Goal: Task Accomplishment & Management: Use online tool/utility

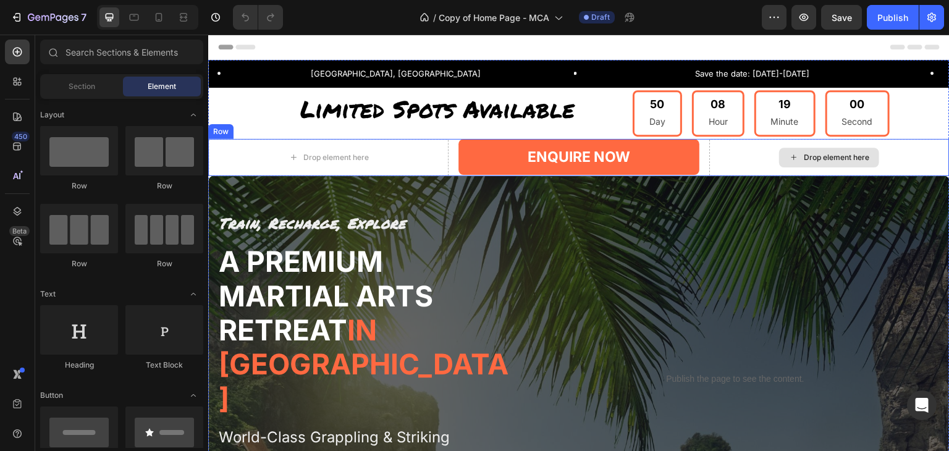
click at [918, 153] on div "Drop element here" at bounding box center [829, 157] width 240 height 37
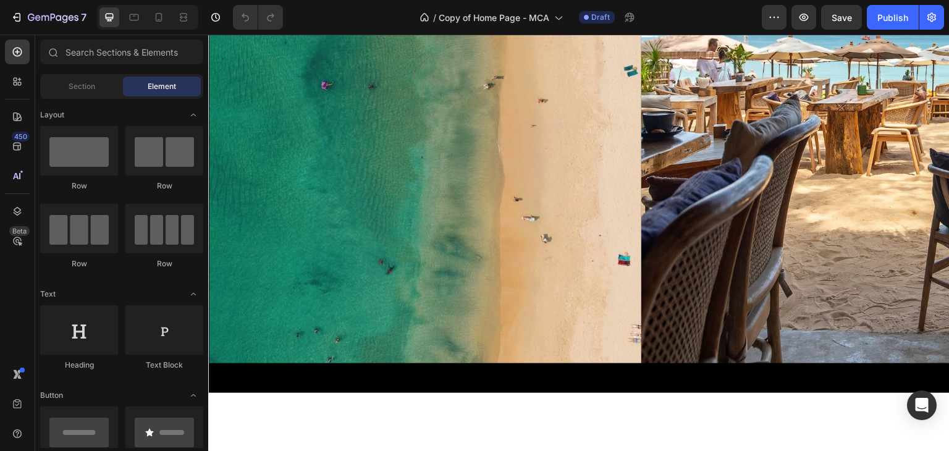
scroll to position [838, 0]
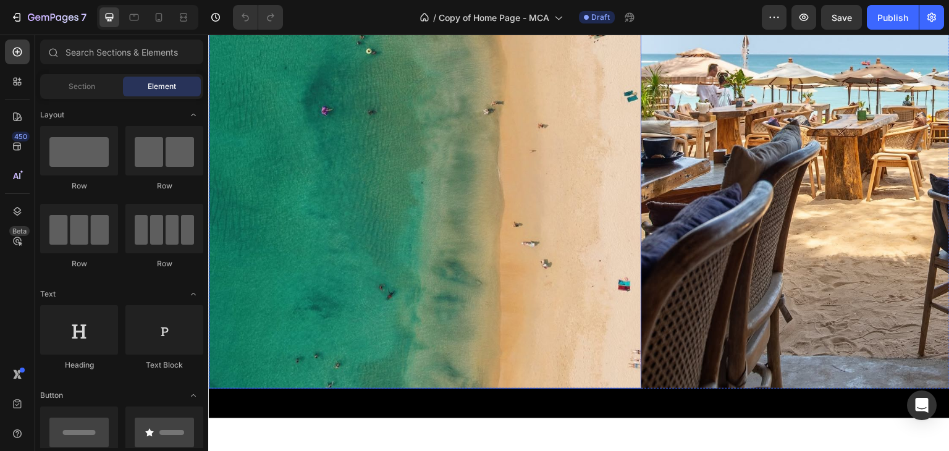
click at [620, 125] on img at bounding box center [425, 100] width 432 height 576
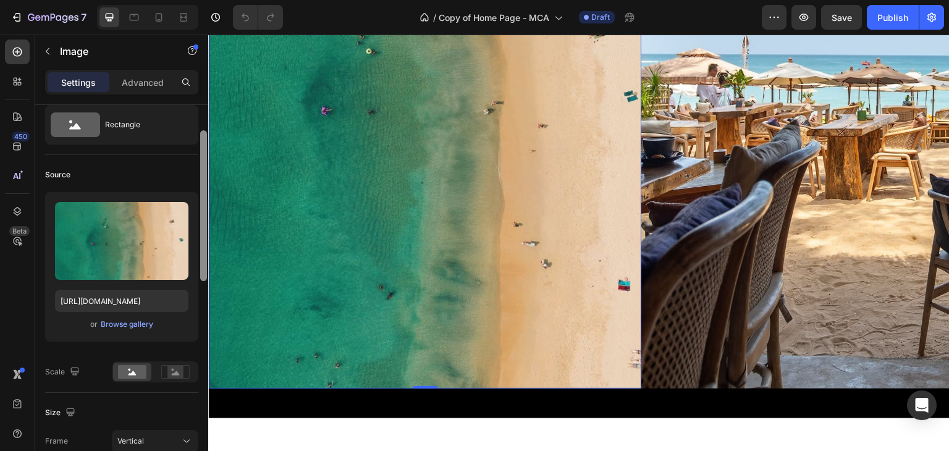
scroll to position [45, 0]
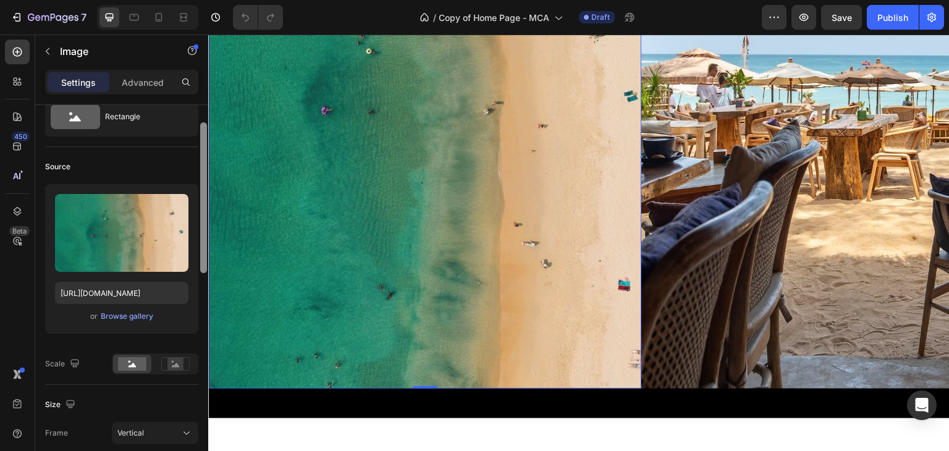
drag, startPoint x: 412, startPoint y: 266, endPoint x: 217, endPoint y: 348, distance: 211.0
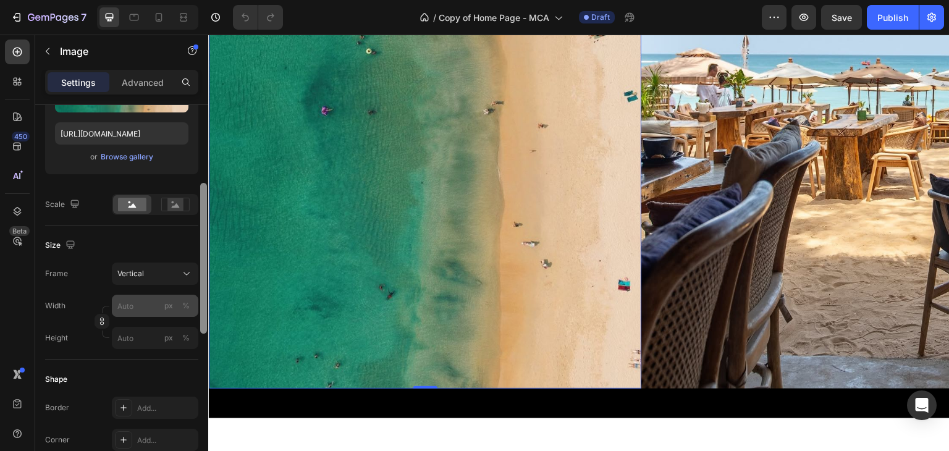
scroll to position [198, 0]
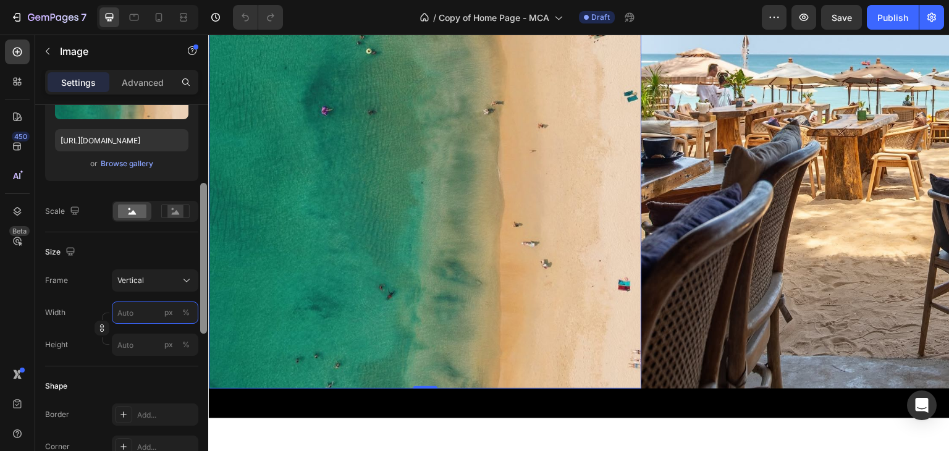
click at [156, 310] on input "px %" at bounding box center [155, 312] width 86 height 22
type input "7"
type input "9"
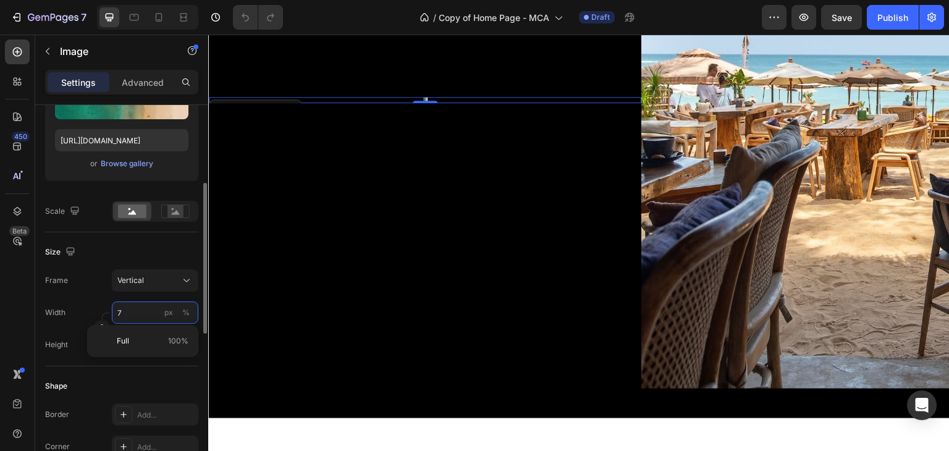
type input "70"
type input "93"
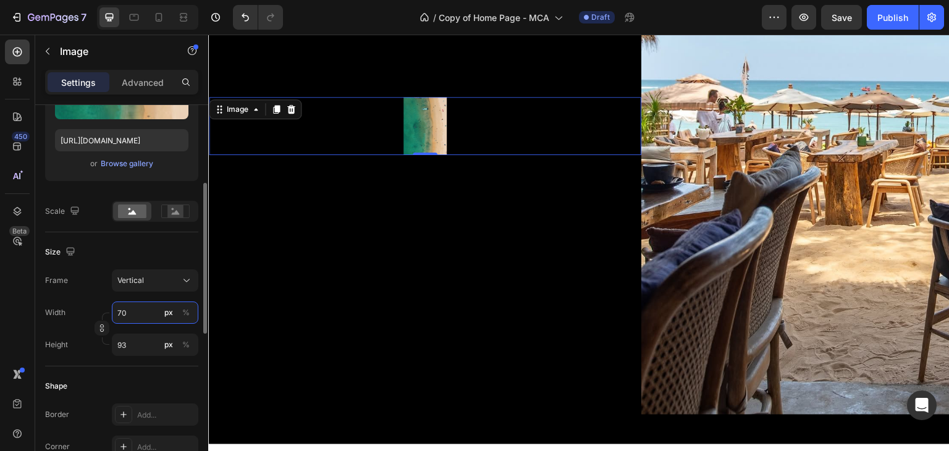
type input "7"
type input "9"
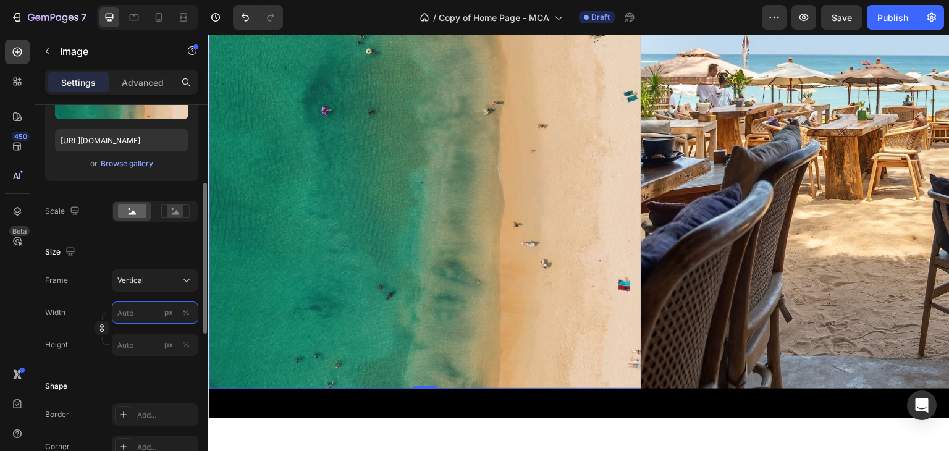
scroll to position [553, 0]
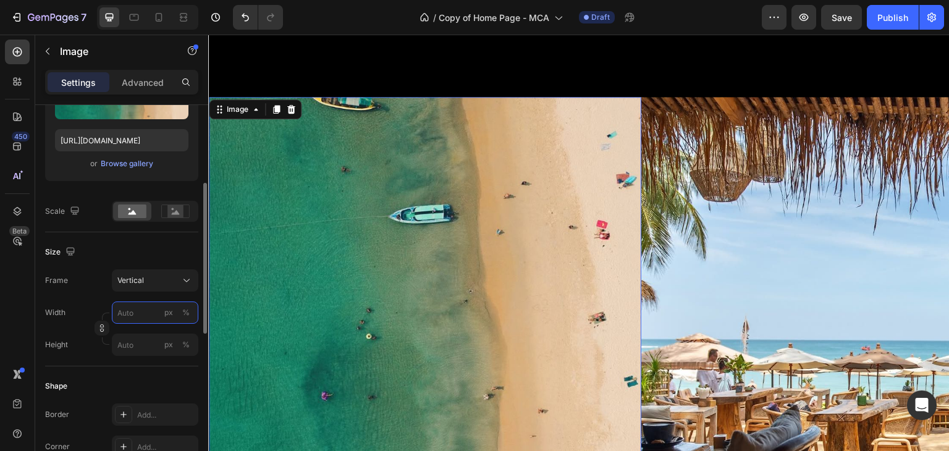
type input "2"
type input "3"
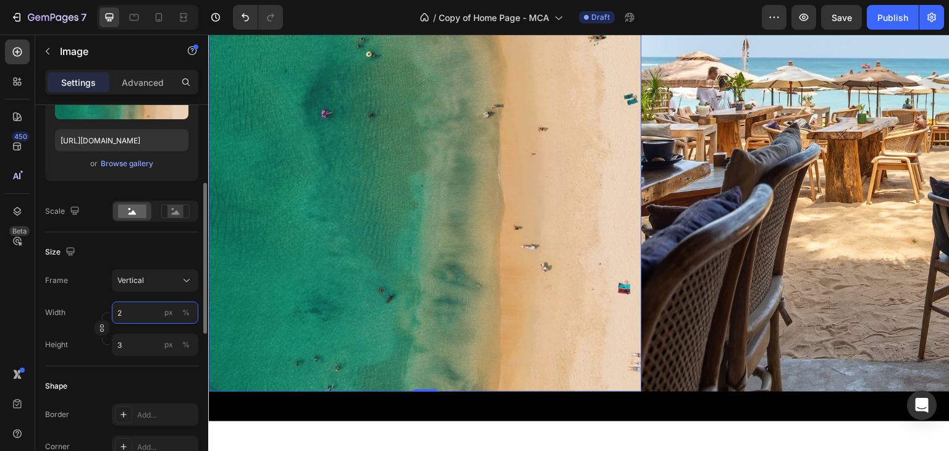
type input "20"
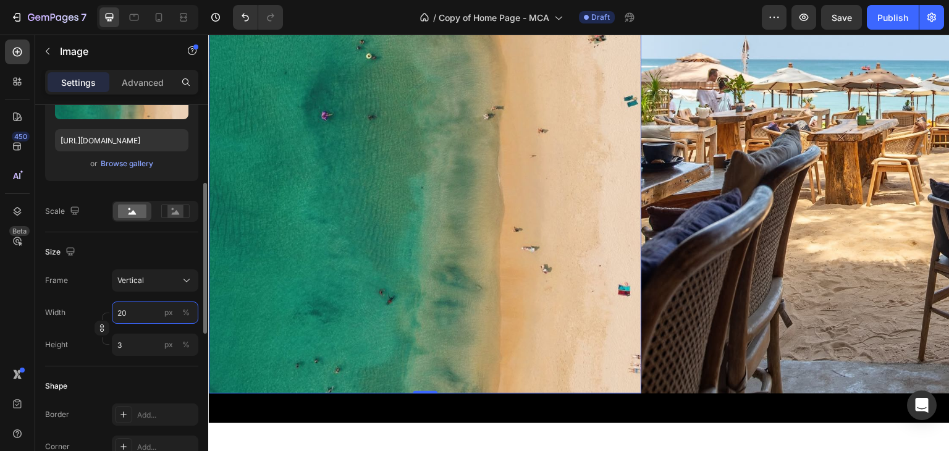
type input "27"
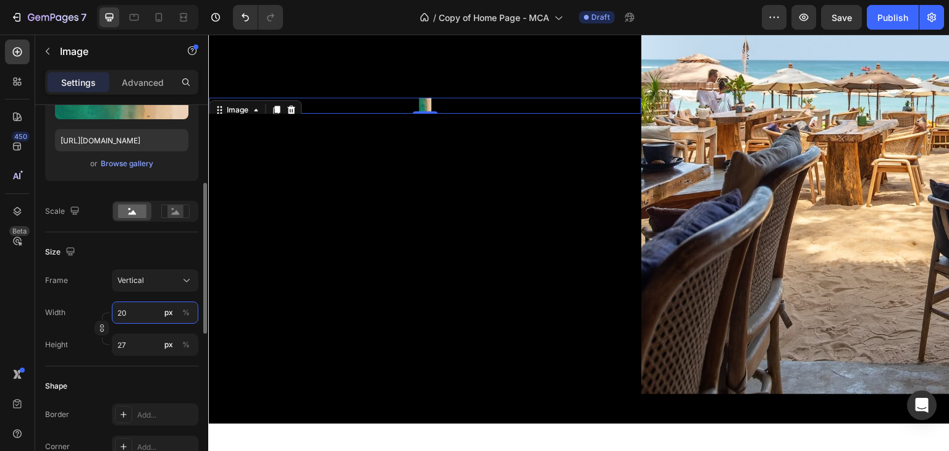
type input "2"
type input "3"
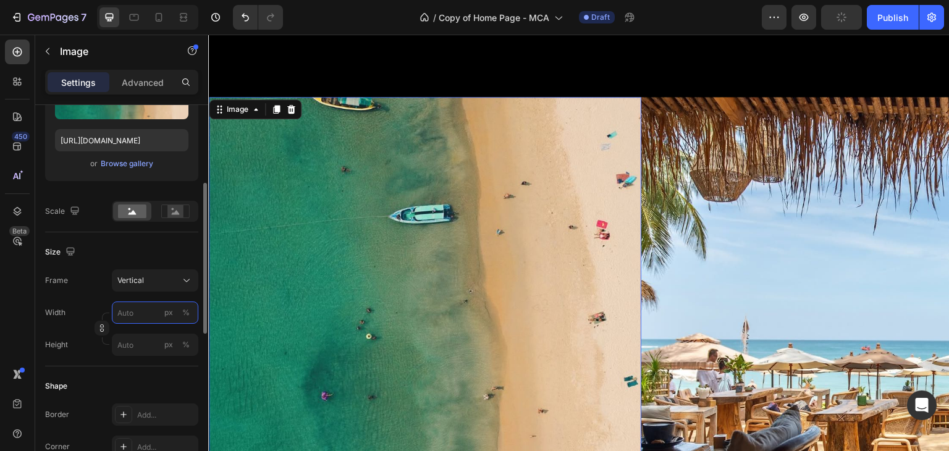
type input "8"
type input "11"
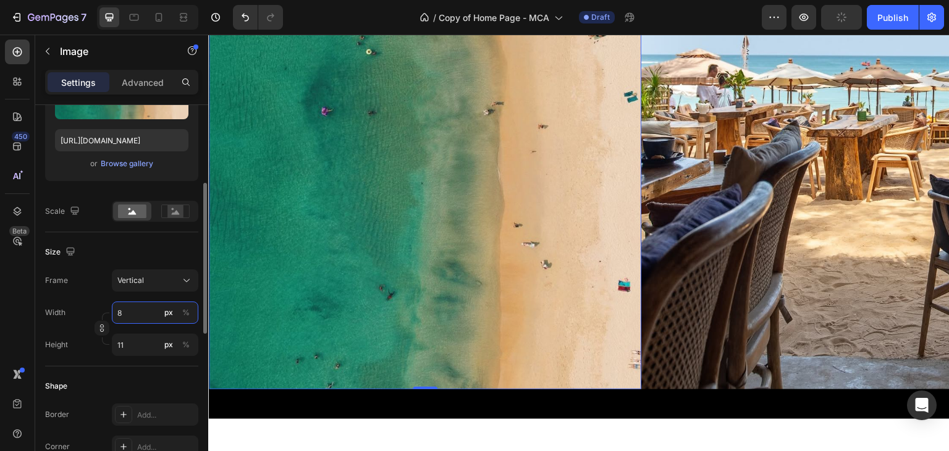
type input "80"
type input "107"
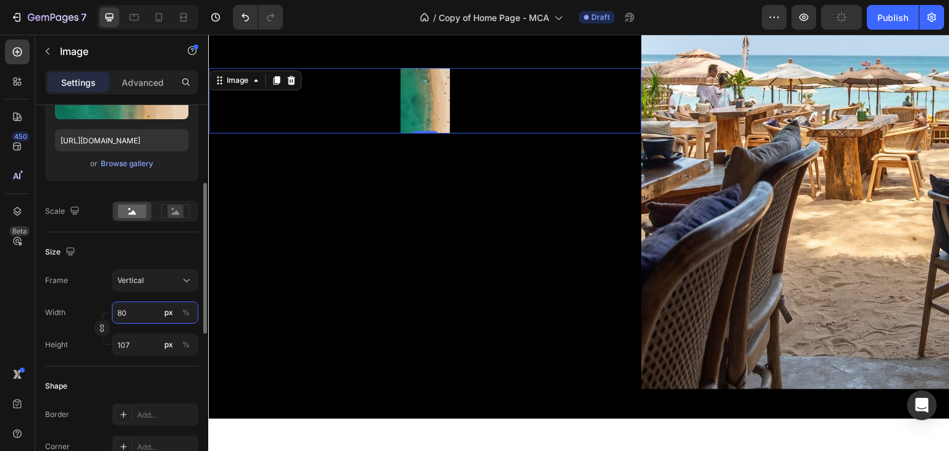
scroll to position [808, 0]
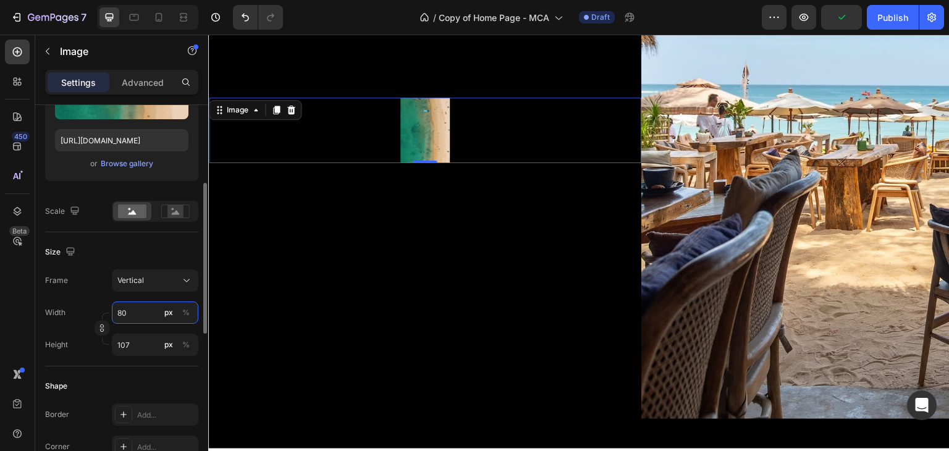
type input "8"
type input "11"
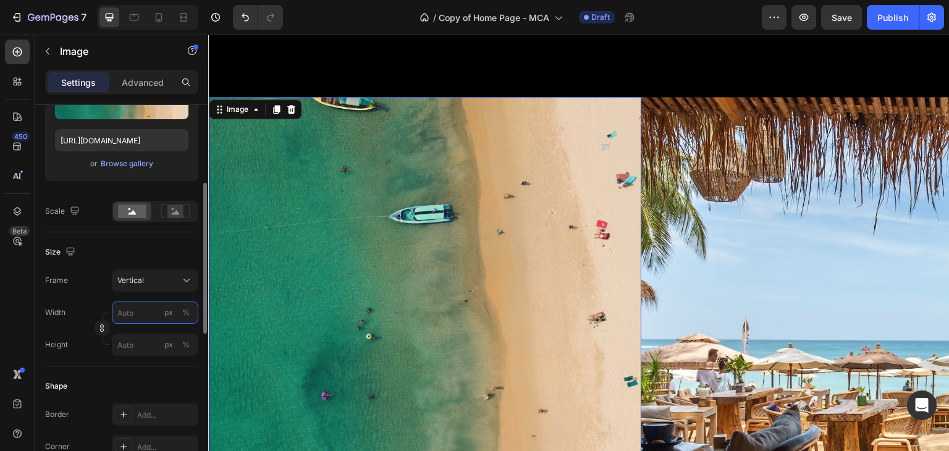
type input "8"
type input "11"
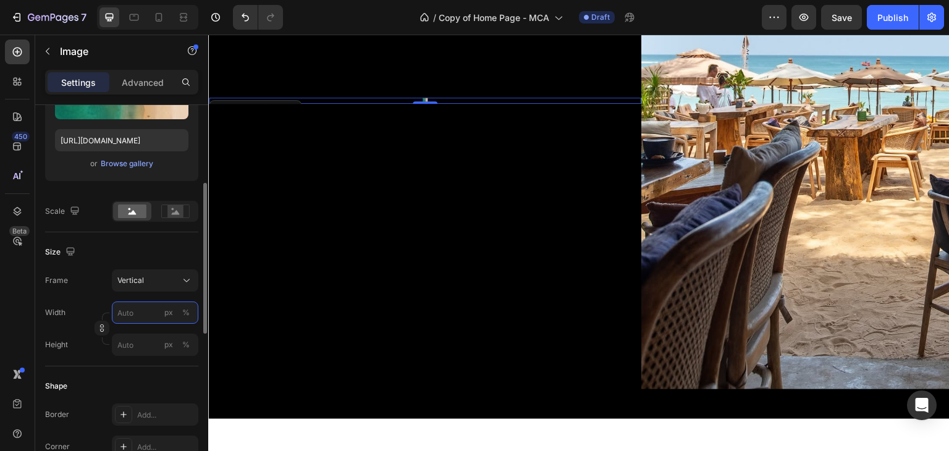
scroll to position [553, 0]
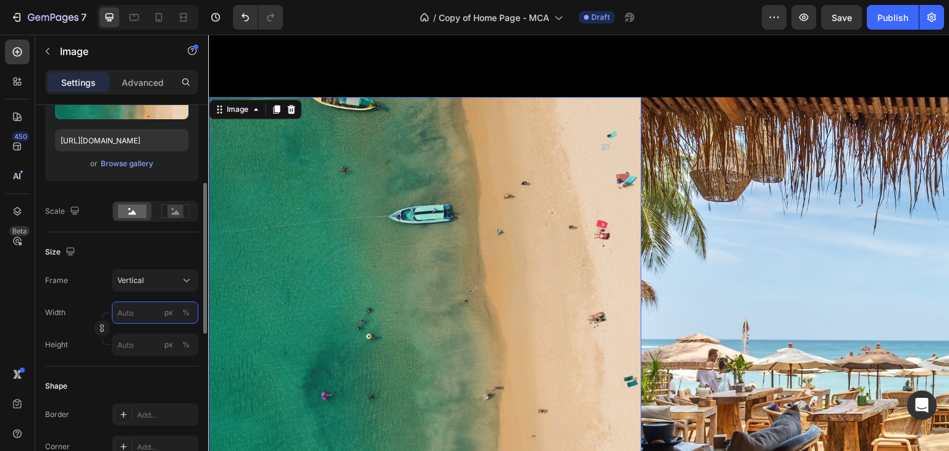
type input "2"
type input "3"
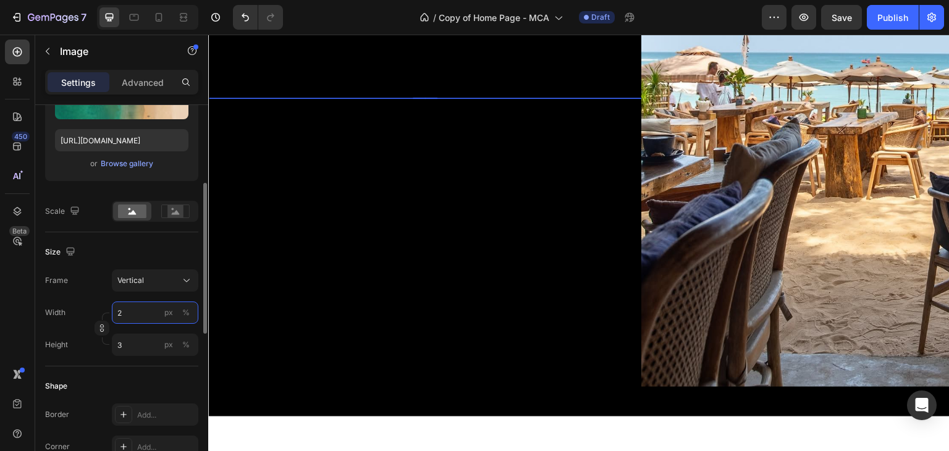
type input "20"
type input "27"
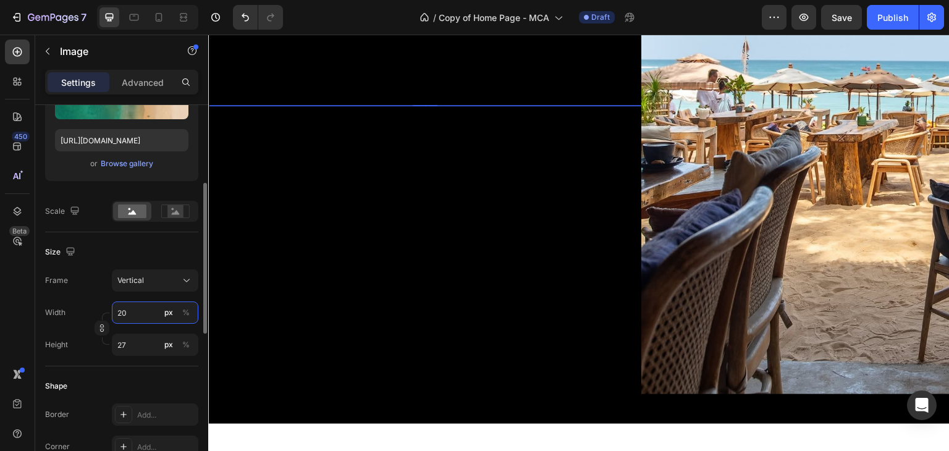
type input "200"
type input "267"
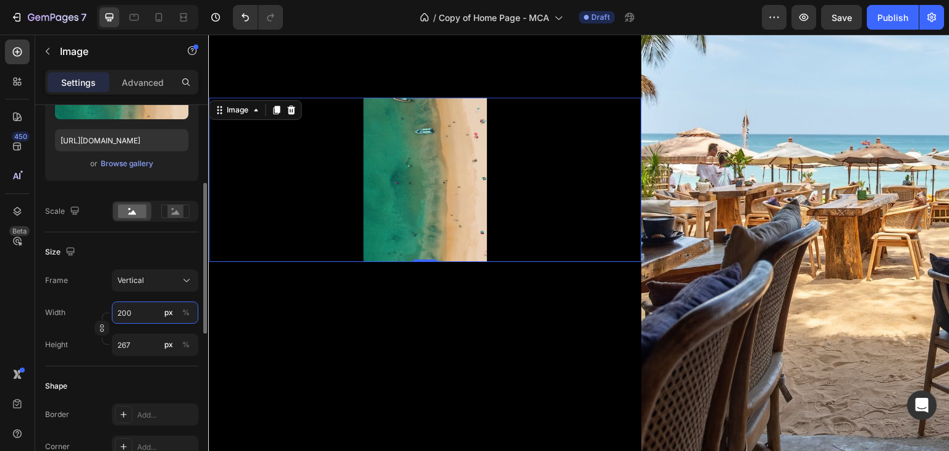
type input "20"
type input "27"
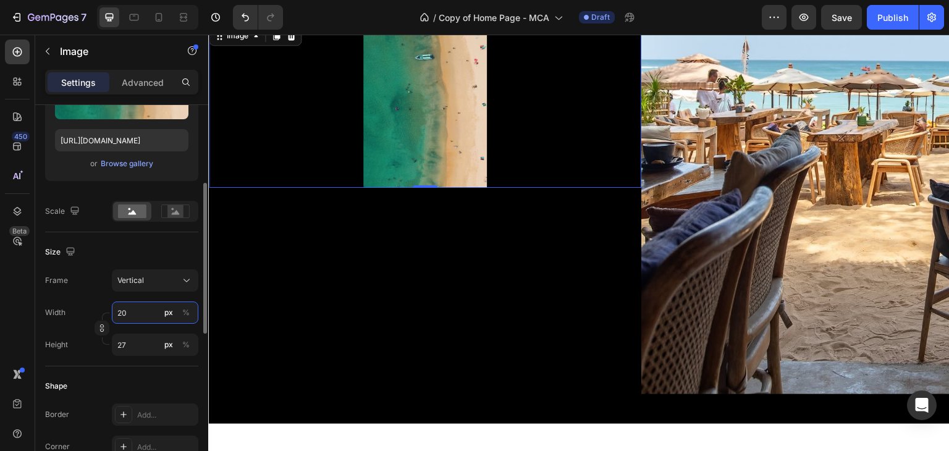
type input "2"
type input "3"
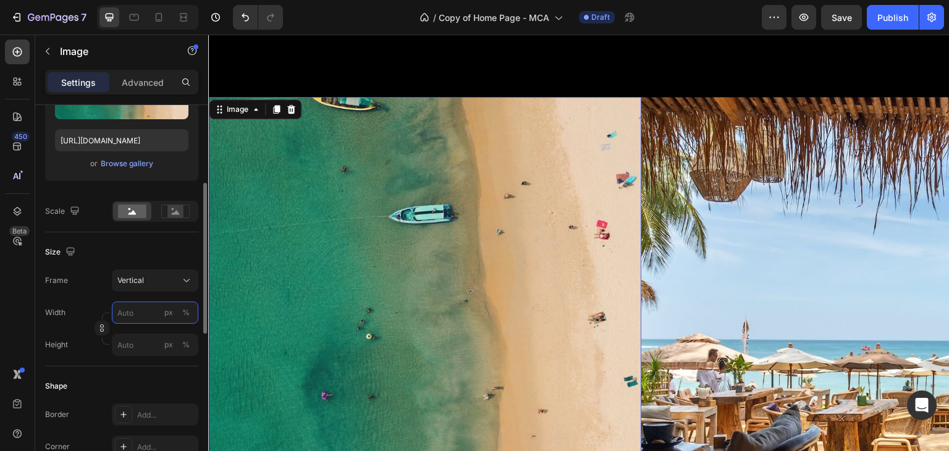
type input "2"
type input "3"
type input "1"
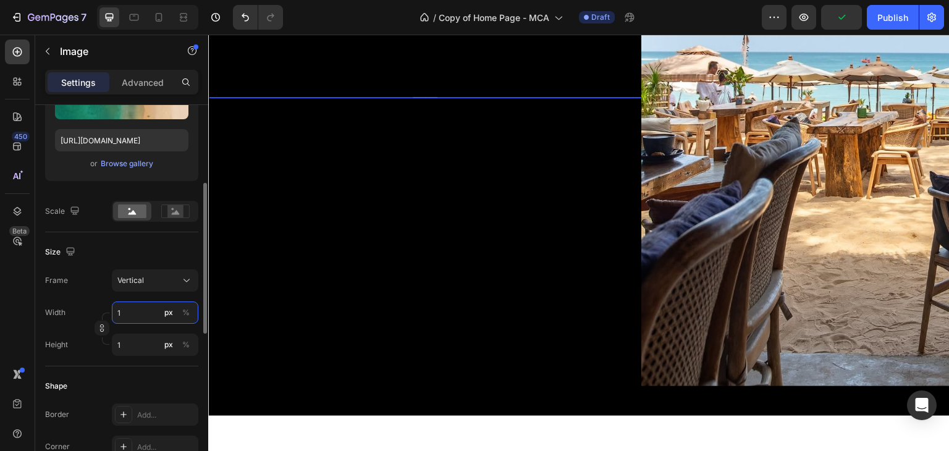
type input "10"
type input "13"
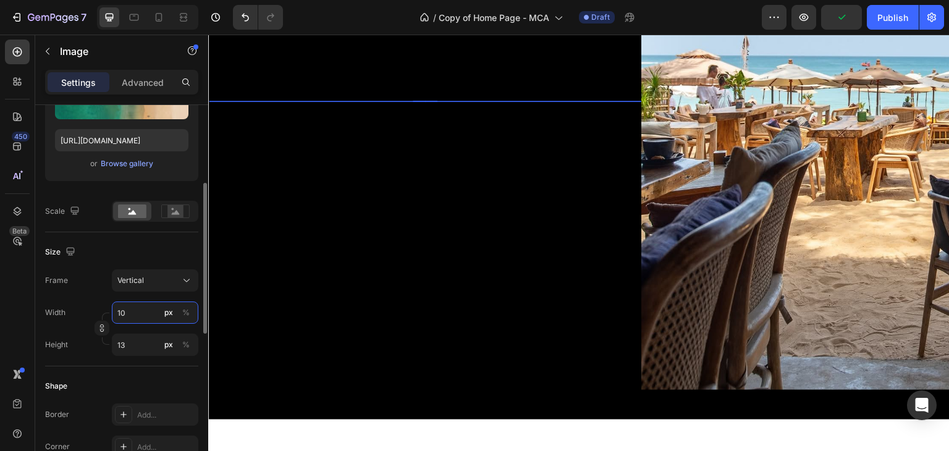
type input "100"
type input "133"
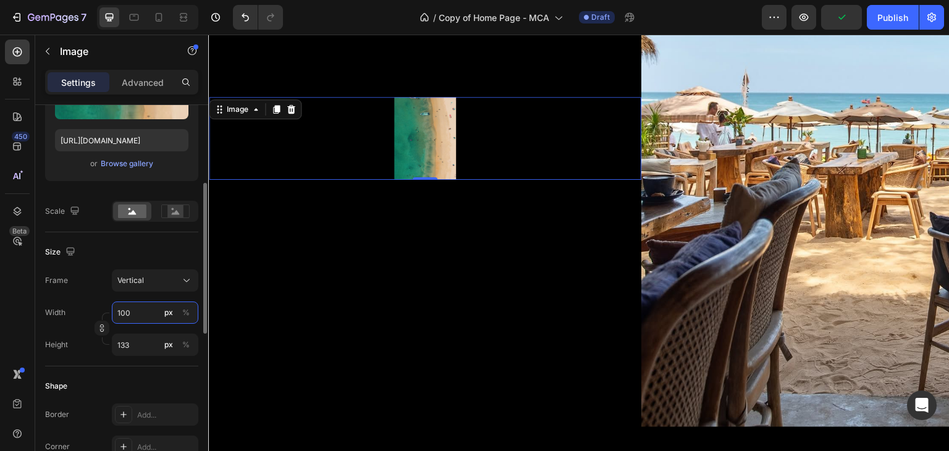
type input "1000"
type input "1333"
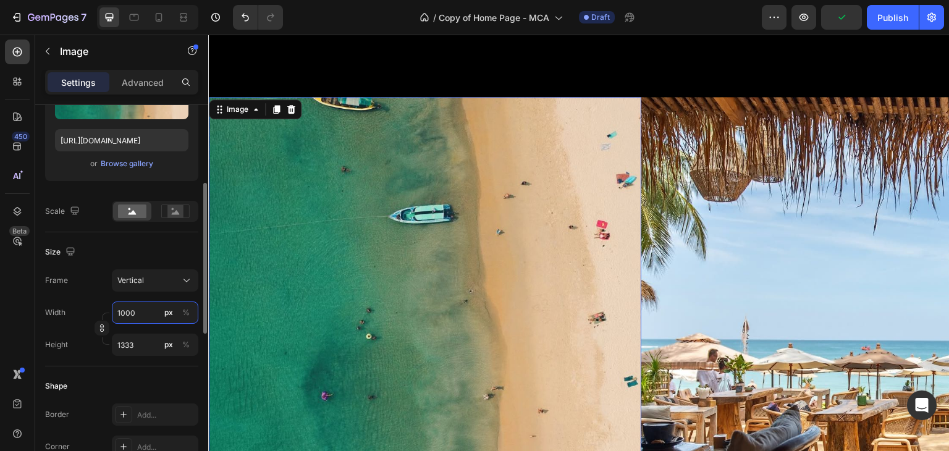
type input "100"
type input "133"
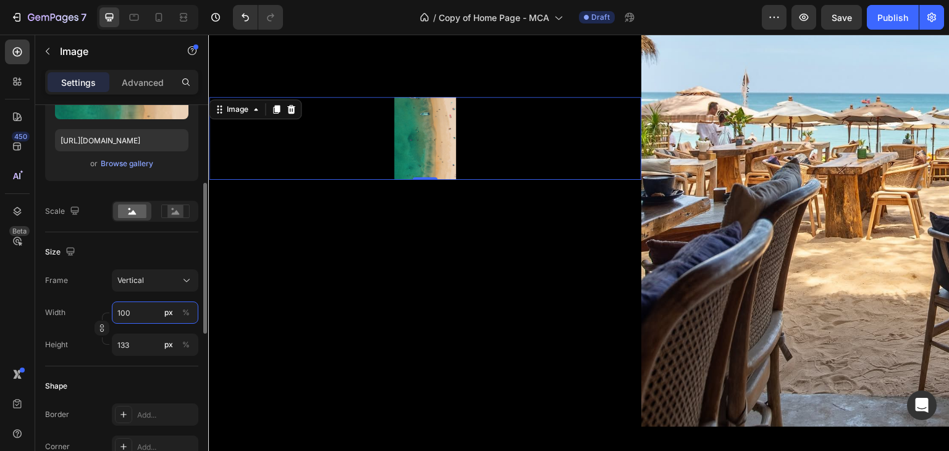
type input "10"
type input "13"
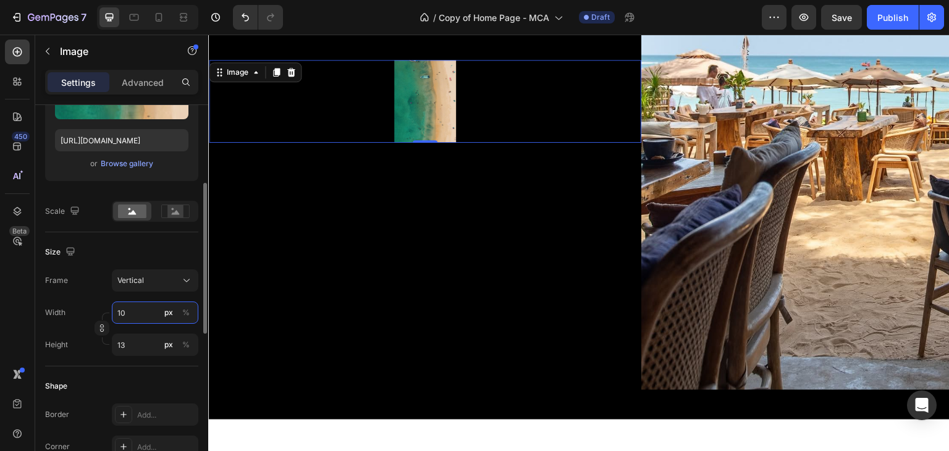
type input "1"
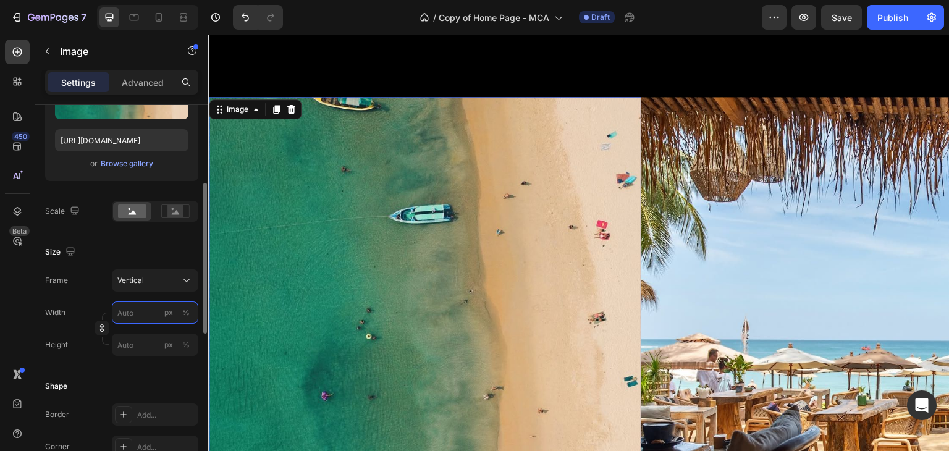
type input "1"
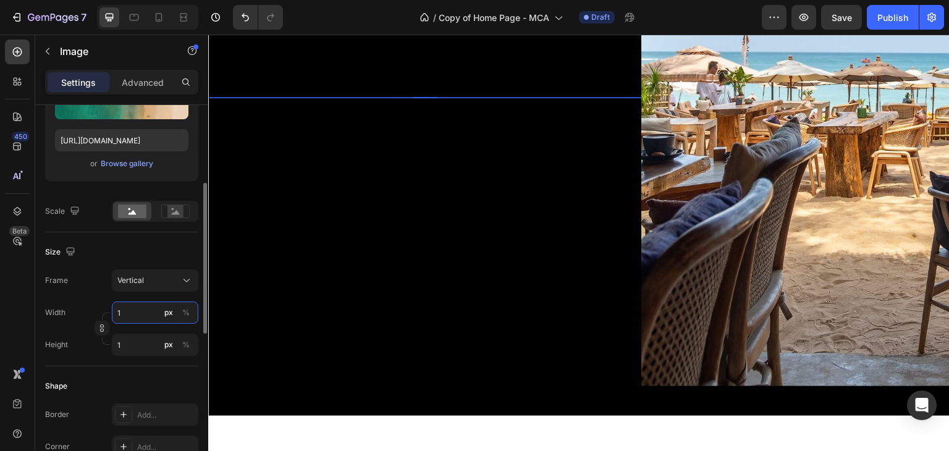
type input "18"
type input "24"
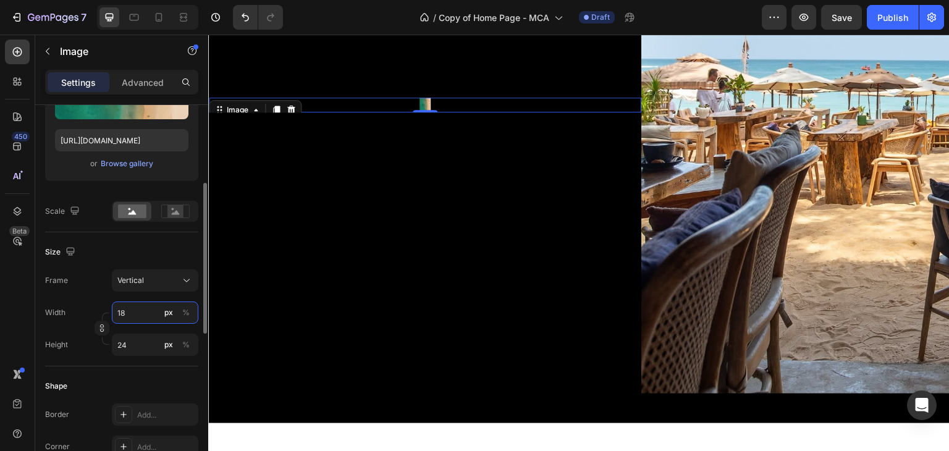
type input "180"
type input "240"
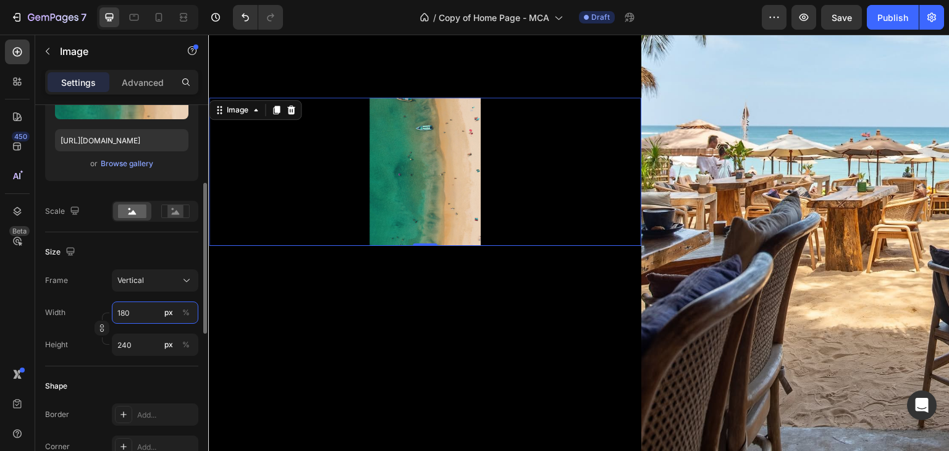
type input "1800"
type input "2400"
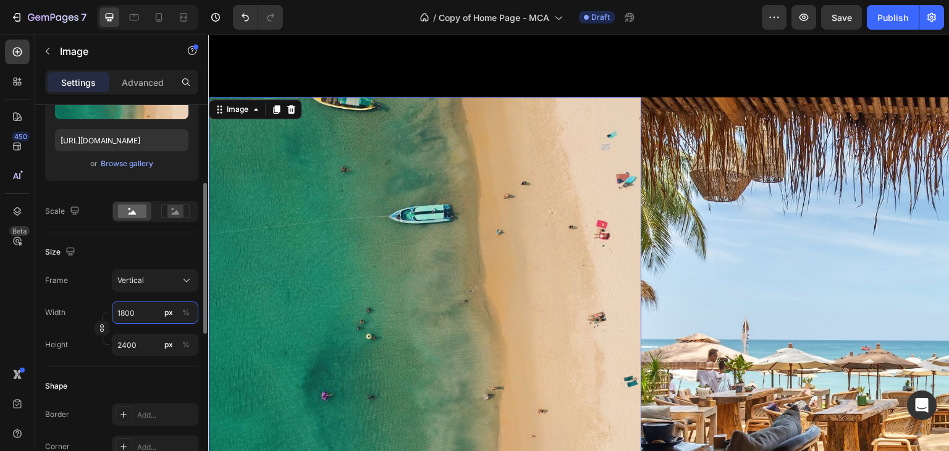
type input "180"
type input "240"
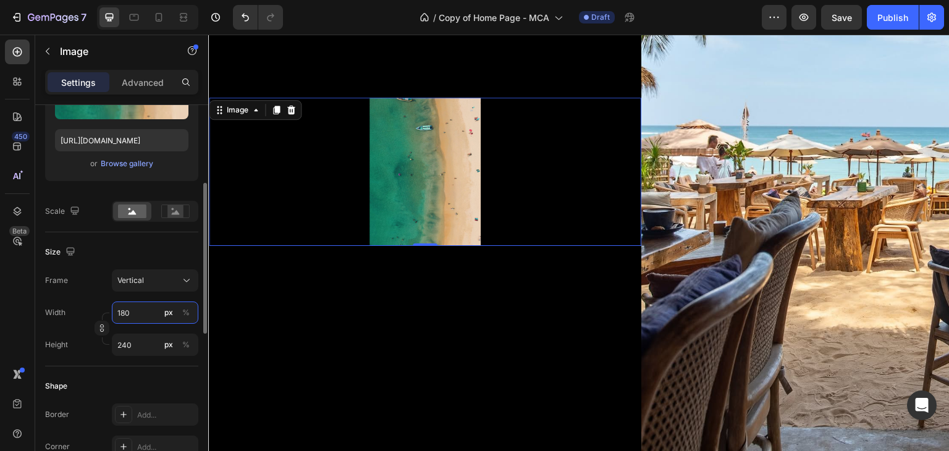
type input "18"
type input "24"
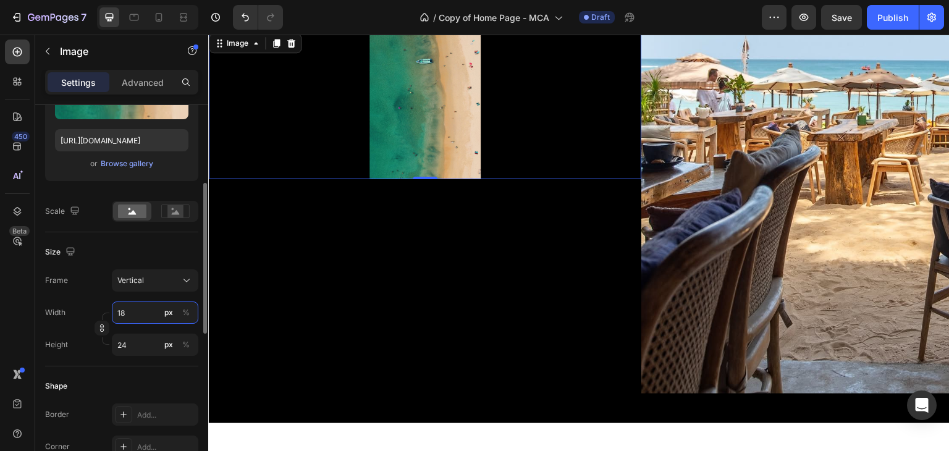
type input "1"
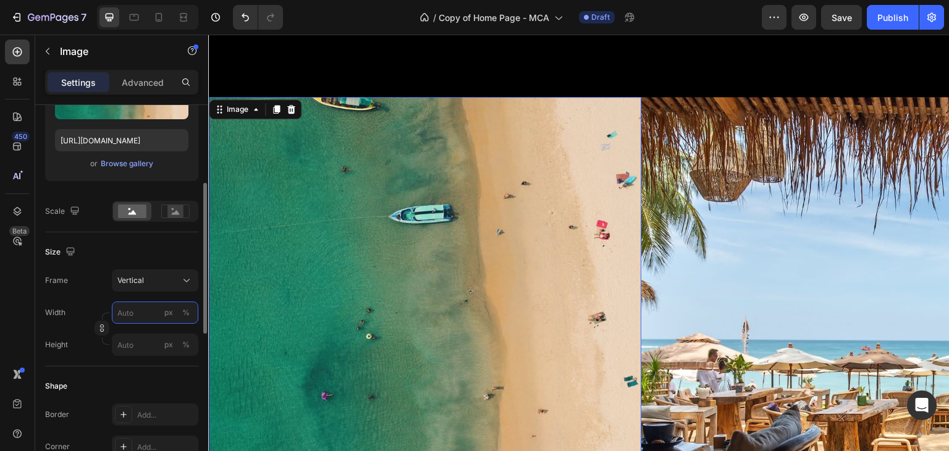
type input "8"
type input "11"
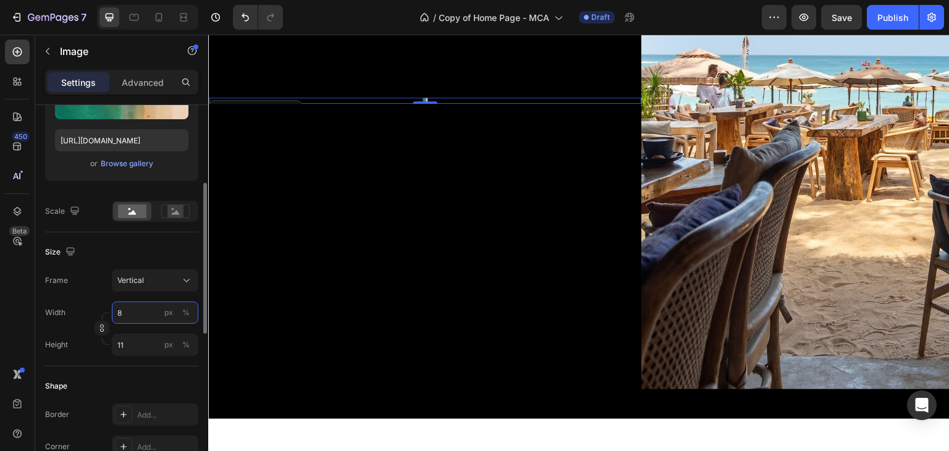
type input "80"
type input "107"
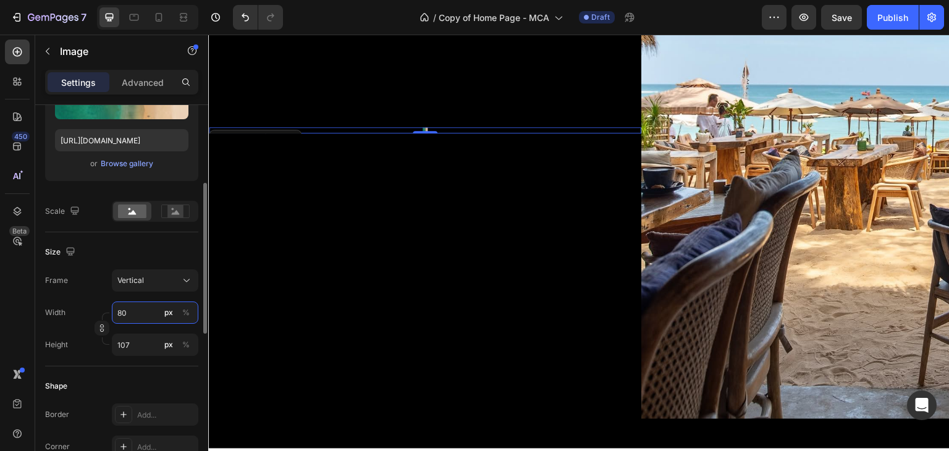
type input "800"
type input "1067"
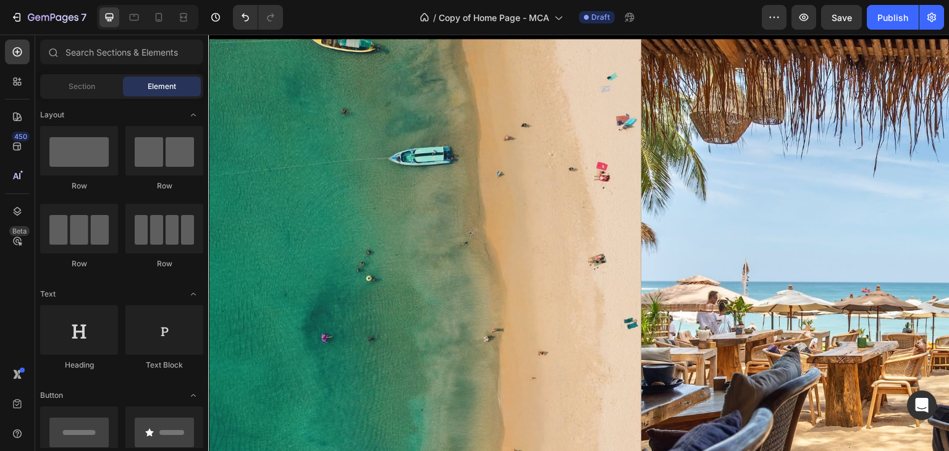
scroll to position [576, 0]
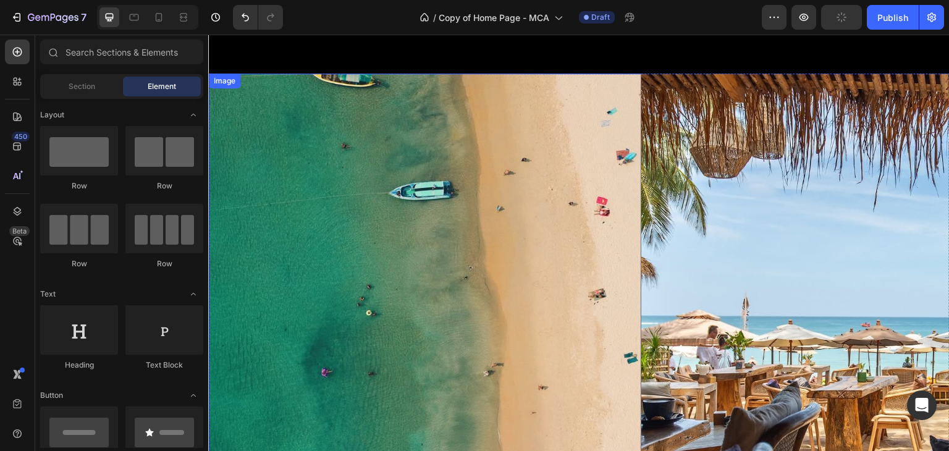
click at [601, 126] on img at bounding box center [425, 362] width 432 height 576
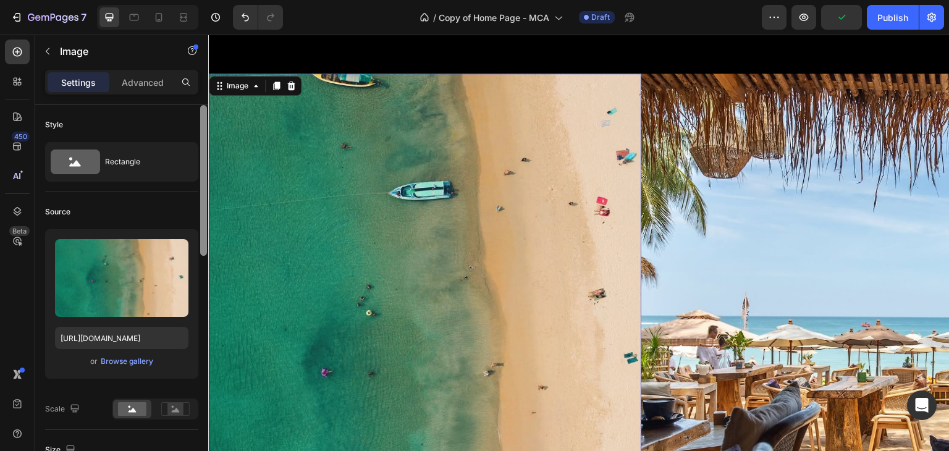
scroll to position [57, 0]
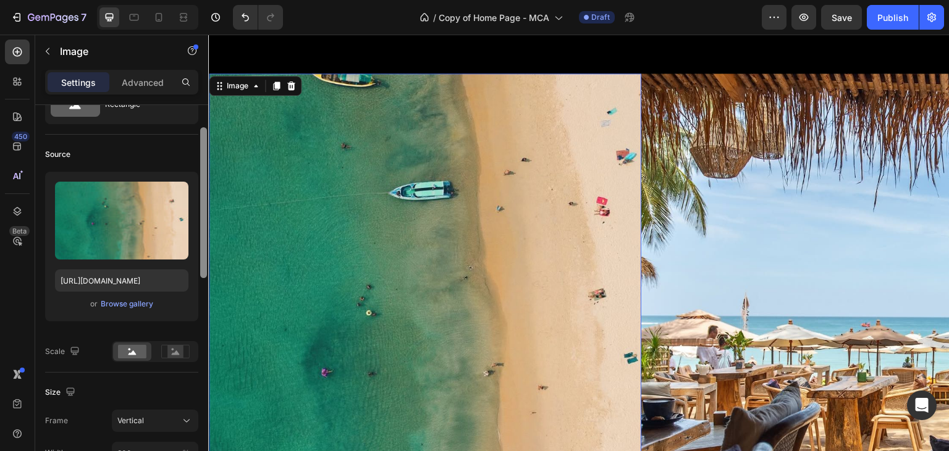
drag, startPoint x: 413, startPoint y: 185, endPoint x: 217, endPoint y: 242, distance: 203.9
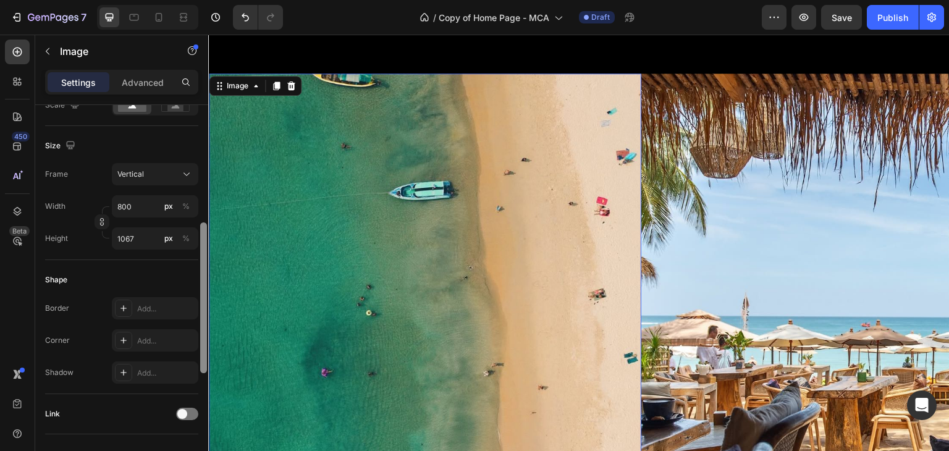
scroll to position [309, 0]
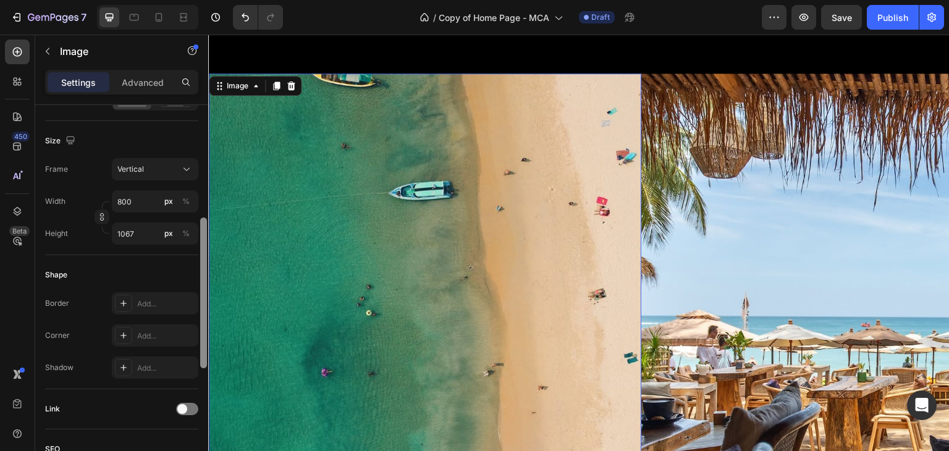
drag, startPoint x: 203, startPoint y: 265, endPoint x: 203, endPoint y: 272, distance: 7.4
click at [203, 272] on div at bounding box center [203, 292] width 7 height 151
click at [137, 224] on input "1067" at bounding box center [155, 233] width 86 height 22
type input "6"
type input "8"
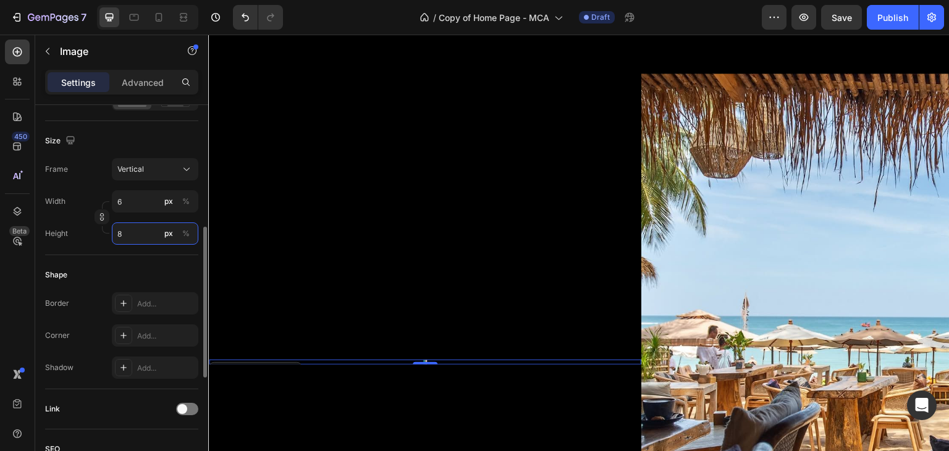
type input "60"
type input "80"
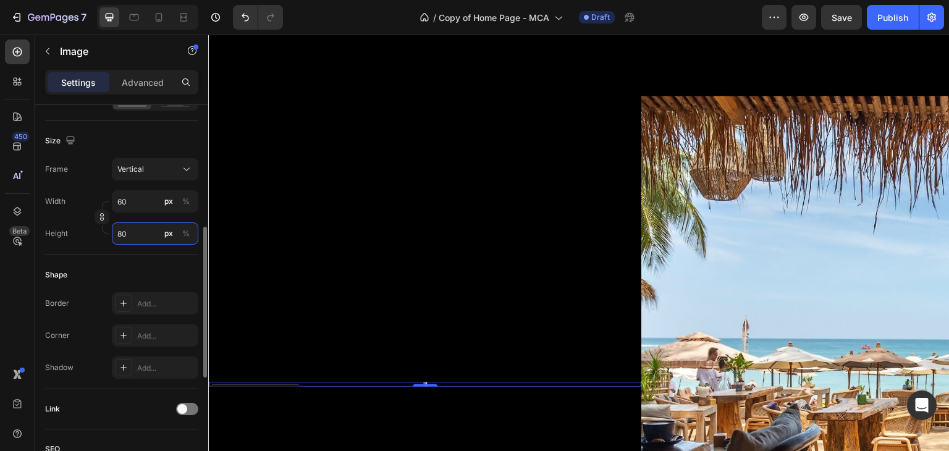
type input "600"
type input "800"
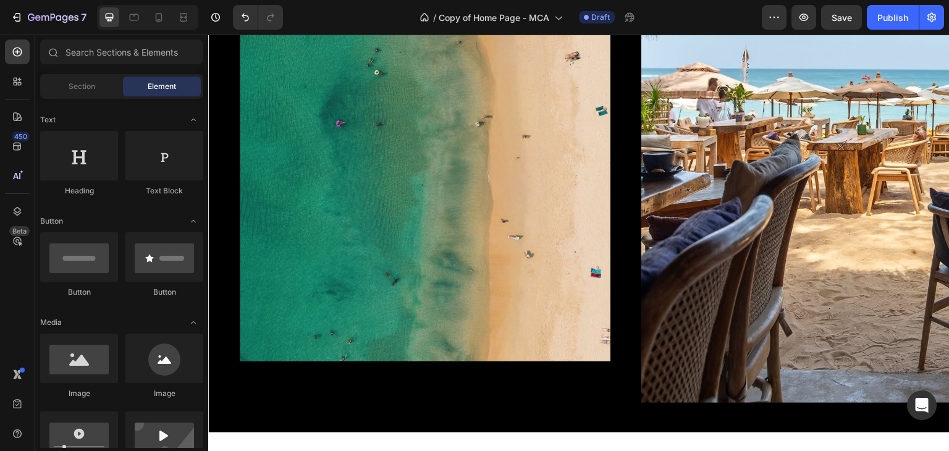
scroll to position [0, 0]
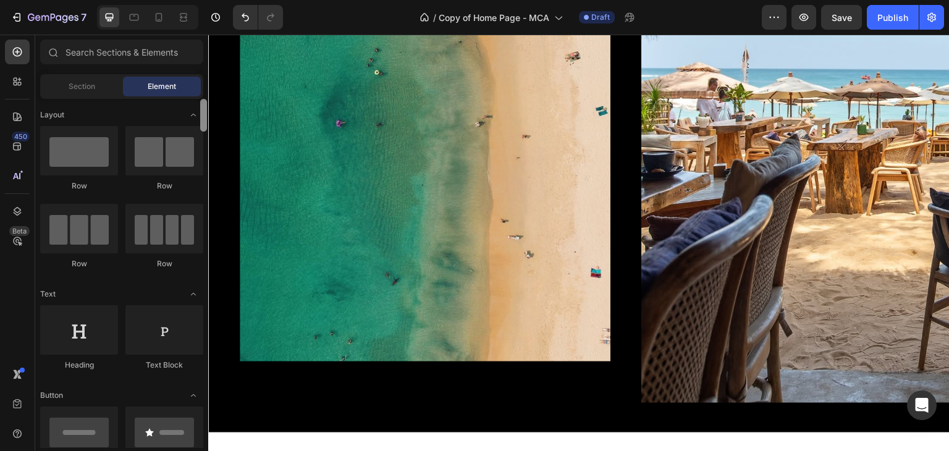
drag, startPoint x: 204, startPoint y: 124, endPoint x: 203, endPoint y: 96, distance: 27.2
click at [203, 96] on div "Sections(18) Elements(83) Section Element Hero Section Product Detail Brands Tr…" at bounding box center [121, 244] width 173 height 408
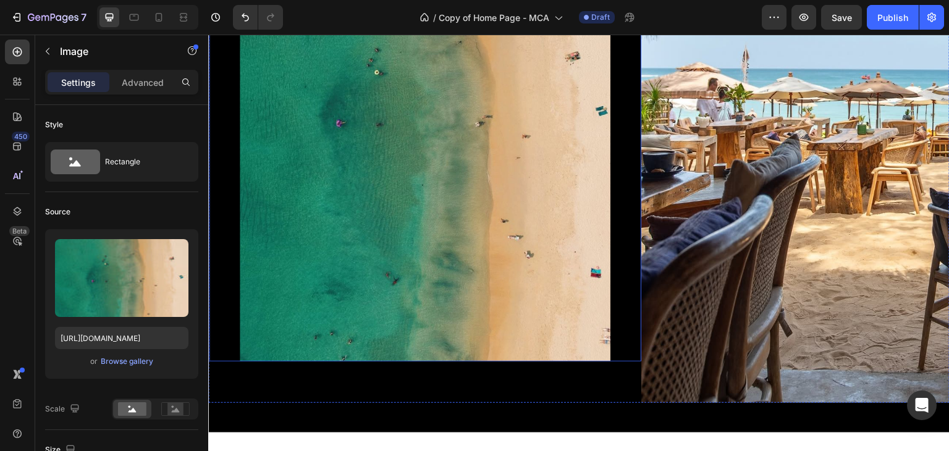
click at [370, 50] on img at bounding box center [425, 114] width 371 height 494
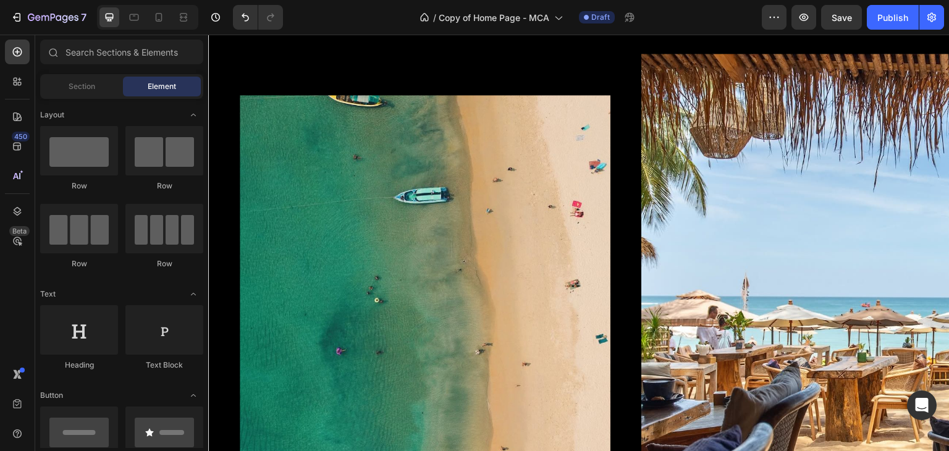
scroll to position [492, 0]
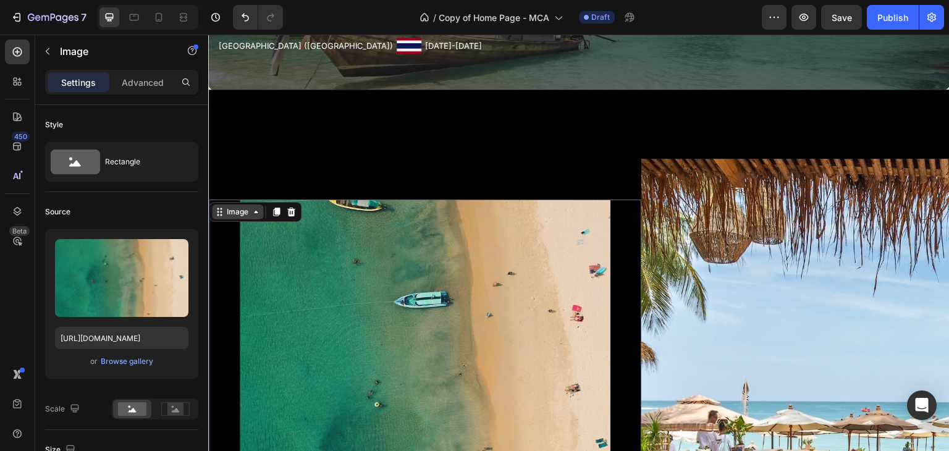
click at [259, 210] on icon at bounding box center [256, 212] width 10 height 10
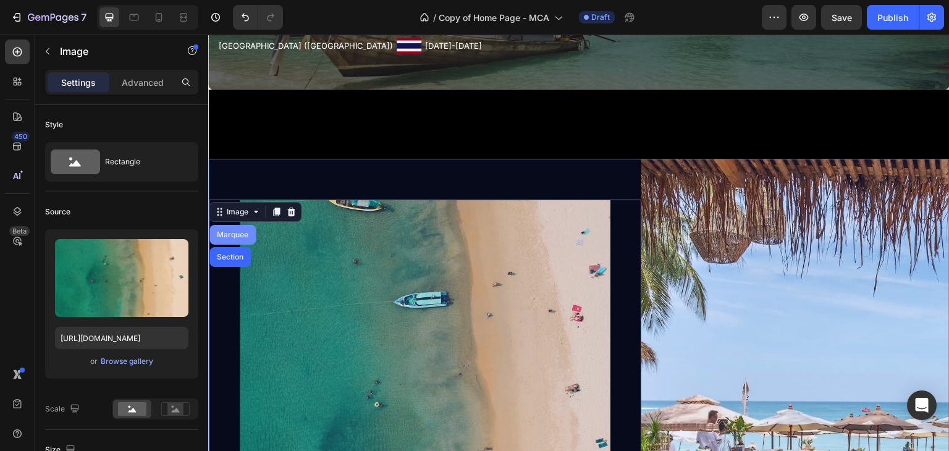
click at [246, 231] on div "Marquee" at bounding box center [232, 234] width 36 height 7
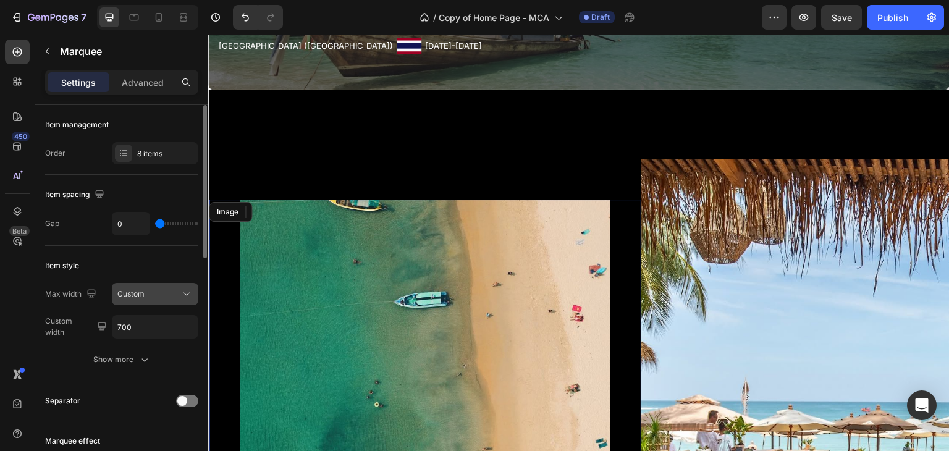
click at [185, 295] on icon at bounding box center [186, 294] width 12 height 12
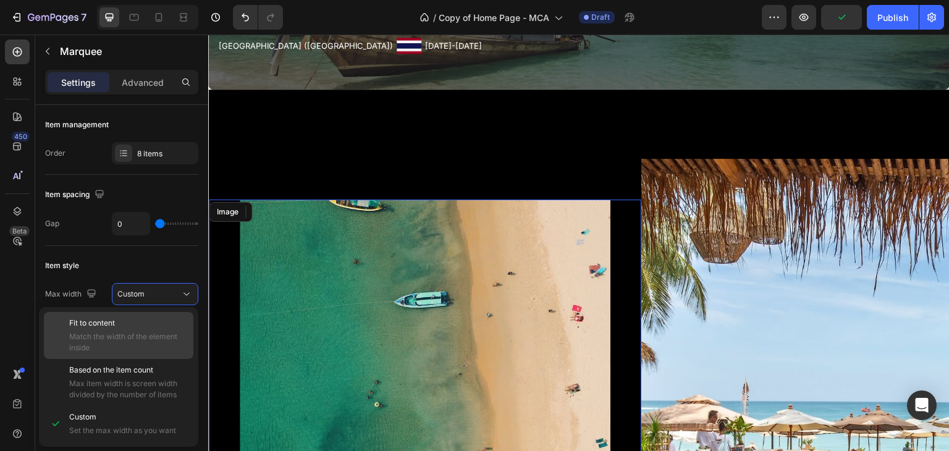
click at [166, 317] on p "Fit to content" at bounding box center [128, 322] width 119 height 11
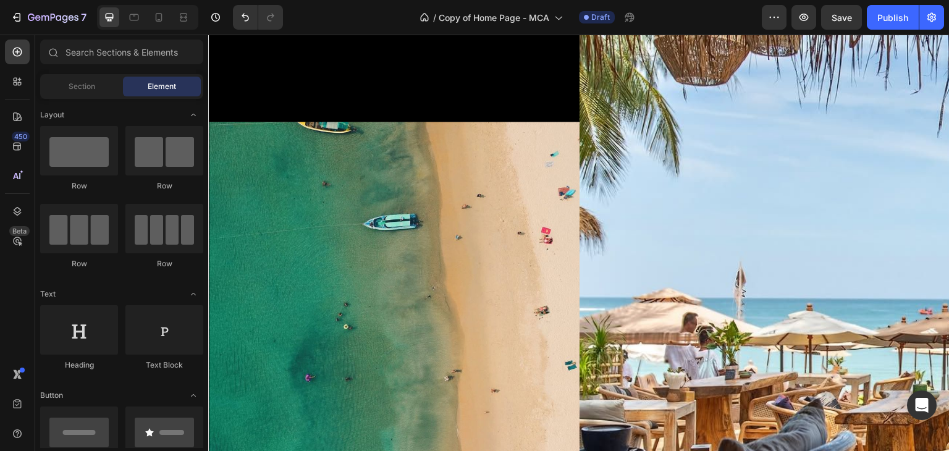
scroll to position [734, 0]
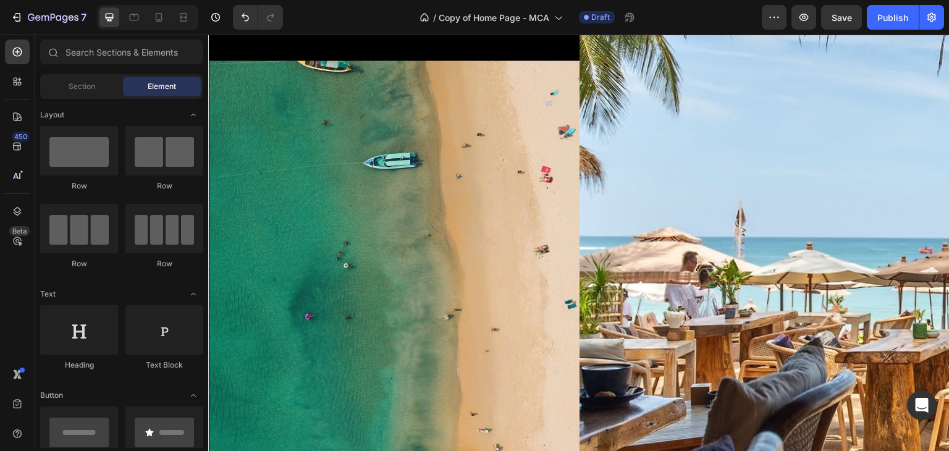
scroll to position [778, 0]
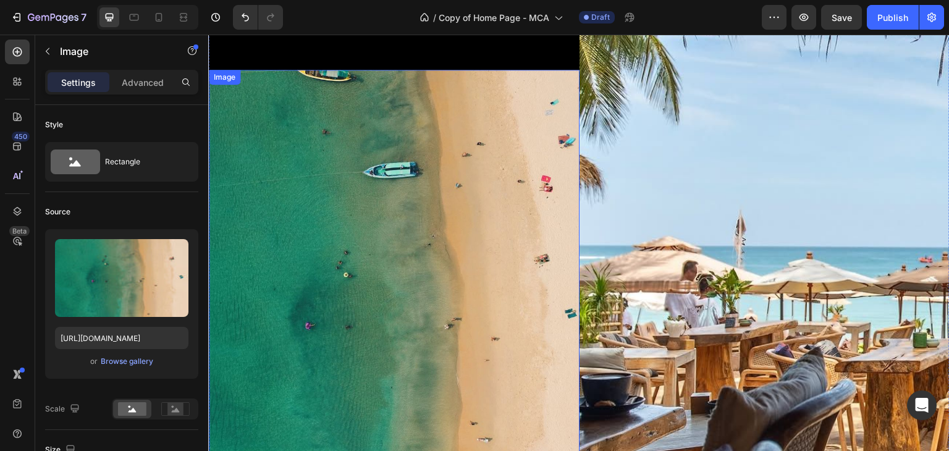
click at [550, 202] on img at bounding box center [394, 317] width 371 height 494
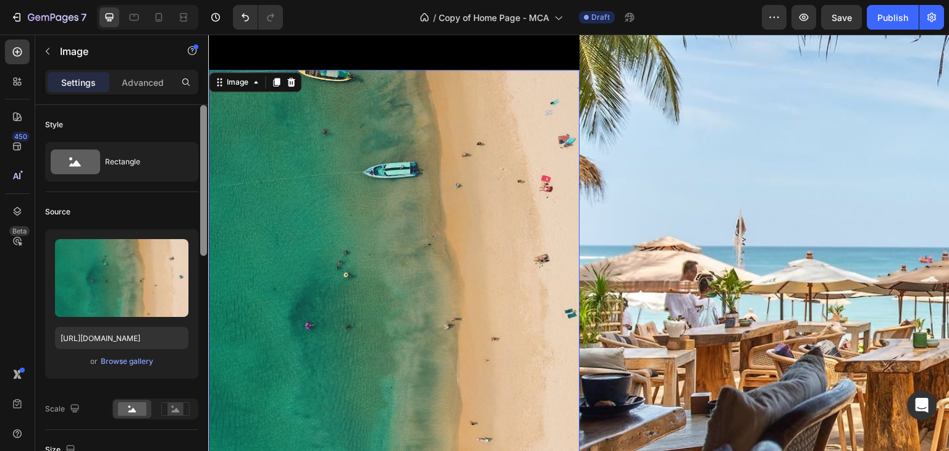
scroll to position [42, 0]
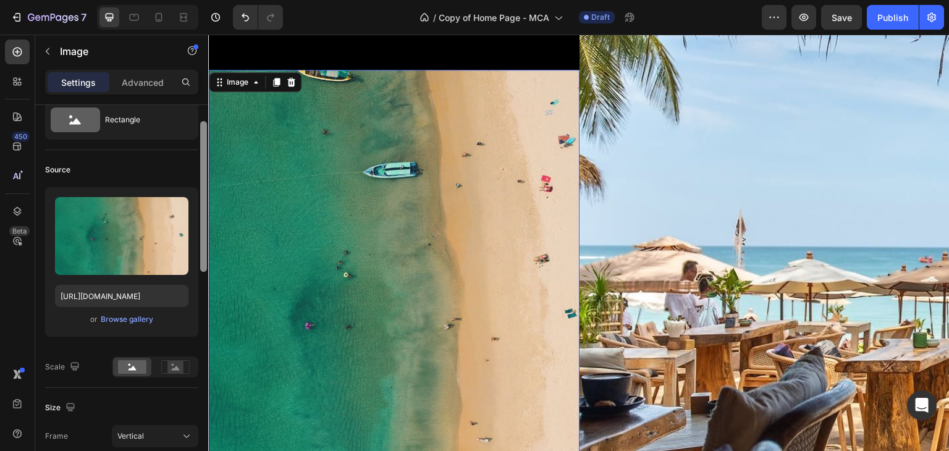
drag, startPoint x: 410, startPoint y: 216, endPoint x: 212, endPoint y: 306, distance: 217.5
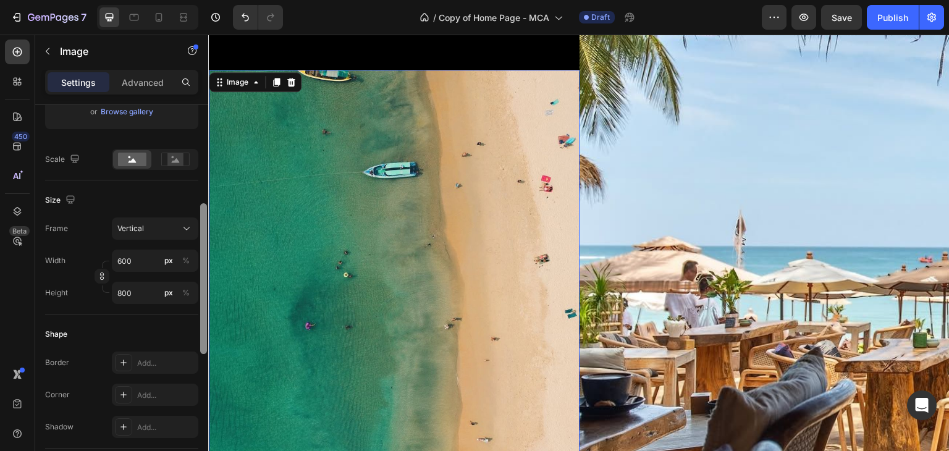
scroll to position [262, 0]
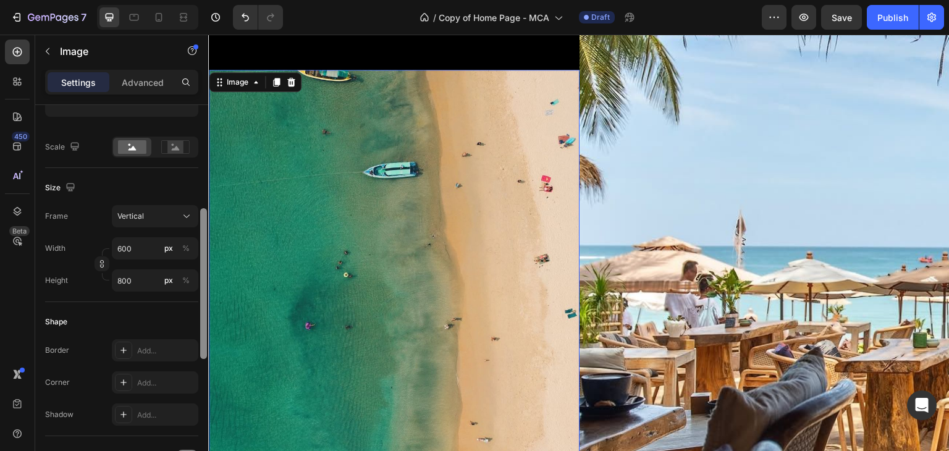
click at [204, 285] on div at bounding box center [203, 283] width 7 height 151
click at [605, 211] on img at bounding box center [912, 316] width 667 height 889
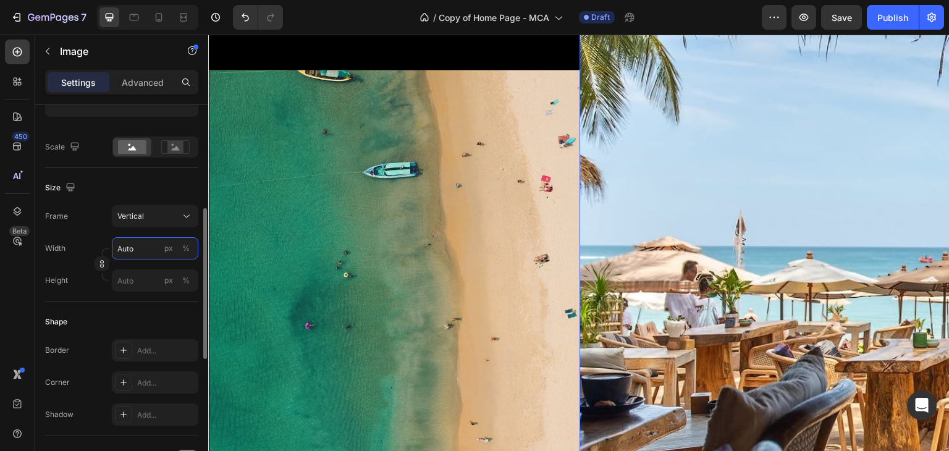
click at [148, 248] on input "Auto" at bounding box center [155, 248] width 86 height 22
type input "6"
type input "8"
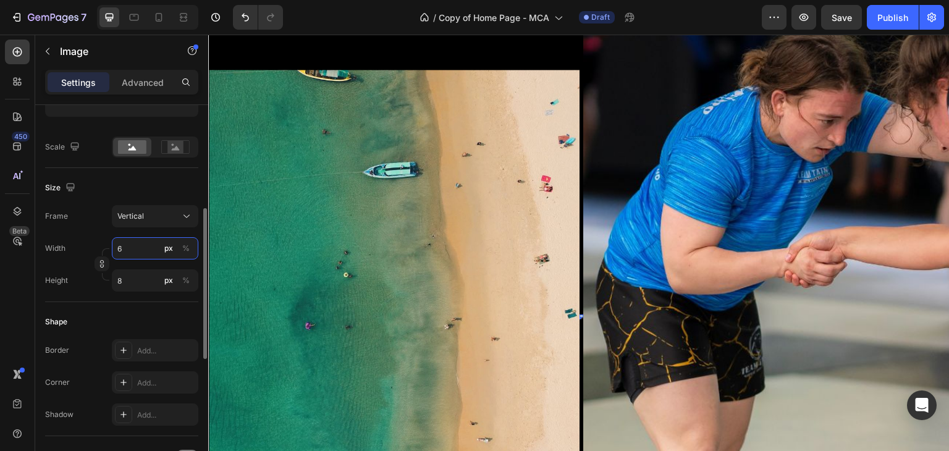
type input "60"
type input "80"
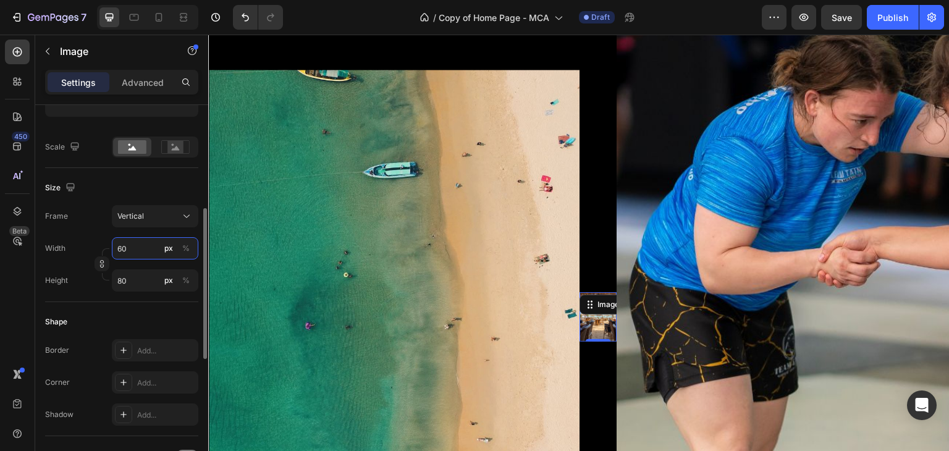
type input "600"
type input "800"
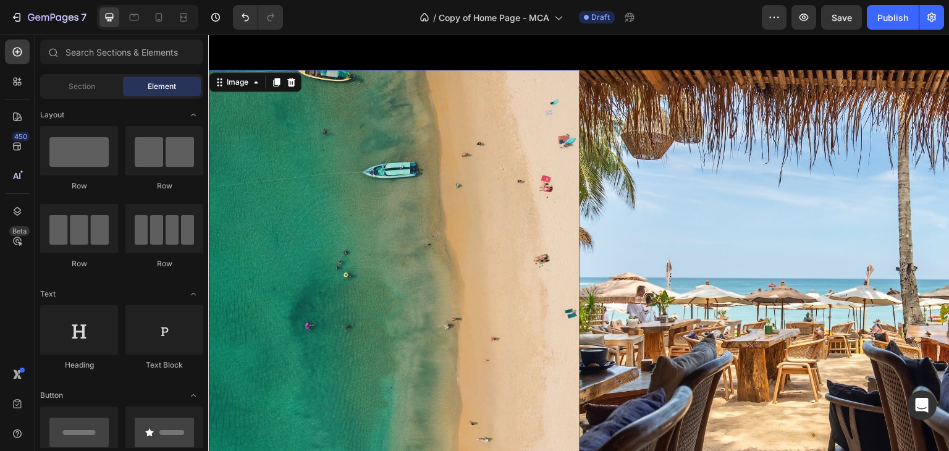
click at [571, 78] on img at bounding box center [394, 317] width 371 height 494
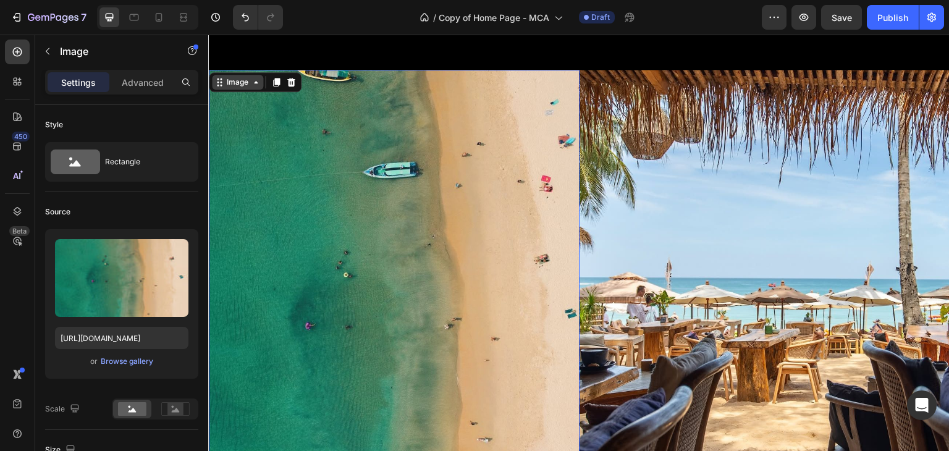
click at [255, 86] on icon at bounding box center [256, 82] width 10 height 10
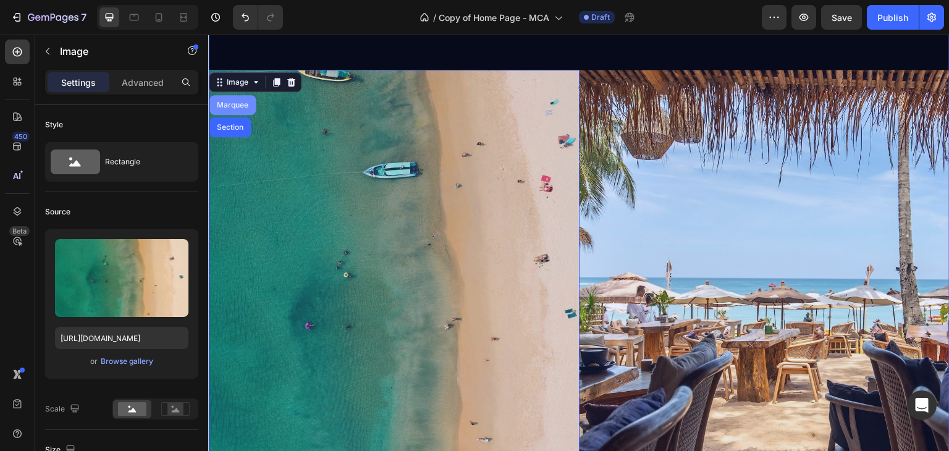
click at [250, 102] on div "Marquee" at bounding box center [232, 104] width 36 height 7
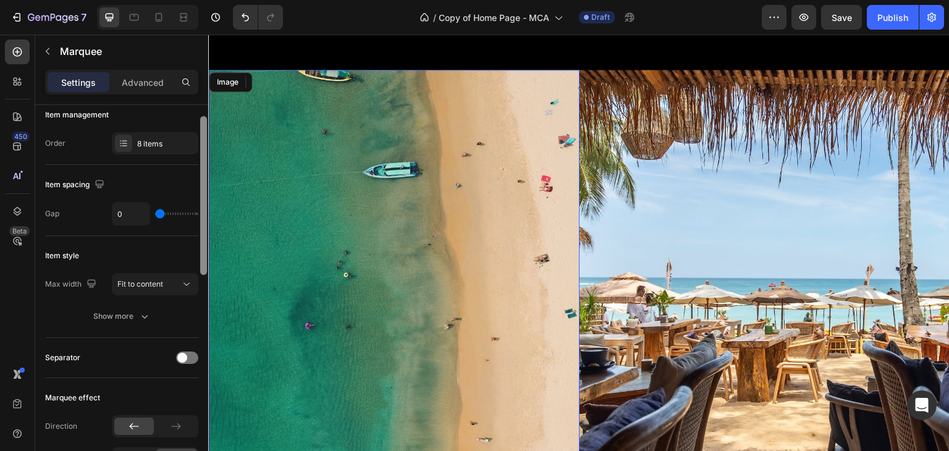
scroll to position [2, 0]
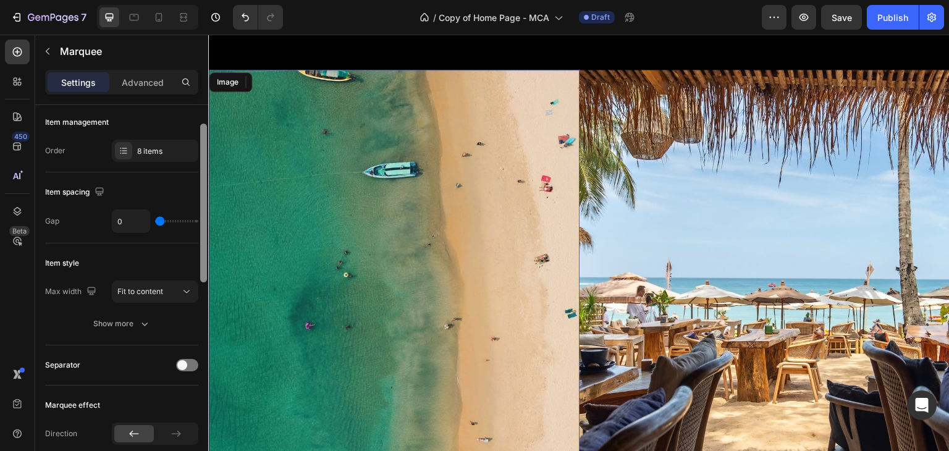
click at [203, 196] on div at bounding box center [203, 203] width 7 height 159
click at [148, 143] on div "8 items" at bounding box center [155, 151] width 86 height 22
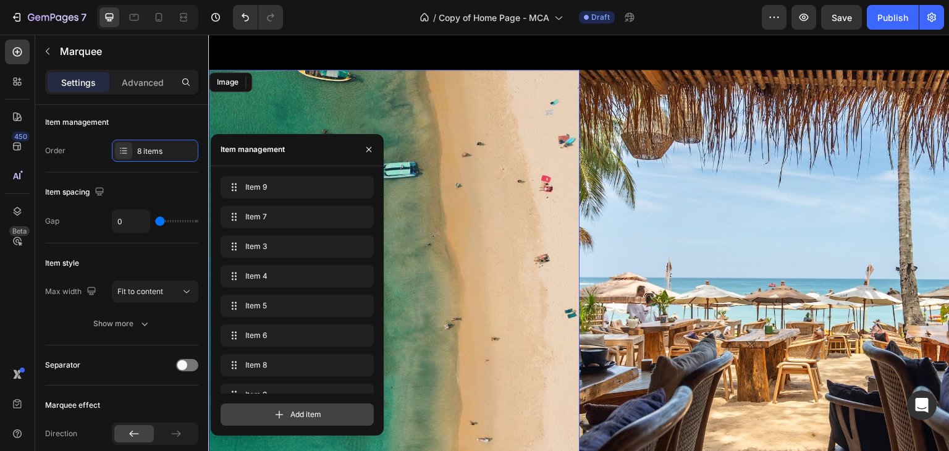
click at [293, 406] on div "Add item" at bounding box center [297, 414] width 153 height 22
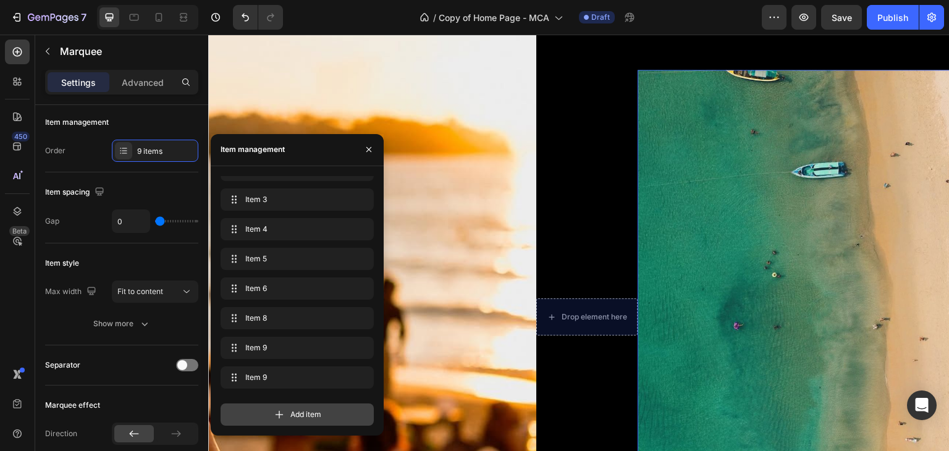
scroll to position [0, 4429]
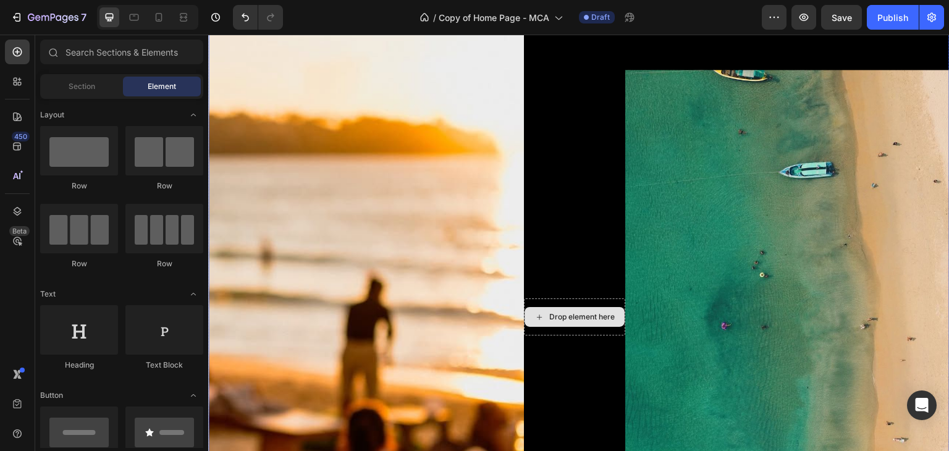
click at [567, 325] on div "Drop element here" at bounding box center [574, 317] width 100 height 20
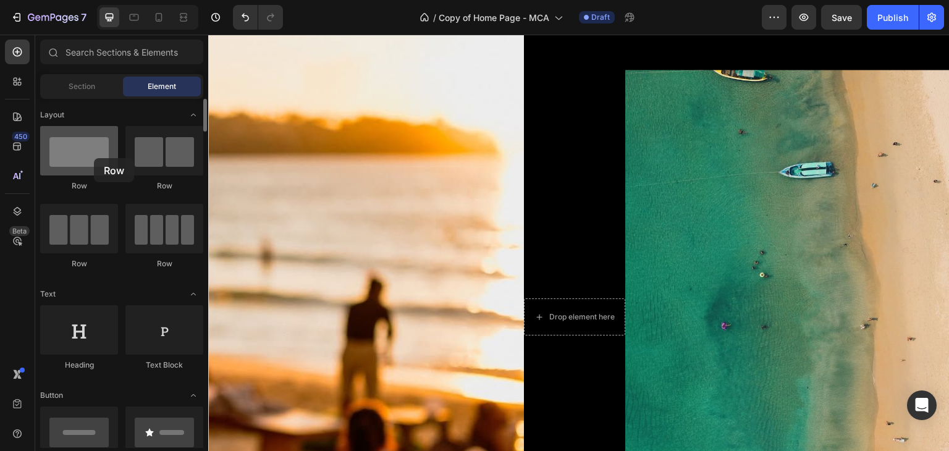
click at [94, 158] on div at bounding box center [79, 150] width 78 height 49
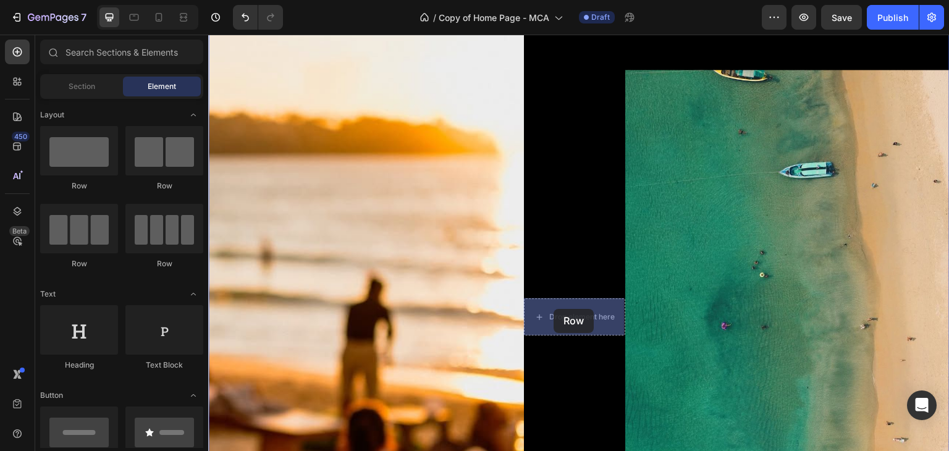
drag, startPoint x: 302, startPoint y: 193, endPoint x: 553, endPoint y: 309, distance: 276.9
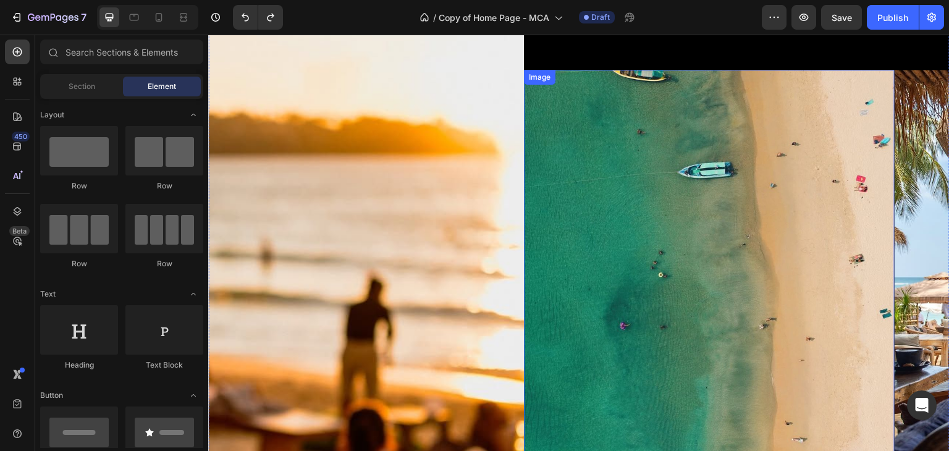
click at [587, 125] on img at bounding box center [709, 317] width 371 height 494
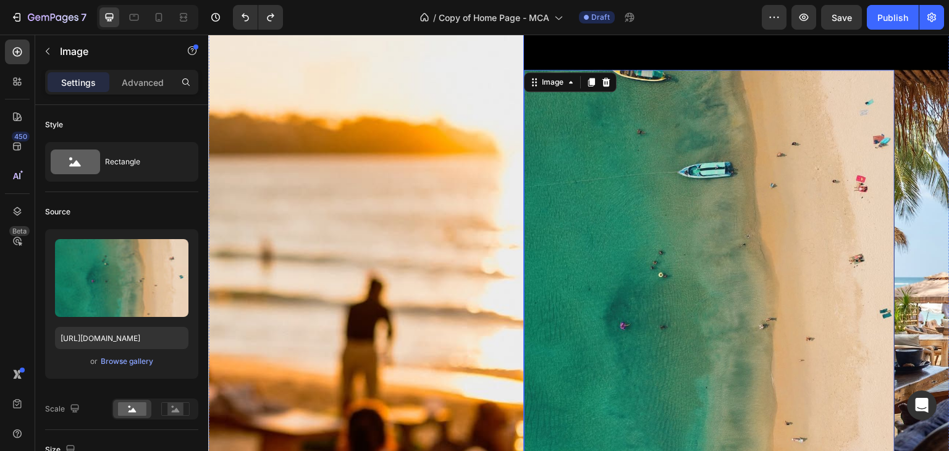
click at [491, 125] on img at bounding box center [190, 316] width 667 height 889
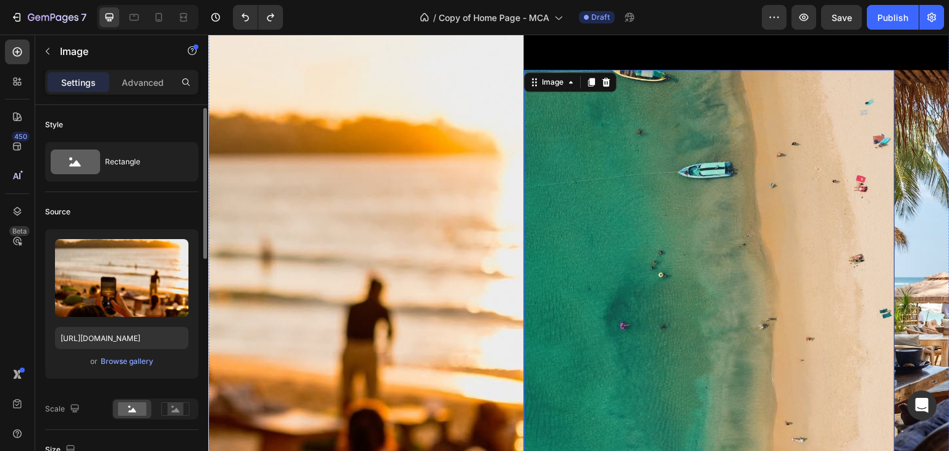
scroll to position [2, 0]
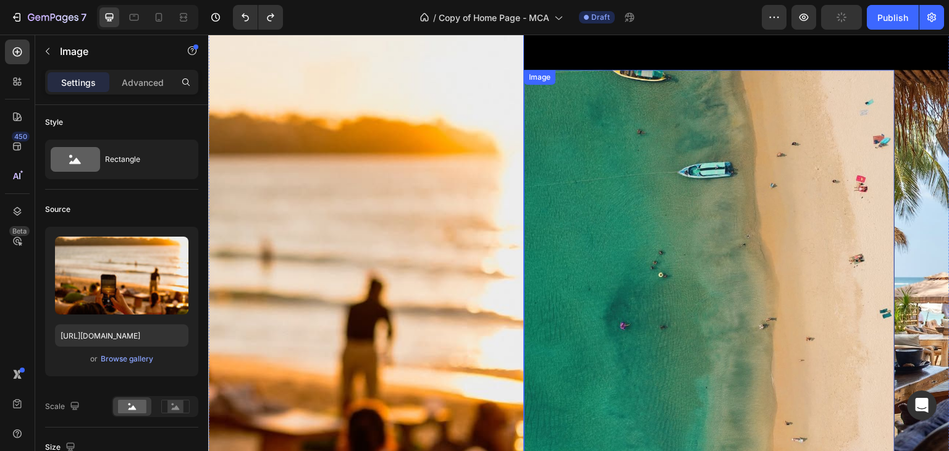
click at [618, 140] on img at bounding box center [709, 317] width 371 height 494
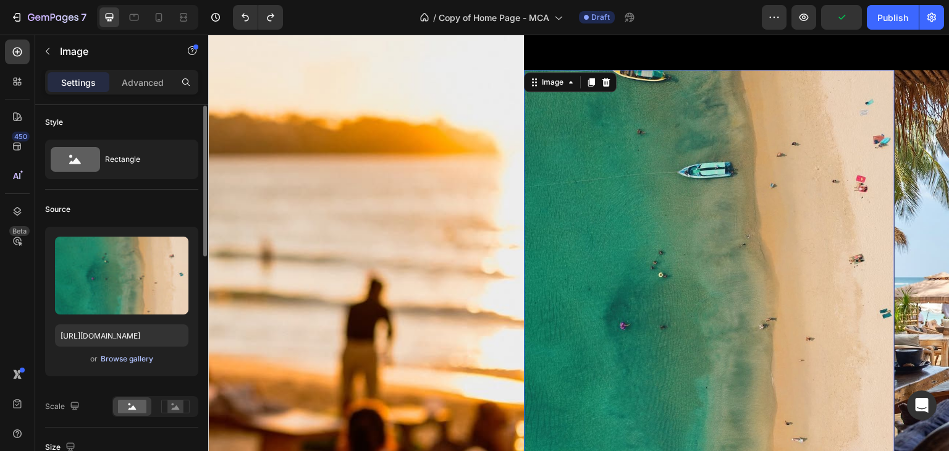
click at [129, 353] on div "Browse gallery" at bounding box center [127, 358] width 53 height 11
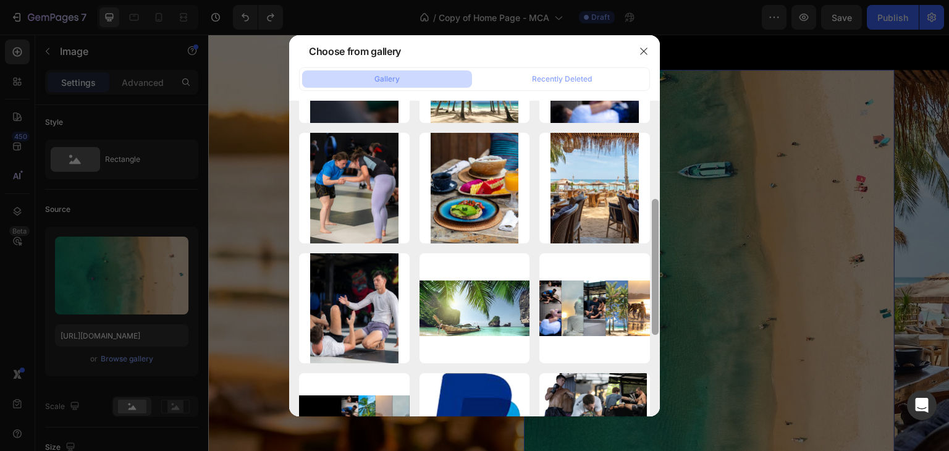
scroll to position [222, 0]
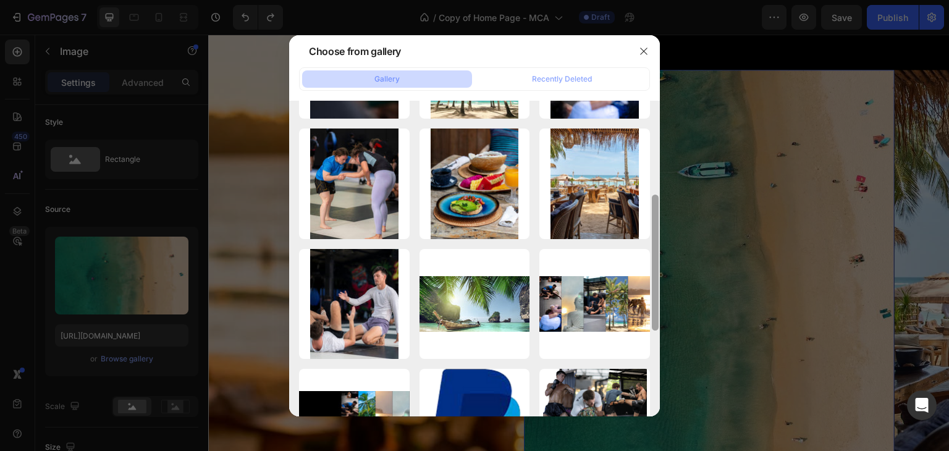
drag, startPoint x: 655, startPoint y: 168, endPoint x: 676, endPoint y: 264, distance: 98.7
click at [676, 264] on div "Choose from gallery Gallery Recently Deleted beach-ocean-bangtao.jpg 176.95 kb …" at bounding box center [474, 225] width 949 height 451
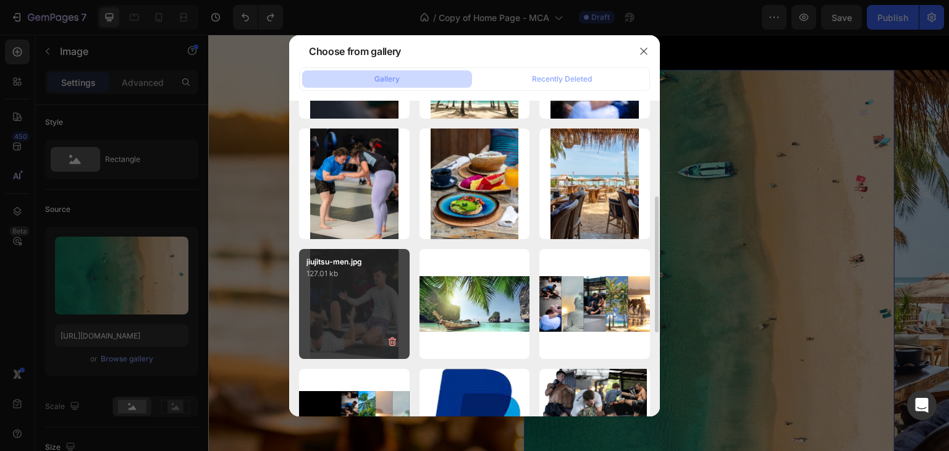
click at [372, 317] on div "jiujitsu-men.jpg 127.01 kb" at bounding box center [354, 304] width 111 height 111
type input "[URL][DOMAIN_NAME]"
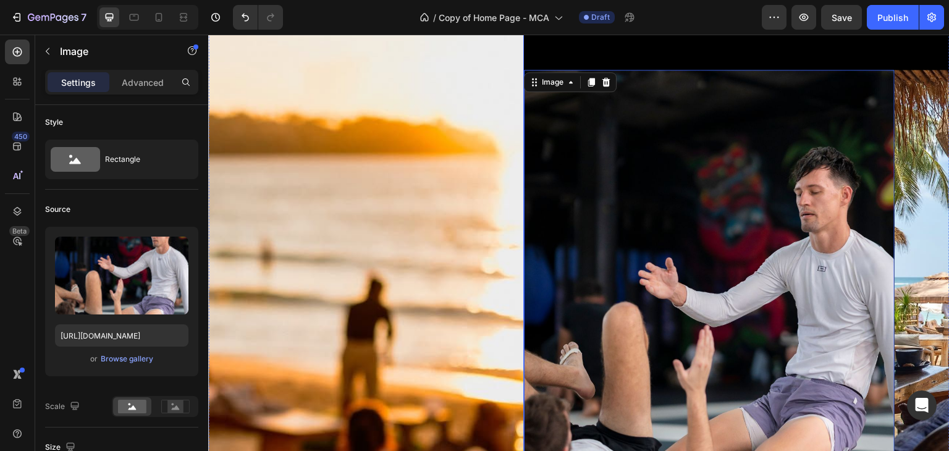
click at [442, 137] on img at bounding box center [190, 316] width 667 height 889
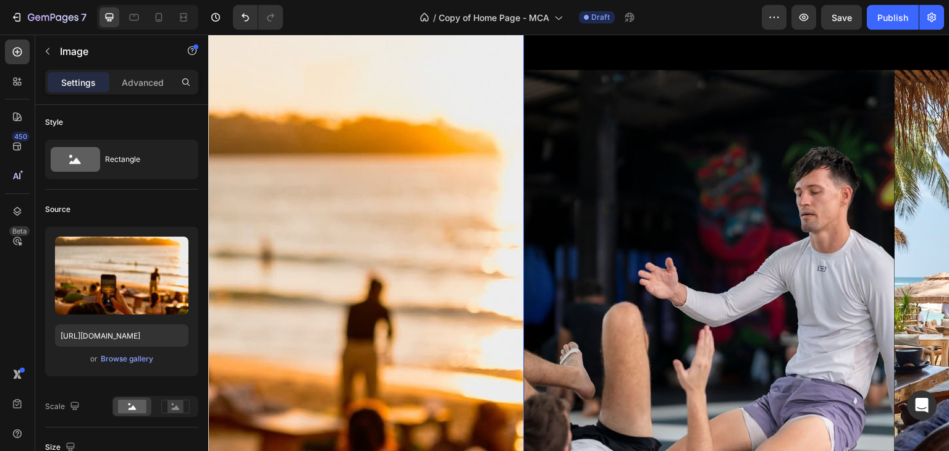
click at [464, 80] on img at bounding box center [190, 316] width 667 height 889
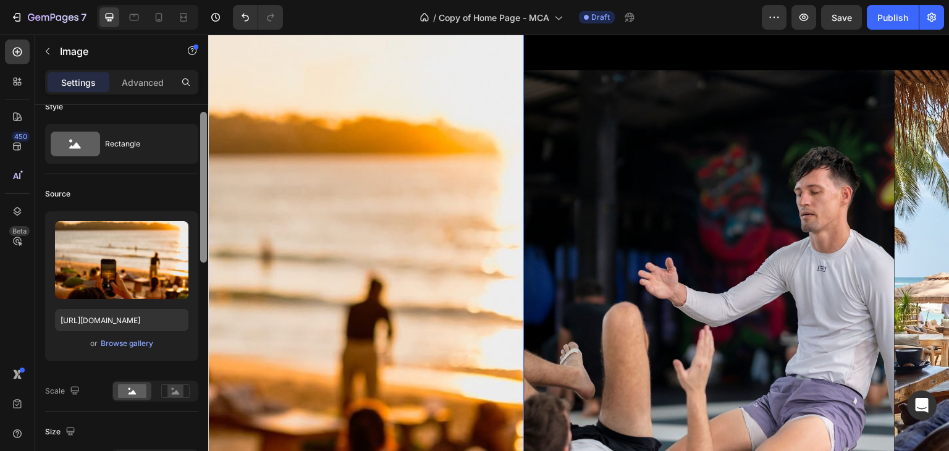
drag, startPoint x: 412, startPoint y: 250, endPoint x: 230, endPoint y: 316, distance: 193.0
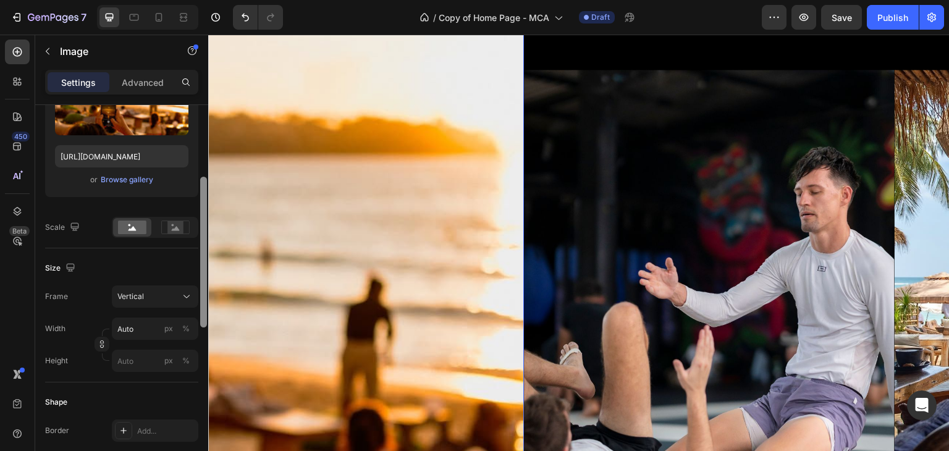
drag, startPoint x: 413, startPoint y: 276, endPoint x: 209, endPoint y: 309, distance: 206.4
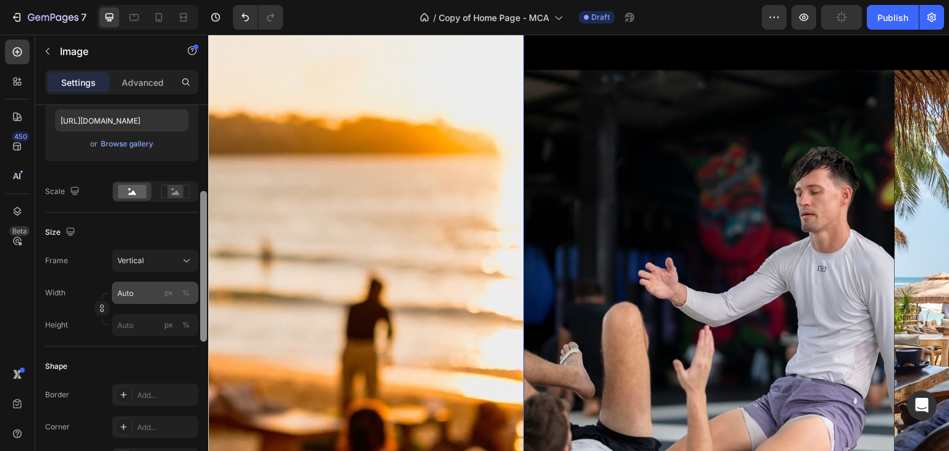
scroll to position [219, 0]
click at [145, 301] on div "Width Auto px % Height px %" at bounding box center [121, 307] width 153 height 54
click at [145, 298] on input "Auto" at bounding box center [155, 291] width 86 height 22
type input "6"
type input "8"
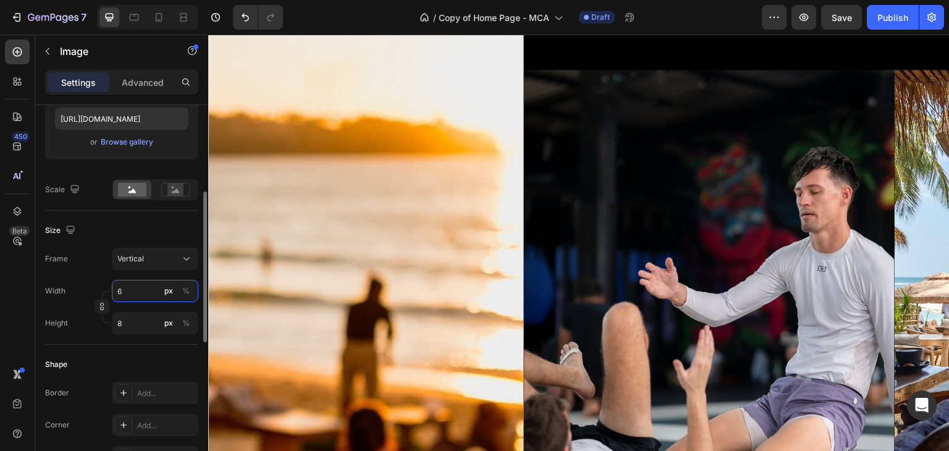
type input "60"
type input "80"
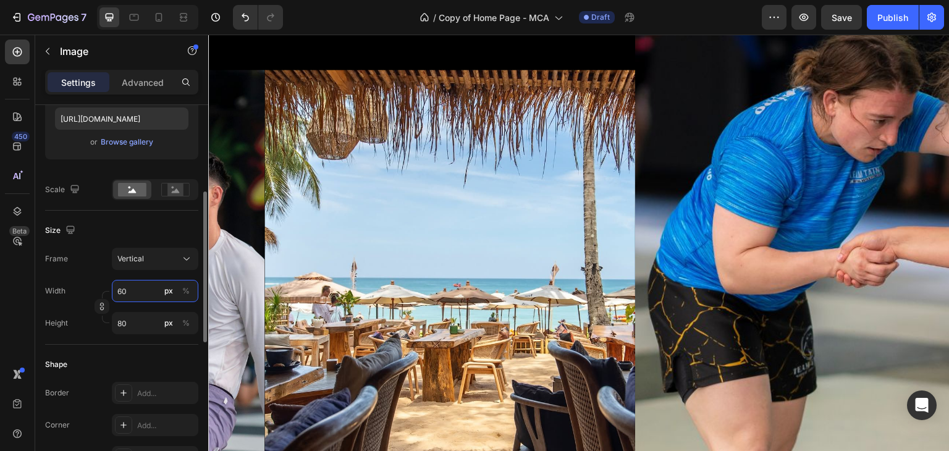
type input "600"
type input "800"
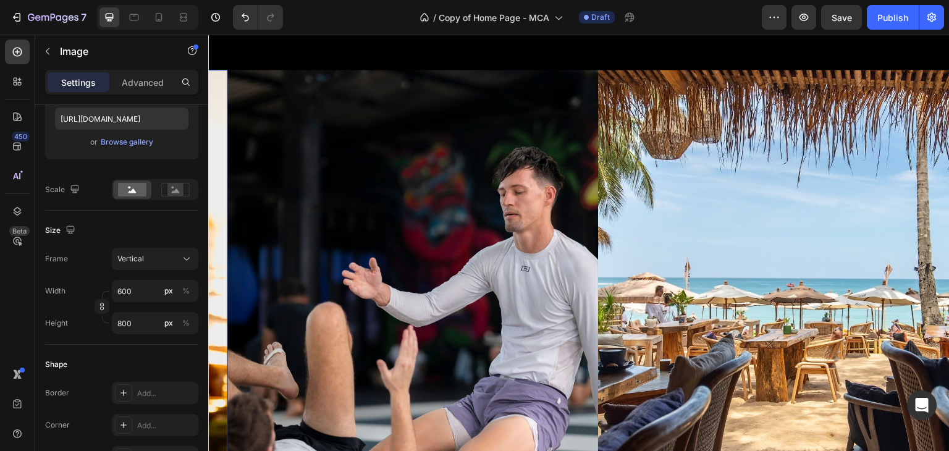
click at [244, 296] on img at bounding box center [412, 317] width 371 height 494
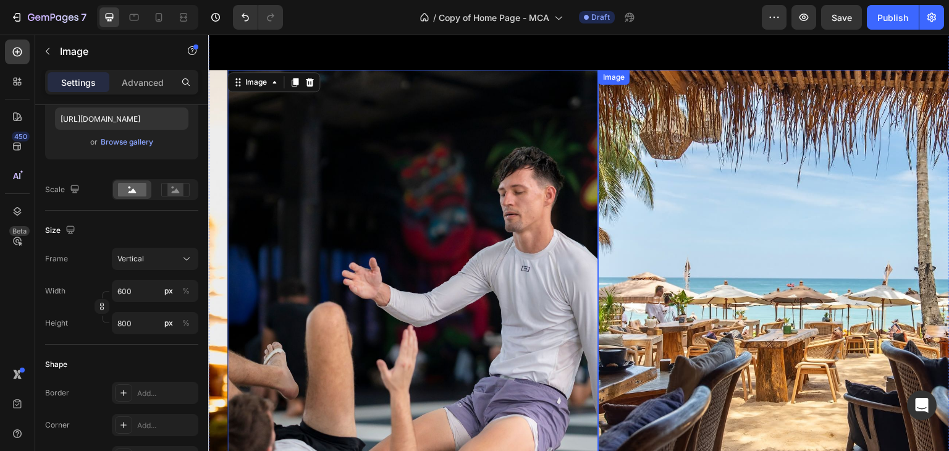
click at [872, 107] on img at bounding box center [783, 317] width 371 height 494
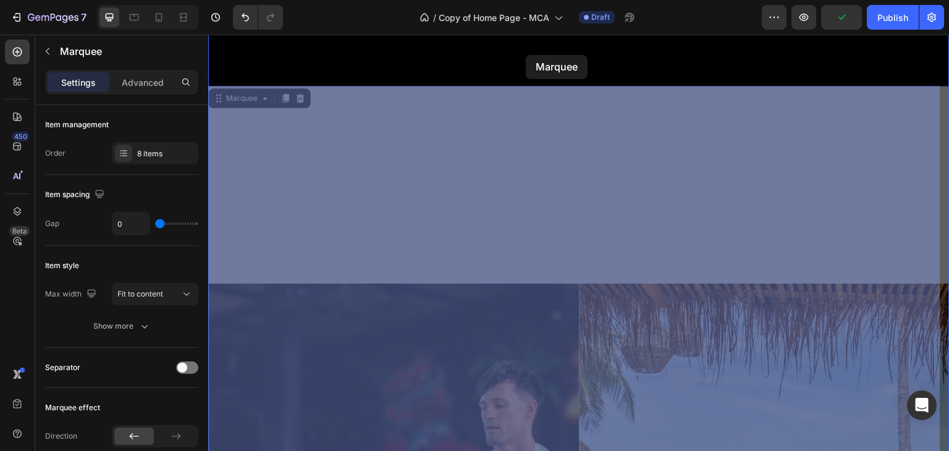
scroll to position [478, 0]
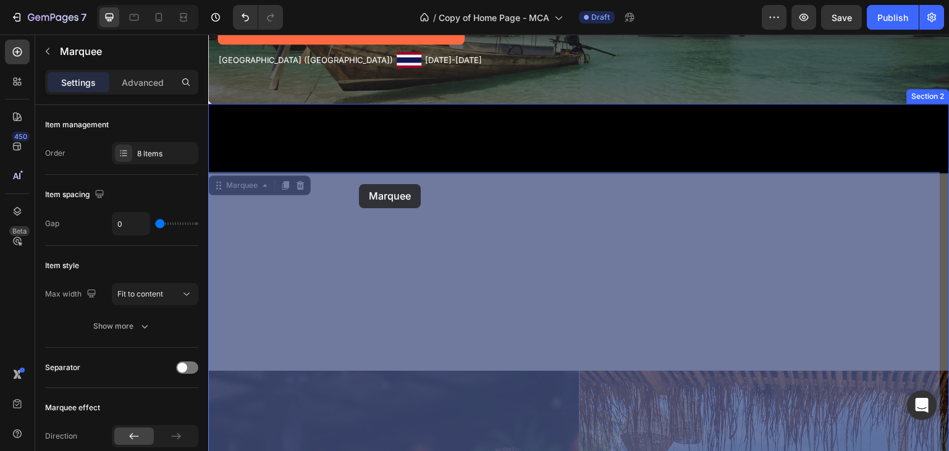
drag, startPoint x: 807, startPoint y: 53, endPoint x: 359, endPoint y: 184, distance: 467.3
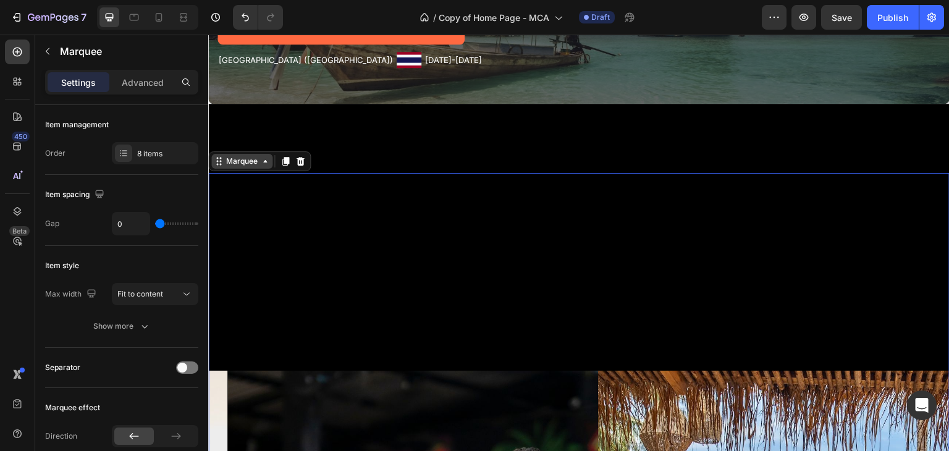
click at [266, 161] on icon at bounding box center [265, 161] width 10 height 10
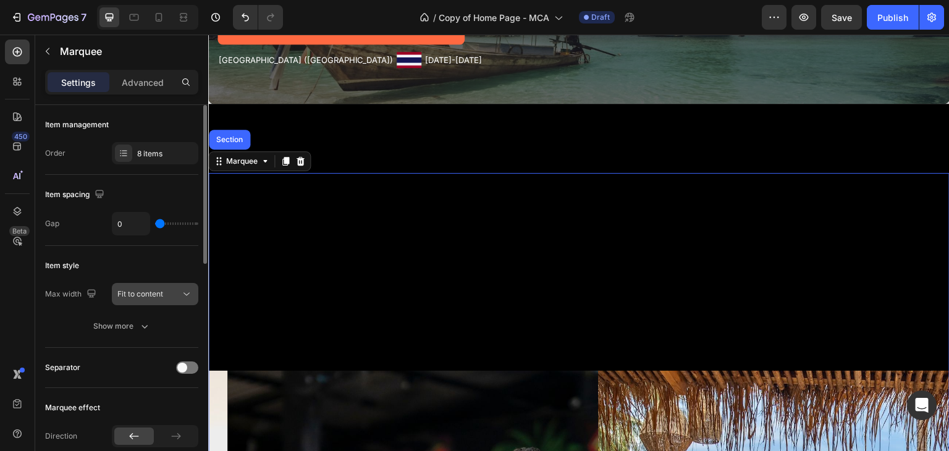
click at [186, 288] on icon at bounding box center [186, 294] width 12 height 12
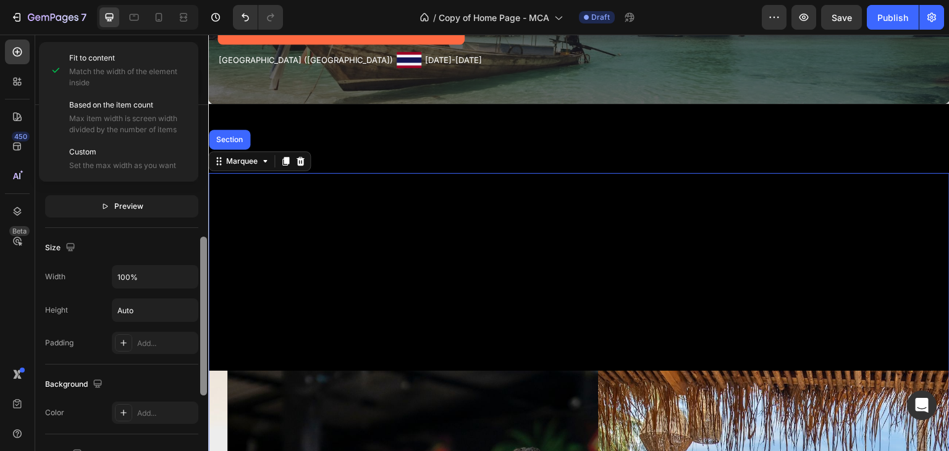
scroll to position [331, 0]
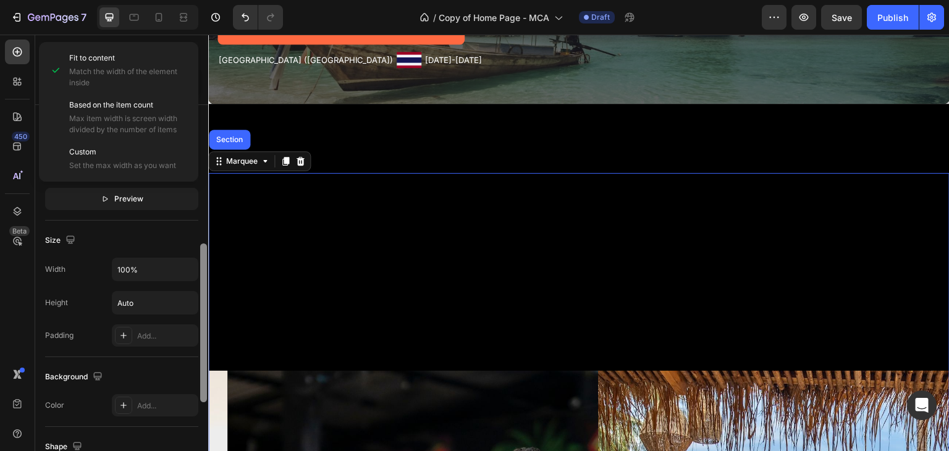
drag, startPoint x: 203, startPoint y: 250, endPoint x: 203, endPoint y: 389, distance: 139.0
click at [203, 389] on div at bounding box center [203, 322] width 7 height 159
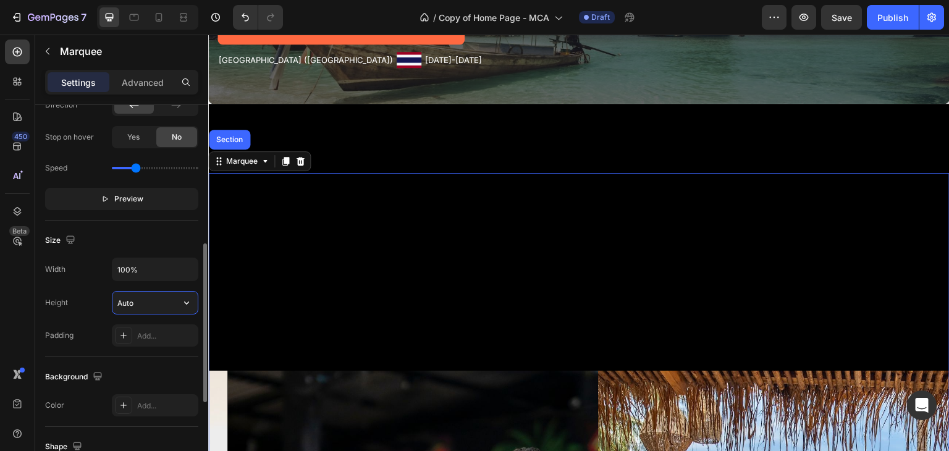
click at [143, 305] on input "Auto" at bounding box center [154, 303] width 85 height 22
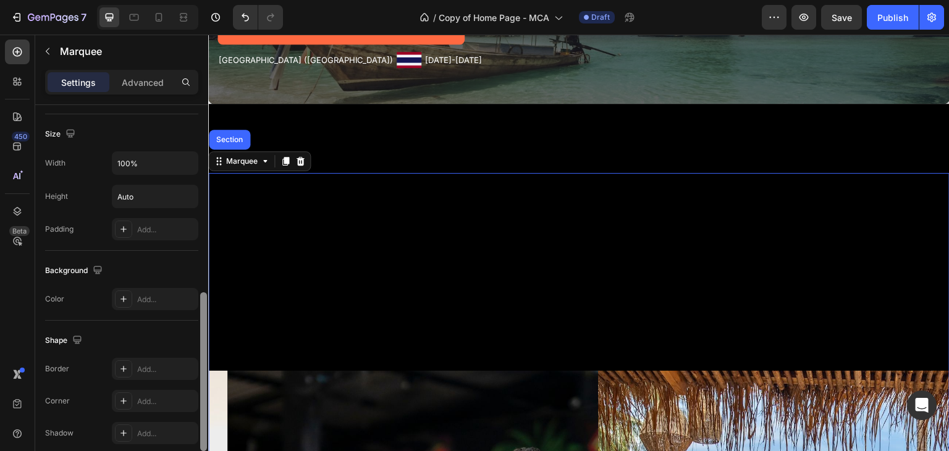
scroll to position [440, 0]
drag, startPoint x: 205, startPoint y: 319, endPoint x: 203, endPoint y: 365, distance: 45.7
click at [203, 365] on div at bounding box center [203, 368] width 7 height 159
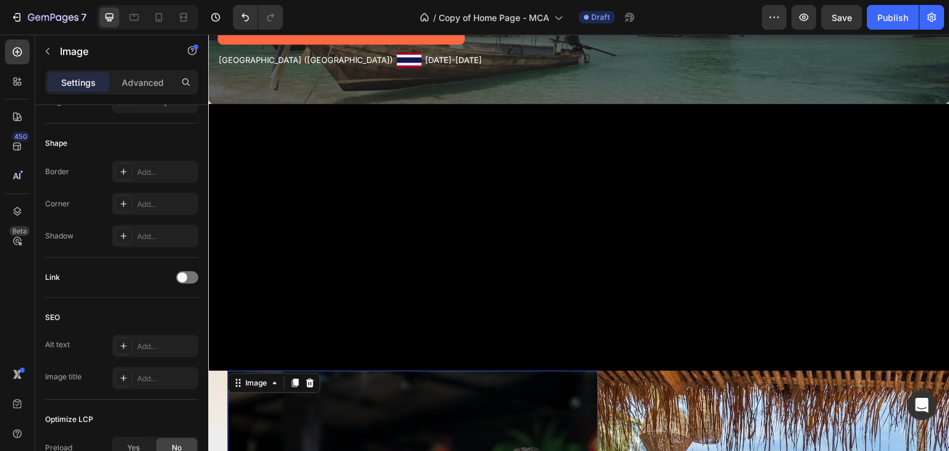
scroll to position [0, 0]
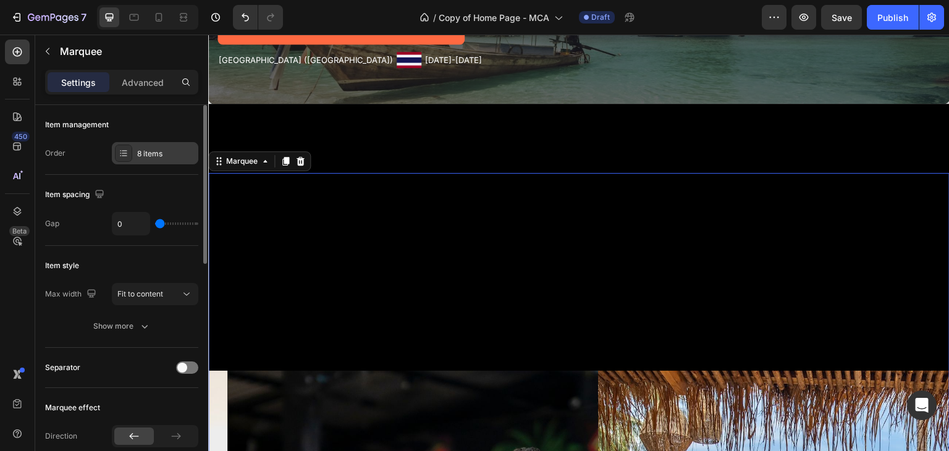
click at [191, 160] on div "8 items" at bounding box center [155, 153] width 86 height 22
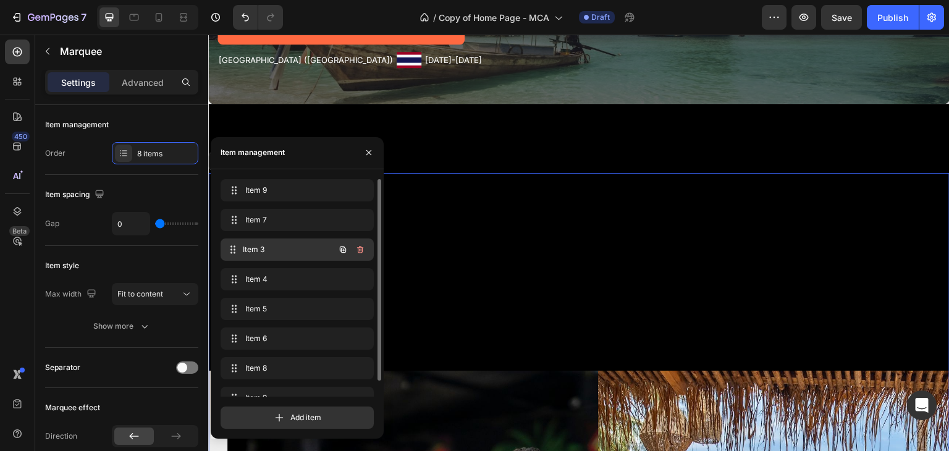
click at [280, 245] on span "Item 3" at bounding box center [288, 249] width 91 height 11
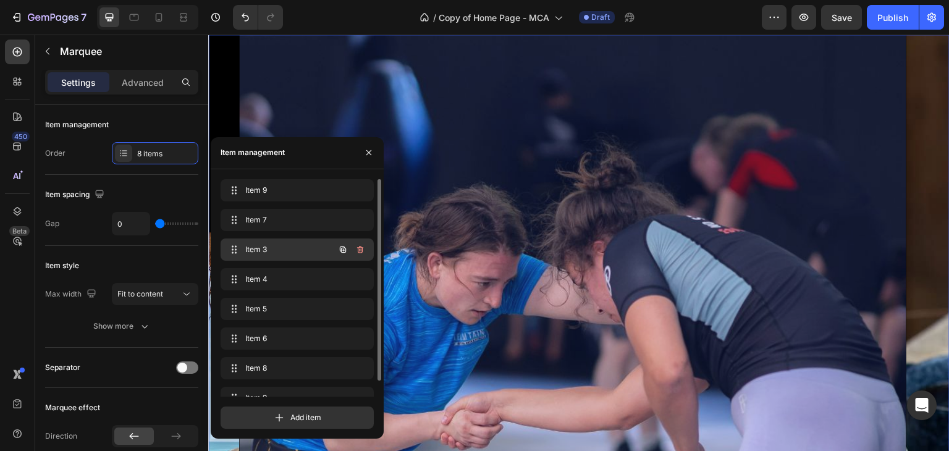
scroll to position [0, 709]
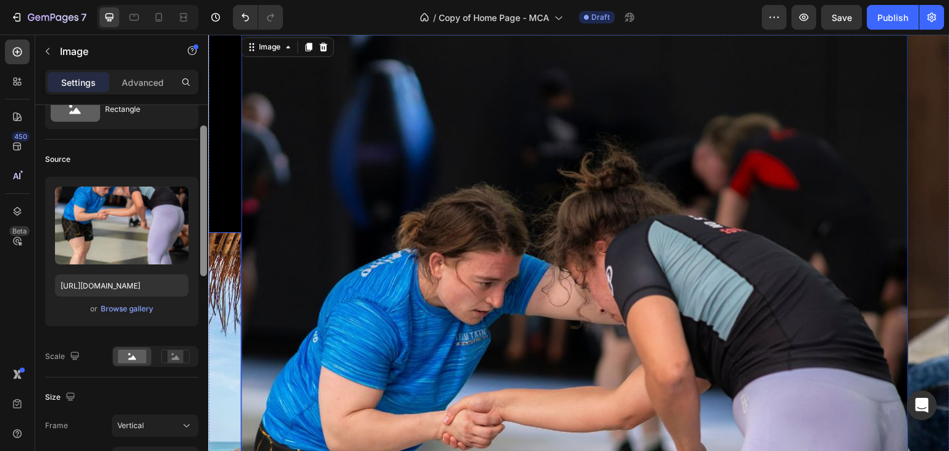
drag, startPoint x: 410, startPoint y: 246, endPoint x: 215, endPoint y: 266, distance: 196.2
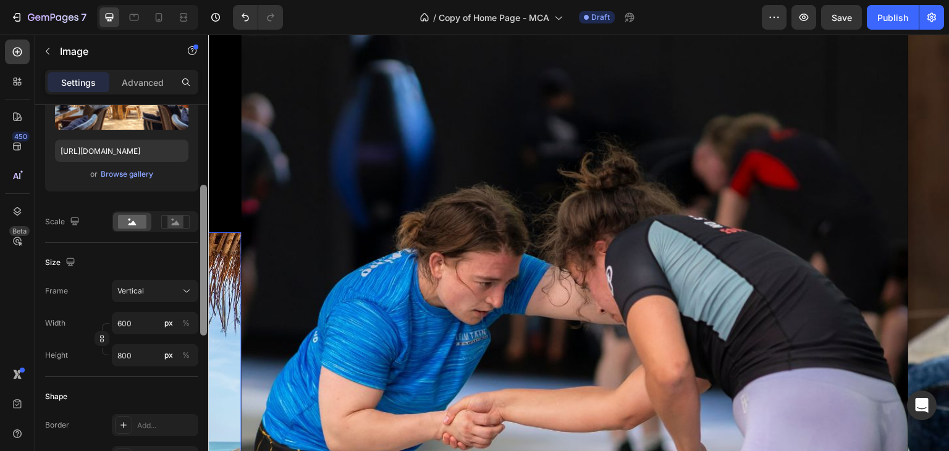
scroll to position [191, 0]
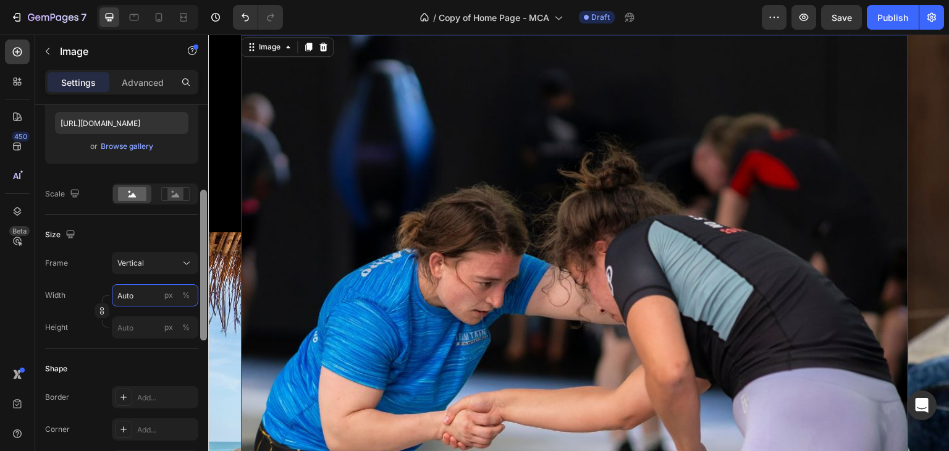
scroll to position [217, 0]
click at [148, 298] on input "Auto" at bounding box center [155, 293] width 86 height 22
type input "6"
type input "8"
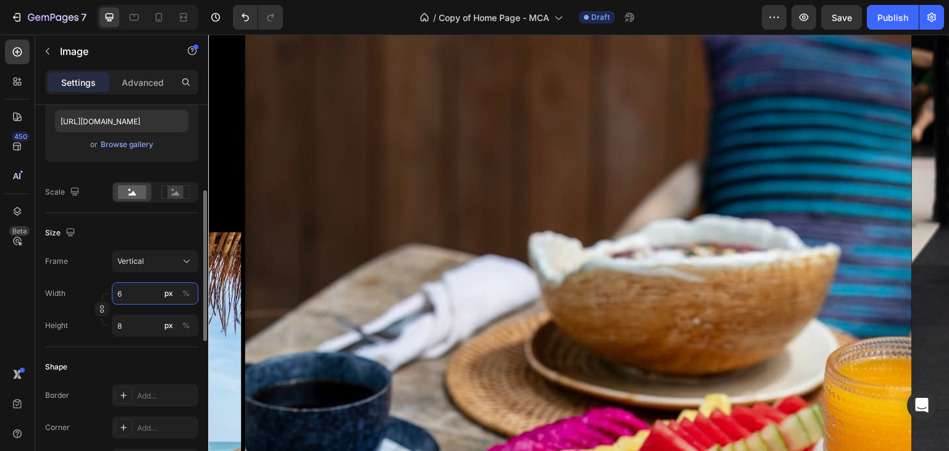
type input "60"
type input "80"
type input "600"
type input "800"
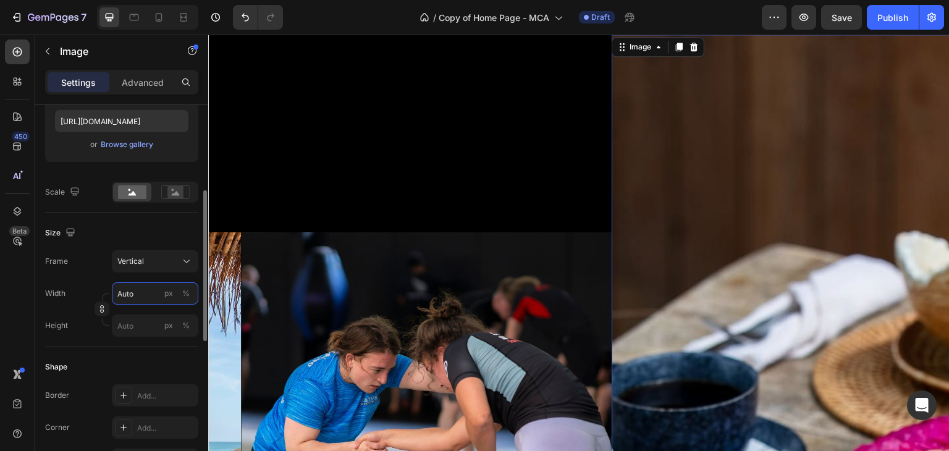
click at [147, 293] on input "Auto" at bounding box center [155, 293] width 86 height 22
type input "6"
type input "8"
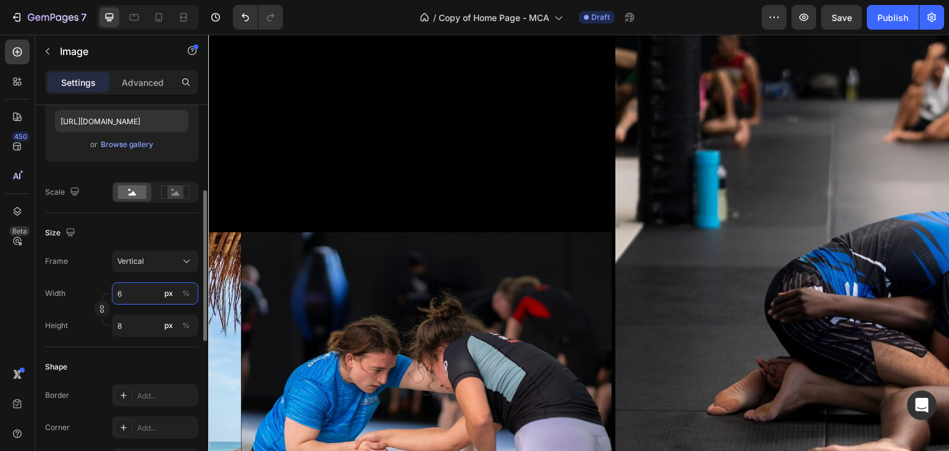
type input "60"
type input "80"
type input "600"
type input "800"
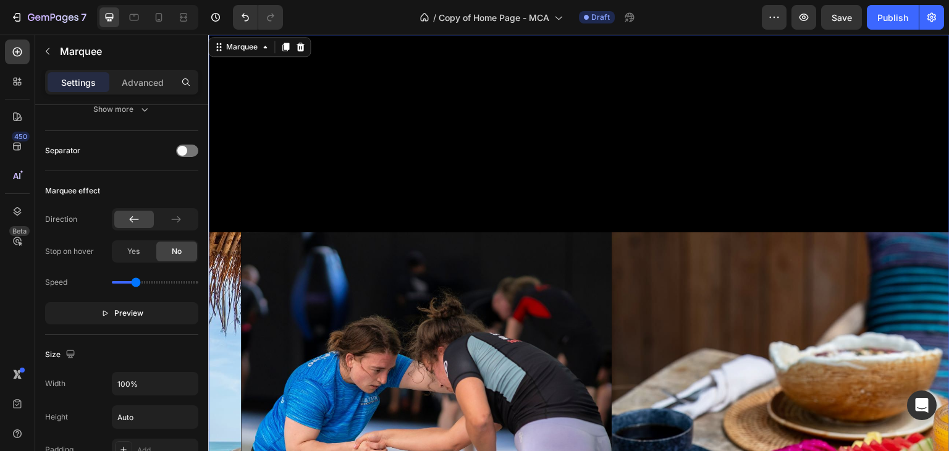
scroll to position [0, 0]
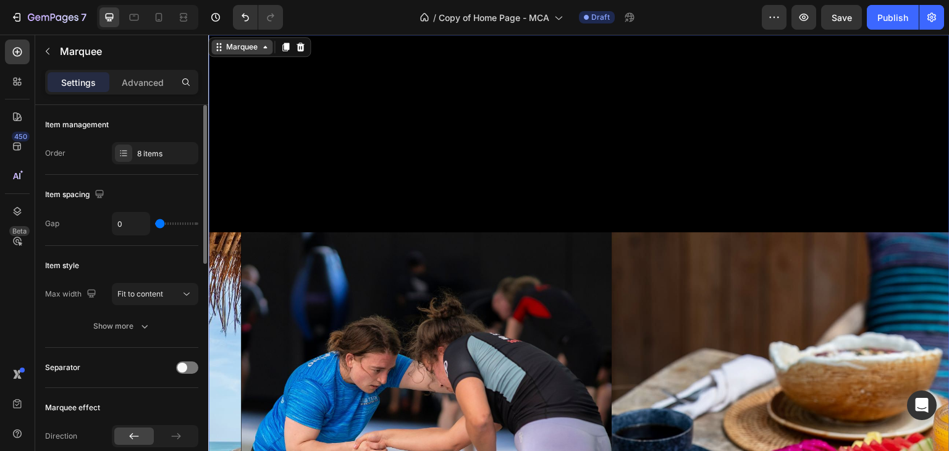
click at [240, 49] on div "Marquee" at bounding box center [242, 46] width 36 height 11
click at [166, 151] on div "8 items" at bounding box center [166, 153] width 58 height 11
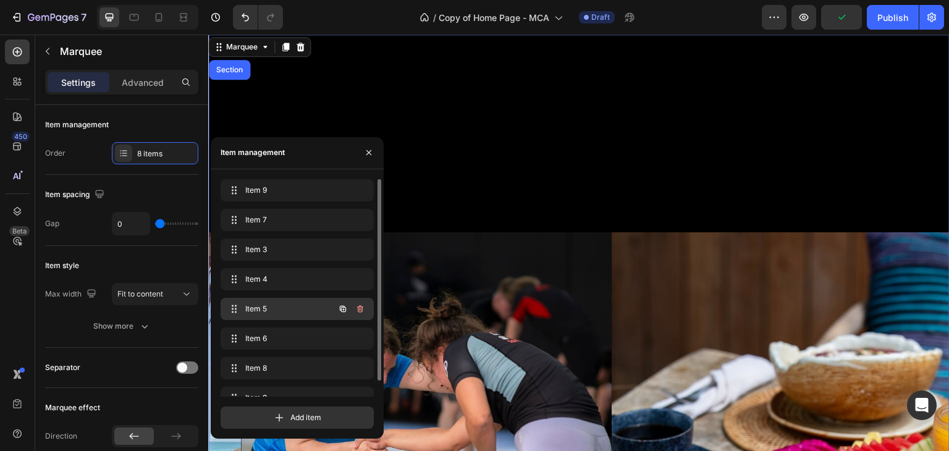
click at [261, 306] on span "Item 5" at bounding box center [280, 308] width 70 height 11
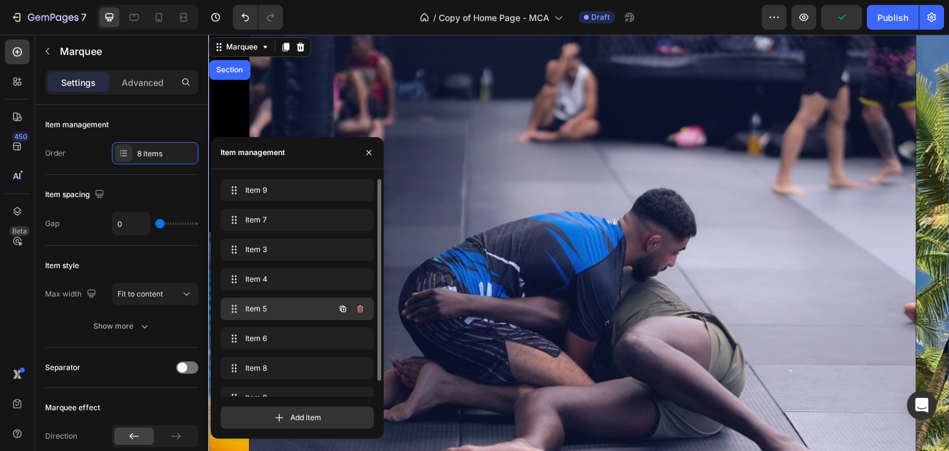
scroll to position [0, 1450]
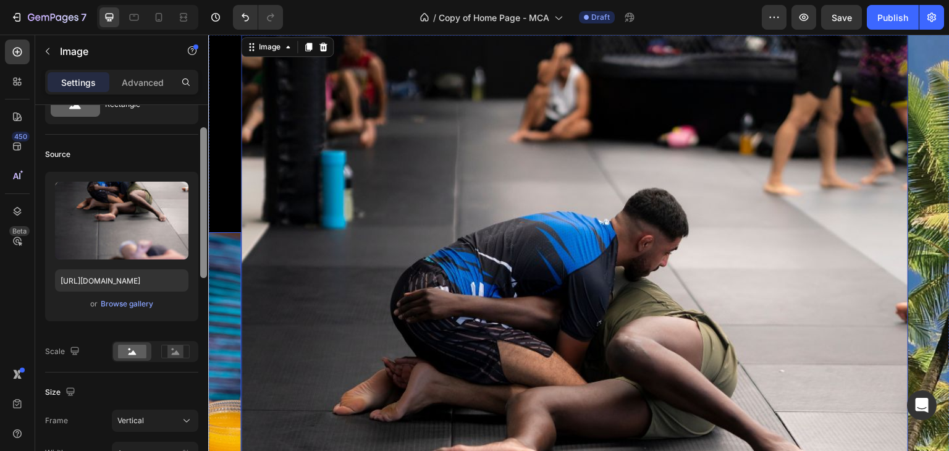
drag, startPoint x: 411, startPoint y: 236, endPoint x: 217, endPoint y: 293, distance: 202.3
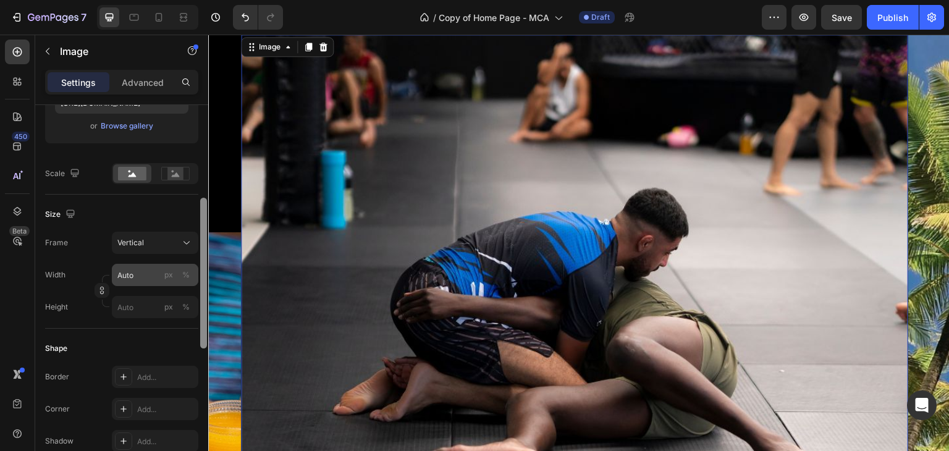
scroll to position [222, 0]
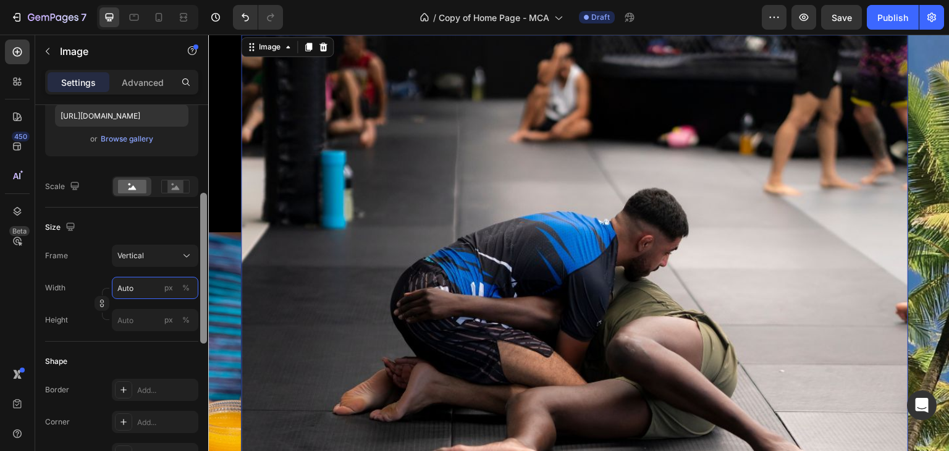
click at [153, 290] on input "Auto" at bounding box center [155, 288] width 86 height 22
type input "6"
type input "8"
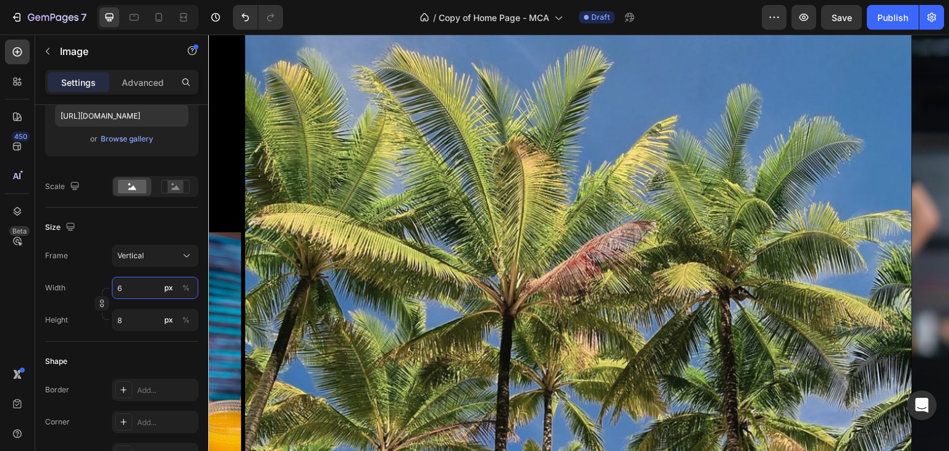
type input "60"
type input "80"
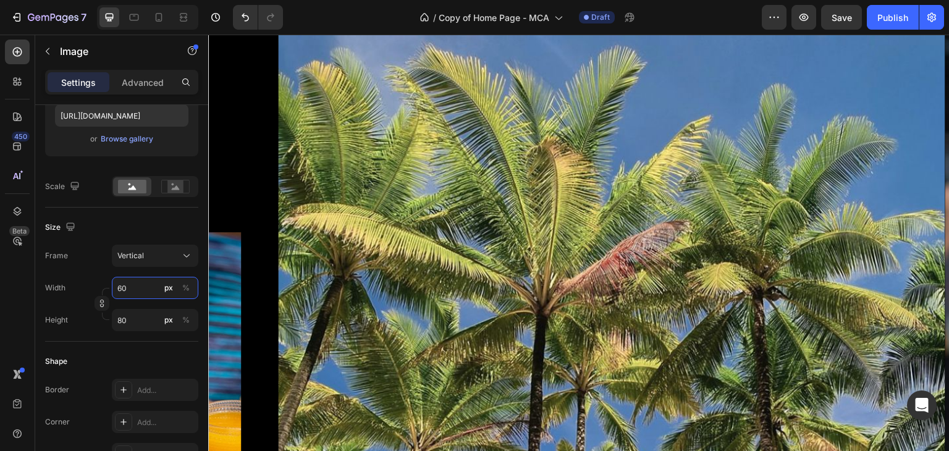
type input "600"
type input "800"
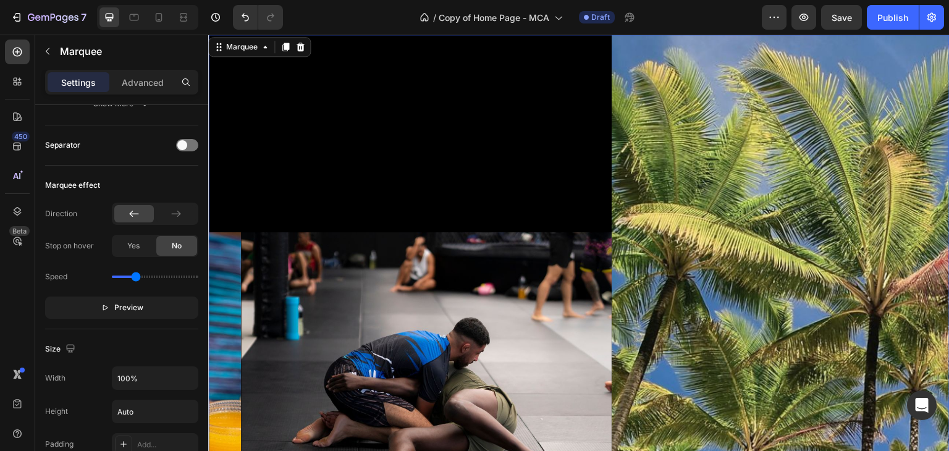
scroll to position [0, 0]
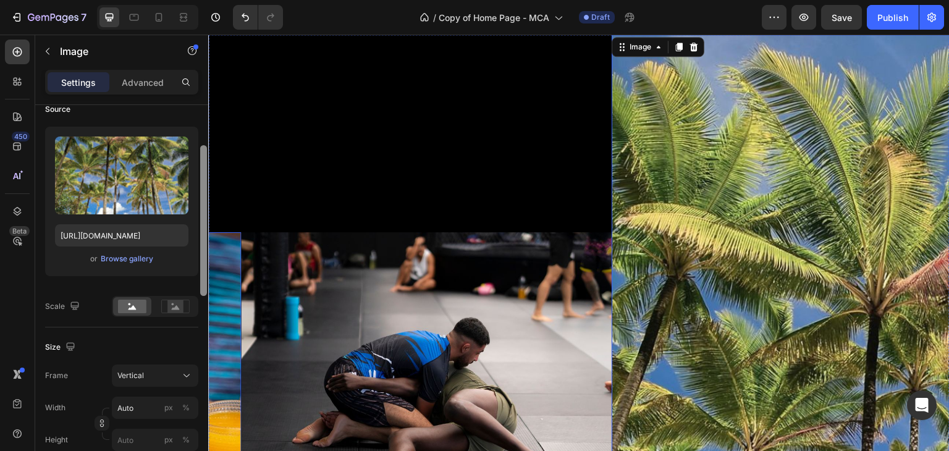
drag, startPoint x: 410, startPoint y: 255, endPoint x: 211, endPoint y: 277, distance: 200.7
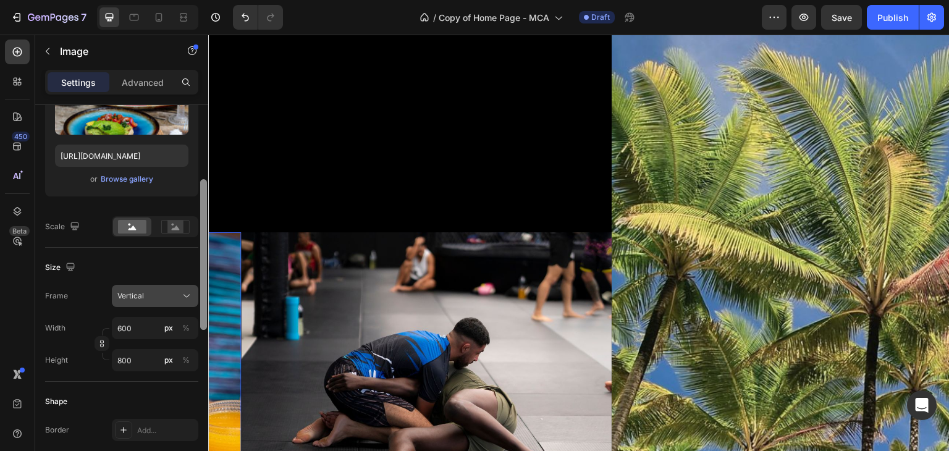
scroll to position [184, 0]
click at [183, 293] on icon at bounding box center [186, 294] width 12 height 12
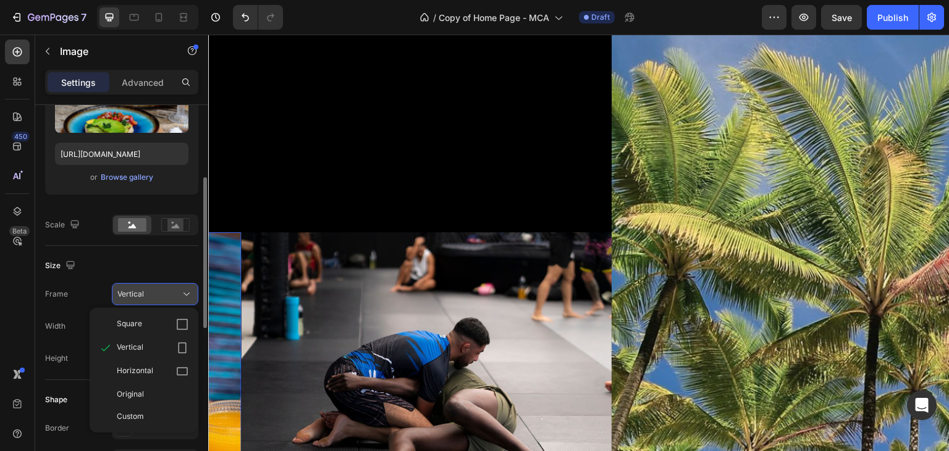
click at [183, 293] on icon at bounding box center [186, 294] width 12 height 12
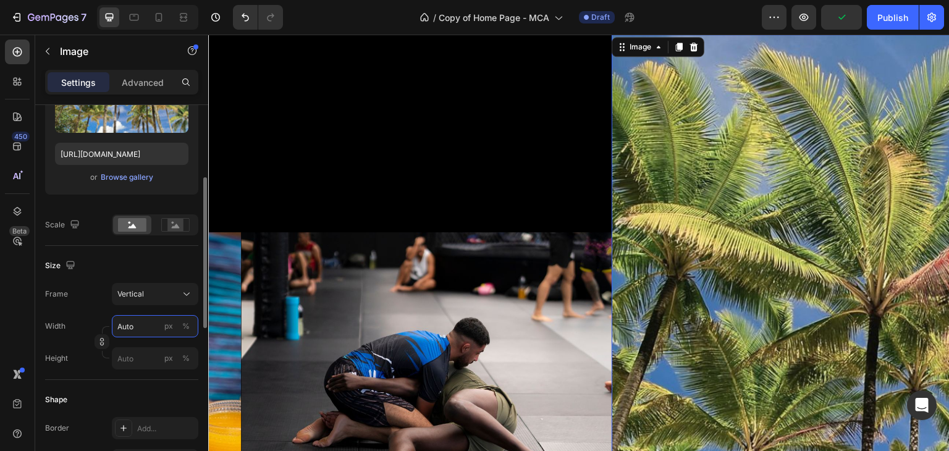
click at [149, 322] on input "Auto" at bounding box center [155, 326] width 86 height 22
type input "6"
type input "8"
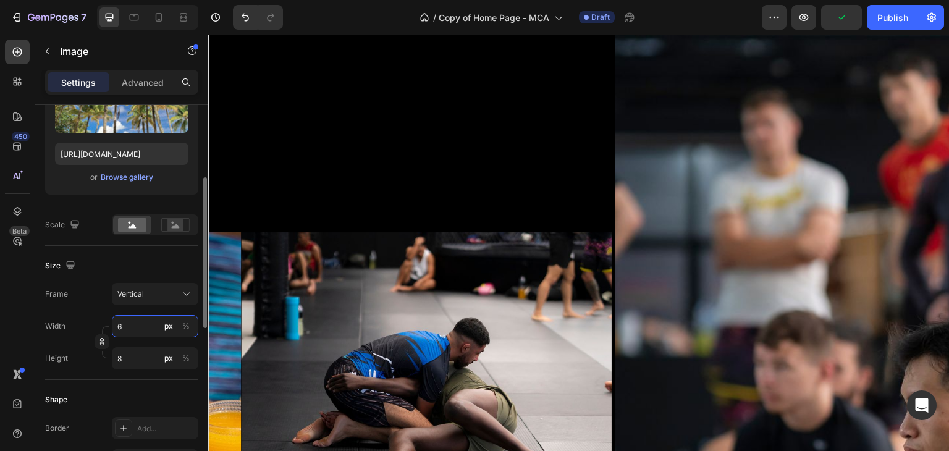
type input "60"
type input "80"
type input "600"
type input "800"
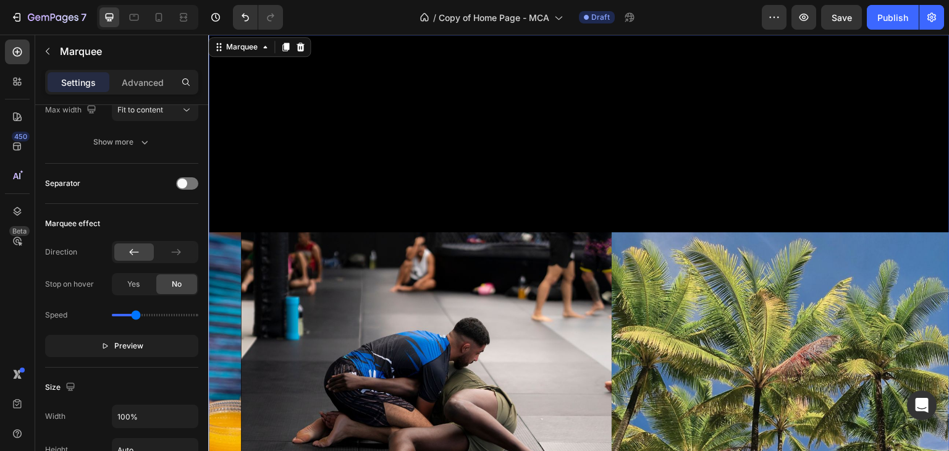
scroll to position [0, 0]
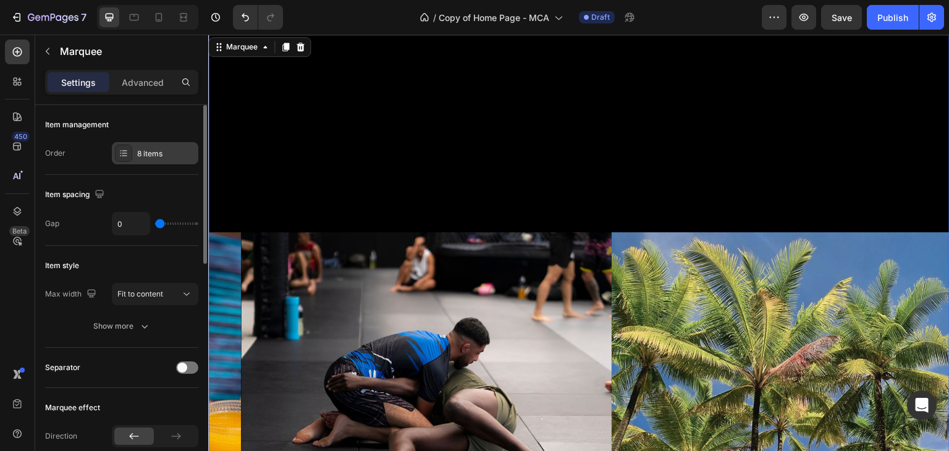
click at [168, 155] on div "8 items" at bounding box center [166, 153] width 58 height 11
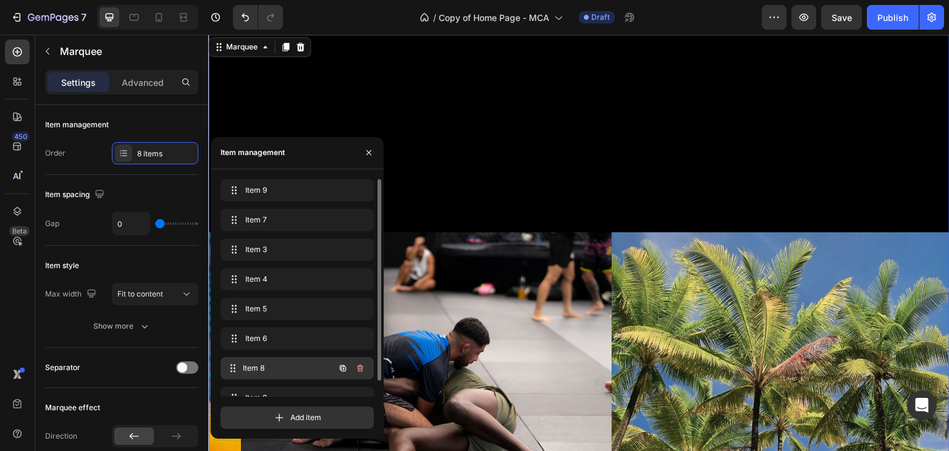
click at [283, 364] on span "Item 8" at bounding box center [288, 368] width 91 height 11
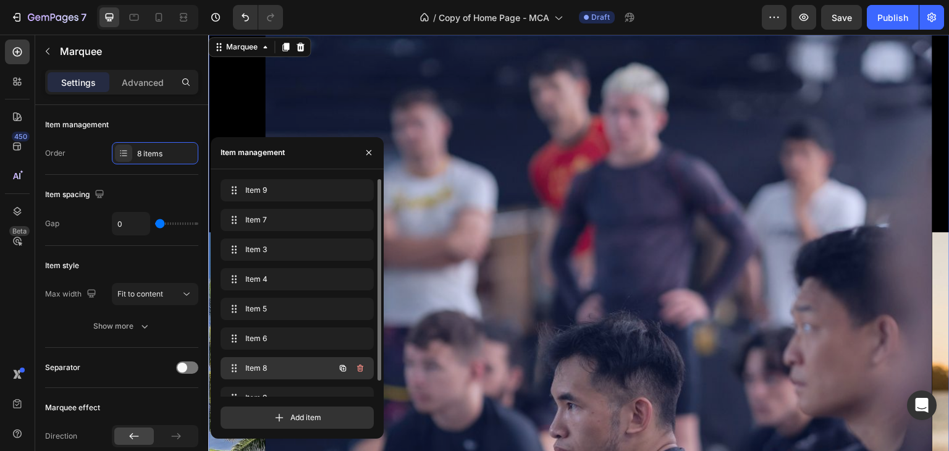
scroll to position [0, 2191]
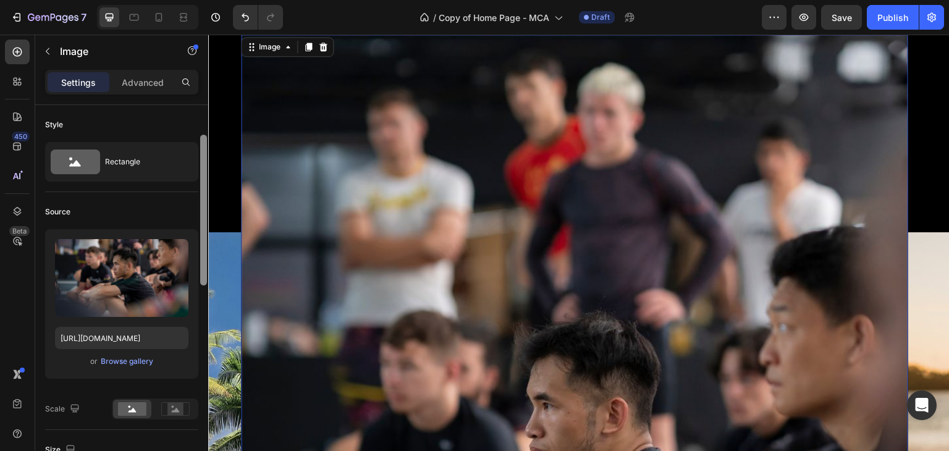
scroll to position [22, 0]
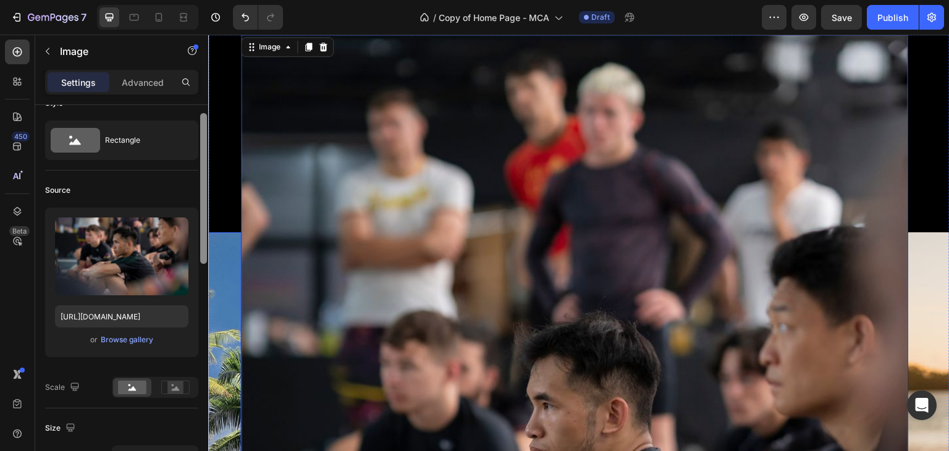
drag, startPoint x: 411, startPoint y: 255, endPoint x: 222, endPoint y: 325, distance: 201.5
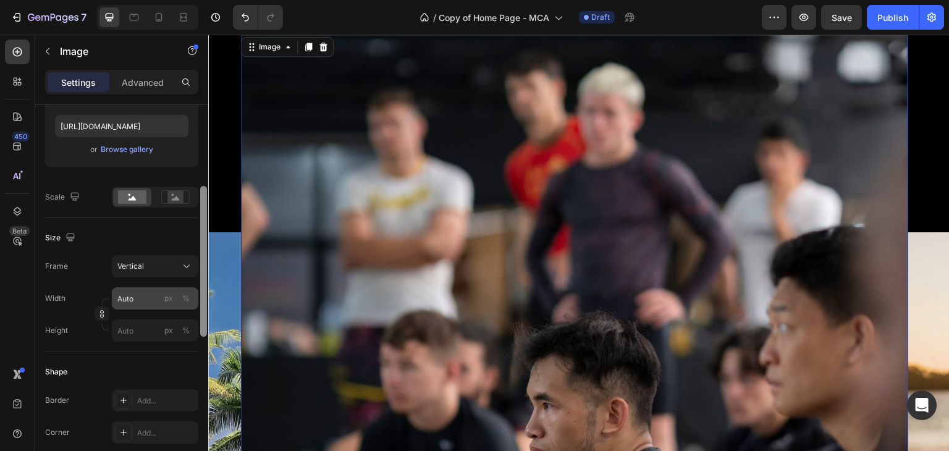
scroll to position [206, 0]
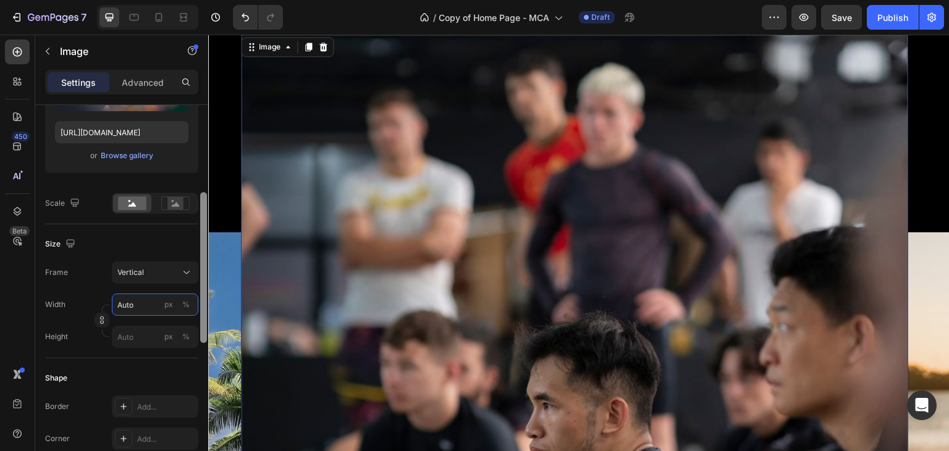
click at [142, 302] on input "Auto" at bounding box center [155, 304] width 86 height 22
type input "6"
type input "8"
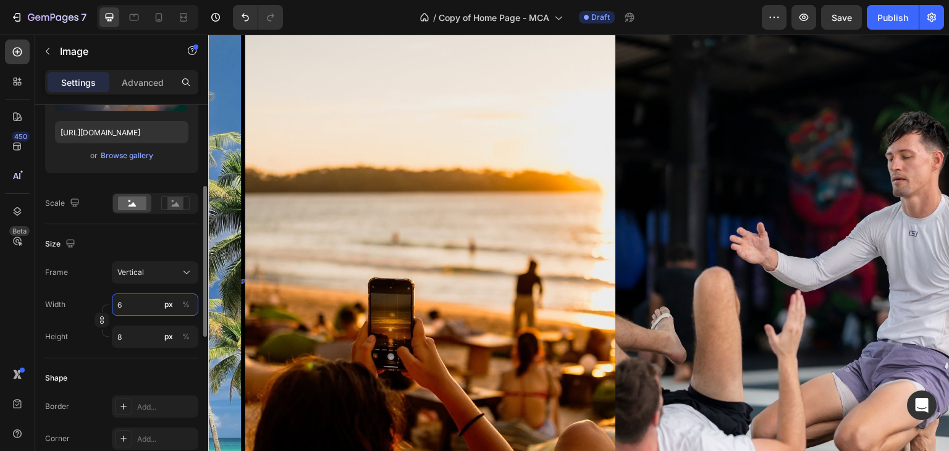
type input "60"
type input "80"
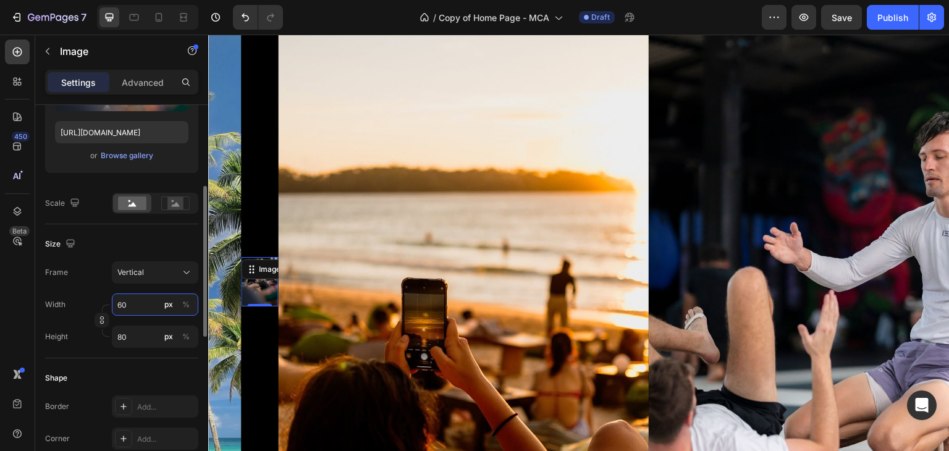
type input "600"
type input "800"
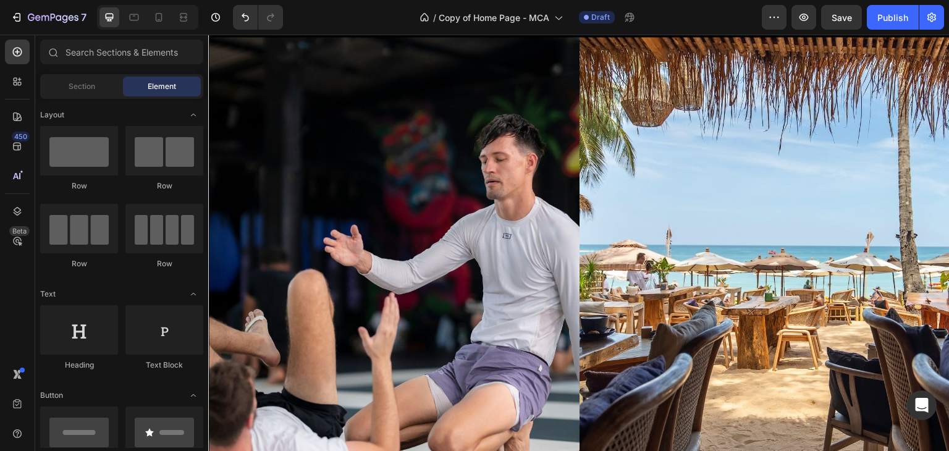
scroll to position [433, 0]
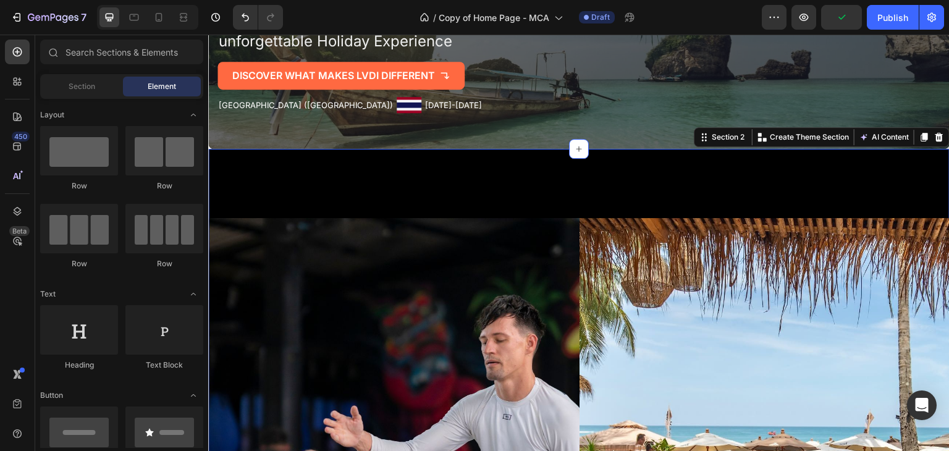
click at [449, 201] on div "Image Image Image Image Image Image Image Image Image Image Image Image Image I…" at bounding box center [578, 445] width 741 height 593
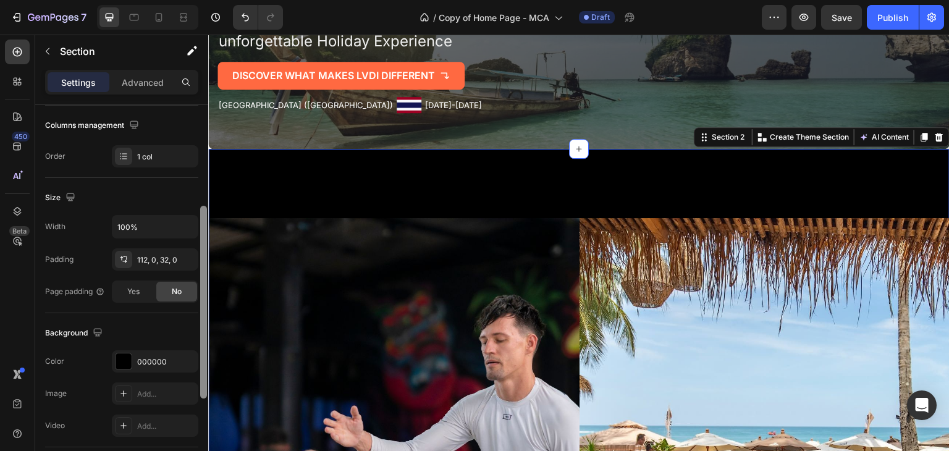
scroll to position [191, 0]
drag, startPoint x: 203, startPoint y: 181, endPoint x: 204, endPoint y: 278, distance: 97.0
click at [204, 278] on div at bounding box center [203, 297] width 7 height 193
click at [67, 197] on icon "button" at bounding box center [70, 199] width 12 height 12
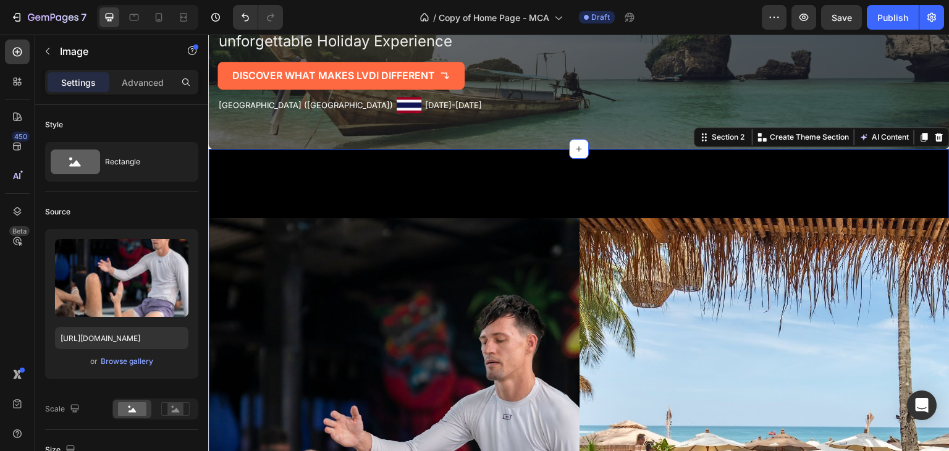
click at [271, 161] on div "Image Image Image Image Image Image Image Image Image Image Image Image Image I…" at bounding box center [578, 445] width 741 height 593
click at [306, 191] on div "Image Image Image Image Image Image Image Image Image Image Image Image Image I…" at bounding box center [578, 445] width 741 height 593
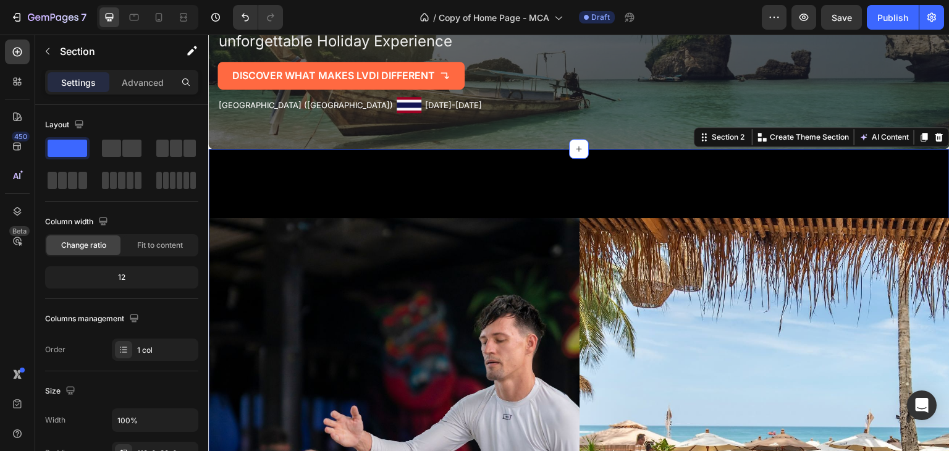
click at [306, 191] on div "Image Image Image Image Image Image Image Image Image Image Image Image Image I…" at bounding box center [578, 445] width 741 height 593
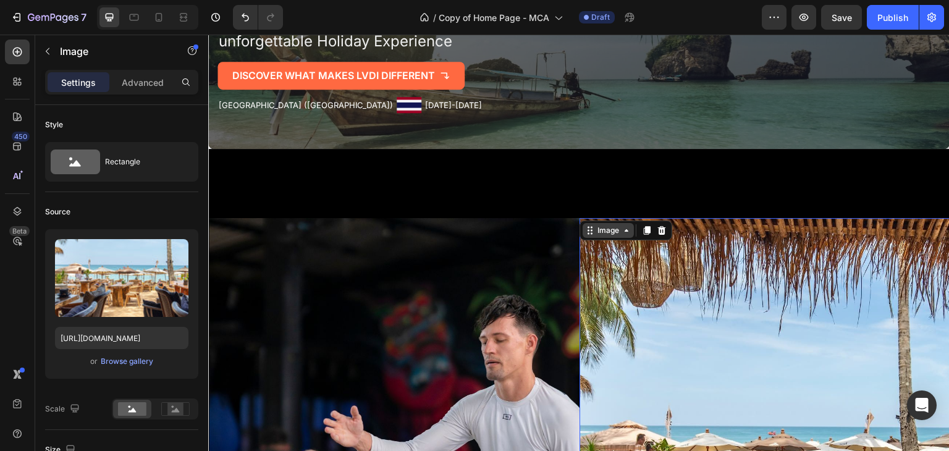
click at [626, 225] on icon at bounding box center [626, 230] width 10 height 10
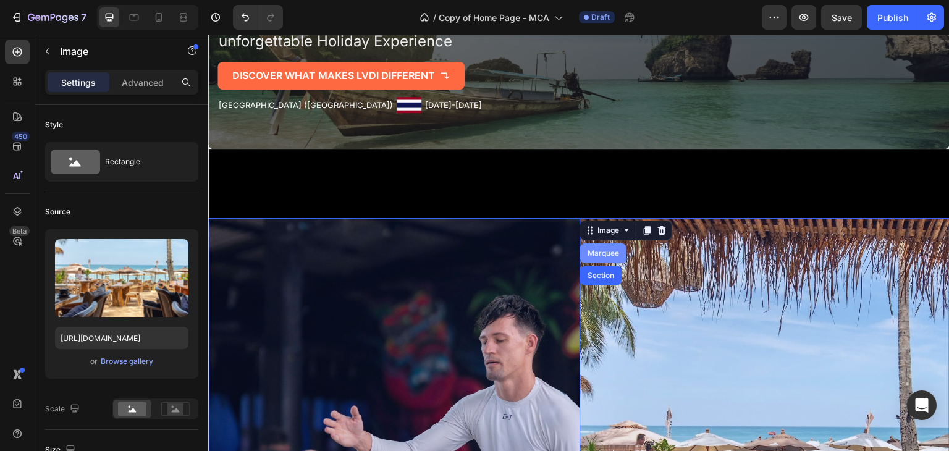
click at [608, 253] on div "Marquee" at bounding box center [603, 253] width 36 height 7
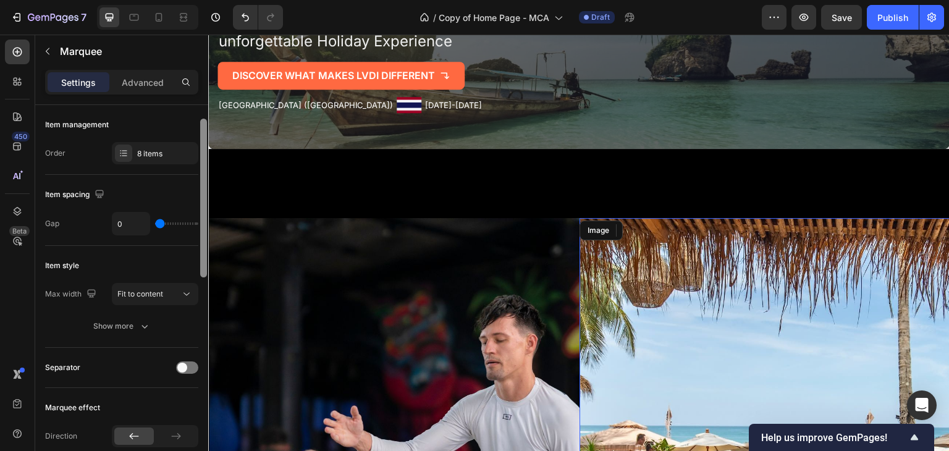
scroll to position [30, 0]
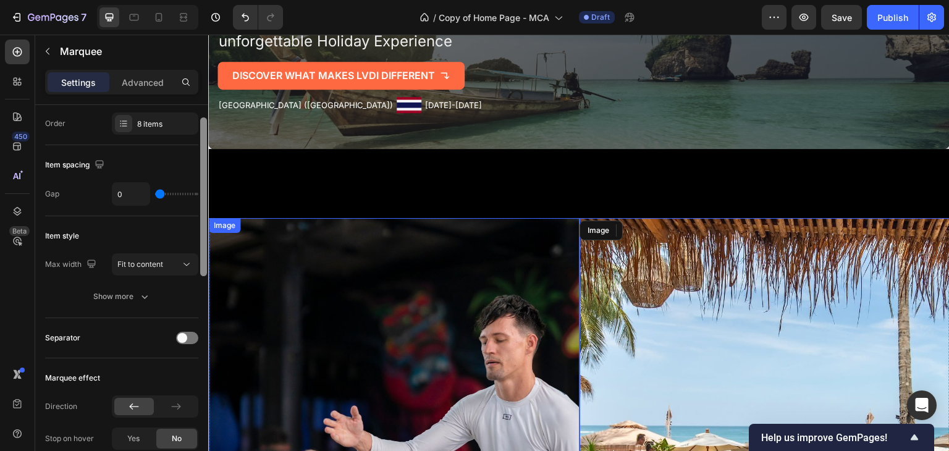
drag, startPoint x: 413, startPoint y: 243, endPoint x: 214, endPoint y: 277, distance: 201.8
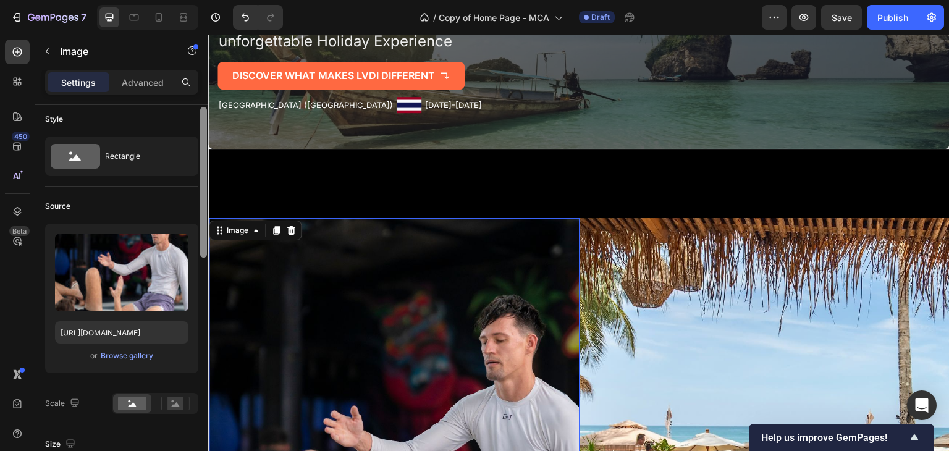
scroll to position [0, 0]
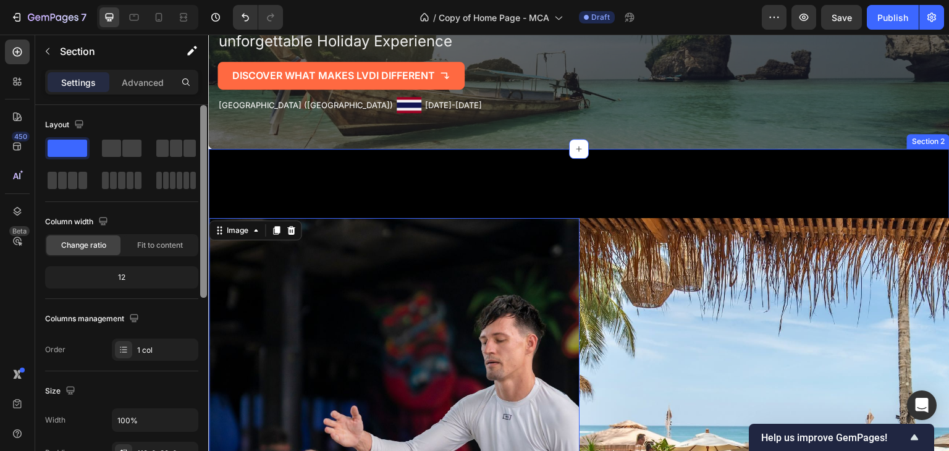
click at [290, 167] on div "Image 0 Image Image Image Image Image Image Image Image 0 Image Image Image Ima…" at bounding box center [578, 445] width 741 height 593
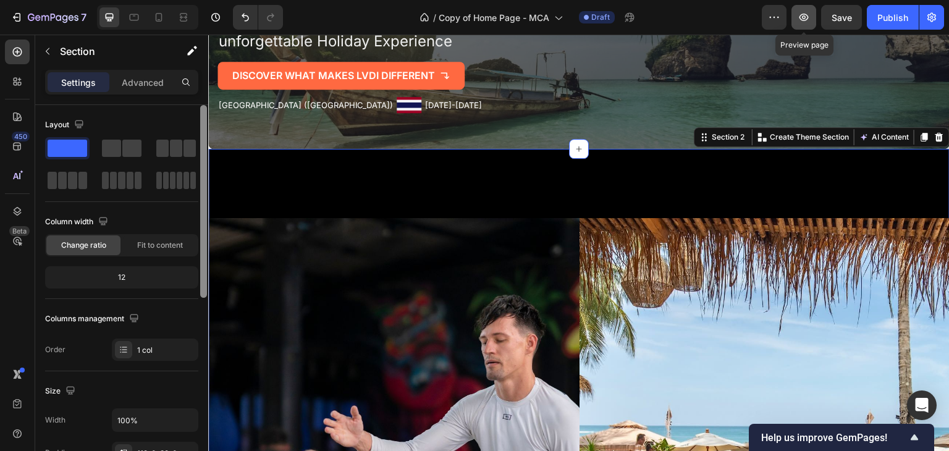
click at [812, 23] on button "button" at bounding box center [803, 17] width 25 height 25
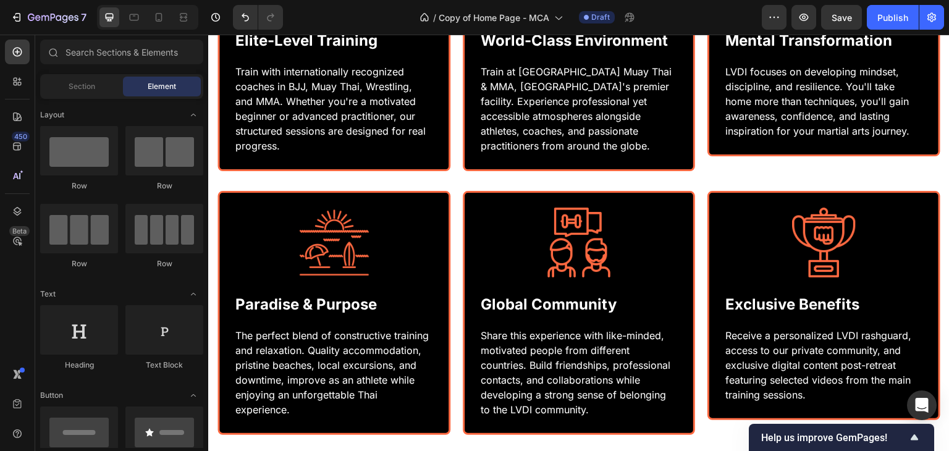
scroll to position [1356, 0]
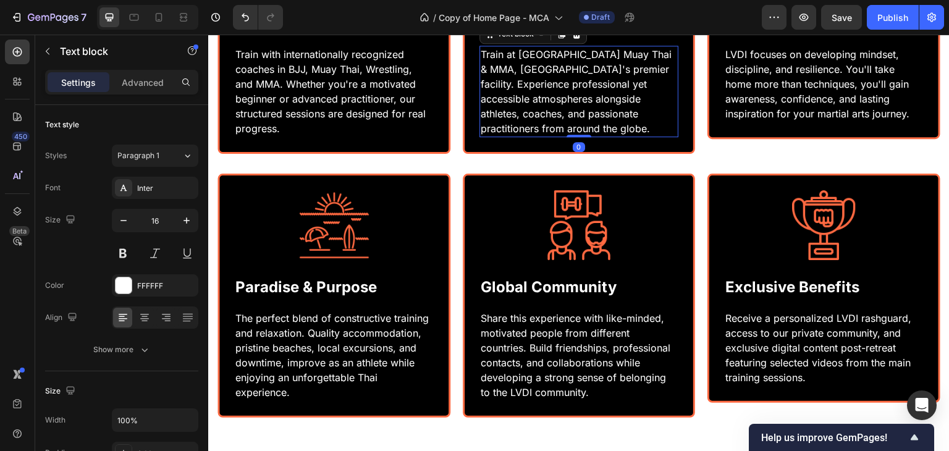
click at [594, 136] on p "Train at [GEOGRAPHIC_DATA] Muay Thai & MMA, [GEOGRAPHIC_DATA]'s premier facilit…" at bounding box center [579, 91] width 197 height 89
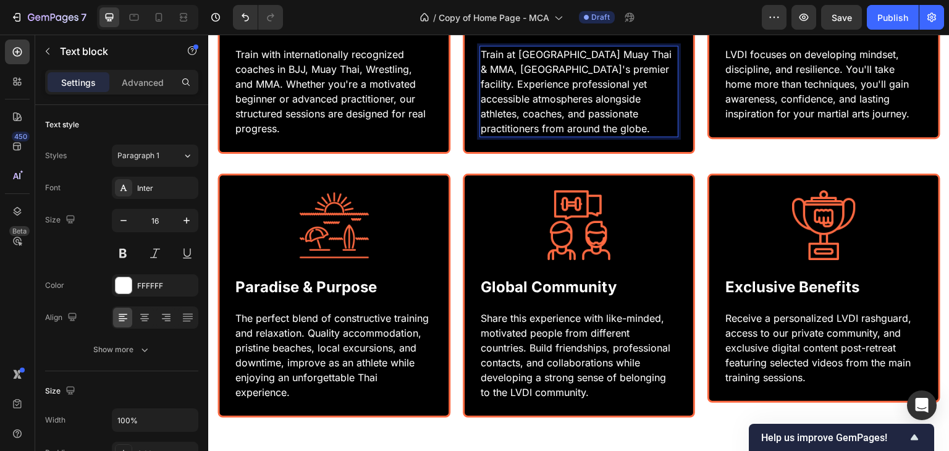
click at [602, 136] on p "Train at [GEOGRAPHIC_DATA] Muay Thai & MMA, [GEOGRAPHIC_DATA]'s premier facilit…" at bounding box center [579, 91] width 197 height 89
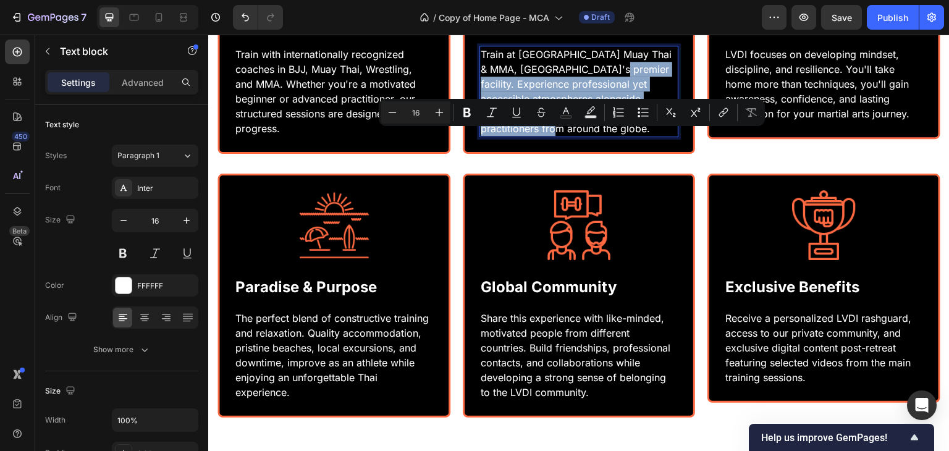
drag, startPoint x: 602, startPoint y: 140, endPoint x: 618, endPoint y: 194, distance: 56.7
click at [618, 136] on p "Train at [GEOGRAPHIC_DATA] Muay Thai & MMA, [GEOGRAPHIC_DATA]'s premier facilit…" at bounding box center [579, 91] width 197 height 89
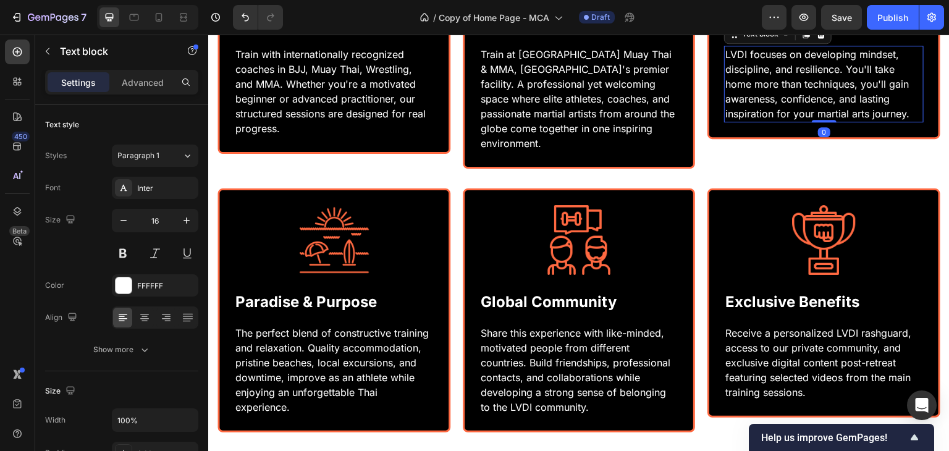
click at [761, 121] on p "LVDI focuses on developing mindset, discipline, and resilience. You'll take hom…" at bounding box center [823, 84] width 197 height 74
click at [763, 121] on p "LVDI focuses on developing mindset, discipline, and resilience. You'll take hom…" at bounding box center [823, 84] width 197 height 74
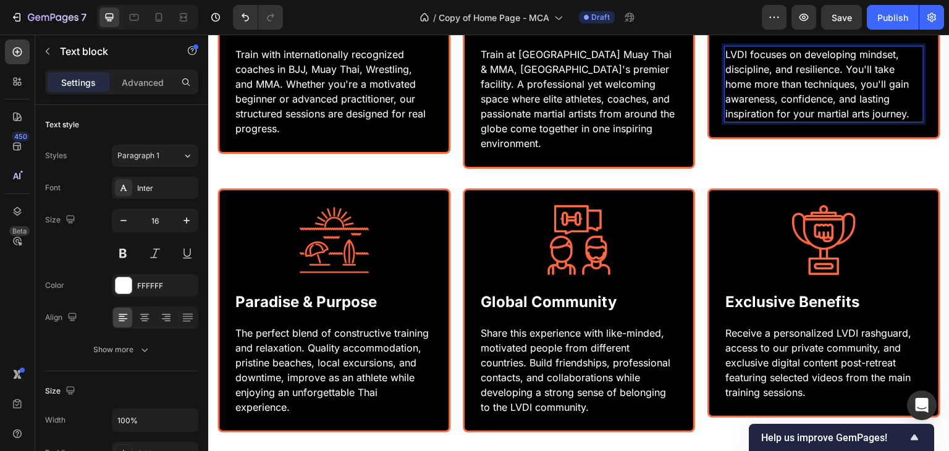
click at [763, 121] on p "LVDI focuses on developing mindset, discipline, and resilience. You'll take hom…" at bounding box center [823, 84] width 197 height 74
click at [769, 121] on p "LVDI focuses on developing mindset, confidence, and resilience. You'll take hom…" at bounding box center [823, 84] width 197 height 74
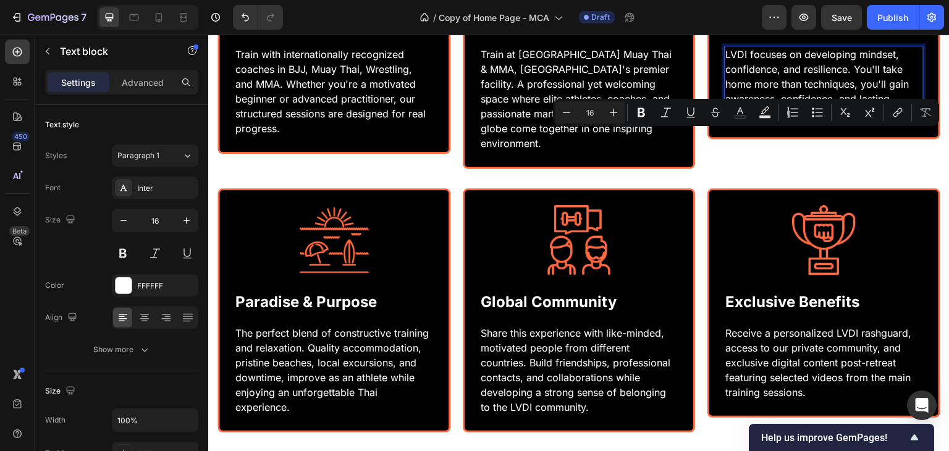
click at [895, 121] on p "LVDI focuses on developing mindset, confidence, and resilience. You'll take hom…" at bounding box center [823, 84] width 197 height 74
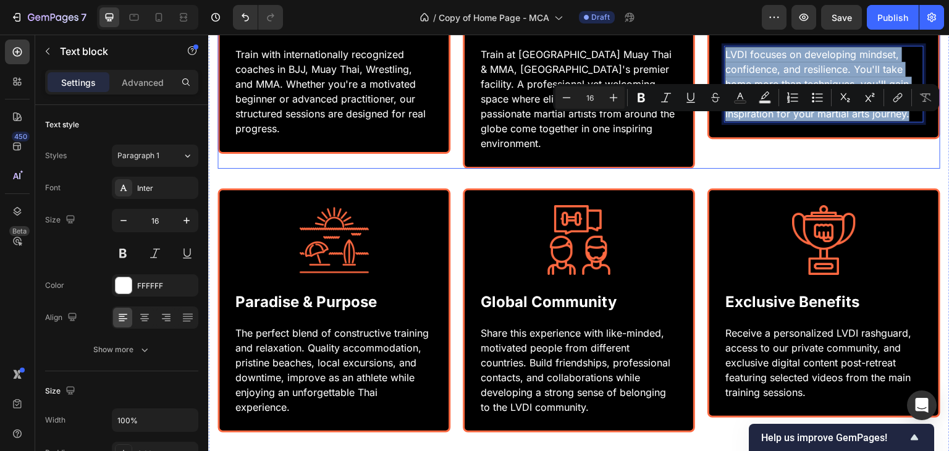
drag, startPoint x: 907, startPoint y: 184, endPoint x: 701, endPoint y: 123, distance: 214.6
click at [707, 123] on div "Image Mental Transformation Text Block LVDI focuses on developing mindset, conf…" at bounding box center [823, 59] width 233 height 159
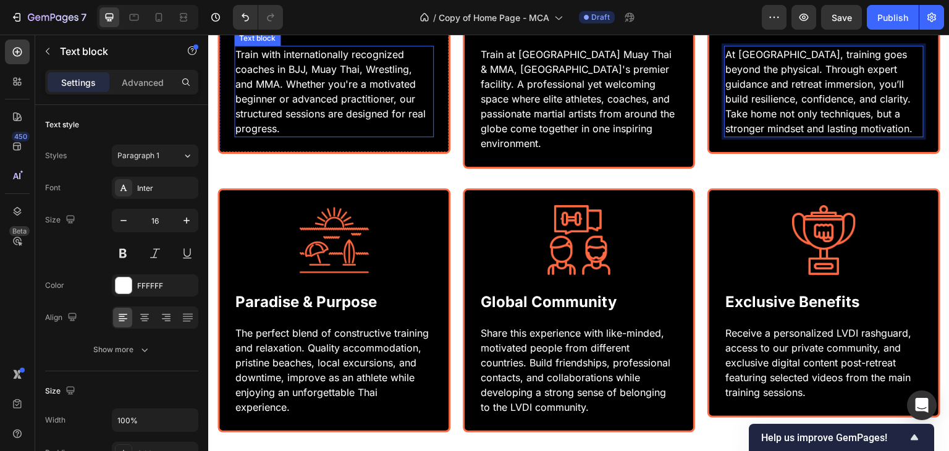
click at [378, 136] on p "Train with internationally recognized coaches in BJJ, Muay Thai, Wrestling, and…" at bounding box center [333, 91] width 197 height 89
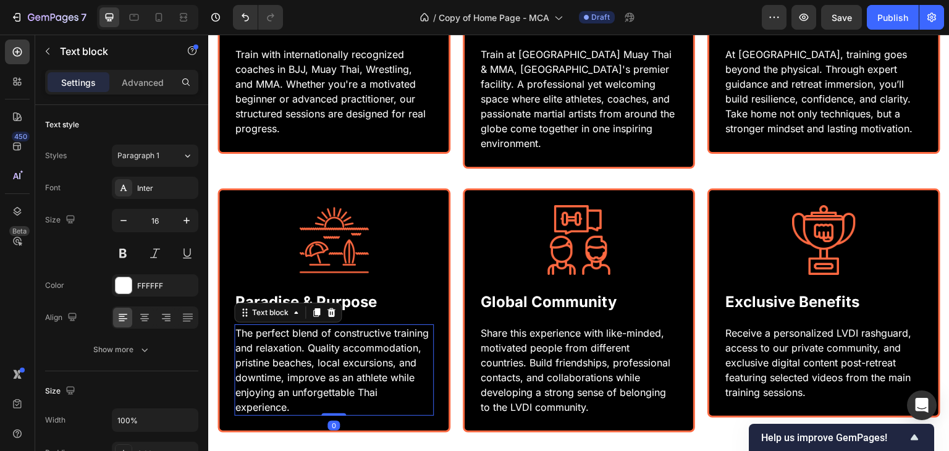
click at [310, 406] on p "The perfect blend of constructive training and relaxation. Quality accommodatio…" at bounding box center [333, 370] width 197 height 89
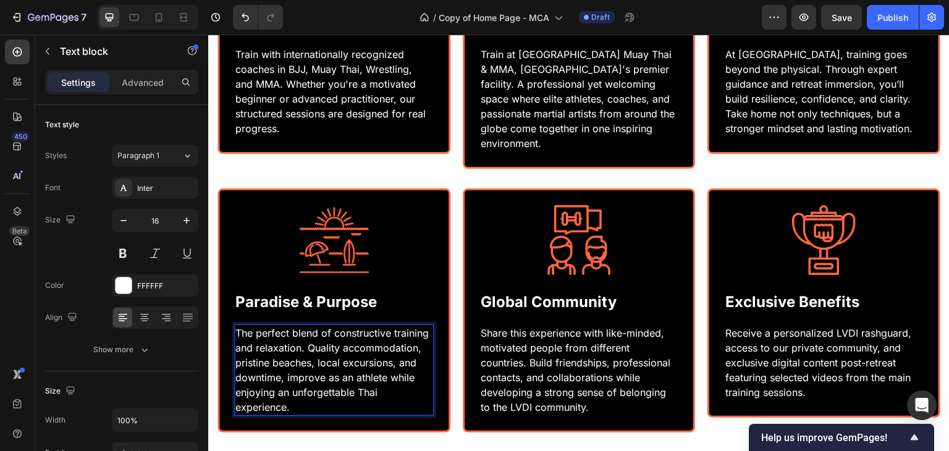
click at [268, 414] on p "The perfect blend of constructive training and relaxation. Quality accommodatio…" at bounding box center [333, 370] width 197 height 89
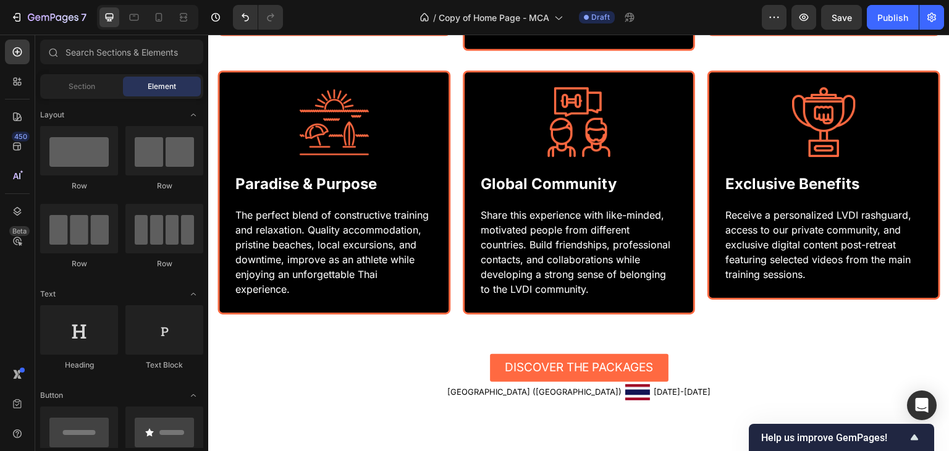
scroll to position [1483, 0]
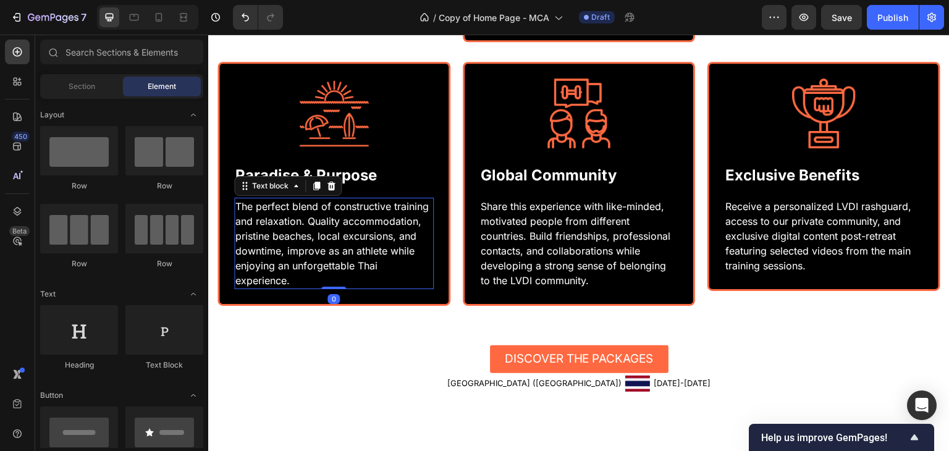
click at [312, 288] on p "The perfect blend of constructive training and relaxation. Quality accommodatio…" at bounding box center [333, 243] width 197 height 89
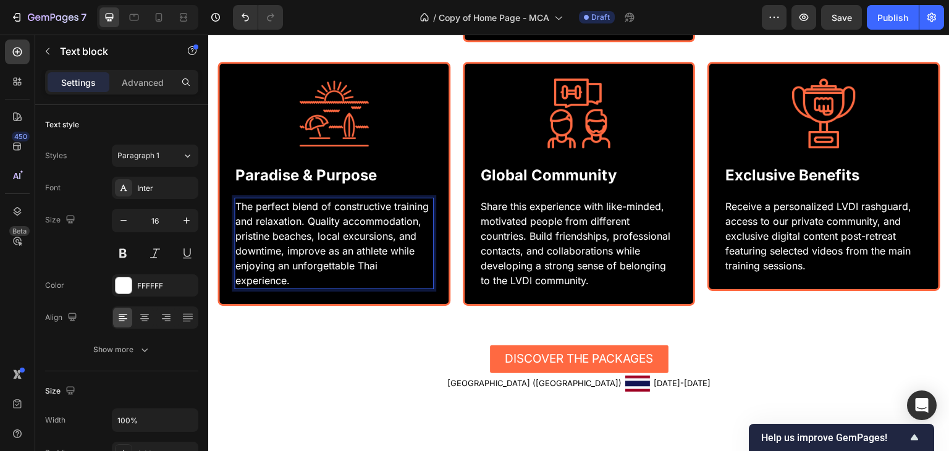
click at [308, 288] on p "The perfect blend of constructive training and relaxation. Quality accommodatio…" at bounding box center [333, 243] width 197 height 89
click at [301, 288] on p "The perfect blend of constructive training and relaxation. Quality accommodatio…" at bounding box center [333, 243] width 197 height 89
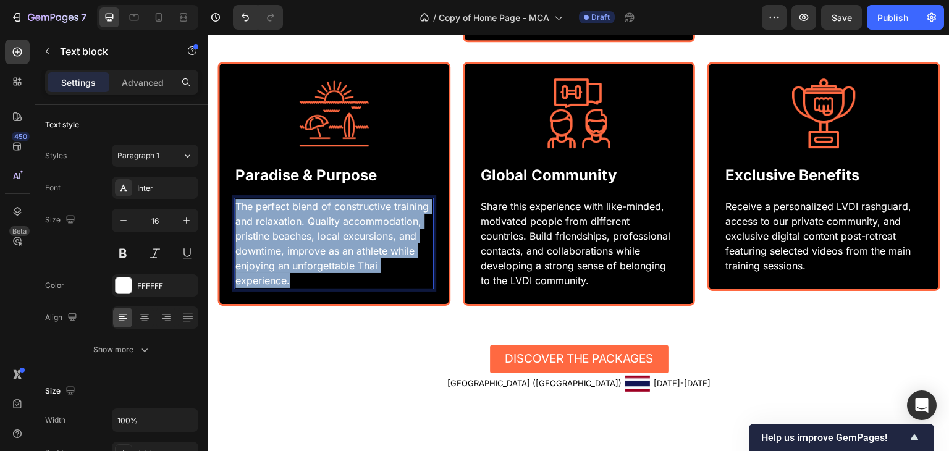
drag, startPoint x: 301, startPoint y: 334, endPoint x: 236, endPoint y: 263, distance: 96.6
click at [236, 263] on p "The perfect blend of constructive training and relaxation. Quality accommodatio…" at bounding box center [333, 243] width 197 height 89
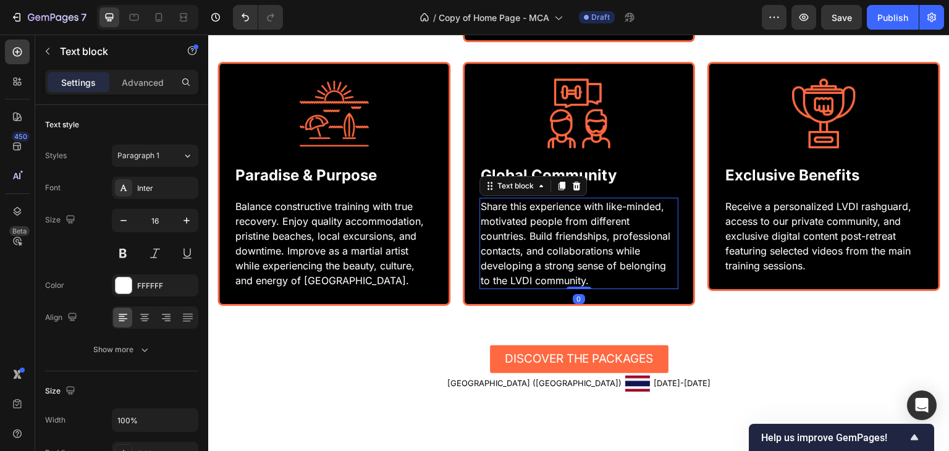
click at [602, 281] on p "Share this experience with like-minded, motivated people from different countri…" at bounding box center [579, 243] width 197 height 89
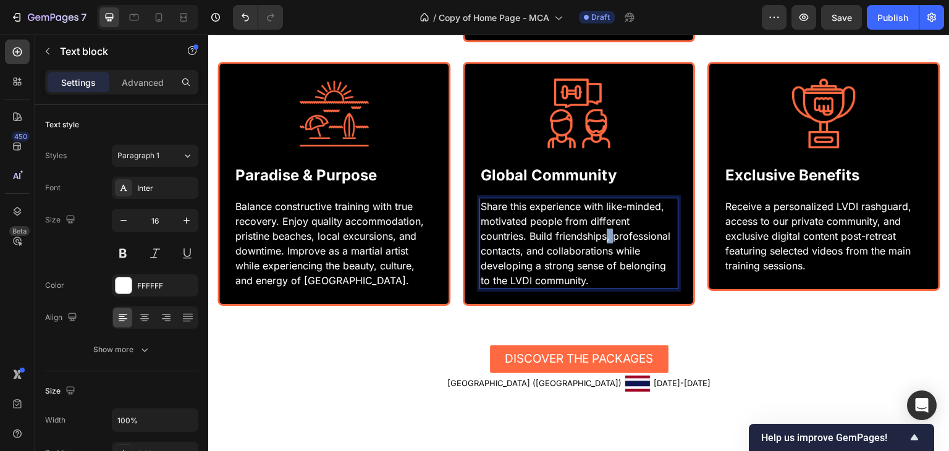
click at [602, 281] on p "Share this experience with like-minded, motivated people from different countri…" at bounding box center [579, 243] width 197 height 89
click at [546, 288] on p "Share this experience with like-minded, motivated people from different countri…" at bounding box center [579, 243] width 197 height 89
drag, startPoint x: 530, startPoint y: 285, endPoint x: 552, endPoint y: 294, distance: 23.3
click at [552, 288] on p "Share this experience with like-minded, motivated people from different countri…" at bounding box center [579, 243] width 197 height 89
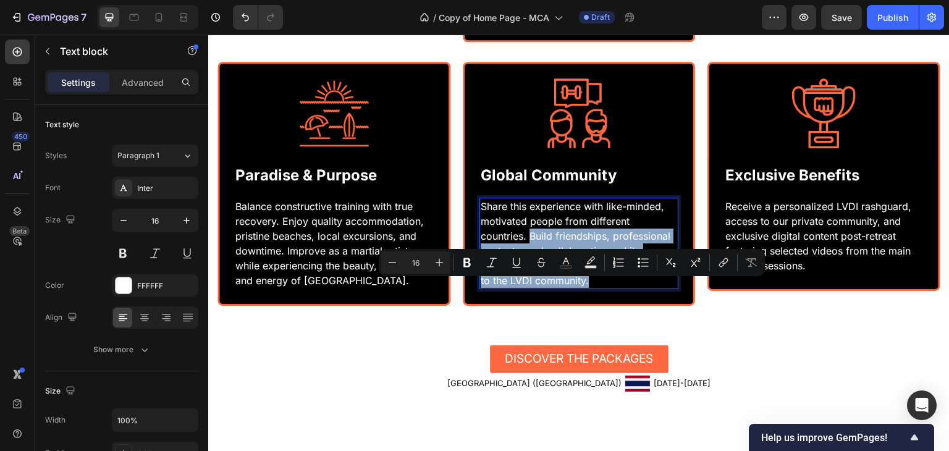
drag, startPoint x: 527, startPoint y: 285, endPoint x: 628, endPoint y: 332, distance: 111.1
click at [628, 288] on p "Share this experience with like-minded, motivated people from different countri…" at bounding box center [579, 243] width 197 height 89
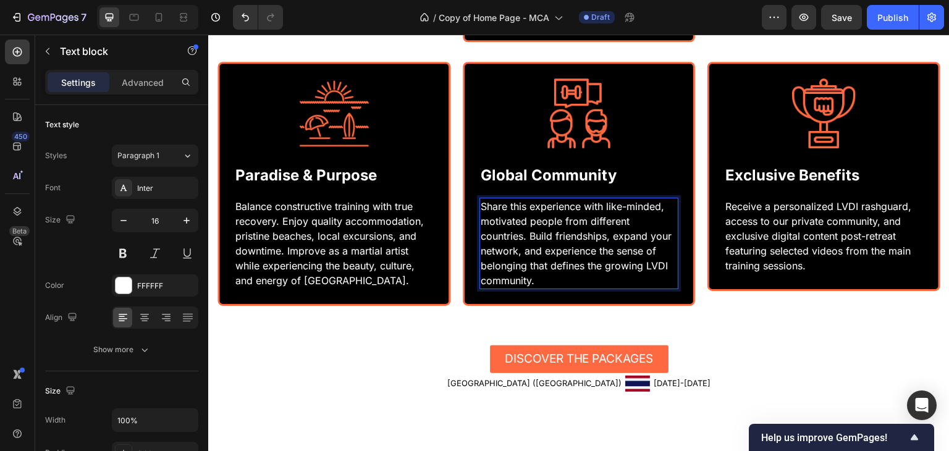
click at [628, 288] on p "Share this experience with like-minded, motivated people from different countri…" at bounding box center [579, 243] width 197 height 89
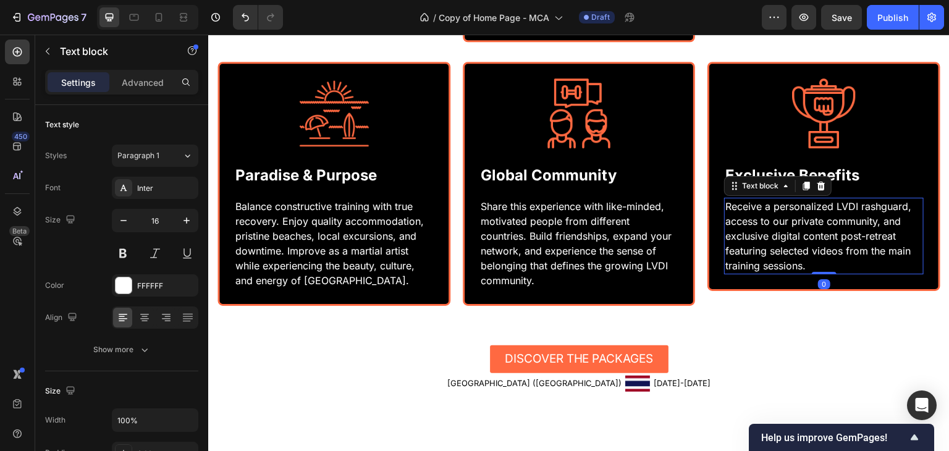
click at [782, 273] on p "Receive a personalized LVDI rashguard, access to our private community, and exc…" at bounding box center [823, 236] width 197 height 74
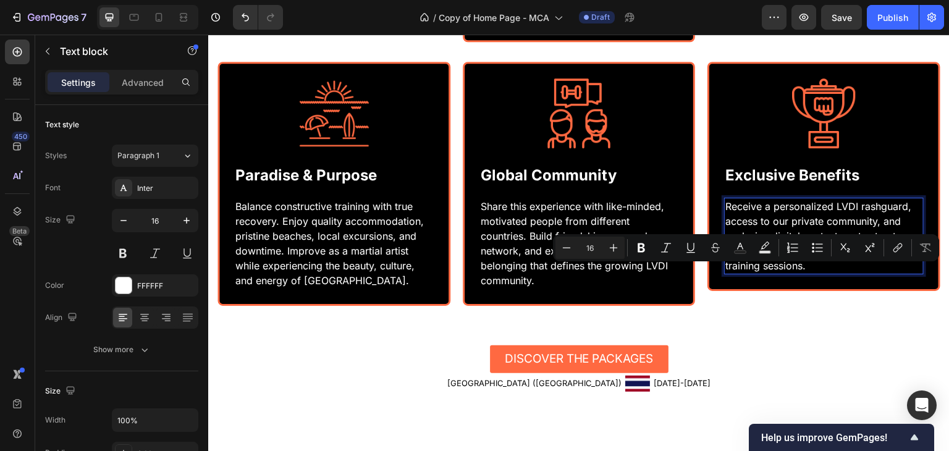
click at [812, 273] on p "Receive a personalized LVDI rashguard, access to our private community, and exc…" at bounding box center [823, 236] width 197 height 74
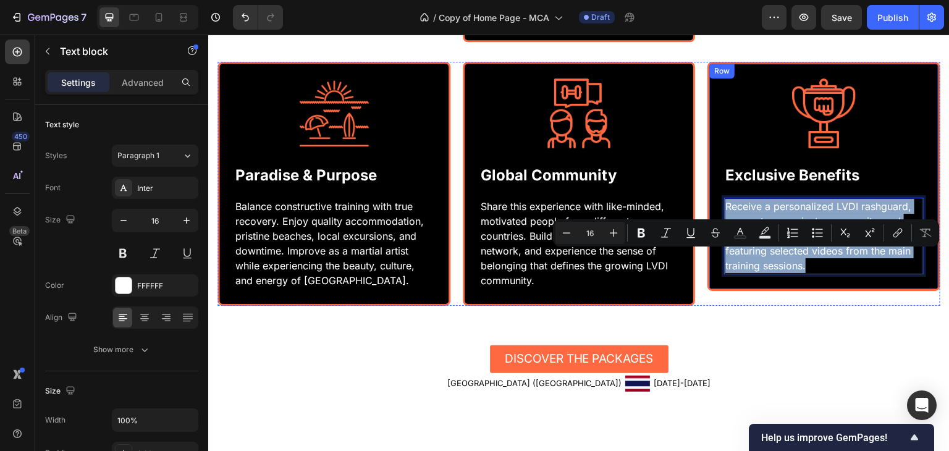
drag, startPoint x: 818, startPoint y: 319, endPoint x: 711, endPoint y: 256, distance: 123.7
click at [711, 256] on div "Image Exclusive Benefits Text Block Receive a personalized LVDI rashguard, acce…" at bounding box center [823, 176] width 233 height 229
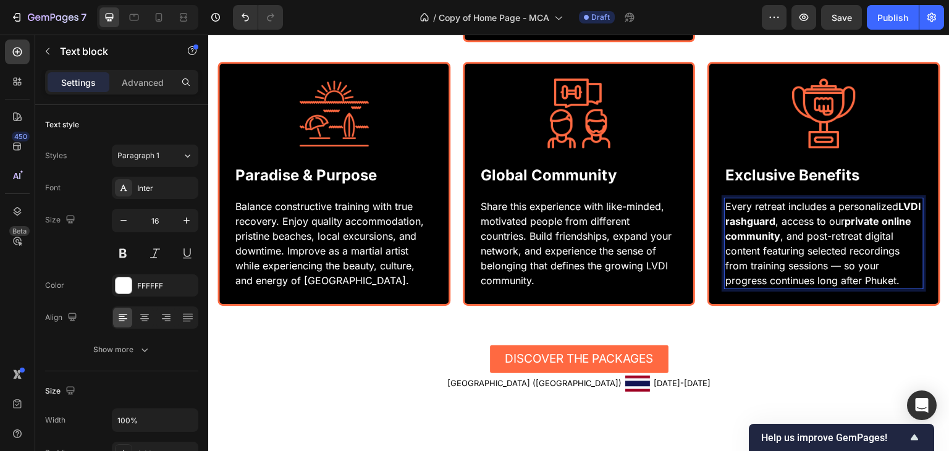
click at [890, 288] on p "Every retreat includes a personalized LVDI rashguard , access to our private on…" at bounding box center [823, 243] width 197 height 89
click at [773, 288] on p "Every retreat includes a personalized LVDI rashguard , access to our private on…" at bounding box center [823, 243] width 197 height 89
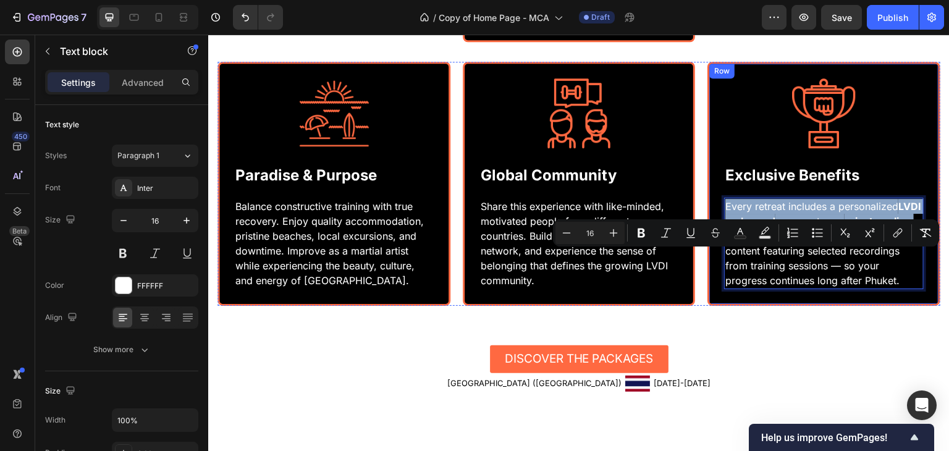
drag, startPoint x: 807, startPoint y: 293, endPoint x: 707, endPoint y: 260, distance: 105.9
click at [707, 260] on div "Image Exclusive Benefits Text Block Every retreat includes a personalized LVDI …" at bounding box center [823, 184] width 233 height 244
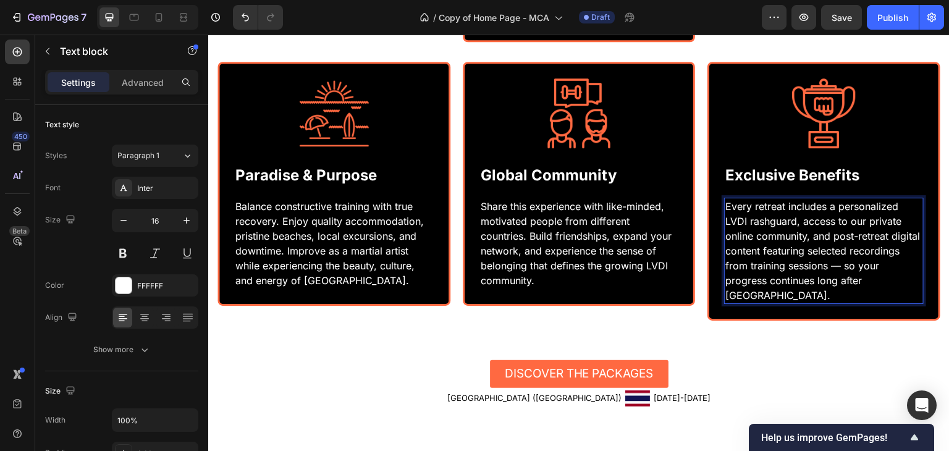
click at [804, 303] on p "Every retreat includes a personalized LVDI rashguard, access to our private onl…" at bounding box center [823, 251] width 197 height 104
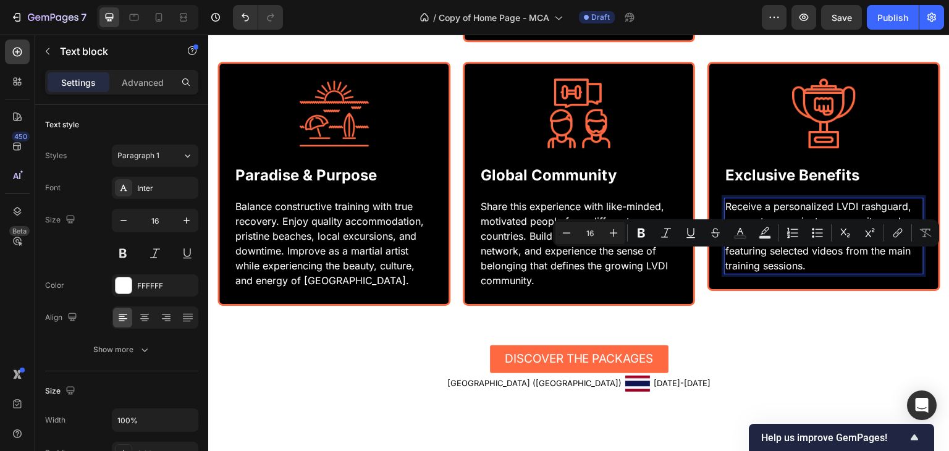
click at [811, 273] on p "Receive a personalized LVDI rashguard, access to our private community, and exc…" at bounding box center [823, 236] width 197 height 74
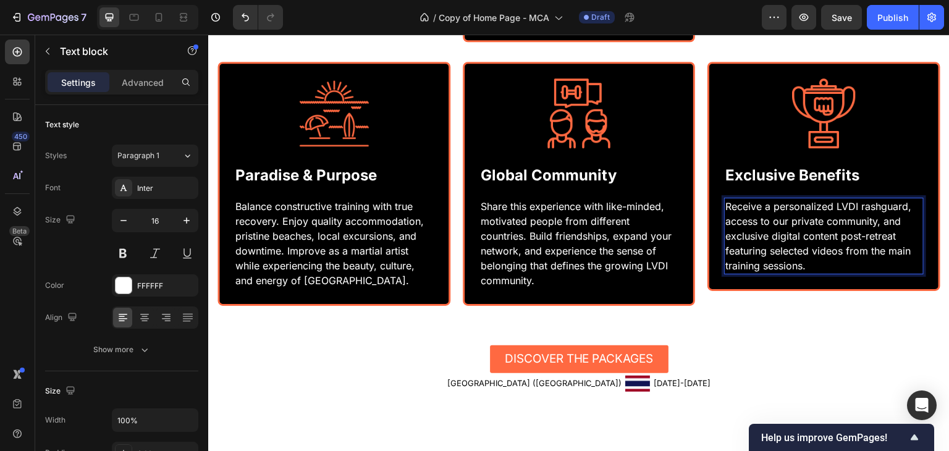
click at [800, 273] on p "Receive a personalized LVDI rashguard, access to our private community, and exc…" at bounding box center [823, 236] width 197 height 74
click at [801, 273] on p "Receive a personalized LVDI rashguard, access to our private community, and exc…" at bounding box center [823, 236] width 197 height 74
click at [839, 273] on p "Receive a personalized LVDI rashguard, access to our private community, and exc…" at bounding box center [823, 236] width 197 height 74
click at [801, 273] on p "Receive a personalized LVDI rashguard, access to our private community, and exc…" at bounding box center [823, 236] width 197 height 74
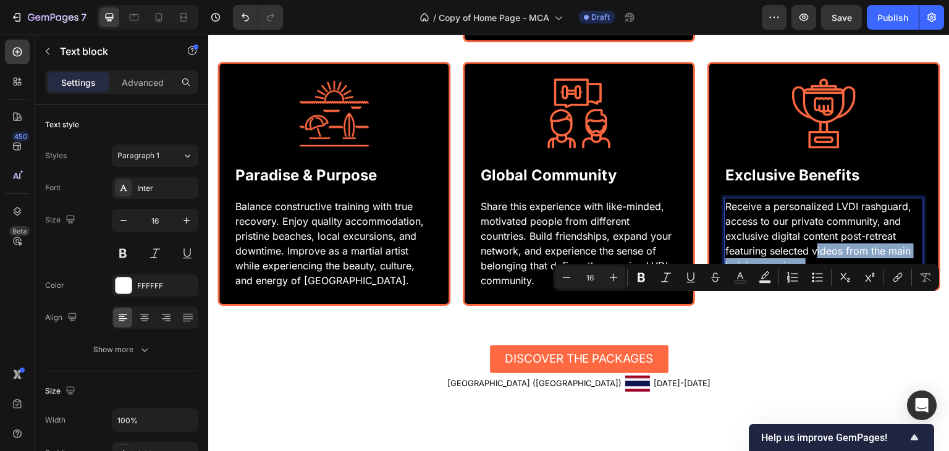
drag, startPoint x: 809, startPoint y: 301, endPoint x: 818, endPoint y: 314, distance: 16.4
click at [818, 273] on p "Receive a personalized LVDI rashguard, access to our private community, and exc…" at bounding box center [823, 236] width 197 height 74
click at [809, 273] on p "Receive a personalized LVDI rashguard, access to our private community, and exc…" at bounding box center [823, 236] width 197 height 74
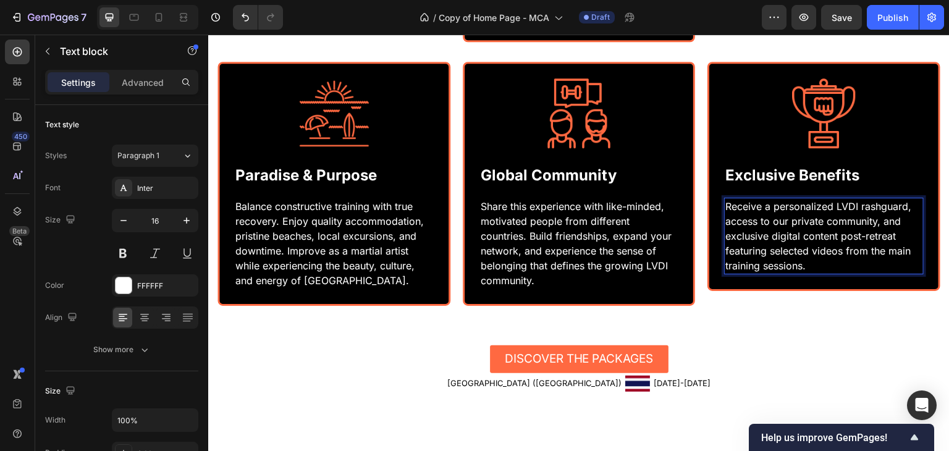
click at [809, 273] on p "Receive a personalized LVDI rashguard, access to our private community, and exc…" at bounding box center [823, 236] width 197 height 74
click at [808, 273] on p "Receive a personalized LVDI rashguard, access to our private community, and exc…" at bounding box center [823, 236] width 197 height 74
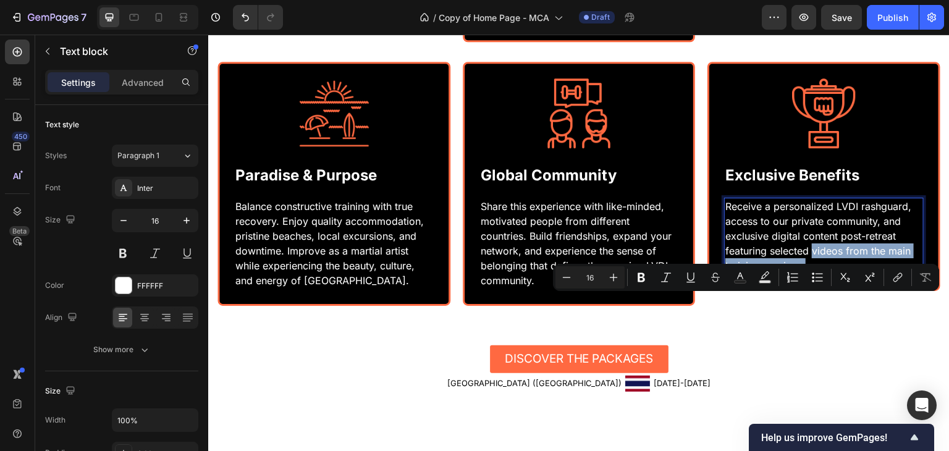
drag, startPoint x: 809, startPoint y: 304, endPoint x: 817, endPoint y: 322, distance: 20.2
click at [817, 273] on p "Receive a personalized LVDI rashguard, access to our private community, and exc…" at bounding box center [823, 236] width 197 height 74
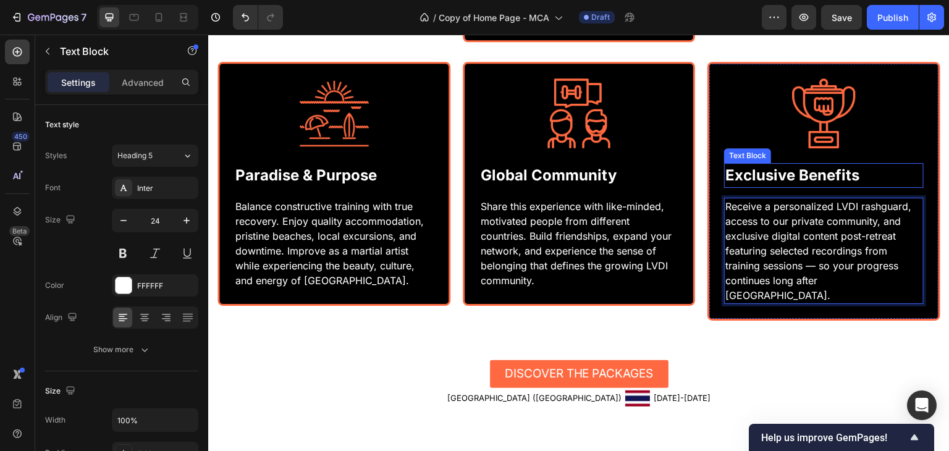
click at [867, 187] on p "Exclusive Benefits" at bounding box center [823, 175] width 197 height 22
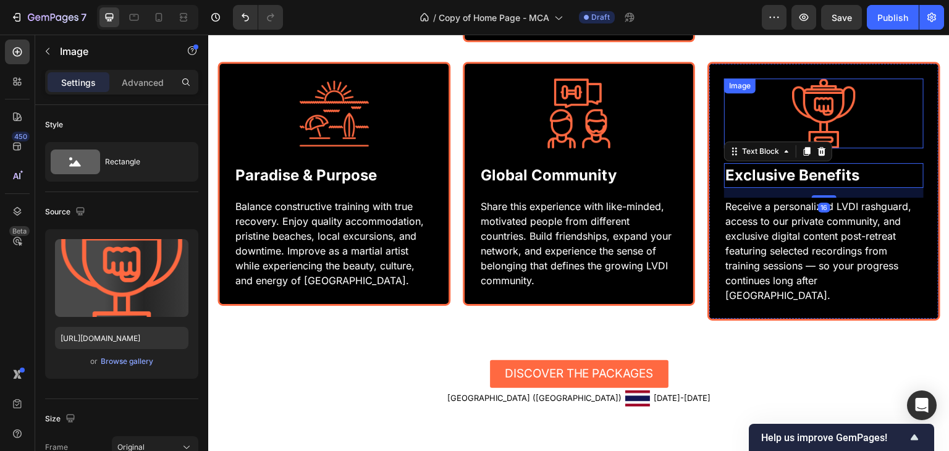
click at [905, 148] on div at bounding box center [824, 113] width 200 height 70
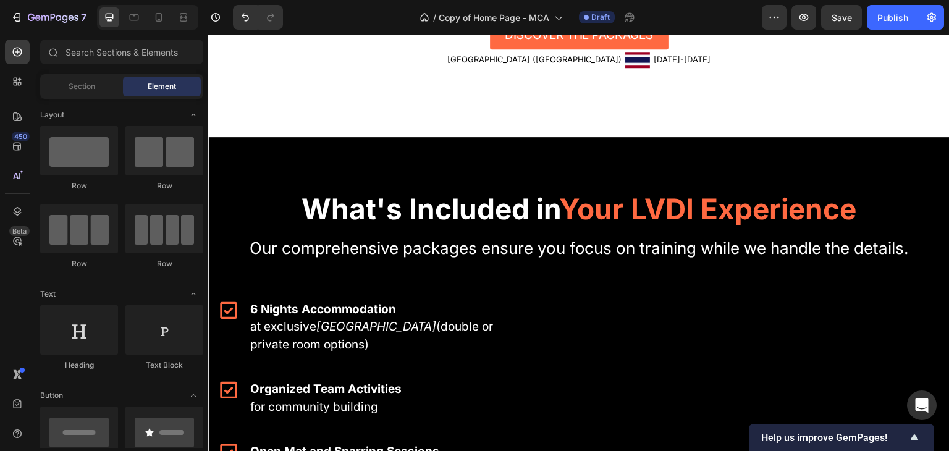
scroll to position [1933, 0]
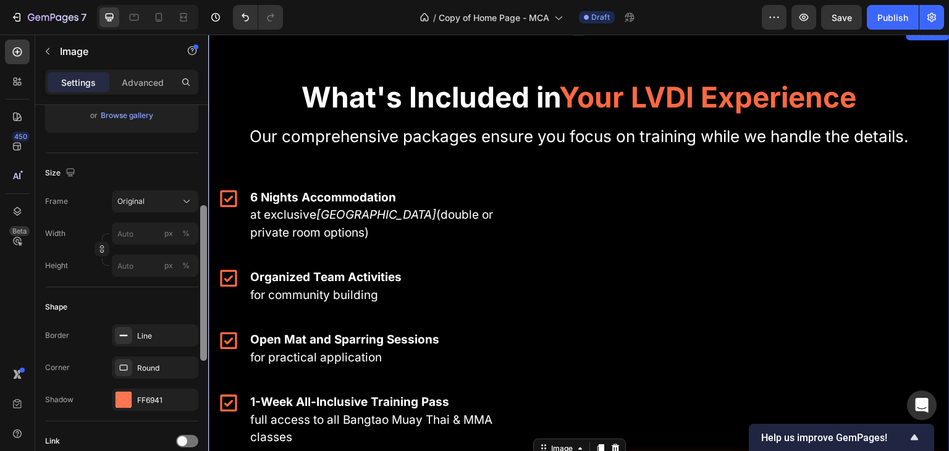
scroll to position [270, 0]
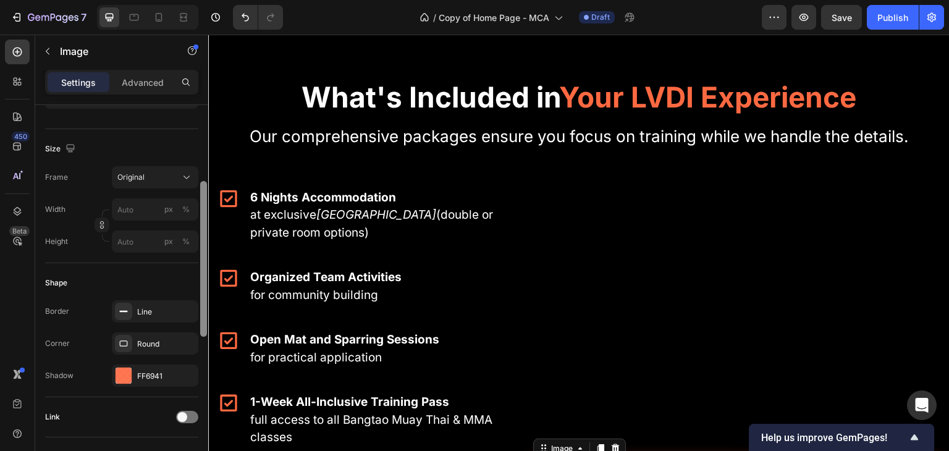
drag, startPoint x: 205, startPoint y: 221, endPoint x: 205, endPoint y: 332, distance: 110.6
click at [205, 332] on div at bounding box center [203, 259] width 7 height 156
click at [128, 375] on div at bounding box center [124, 376] width 16 height 16
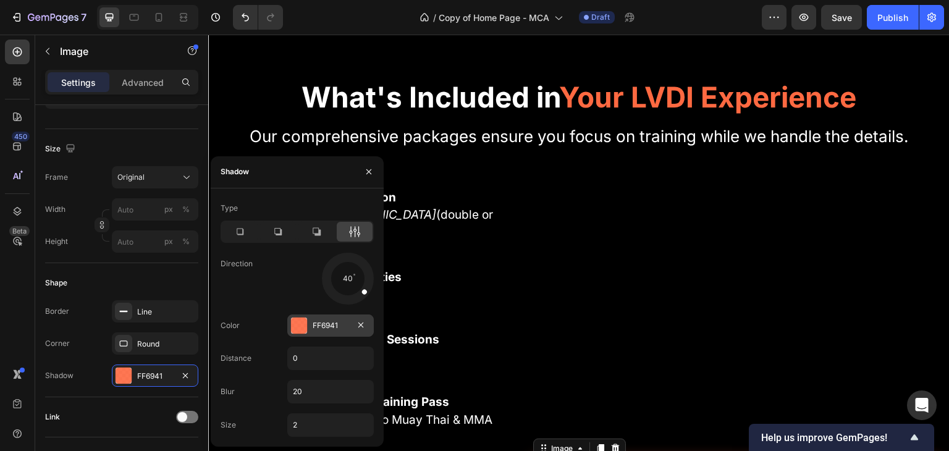
click at [301, 317] on div at bounding box center [299, 325] width 16 height 16
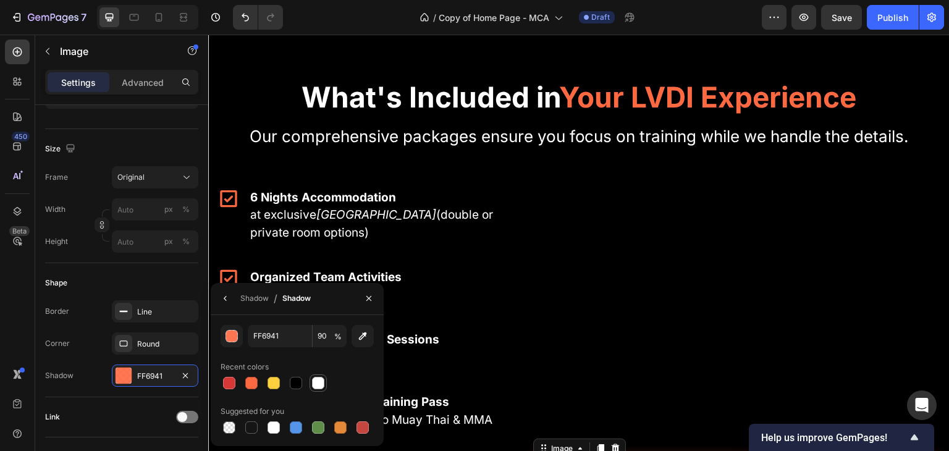
click at [321, 386] on div at bounding box center [318, 383] width 12 height 12
type input "FFFFFF"
type input "100"
click at [805, 72] on div "What's Included in Your LVDI Experience Heading Our comprehensive packages ensu…" at bounding box center [578, 442] width 741 height 834
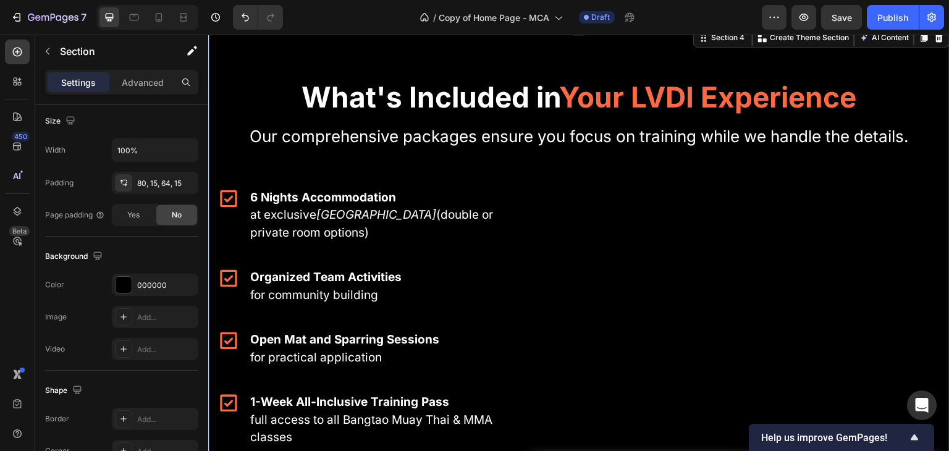
scroll to position [0, 0]
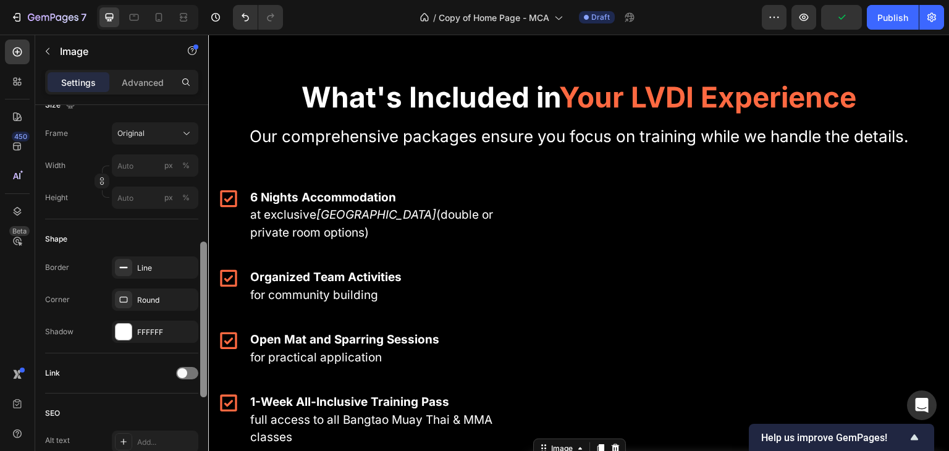
scroll to position [336, 0]
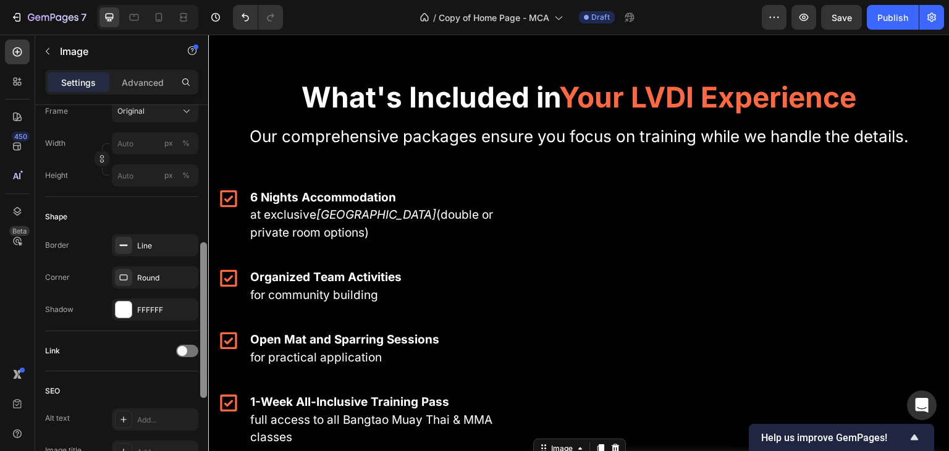
drag, startPoint x: 203, startPoint y: 221, endPoint x: 200, endPoint y: 358, distance: 137.8
click at [200, 358] on div at bounding box center [203, 320] width 7 height 156
click at [168, 252] on div "Line" at bounding box center [155, 245] width 86 height 22
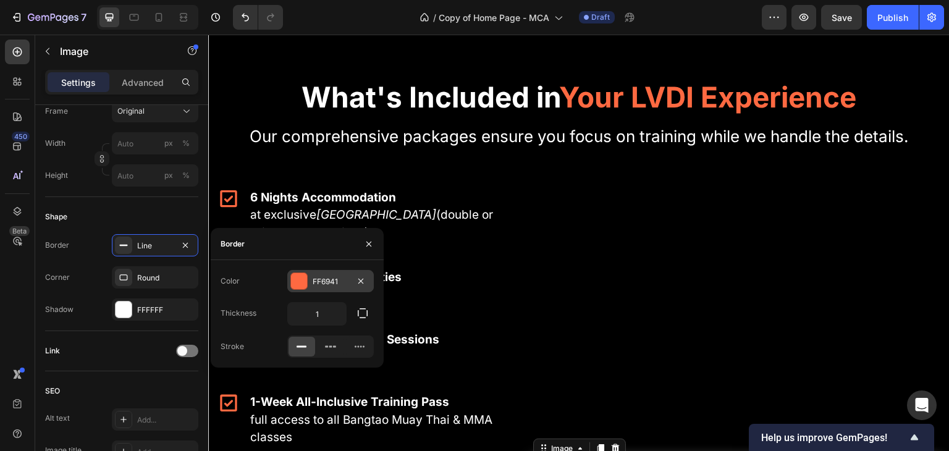
click at [301, 279] on div at bounding box center [299, 281] width 16 height 16
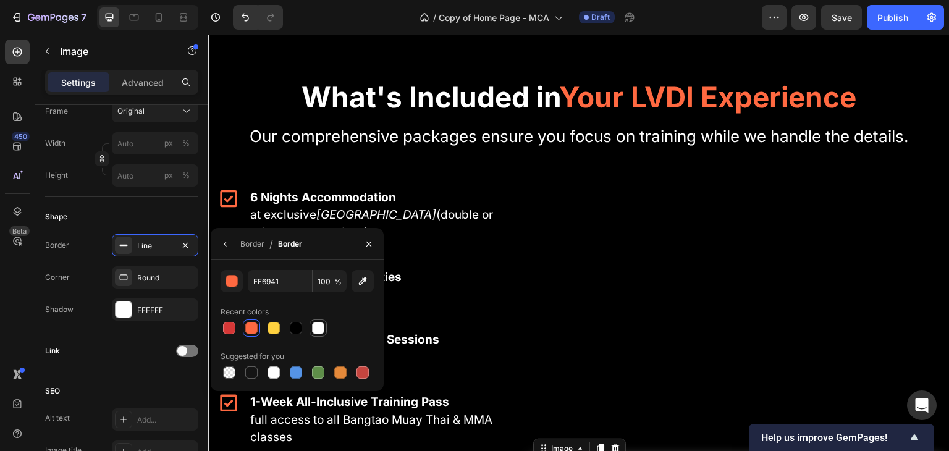
click at [316, 327] on div at bounding box center [318, 328] width 12 height 12
type input "FFFFFF"
click at [320, 327] on div at bounding box center [318, 328] width 12 height 12
click at [608, 197] on div "What's Included in Your LVDI Experience Heading Our comprehensive packages ensu…" at bounding box center [578, 447] width 723 height 745
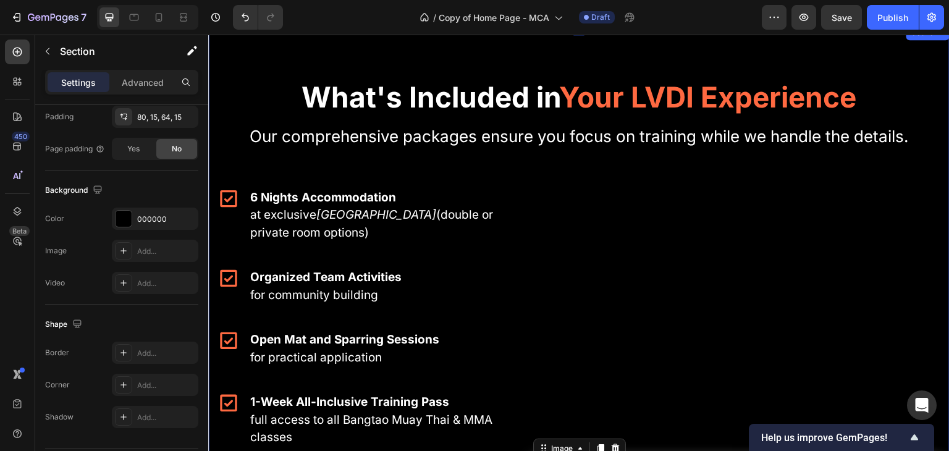
scroll to position [0, 0]
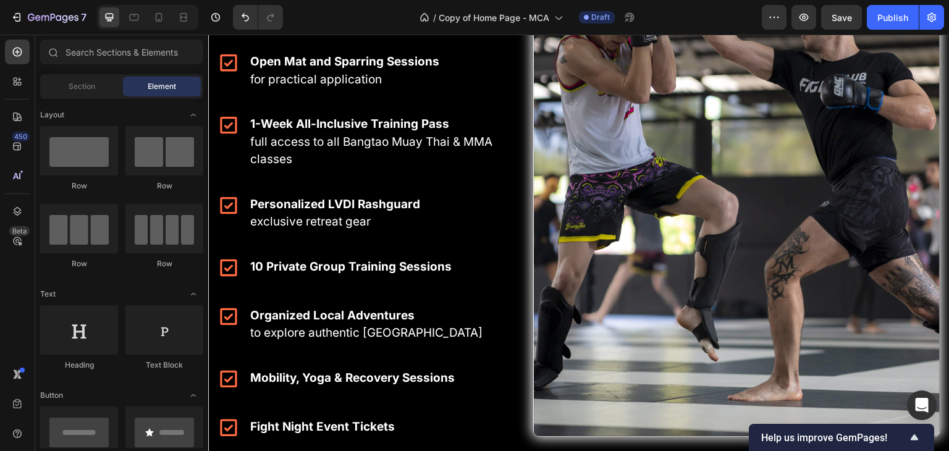
scroll to position [2240, 0]
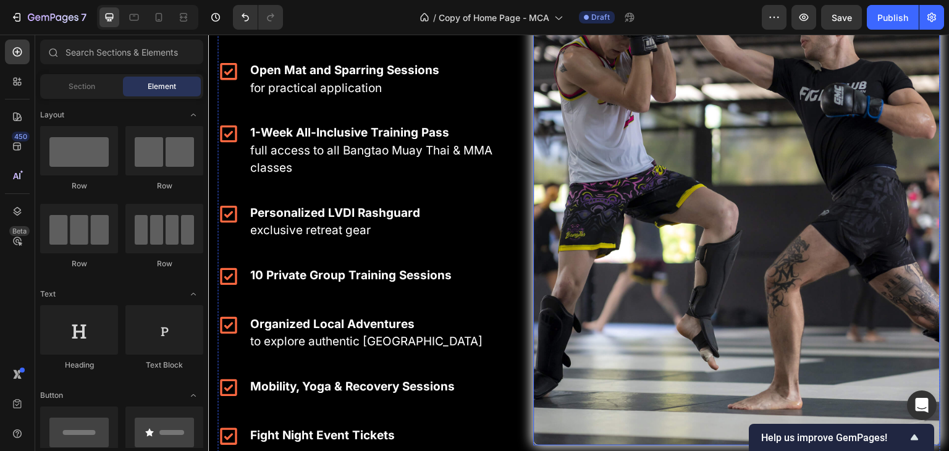
click at [741, 219] on img at bounding box center [736, 191] width 407 height 508
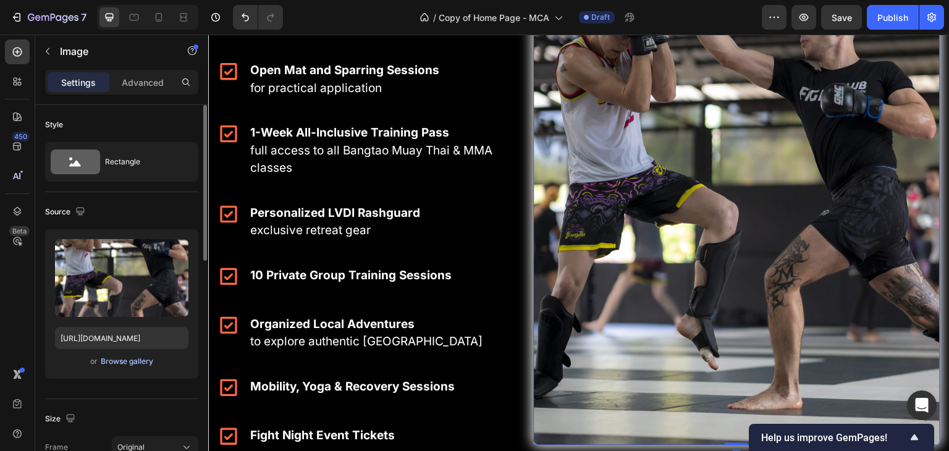
click at [145, 363] on div "Browse gallery" at bounding box center [127, 361] width 53 height 11
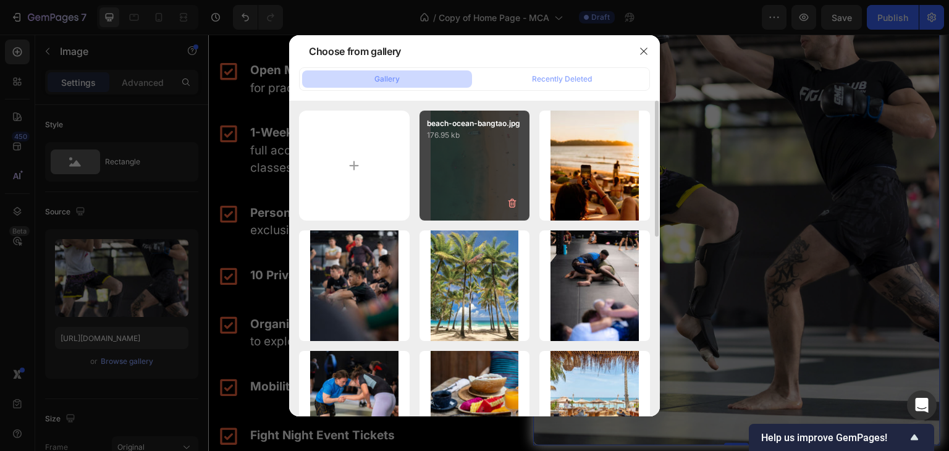
click at [455, 198] on div "beach-ocean-bangtao.jpg 176.95 kb" at bounding box center [474, 166] width 111 height 111
type input "[URL][DOMAIN_NAME]"
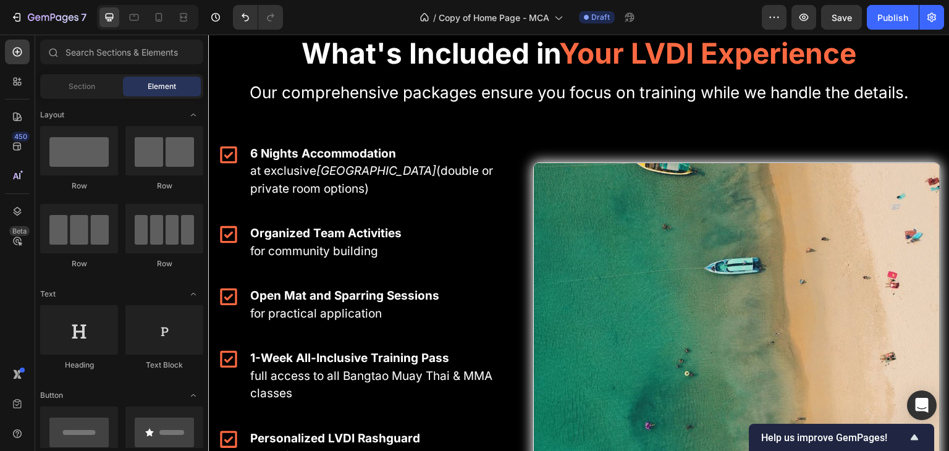
scroll to position [1946, 0]
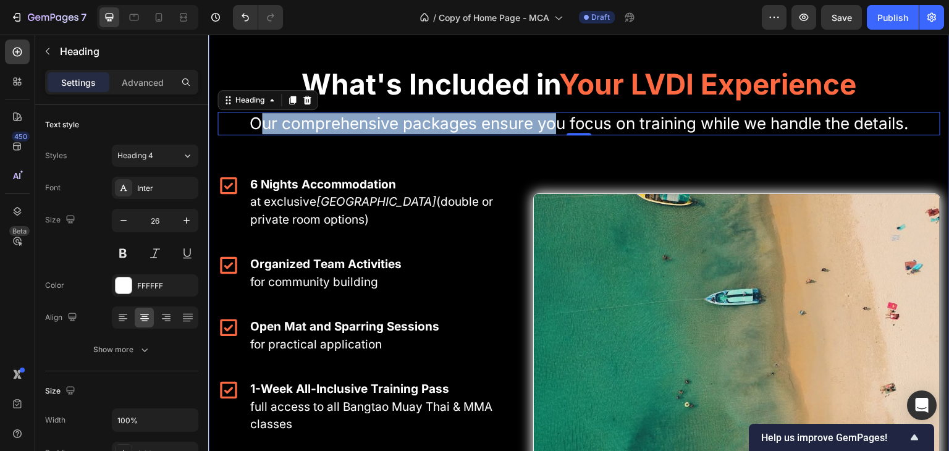
drag, startPoint x: 250, startPoint y: 162, endPoint x: 550, endPoint y: 175, distance: 301.1
click at [550, 175] on div "What's Included in Your LVDI Experience Heading Our comprehensive packages ensu…" at bounding box center [578, 434] width 723 height 745
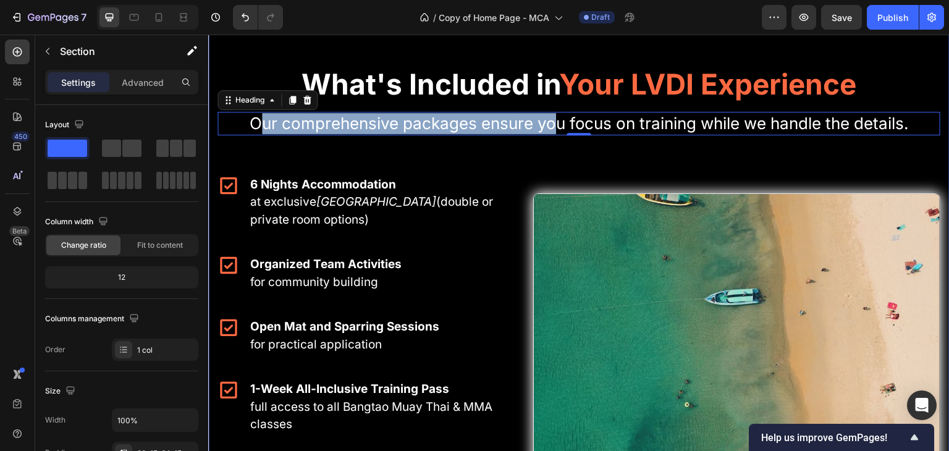
click at [550, 175] on div "What's Included in Your LVDI Experience Heading Our comprehensive packages ensu…" at bounding box center [578, 434] width 723 height 745
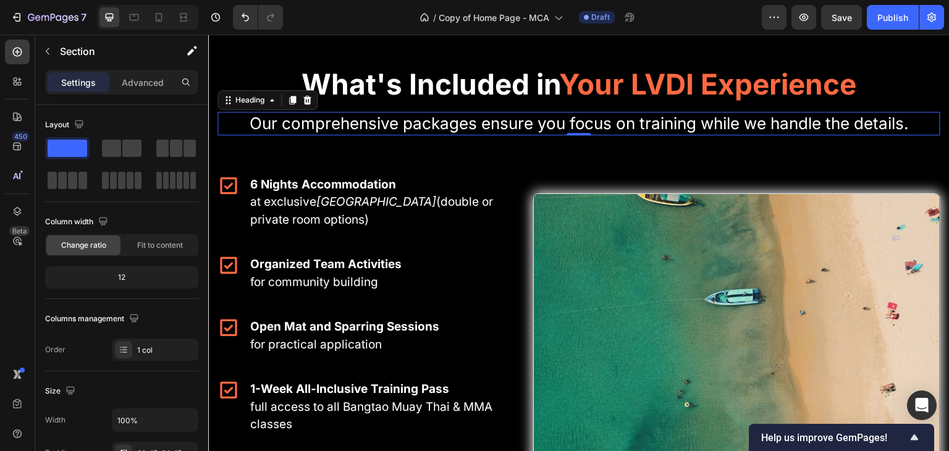
click at [245, 134] on p "Our comprehensive packages ensure you focus on training while we handle the det…" at bounding box center [579, 123] width 720 height 21
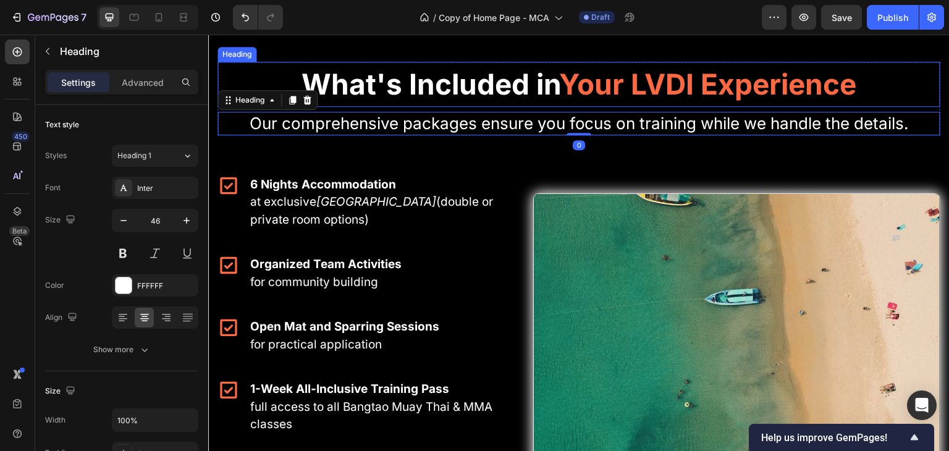
click at [293, 107] on h2 "What's Included in Your LVDI Experience" at bounding box center [578, 84] width 723 height 45
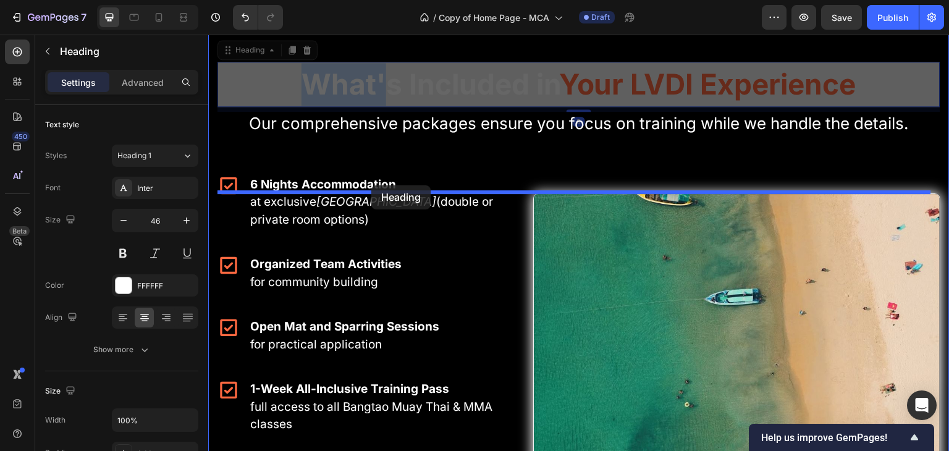
drag, startPoint x: 293, startPoint y: 114, endPoint x: 371, endPoint y: 185, distance: 106.2
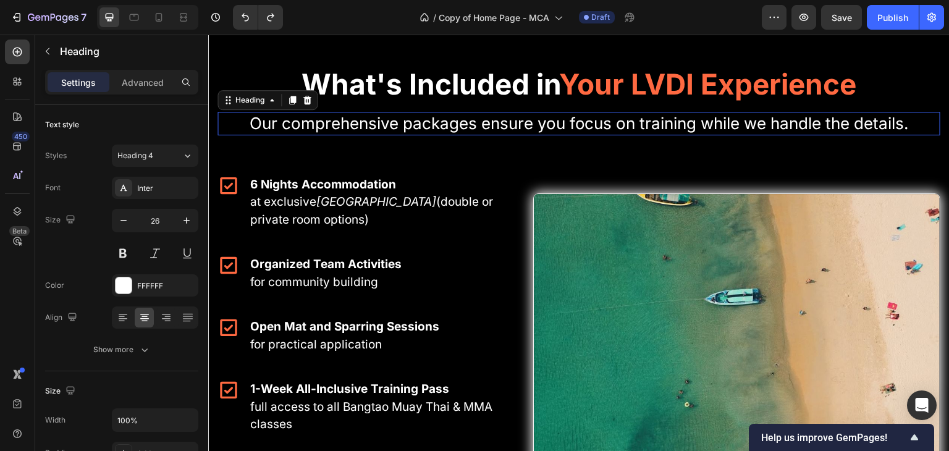
click at [385, 134] on p "Our comprehensive packages ensure you focus on training while we handle the det…" at bounding box center [579, 123] width 720 height 21
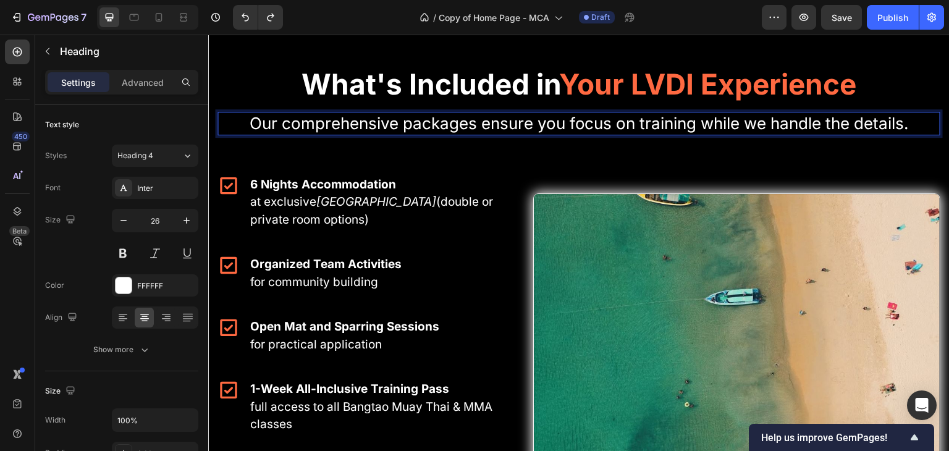
click at [905, 134] on p "Our comprehensive packages ensure you focus on training while we handle the det…" at bounding box center [579, 123] width 720 height 21
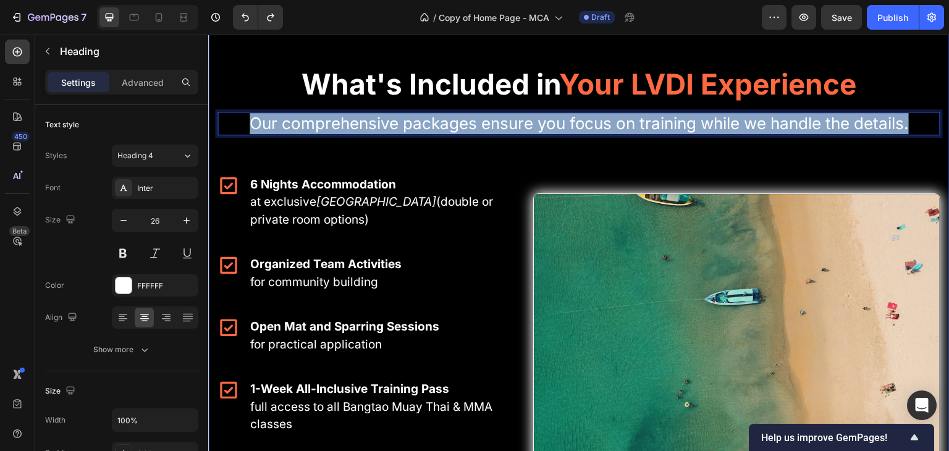
drag, startPoint x: 905, startPoint y: 164, endPoint x: 230, endPoint y: 181, distance: 675.9
click at [230, 181] on div "What's Included in Your LVDI Experience Heading Our comprehensive packages ensu…" at bounding box center [578, 434] width 723 height 745
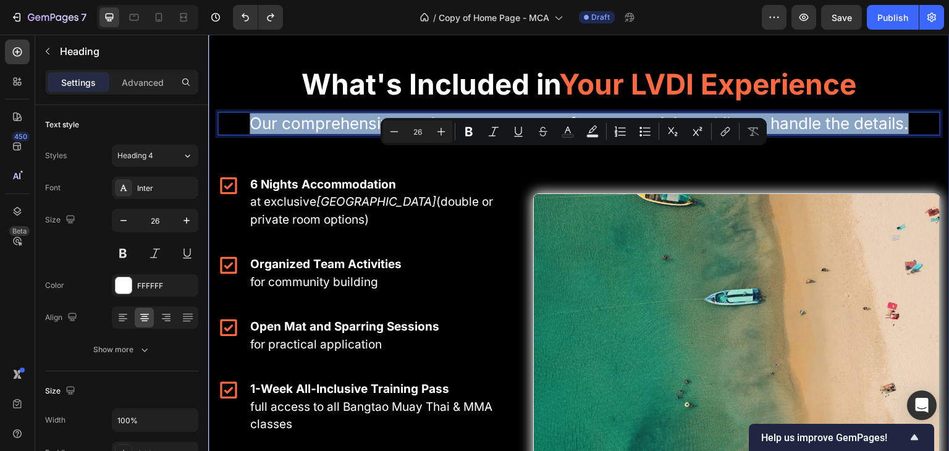
copy p "Our comprehensive packages ensure you focus on training while we handle the det…"
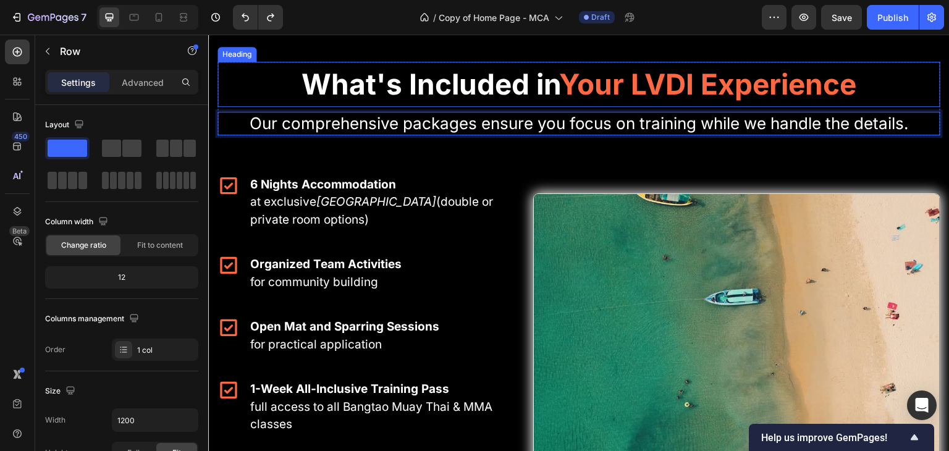
click at [906, 135] on div "What's Included in Your LVDI Experience Heading Our comprehensive packages ensu…" at bounding box center [578, 99] width 723 height 74
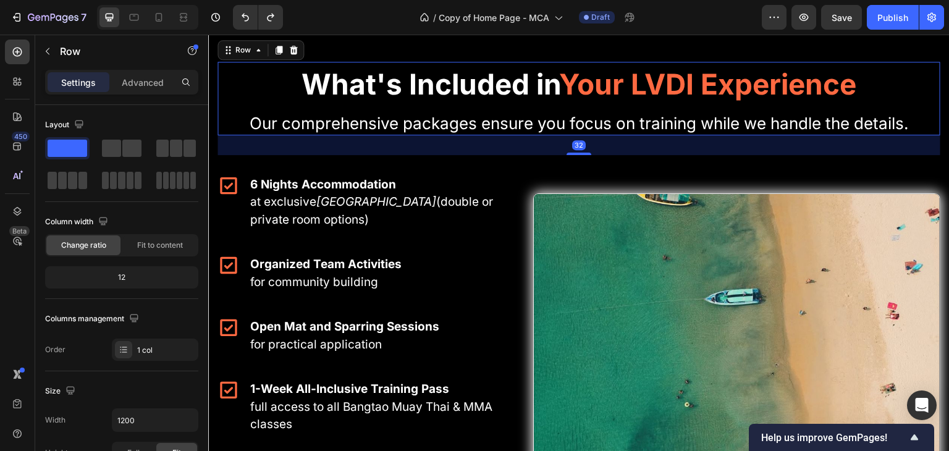
click at [907, 134] on p "Our comprehensive packages ensure you focus on training while we handle the det…" at bounding box center [579, 123] width 720 height 21
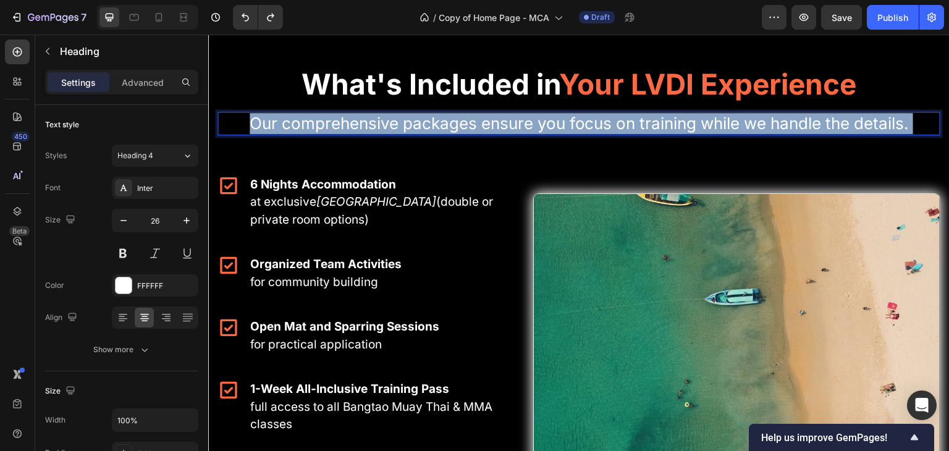
drag, startPoint x: 907, startPoint y: 162, endPoint x: 332, endPoint y: 158, distance: 575.0
click at [332, 134] on p "Our comprehensive packages ensure you focus on training while we handle the det…" at bounding box center [579, 123] width 720 height 21
drag, startPoint x: 913, startPoint y: 165, endPoint x: 401, endPoint y: 211, distance: 514.1
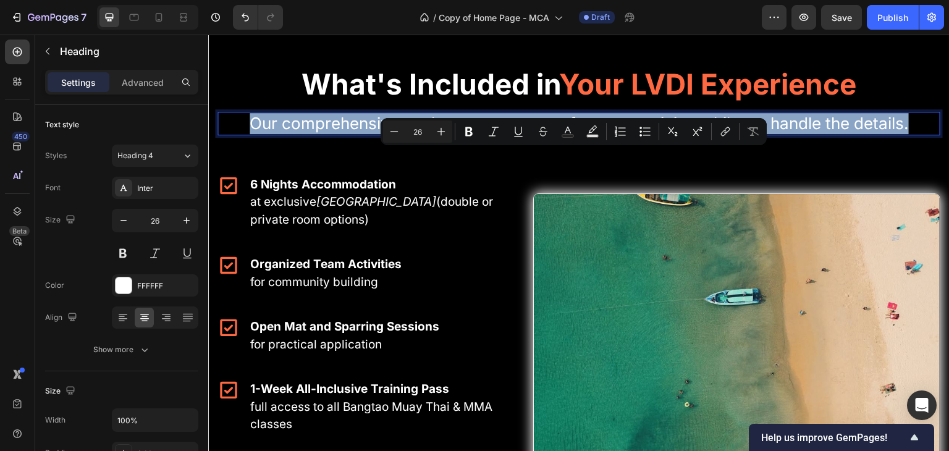
click at [699, 134] on p "Our comprehensive packages ensure you focus on training while we handle the det…" at bounding box center [579, 123] width 720 height 21
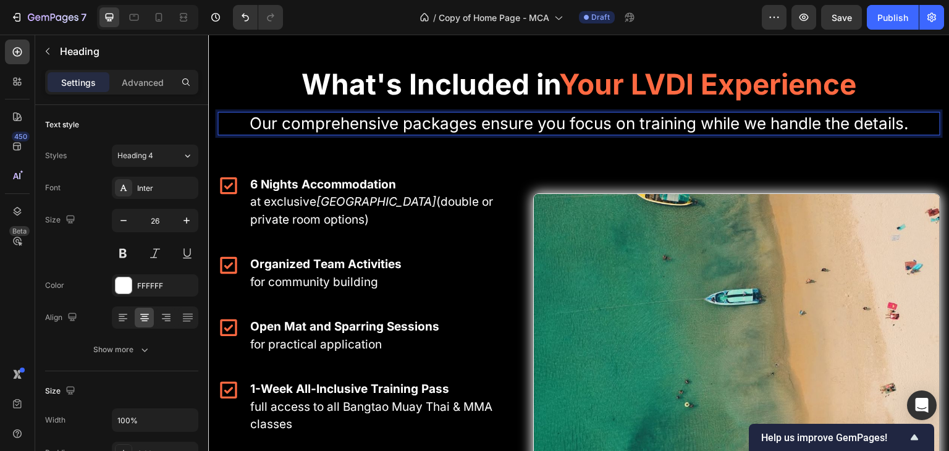
click at [694, 134] on p "Our comprehensive packages ensure you focus on training while we handle the det…" at bounding box center [579, 123] width 720 height 21
click at [691, 134] on p "Our comprehensive packages ensure you focus on training while we handle the det…" at bounding box center [579, 123] width 720 height 21
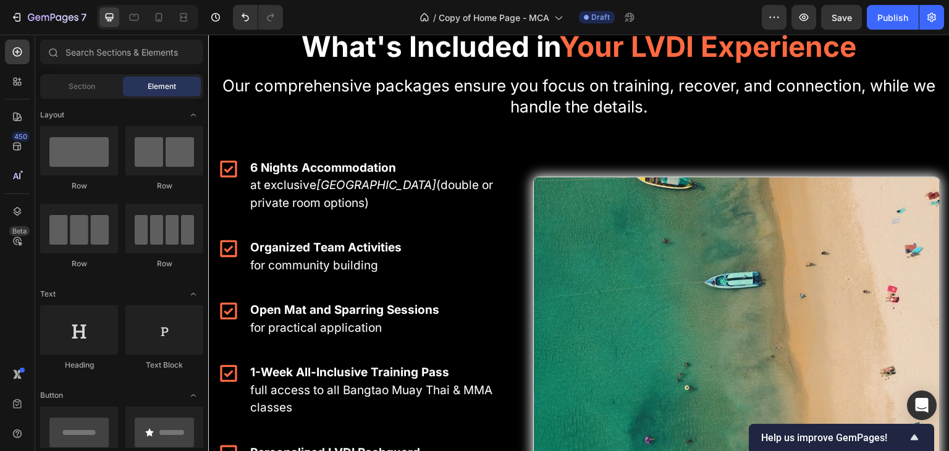
scroll to position [2030, 0]
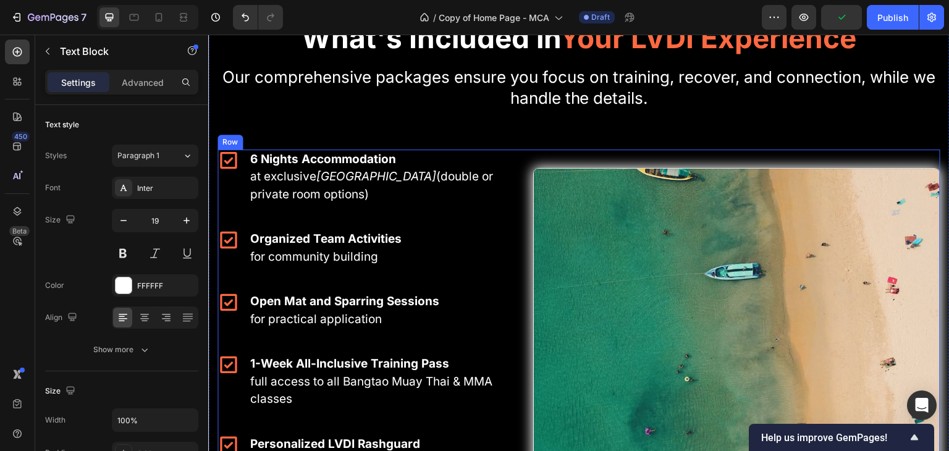
click at [324, 200] on p "at exclusive [GEOGRAPHIC_DATA] (double or private room options)" at bounding box center [378, 185] width 257 height 35
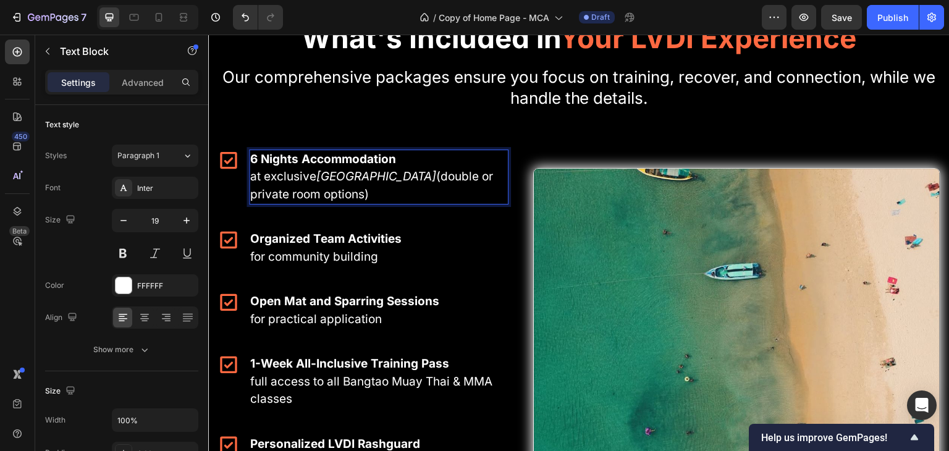
click at [304, 186] on p "at exclusive [GEOGRAPHIC_DATA] (double or private room options)" at bounding box center [378, 185] width 257 height 35
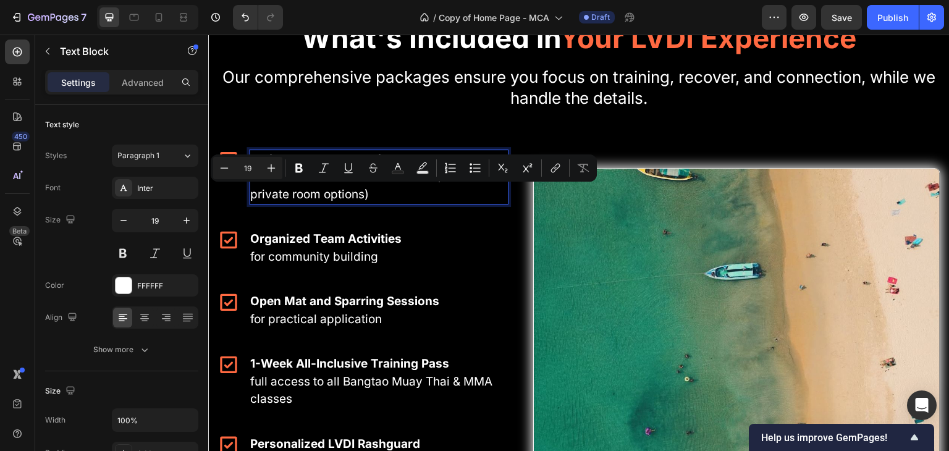
drag, startPoint x: 304, startPoint y: 186, endPoint x: 374, endPoint y: 201, distance: 71.4
click at [374, 201] on p "at exclusive [GEOGRAPHIC_DATA] (double or private room options)" at bounding box center [378, 185] width 257 height 35
click at [374, 196] on p "at exclusive [GEOGRAPHIC_DATA] (double or private room options)" at bounding box center [378, 185] width 257 height 35
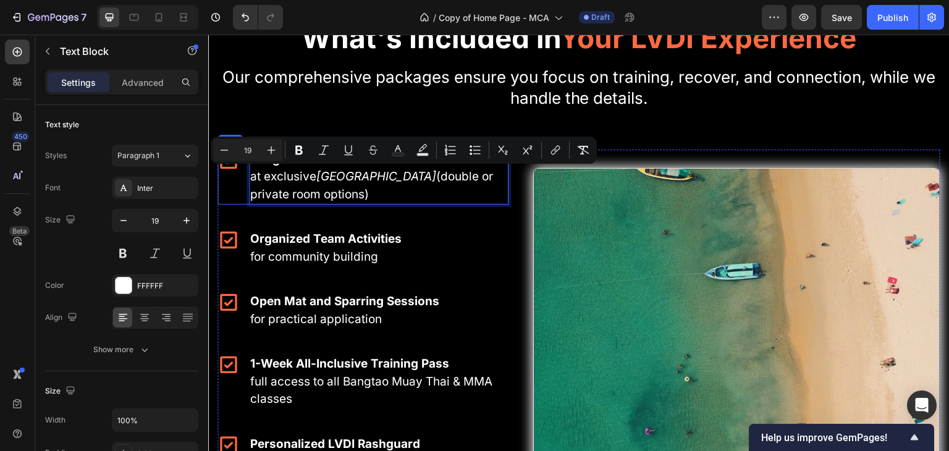
drag, startPoint x: 374, startPoint y: 196, endPoint x: 228, endPoint y: 171, distance: 147.9
click at [228, 171] on div "Icon 6 Nights Accommodation at exclusive [GEOGRAPHIC_DATA] (double or private r…" at bounding box center [362, 177] width 291 height 56
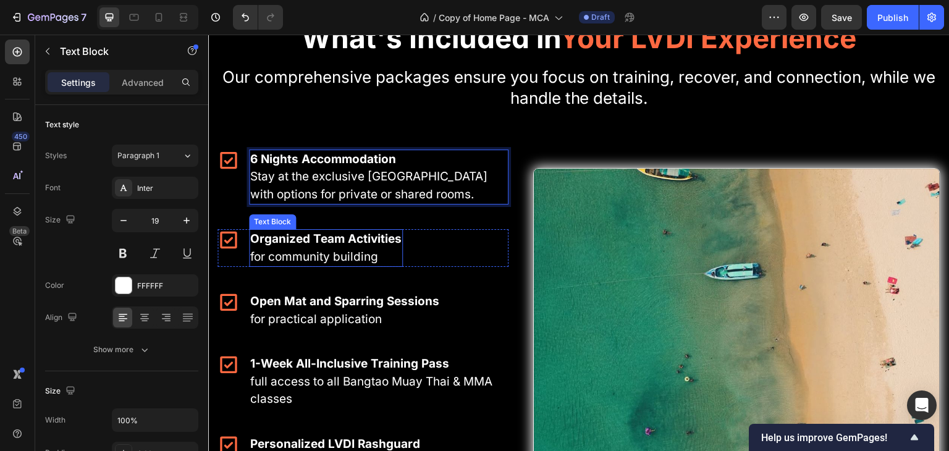
click at [340, 254] on p "for community building" at bounding box center [325, 257] width 151 height 18
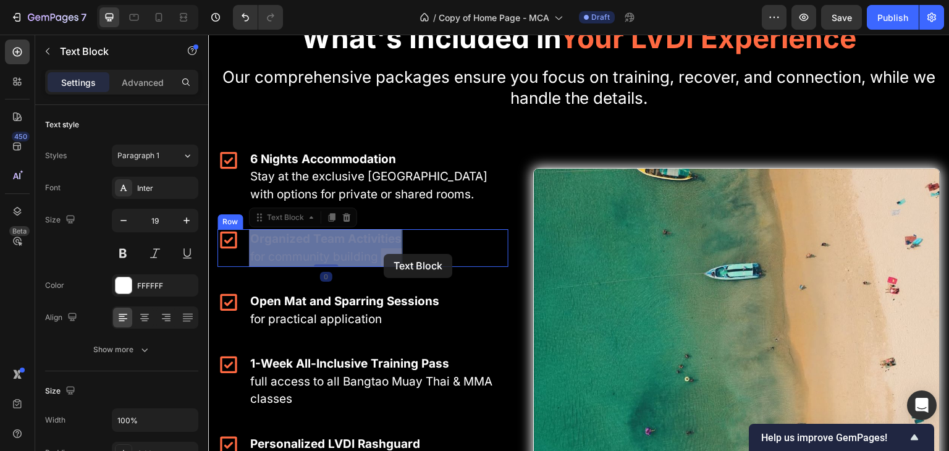
drag, startPoint x: 340, startPoint y: 254, endPoint x: 382, endPoint y: 253, distance: 41.4
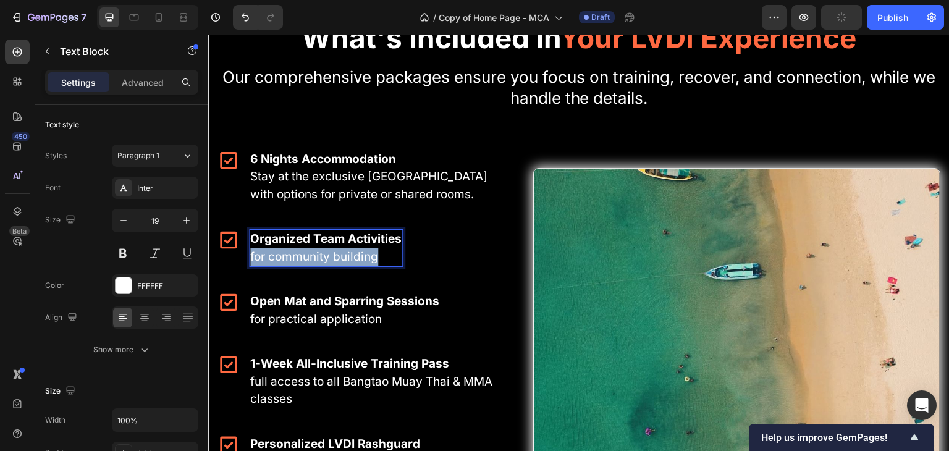
drag, startPoint x: 382, startPoint y: 253, endPoint x: 250, endPoint y: 260, distance: 132.4
click at [250, 260] on div "Organized Team Activities for community building" at bounding box center [326, 248] width 154 height 38
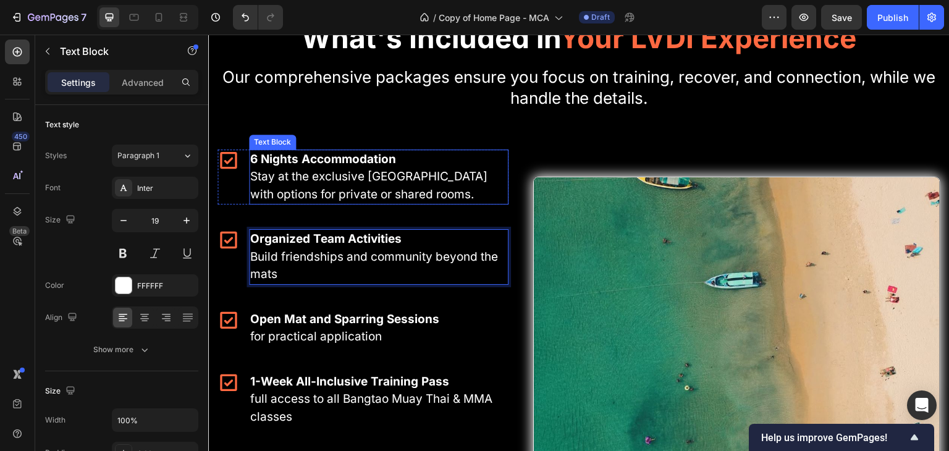
click at [461, 183] on p "Stay at the exclusive [GEOGRAPHIC_DATA] with options for private or shared room…" at bounding box center [378, 185] width 257 height 35
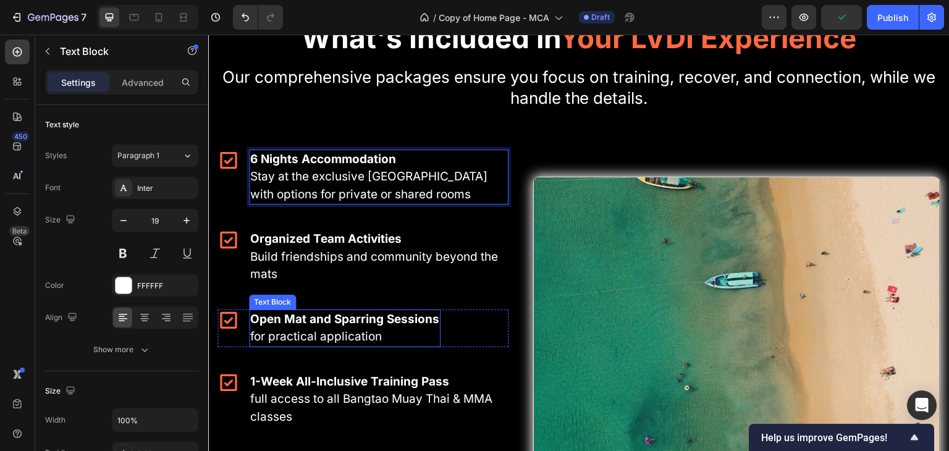
click at [324, 334] on p "for practical application" at bounding box center [344, 337] width 189 height 18
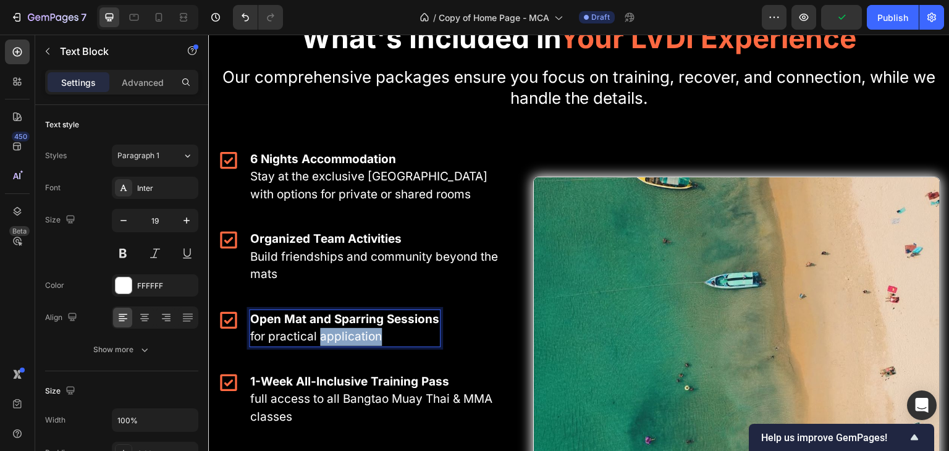
click at [324, 334] on p "for practical application" at bounding box center [344, 337] width 189 height 18
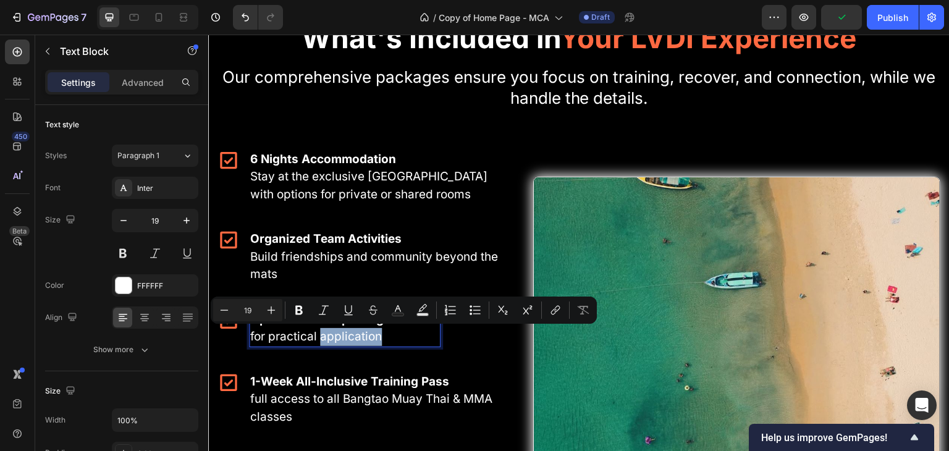
click at [373, 332] on p "for practical application" at bounding box center [344, 337] width 189 height 18
drag, startPoint x: 385, startPoint y: 335, endPoint x: 225, endPoint y: 333, distance: 160.6
click at [225, 333] on div "Open Mat and Sparring Sessions for practical application Text Block 0 Icon Row" at bounding box center [362, 328] width 291 height 38
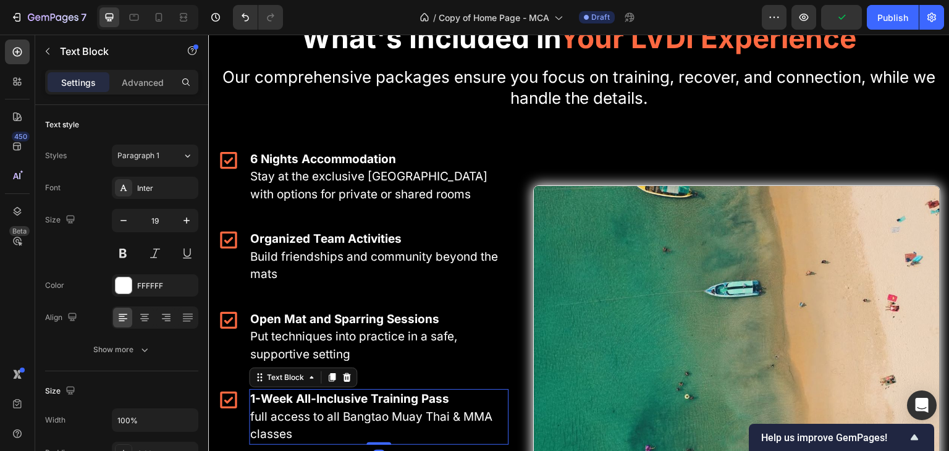
click at [257, 421] on p "full access to all Bangtao Muay Thai & MMA classes" at bounding box center [378, 425] width 257 height 35
click at [253, 419] on p "full access to all Bangtao Muay Thai & MMA classes" at bounding box center [378, 425] width 257 height 35
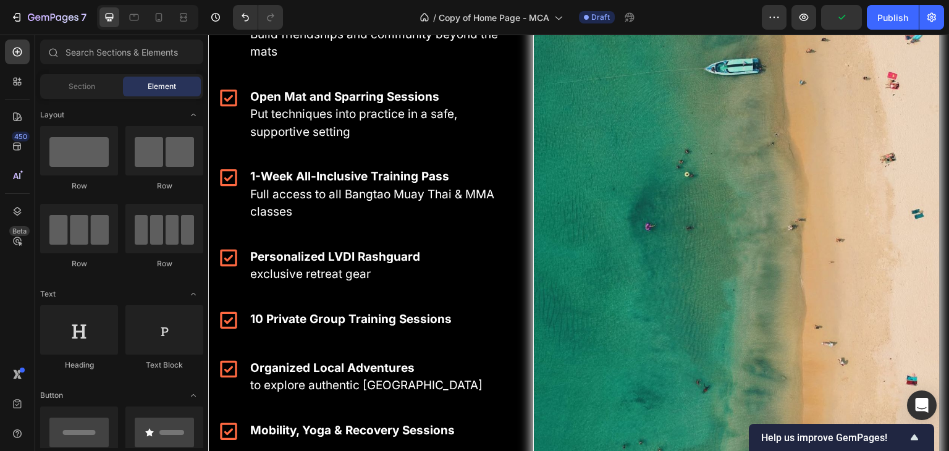
scroll to position [2261, 0]
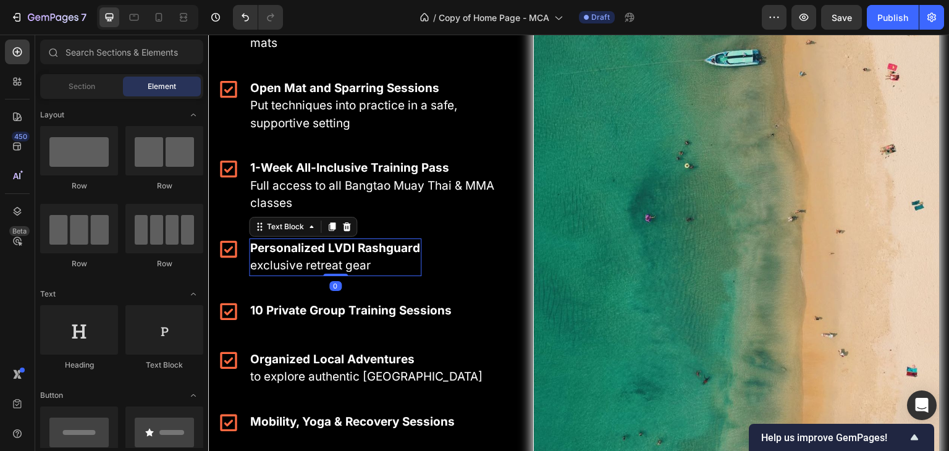
click at [259, 264] on p "exclusive retreat gear" at bounding box center [335, 266] width 170 height 18
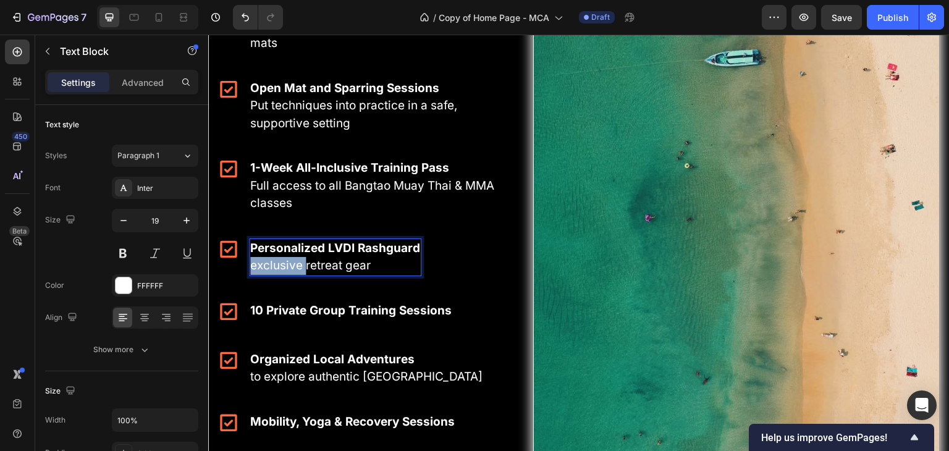
click at [259, 266] on p "exclusive retreat gear" at bounding box center [335, 266] width 170 height 18
click at [334, 266] on p "exclusive retreat gear" at bounding box center [335, 266] width 170 height 18
drag, startPoint x: 389, startPoint y: 267, endPoint x: 153, endPoint y: 286, distance: 236.7
click at [340, 263] on p "Premium gear designed for this retreat" at bounding box center [356, 266] width 213 height 18
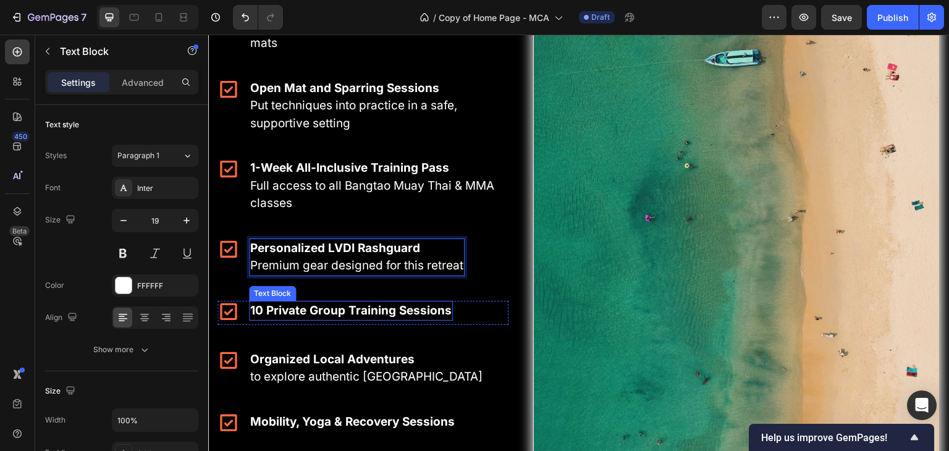
click at [445, 311] on strong "10 Private Group Training Sessions" at bounding box center [350, 310] width 201 height 14
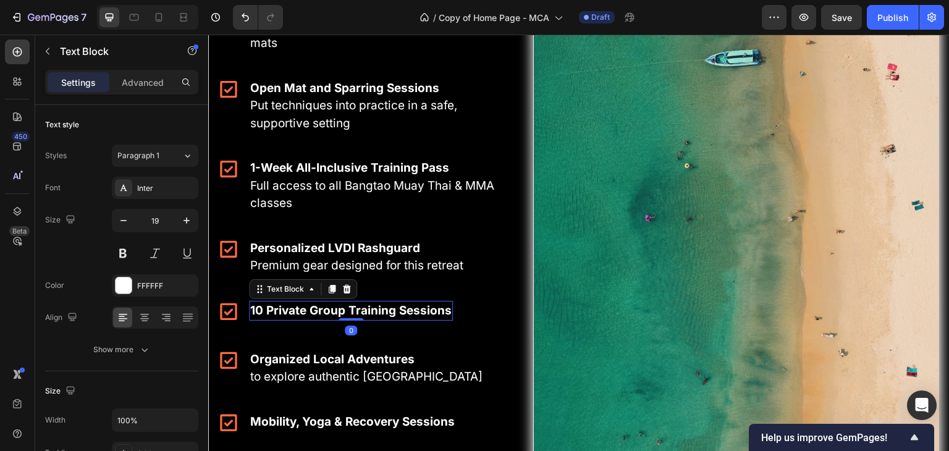
click at [445, 311] on strong "10 Private Group Training Sessions" at bounding box center [350, 310] width 201 height 14
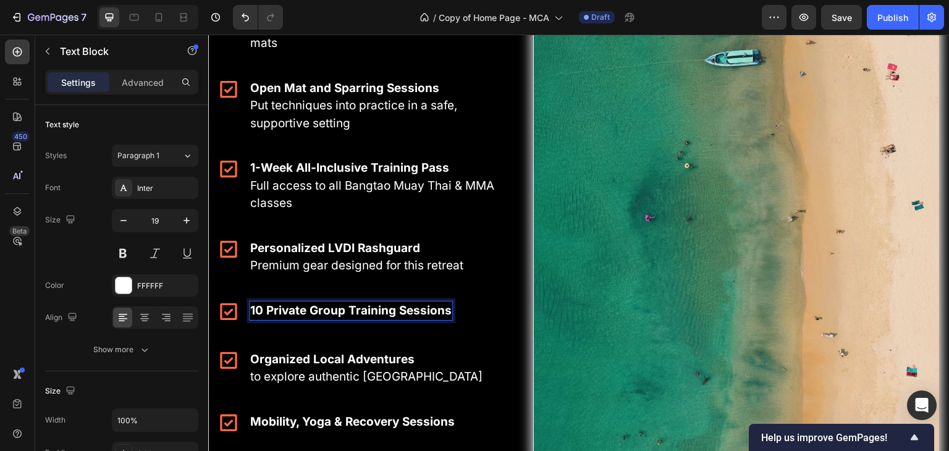
click at [447, 310] on strong "10 Private Group Training Sessions" at bounding box center [350, 310] width 201 height 14
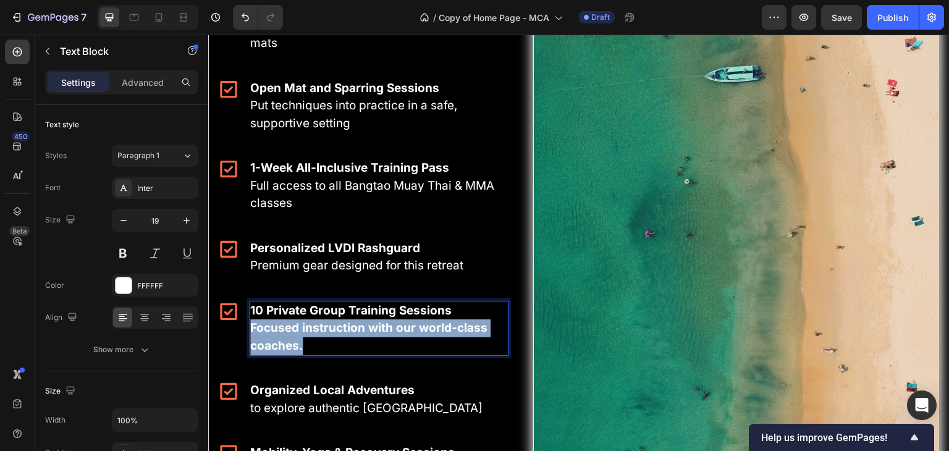
drag, startPoint x: 384, startPoint y: 345, endPoint x: 251, endPoint y: 334, distance: 133.9
click at [251, 334] on p "Focused instruction with our world-class coaches." at bounding box center [378, 336] width 257 height 35
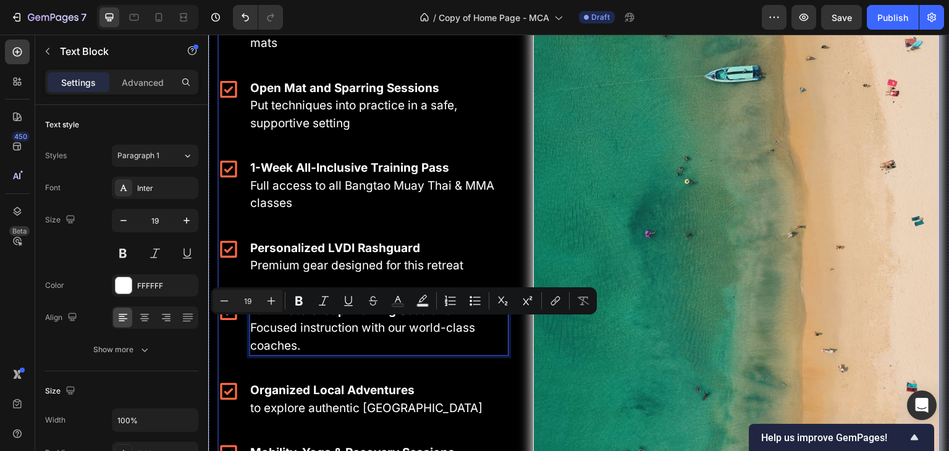
click at [502, 200] on p "Full access to all Bangtao Muay Thai & MMA classes" at bounding box center [378, 194] width 257 height 35
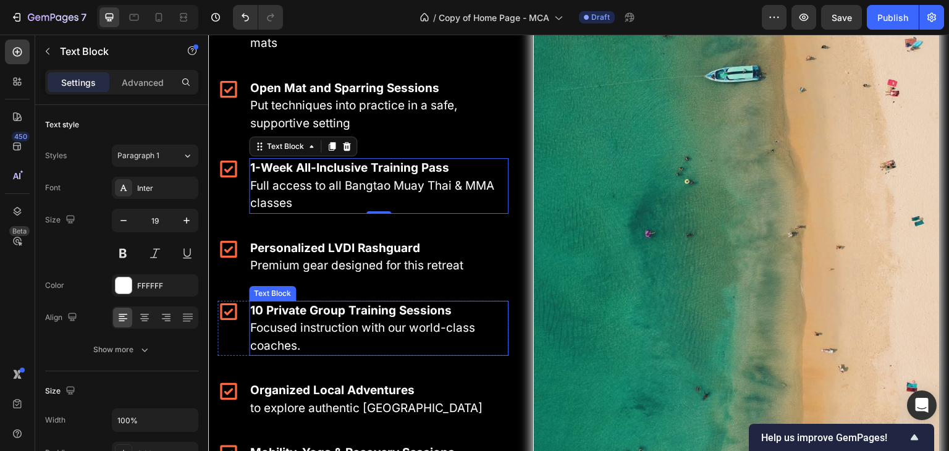
click at [324, 343] on p "Focused instruction with our world-class coaches." at bounding box center [378, 336] width 257 height 35
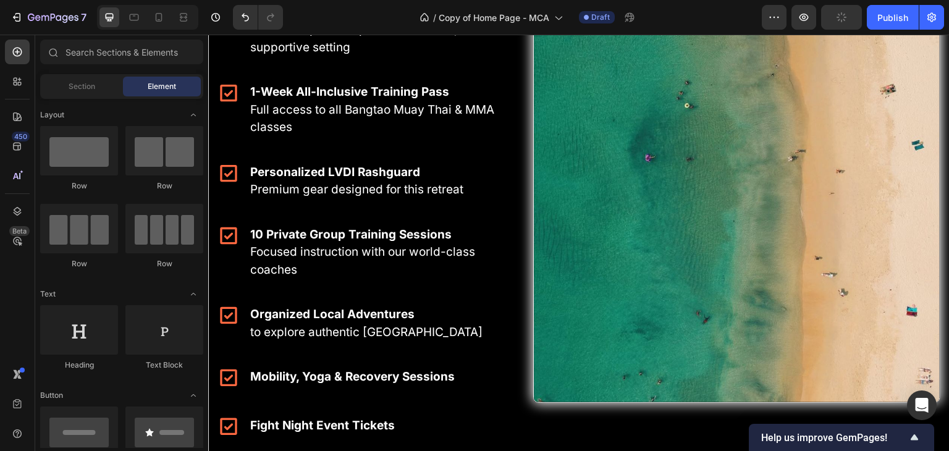
scroll to position [2389, 0]
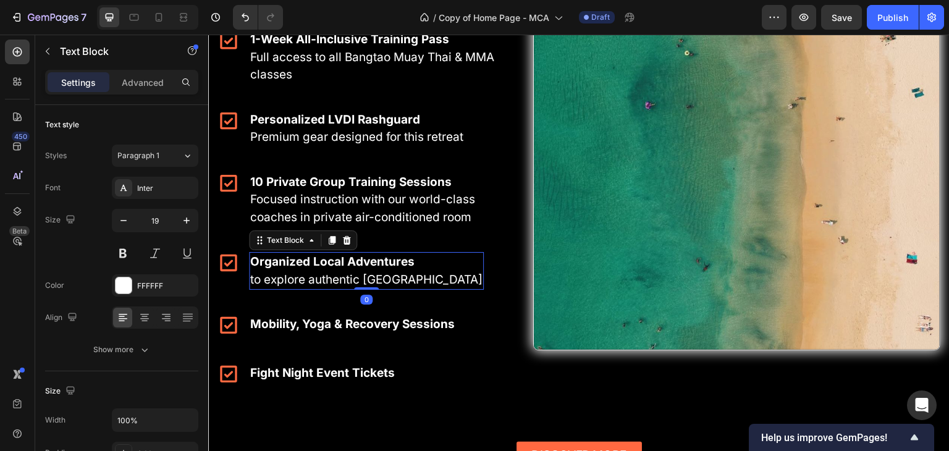
click at [316, 286] on p "to explore authentic [GEOGRAPHIC_DATA]" at bounding box center [366, 280] width 232 height 18
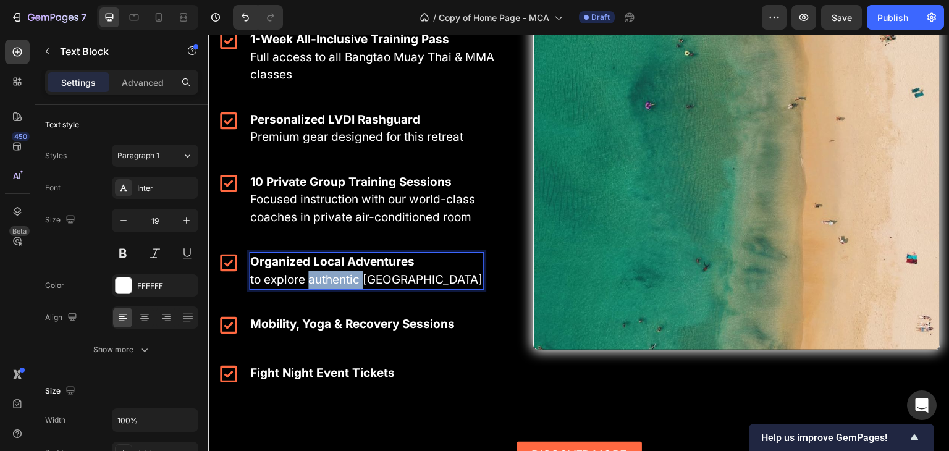
click at [316, 286] on p "to explore authentic [GEOGRAPHIC_DATA]" at bounding box center [366, 280] width 232 height 18
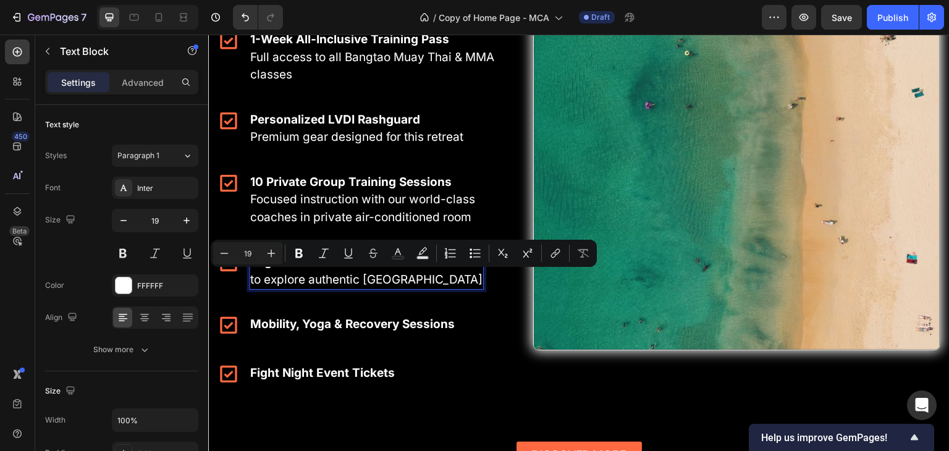
click at [410, 283] on p "to explore authentic [GEOGRAPHIC_DATA]" at bounding box center [366, 280] width 232 height 18
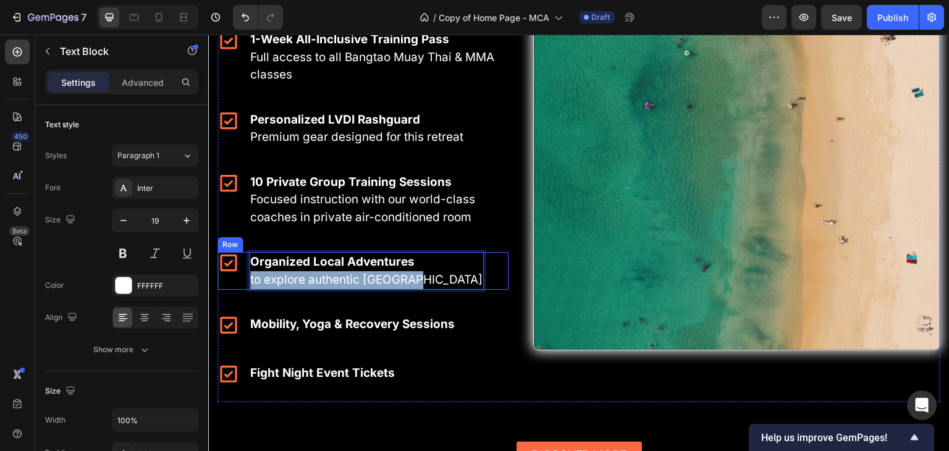
drag, startPoint x: 410, startPoint y: 283, endPoint x: 229, endPoint y: 284, distance: 181.0
click at [229, 284] on div "Organized Local Adventures to explore authentic Thailand Text Block 0 Icon Row" at bounding box center [362, 271] width 291 height 38
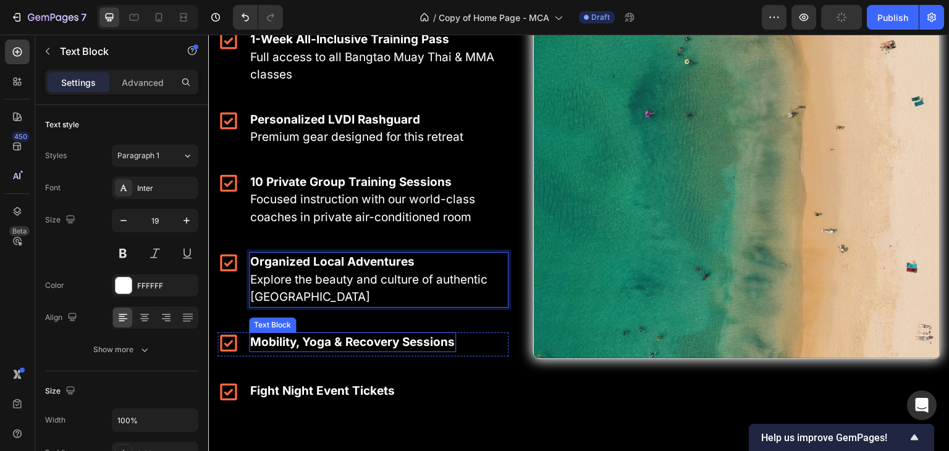
click at [335, 351] on div "Mobility, Yoga & Recovery Sessions" at bounding box center [352, 342] width 207 height 20
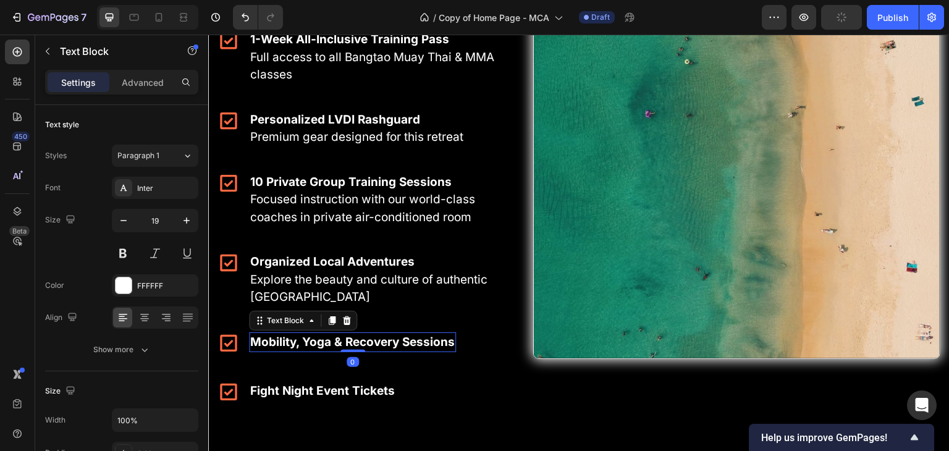
click at [445, 348] on strong "Mobility, Yoga & Recovery Sessions" at bounding box center [352, 342] width 204 height 14
click at [448, 345] on strong "Mobility, Yoga & Recovery Sessions" at bounding box center [352, 342] width 204 height 14
click at [450, 343] on strong "Mobility, Yoga & Recovery Sessions" at bounding box center [352, 342] width 204 height 14
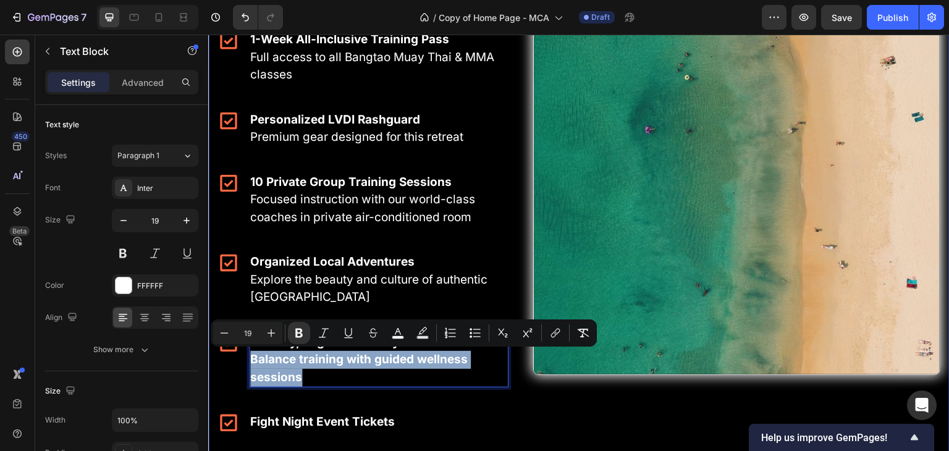
drag, startPoint x: 335, startPoint y: 375, endPoint x: 209, endPoint y: 363, distance: 126.6
click at [209, 363] on div "What's Included in Your LVDI Experience Heading Our comprehensive packages ensu…" at bounding box center [578, 92] width 741 height 970
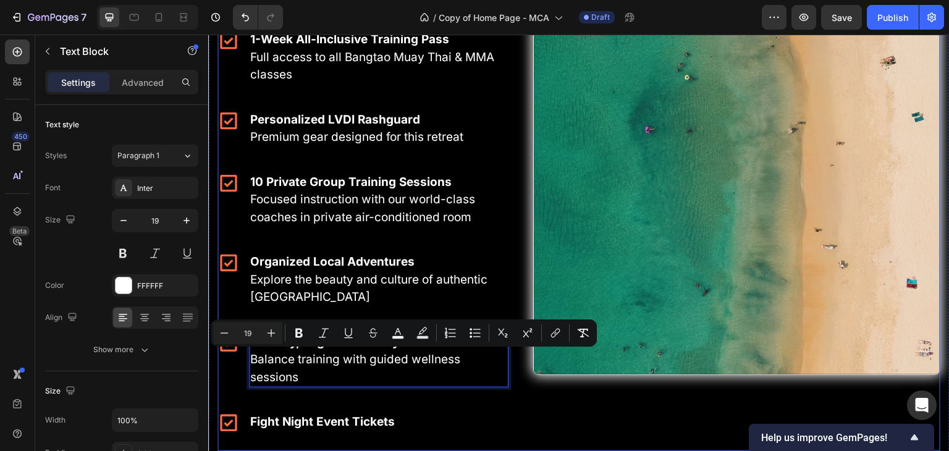
click at [510, 251] on div "Icon 6 Nights Accommodation Stay at the exclusive [GEOGRAPHIC_DATA] with option…" at bounding box center [578, 121] width 723 height 662
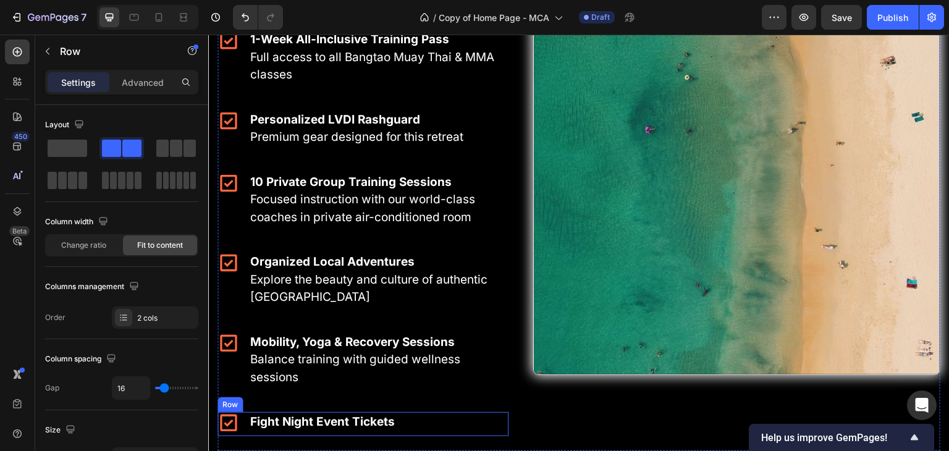
click at [401, 418] on div "Fight Night Event Tickets Text Block Icon Row" at bounding box center [362, 424] width 291 height 24
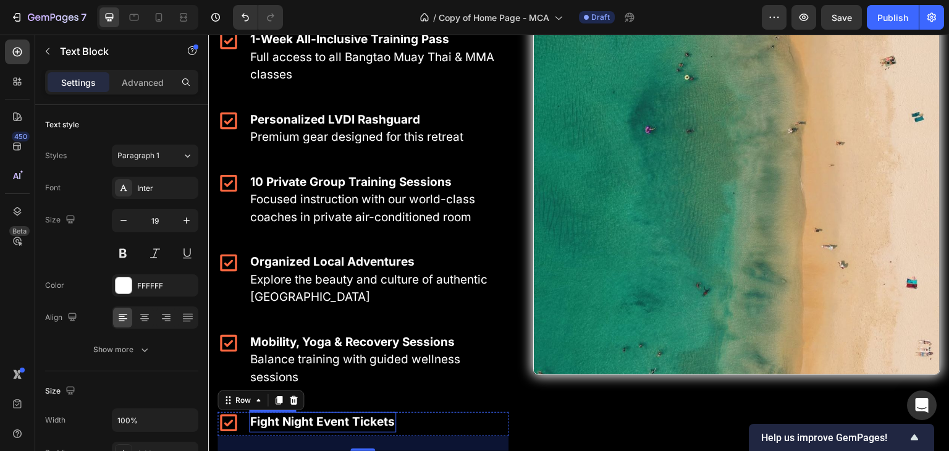
click at [390, 423] on strong "Fight Night Event Tickets" at bounding box center [322, 421] width 145 height 14
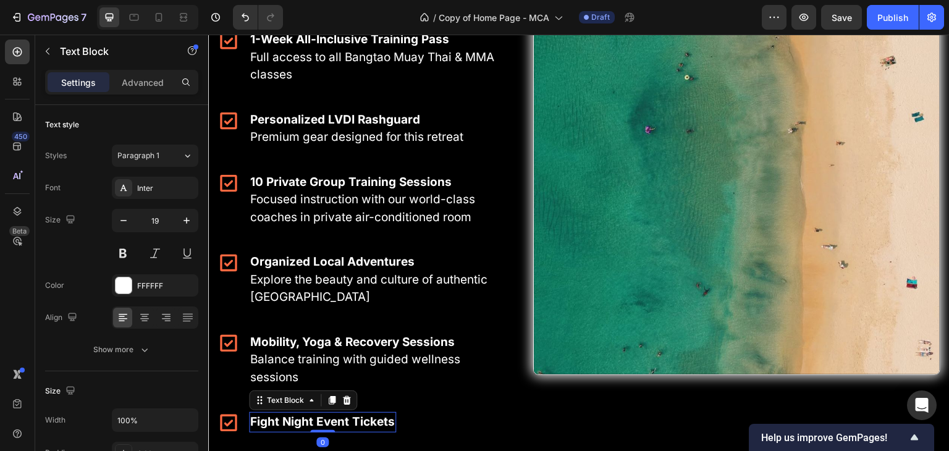
click at [390, 423] on strong "Fight Night Event Tickets" at bounding box center [322, 421] width 145 height 14
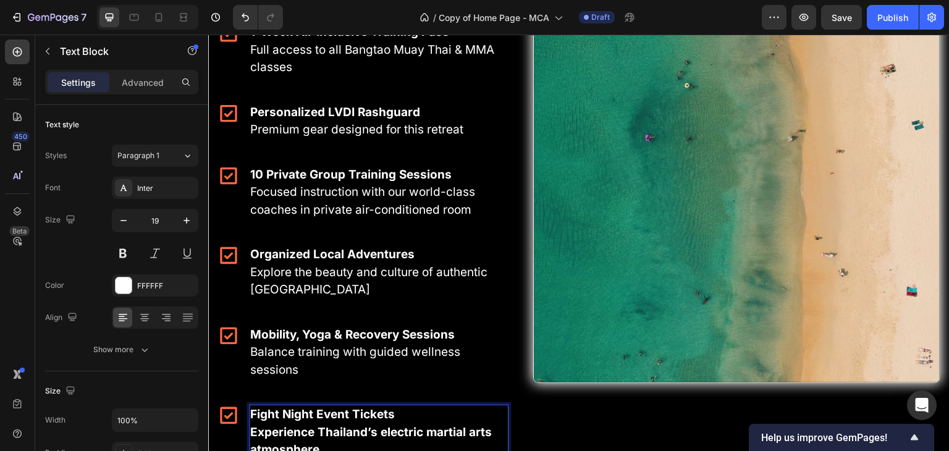
scroll to position [2414, 0]
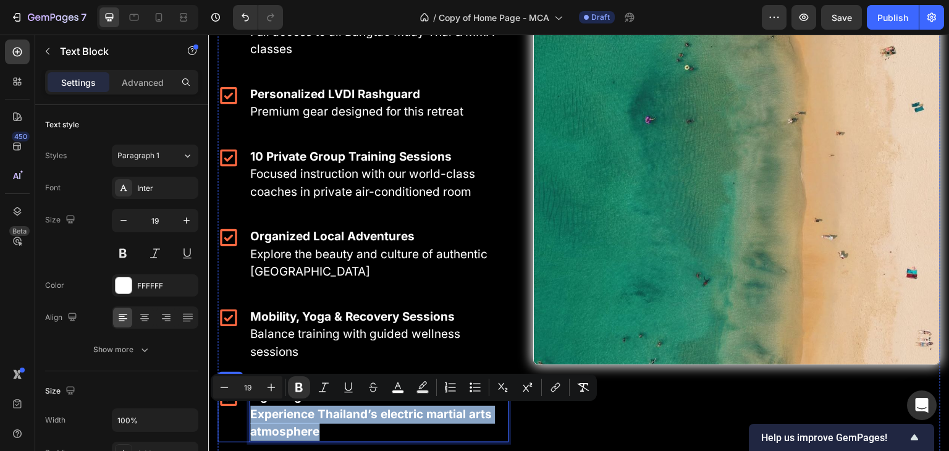
drag, startPoint x: 376, startPoint y: 424, endPoint x: 237, endPoint y: 417, distance: 139.8
click at [237, 417] on div "Fight Night Event Tickets Experience [GEOGRAPHIC_DATA]’s electric martial arts …" at bounding box center [362, 415] width 291 height 56
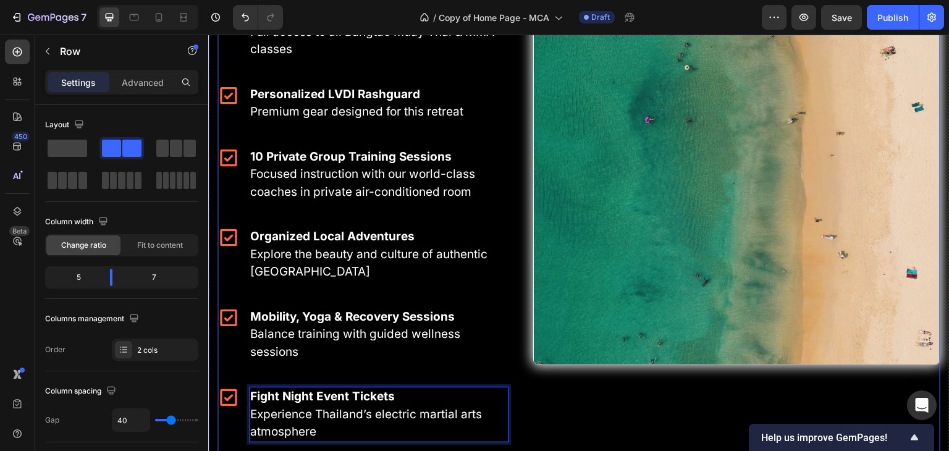
click at [634, 414] on div "Image" at bounding box center [736, 111] width 407 height 692
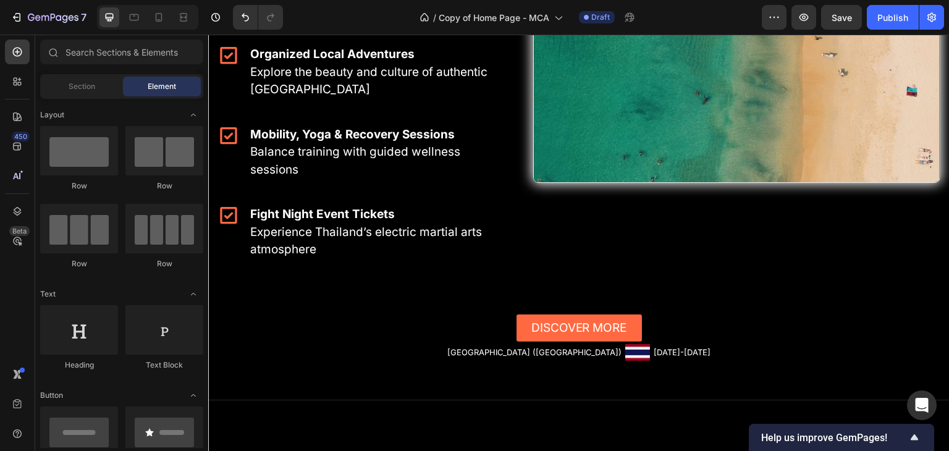
scroll to position [2587, 0]
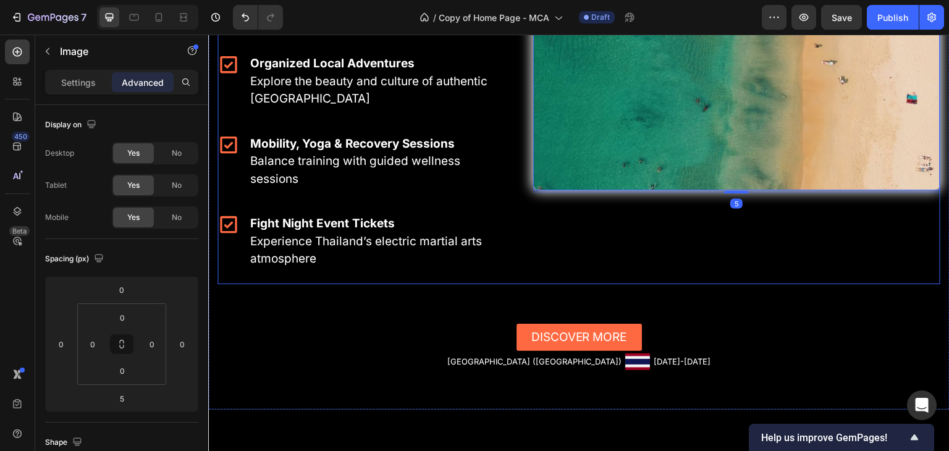
type input "0"
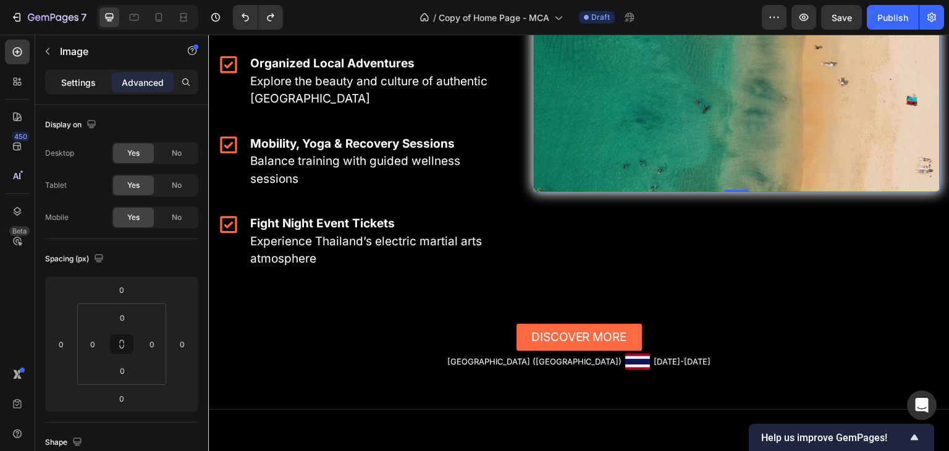
click at [86, 85] on p "Settings" at bounding box center [78, 82] width 35 height 13
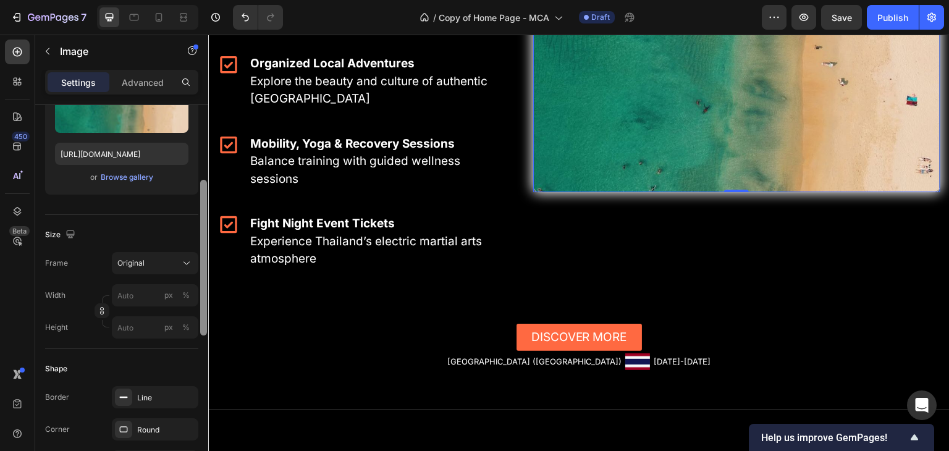
scroll to position [188, 0]
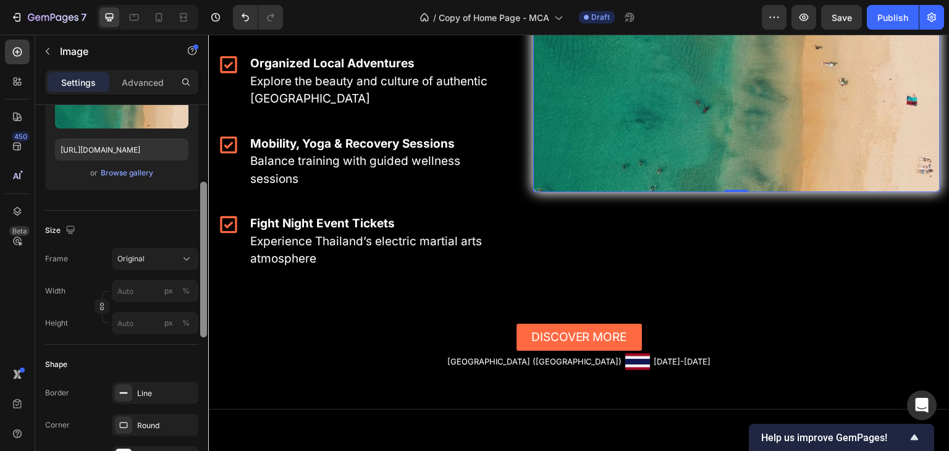
drag, startPoint x: 203, startPoint y: 198, endPoint x: 206, endPoint y: 275, distance: 77.3
click at [206, 275] on div at bounding box center [203, 260] width 7 height 156
click at [177, 254] on div "Original" at bounding box center [147, 258] width 61 height 11
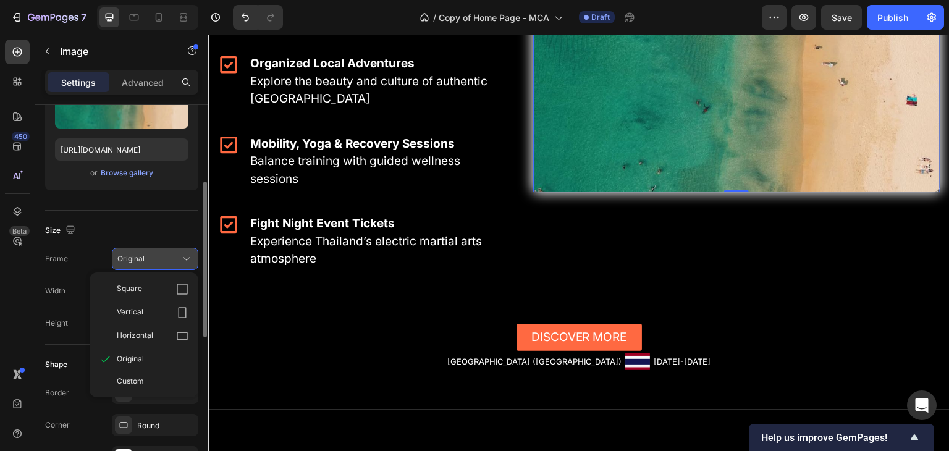
click at [177, 254] on div "Original" at bounding box center [147, 258] width 61 height 11
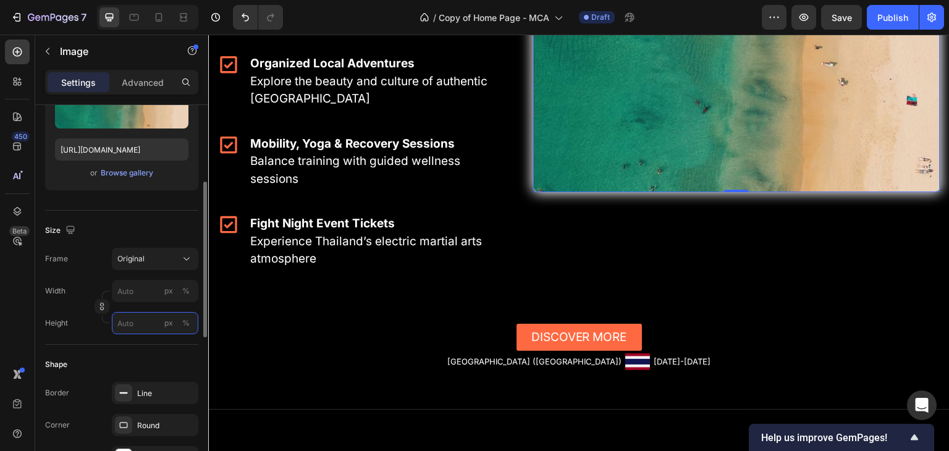
click at [136, 326] on input "px %" at bounding box center [155, 323] width 86 height 22
click at [182, 323] on div "%" at bounding box center [185, 322] width 7 height 11
click at [137, 322] on input "px %" at bounding box center [155, 323] width 86 height 22
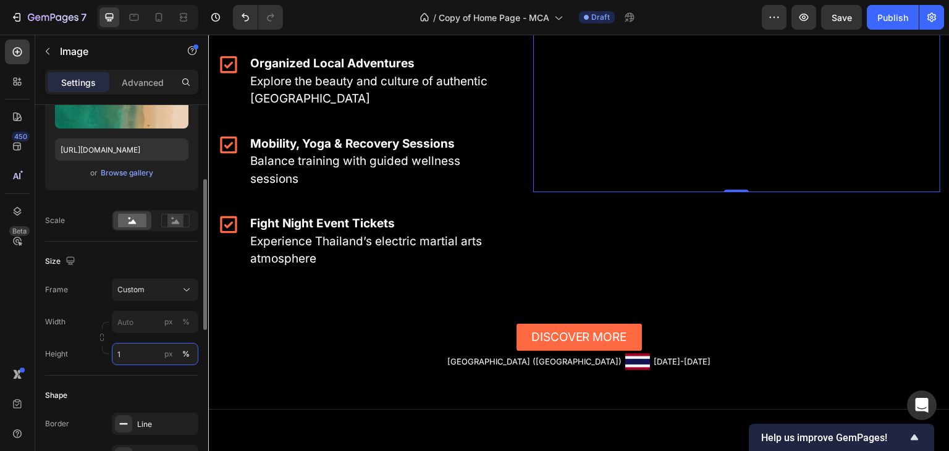
type input "1"
click at [137, 322] on input "px %" at bounding box center [155, 322] width 86 height 22
click at [80, 326] on div "Width px %" at bounding box center [121, 322] width 153 height 22
click at [143, 352] on input "1" at bounding box center [155, 354] width 86 height 22
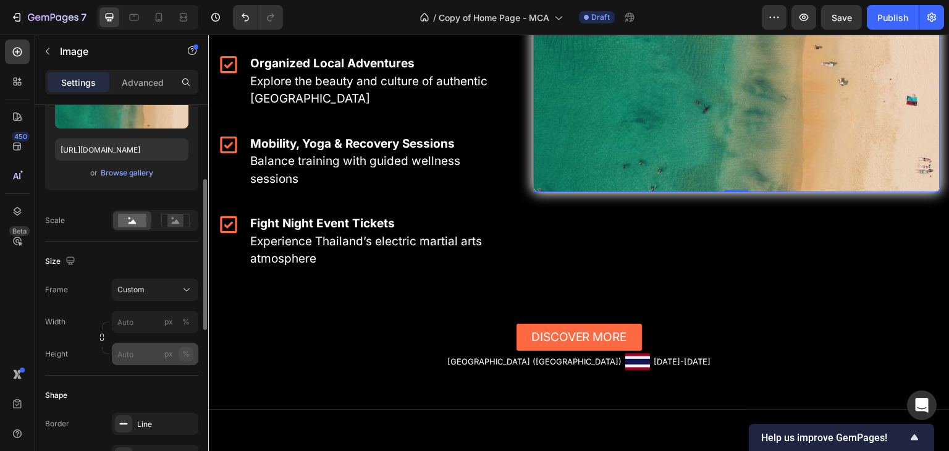
click at [187, 356] on div "Style Rectangle Source Upload Image [URL][DOMAIN_NAME] or Browse gallery Scale …" at bounding box center [121, 356] width 153 height 879
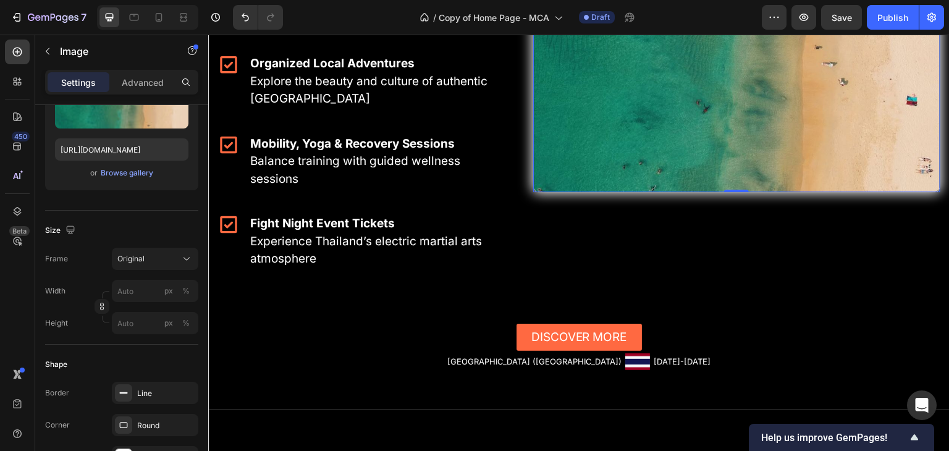
click at [185, 317] on div "%" at bounding box center [185, 322] width 7 height 11
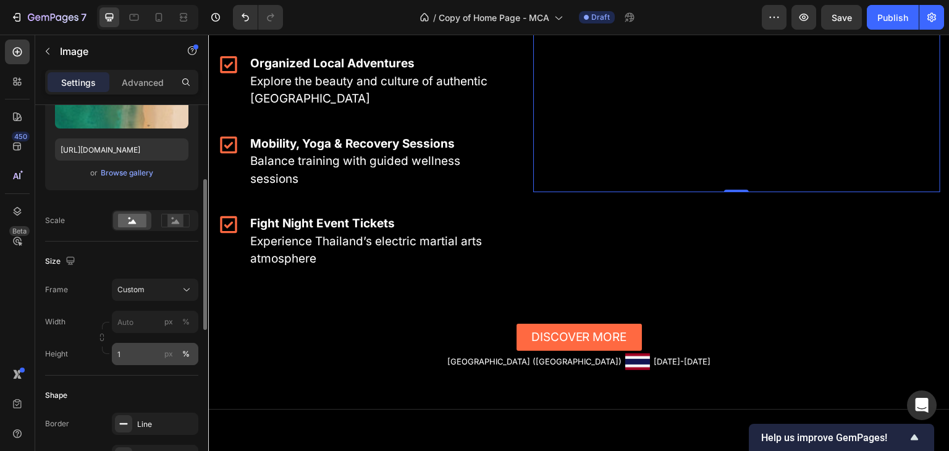
click at [188, 355] on div "%" at bounding box center [185, 353] width 7 height 11
click at [148, 353] on input "1" at bounding box center [155, 354] width 86 height 22
type input "120"
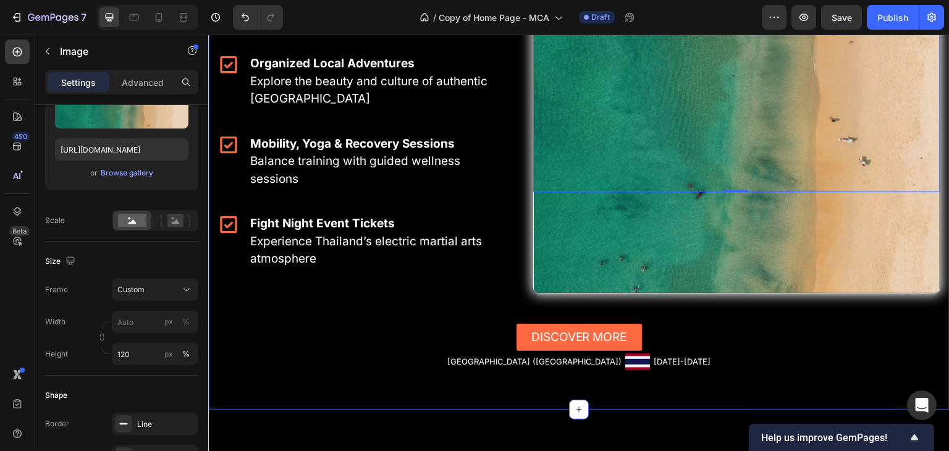
click at [340, 295] on div "Discover More Button" at bounding box center [578, 322] width 723 height 57
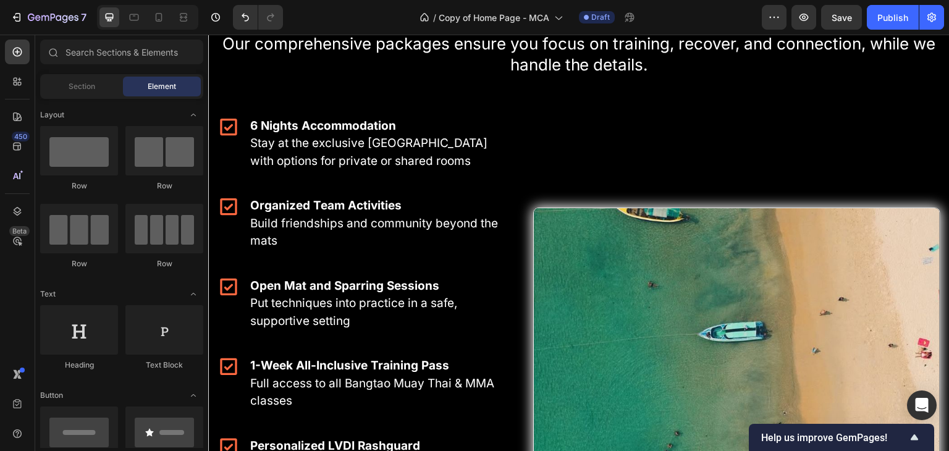
scroll to position [2054, 0]
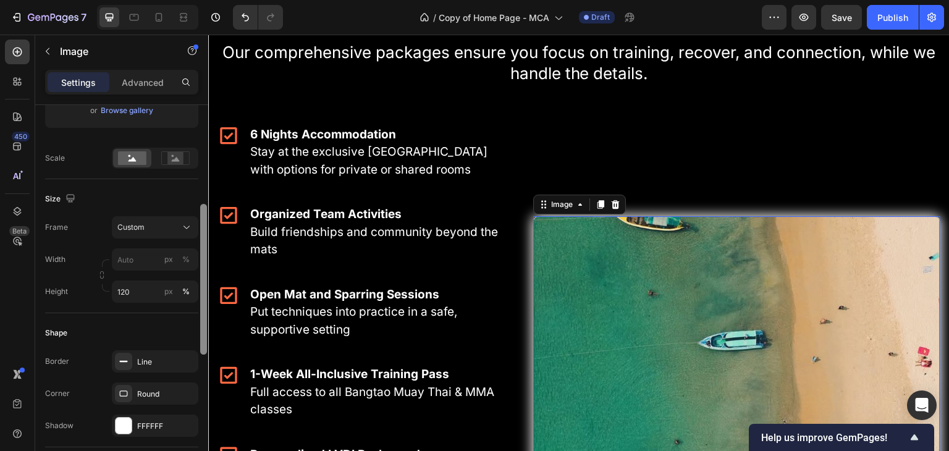
scroll to position [252, 0]
drag, startPoint x: 203, startPoint y: 222, endPoint x: 199, endPoint y: 322, distance: 100.1
click at [199, 322] on div at bounding box center [203, 294] width 9 height 381
click at [136, 290] on input "120" at bounding box center [155, 290] width 86 height 22
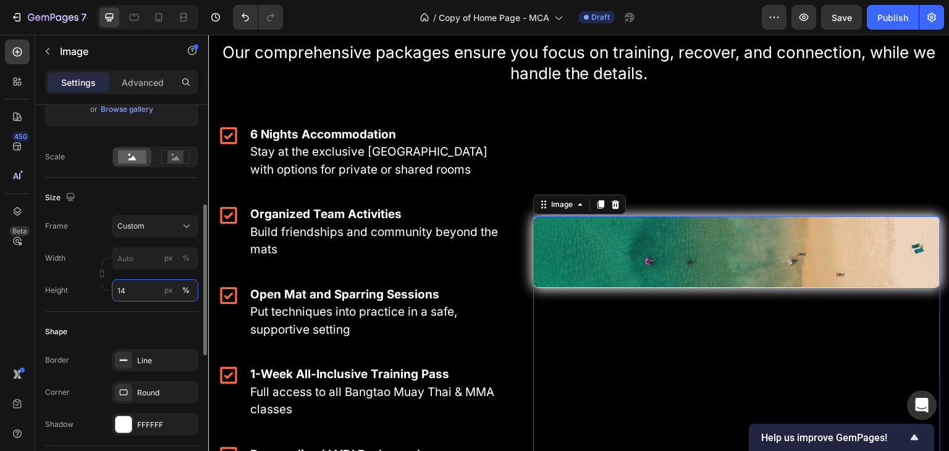
type input "140"
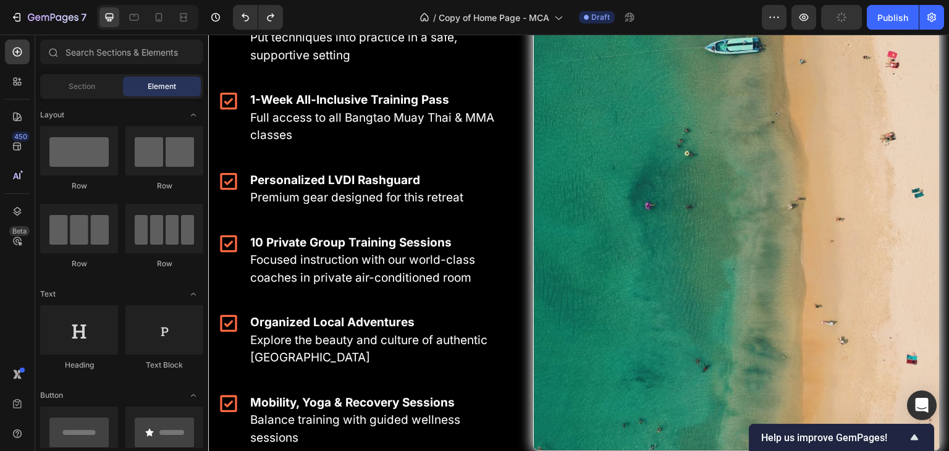
scroll to position [2004, 0]
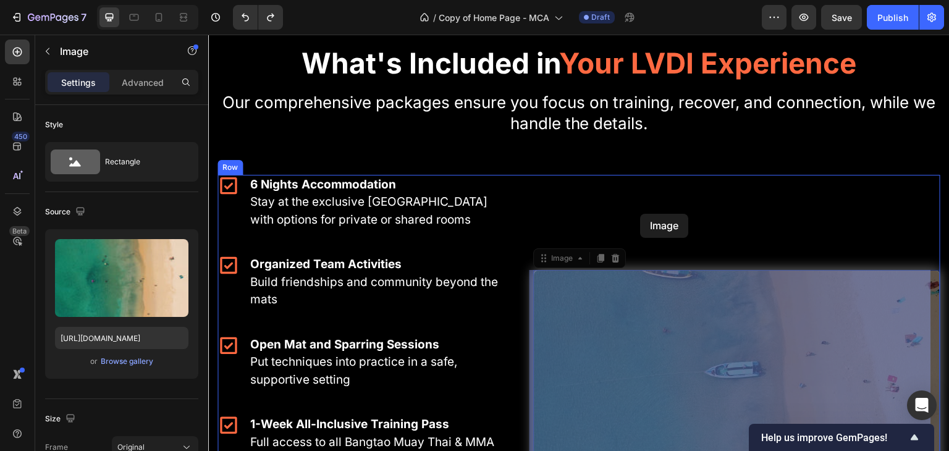
drag, startPoint x: 644, startPoint y: 302, endPoint x: 639, endPoint y: 213, distance: 89.0
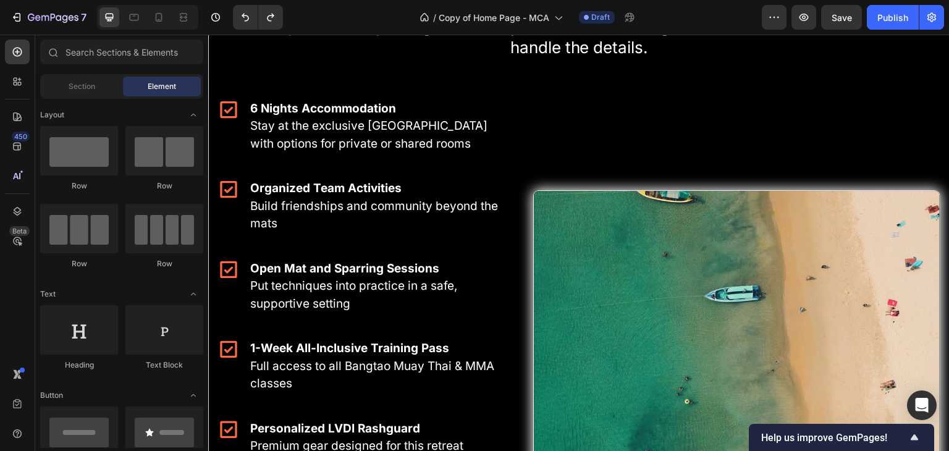
scroll to position [2007, 0]
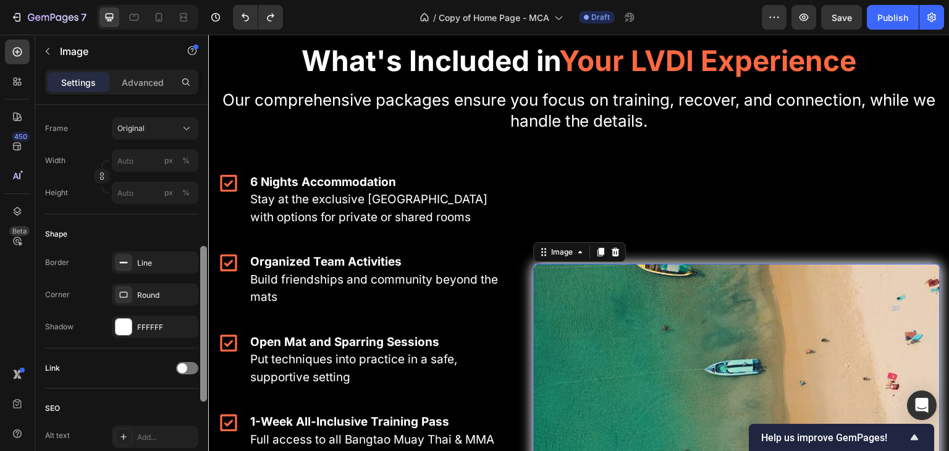
scroll to position [335, 0]
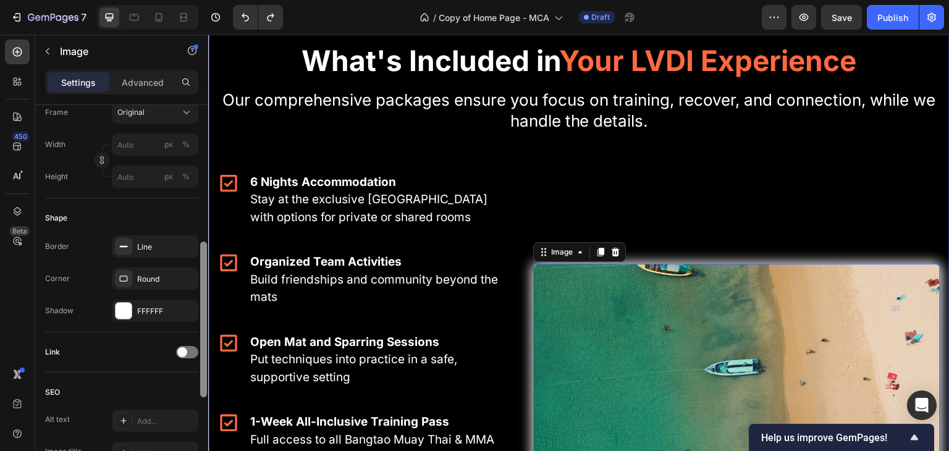
drag, startPoint x: 413, startPoint y: 261, endPoint x: 210, endPoint y: 390, distance: 240.4
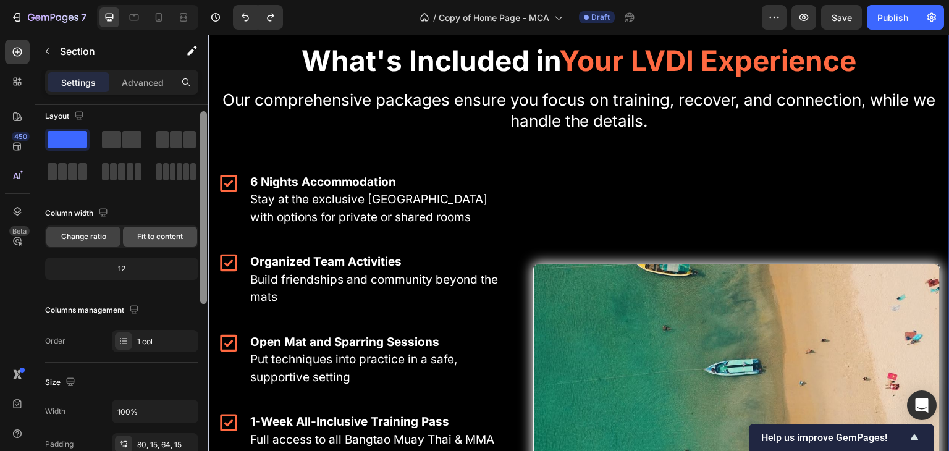
scroll to position [10, 0]
click at [170, 231] on span "Fit to content" at bounding box center [160, 235] width 46 height 11
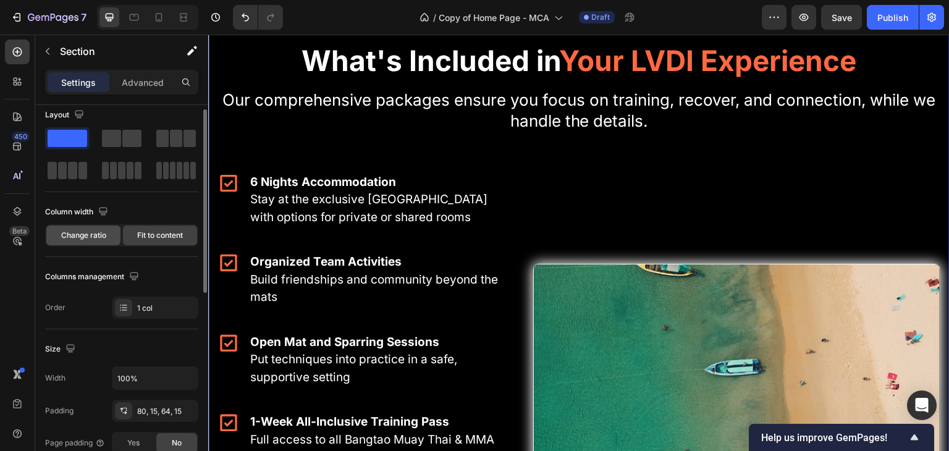
click at [91, 235] on span "Change ratio" at bounding box center [83, 235] width 45 height 11
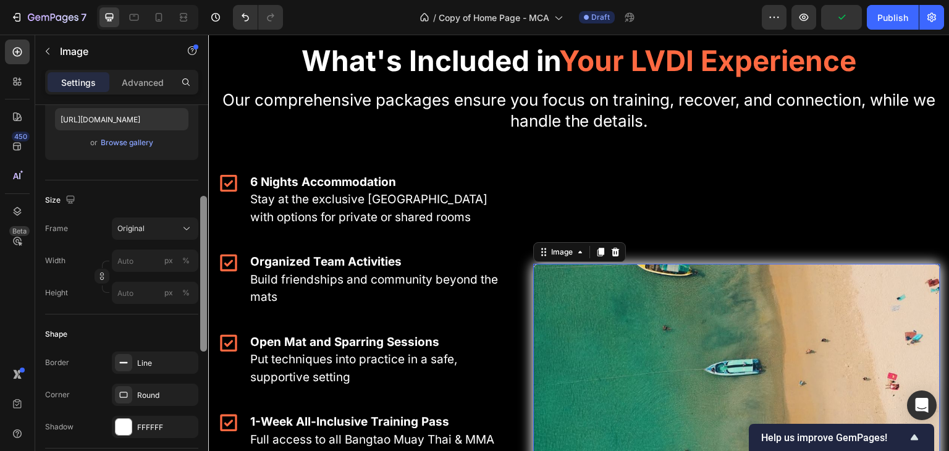
scroll to position [222, 0]
drag, startPoint x: 203, startPoint y: 198, endPoint x: 201, endPoint y: 288, distance: 90.8
click at [201, 288] on div at bounding box center [203, 273] width 7 height 156
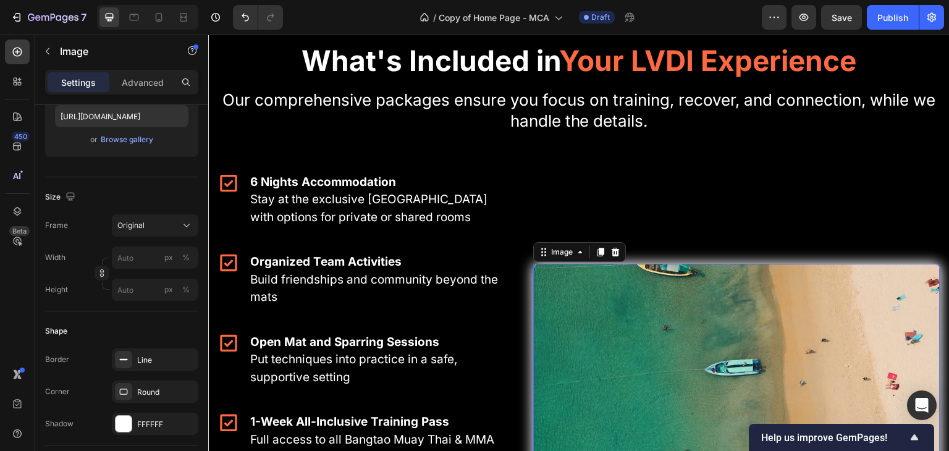
click at [151, 71] on div "Settings Advanced" at bounding box center [121, 82] width 153 height 25
click at [145, 78] on p "Advanced" at bounding box center [143, 82] width 42 height 13
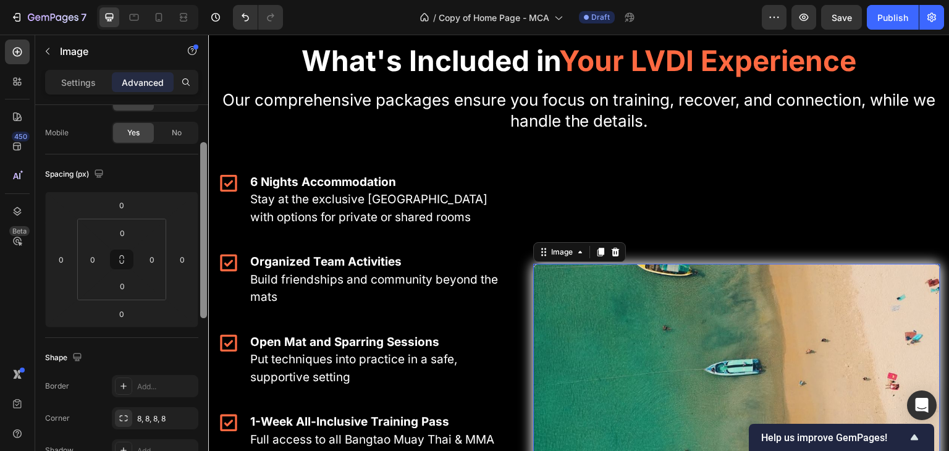
scroll to position [82, 0]
drag, startPoint x: 206, startPoint y: 236, endPoint x: 206, endPoint y: 171, distance: 64.9
click at [206, 171] on div at bounding box center [203, 233] width 7 height 176
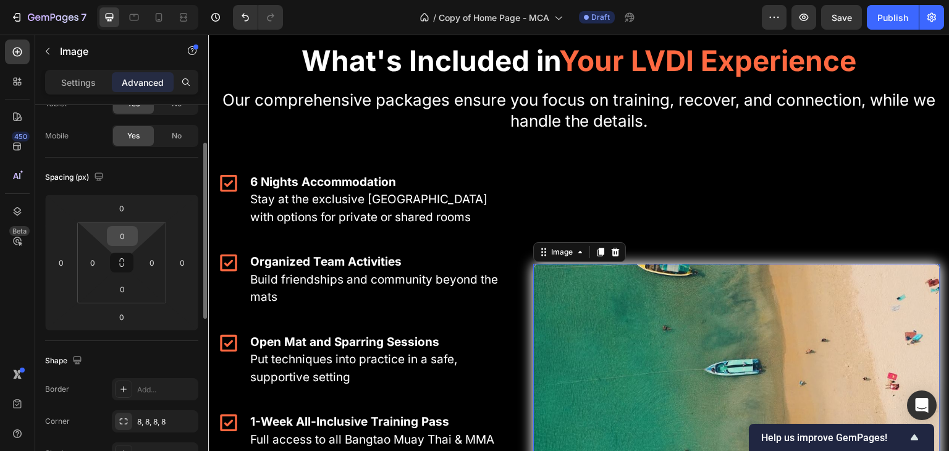
click at [136, 238] on div "0" at bounding box center [122, 236] width 31 height 20
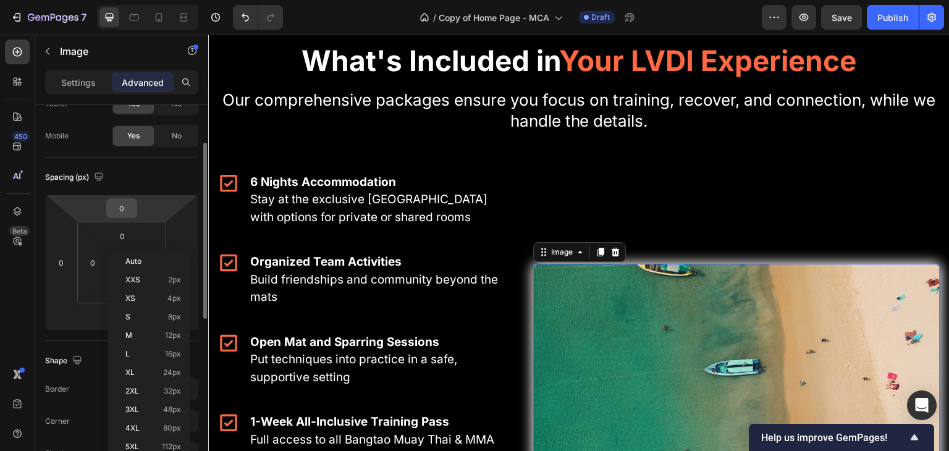
click at [135, 211] on div "0" at bounding box center [121, 208] width 31 height 20
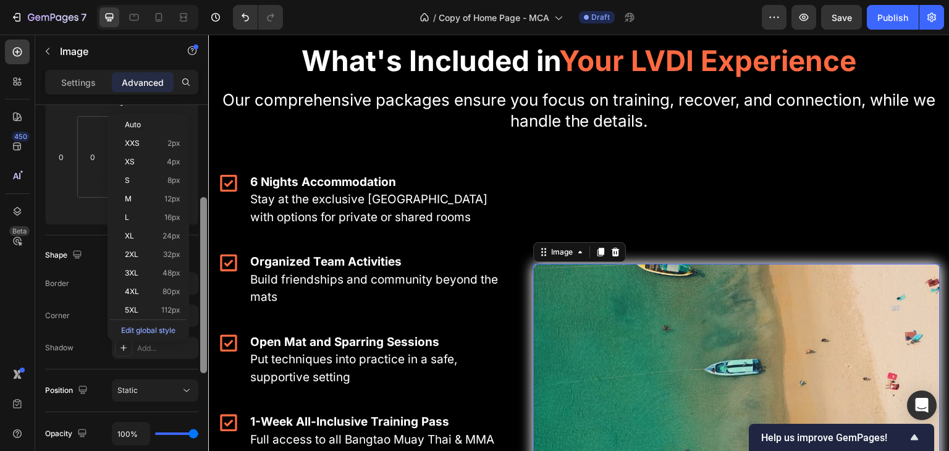
drag, startPoint x: 201, startPoint y: 174, endPoint x: 206, endPoint y: 226, distance: 52.1
click at [206, 226] on div at bounding box center [203, 285] width 7 height 176
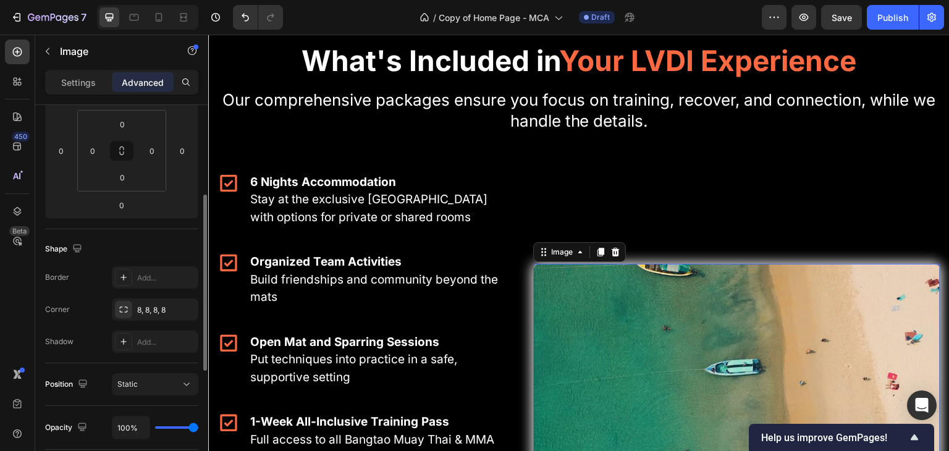
click at [81, 230] on div "Shape Border Add... Corner 8, 8, 8, 8 Shadow Add..." at bounding box center [121, 296] width 153 height 134
click at [173, 378] on div "Static" at bounding box center [154, 384] width 75 height 12
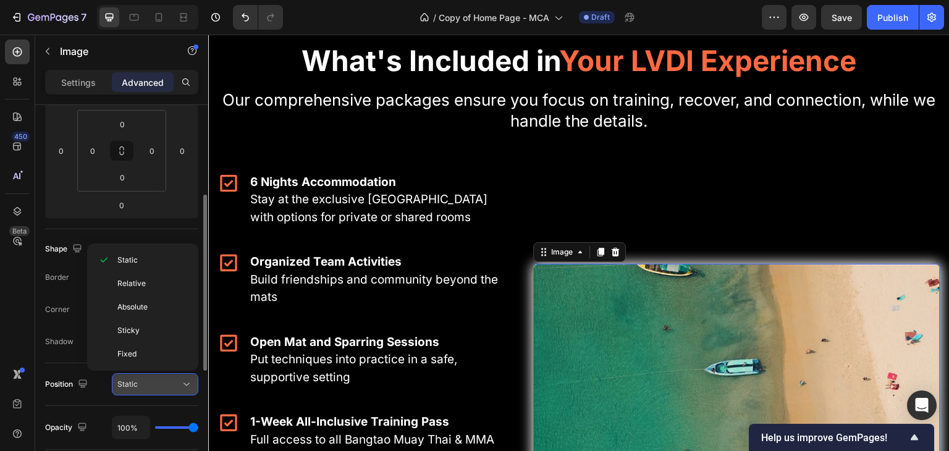
click at [173, 378] on div "Static" at bounding box center [154, 384] width 75 height 12
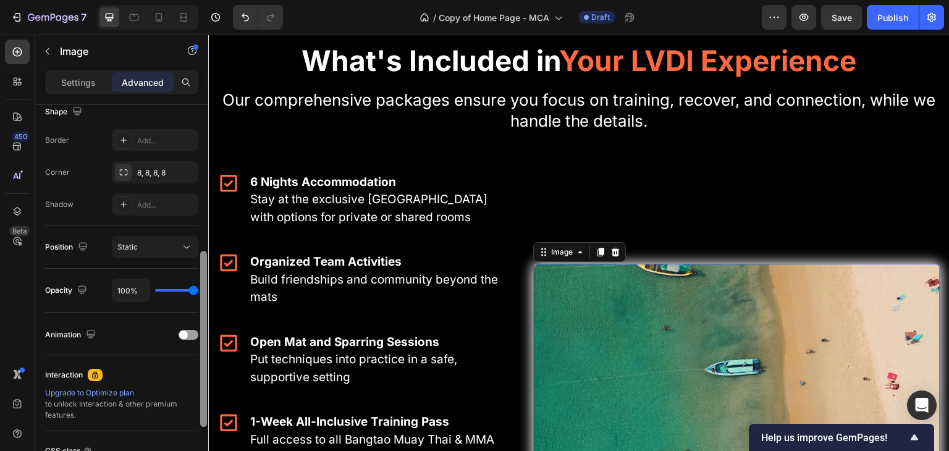
scroll to position [351, 0]
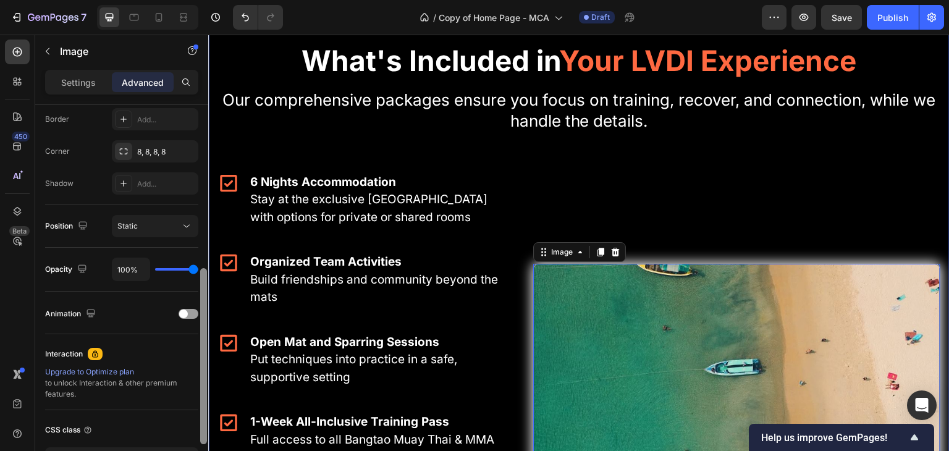
drag, startPoint x: 411, startPoint y: 347, endPoint x: 210, endPoint y: 338, distance: 201.0
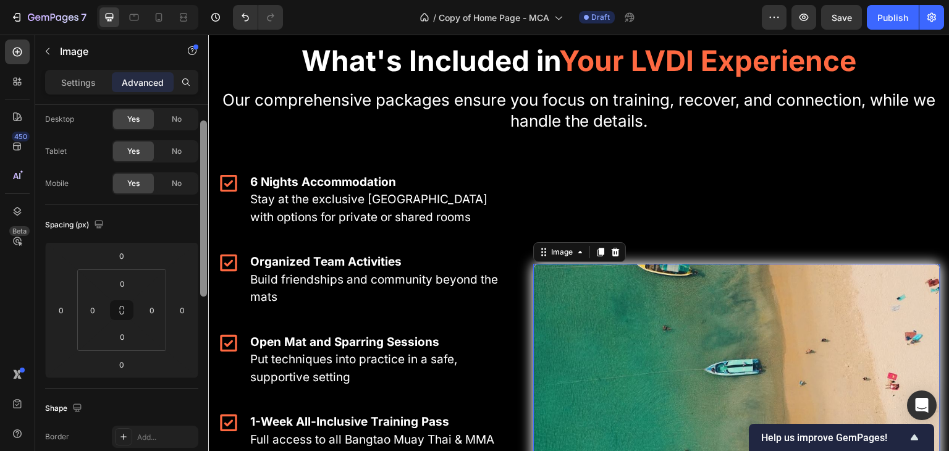
scroll to position [0, 0]
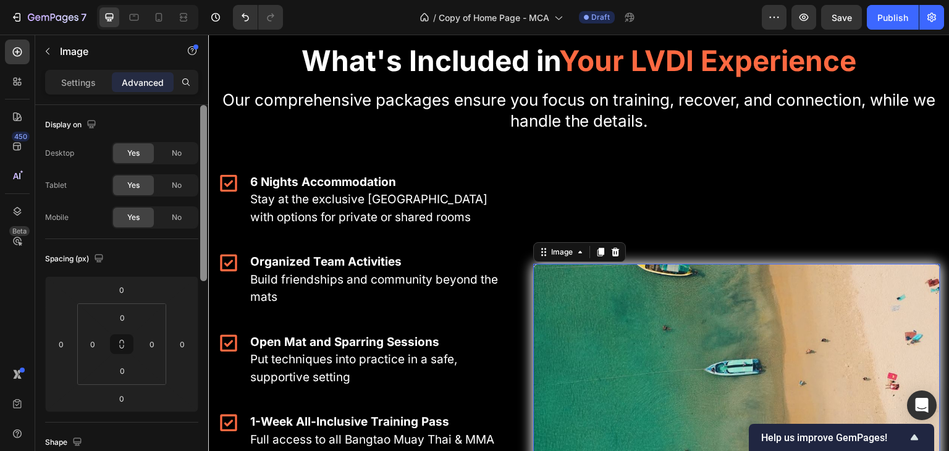
drag, startPoint x: 204, startPoint y: 343, endPoint x: 208, endPoint y: 178, distance: 165.6
click at [208, 178] on div at bounding box center [203, 295] width 9 height 381
click at [131, 316] on input "0" at bounding box center [122, 317] width 25 height 19
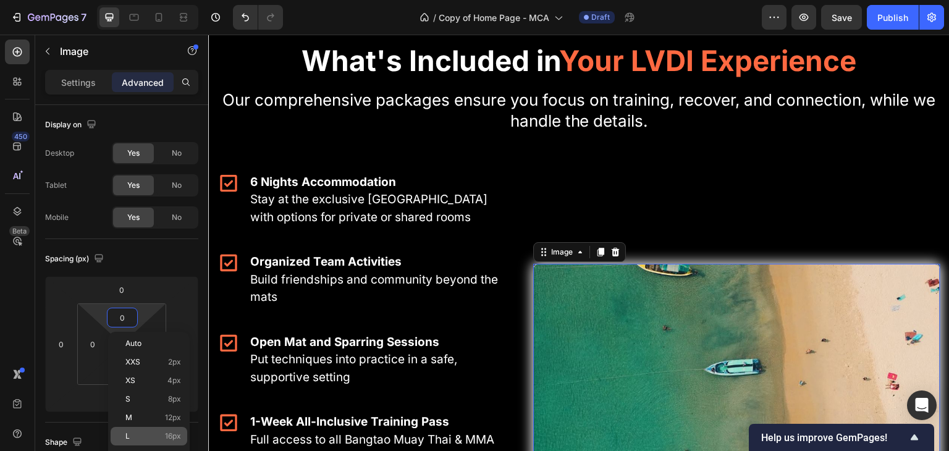
click at [174, 432] on span "16px" at bounding box center [173, 436] width 16 height 9
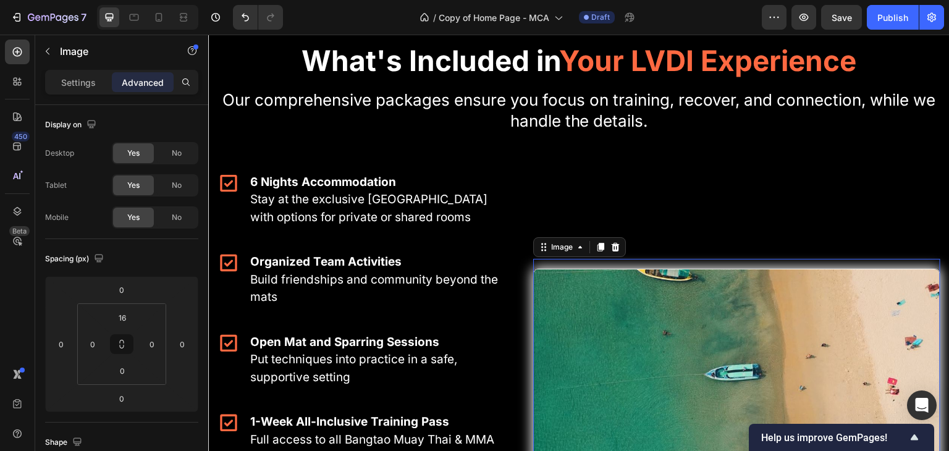
type input "0"
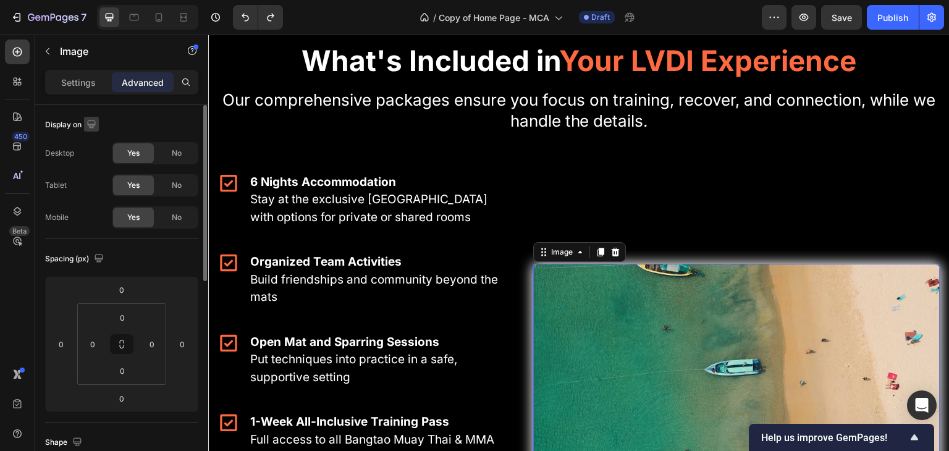
click at [91, 125] on icon "button" at bounding box center [91, 124] width 8 height 8
click at [97, 182] on icon "button" at bounding box center [94, 188] width 12 height 12
type input "48"
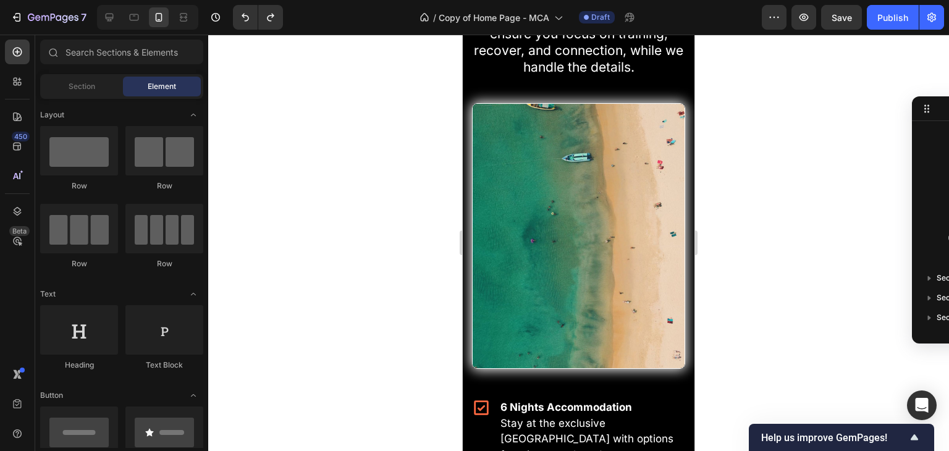
scroll to position [2876, 0]
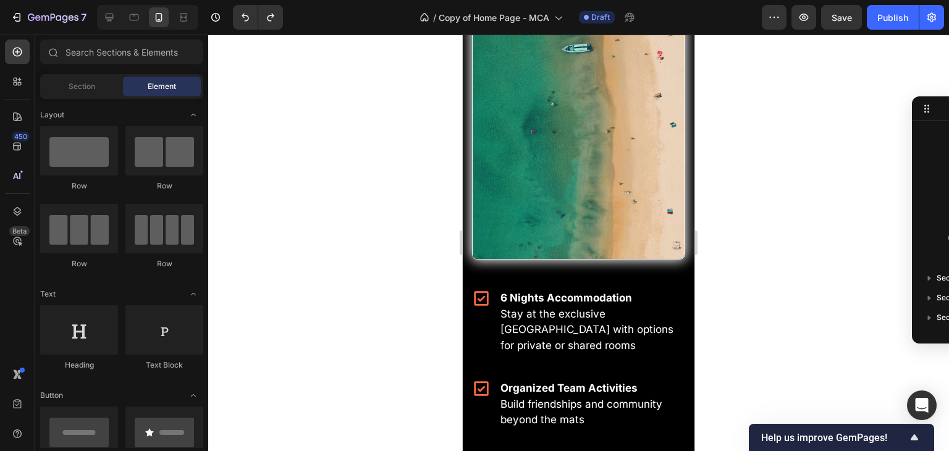
drag, startPoint x: 692, startPoint y: 164, endPoint x: 1174, endPoint y: 232, distance: 487.1
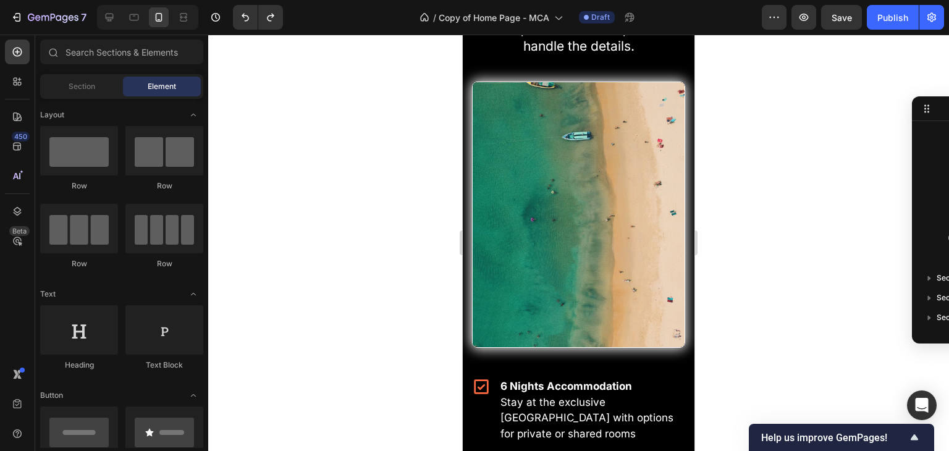
scroll to position [3158, 0]
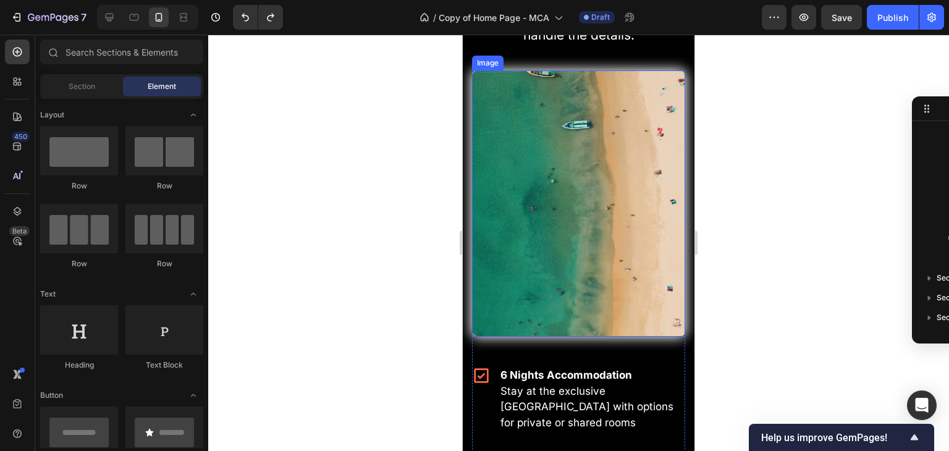
click at [559, 236] on img at bounding box center [578, 203] width 213 height 266
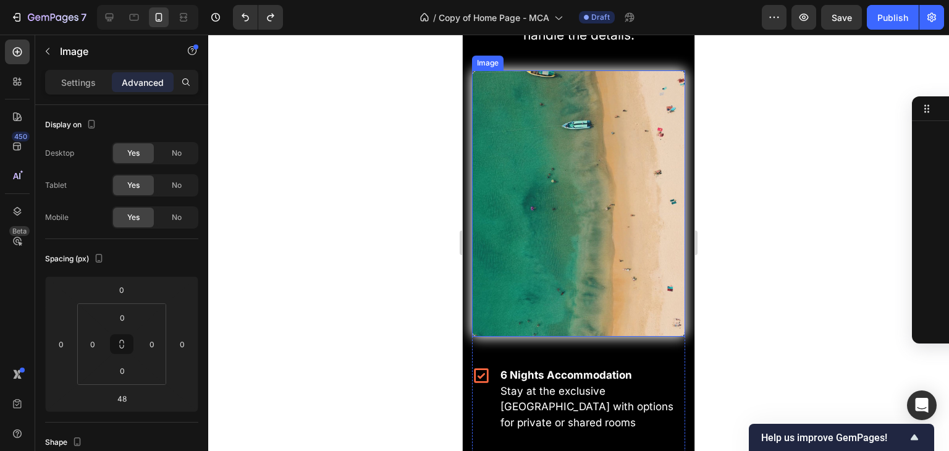
scroll to position [1044, 0]
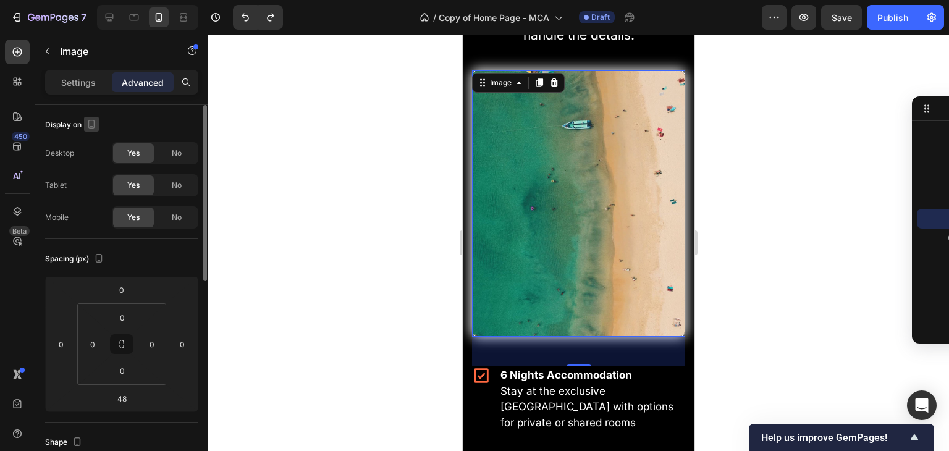
click at [91, 126] on icon "button" at bounding box center [91, 126] width 3 height 1
click at [92, 166] on icon "button" at bounding box center [94, 166] width 12 height 12
type input "0"
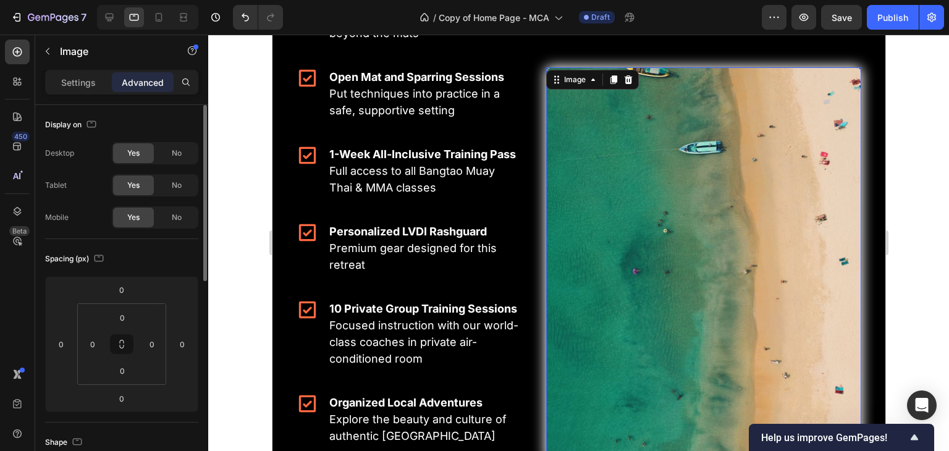
scroll to position [3285, 0]
click at [91, 122] on icon "button" at bounding box center [91, 124] width 12 height 12
click at [93, 139] on icon "button" at bounding box center [94, 144] width 12 height 12
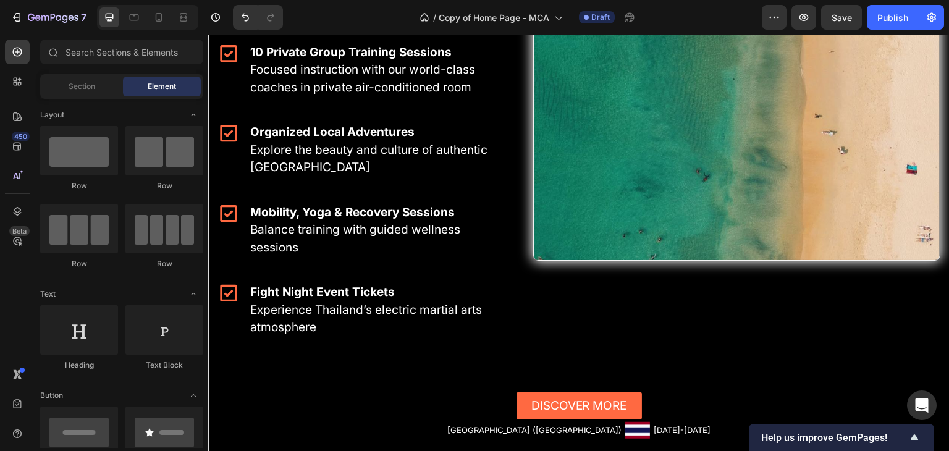
scroll to position [3571, 0]
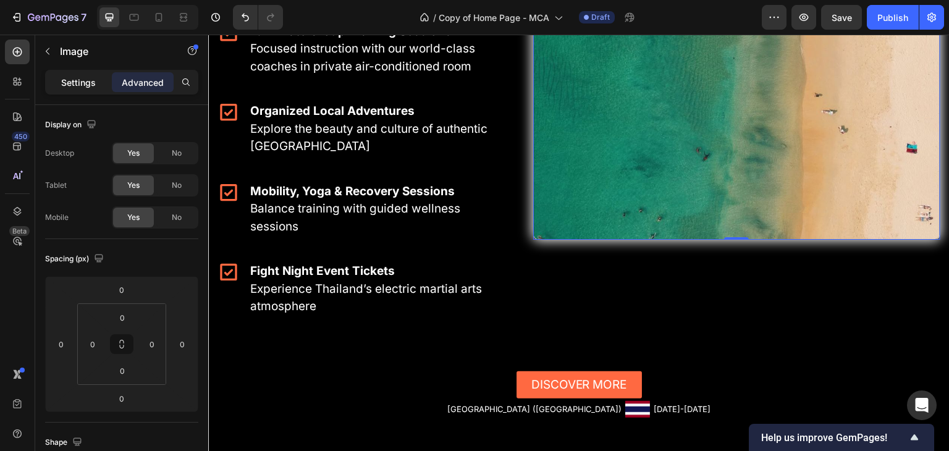
click at [91, 86] on p "Settings" at bounding box center [78, 82] width 35 height 13
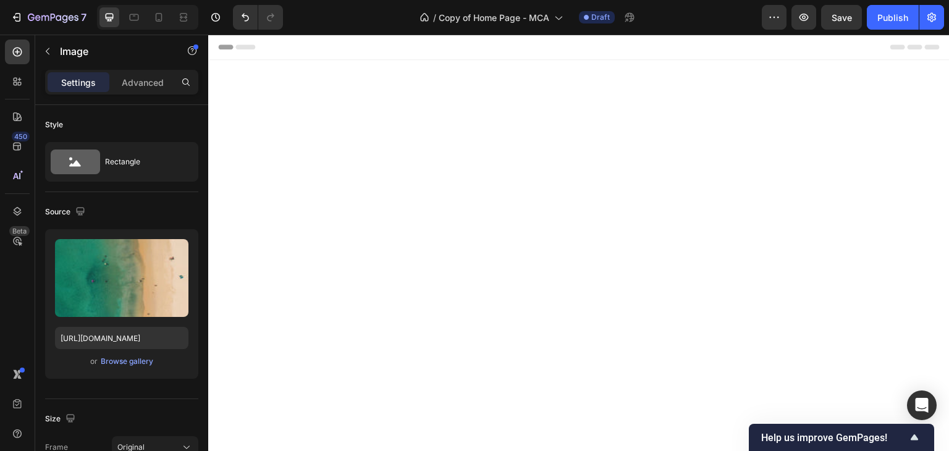
scroll to position [3571, 0]
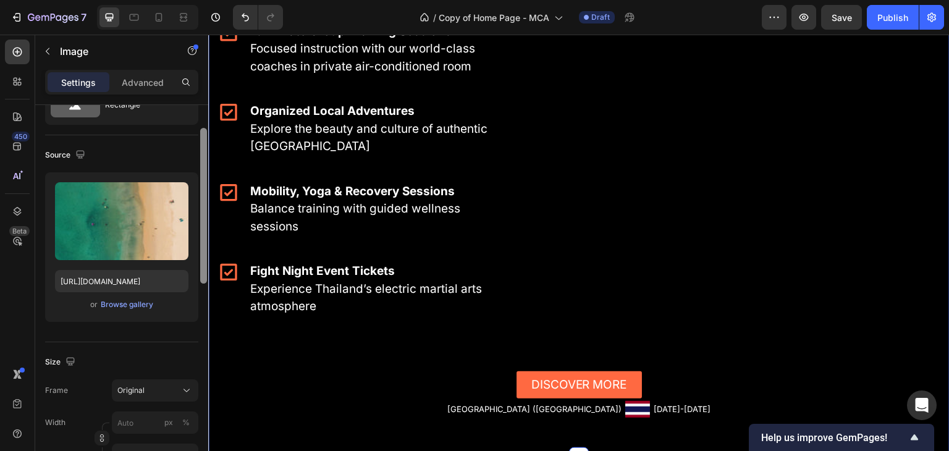
drag, startPoint x: 208, startPoint y: 35, endPoint x: 216, endPoint y: 300, distance: 265.1
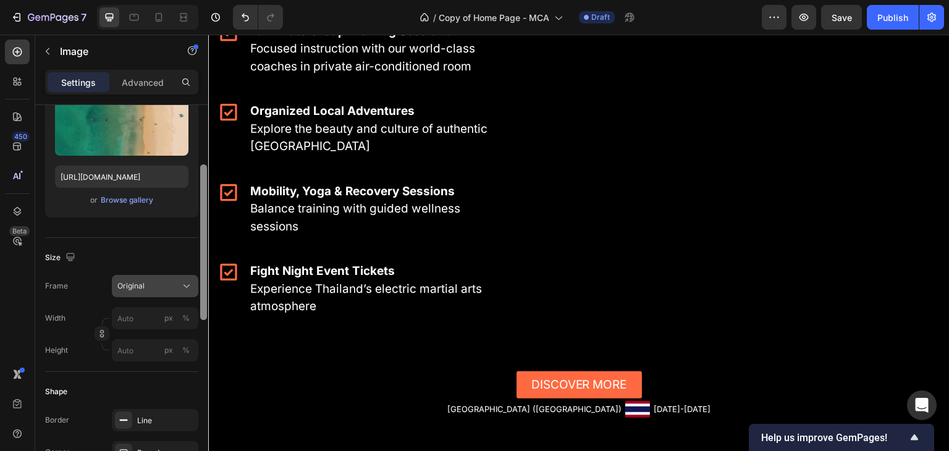
scroll to position [157, 0]
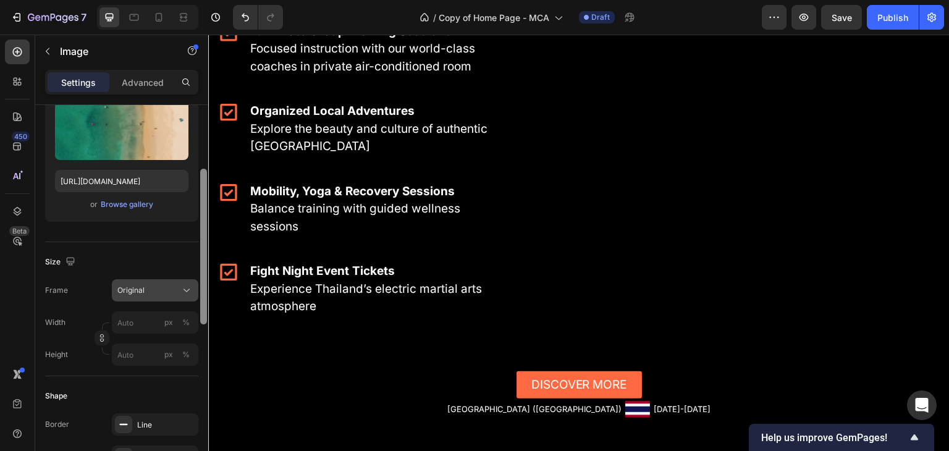
click at [185, 295] on icon at bounding box center [186, 290] width 12 height 12
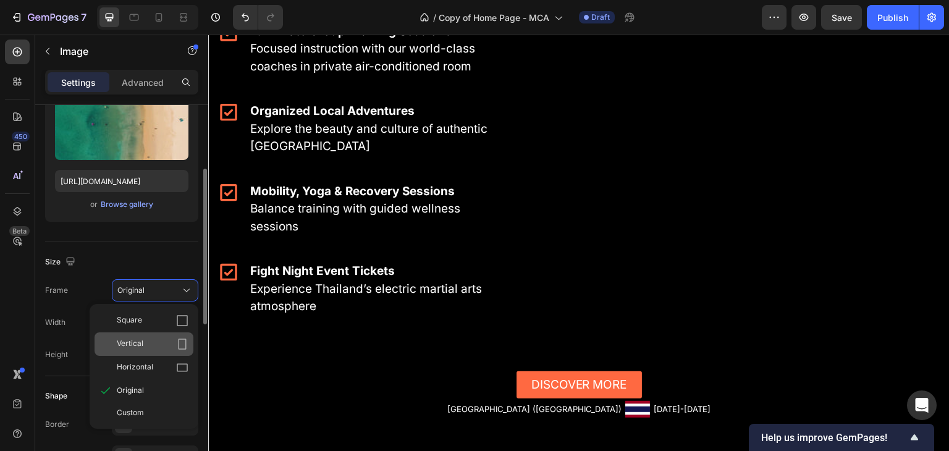
click at [183, 342] on icon at bounding box center [182, 344] width 12 height 12
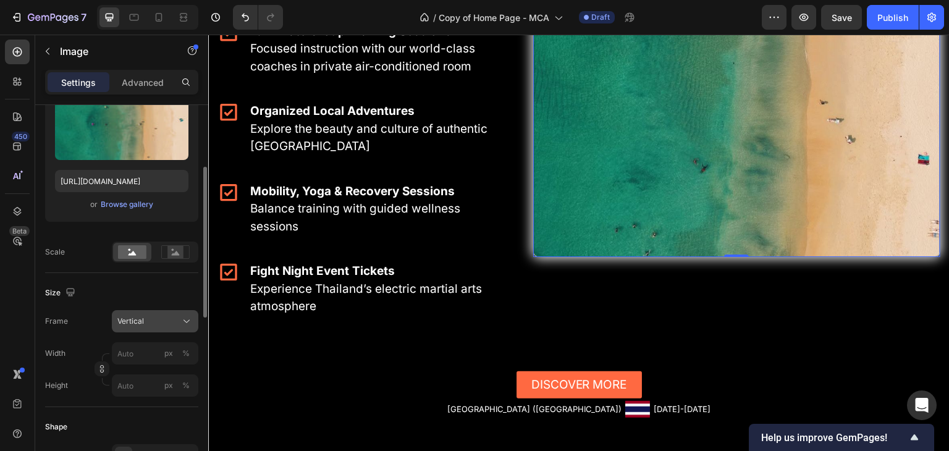
click at [183, 326] on icon at bounding box center [186, 321] width 12 height 12
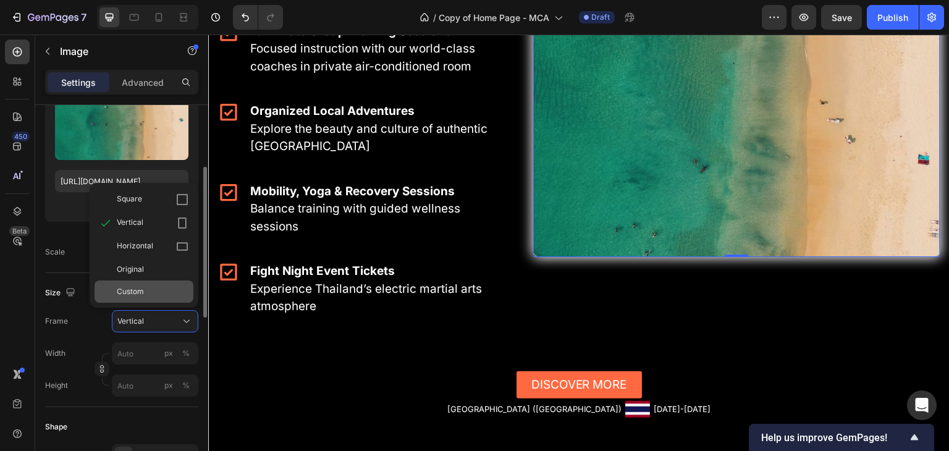
click at [170, 292] on div "Custom" at bounding box center [153, 291] width 72 height 11
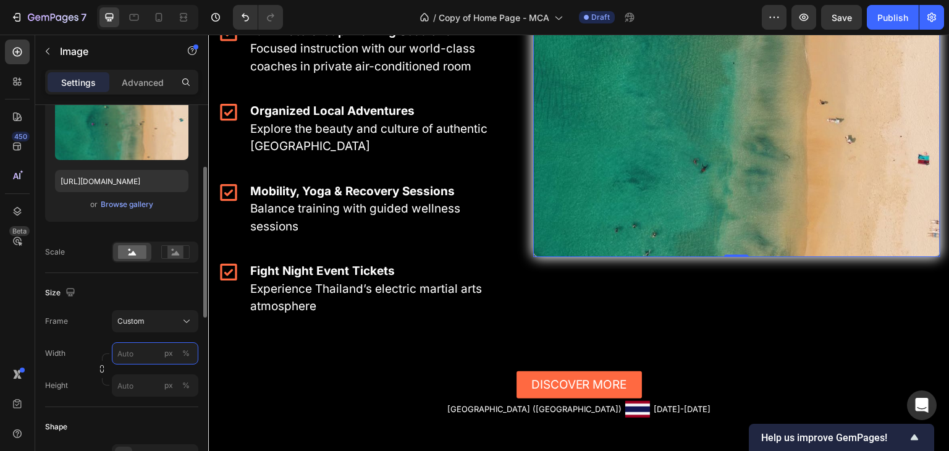
click at [148, 353] on input "px %" at bounding box center [155, 353] width 86 height 22
click at [153, 386] on p "Full 100%" at bounding box center [153, 382] width 72 height 11
type input "100"
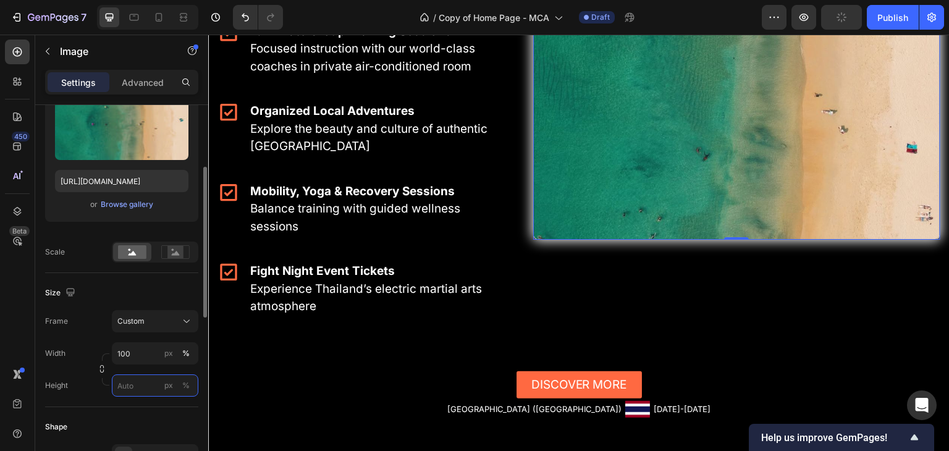
click at [141, 381] on input "px %" at bounding box center [155, 385] width 86 height 22
click at [166, 383] on div "px" at bounding box center [168, 385] width 9 height 11
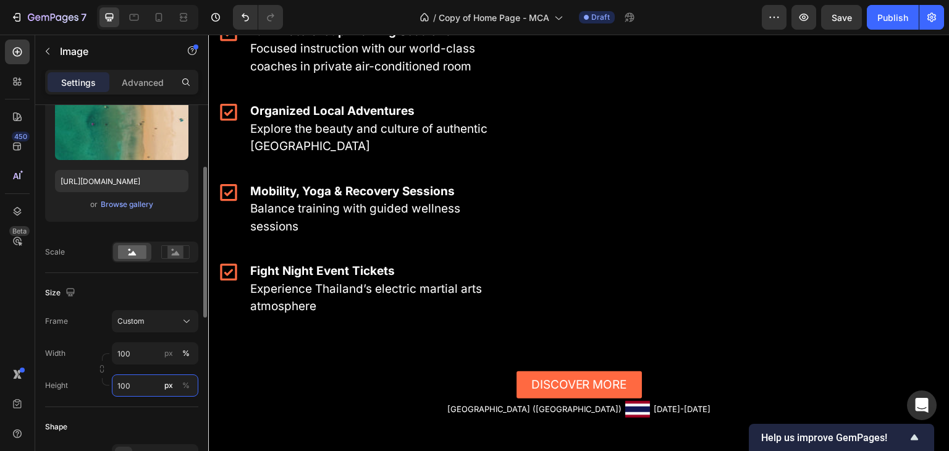
type input "1000"
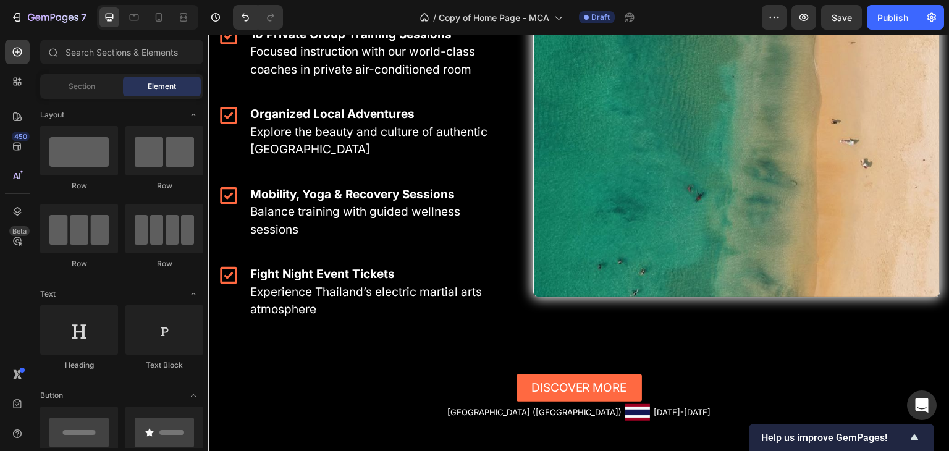
scroll to position [3673, 0]
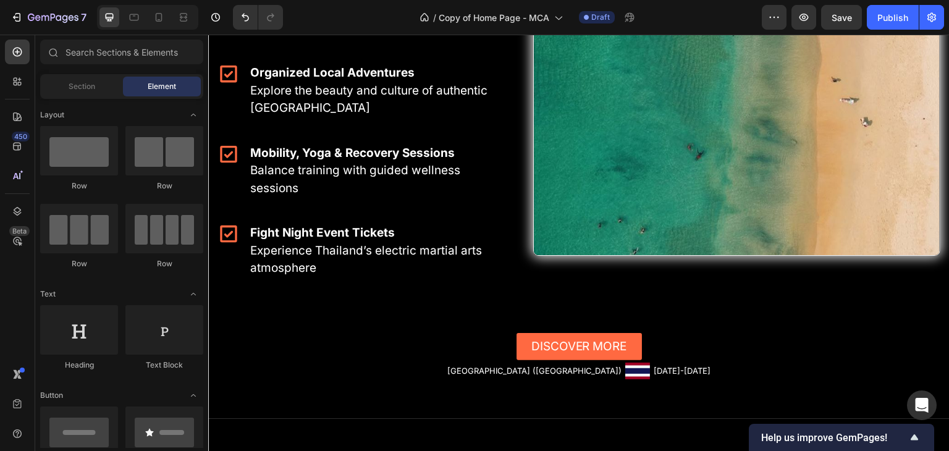
scroll to position [3619, 0]
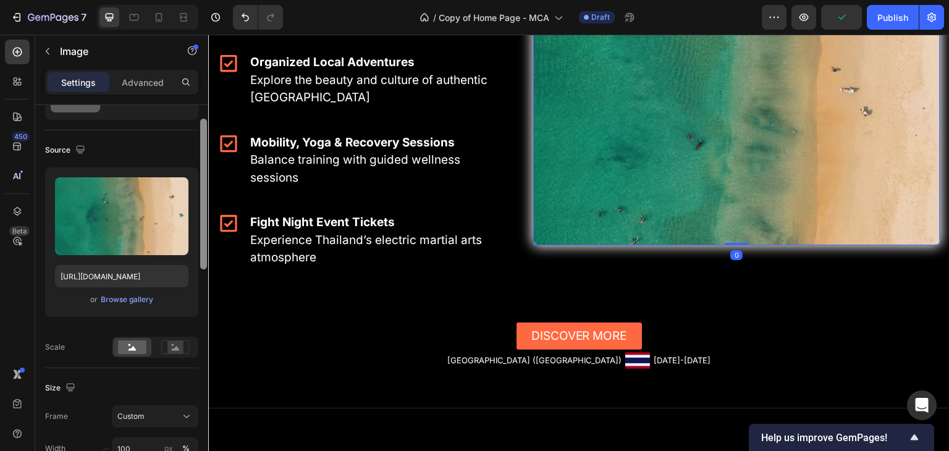
scroll to position [72, 0]
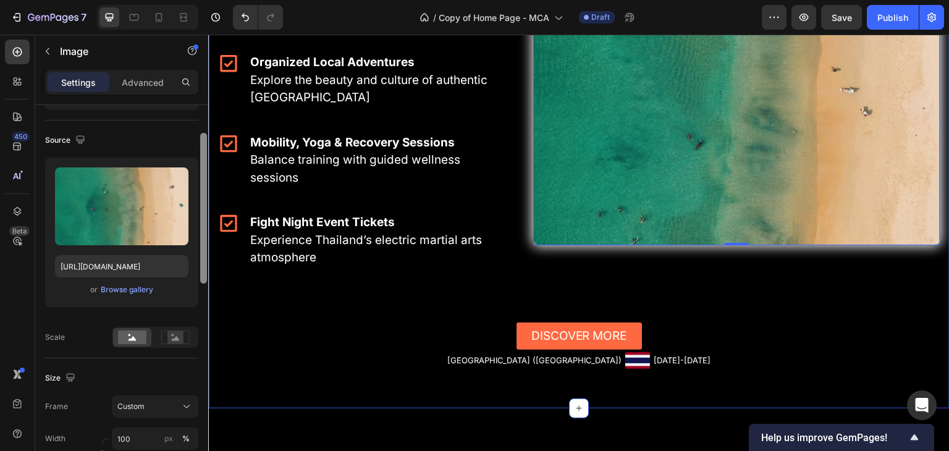
drag, startPoint x: 411, startPoint y: 266, endPoint x: 210, endPoint y: 266, distance: 200.7
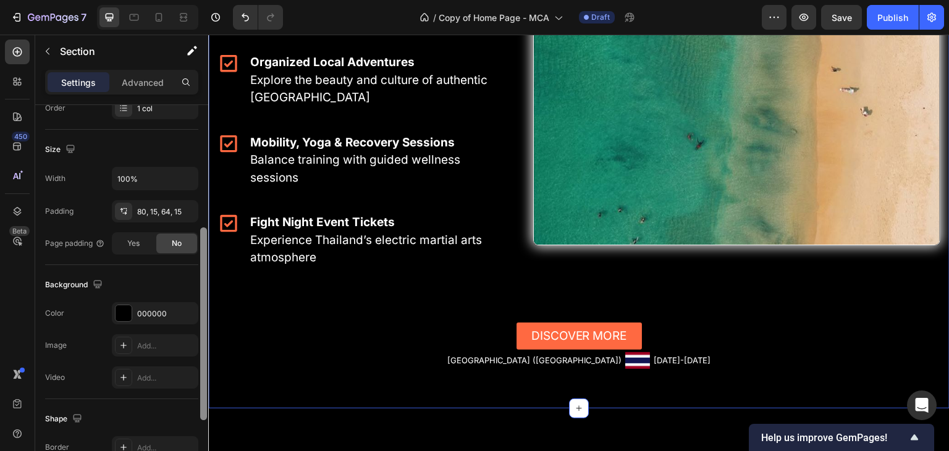
scroll to position [173, 0]
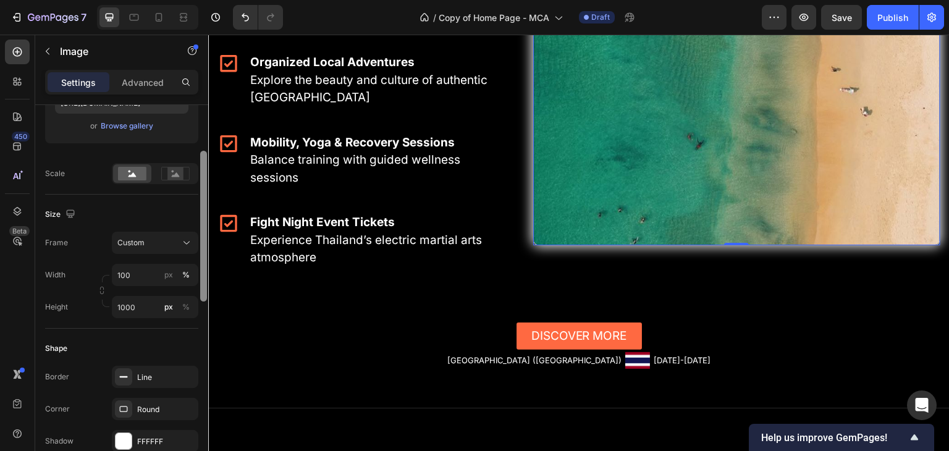
scroll to position [243, 0]
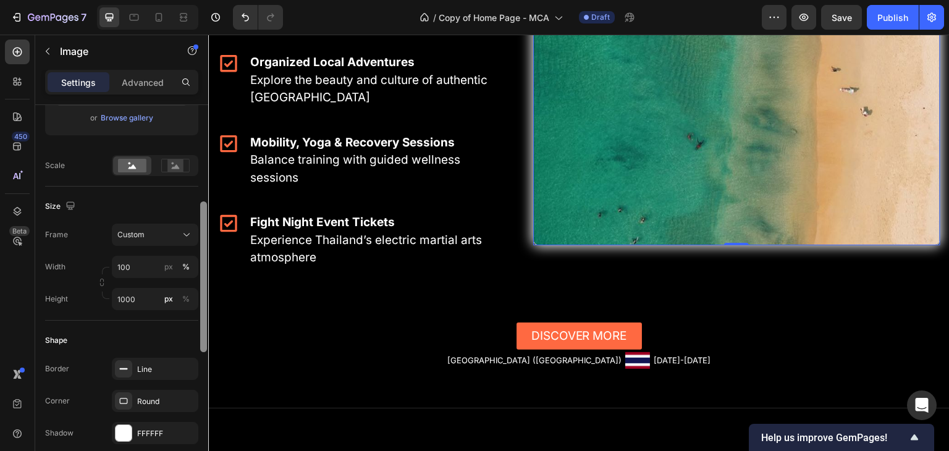
drag, startPoint x: 204, startPoint y: 242, endPoint x: 204, endPoint y: 327, distance: 85.9
click at [204, 327] on div at bounding box center [203, 276] width 7 height 151
click at [138, 300] on input "1000" at bounding box center [155, 299] width 86 height 22
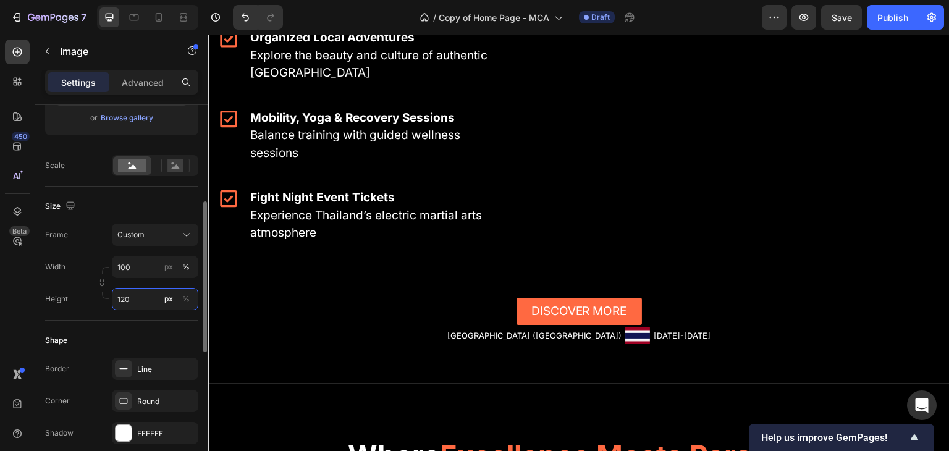
scroll to position [3619, 0]
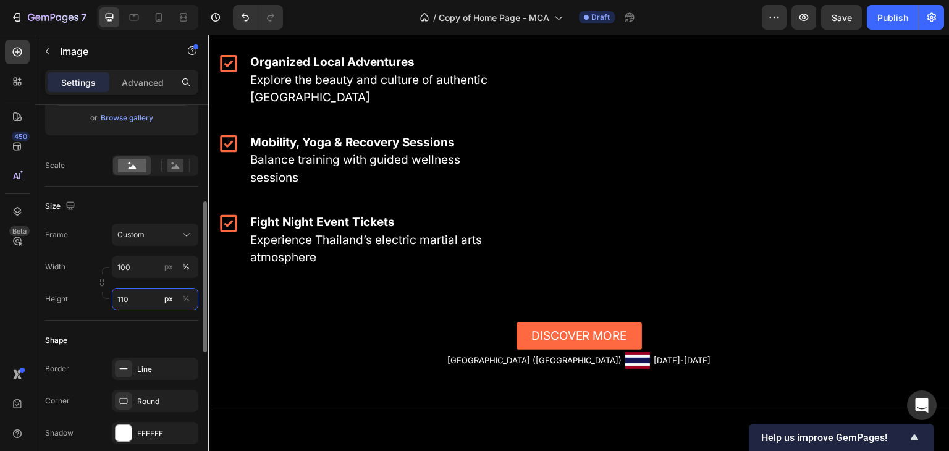
type input "1100"
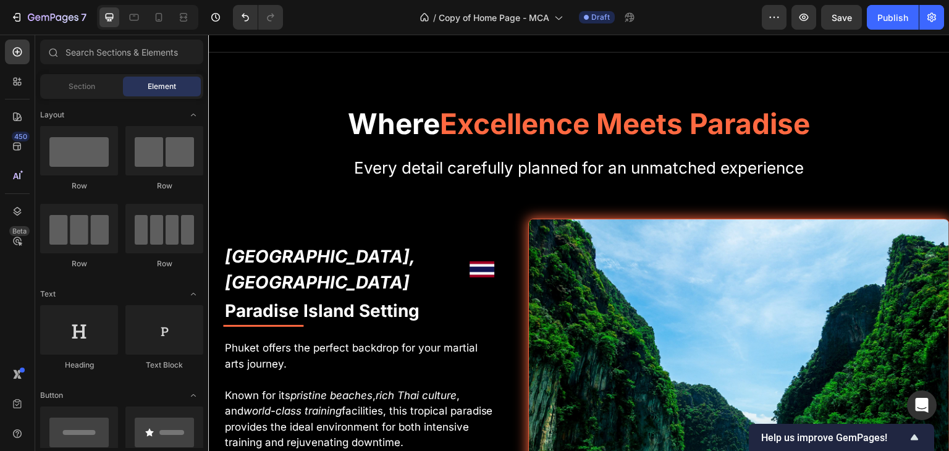
scroll to position [2954, 0]
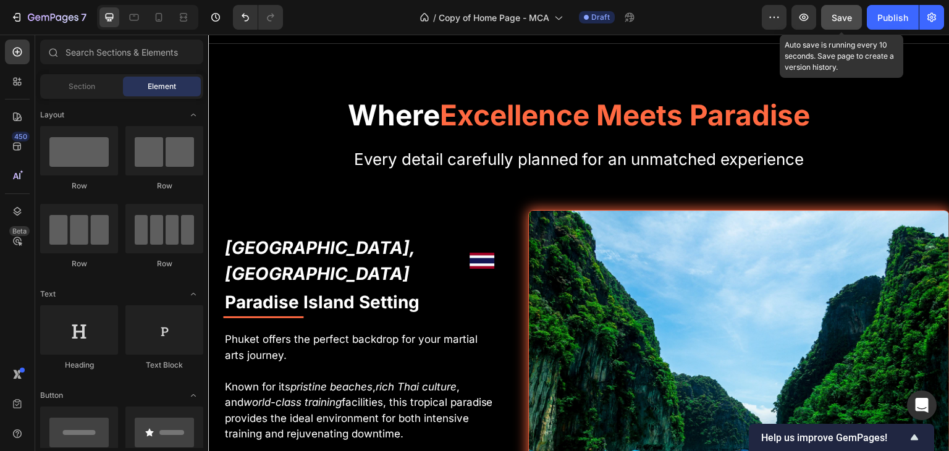
click at [853, 15] on button "Save" at bounding box center [841, 17] width 41 height 25
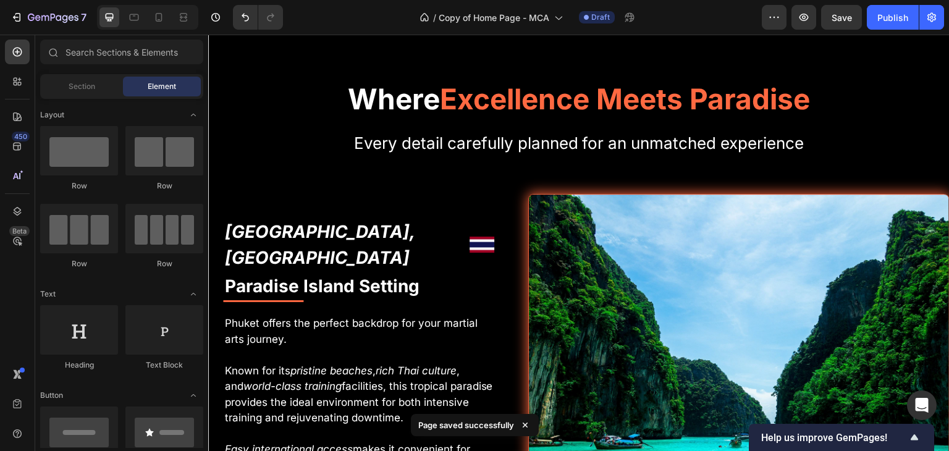
scroll to position [2942, 0]
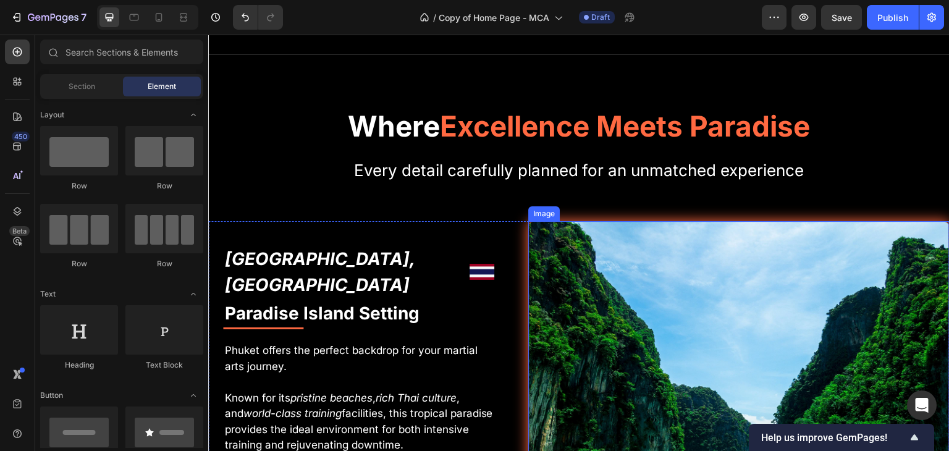
click at [604, 258] on img at bounding box center [739, 374] width 422 height 306
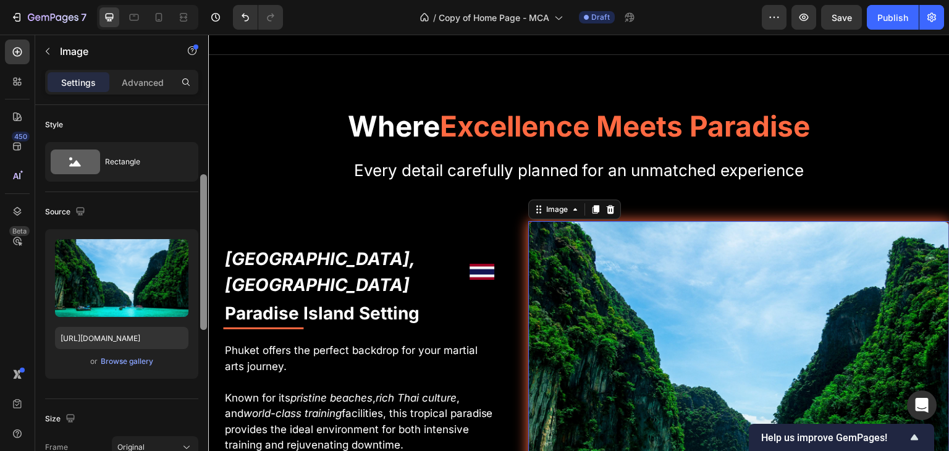
scroll to position [49, 0]
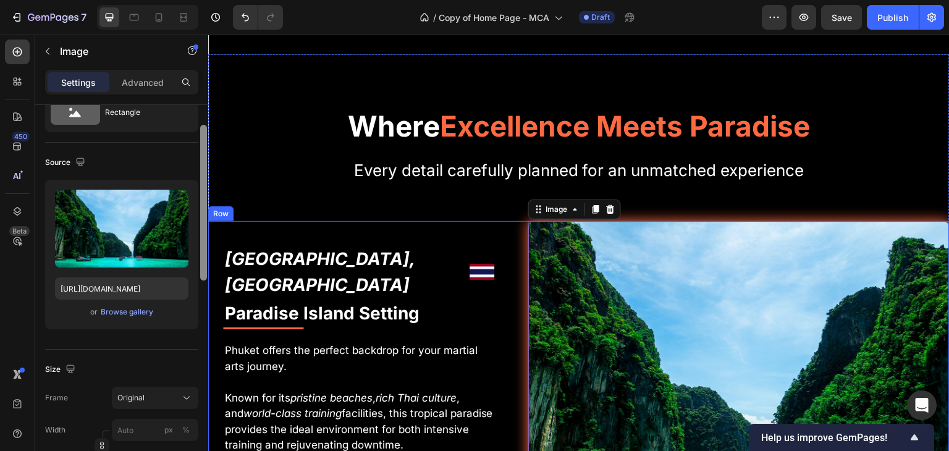
drag, startPoint x: 411, startPoint y: 230, endPoint x: 217, endPoint y: 337, distance: 221.4
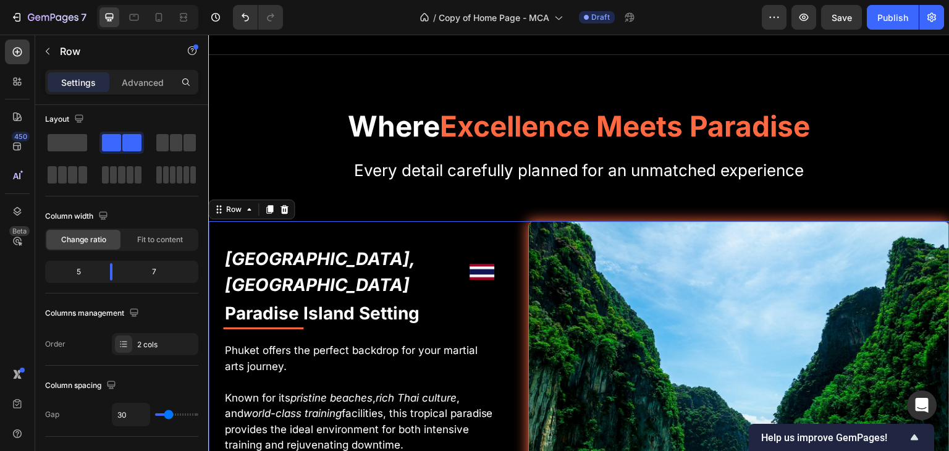
scroll to position [390, 0]
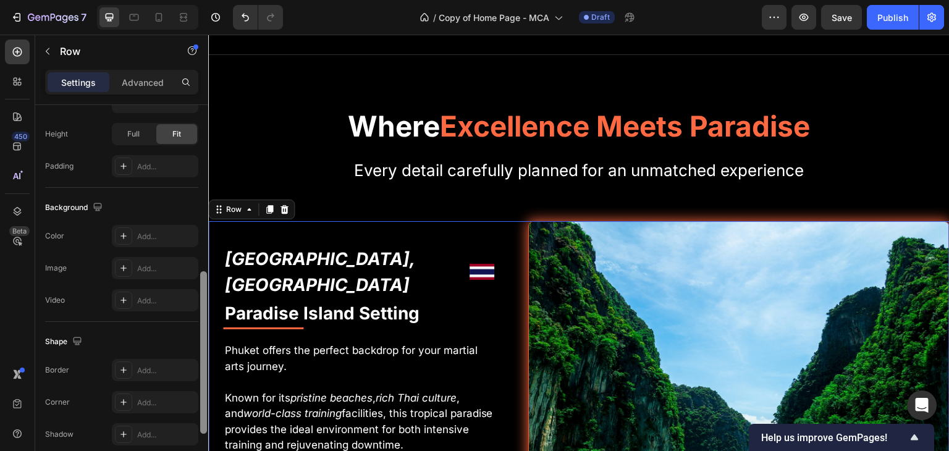
click at [200, 200] on div at bounding box center [203, 295] width 9 height 381
click at [564, 277] on img at bounding box center [739, 374] width 422 height 306
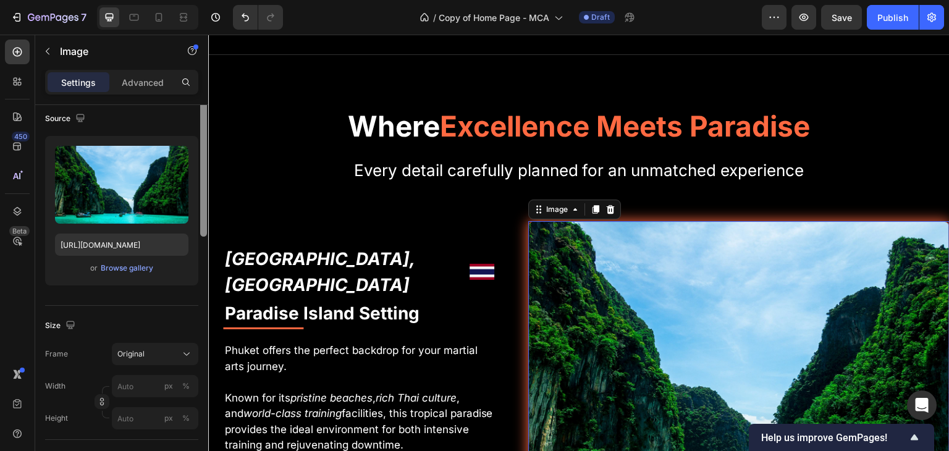
scroll to position [101, 0]
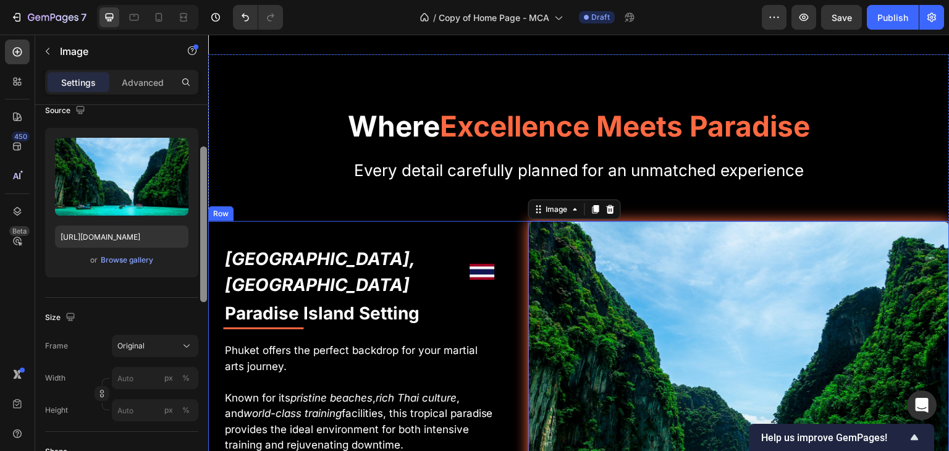
drag, startPoint x: 410, startPoint y: 255, endPoint x: 216, endPoint y: 332, distance: 208.5
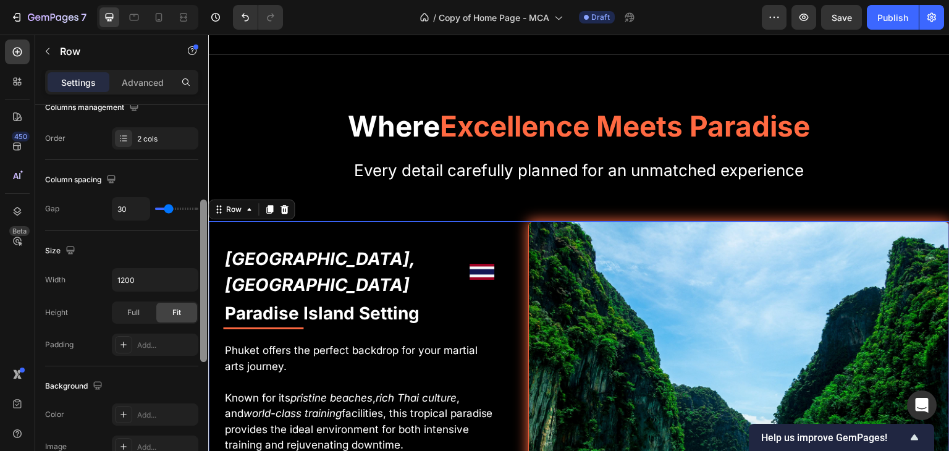
scroll to position [226, 0]
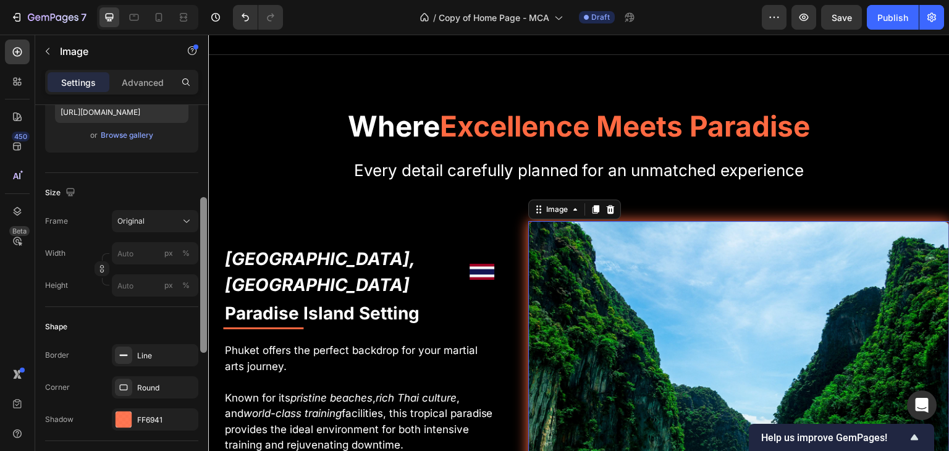
click at [638, 277] on img at bounding box center [739, 374] width 422 height 306
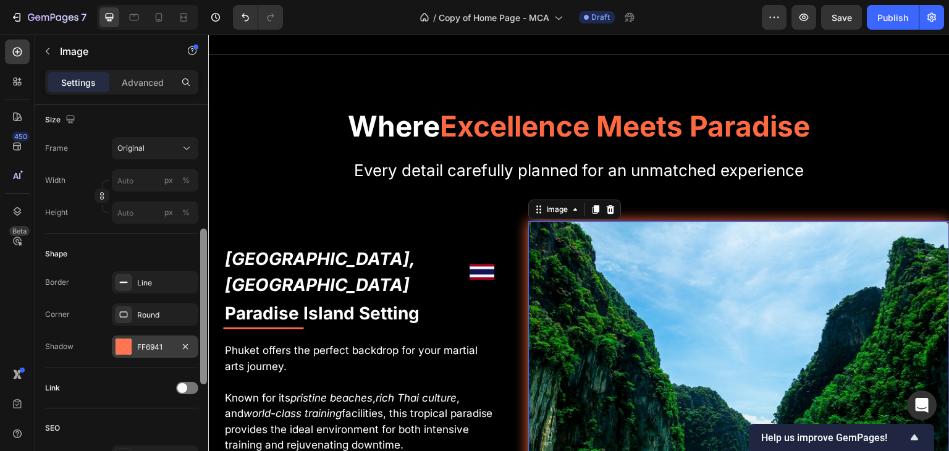
scroll to position [300, 0]
click at [127, 343] on div at bounding box center [124, 345] width 16 height 16
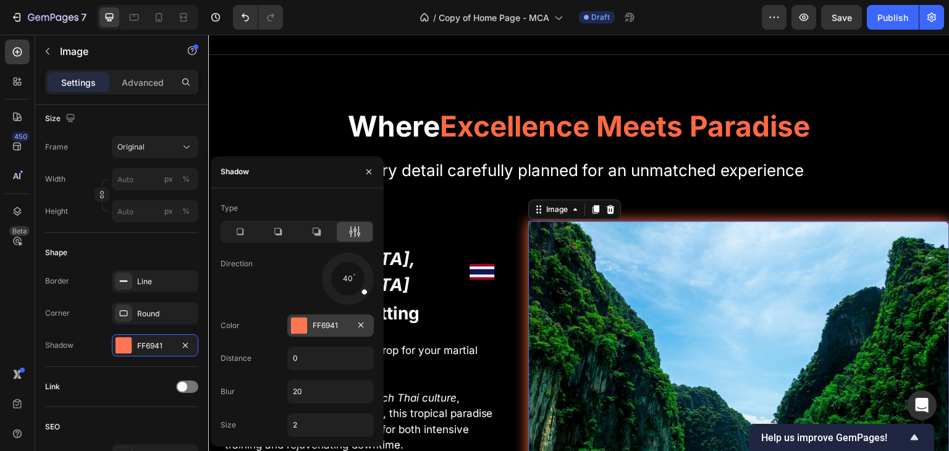
click at [322, 323] on div "FF6941" at bounding box center [331, 325] width 36 height 11
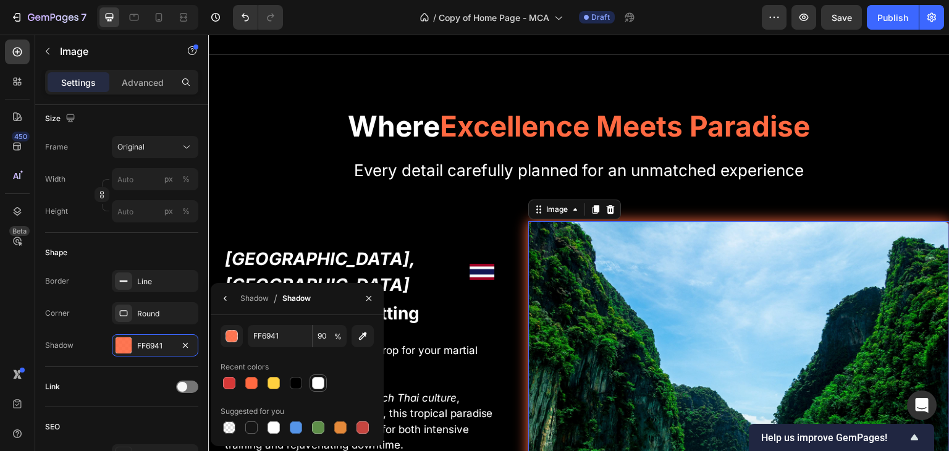
click at [320, 380] on div at bounding box center [318, 383] width 12 height 12
type input "FFFFFF"
type input "100"
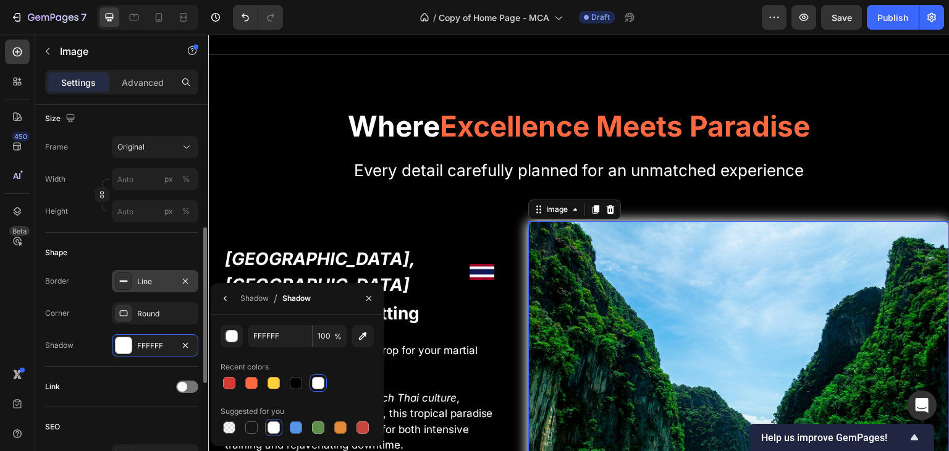
click at [151, 278] on div "Line" at bounding box center [155, 281] width 36 height 11
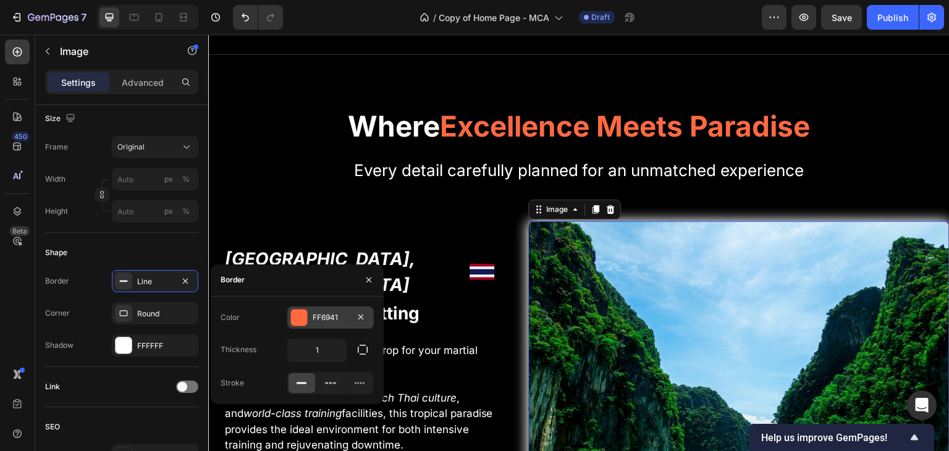
click at [303, 315] on div at bounding box center [299, 317] width 16 height 16
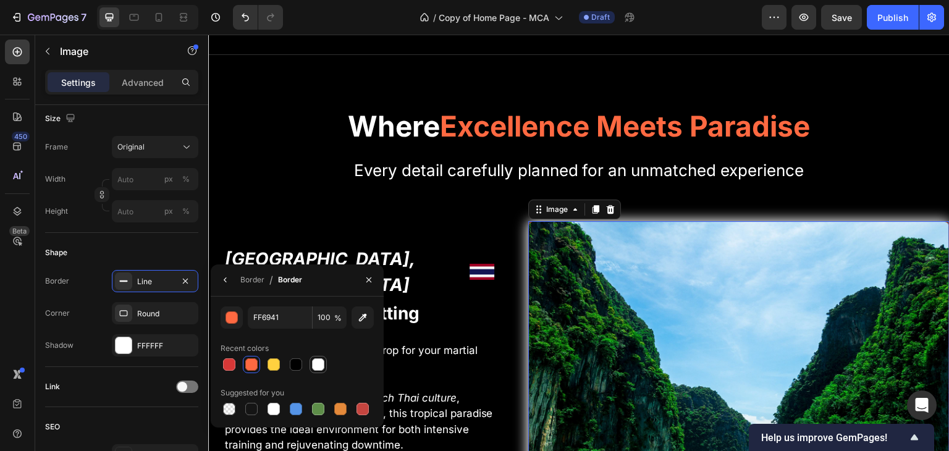
click at [321, 366] on div at bounding box center [318, 364] width 12 height 12
type input "FFFFFF"
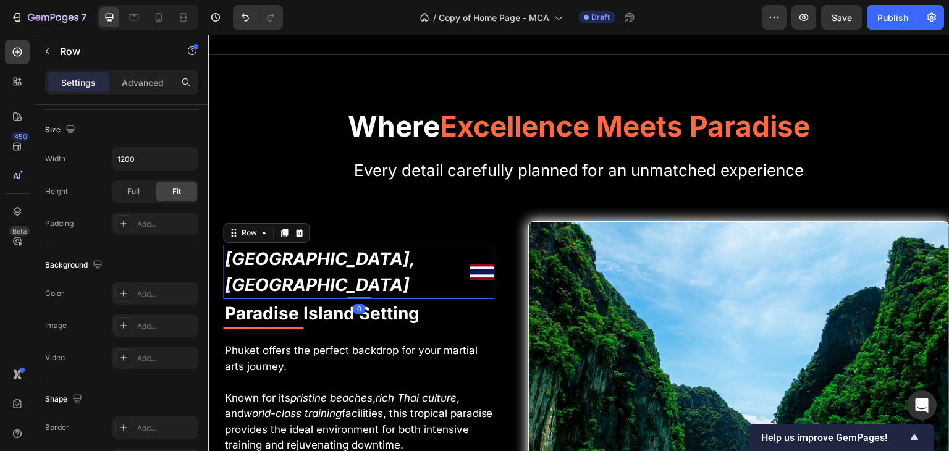
click at [469, 258] on div "Phuket, Thailand Text Block Image Row 0" at bounding box center [358, 272] width 271 height 54
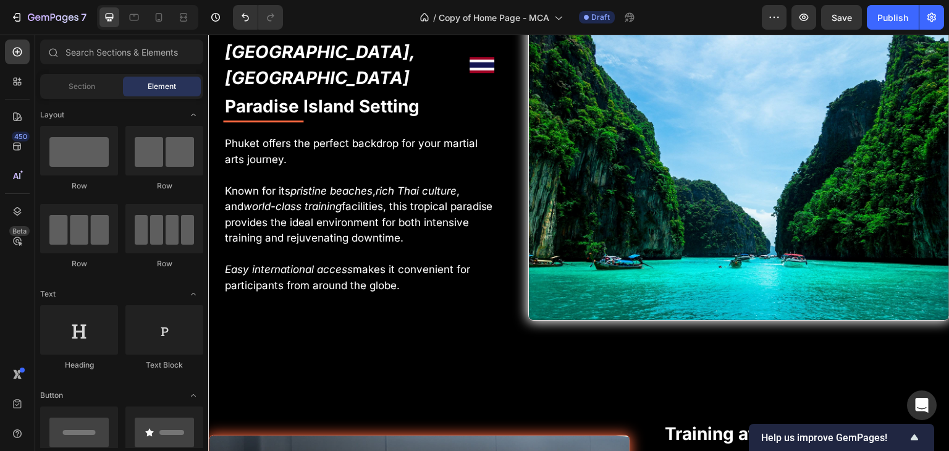
scroll to position [3094, 0]
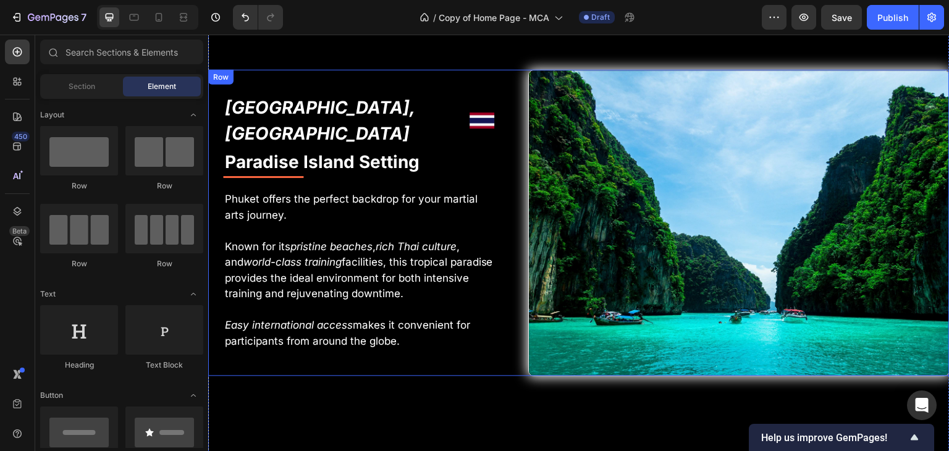
click at [238, 191] on p "Phuket offers the perfect backdrop for your martial arts journey." at bounding box center [358, 207] width 269 height 32
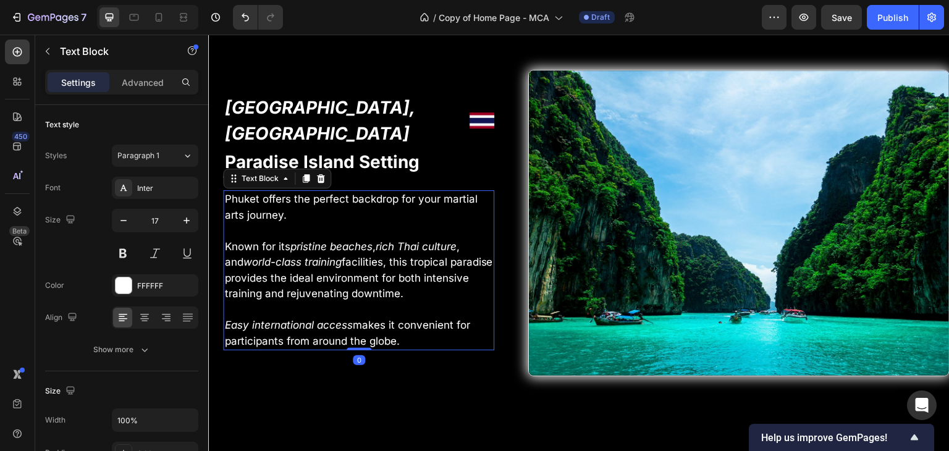
click at [227, 191] on p "Phuket offers the perfect backdrop for your martial arts journey." at bounding box center [358, 207] width 269 height 32
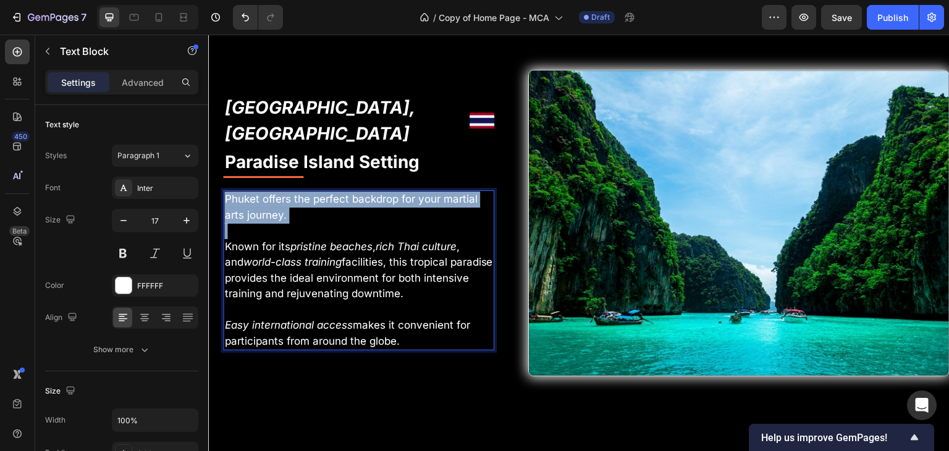
drag, startPoint x: 227, startPoint y: 182, endPoint x: 318, endPoint y: 206, distance: 94.7
click at [318, 206] on p "Phuket offers the perfect backdrop for your martial arts journey." at bounding box center [358, 207] width 269 height 32
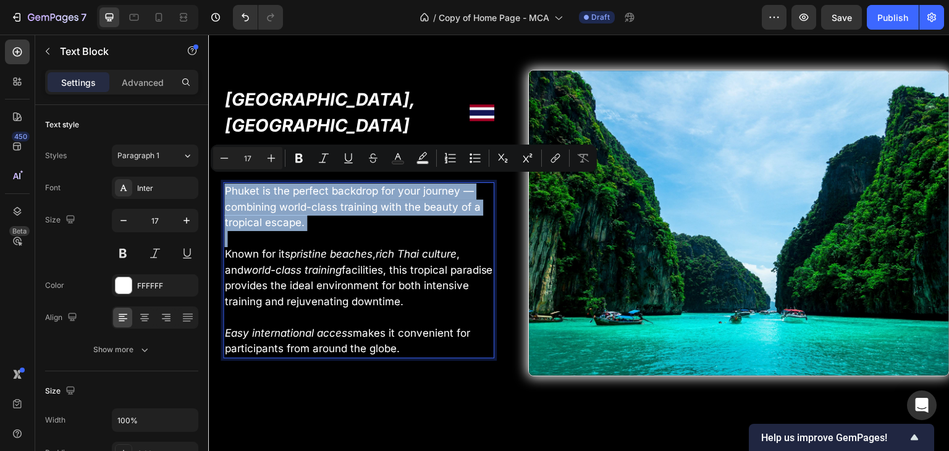
scroll to position [3086, 0]
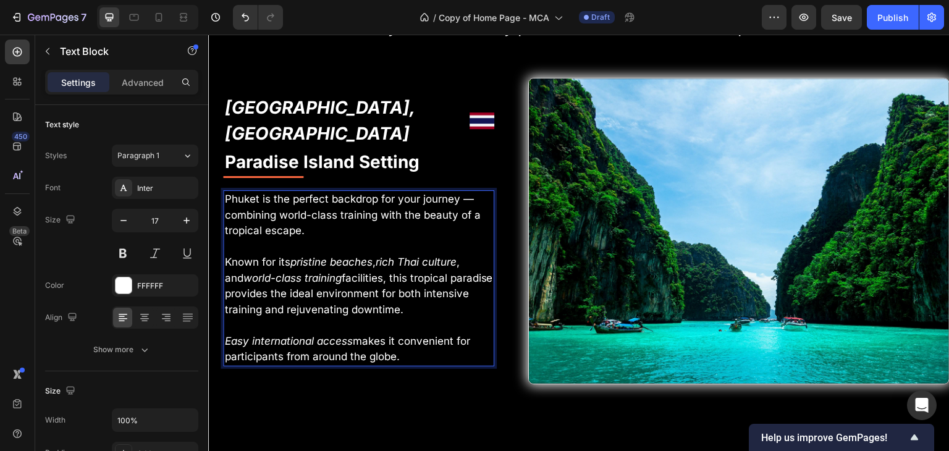
click at [284, 277] on p "Known for its pristine beaches , rich Thai culture , and world-class training f…" at bounding box center [358, 285] width 269 height 63
click at [382, 288] on p "Known for its pristine beaches , rich Thai culture , and world-class training f…" at bounding box center [358, 285] width 269 height 63
drag, startPoint x: 410, startPoint y: 298, endPoint x: 223, endPoint y: 238, distance: 196.3
click at [223, 238] on div "Phuket is the perfect backdrop for your journey — combining world-class trainin…" at bounding box center [358, 278] width 271 height 176
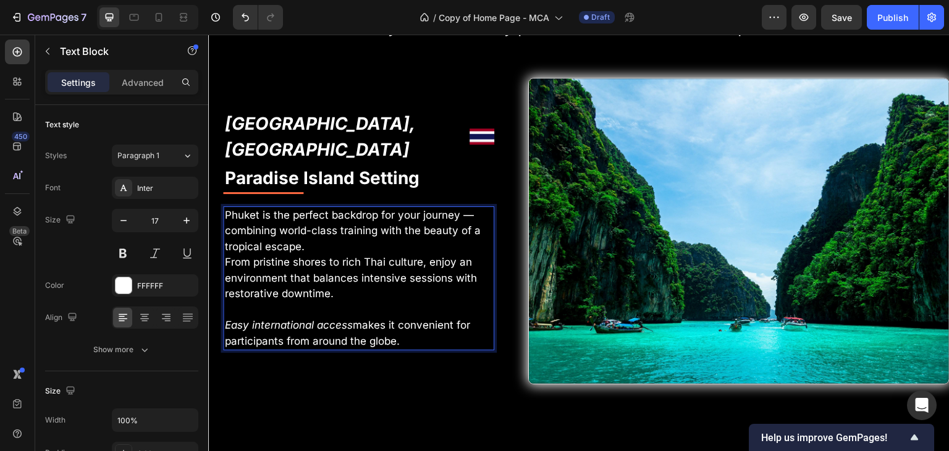
click at [321, 228] on p "Phuket is the perfect backdrop for your journey — combining world-class trainin…" at bounding box center [358, 232] width 269 height 48
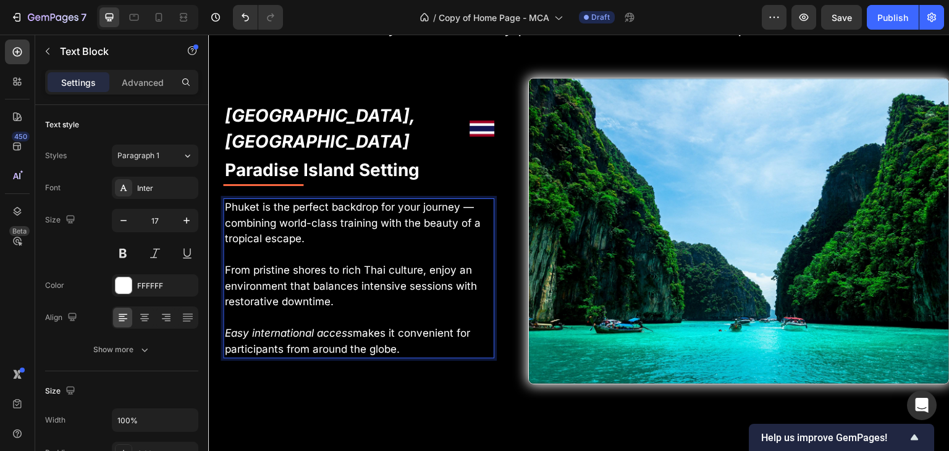
click at [397, 335] on p "Easy international access makes it convenient for participants from around the …" at bounding box center [358, 342] width 269 height 32
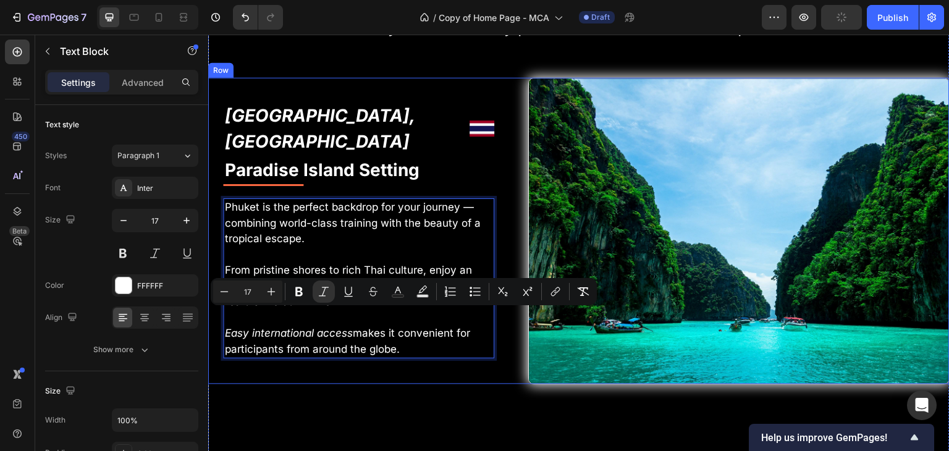
drag, startPoint x: 405, startPoint y: 337, endPoint x: 212, endPoint y: 301, distance: 196.0
click at [212, 301] on div "Phuket, Thailand Text Block Image Row Paradise Island Setting Text Block Title …" at bounding box center [358, 231] width 301 height 306
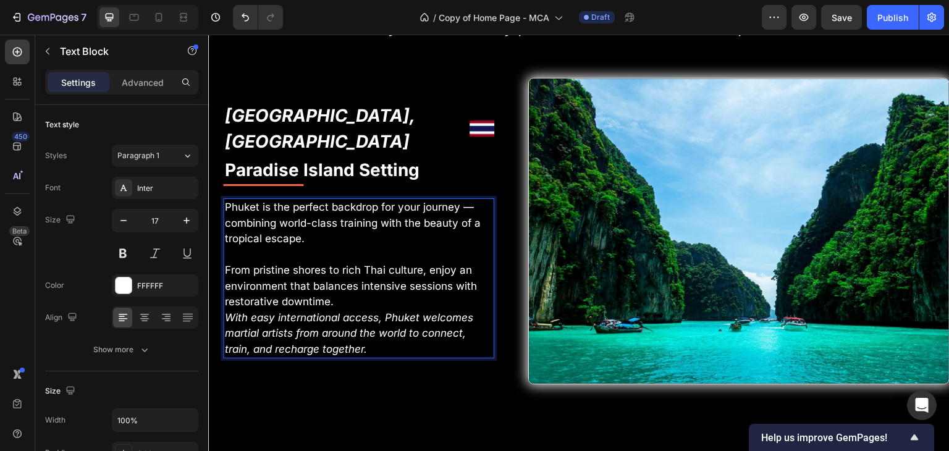
click at [365, 275] on p "From pristine shores to rich Thai culture, enjoy an environment that balances i…" at bounding box center [358, 287] width 269 height 48
click at [359, 279] on p "From pristine shores to rich Thai culture, enjoy an environment that balances i…" at bounding box center [358, 287] width 269 height 48
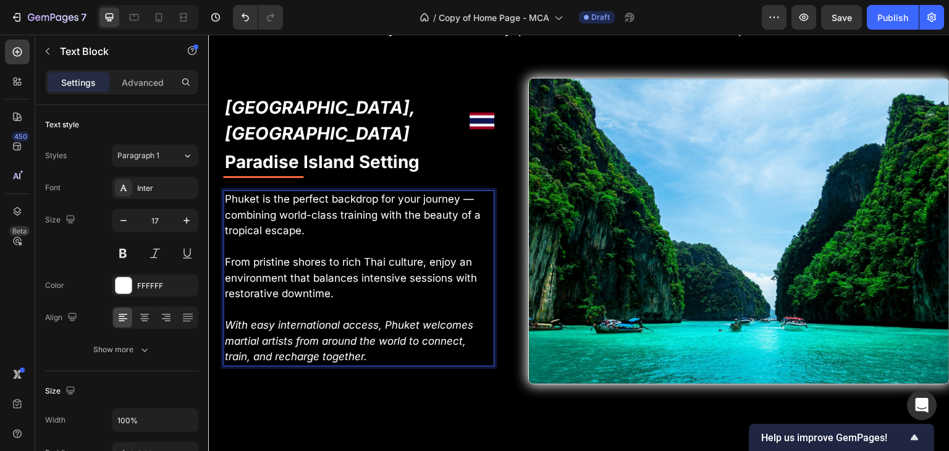
click at [309, 254] on p "From pristine shores to rich Thai culture, enjoy an environment that balances i…" at bounding box center [358, 278] width 269 height 48
click at [340, 280] on p "From pristine shores to rich Thai culture, enjoy an environment that balances i…" at bounding box center [358, 278] width 269 height 48
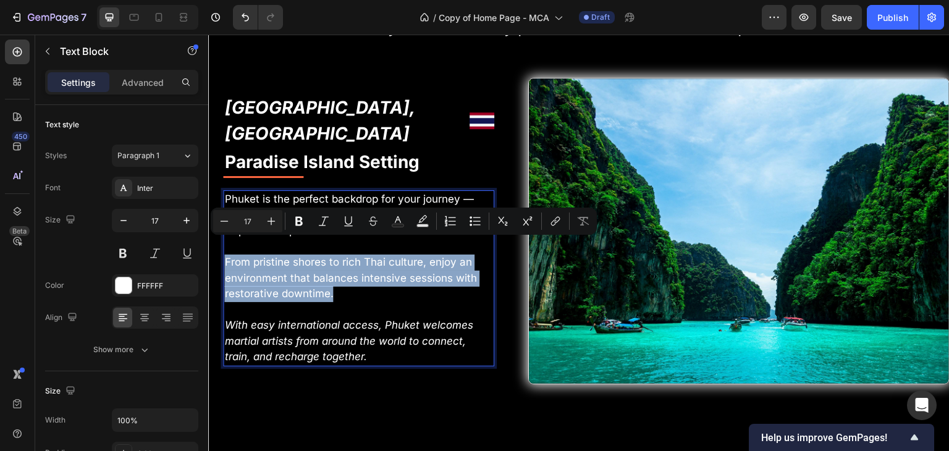
drag, startPoint x: 340, startPoint y: 280, endPoint x: 224, endPoint y: 251, distance: 119.5
click at [224, 254] on p "From pristine shores to rich Thai culture, enjoy an environment that balances i…" at bounding box center [358, 278] width 269 height 48
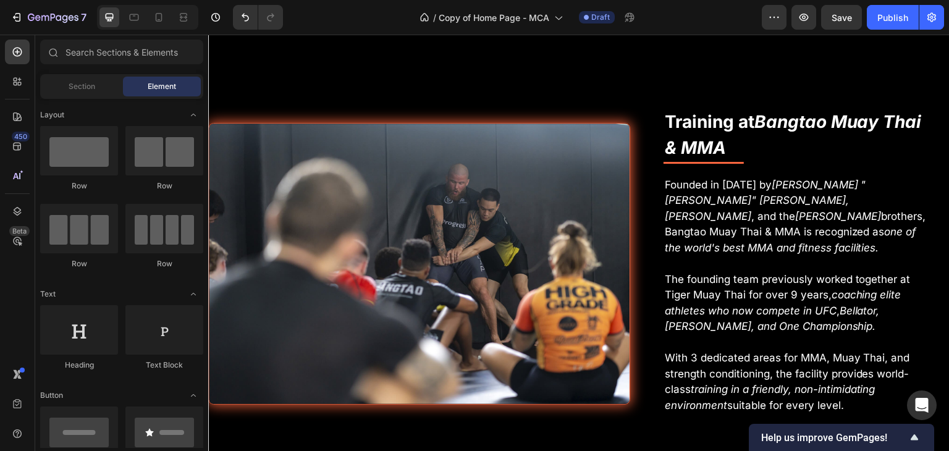
scroll to position [3488, 0]
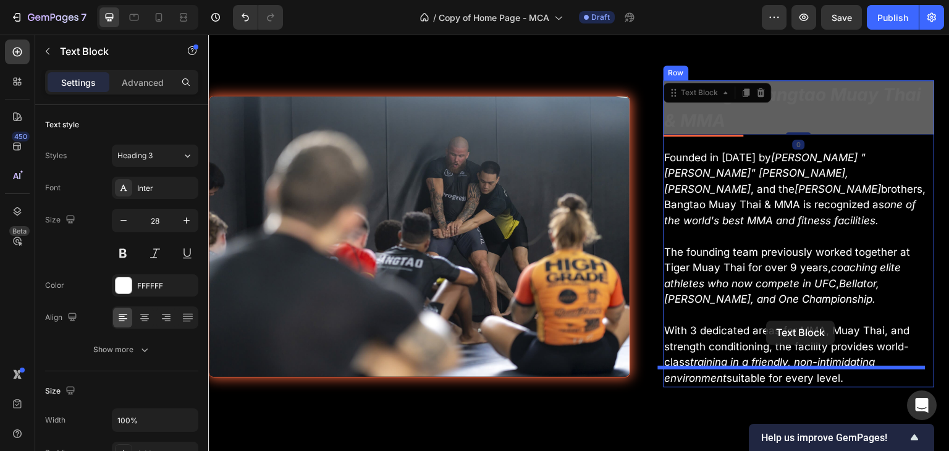
drag, startPoint x: 663, startPoint y: 90, endPoint x: 766, endPoint y: 321, distance: 252.4
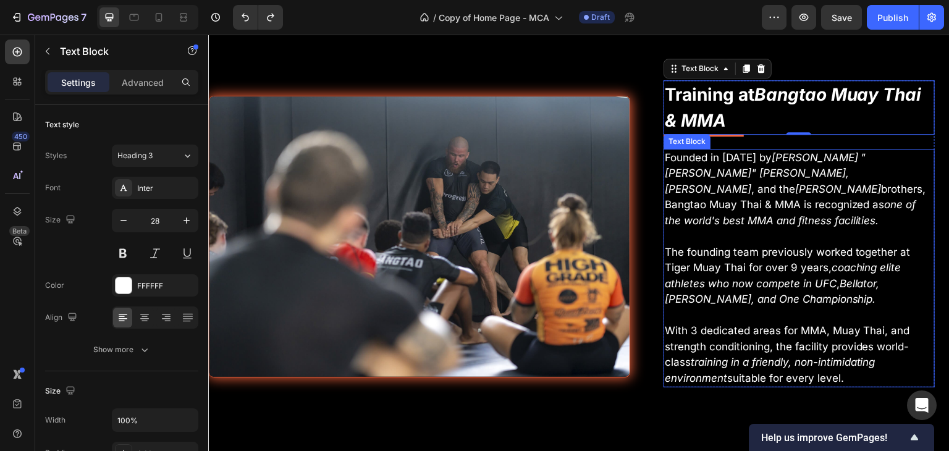
click at [760, 253] on p "The founding team previously worked together at Tiger Muay Thai for over 9 year…" at bounding box center [799, 276] width 269 height 63
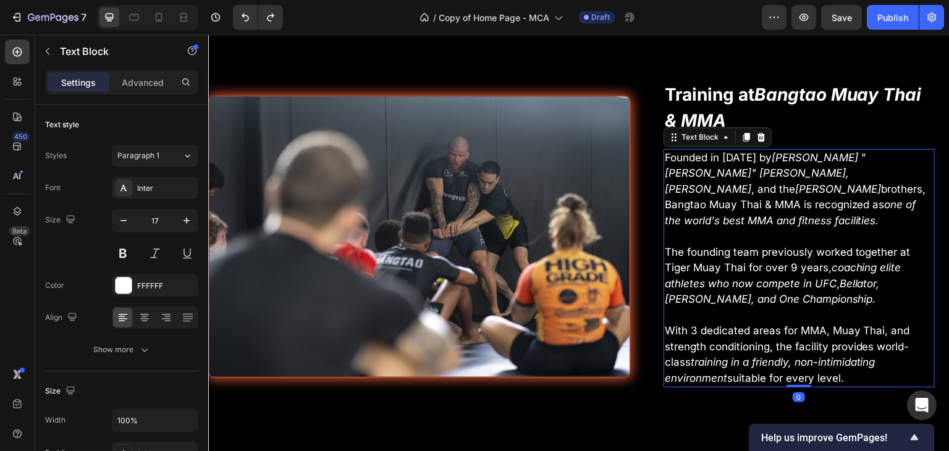
click at [842, 360] on p "With 3 dedicated areas for MMA, Muay Thai, and strength conditioning, the facil…" at bounding box center [799, 354] width 269 height 63
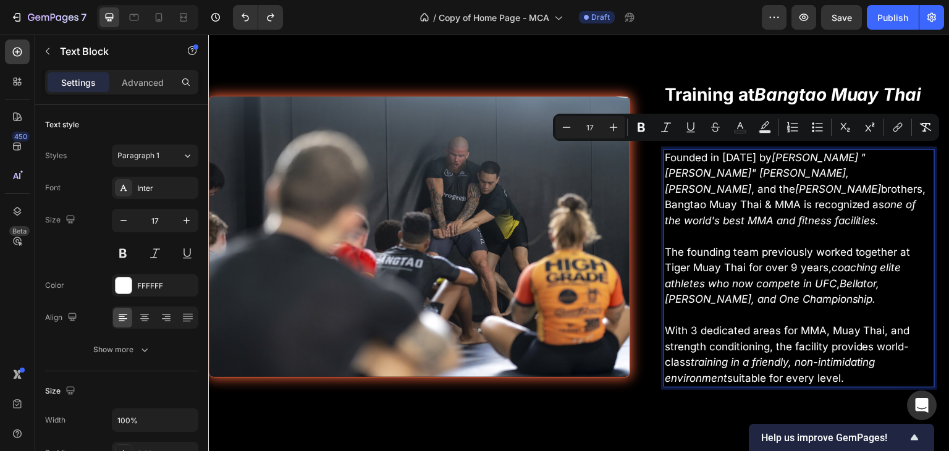
drag, startPoint x: 842, startPoint y: 360, endPoint x: 659, endPoint y: 156, distance: 274.3
click at [663, 156] on div "Founded in April 2022 by Andrew "Woody" Wood, Alex Schild , and the Hickman bro…" at bounding box center [798, 268] width 271 height 239
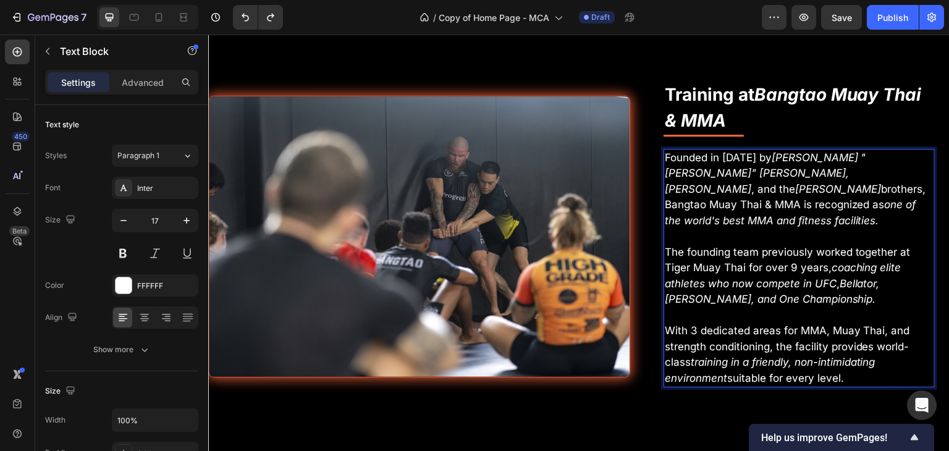
scroll to position [3495, 0]
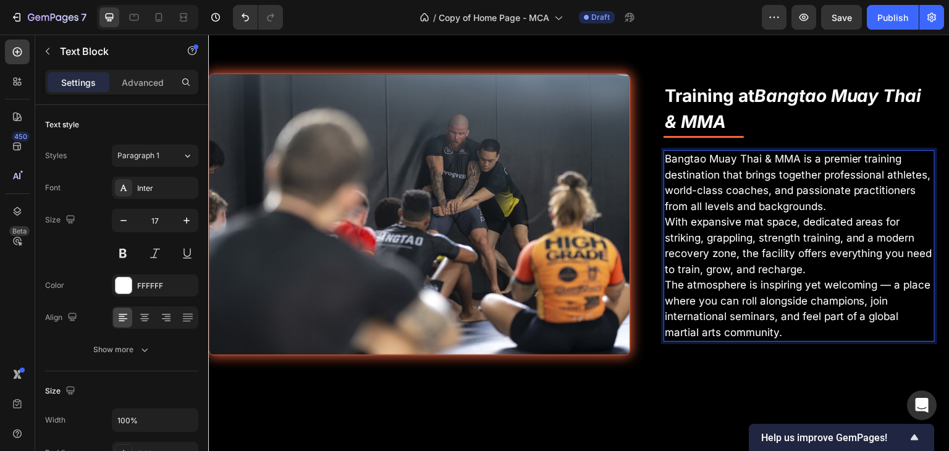
click at [828, 203] on p "Bangtao Muay Thai & MMA is a premier training destination that brings together …" at bounding box center [799, 182] width 269 height 63
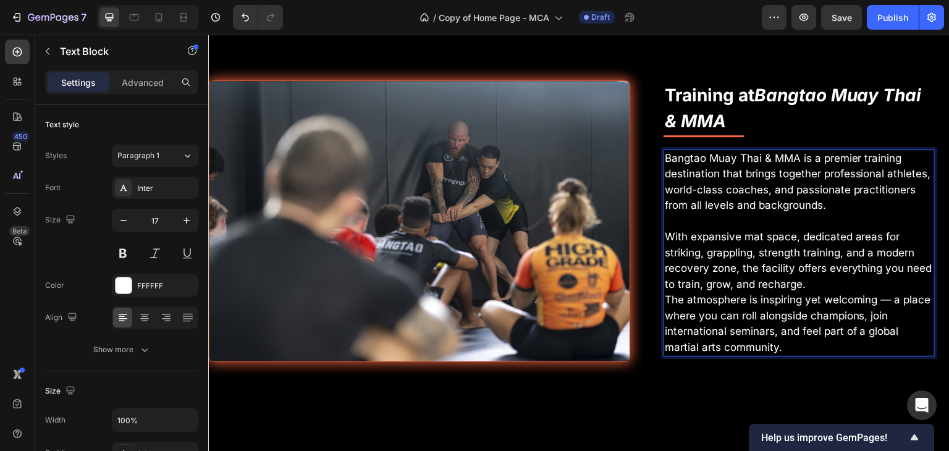
click at [838, 276] on p "With expansive mat space, dedicated areas for striking, grappling, strength tra…" at bounding box center [799, 260] width 269 height 63
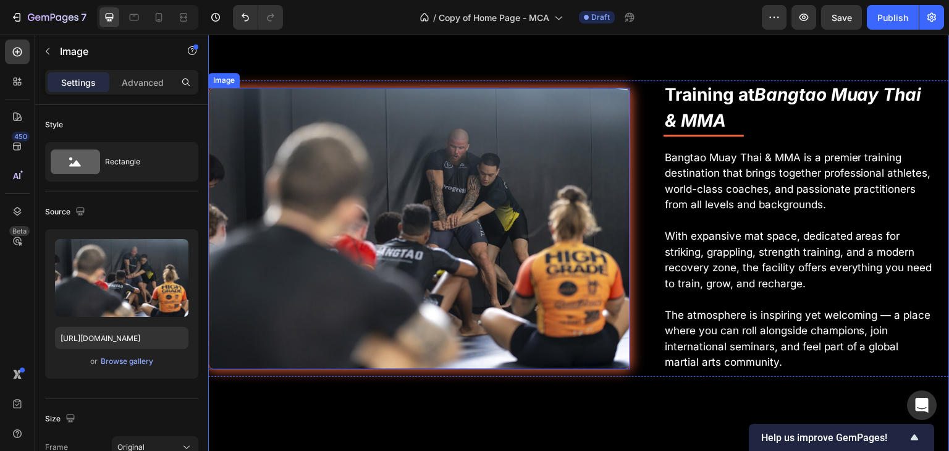
click at [441, 234] on img at bounding box center [419, 229] width 422 height 282
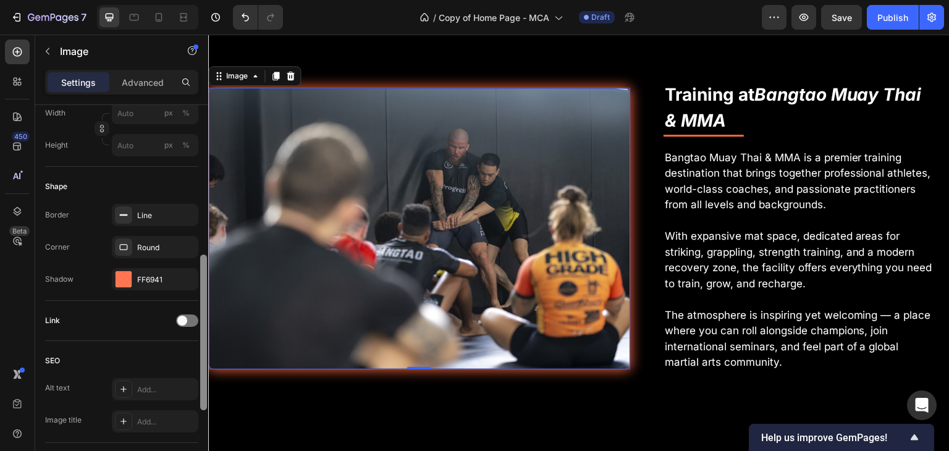
drag, startPoint x: 204, startPoint y: 183, endPoint x: 203, endPoint y: 332, distance: 148.2
click at [203, 332] on div at bounding box center [203, 332] width 7 height 156
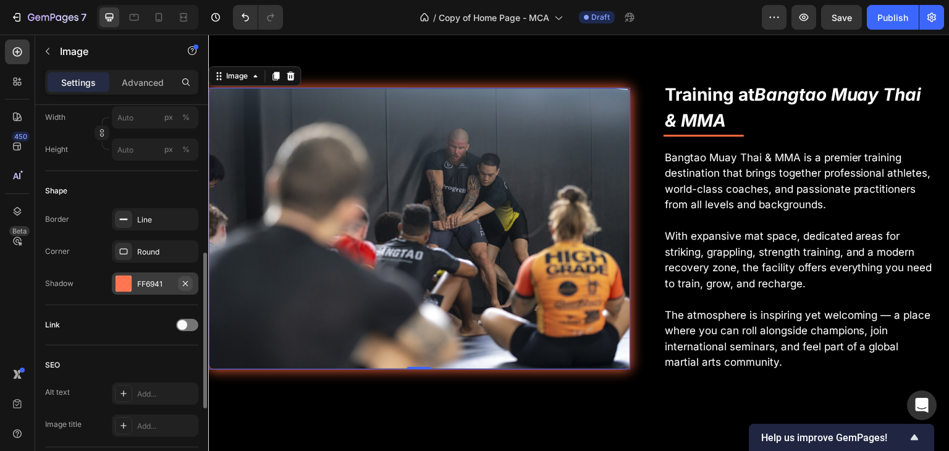
click at [183, 284] on icon "button" at bounding box center [185, 284] width 10 height 10
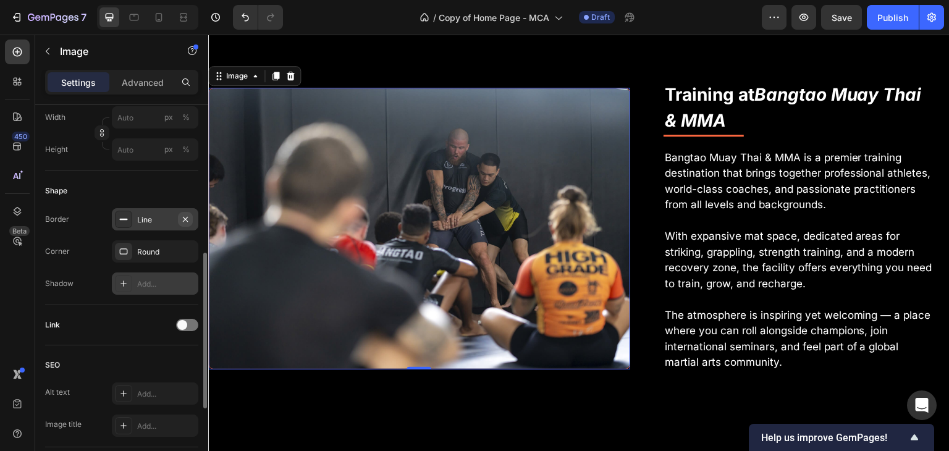
click at [183, 221] on icon "button" at bounding box center [185, 219] width 10 height 10
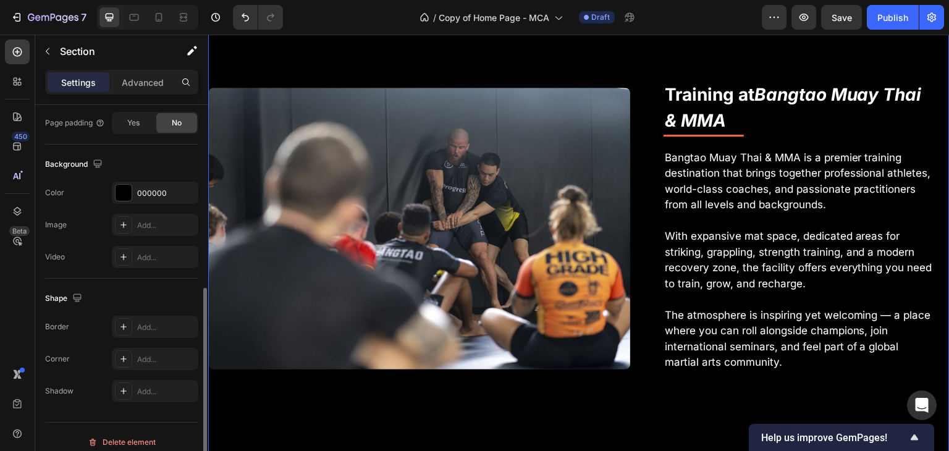
scroll to position [0, 0]
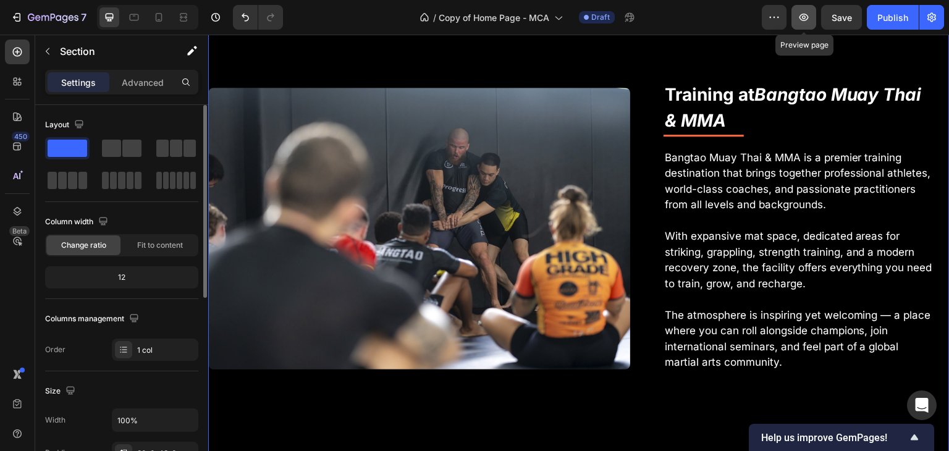
click at [801, 19] on icon "button" at bounding box center [803, 17] width 9 height 7
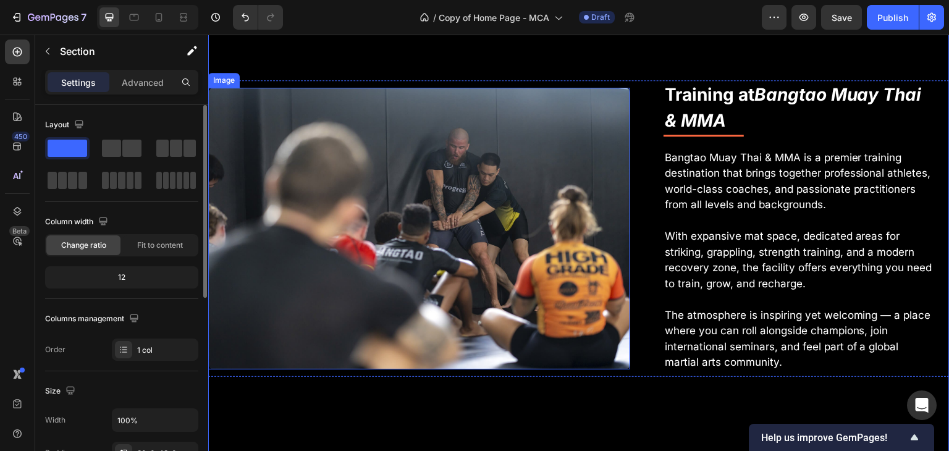
click at [487, 126] on img at bounding box center [419, 228] width 422 height 281
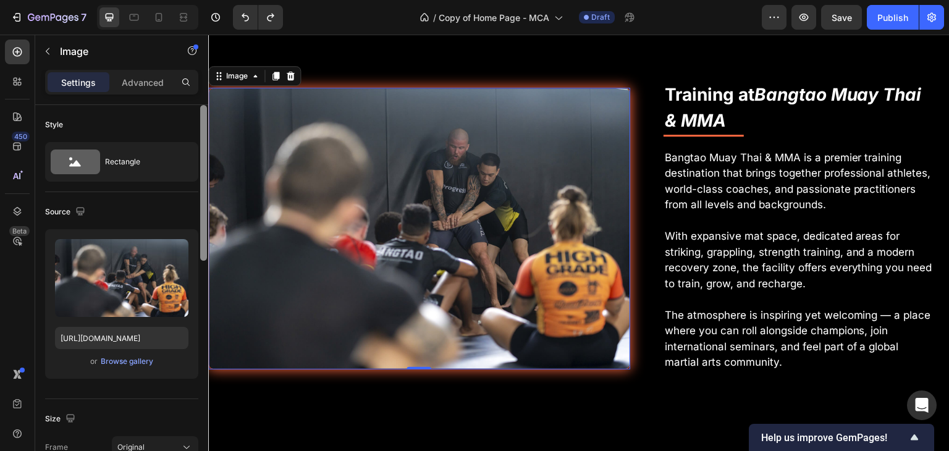
scroll to position [45, 0]
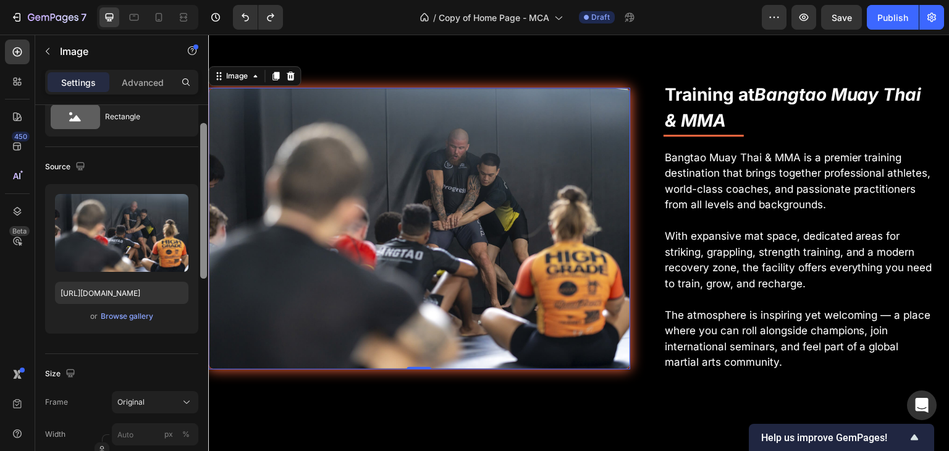
drag, startPoint x: 413, startPoint y: 259, endPoint x: 217, endPoint y: 317, distance: 204.4
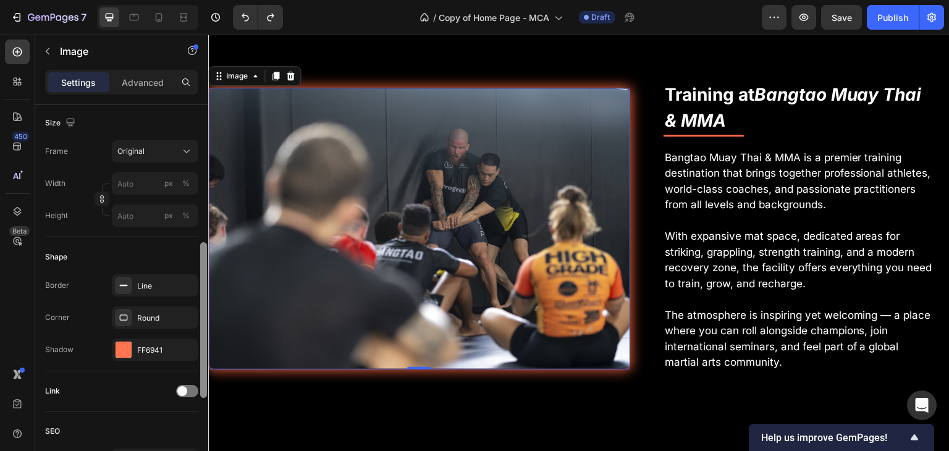
scroll to position [317, 0]
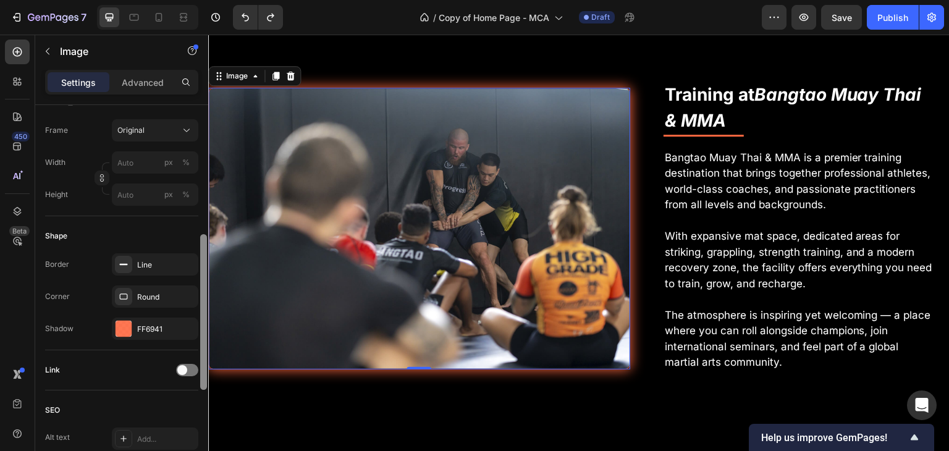
click at [205, 354] on div at bounding box center [203, 312] width 7 height 156
click at [124, 330] on div at bounding box center [124, 329] width 16 height 16
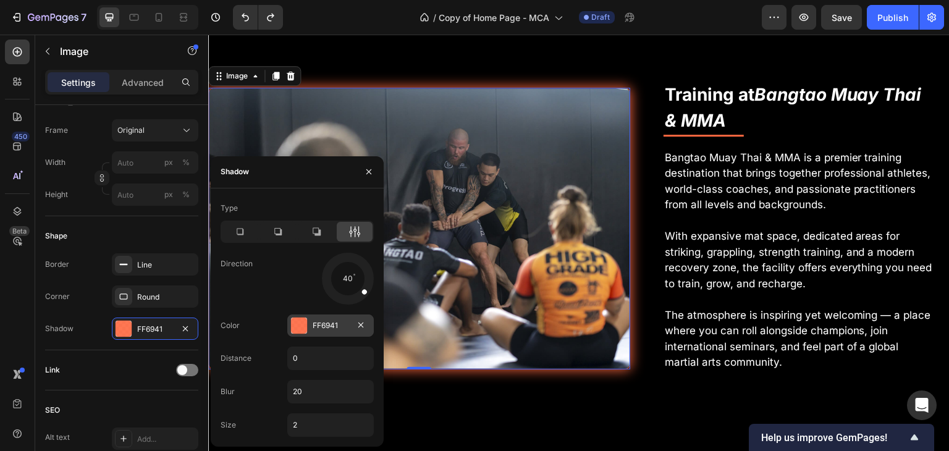
click at [306, 326] on div at bounding box center [299, 325] width 16 height 16
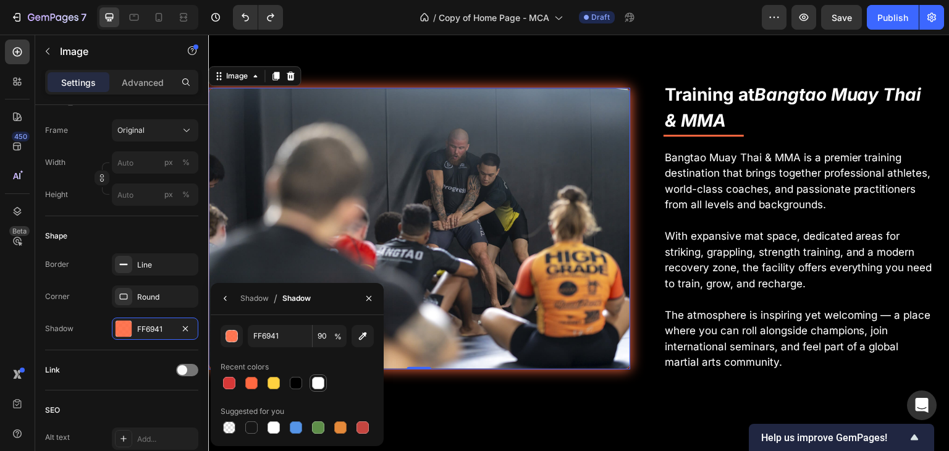
click at [317, 387] on div at bounding box center [318, 383] width 12 height 12
type input "FFFFFF"
type input "100"
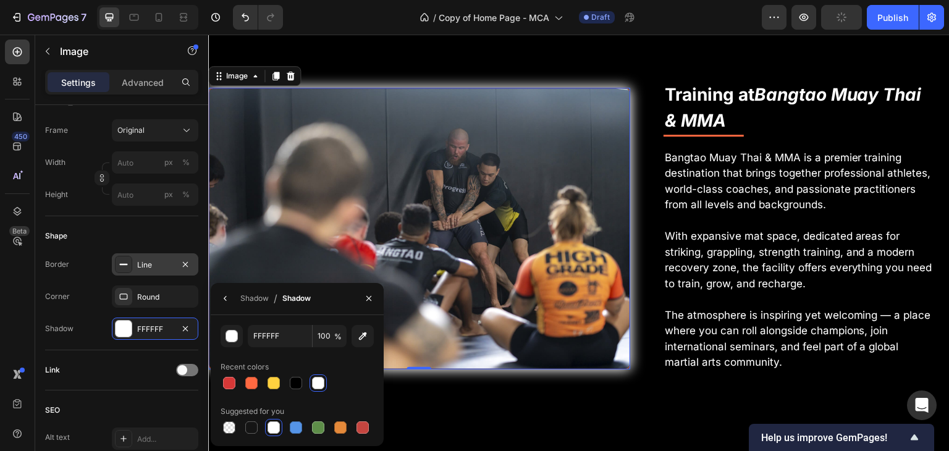
click at [157, 269] on div "Line" at bounding box center [155, 264] width 86 height 22
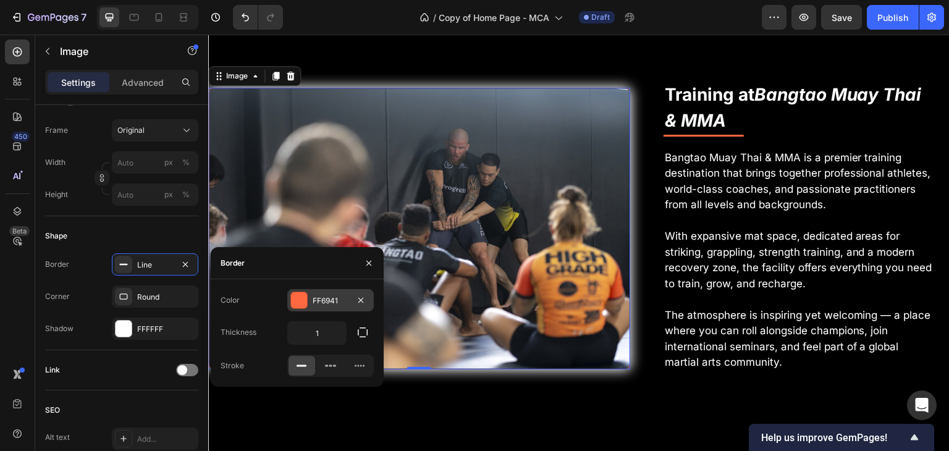
click at [304, 298] on div at bounding box center [299, 300] width 16 height 16
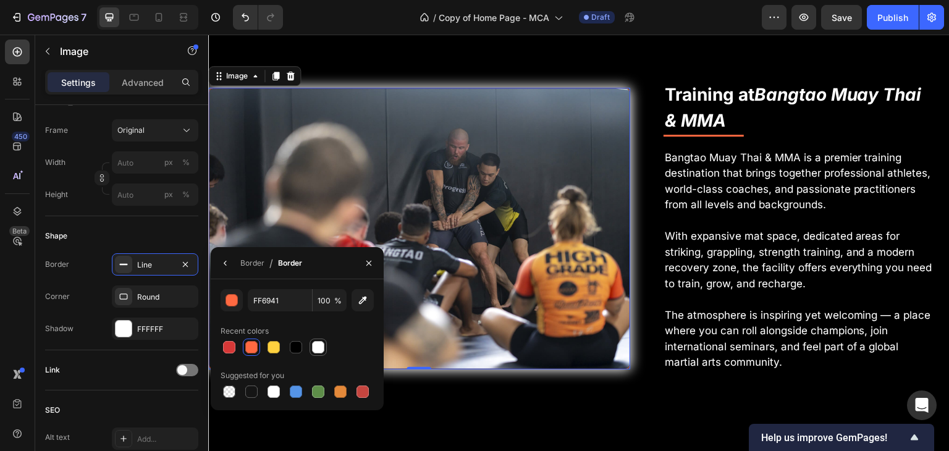
click at [323, 343] on div at bounding box center [318, 347] width 12 height 12
type input "FFFFFF"
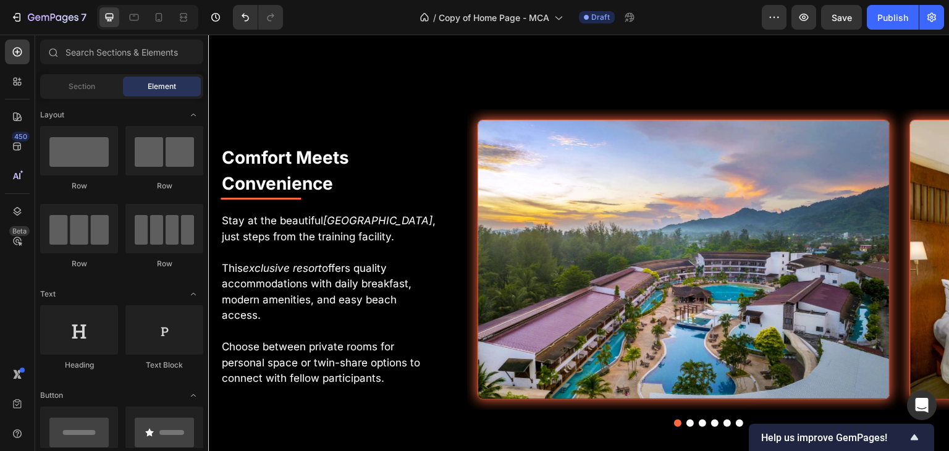
scroll to position [3864, 0]
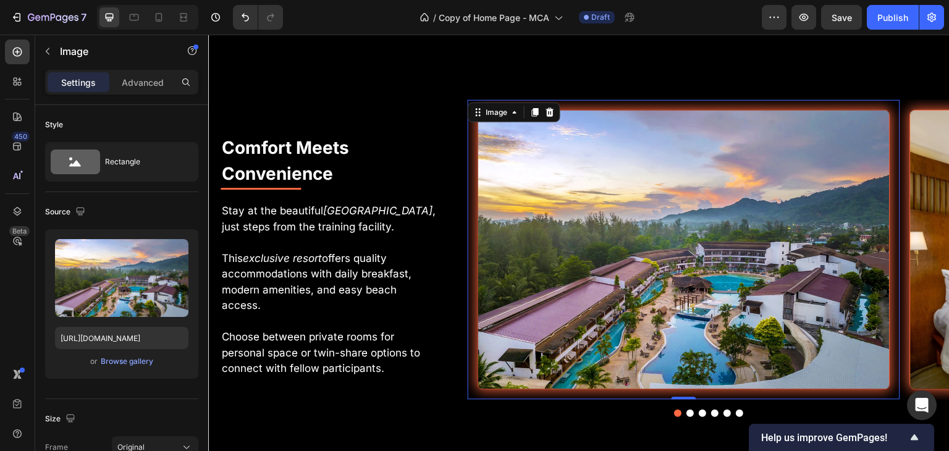
click at [799, 274] on img at bounding box center [683, 250] width 413 height 280
click at [142, 366] on div "Browse gallery" at bounding box center [127, 361] width 53 height 11
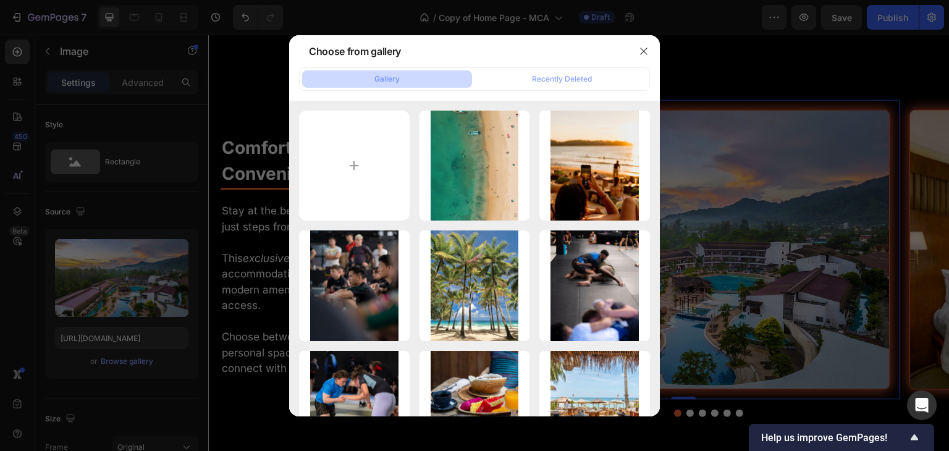
click at [435, 83] on button "Gallery" at bounding box center [387, 78] width 170 height 17
click at [361, 156] on input "file" at bounding box center [354, 166] width 111 height 111
type input "C:\fakepath\Aerial-Arinara-Pool-Hotel.jpg"
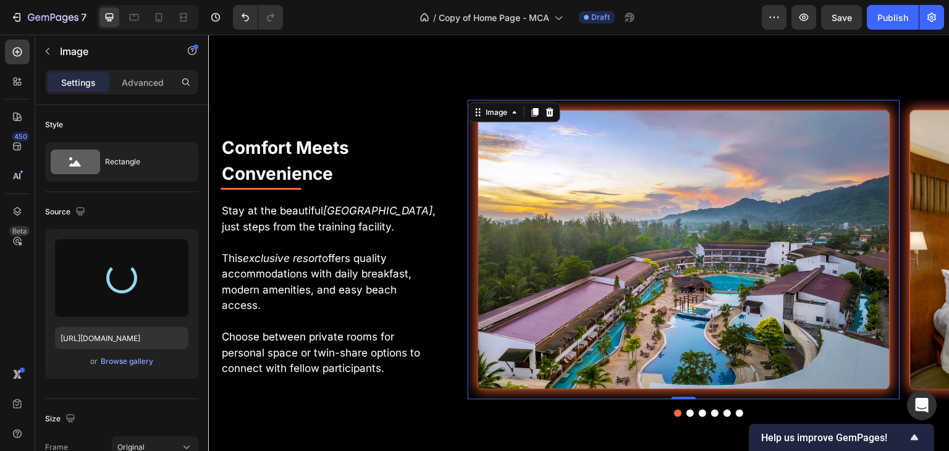
type input "https://cdn.shopify.com/s/files/1/0699/5027/5767/files/gempages_575372905605497…"
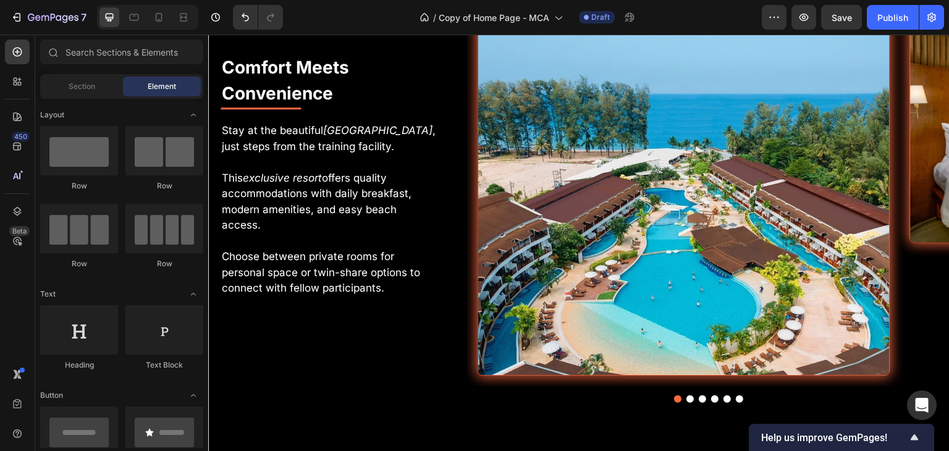
scroll to position [4030, 0]
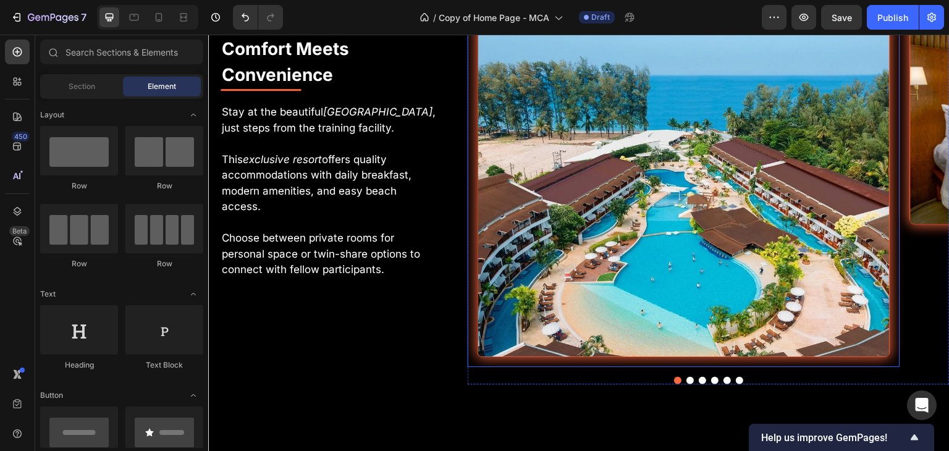
click at [617, 188] on img at bounding box center [683, 150] width 413 height 413
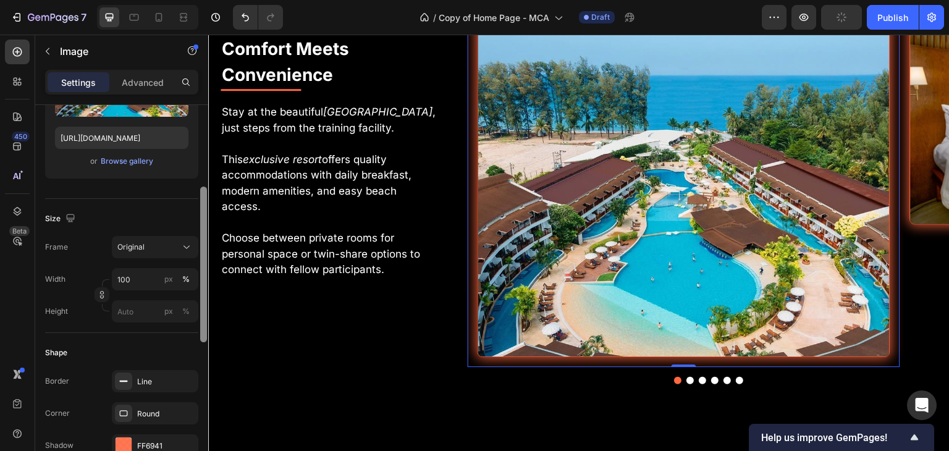
scroll to position [203, 0]
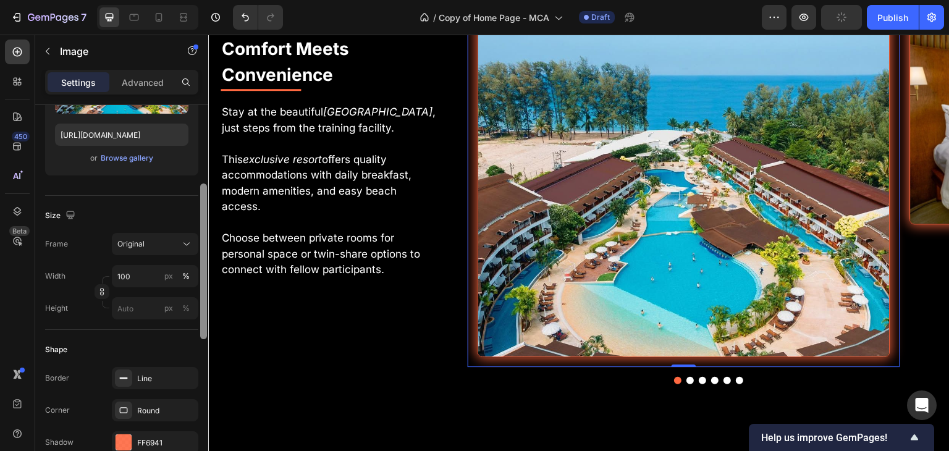
drag, startPoint x: 204, startPoint y: 215, endPoint x: 206, endPoint y: 298, distance: 83.4
click at [206, 298] on div at bounding box center [203, 261] width 7 height 156
click at [169, 306] on div "px" at bounding box center [168, 308] width 9 height 11
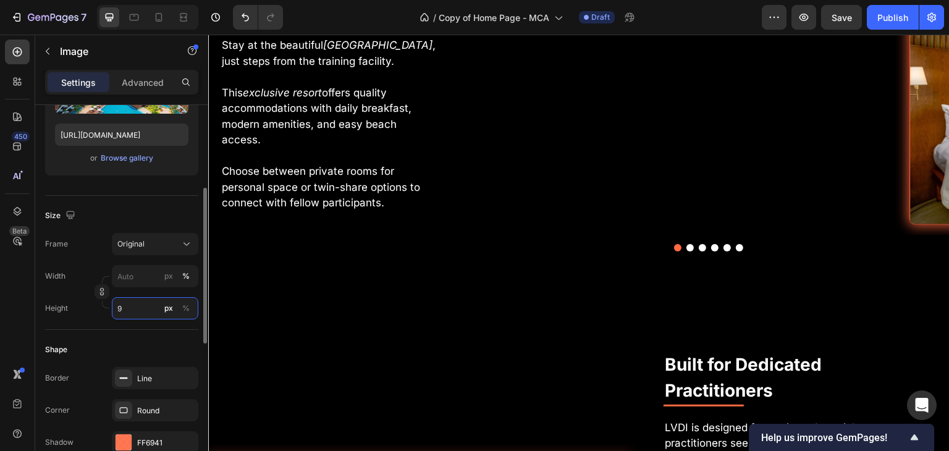
scroll to position [3963, 0]
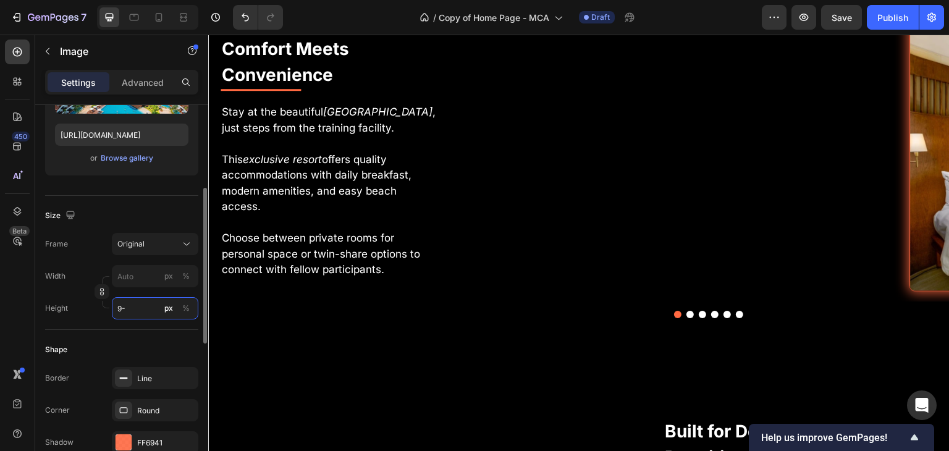
type input "9"
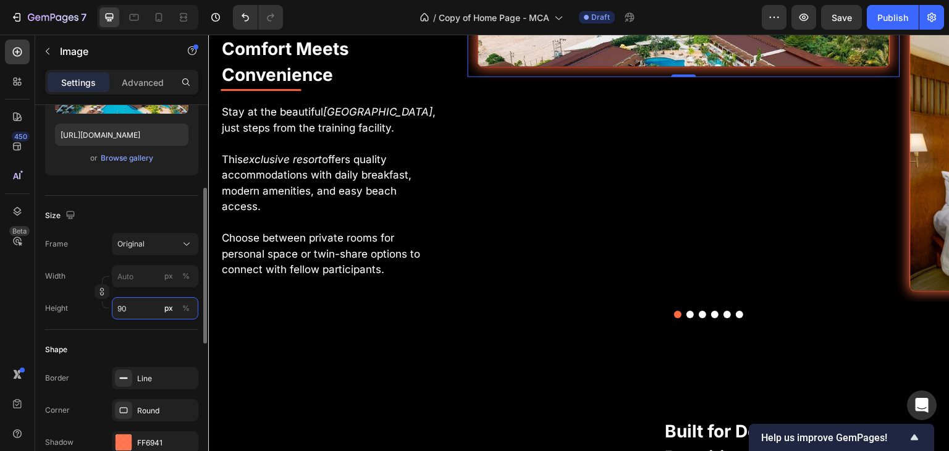
scroll to position [4101, 0]
type input "9"
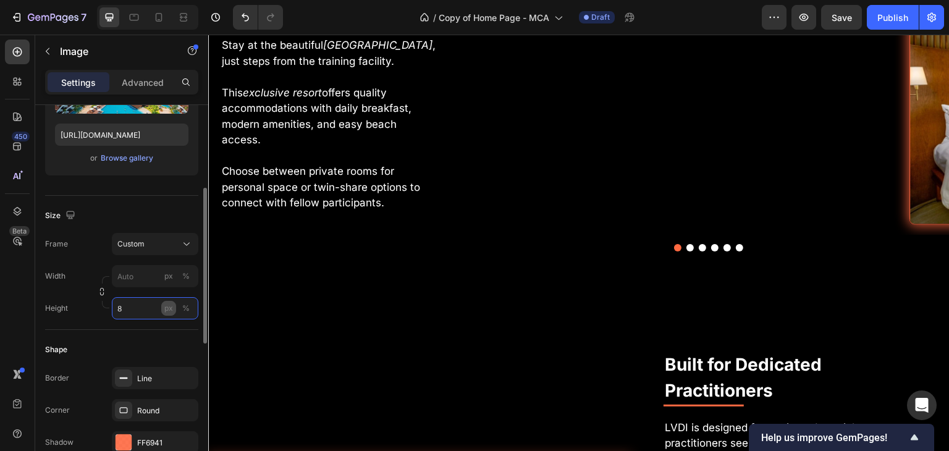
scroll to position [3963, 0]
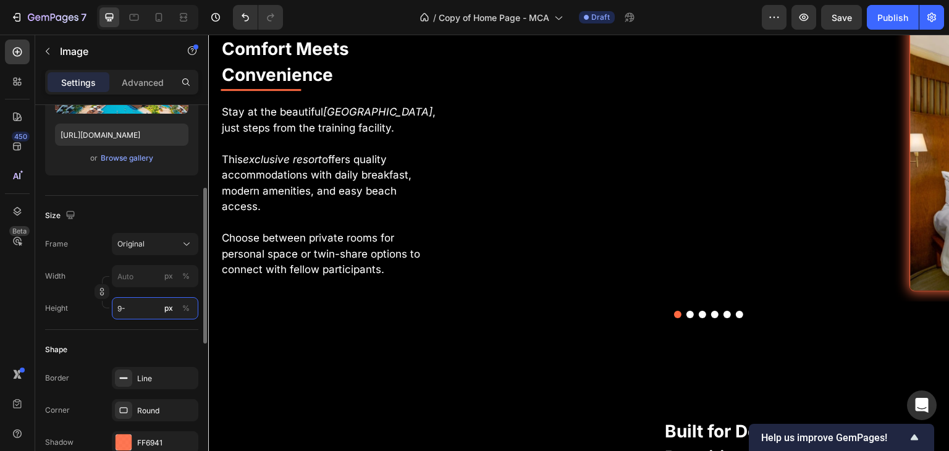
type input "9"
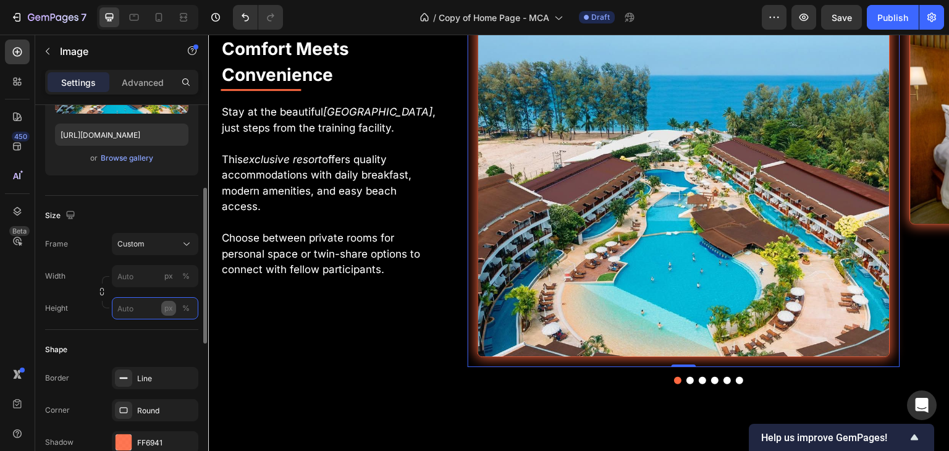
type input "9"
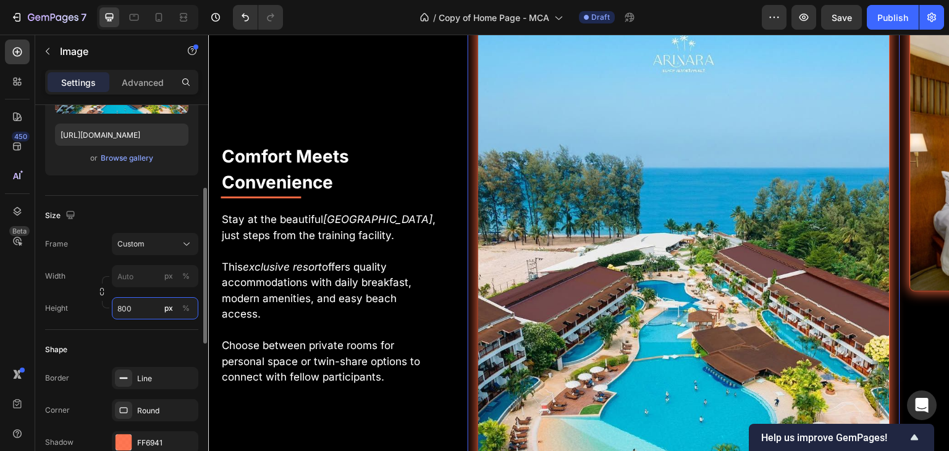
scroll to position [4070, 0]
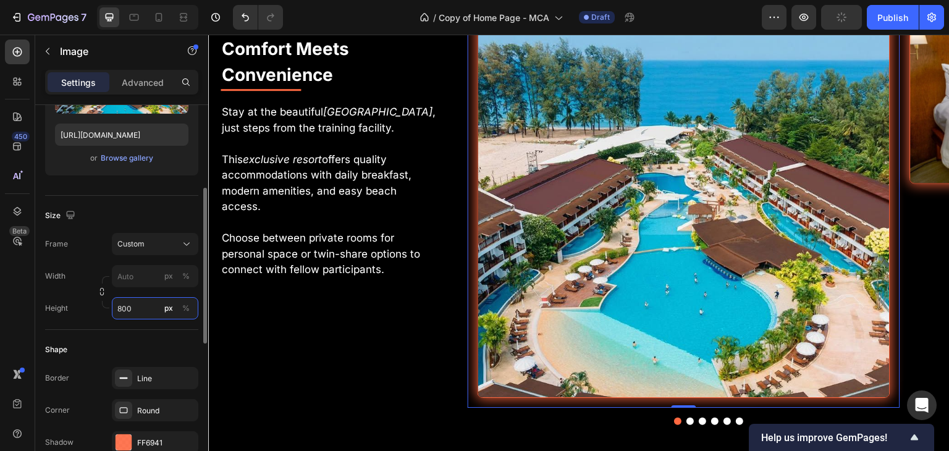
click at [139, 306] on input "800" at bounding box center [155, 308] width 86 height 22
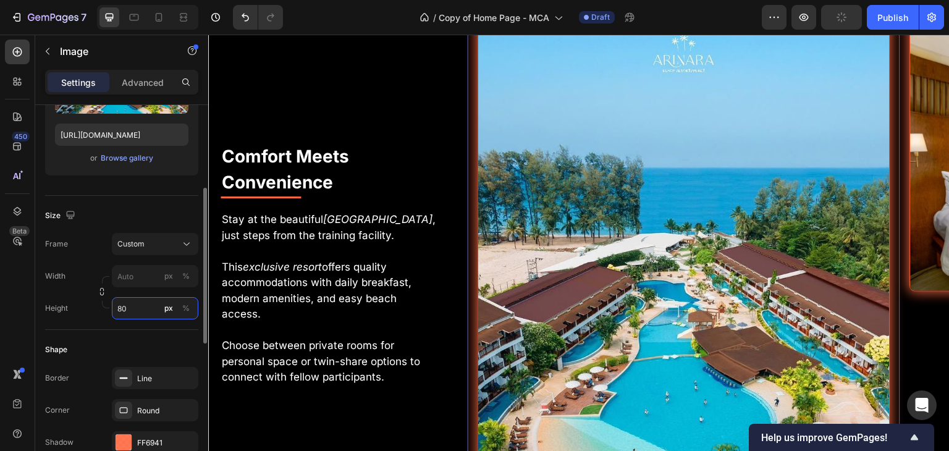
type input "8"
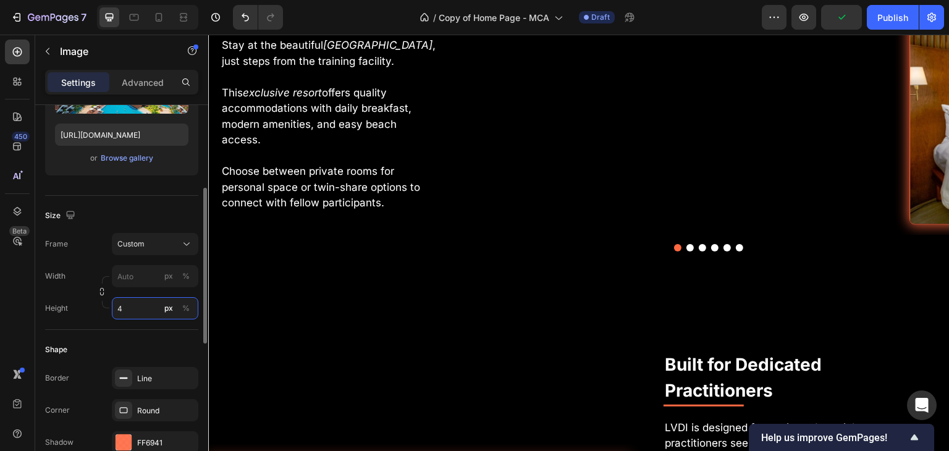
scroll to position [3963, 0]
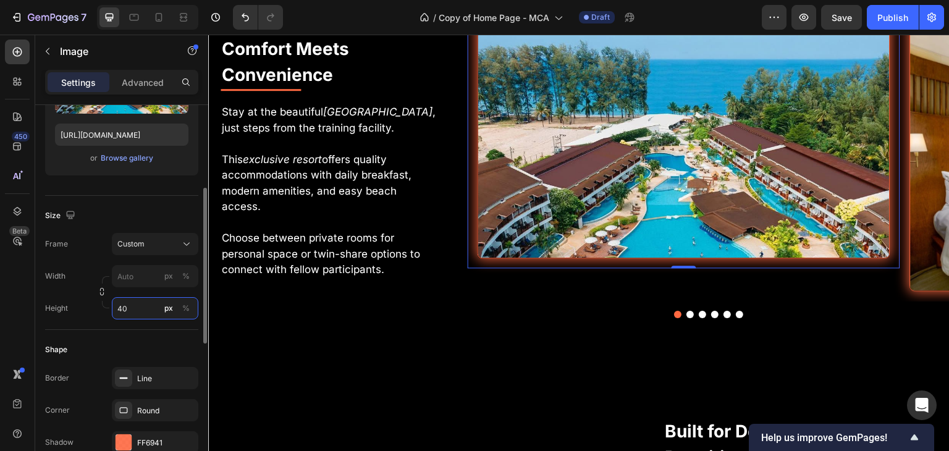
type input "4"
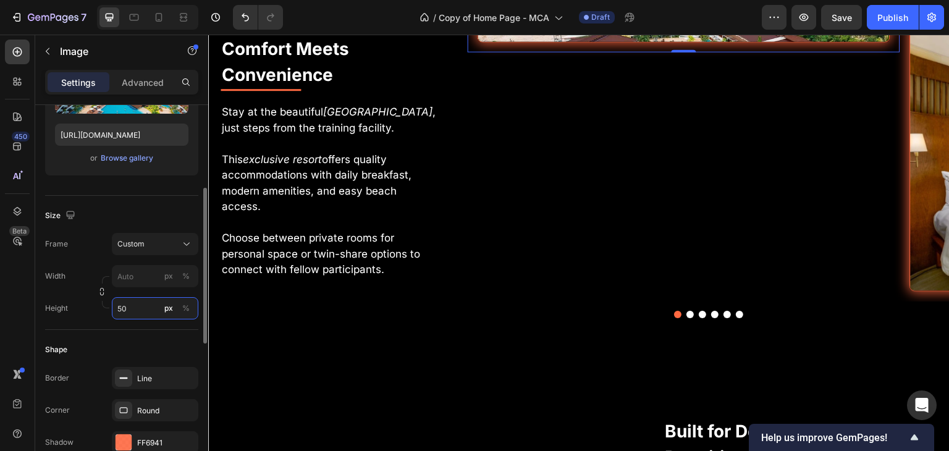
type input "500"
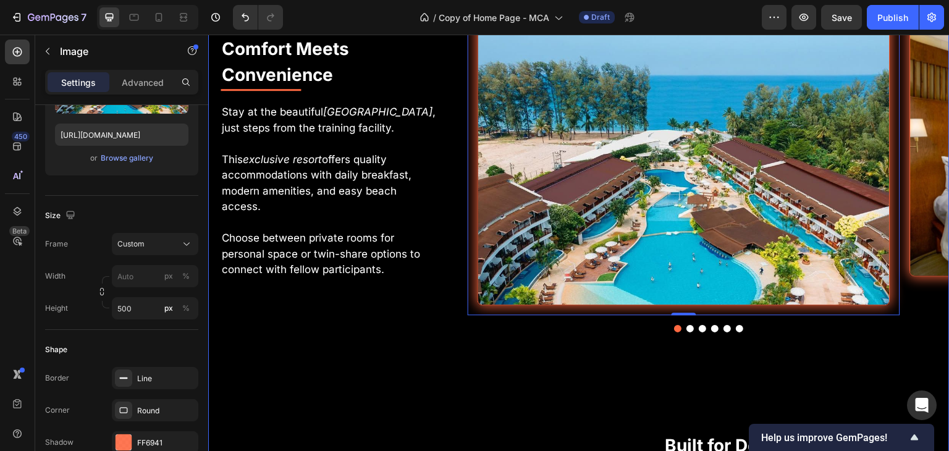
click at [611, 361] on div "Where Excellence Meets Paradise Heading Every detail carefully planned for an u…" at bounding box center [578, 64] width 741 height 1991
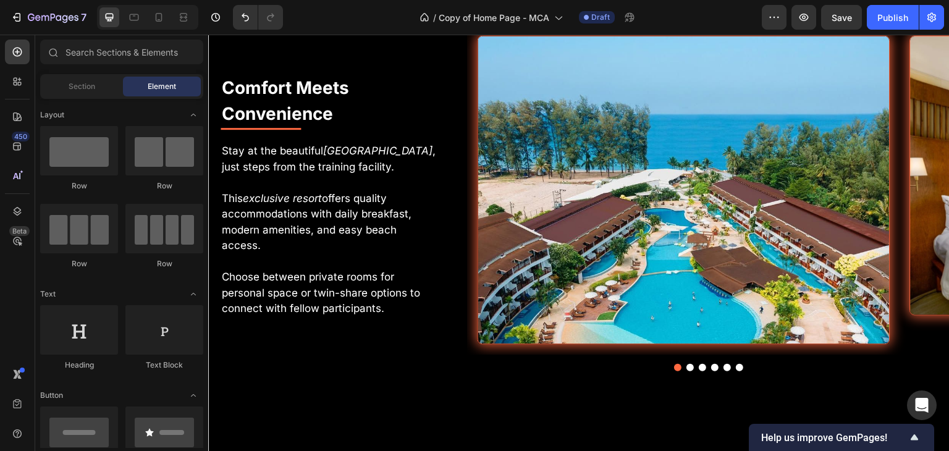
scroll to position [3957, 0]
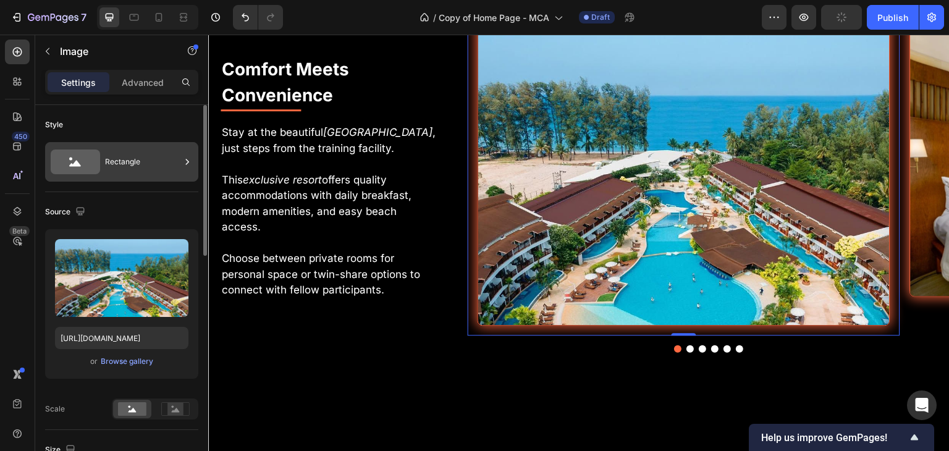
click at [120, 163] on div "Rectangle" at bounding box center [142, 162] width 75 height 28
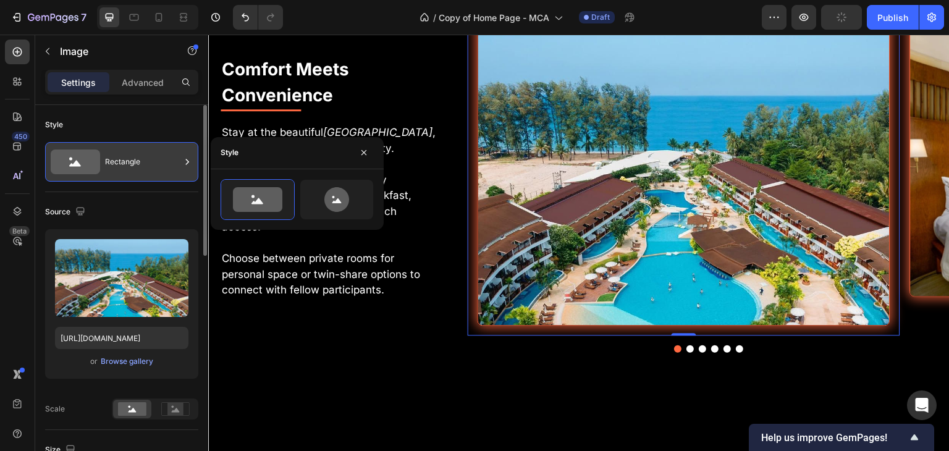
click at [151, 166] on div "Rectangle" at bounding box center [142, 162] width 75 height 28
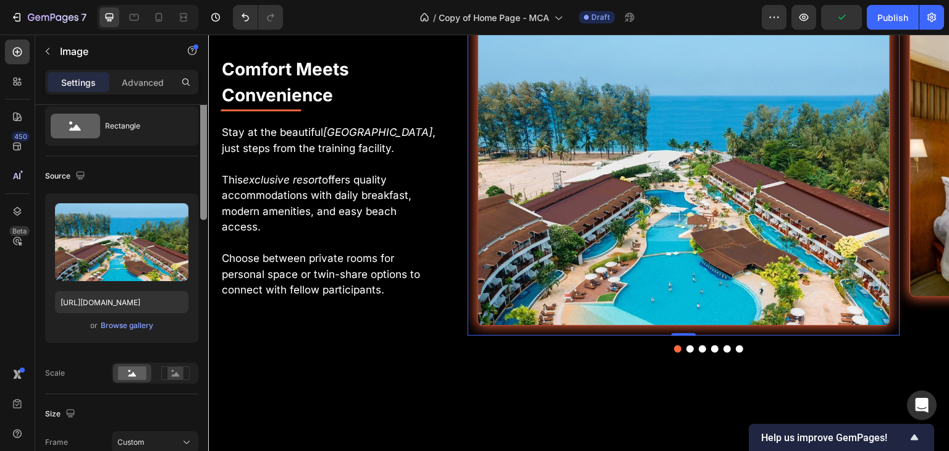
scroll to position [62, 0]
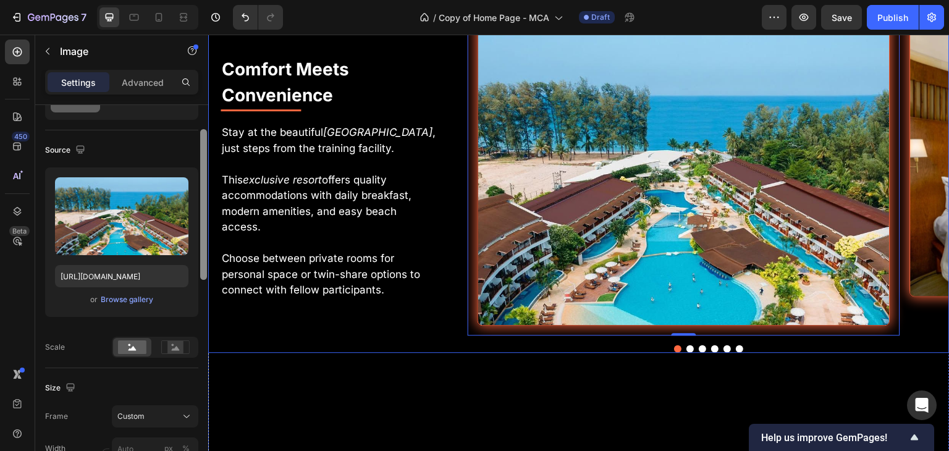
drag, startPoint x: 413, startPoint y: 285, endPoint x: 215, endPoint y: 341, distance: 206.1
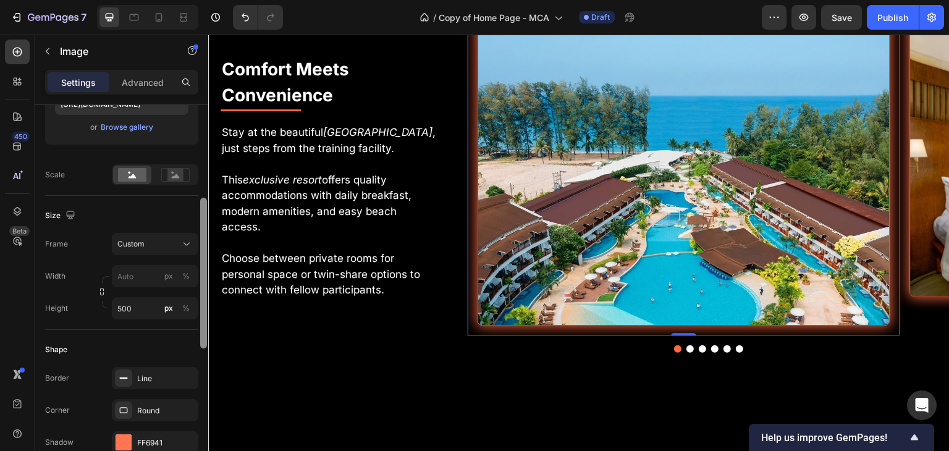
scroll to position [235, 0]
click at [206, 343] on div at bounding box center [203, 271] width 7 height 151
click at [178, 245] on div "Custom" at bounding box center [154, 243] width 75 height 12
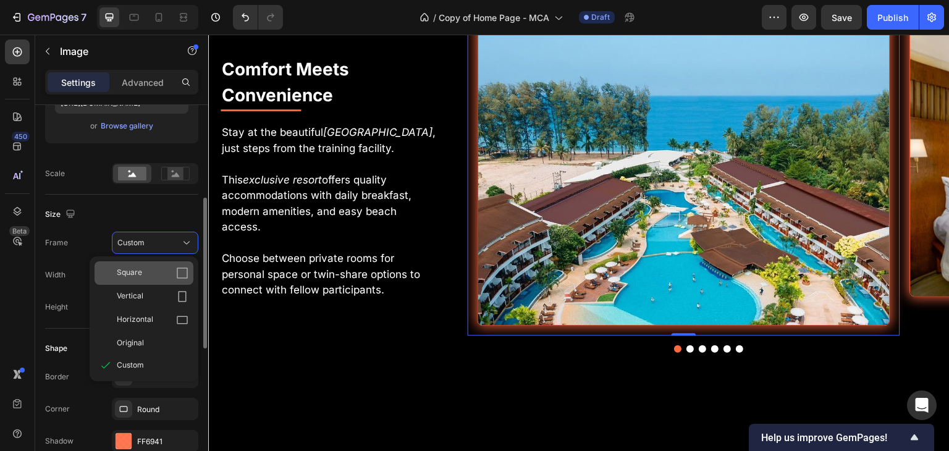
click at [183, 272] on icon at bounding box center [182, 273] width 12 height 12
type input "500"
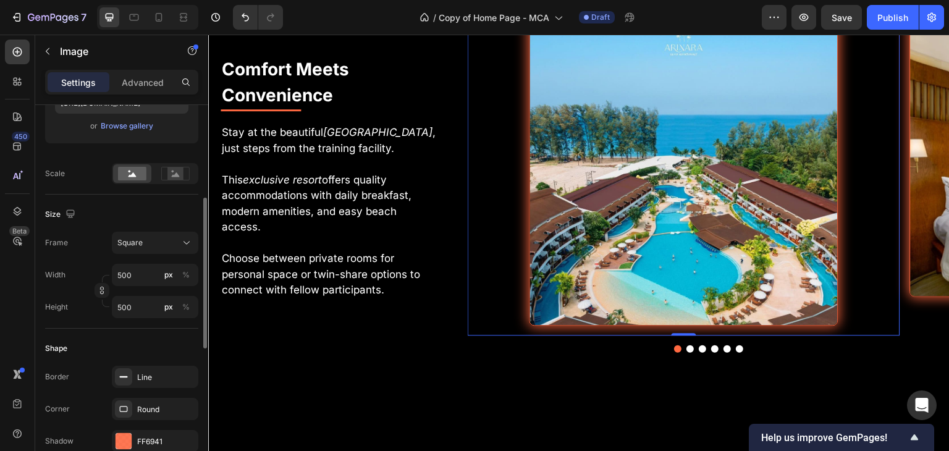
click at [183, 272] on div "%" at bounding box center [185, 274] width 7 height 11
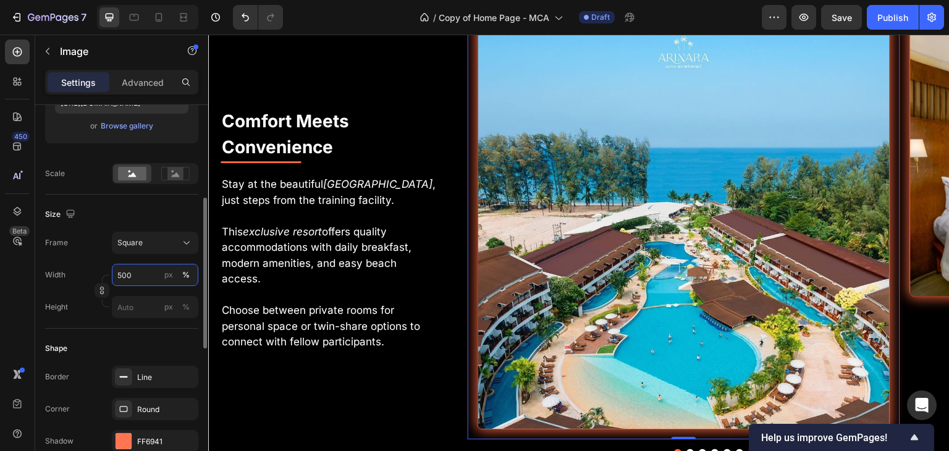
scroll to position [4009, 0]
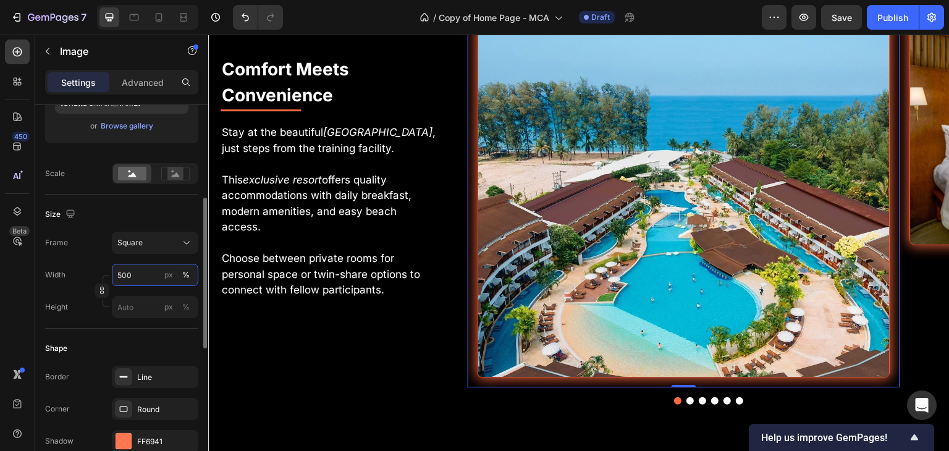
click at [142, 280] on input "500" at bounding box center [155, 275] width 86 height 22
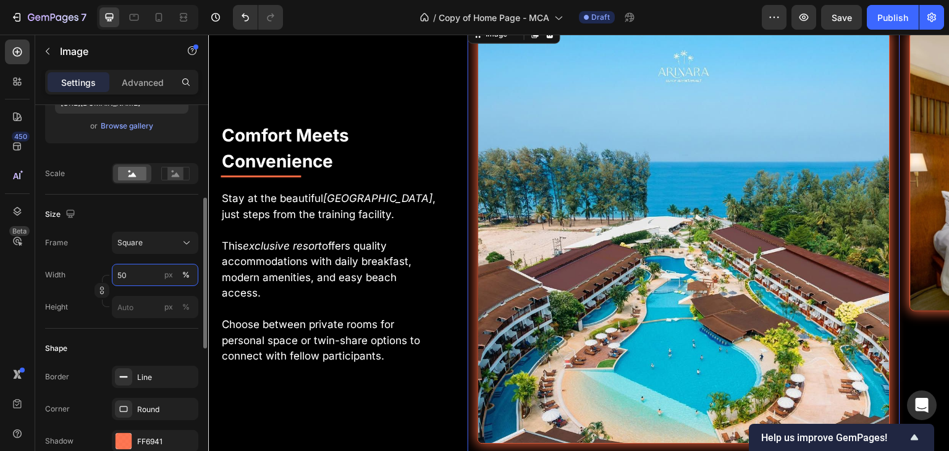
type input "5"
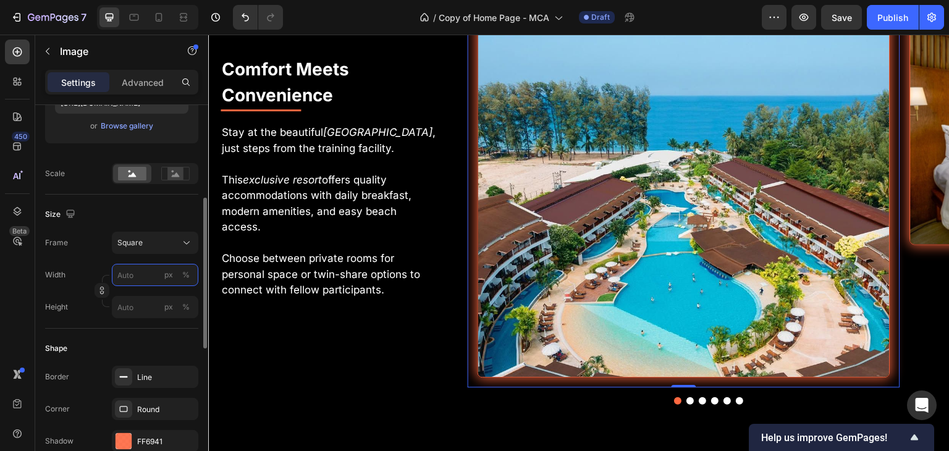
type input "4"
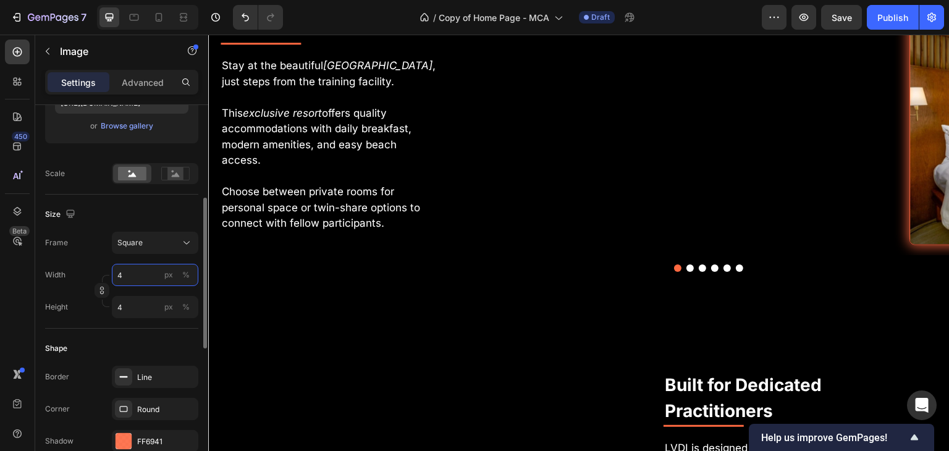
scroll to position [3943, 0]
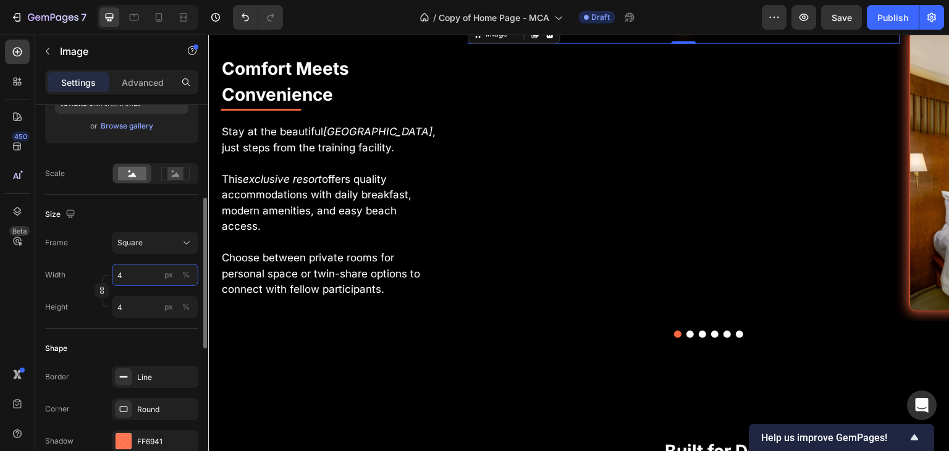
type input "40"
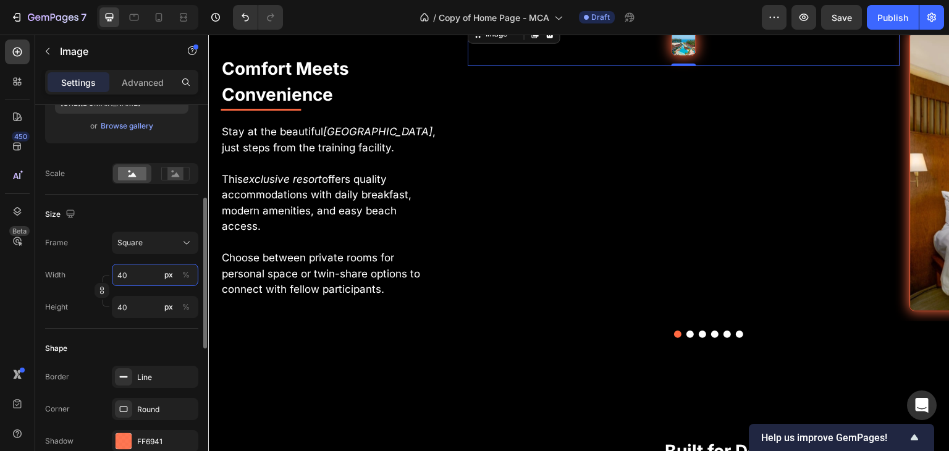
type input "400"
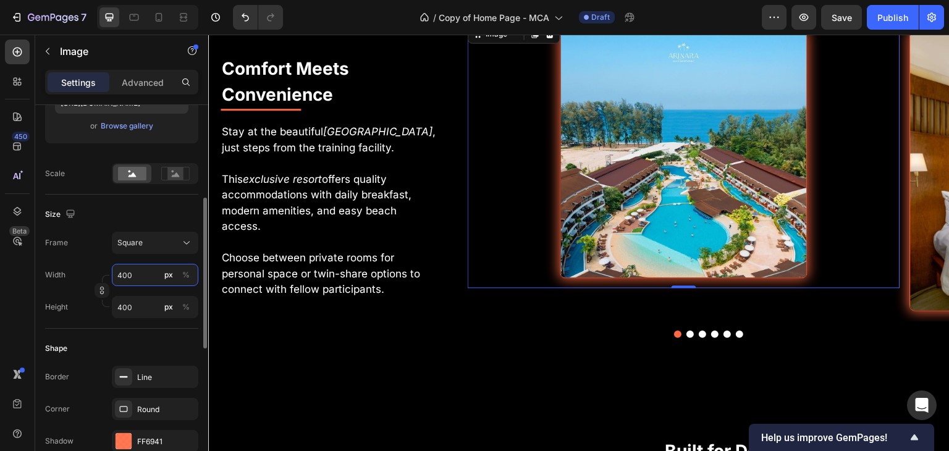
type input "40"
type input "4"
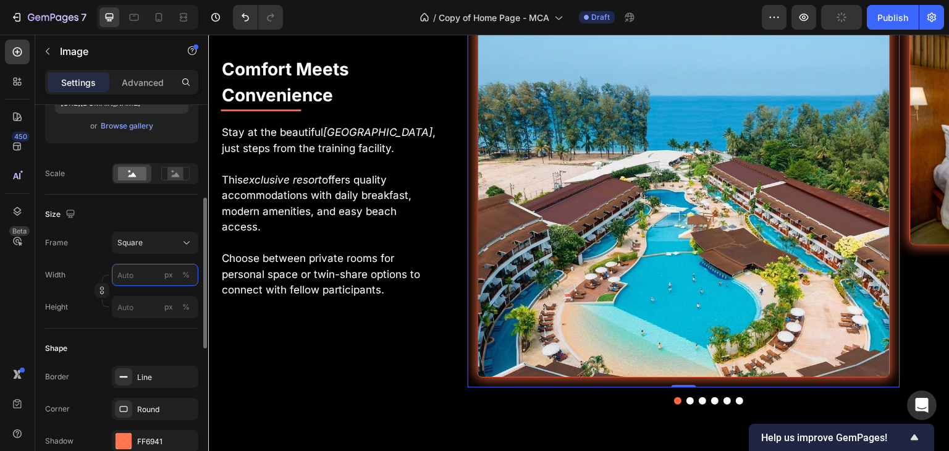
type input "5"
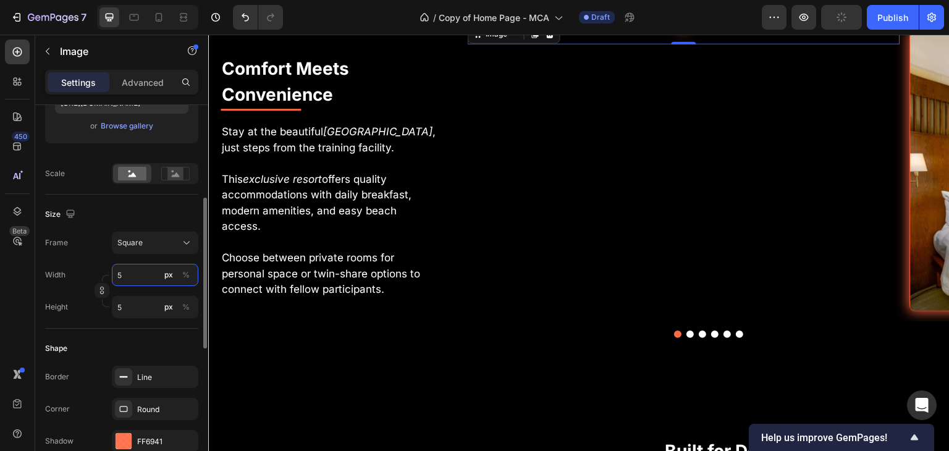
type input "50"
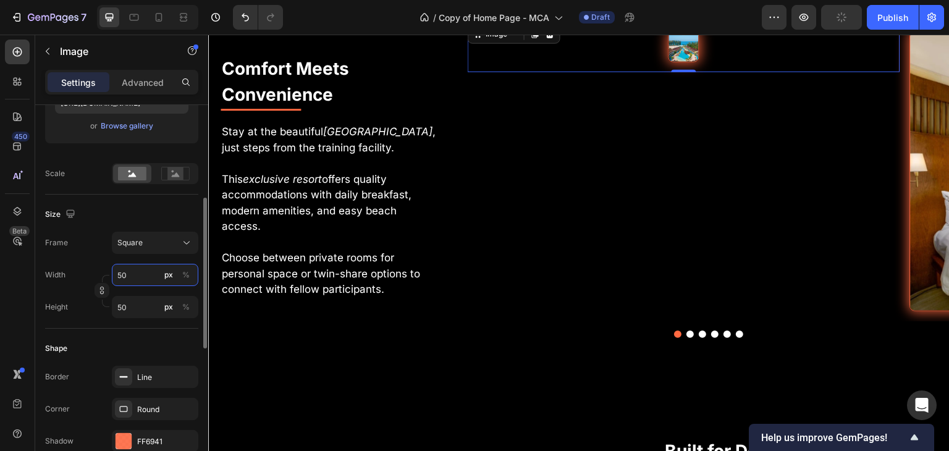
scroll to position [3957, 0]
type input "500"
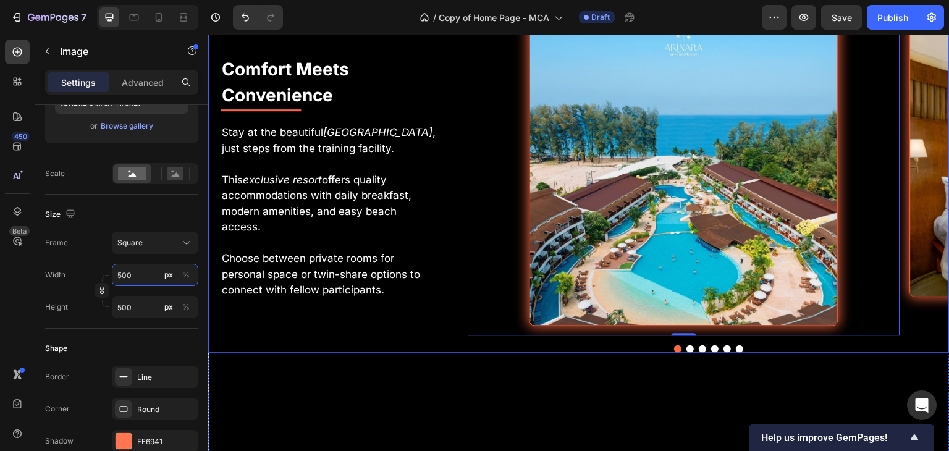
type input "50"
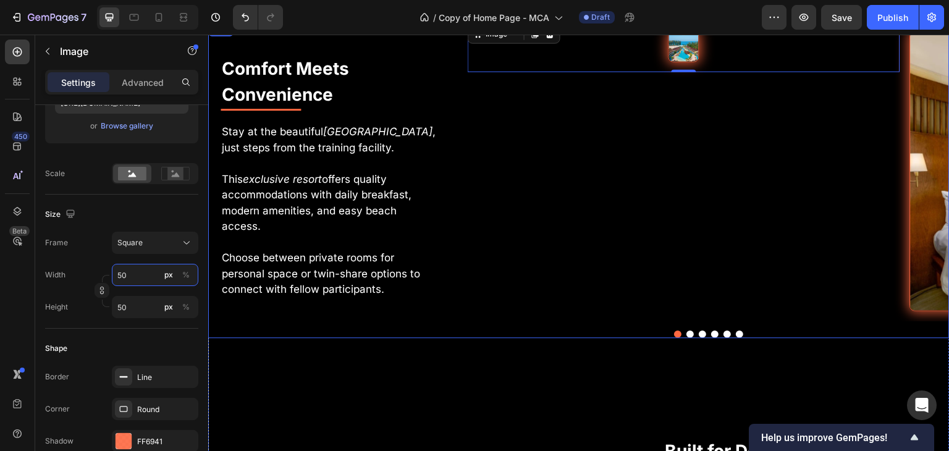
type input "5"
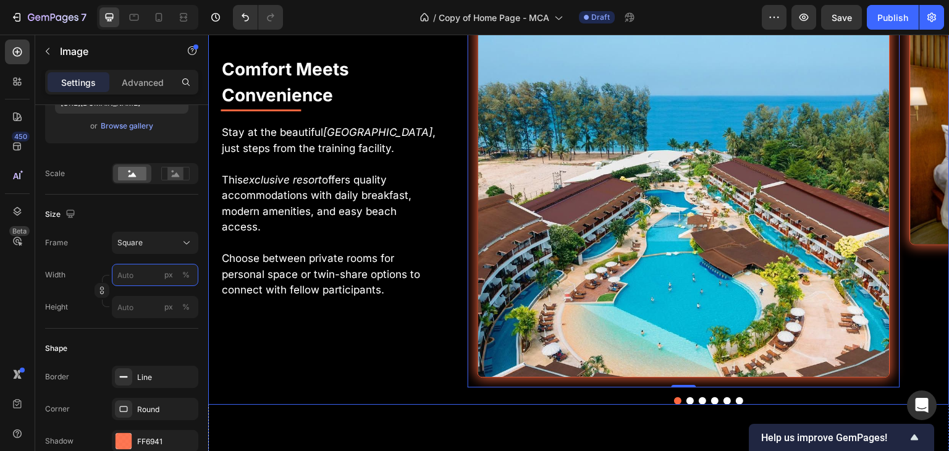
type input "4"
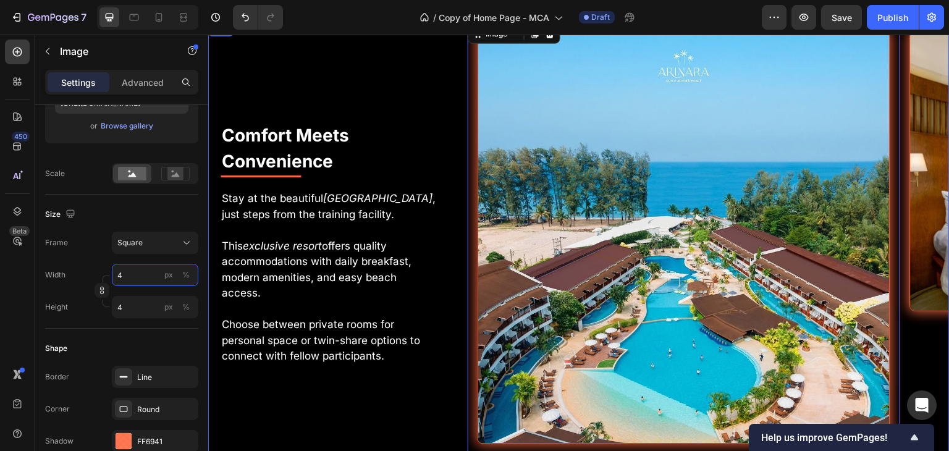
type input "45"
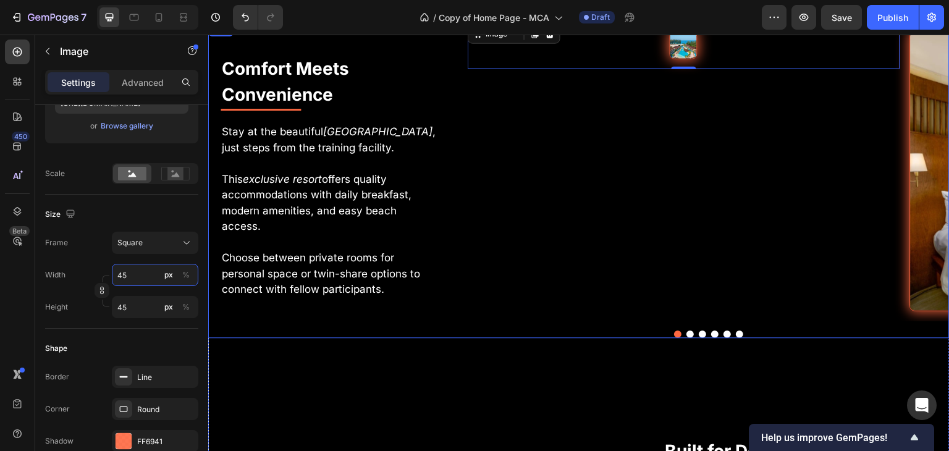
type input "450"
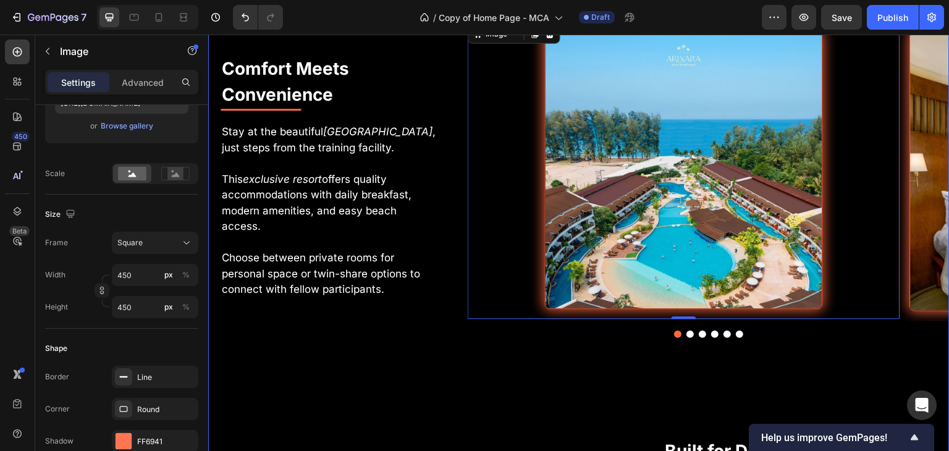
click at [416, 372] on div "Where Excellence Meets Paradise Heading Every detail carefully planned for an u…" at bounding box center [578, 84] width 741 height 1962
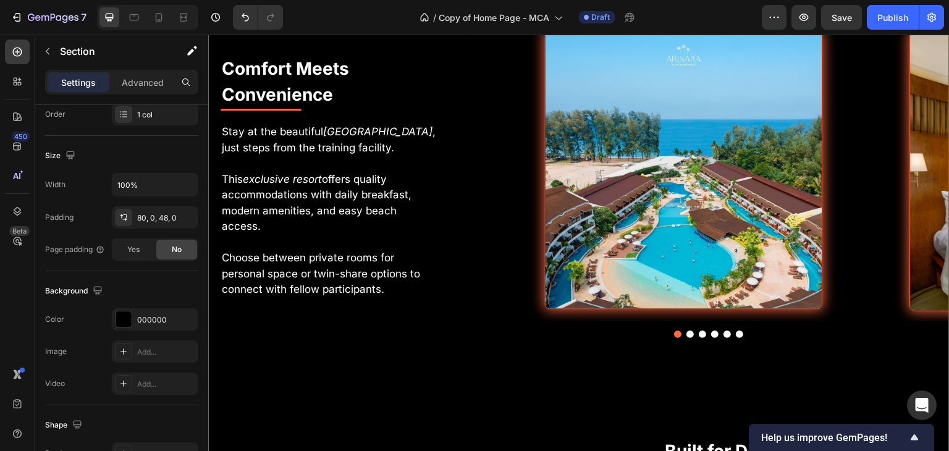
scroll to position [0, 0]
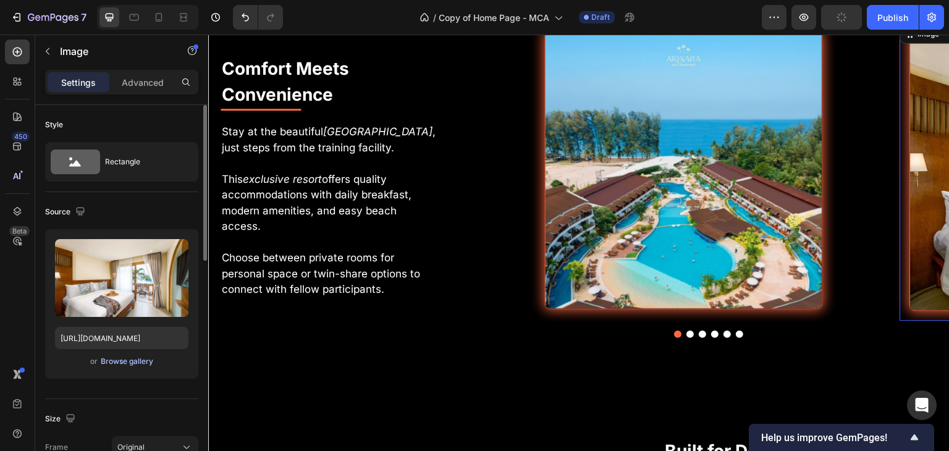
click at [123, 358] on div "Browse gallery" at bounding box center [127, 361] width 53 height 11
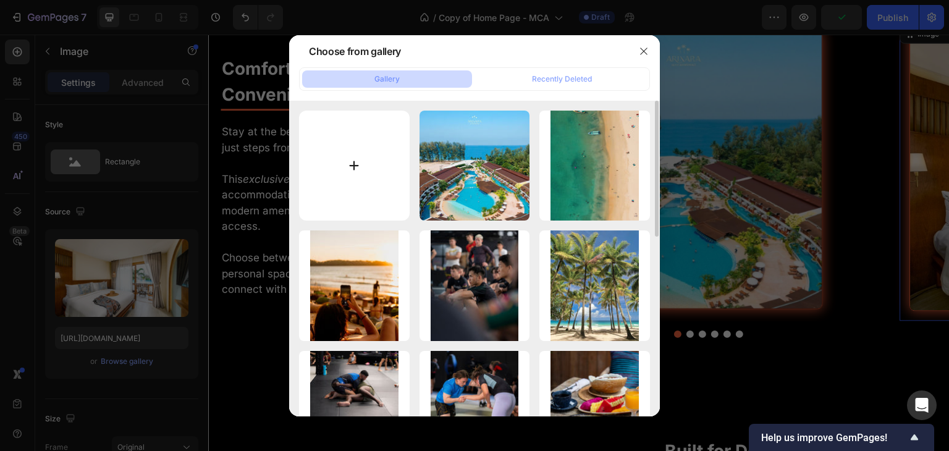
click at [356, 165] on input "file" at bounding box center [354, 166] width 111 height 111
type input "C:\fakepath\Hootel Room-Arinara.jpg"
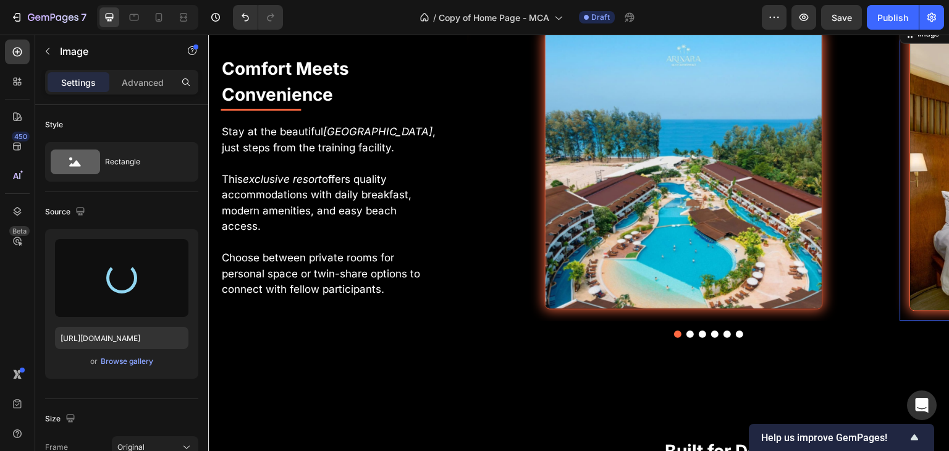
type input "https://cdn.shopify.com/s/files/1/0699/5027/5767/files/gempages_575372905605497…"
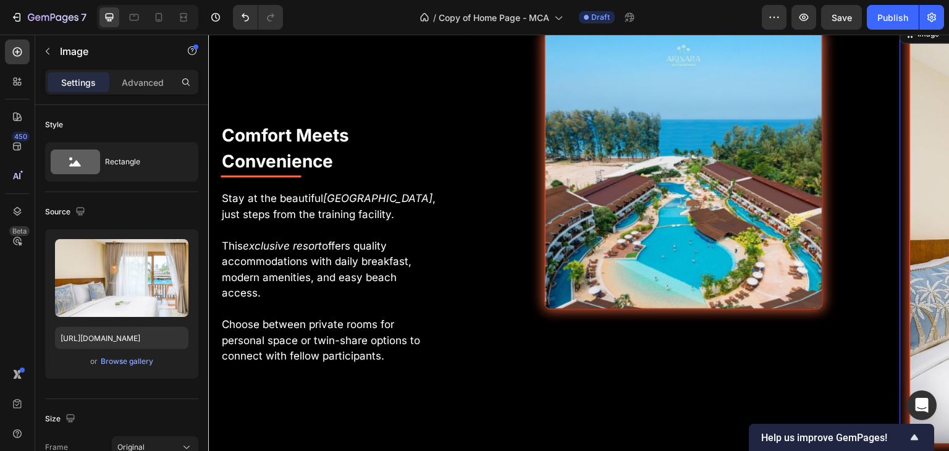
scroll to position [4009, 0]
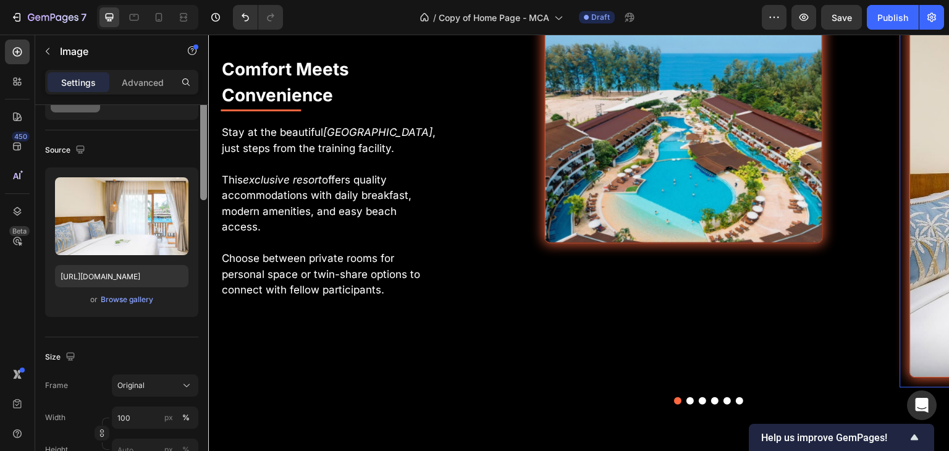
scroll to position [131, 0]
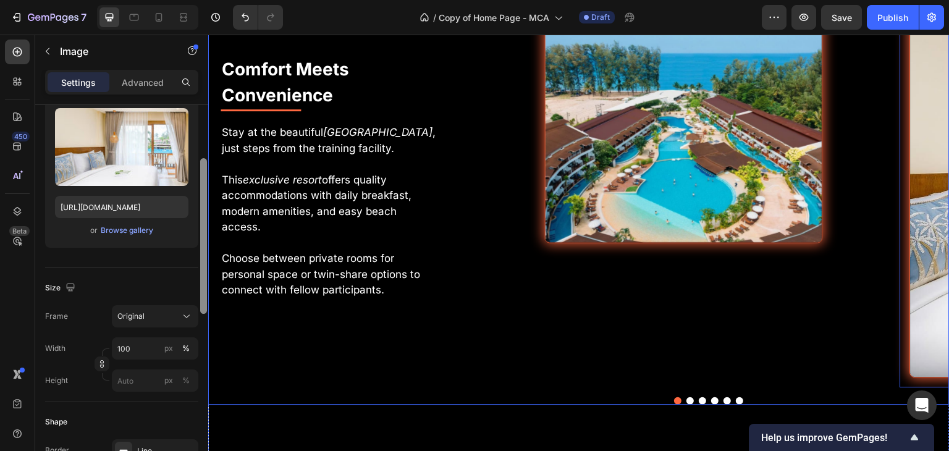
drag, startPoint x: 411, startPoint y: 278, endPoint x: 211, endPoint y: 334, distance: 207.1
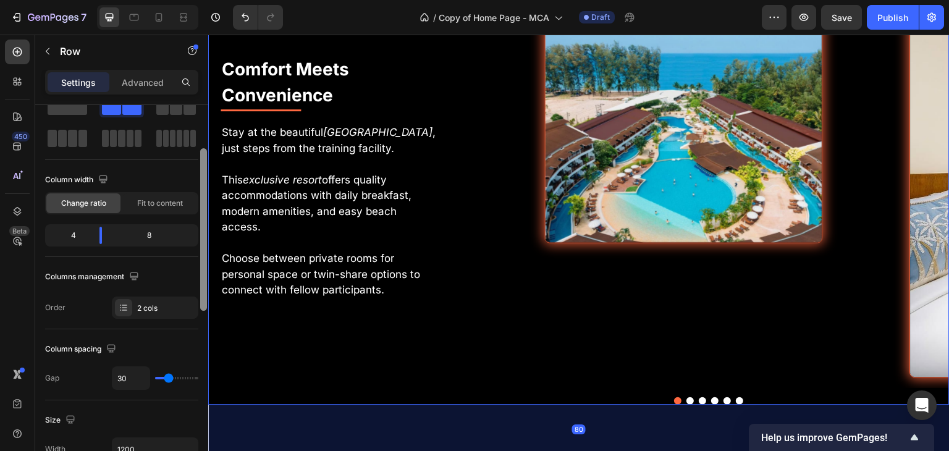
scroll to position [10, 0]
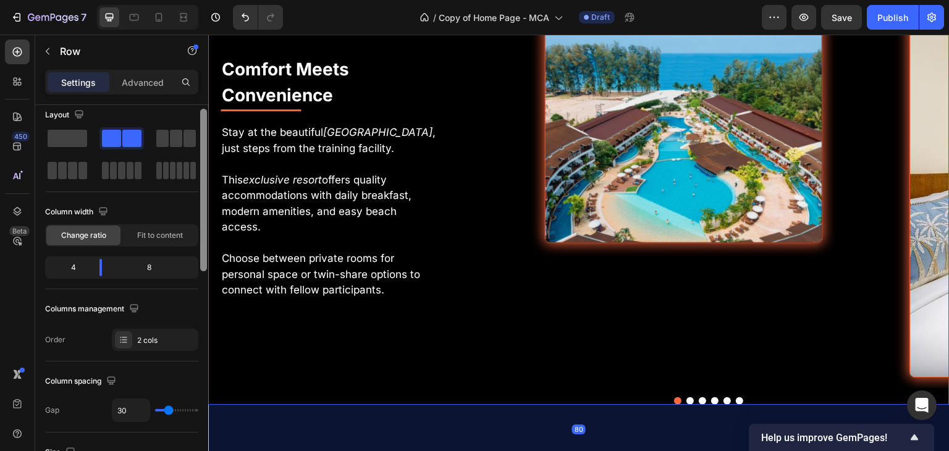
click at [198, 248] on div "Column width Change ratio Fit to content 4 8" at bounding box center [121, 245] width 153 height 87
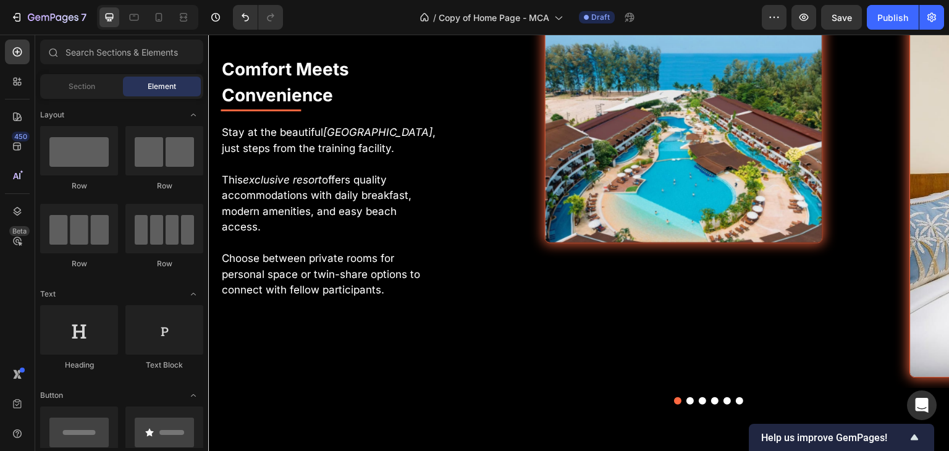
scroll to position [3645, 0]
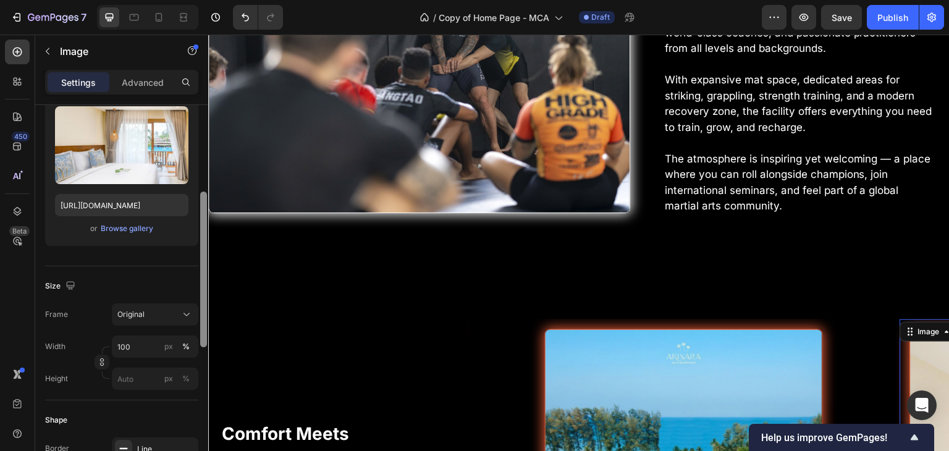
scroll to position [156, 0]
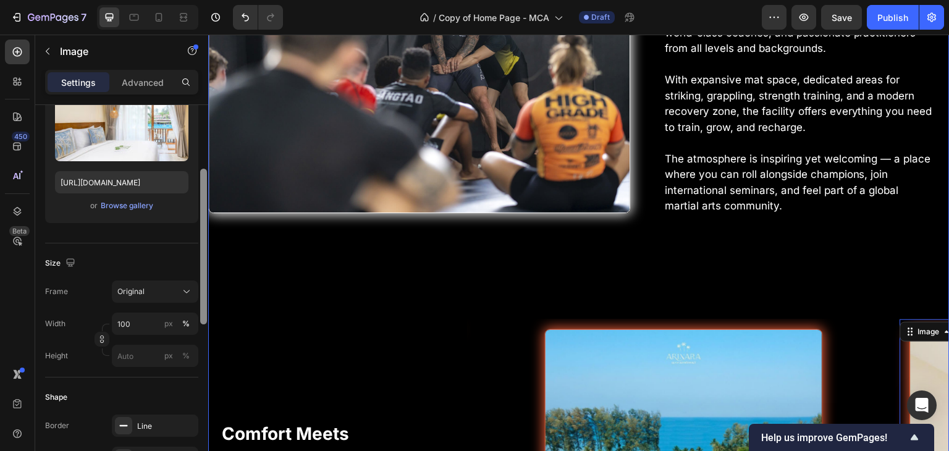
drag, startPoint x: 408, startPoint y: 271, endPoint x: 209, endPoint y: 312, distance: 203.0
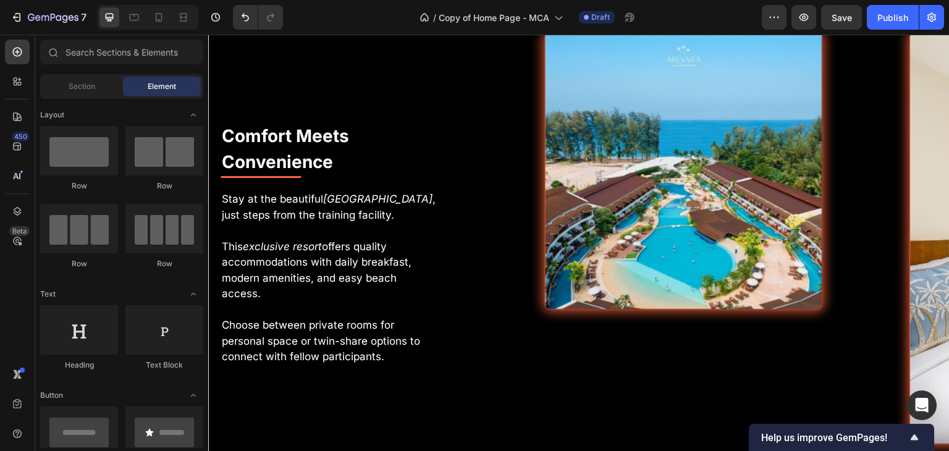
scroll to position [3961, 0]
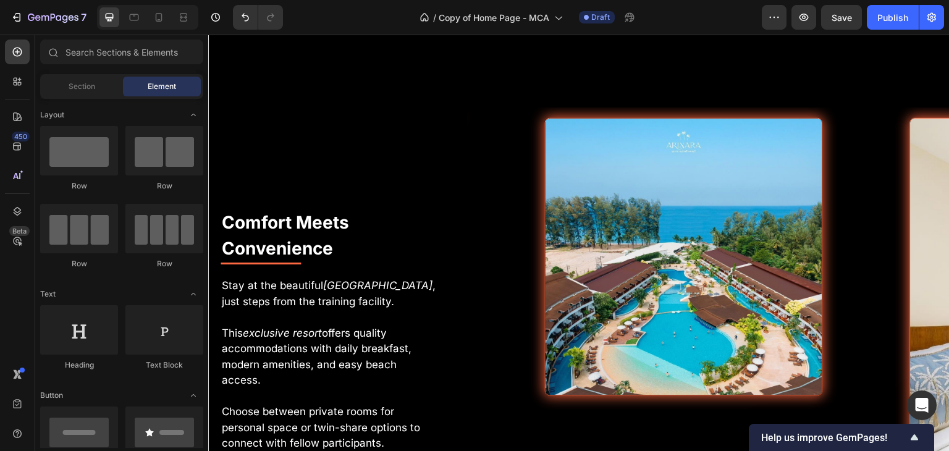
scroll to position [3828, 0]
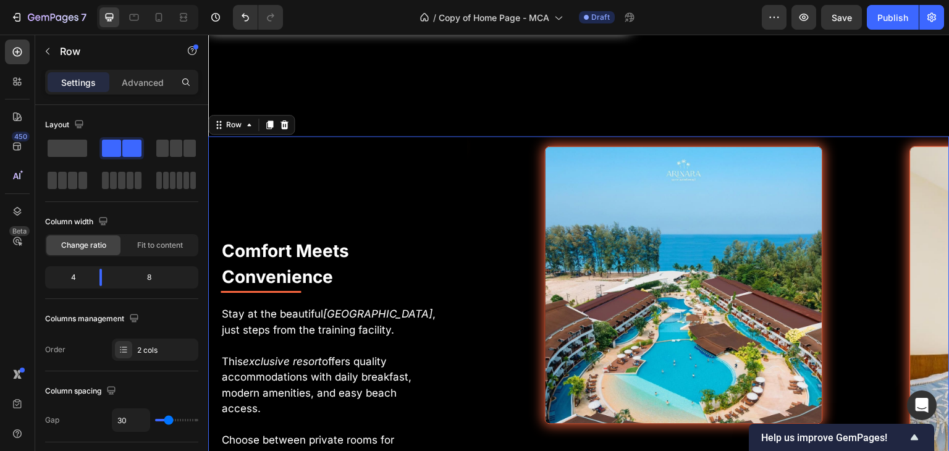
click at [225, 216] on div "Comfort Meets Convenience Text Block Title Line Stay at the beautiful Arinara B…" at bounding box center [328, 362] width 241 height 450
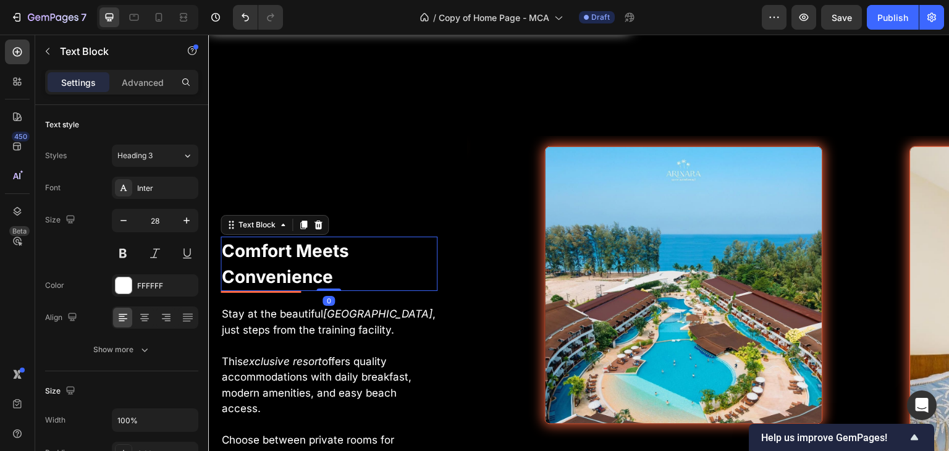
click at [225, 238] on p "Comfort Meets Convenience" at bounding box center [329, 264] width 214 height 52
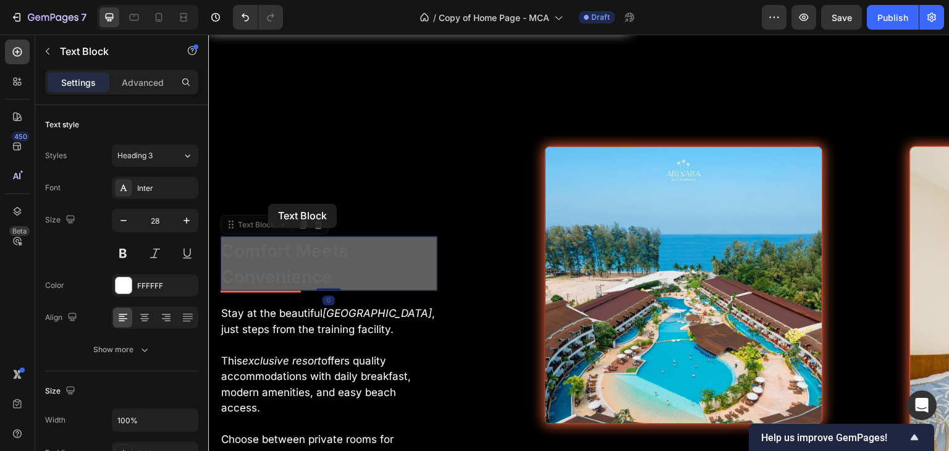
scroll to position [3800, 0]
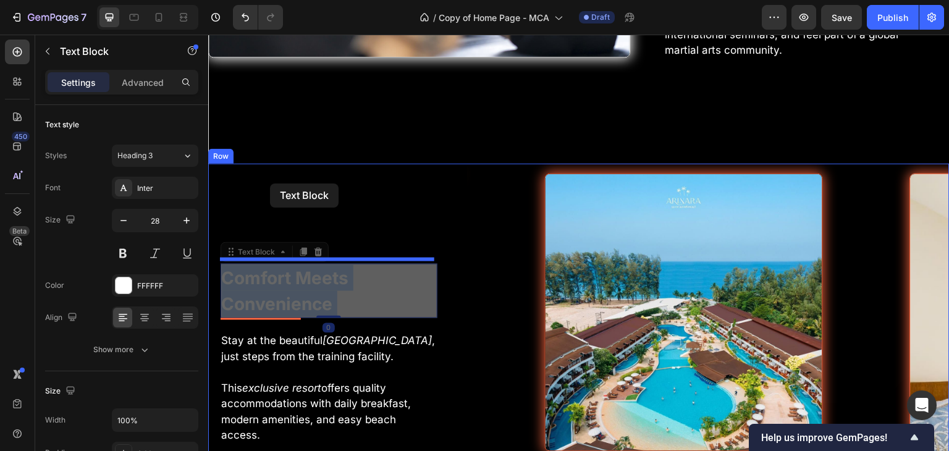
drag, startPoint x: 263, startPoint y: 243, endPoint x: 270, endPoint y: 183, distance: 59.8
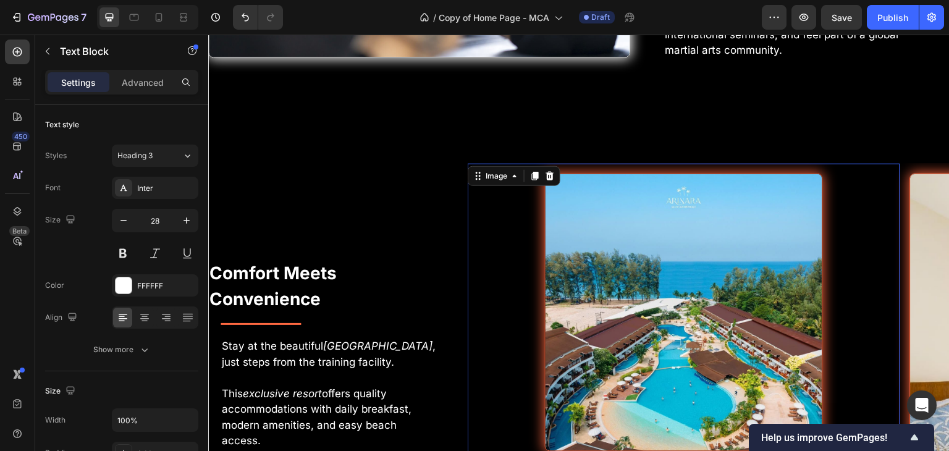
click at [567, 245] on img at bounding box center [684, 313] width 278 height 278
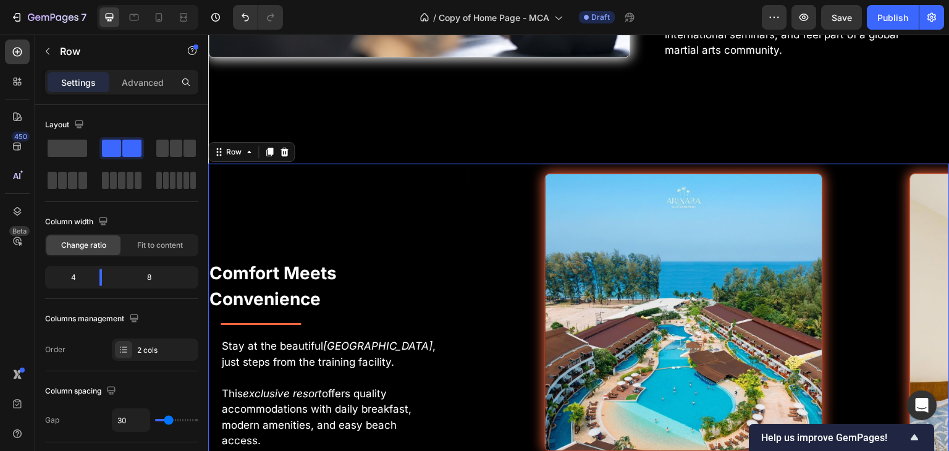
click at [294, 206] on div "Comfort Meets Convenience Text Block Title Line Stay at the beautiful Arinara B…" at bounding box center [328, 389] width 241 height 450
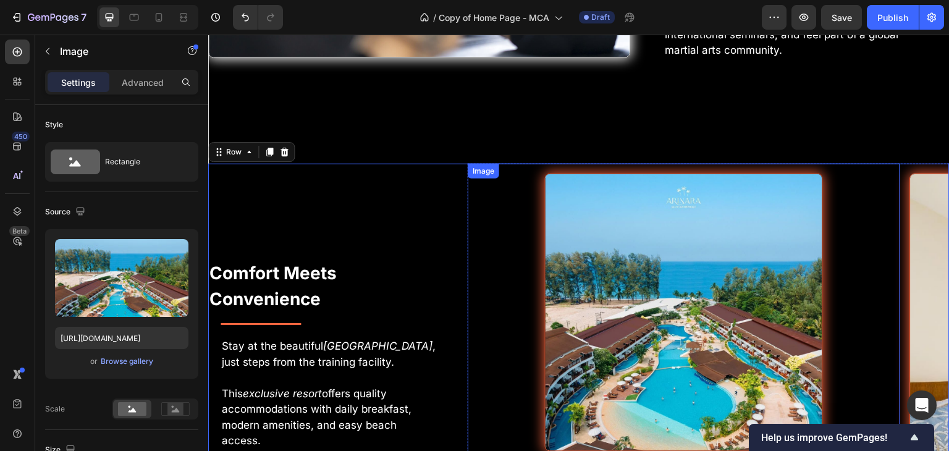
click at [534, 233] on div at bounding box center [683, 313] width 413 height 278
click at [347, 216] on div "Comfort Meets Convenience Text Block Title Line Stay at the beautiful Arinara B…" at bounding box center [328, 389] width 241 height 450
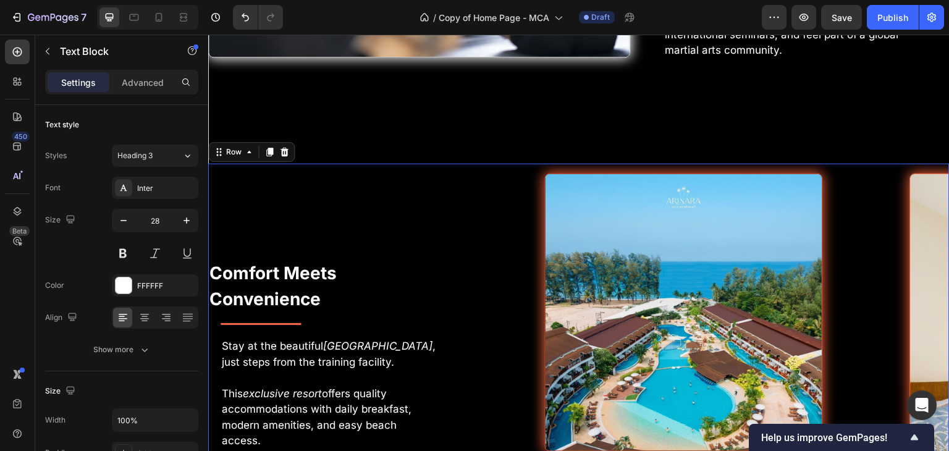
click at [309, 260] on p "Comfort Meets Convenience" at bounding box center [328, 286] width 238 height 52
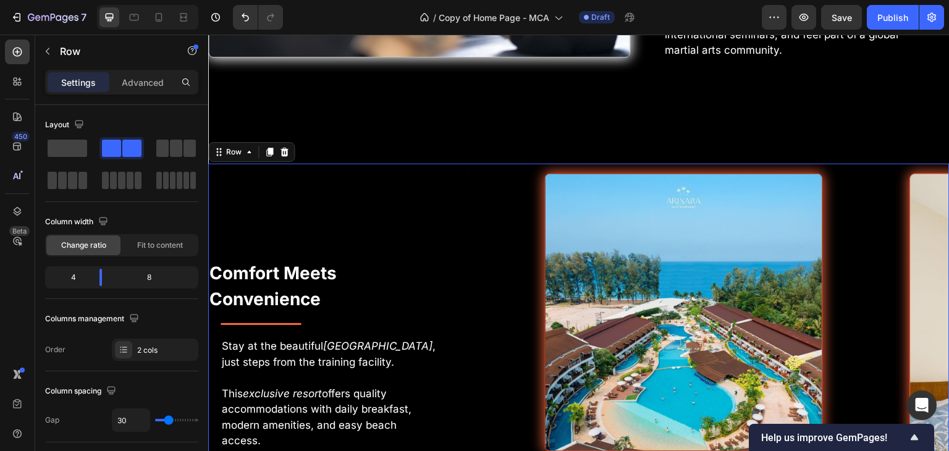
click at [314, 230] on div "Comfort Meets Convenience Text Block Title Line Stay at the beautiful Arinara B…" at bounding box center [328, 389] width 241 height 450
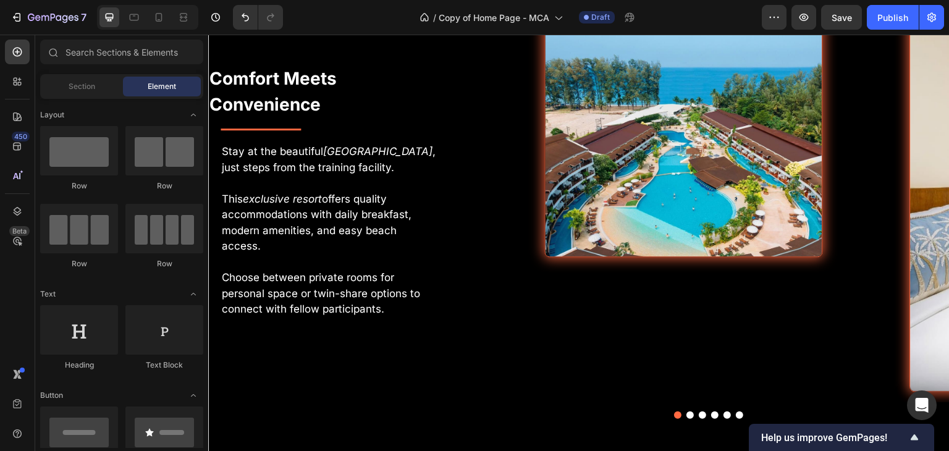
scroll to position [3985, 0]
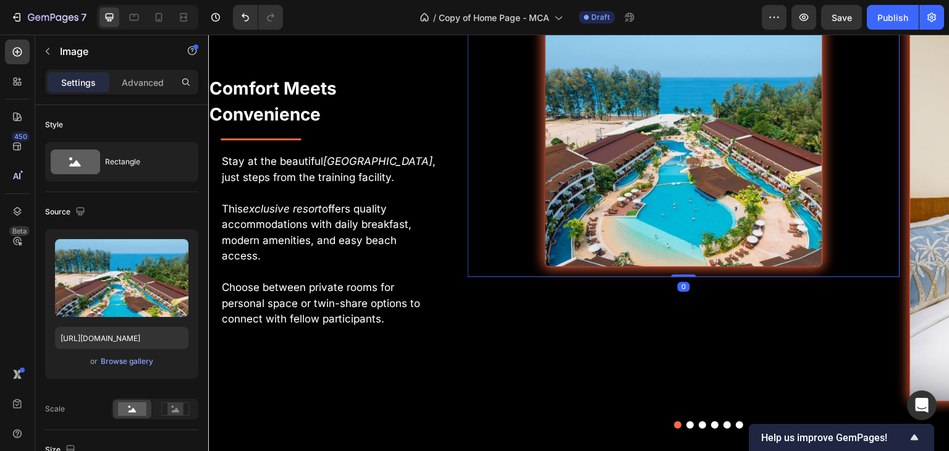
click at [703, 177] on img at bounding box center [684, 128] width 278 height 278
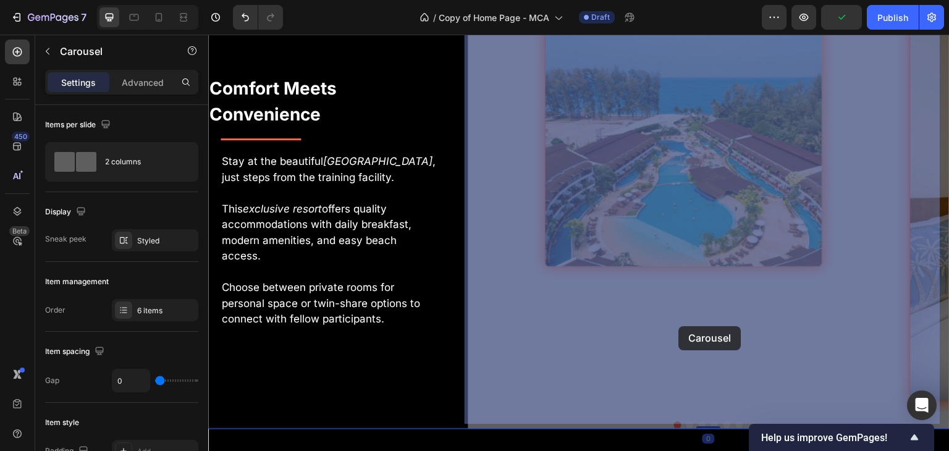
drag, startPoint x: 683, startPoint y: 271, endPoint x: 679, endPoint y: 328, distance: 57.0
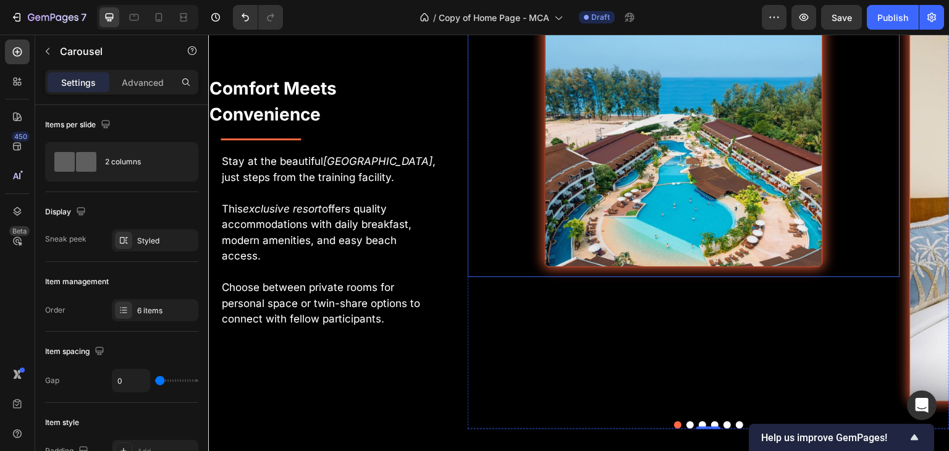
click at [664, 176] on img at bounding box center [684, 128] width 278 height 278
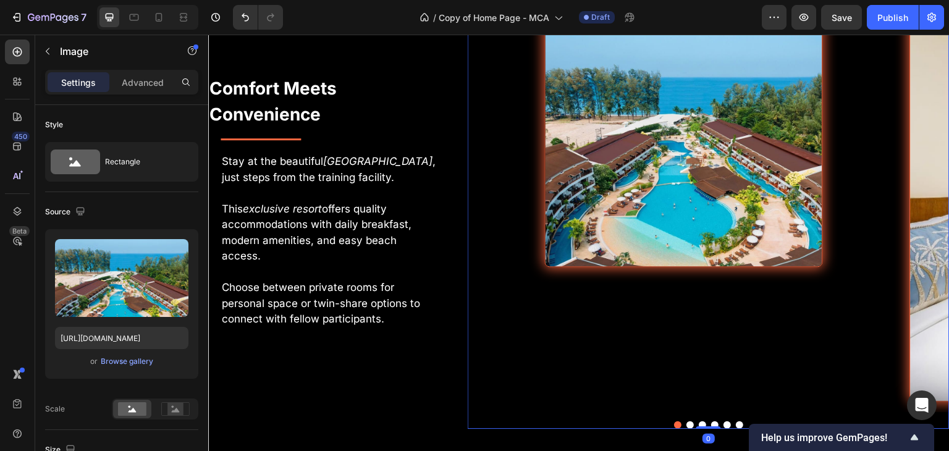
click at [508, 342] on div "Image" at bounding box center [684, 195] width 432 height 432
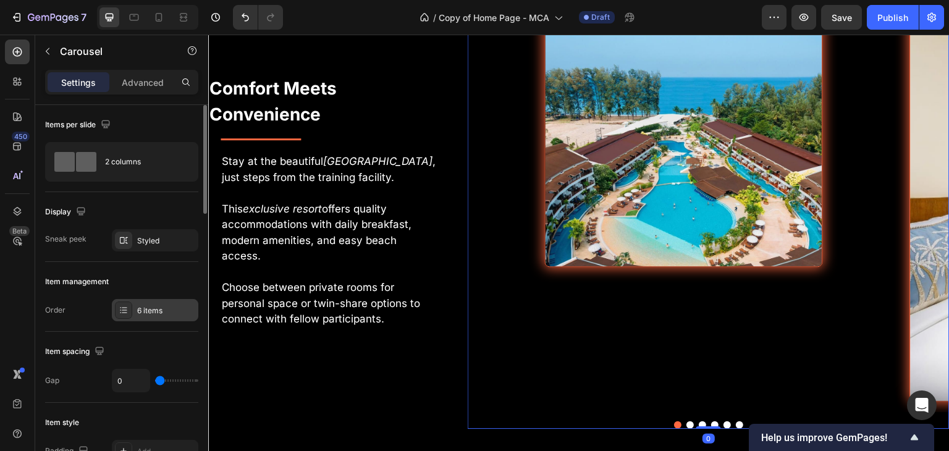
click at [129, 316] on div at bounding box center [123, 309] width 17 height 17
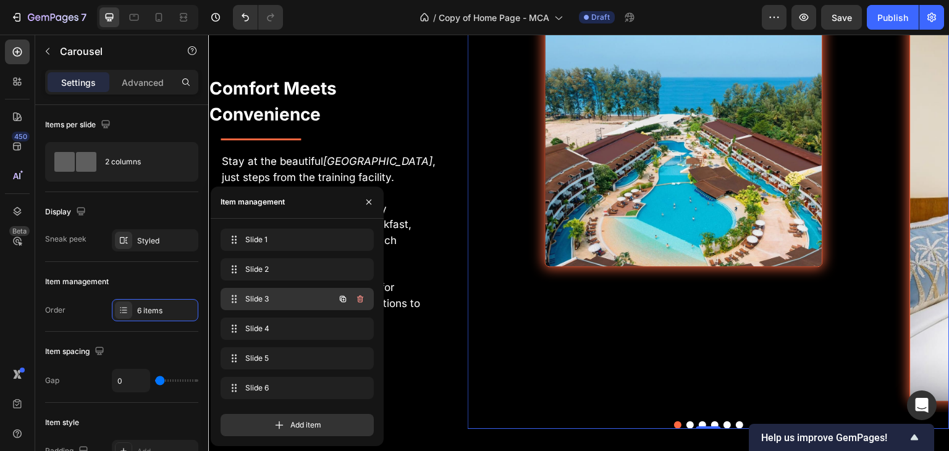
click at [276, 295] on span "Slide 3" at bounding box center [280, 298] width 70 height 11
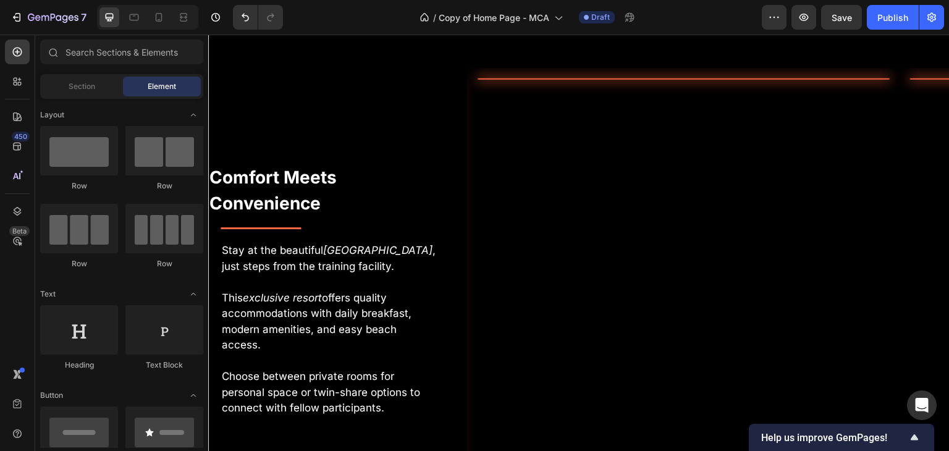
scroll to position [3906, 0]
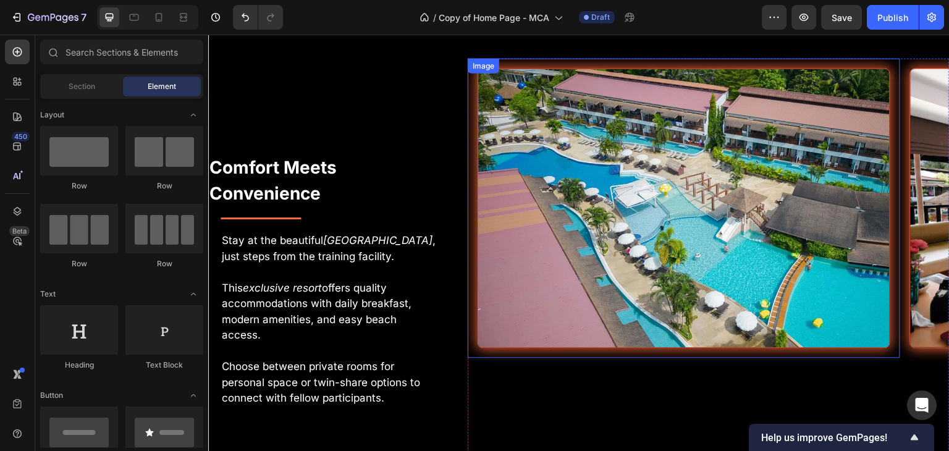
click at [510, 145] on img at bounding box center [683, 208] width 413 height 280
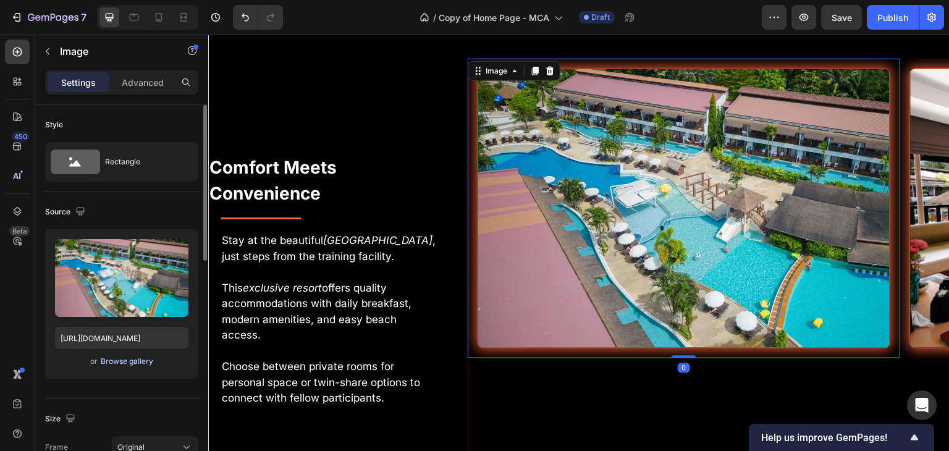
click at [106, 356] on div "Browse gallery" at bounding box center [127, 361] width 53 height 11
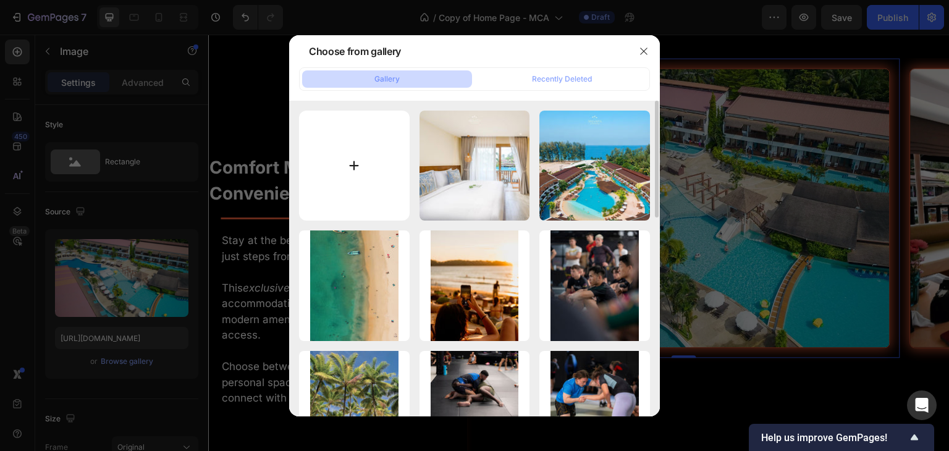
click at [358, 158] on input "file" at bounding box center [354, 166] width 111 height 111
type input "C:\fakepath\Pool-Arinara-Breakfast.jpg"
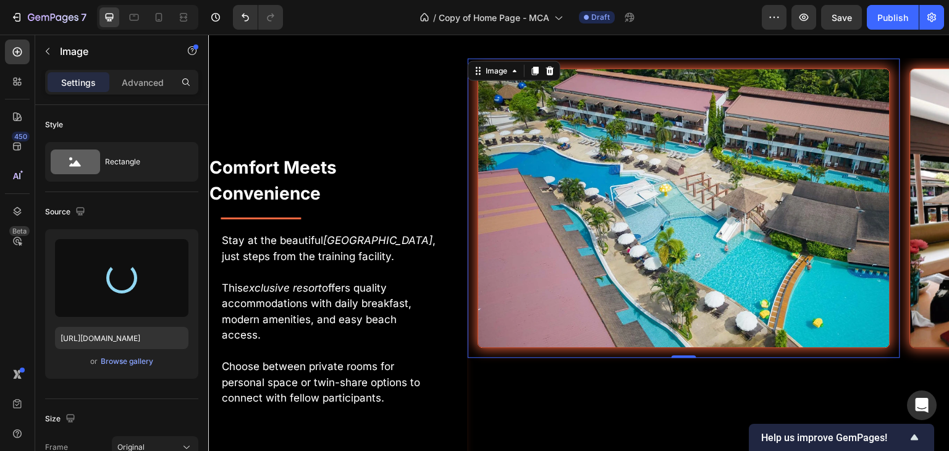
type input "https://cdn.shopify.com/s/files/1/0699/5027/5767/files/gempages_575372905605497…"
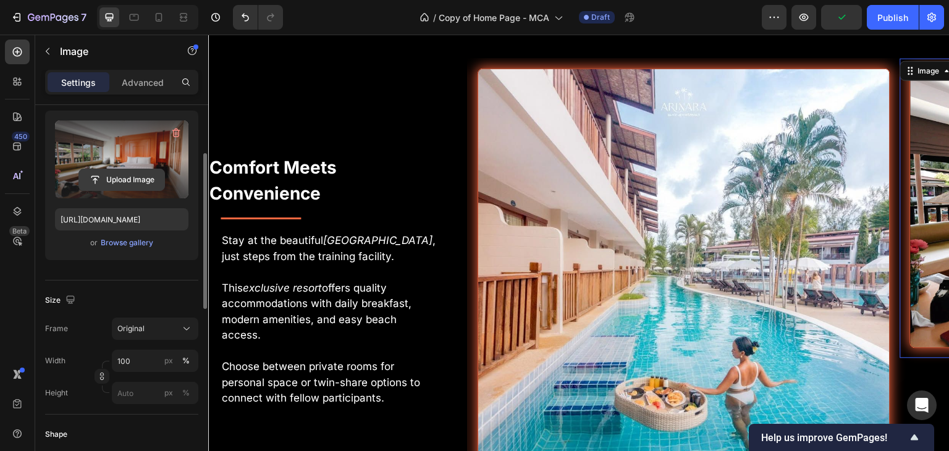
click at [141, 176] on input "file" at bounding box center [121, 179] width 85 height 21
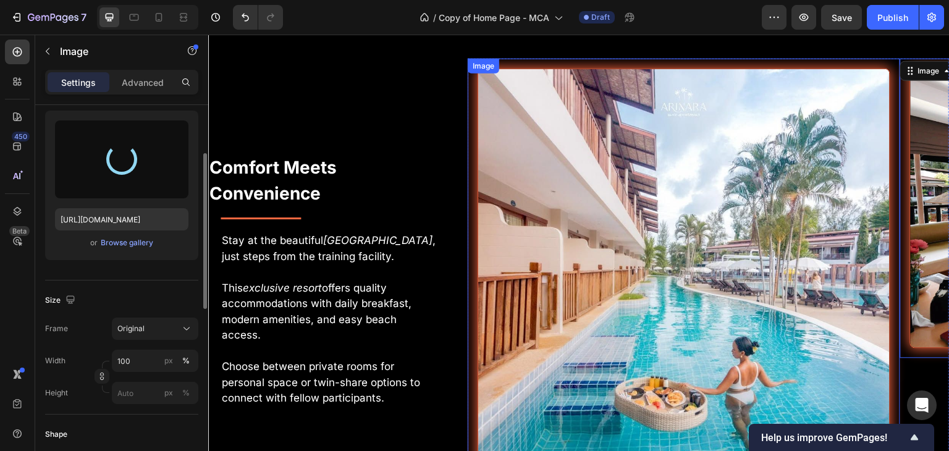
type input "https://cdn.shopify.com/s/files/1/0699/5027/5767/files/gempages_575372905605497…"
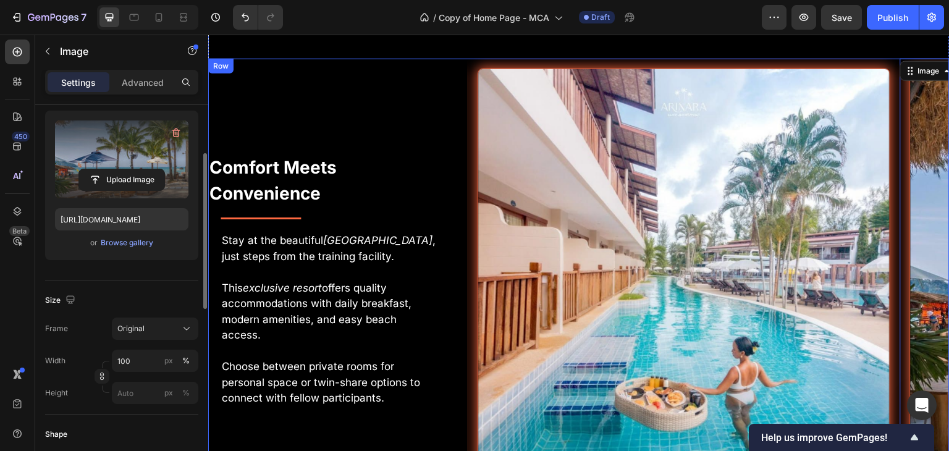
click at [408, 108] on div "Comfort Meets Convenience Text Block Title Line Stay at the beautiful Arinara B…" at bounding box center [328, 283] width 241 height 450
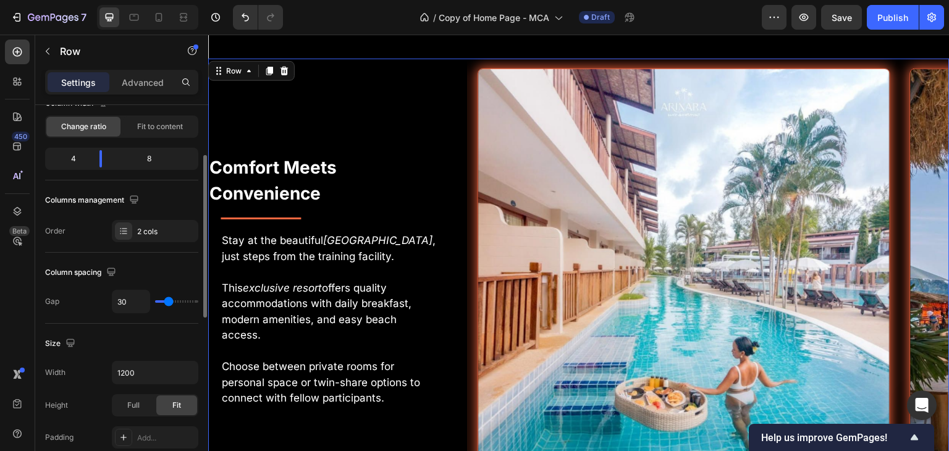
scroll to position [0, 0]
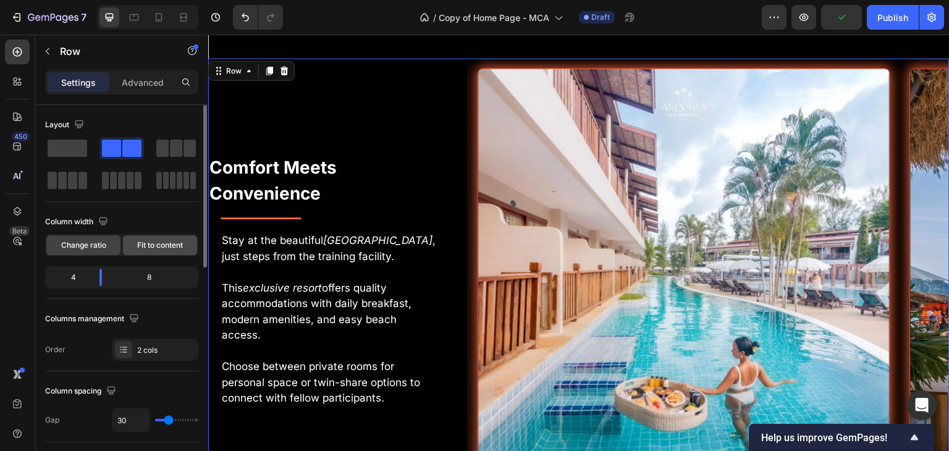
click at [138, 253] on div "Fit to content" at bounding box center [160, 245] width 74 height 20
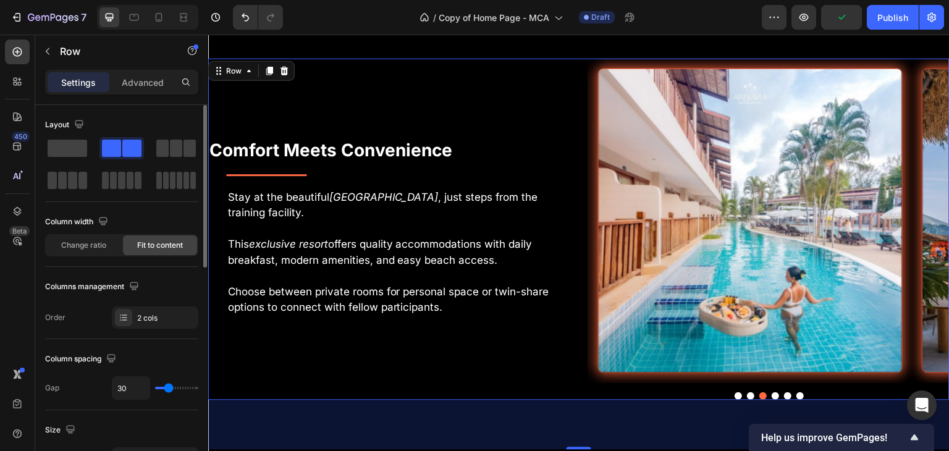
scroll to position [3889, 0]
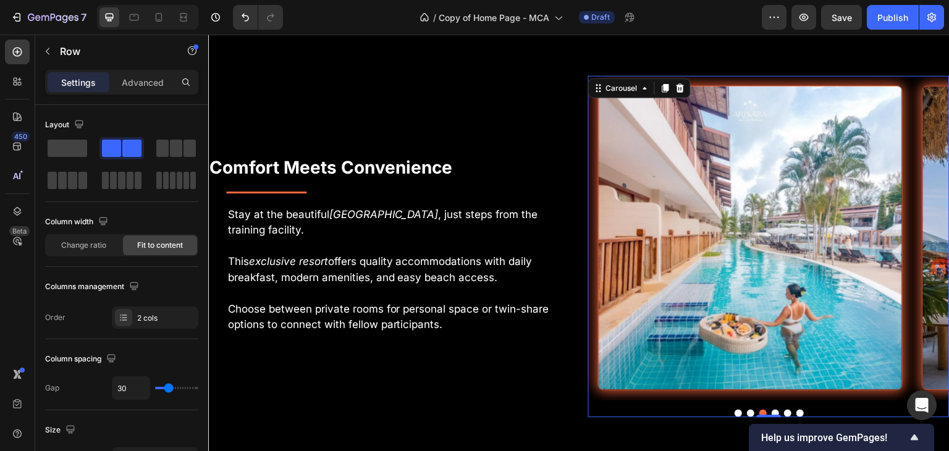
click at [771, 410] on button "Dot" at bounding box center [774, 413] width 7 height 7
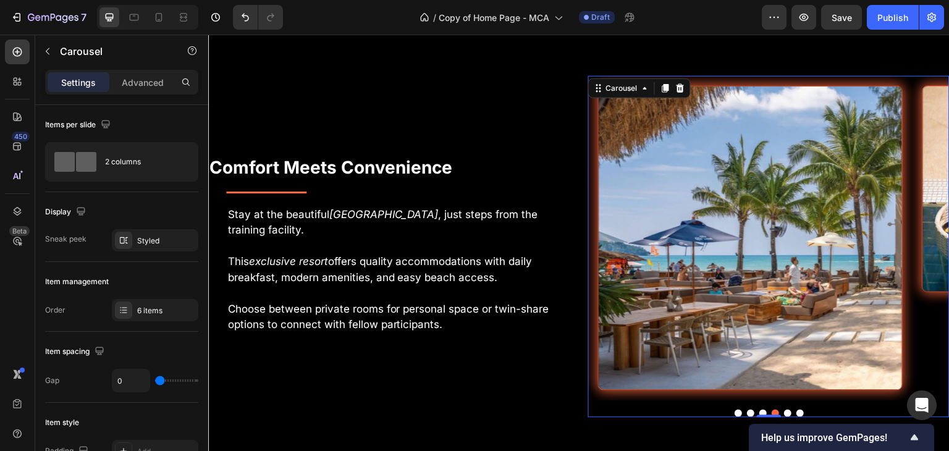
click at [784, 410] on button "Dot" at bounding box center [787, 413] width 7 height 7
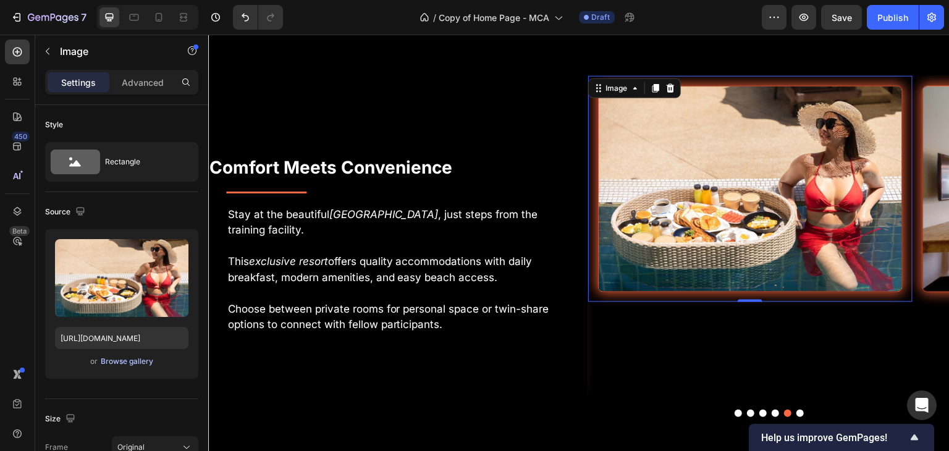
click at [121, 363] on div "Browse gallery" at bounding box center [127, 361] width 53 height 11
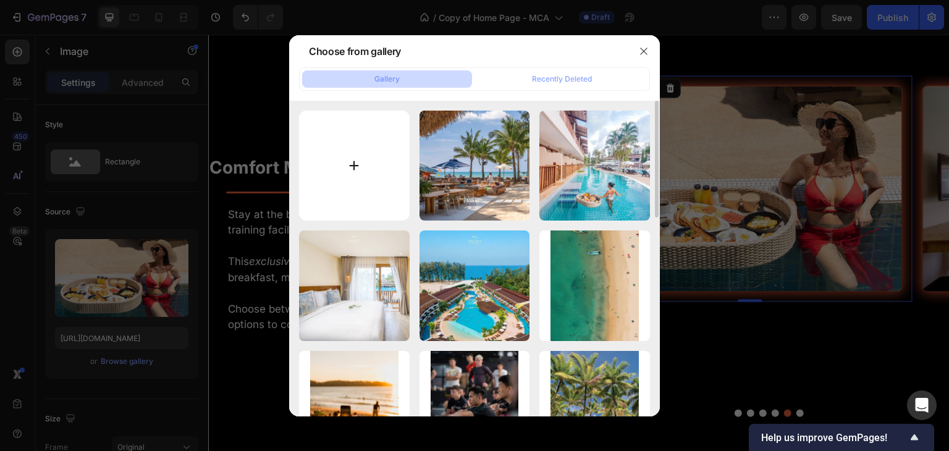
click at [349, 171] on input "file" at bounding box center [354, 166] width 111 height 111
type input "C:\fakepath\Gazebo-Arinara-Pool.jpg"
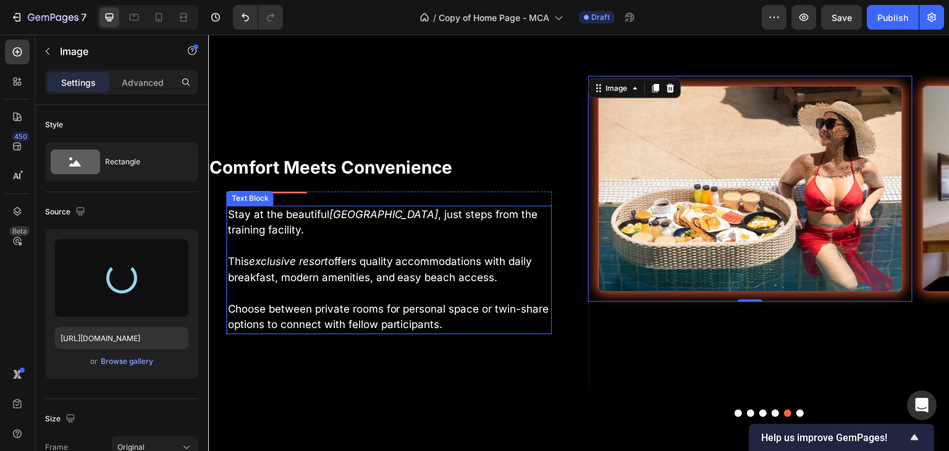
type input "https://cdn.shopify.com/s/files/1/0699/5027/5767/files/gempages_575372905605497…"
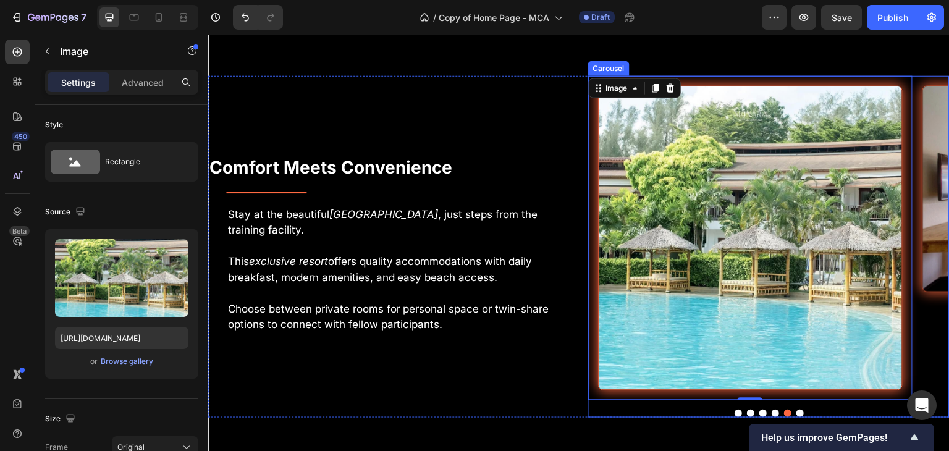
click at [796, 410] on button "Dot" at bounding box center [799, 413] width 7 height 7
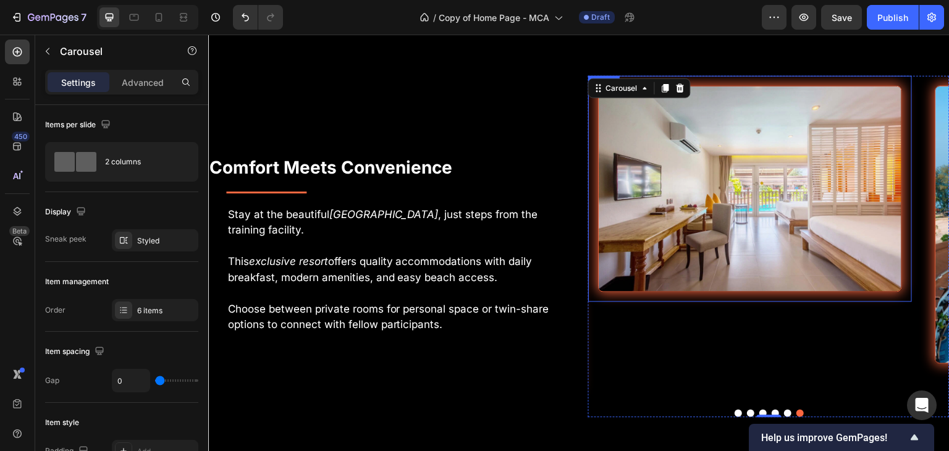
click at [773, 225] on img at bounding box center [750, 188] width 305 height 206
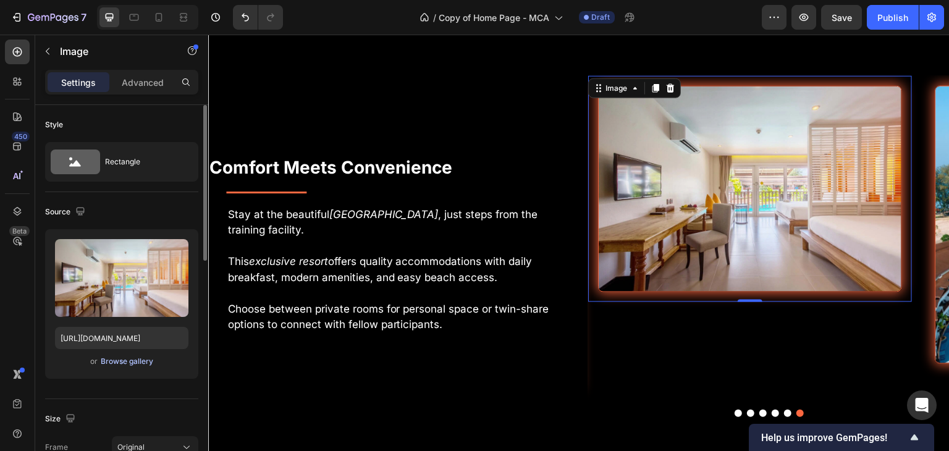
click at [128, 363] on div "Browse gallery" at bounding box center [127, 361] width 53 height 11
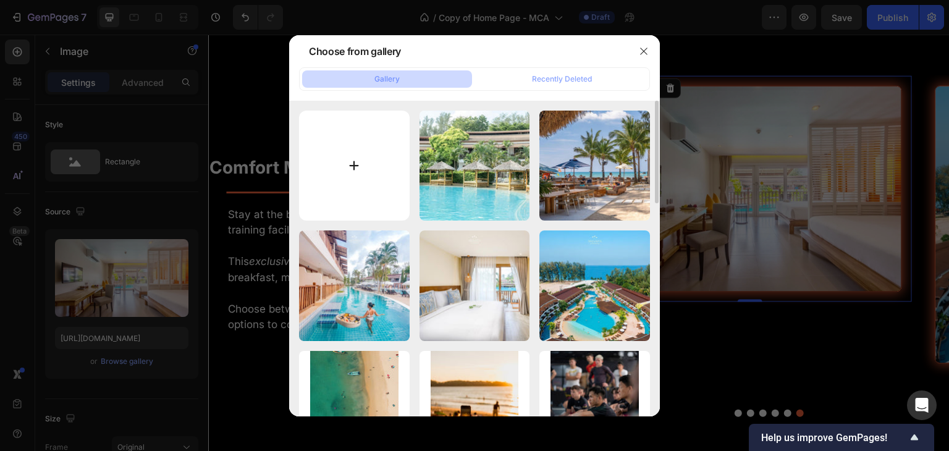
click at [341, 169] on input "file" at bounding box center [354, 166] width 111 height 111
type input "C:\fakepath\Beach-Arinara.jpg"
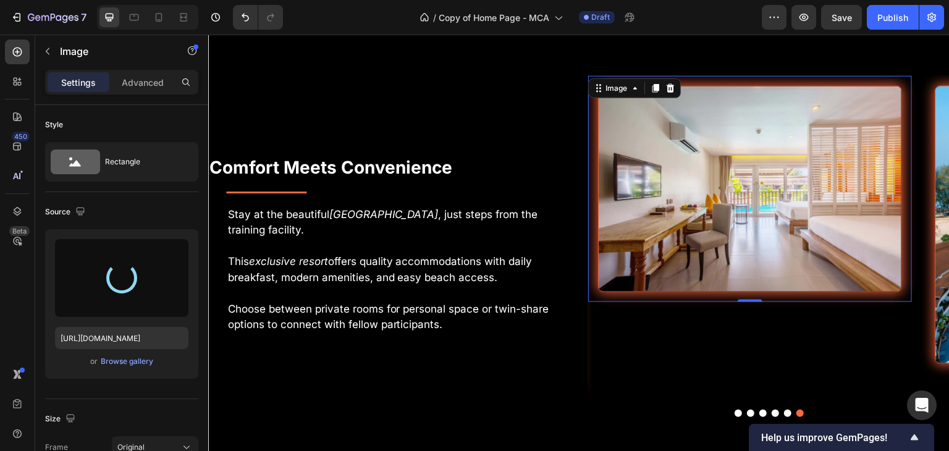
type input "https://cdn.shopify.com/s/files/1/0699/5027/5767/files/gempages_575372905605497…"
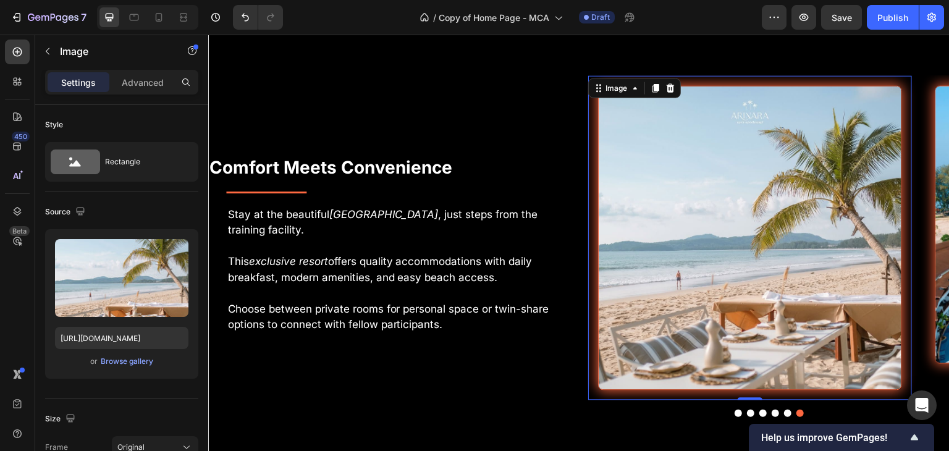
click at [664, 172] on img at bounding box center [750, 237] width 305 height 305
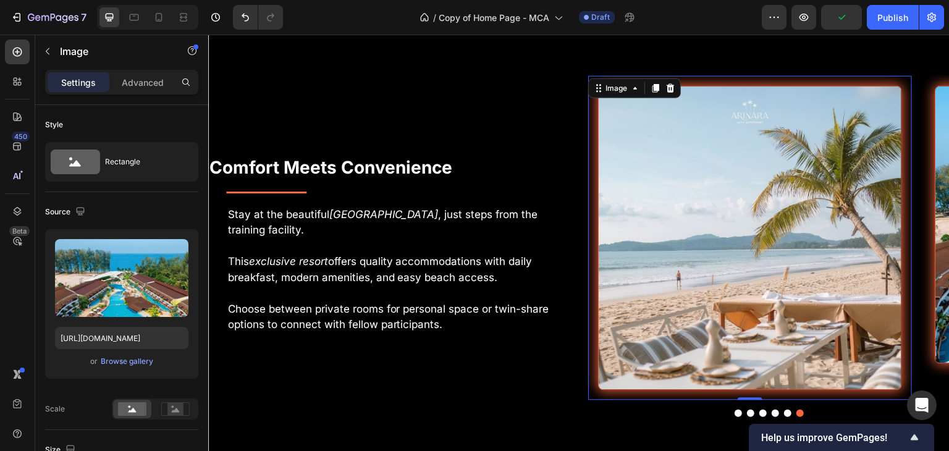
click at [756, 208] on img at bounding box center [750, 237] width 305 height 305
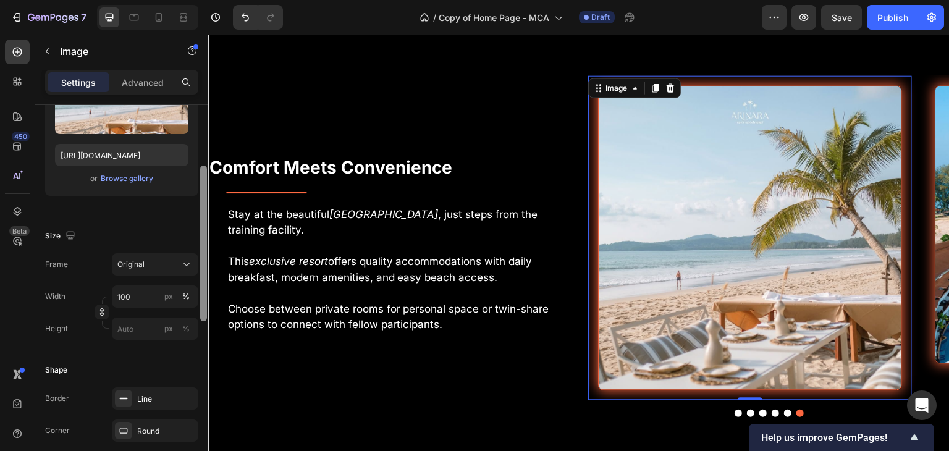
scroll to position [193, 0]
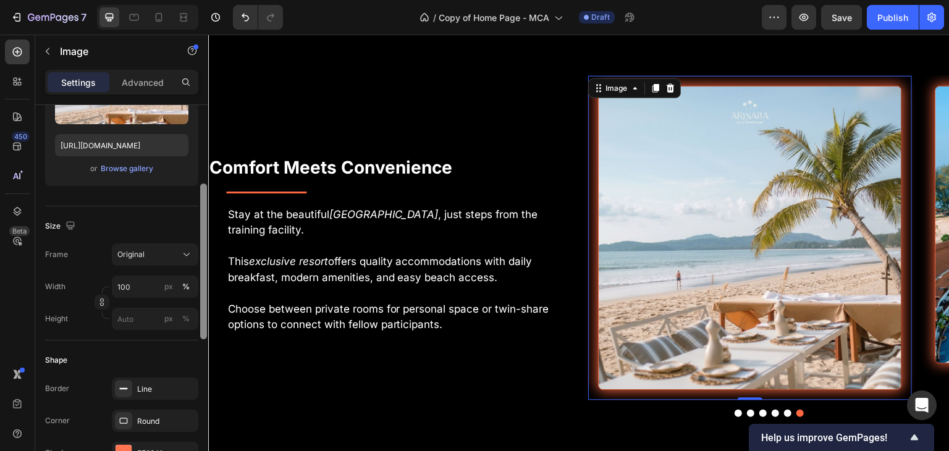
drag, startPoint x: 205, startPoint y: 215, endPoint x: 207, endPoint y: 294, distance: 79.1
click at [207, 294] on div at bounding box center [203, 295] width 9 height 381
click at [187, 255] on icon at bounding box center [186, 254] width 12 height 12
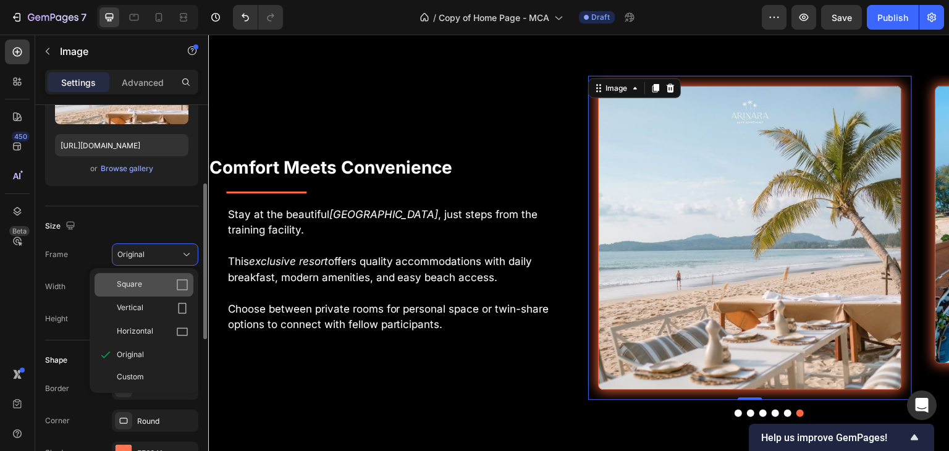
click at [187, 291] on div "Square" at bounding box center [144, 284] width 99 height 23
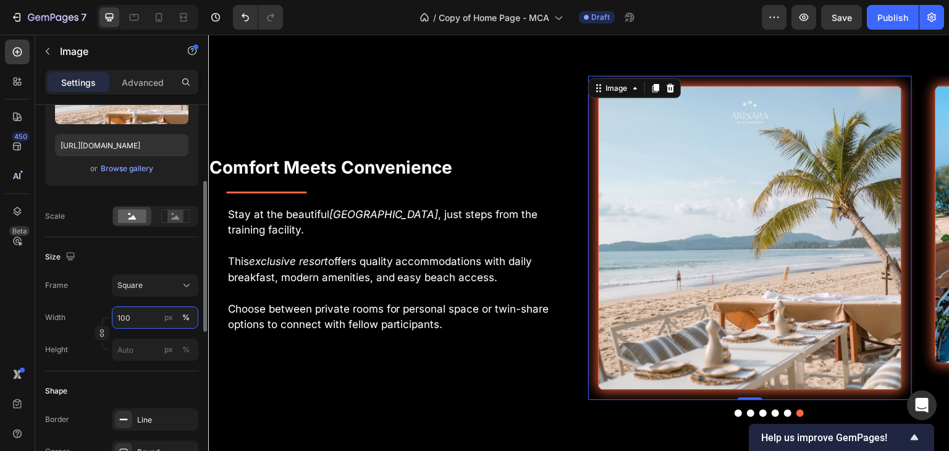
click at [148, 313] on input "100" at bounding box center [155, 317] width 86 height 22
type input "450"
click at [169, 318] on div "px" at bounding box center [168, 317] width 9 height 11
type input "450"
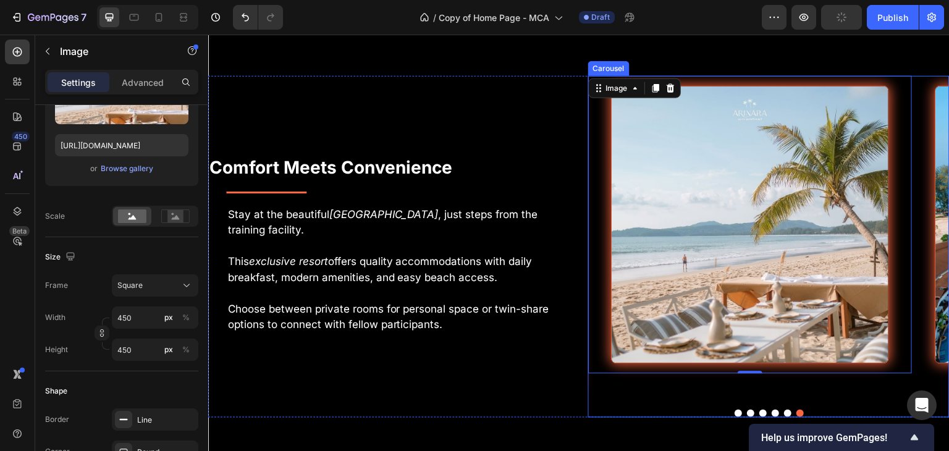
click at [778, 404] on div "Image Image Image Image Image Image 0 Carousel" at bounding box center [768, 246] width 361 height 342
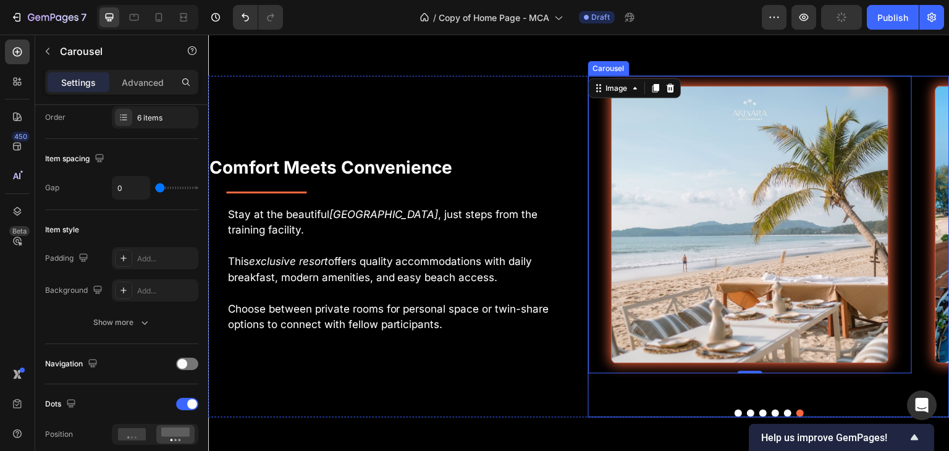
scroll to position [0, 0]
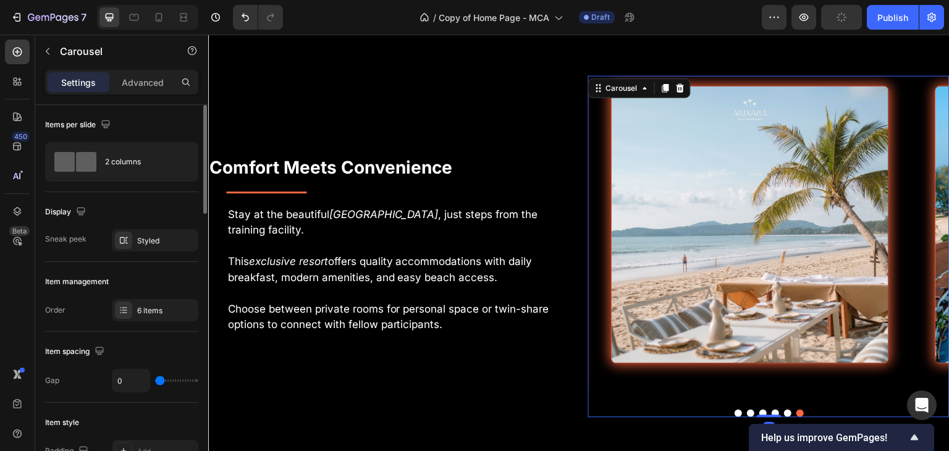
click at [784, 410] on button "Dot" at bounding box center [787, 413] width 7 height 7
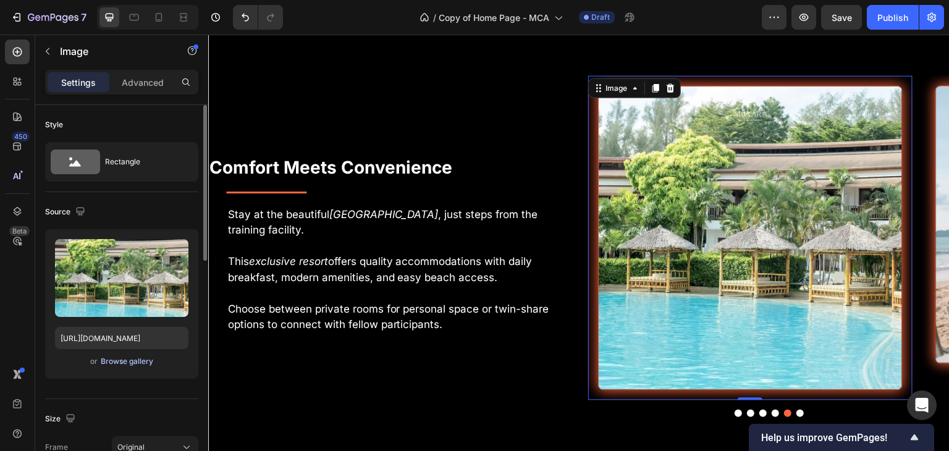
click at [140, 362] on div "Browse gallery" at bounding box center [127, 361] width 53 height 11
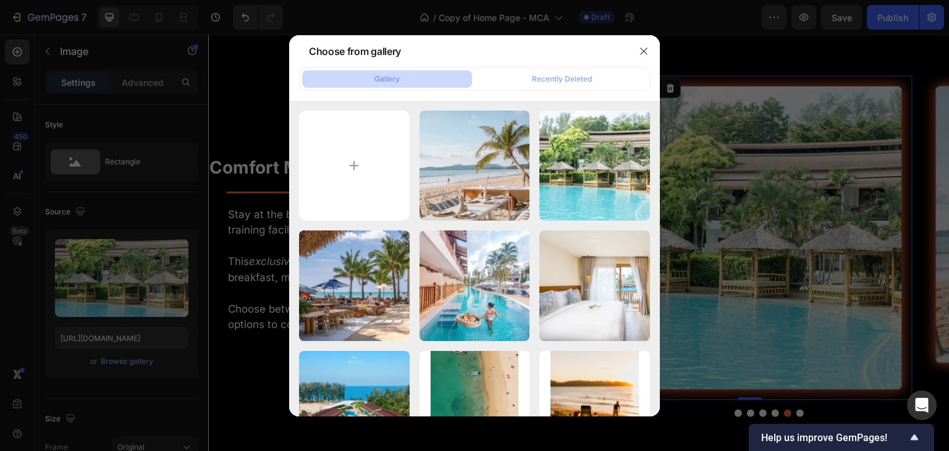
drag, startPoint x: 140, startPoint y: 362, endPoint x: 544, endPoint y: 7, distance: 537.9
click at [544, 7] on div at bounding box center [474, 225] width 949 height 451
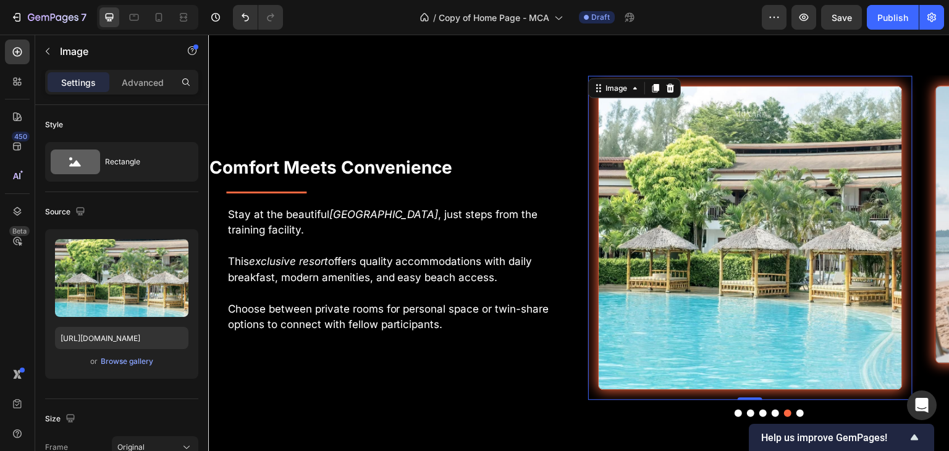
click at [696, 207] on img at bounding box center [750, 237] width 305 height 305
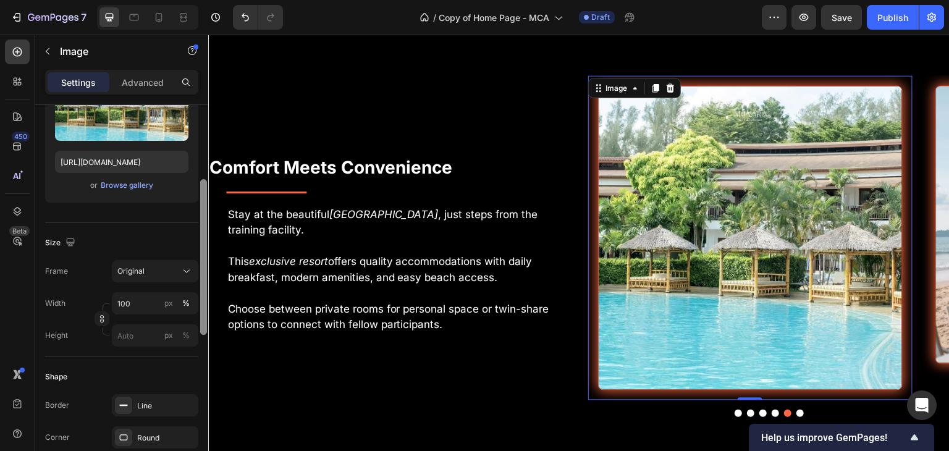
scroll to position [184, 0]
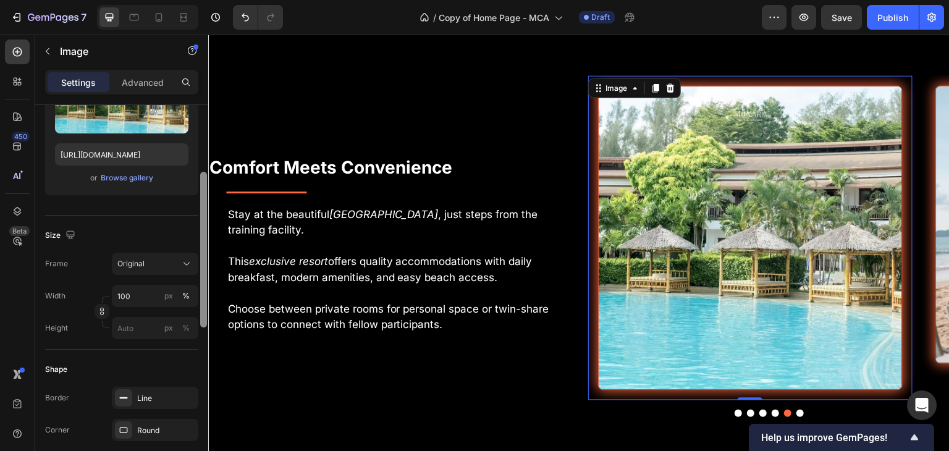
drag, startPoint x: 201, startPoint y: 239, endPoint x: 205, endPoint y: 314, distance: 75.5
click at [205, 314] on div at bounding box center [203, 250] width 7 height 156
click at [161, 275] on div "Frame Original Width 100 px % Height px %" at bounding box center [121, 295] width 153 height 86
click at [162, 272] on button "Original" at bounding box center [155, 263] width 86 height 22
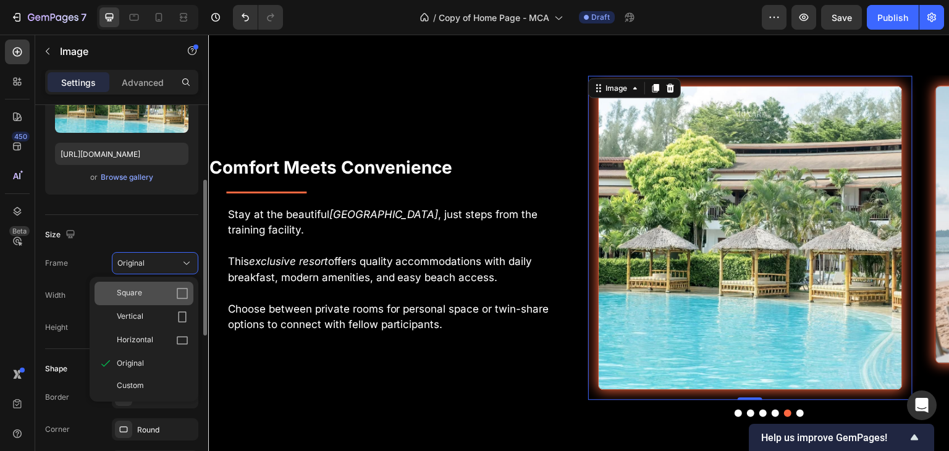
click at [181, 290] on icon at bounding box center [182, 293] width 12 height 12
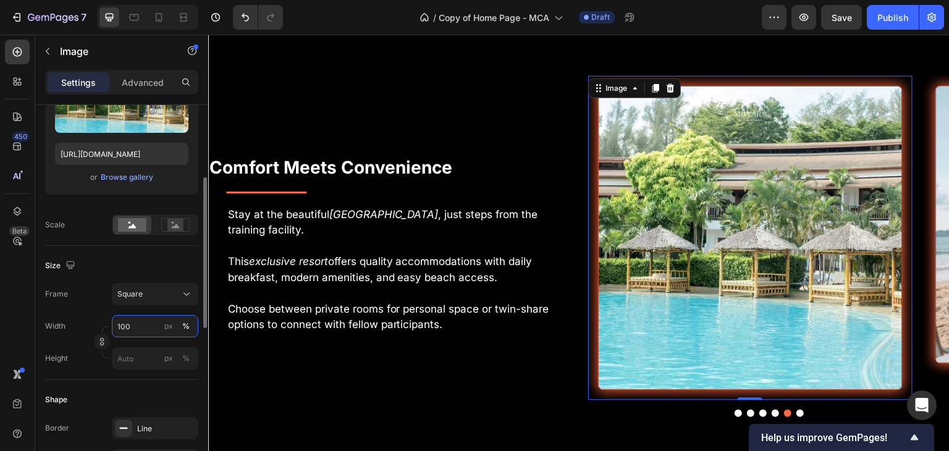
click at [141, 324] on input "100" at bounding box center [155, 326] width 86 height 22
type input "450"
click at [175, 327] on button "px" at bounding box center [168, 326] width 15 height 15
type input "450"
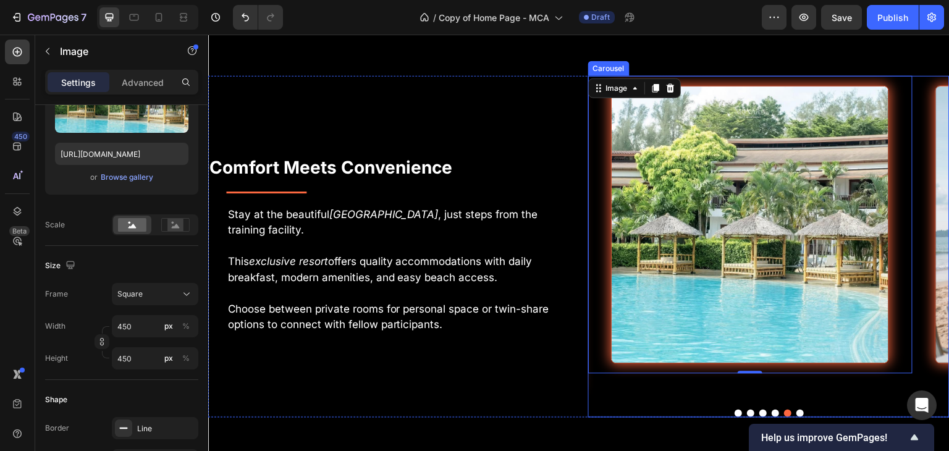
click at [771, 410] on button "Dot" at bounding box center [774, 413] width 7 height 7
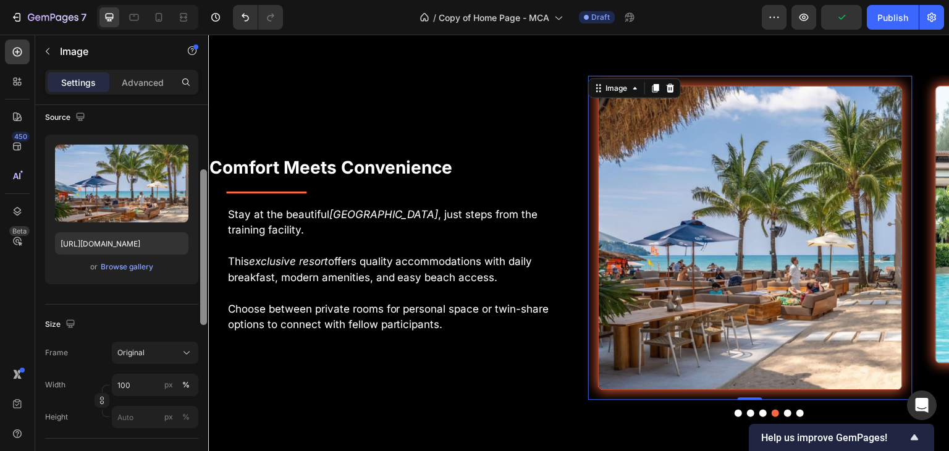
scroll to position [113, 0]
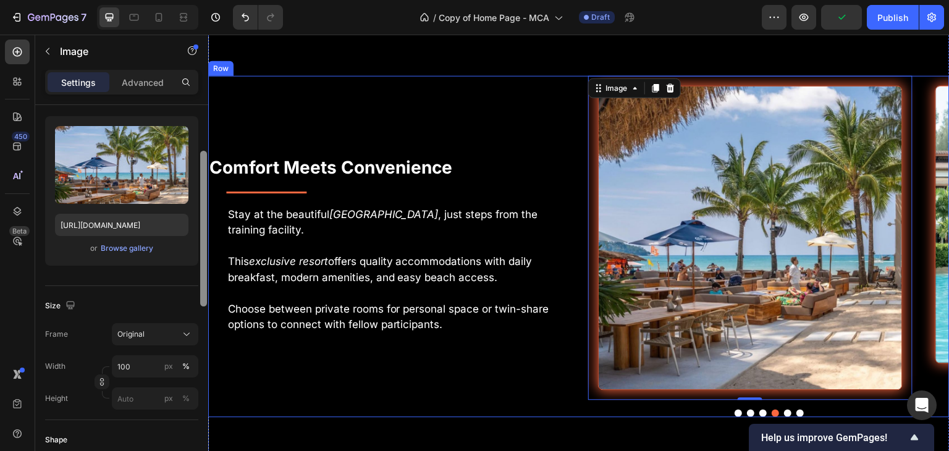
drag, startPoint x: 409, startPoint y: 228, endPoint x: 209, endPoint y: 273, distance: 205.1
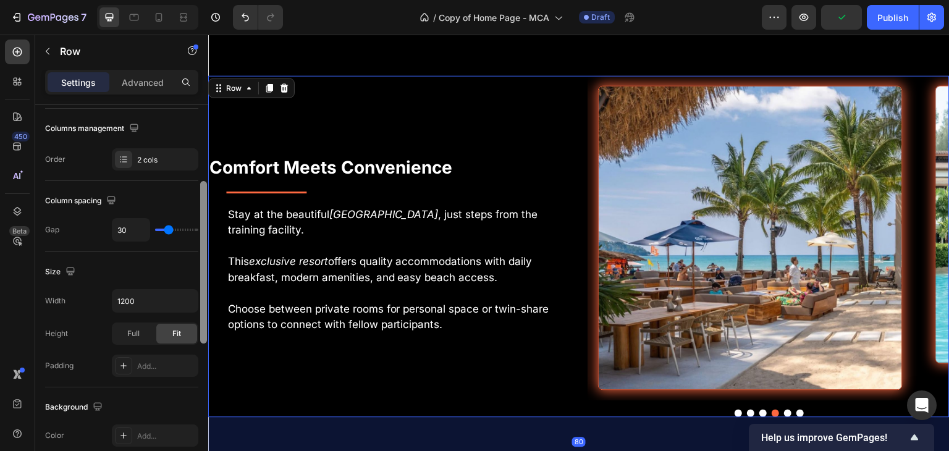
scroll to position [140, 0]
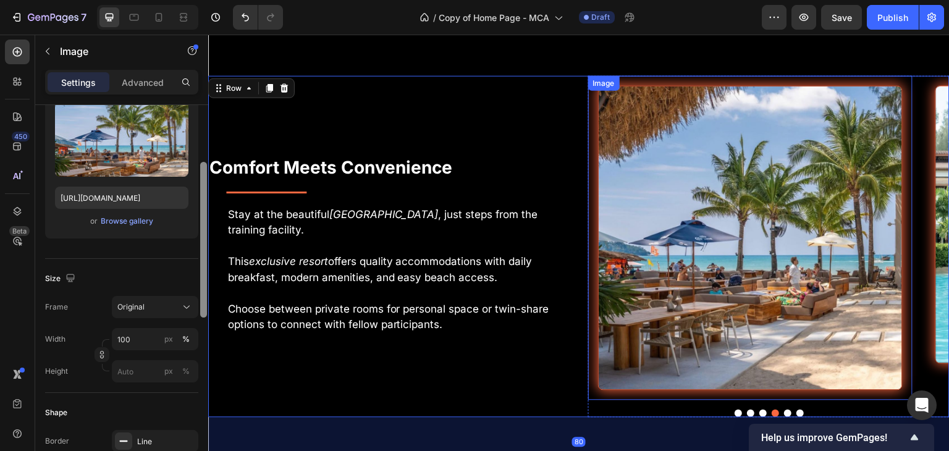
click at [712, 163] on img at bounding box center [750, 237] width 305 height 305
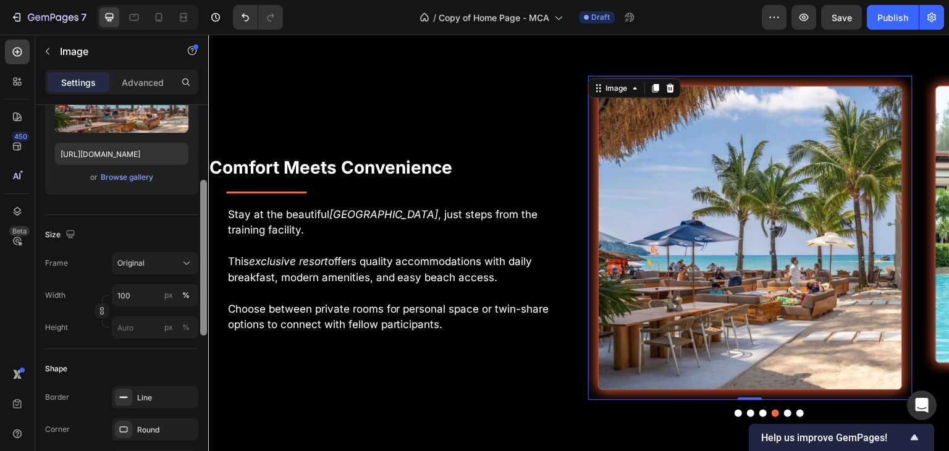
scroll to position [180, 0]
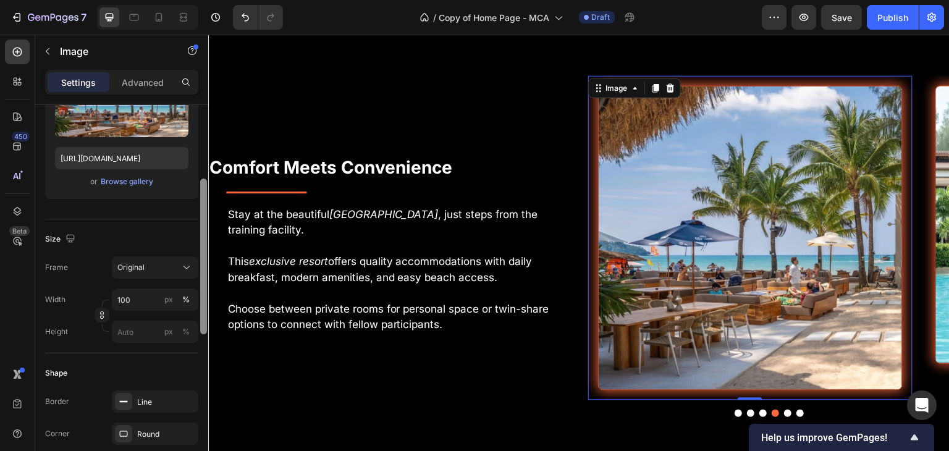
click at [201, 267] on div at bounding box center [203, 257] width 7 height 156
click at [177, 259] on button "Original" at bounding box center [155, 267] width 86 height 22
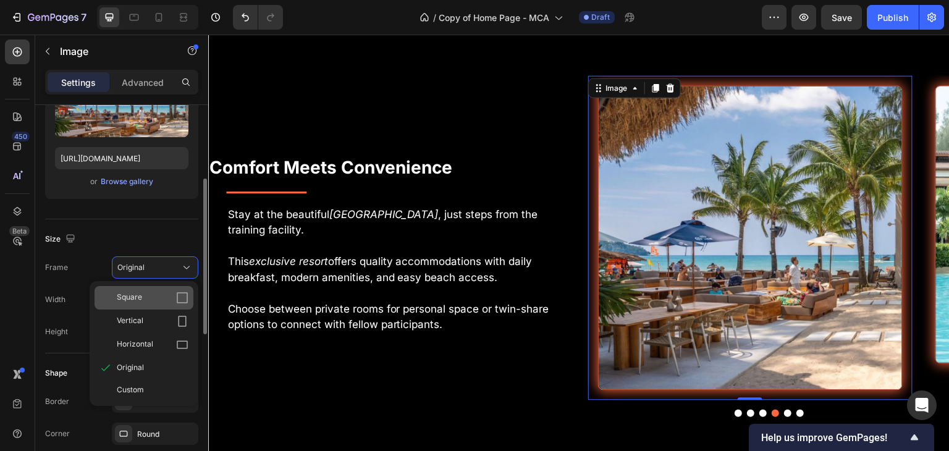
click at [186, 295] on icon at bounding box center [182, 298] width 12 height 12
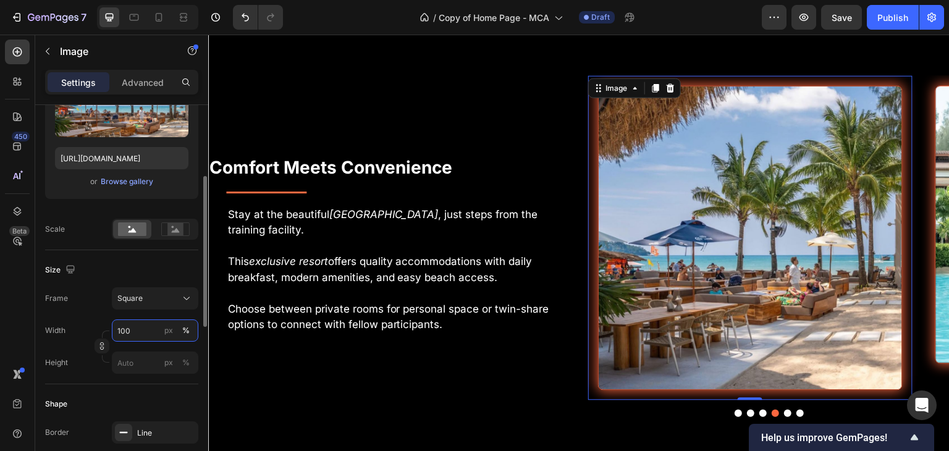
click at [140, 324] on input "100" at bounding box center [155, 330] width 86 height 22
type input "450"
click at [170, 332] on div "px" at bounding box center [168, 330] width 9 height 11
type input "450"
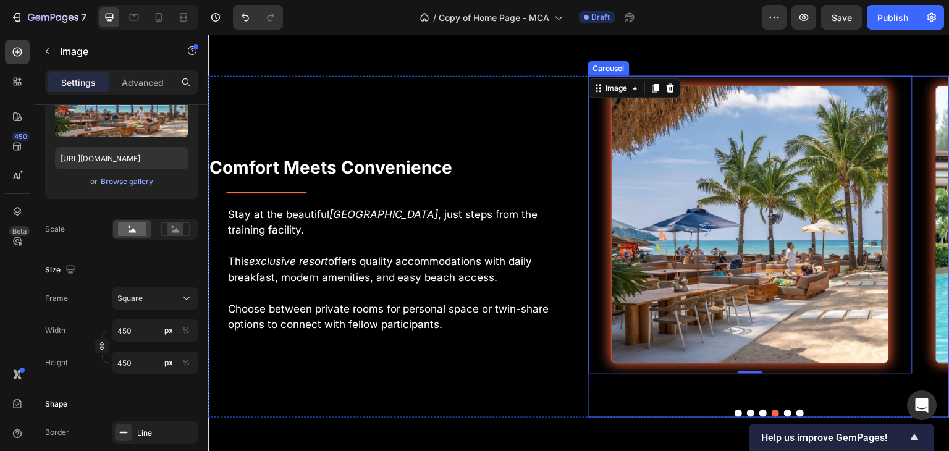
click at [759, 410] on button "Dot" at bounding box center [762, 413] width 7 height 7
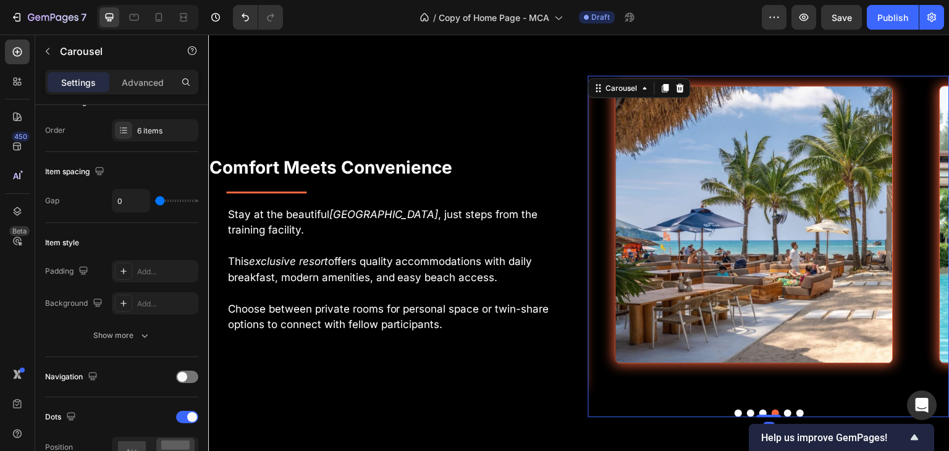
scroll to position [0, 0]
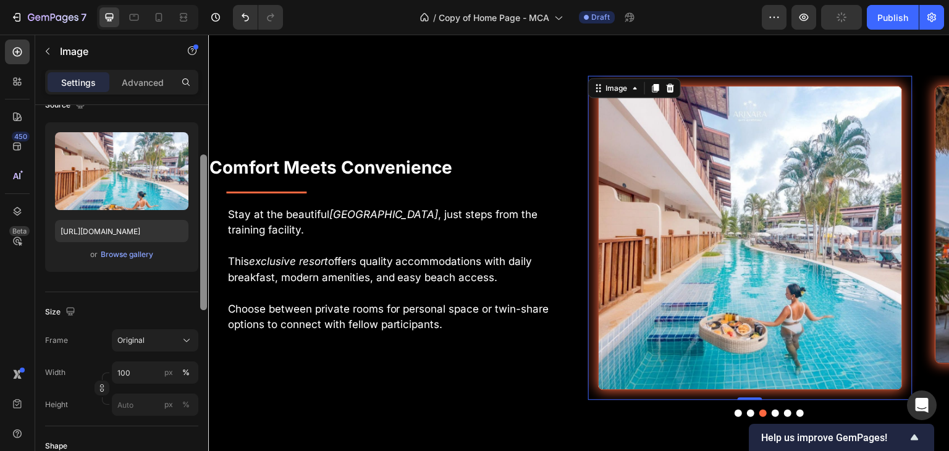
drag, startPoint x: 204, startPoint y: 260, endPoint x: 201, endPoint y: 306, distance: 45.8
click at [201, 306] on div at bounding box center [203, 299] width 9 height 381
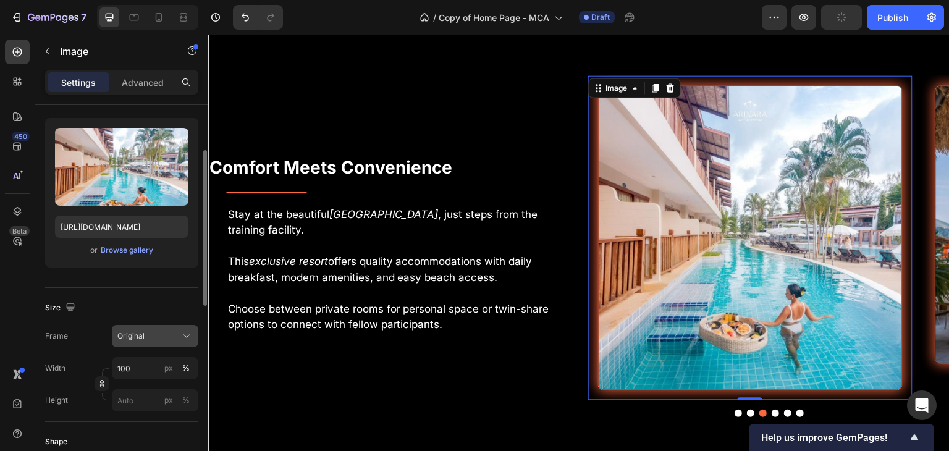
click at [185, 334] on icon at bounding box center [186, 336] width 12 height 12
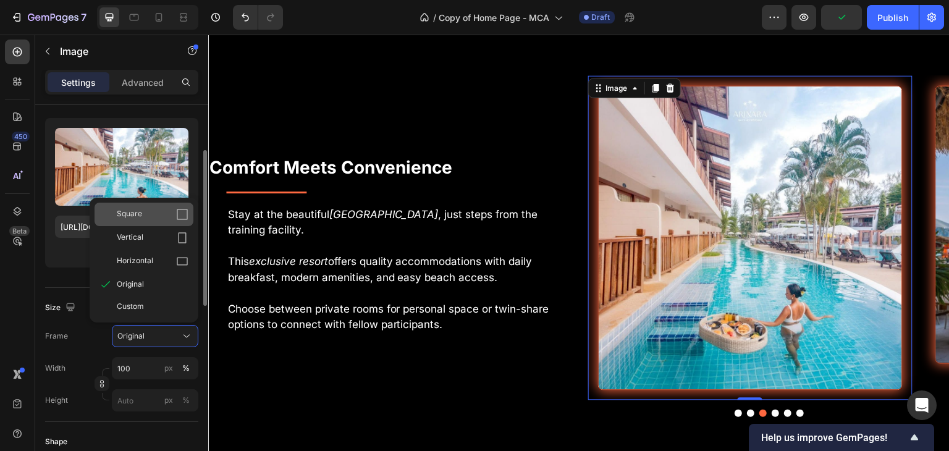
click at [153, 212] on div "Square" at bounding box center [153, 214] width 72 height 12
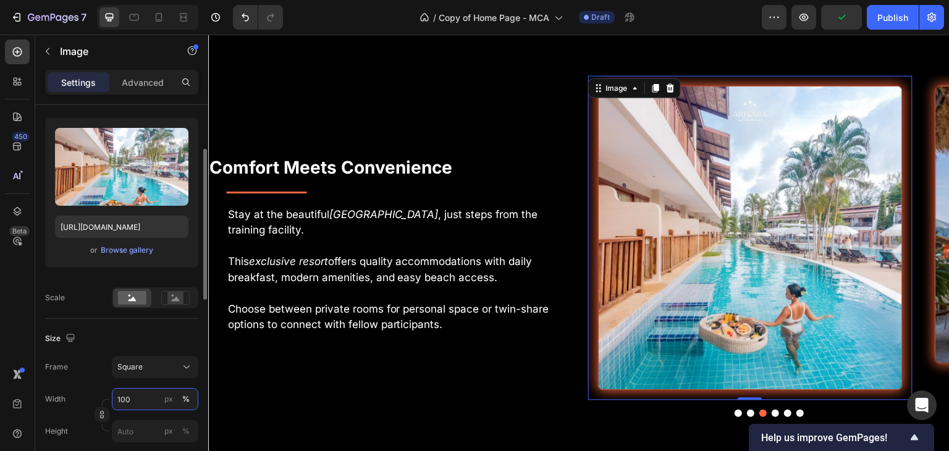
click at [147, 404] on input "100" at bounding box center [155, 399] width 86 height 22
type input "450"
click at [174, 401] on button "px" at bounding box center [168, 399] width 15 height 15
type input "450"
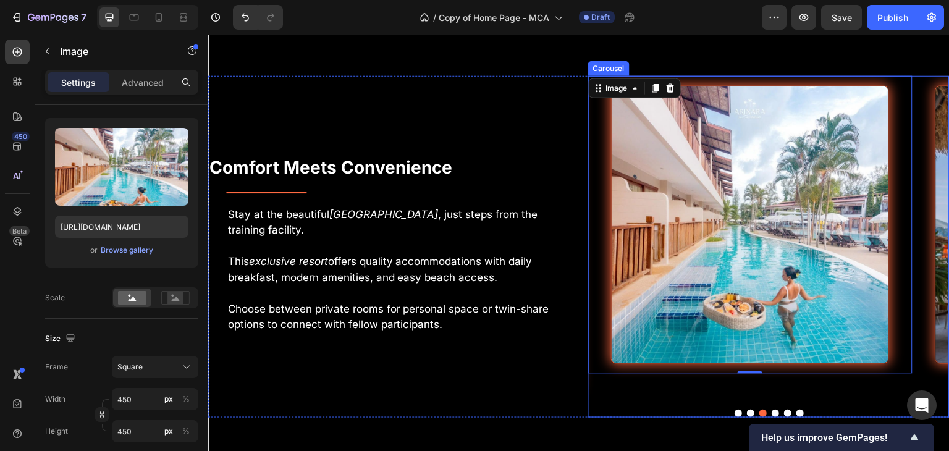
click at [747, 410] on button "Dot" at bounding box center [750, 413] width 7 height 7
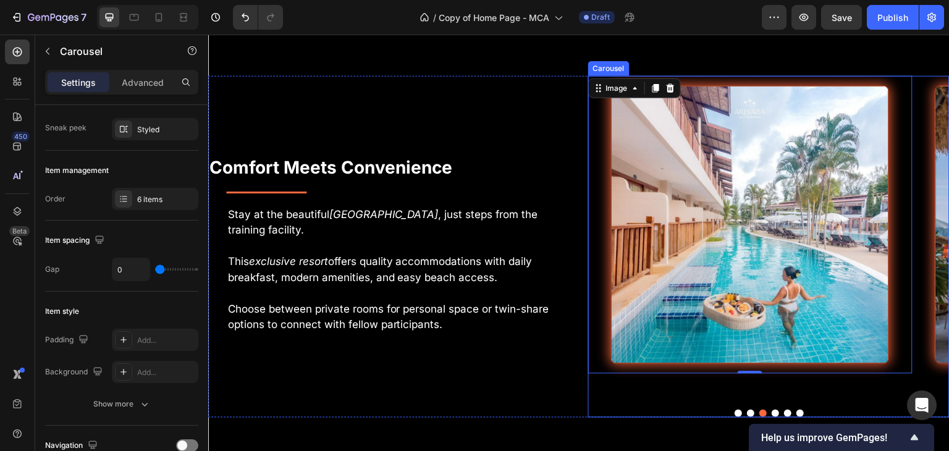
scroll to position [0, 0]
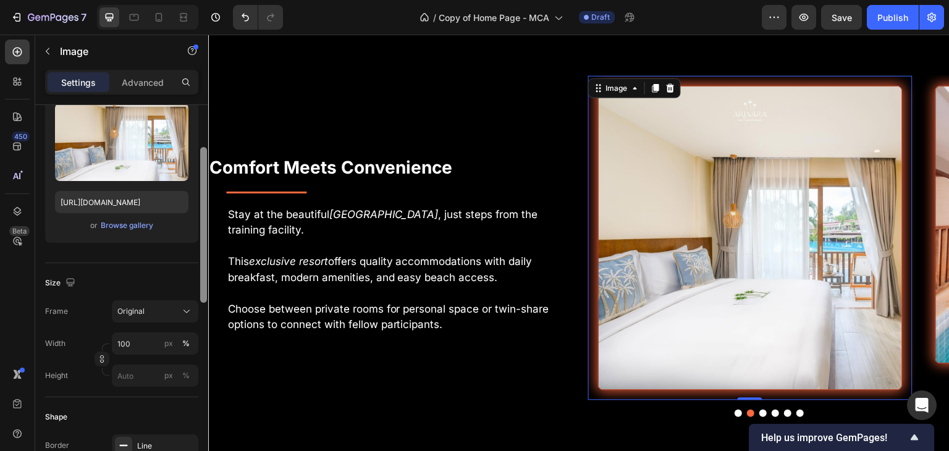
drag, startPoint x: 202, startPoint y: 255, endPoint x: 207, endPoint y: 312, distance: 57.0
click at [207, 312] on div at bounding box center [203, 286] width 9 height 381
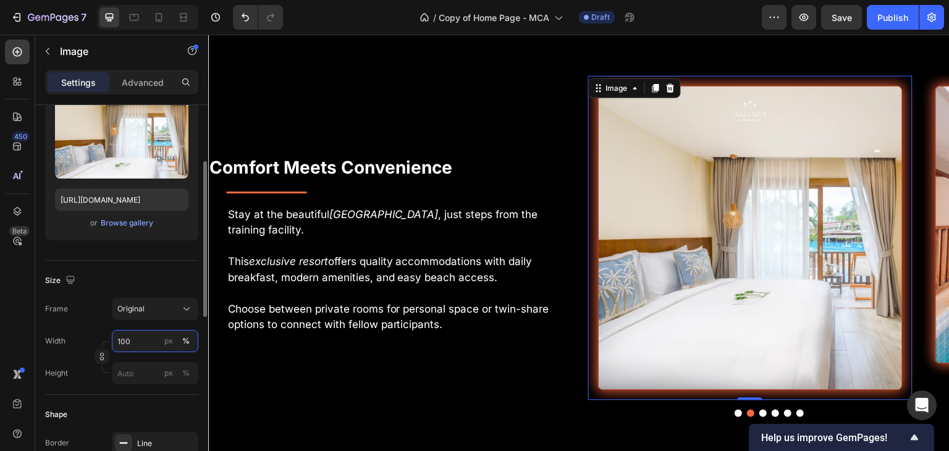
click at [156, 339] on input "100" at bounding box center [155, 341] width 86 height 22
type input "450"
click at [177, 308] on div "Original" at bounding box center [147, 308] width 61 height 11
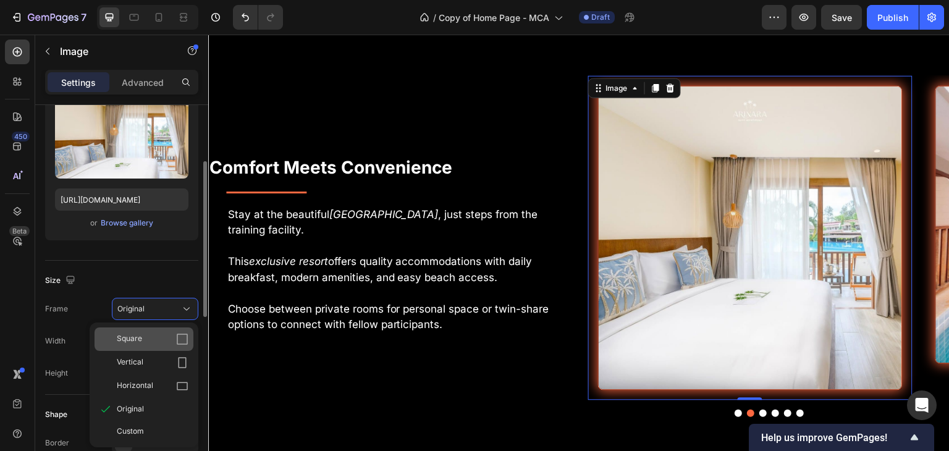
click at [175, 336] on div "Square" at bounding box center [153, 339] width 72 height 12
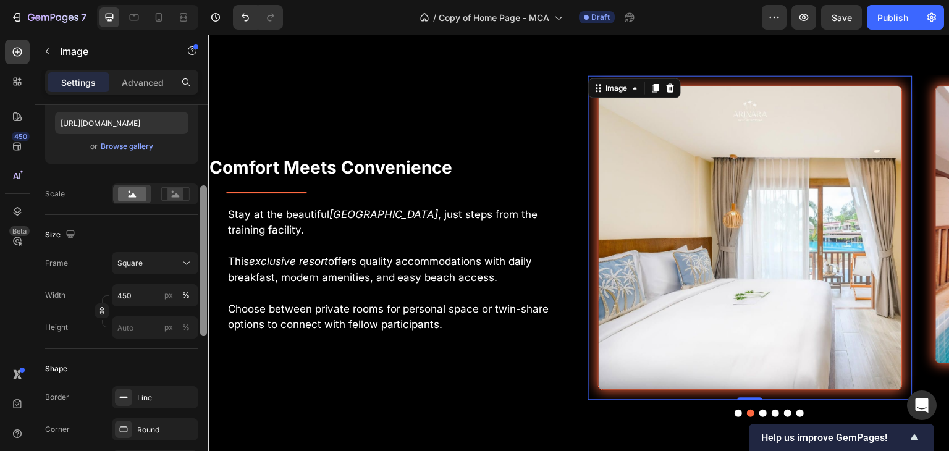
scroll to position [226, 0]
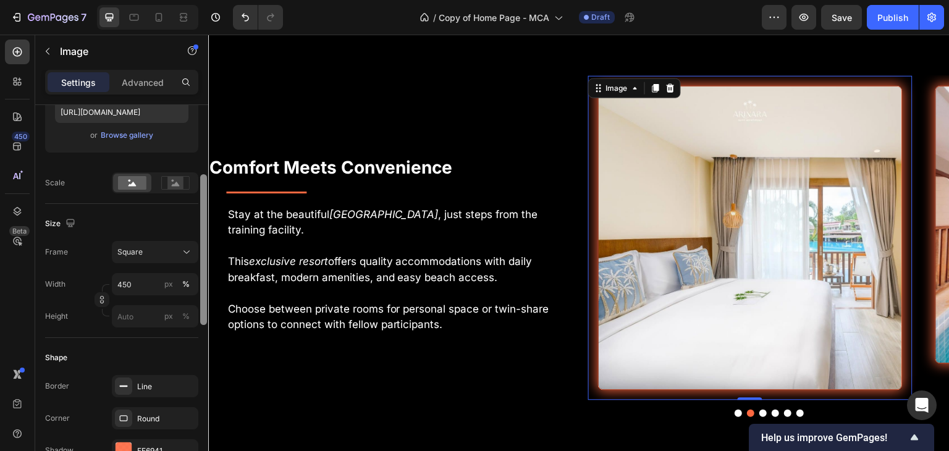
drag, startPoint x: 204, startPoint y: 302, endPoint x: 204, endPoint y: 337, distance: 34.6
click at [204, 325] on div at bounding box center [203, 249] width 7 height 151
click at [167, 284] on div "px" at bounding box center [168, 284] width 9 height 11
type input "450"
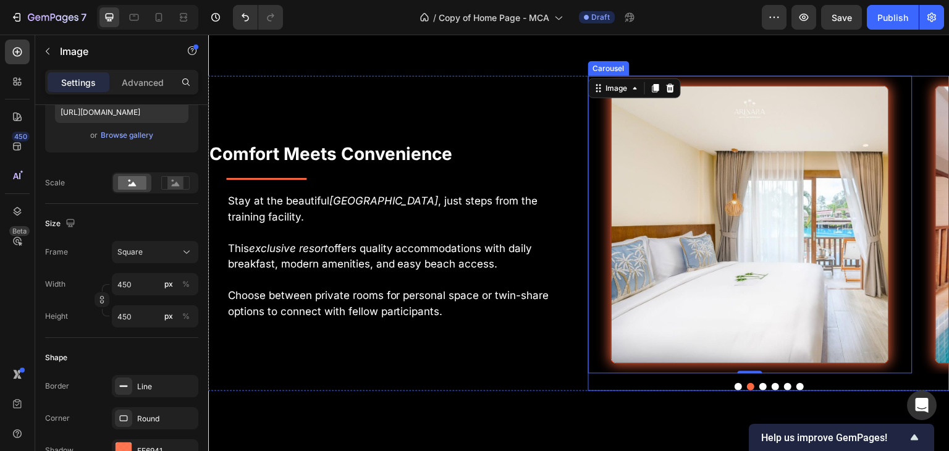
click at [735, 384] on div at bounding box center [768, 386] width 361 height 7
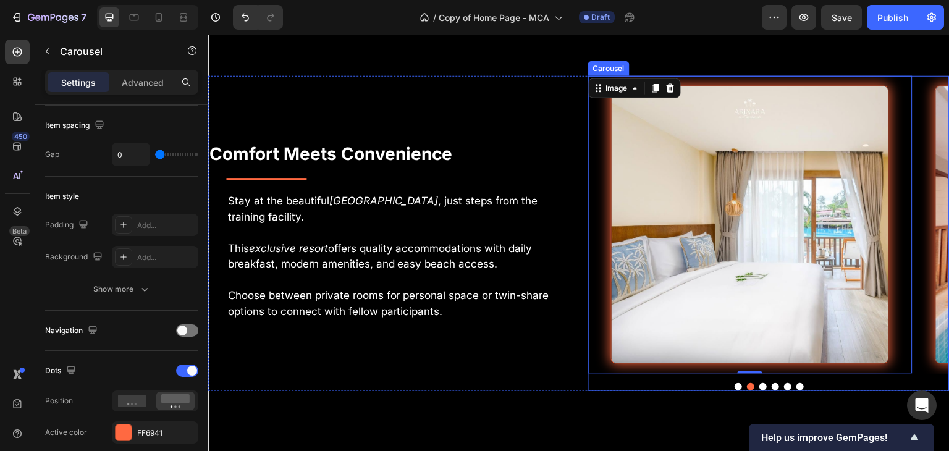
scroll to position [0, 0]
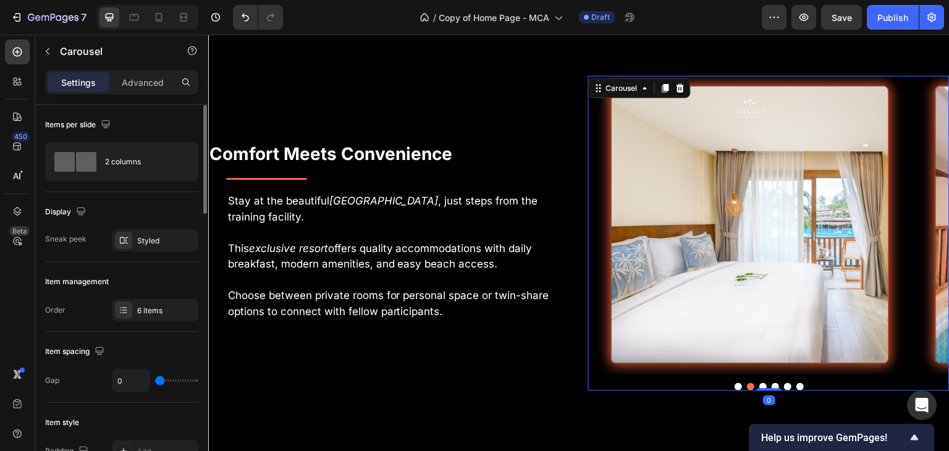
click at [734, 384] on button "Dot" at bounding box center [737, 386] width 7 height 7
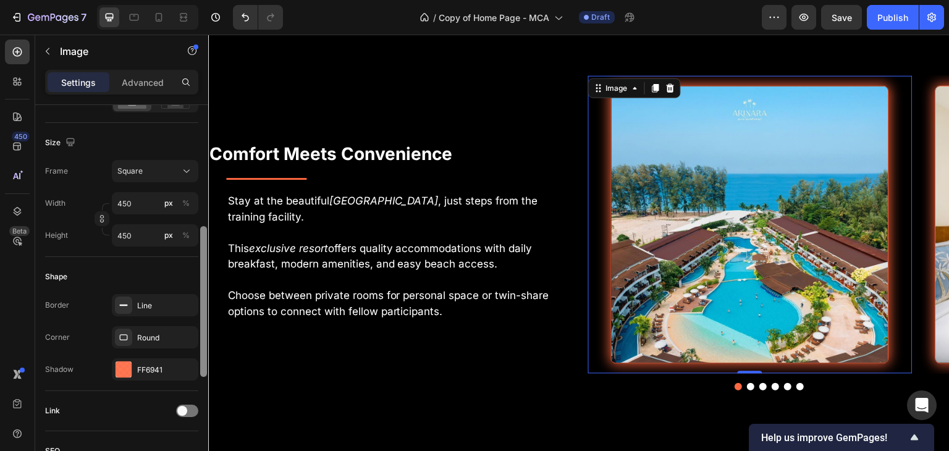
scroll to position [332, 0]
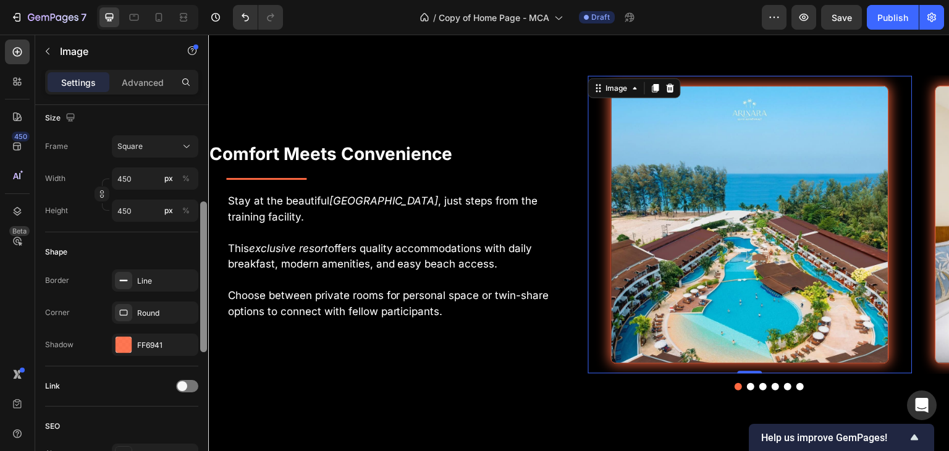
drag, startPoint x: 203, startPoint y: 243, endPoint x: 195, endPoint y: 374, distance: 131.8
click at [195, 374] on div "Style Rectangle Source Upload Image https://cdn.shopify.com/s/files/1/0699/5027…" at bounding box center [121, 295] width 173 height 381
click at [128, 345] on div at bounding box center [124, 345] width 16 height 16
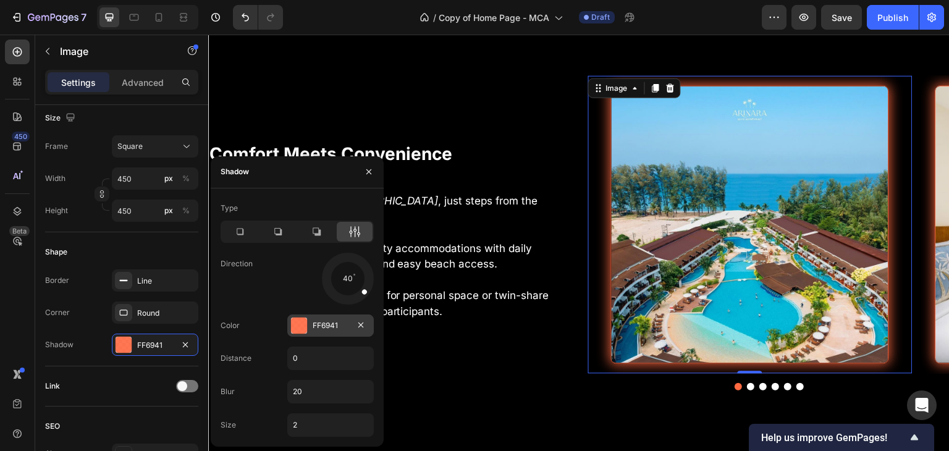
click at [304, 324] on div at bounding box center [299, 325] width 16 height 16
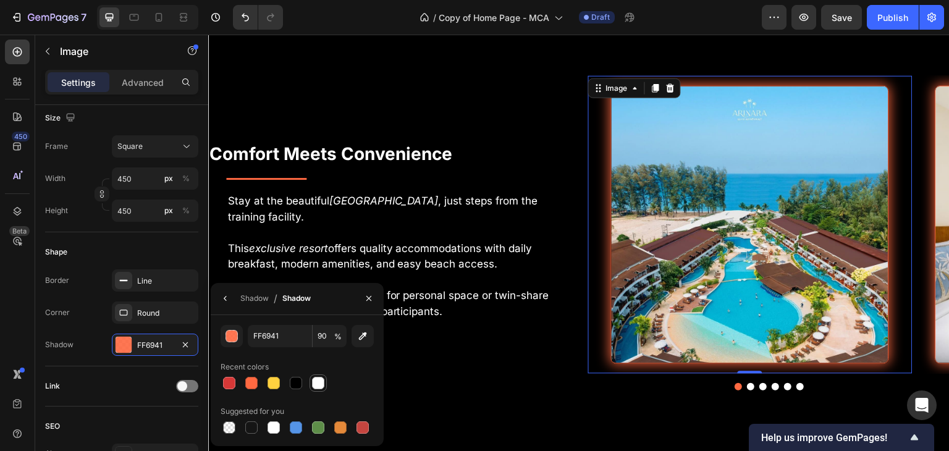
click at [319, 380] on div at bounding box center [318, 383] width 12 height 12
type input "FFFFFF"
type input "100"
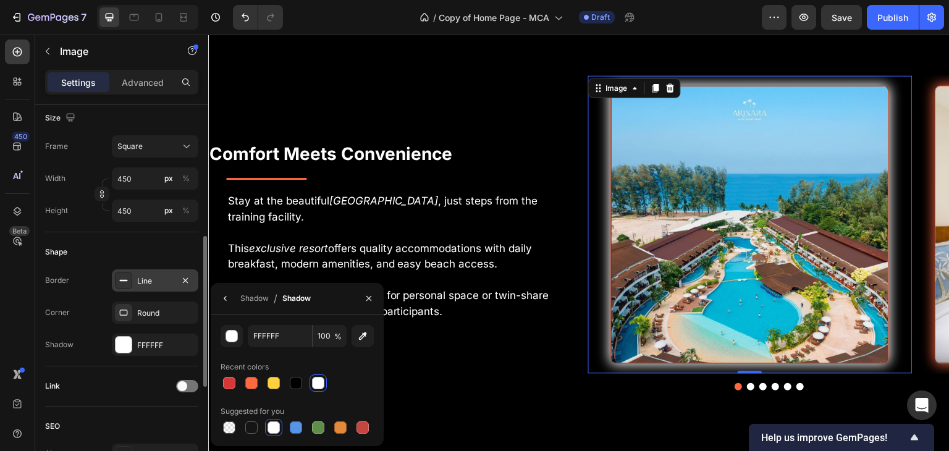
click at [168, 283] on div "Line" at bounding box center [155, 280] width 36 height 11
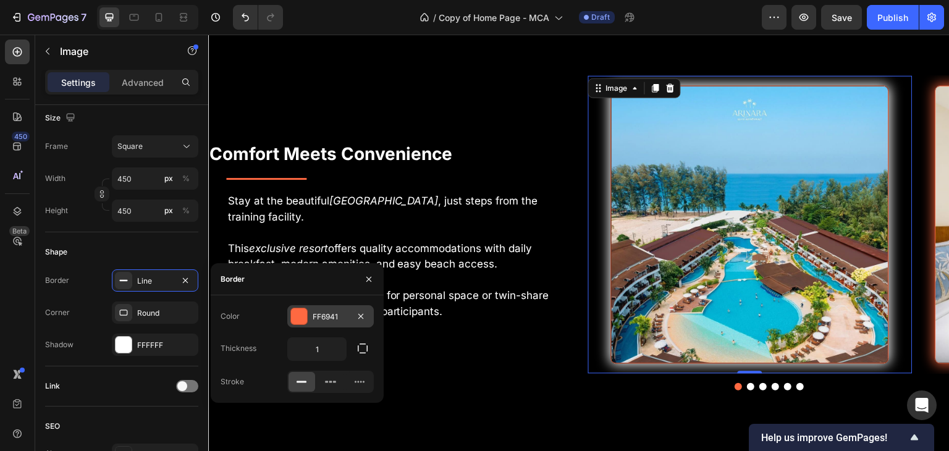
click at [287, 322] on div "FF6941" at bounding box center [330, 316] width 86 height 22
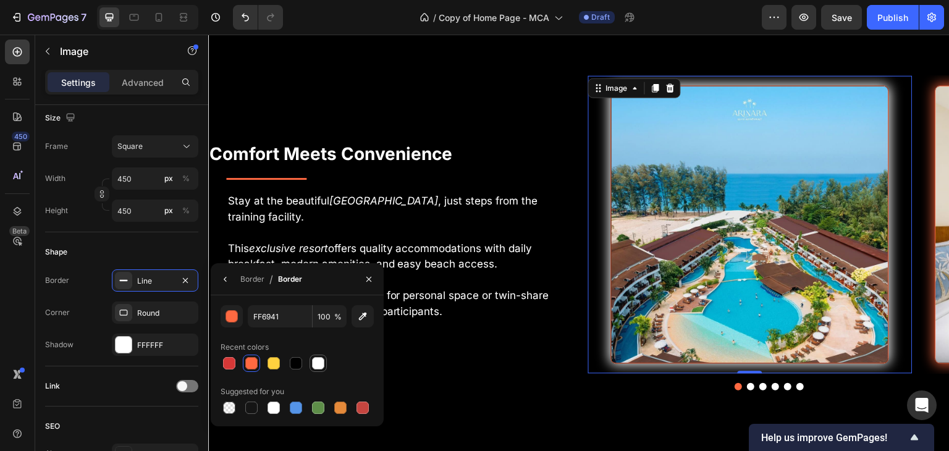
click at [326, 355] on div at bounding box center [317, 363] width 17 height 17
type input "FFFFFF"
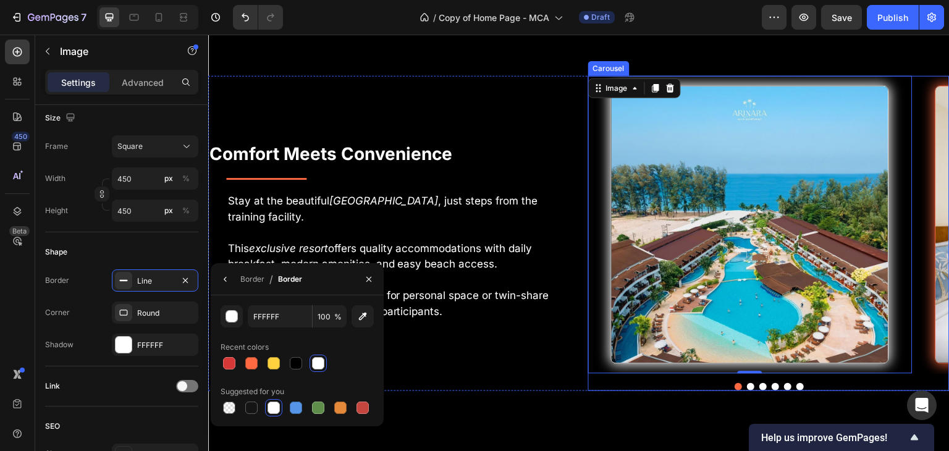
click at [747, 384] on button "Dot" at bounding box center [750, 386] width 7 height 7
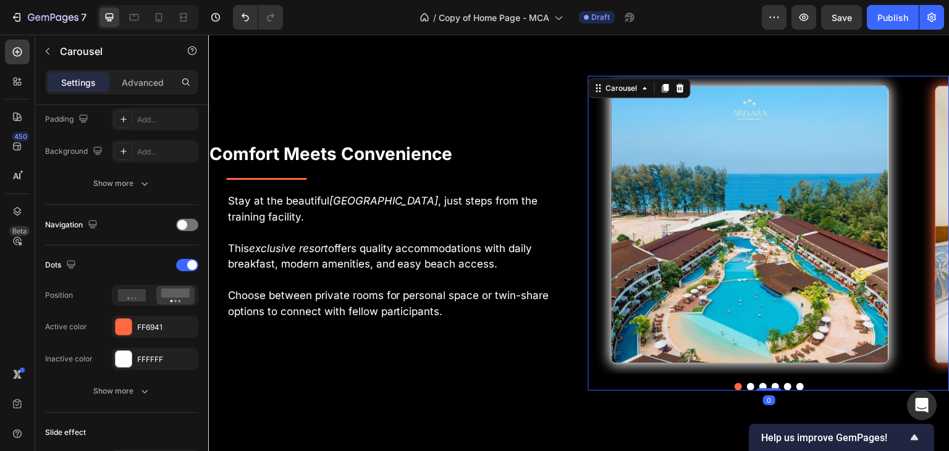
scroll to position [0, 0]
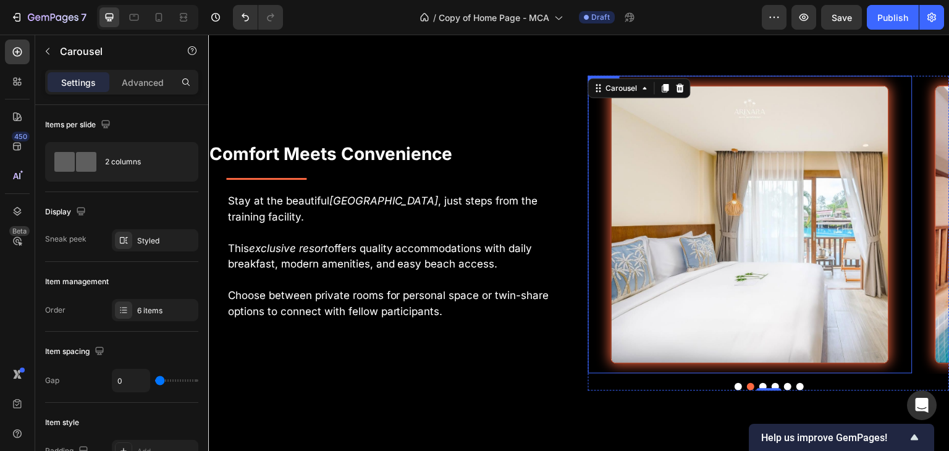
click at [641, 219] on img at bounding box center [750, 224] width 278 height 278
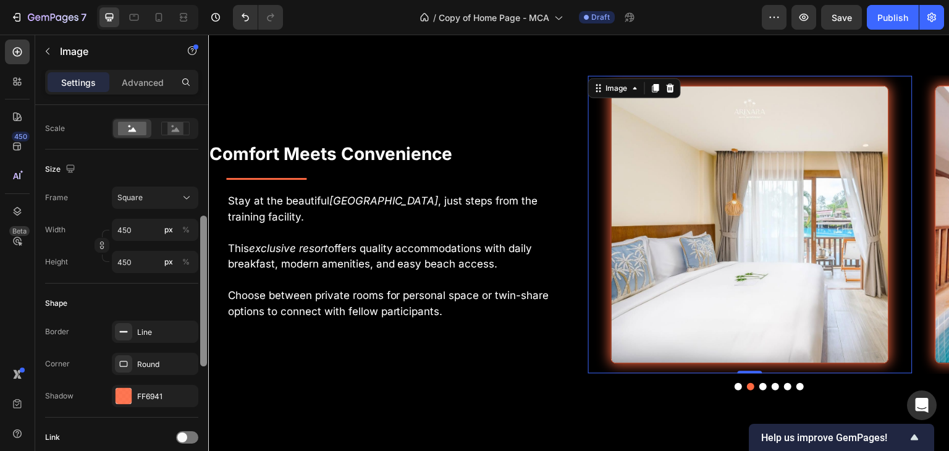
scroll to position [280, 0]
drag, startPoint x: 201, startPoint y: 237, endPoint x: 198, endPoint y: 348, distance: 111.2
click at [198, 348] on div "Style Rectangle Source Upload Image https://cdn.shopify.com/s/files/1/0699/5027…" at bounding box center [121, 295] width 173 height 381
click at [119, 398] on div at bounding box center [124, 396] width 16 height 16
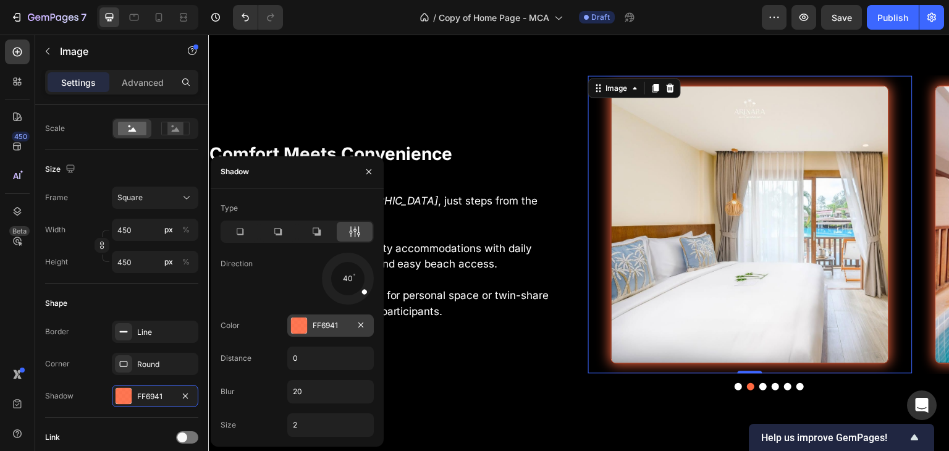
click at [303, 324] on div at bounding box center [299, 325] width 16 height 16
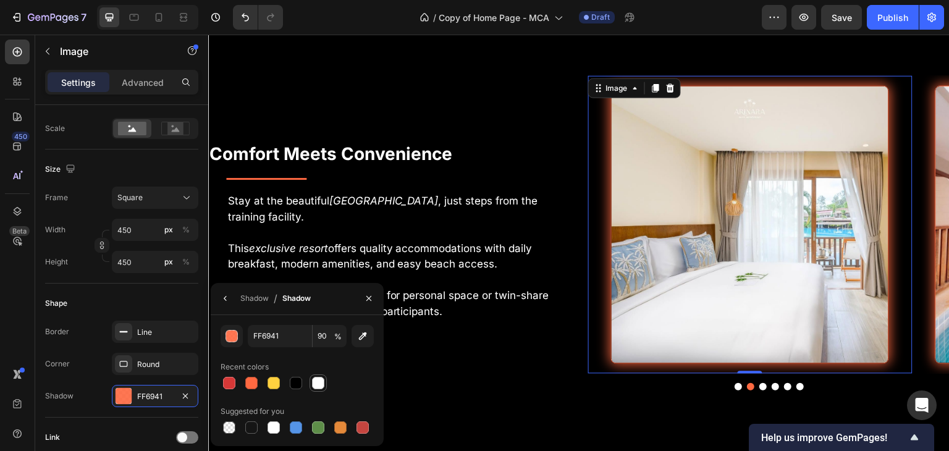
click at [317, 379] on div at bounding box center [318, 383] width 12 height 12
type input "FFFFFF"
type input "100"
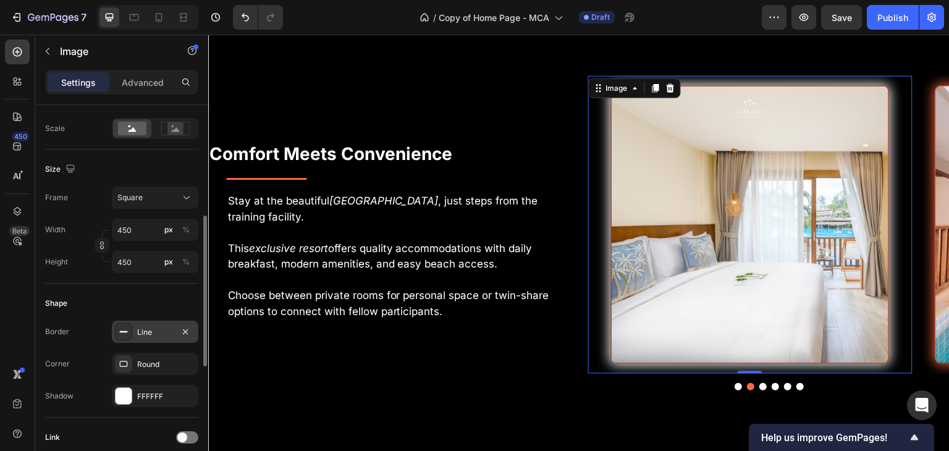
click at [145, 333] on div "Line" at bounding box center [155, 332] width 36 height 11
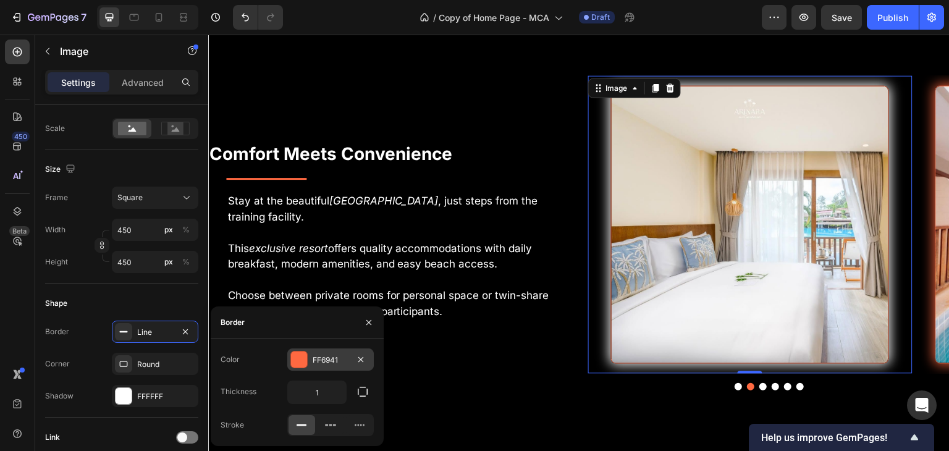
click at [295, 364] on div at bounding box center [299, 359] width 16 height 16
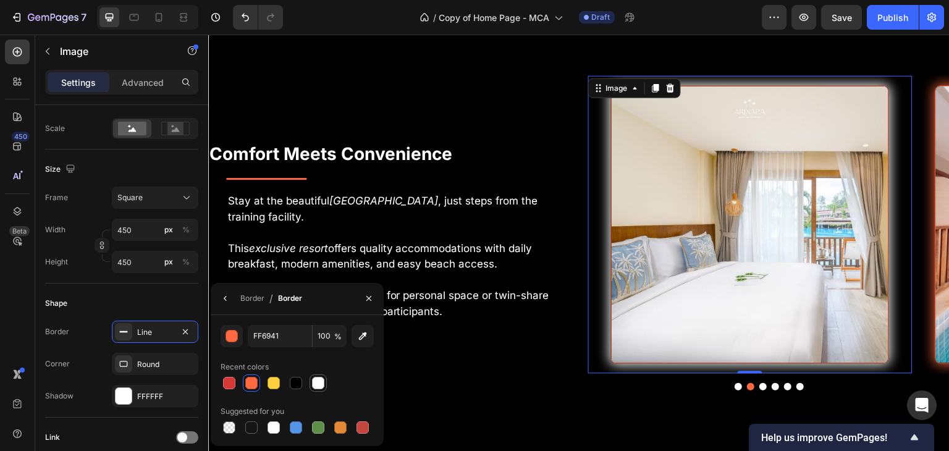
click at [323, 385] on div at bounding box center [318, 383] width 12 height 12
type input "FFFFFF"
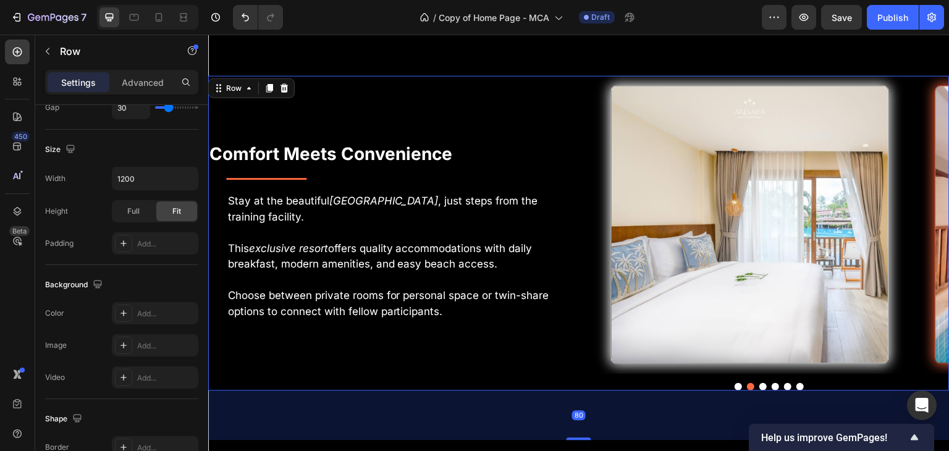
scroll to position [0, 0]
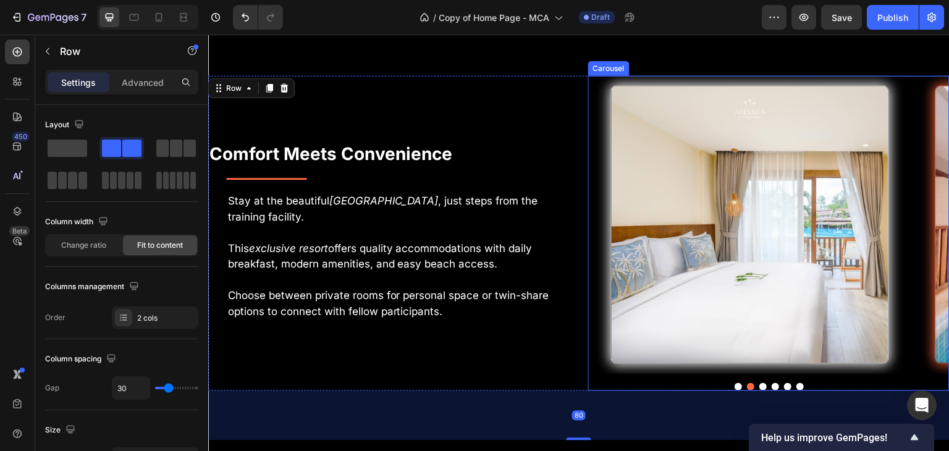
click at [734, 383] on button "Dot" at bounding box center [737, 386] width 7 height 7
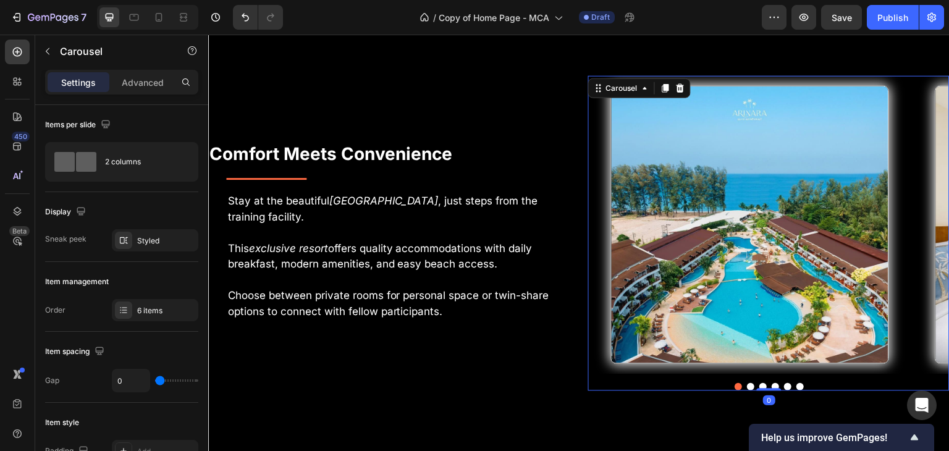
click at [747, 384] on button "Dot" at bounding box center [750, 386] width 7 height 7
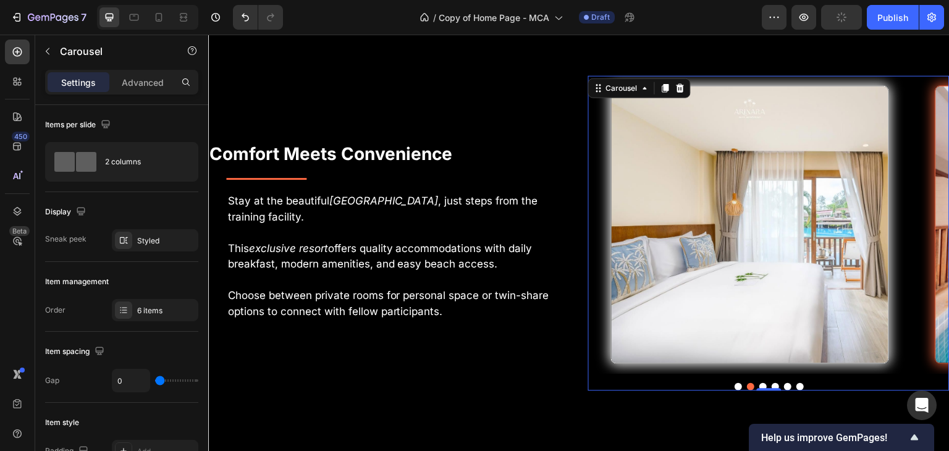
click at [759, 383] on button "Dot" at bounding box center [762, 386] width 7 height 7
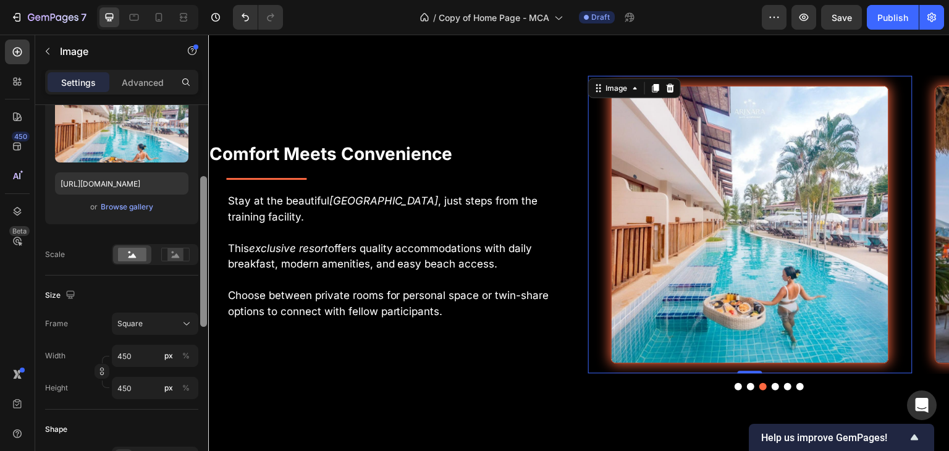
scroll to position [162, 0]
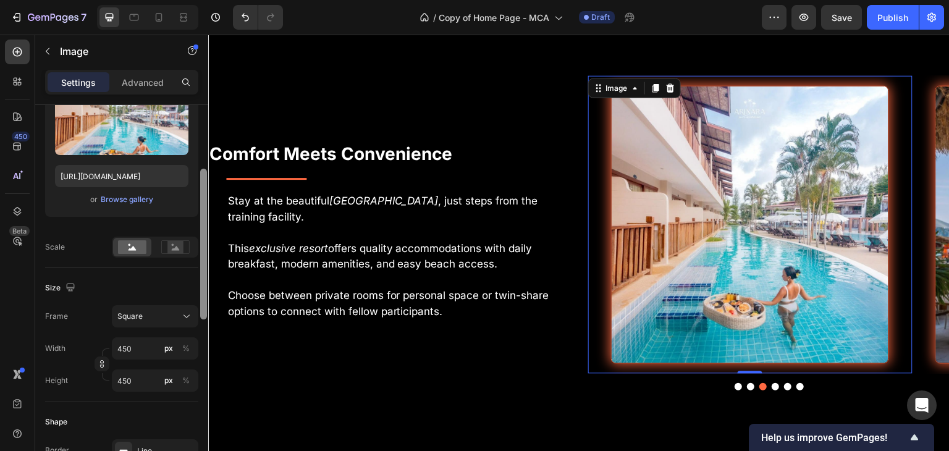
drag, startPoint x: 203, startPoint y: 240, endPoint x: 205, endPoint y: 304, distance: 64.3
click at [205, 304] on div at bounding box center [203, 244] width 7 height 151
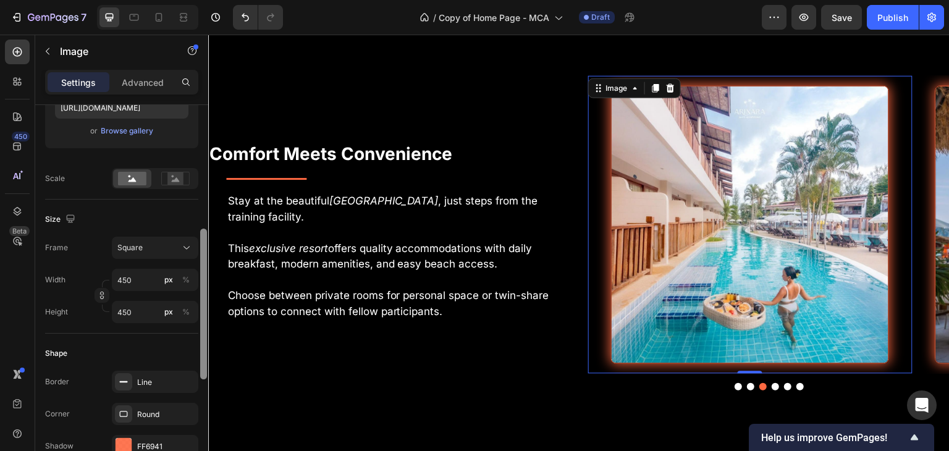
scroll to position [260, 0]
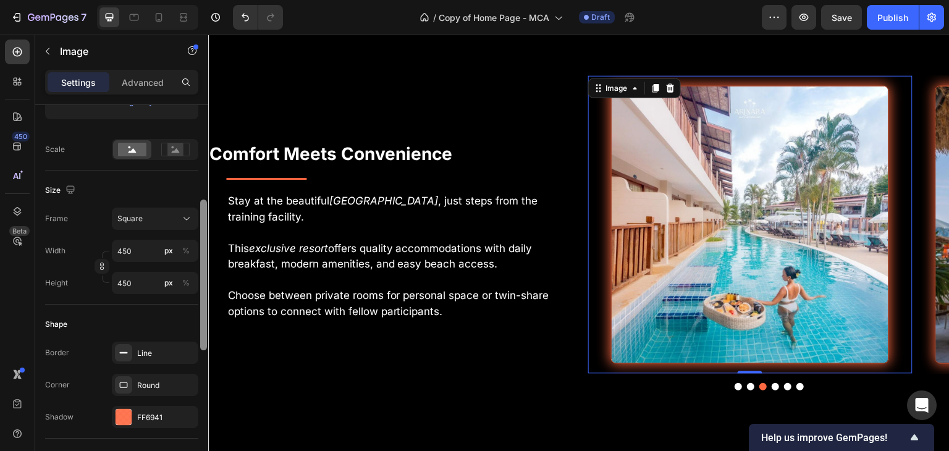
drag, startPoint x: 204, startPoint y: 305, endPoint x: 205, endPoint y: 344, distance: 38.9
click at [205, 344] on div at bounding box center [203, 275] width 7 height 151
click at [128, 416] on div at bounding box center [124, 416] width 16 height 16
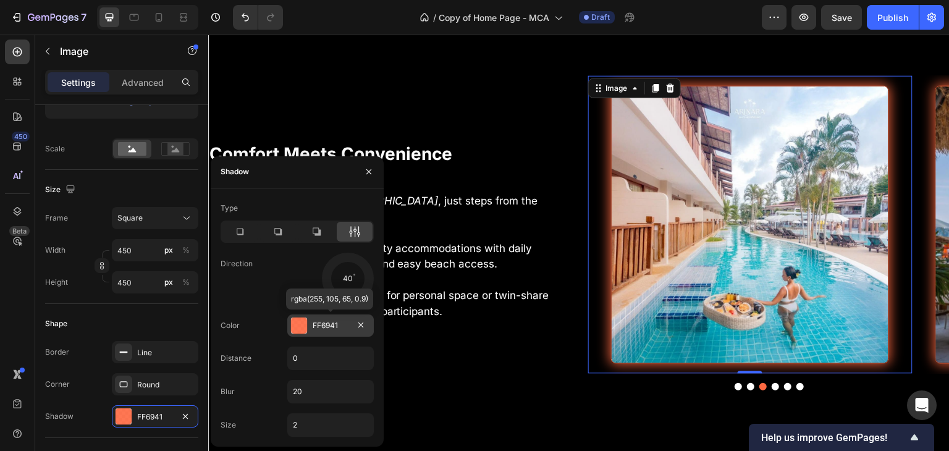
click at [300, 330] on div at bounding box center [299, 325] width 16 height 16
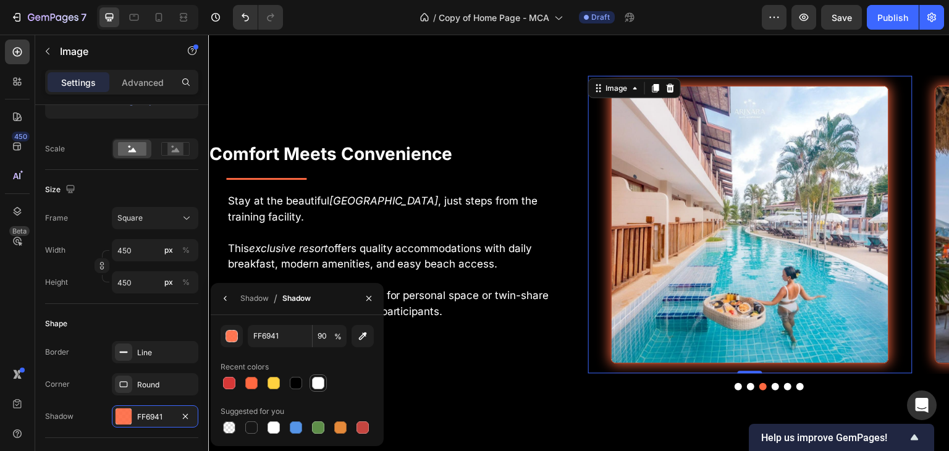
click at [322, 380] on div at bounding box center [318, 383] width 12 height 12
type input "FFFFFF"
type input "100"
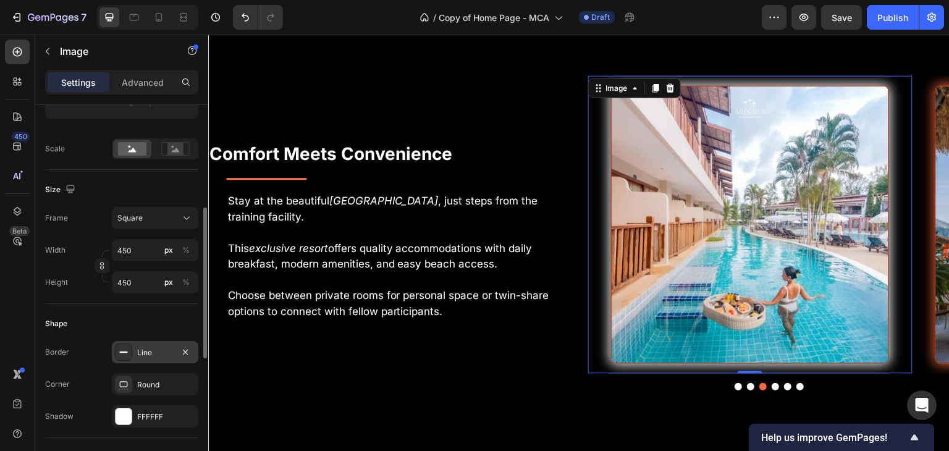
click at [125, 351] on rect at bounding box center [124, 351] width 8 height 1
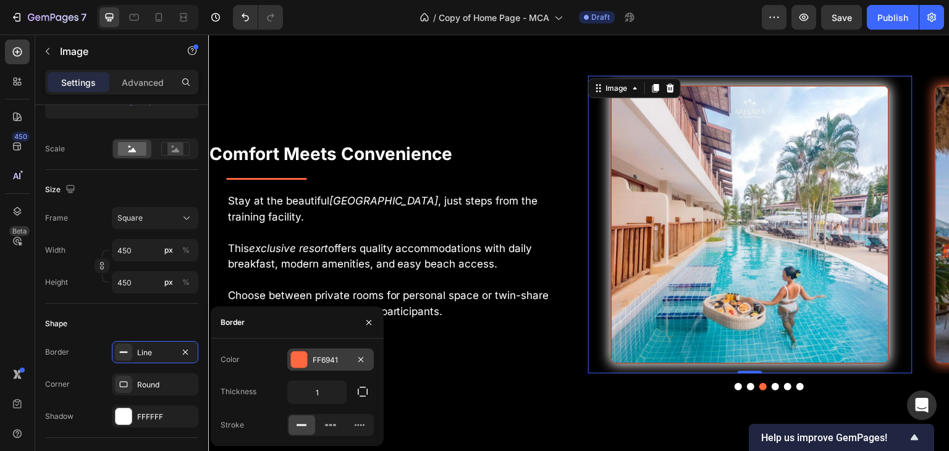
click at [294, 358] on div at bounding box center [299, 359] width 16 height 16
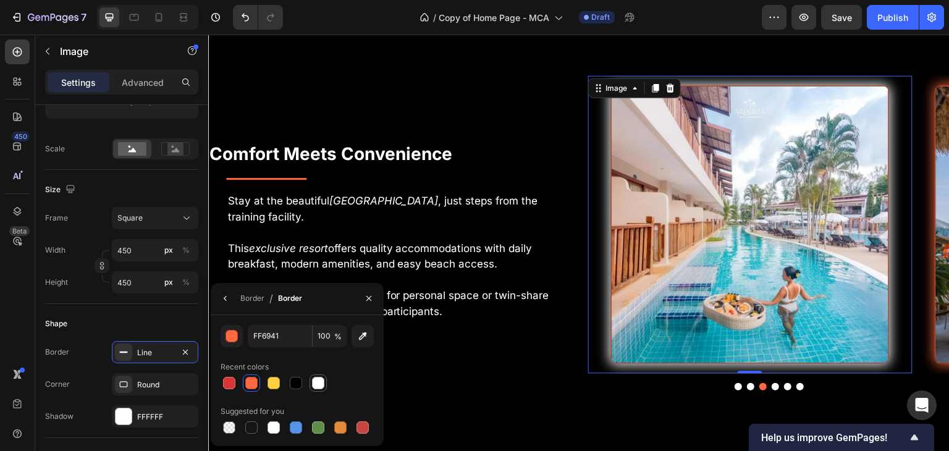
click at [321, 384] on div at bounding box center [318, 383] width 12 height 12
type input "FFFFFF"
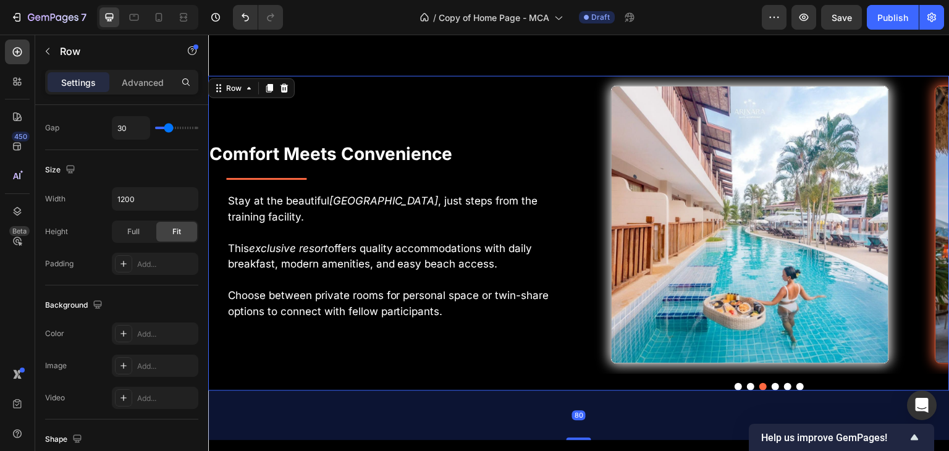
scroll to position [0, 0]
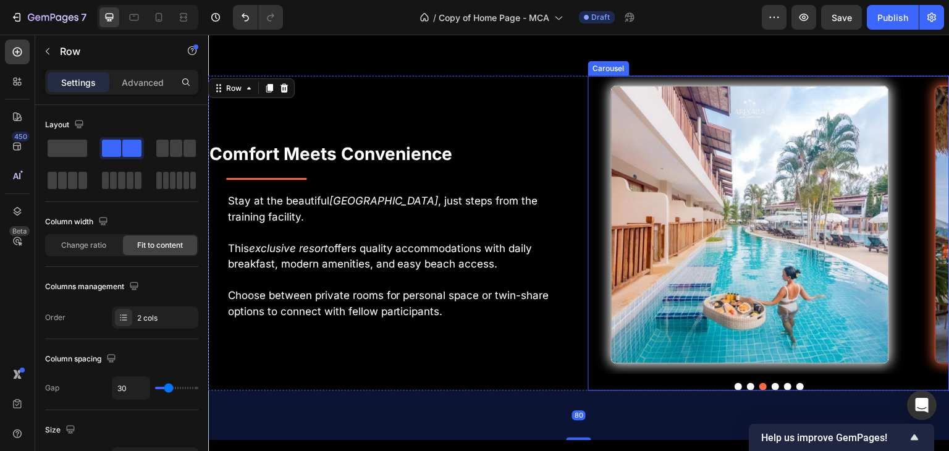
click at [765, 384] on div "Image Image Image Image Image Image Carousel" at bounding box center [768, 232] width 361 height 315
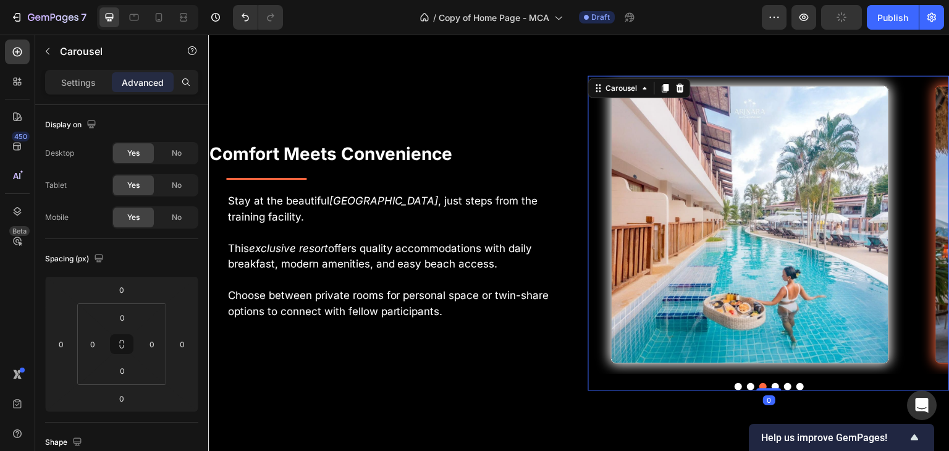
click at [771, 383] on button "Dot" at bounding box center [774, 386] width 7 height 7
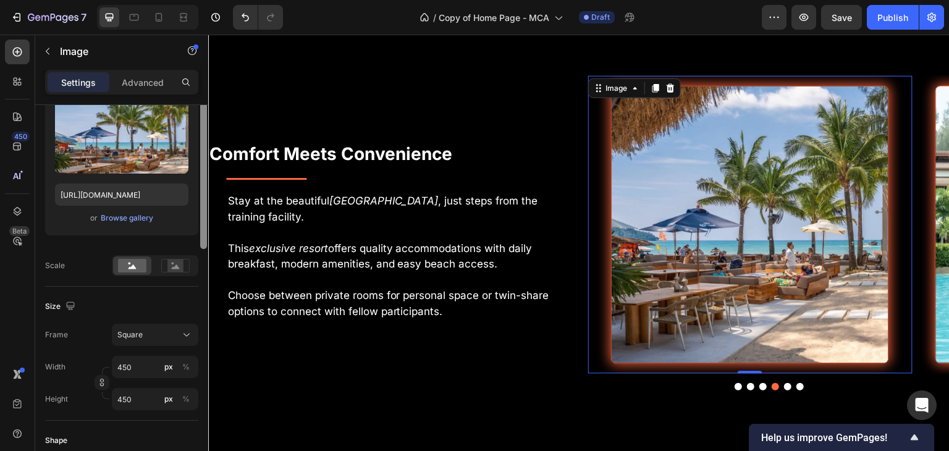
scroll to position [171, 0]
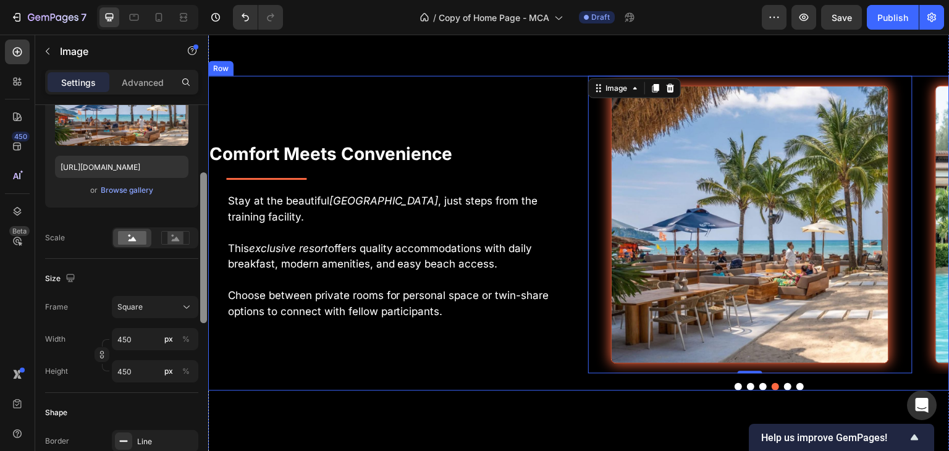
drag, startPoint x: 410, startPoint y: 283, endPoint x: 211, endPoint y: 337, distance: 205.4
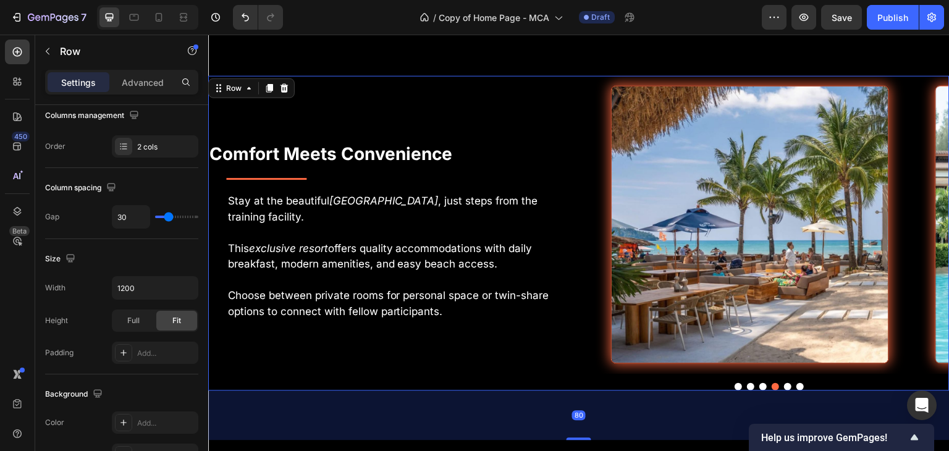
scroll to position [0, 0]
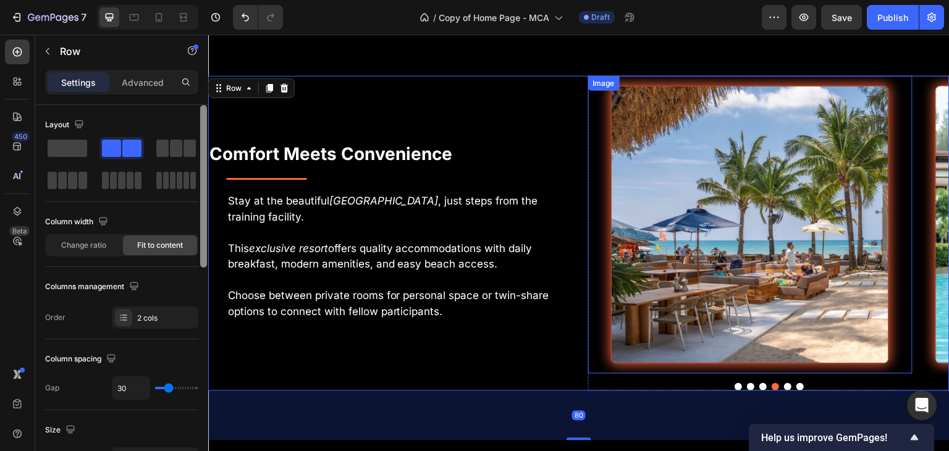
click at [638, 200] on img at bounding box center [750, 224] width 278 height 278
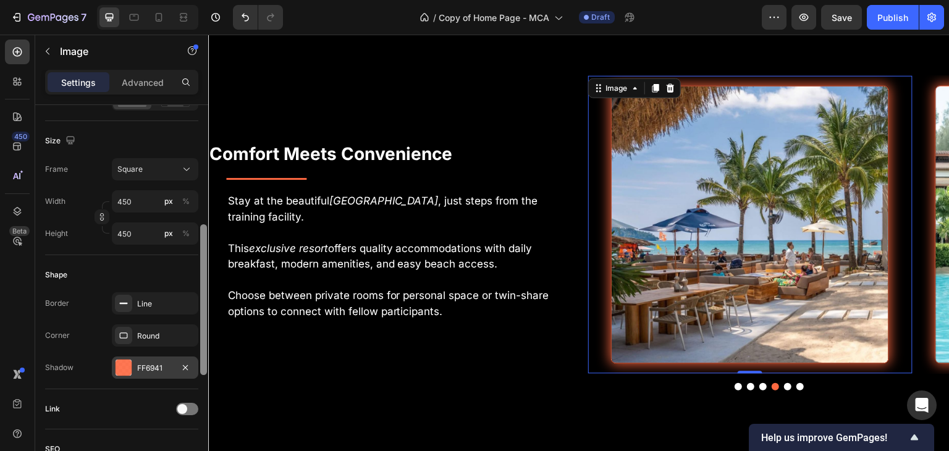
scroll to position [307, 0]
click at [129, 370] on div at bounding box center [124, 369] width 16 height 16
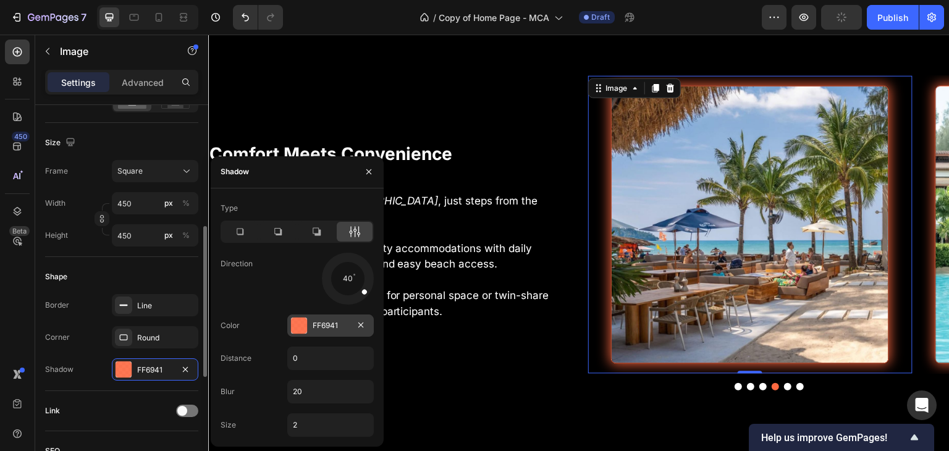
click at [309, 325] on div "FF6941" at bounding box center [330, 325] width 86 height 22
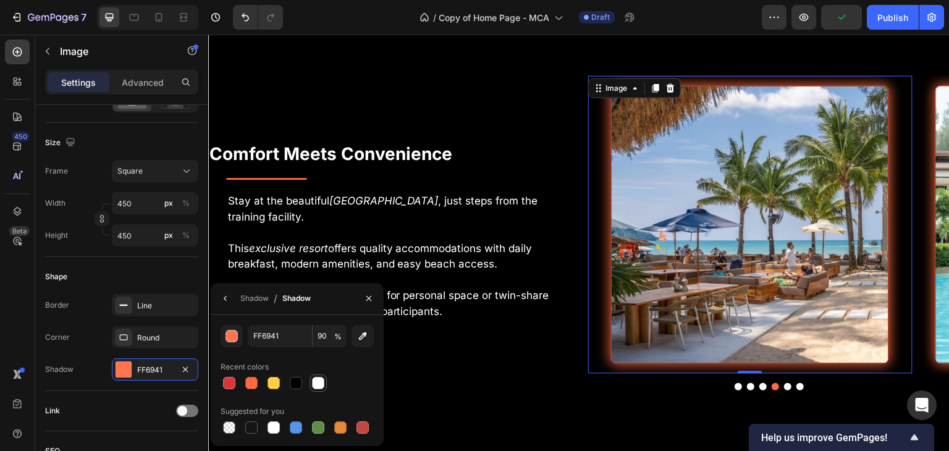
click at [316, 382] on div at bounding box center [318, 383] width 12 height 12
type input "FFFFFF"
type input "100"
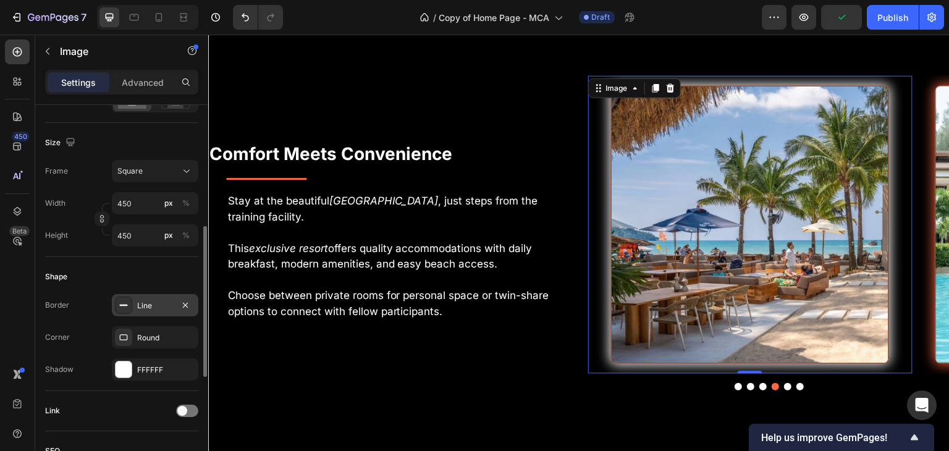
click at [143, 305] on div "Line" at bounding box center [155, 305] width 36 height 11
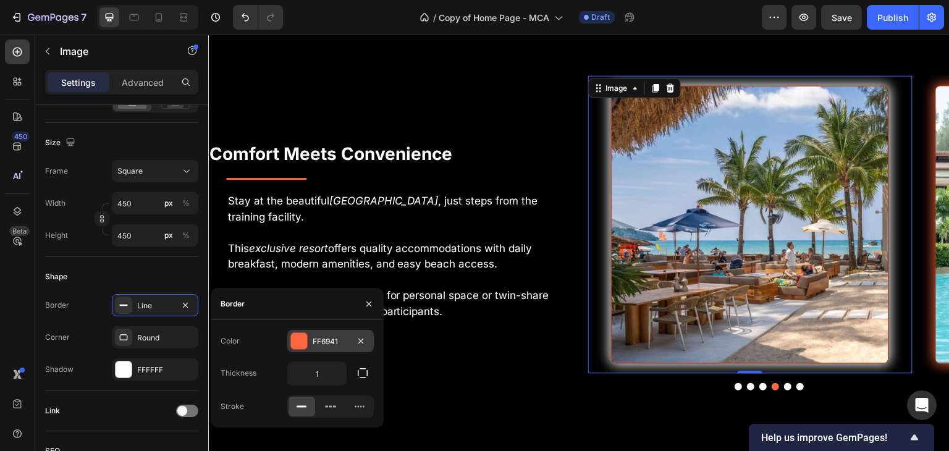
click at [301, 342] on div at bounding box center [299, 341] width 16 height 16
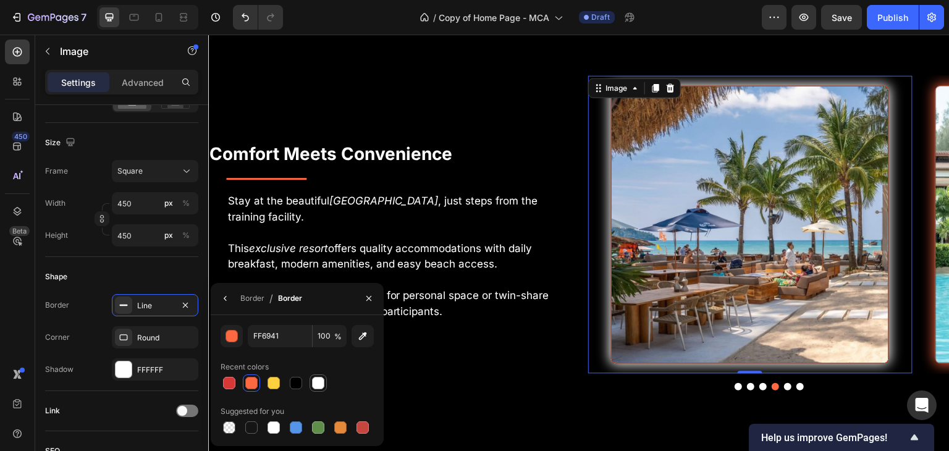
click at [326, 379] on div at bounding box center [317, 382] width 17 height 17
type input "FFFFFF"
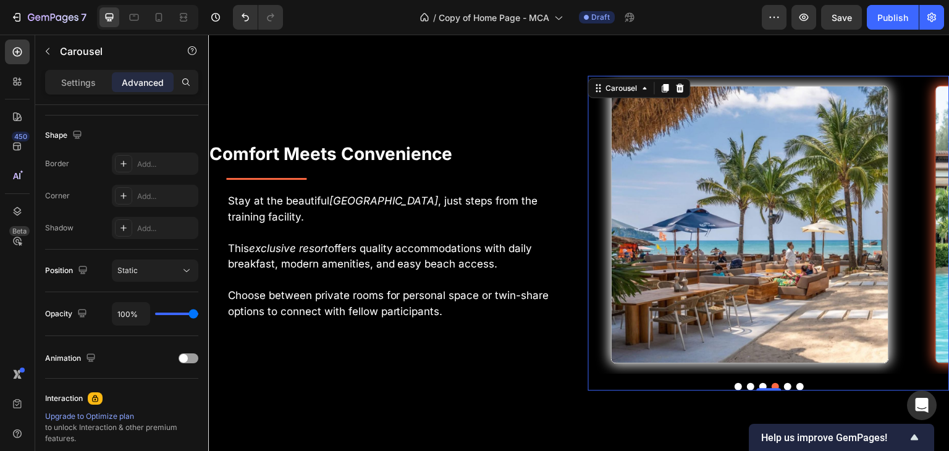
click at [784, 383] on button "Dot" at bounding box center [787, 386] width 7 height 7
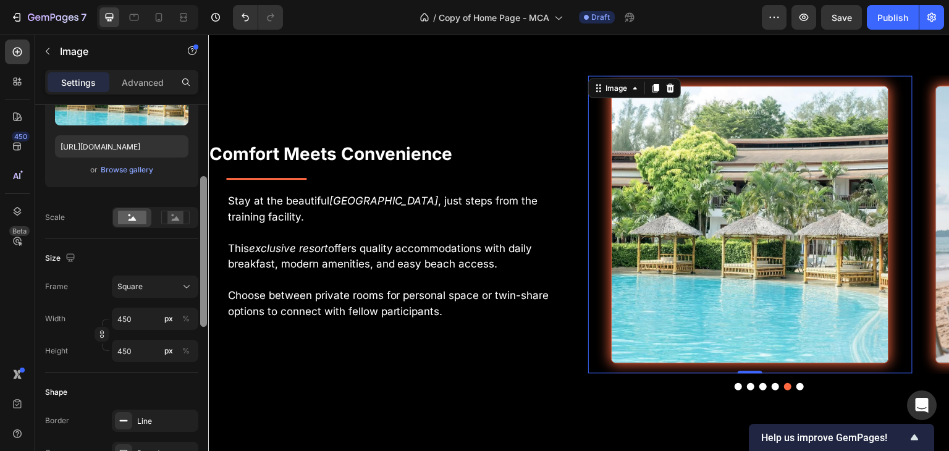
scroll to position [212, 0]
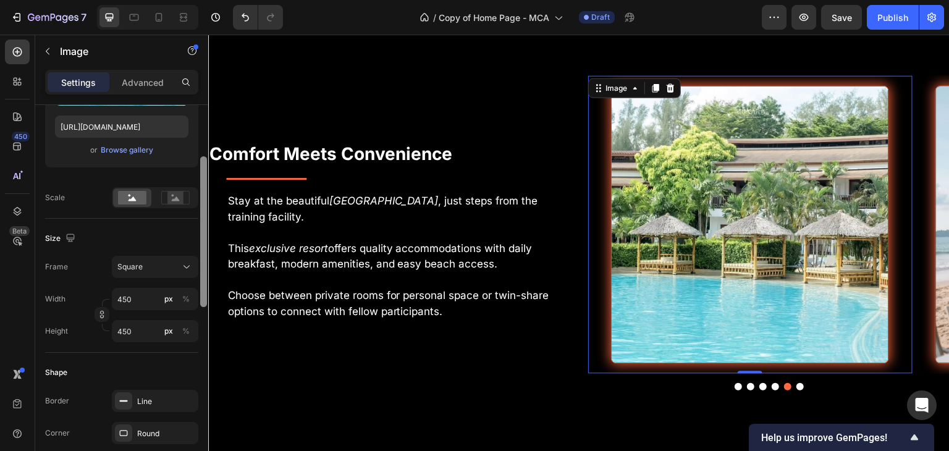
drag, startPoint x: 202, startPoint y: 242, endPoint x: 203, endPoint y: 326, distance: 84.0
click at [203, 307] on div at bounding box center [203, 231] width 7 height 151
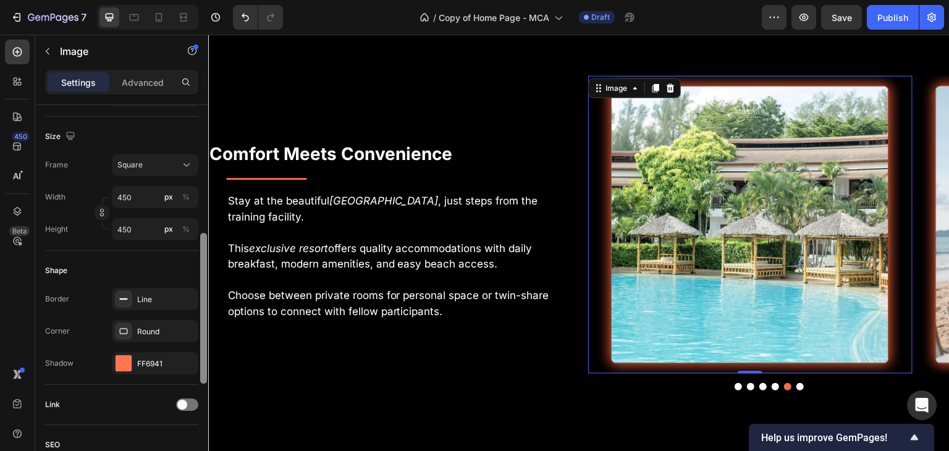
drag, startPoint x: 203, startPoint y: 280, endPoint x: 205, endPoint y: 322, distance: 42.7
click at [205, 322] on div at bounding box center [203, 308] width 7 height 151
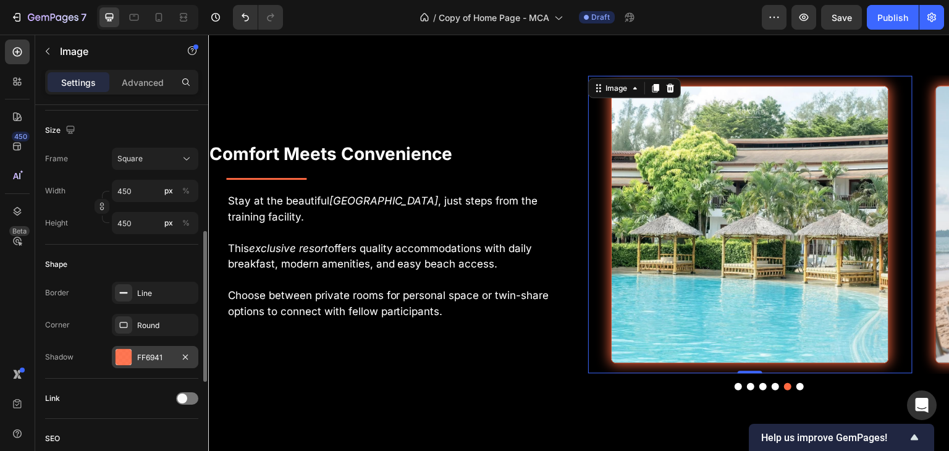
click at [130, 354] on div at bounding box center [124, 357] width 16 height 16
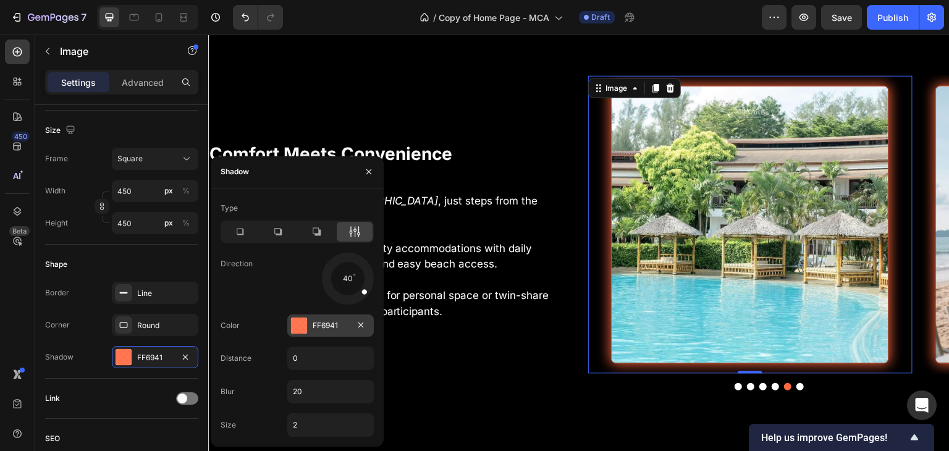
click at [304, 324] on div at bounding box center [299, 325] width 16 height 16
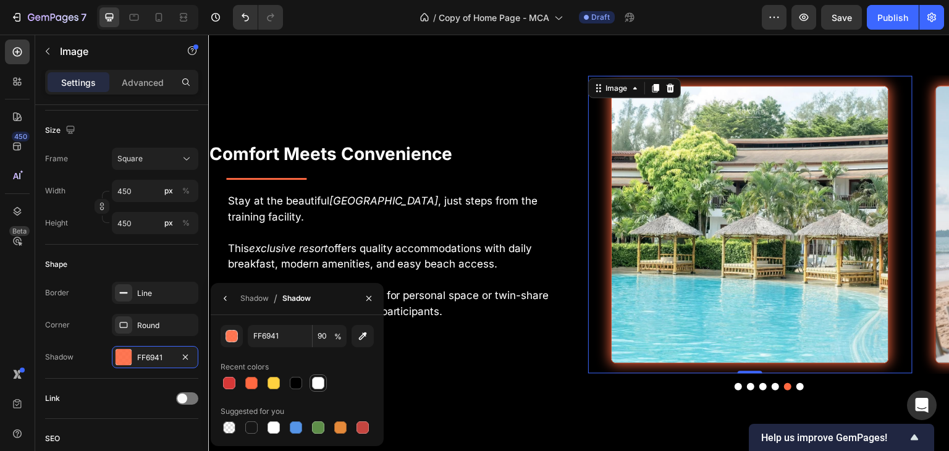
click at [316, 378] on div at bounding box center [318, 383] width 12 height 12
type input "FFFFFF"
type input "100"
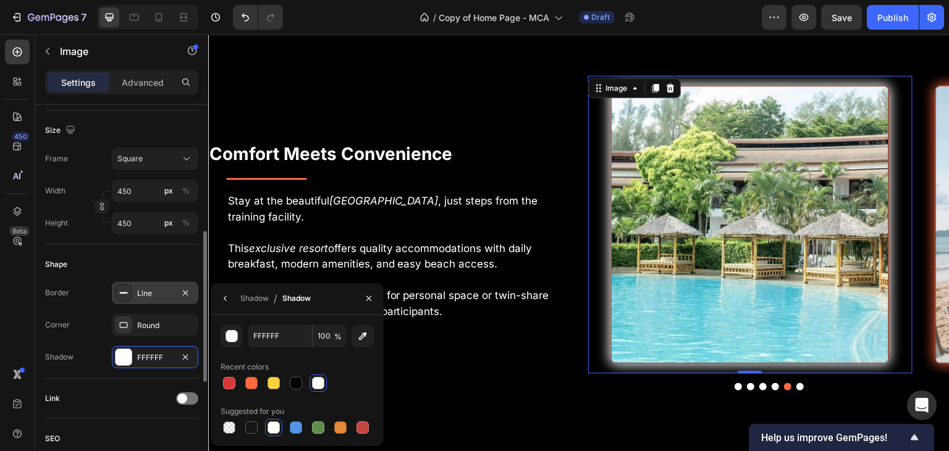
click at [137, 295] on div "Line" at bounding box center [155, 293] width 36 height 11
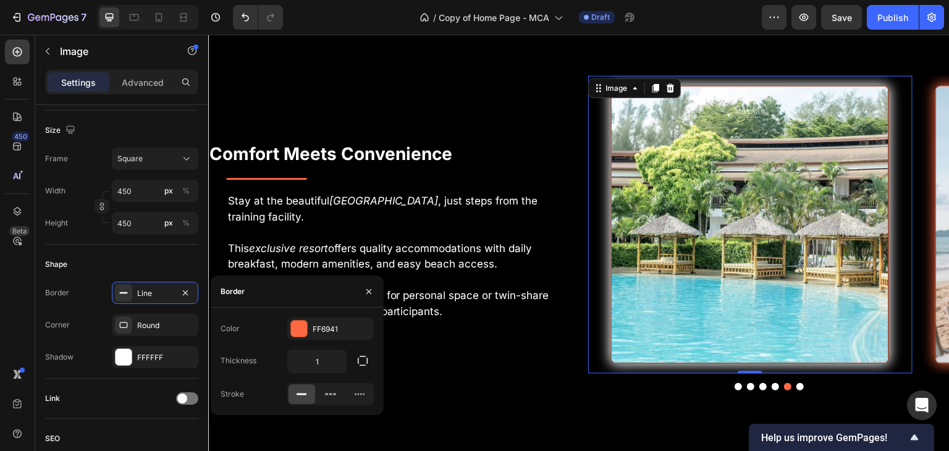
click at [302, 340] on div "Color FF6941 Thickness 1 Stroke" at bounding box center [297, 361] width 173 height 88
click at [301, 337] on div at bounding box center [299, 329] width 16 height 16
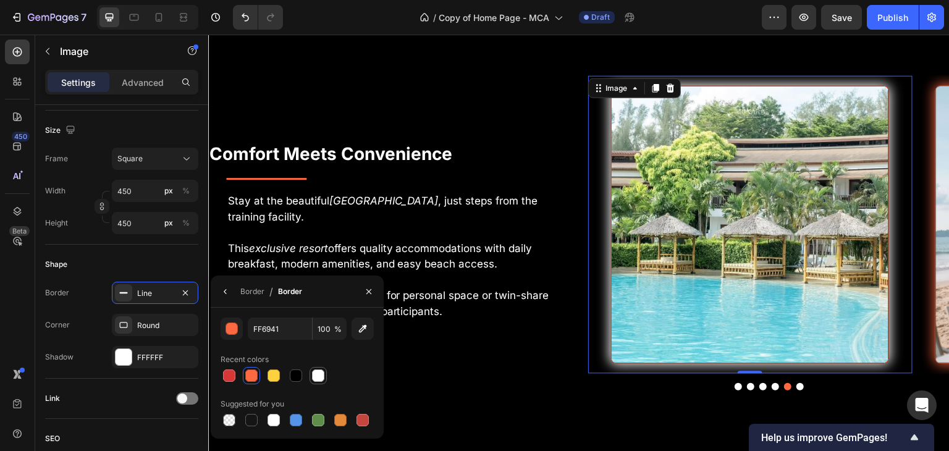
click at [316, 376] on div at bounding box center [318, 375] width 12 height 12
type input "FFFFFF"
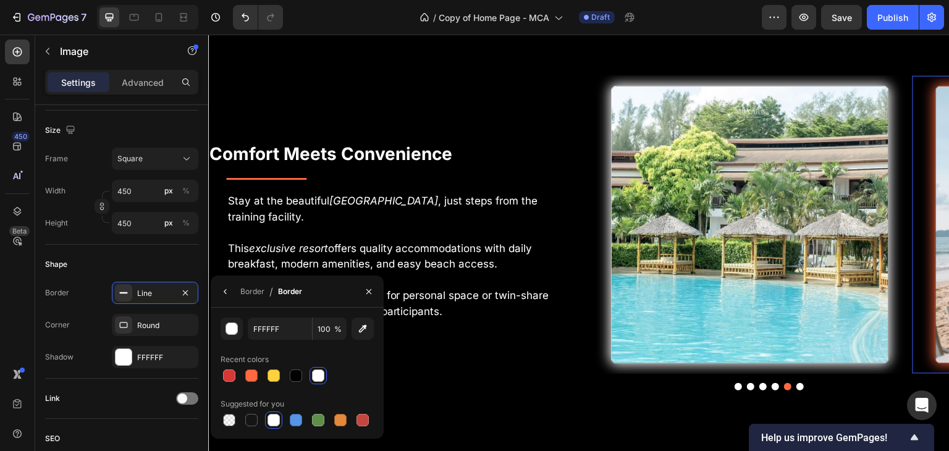
scroll to position [319, 0]
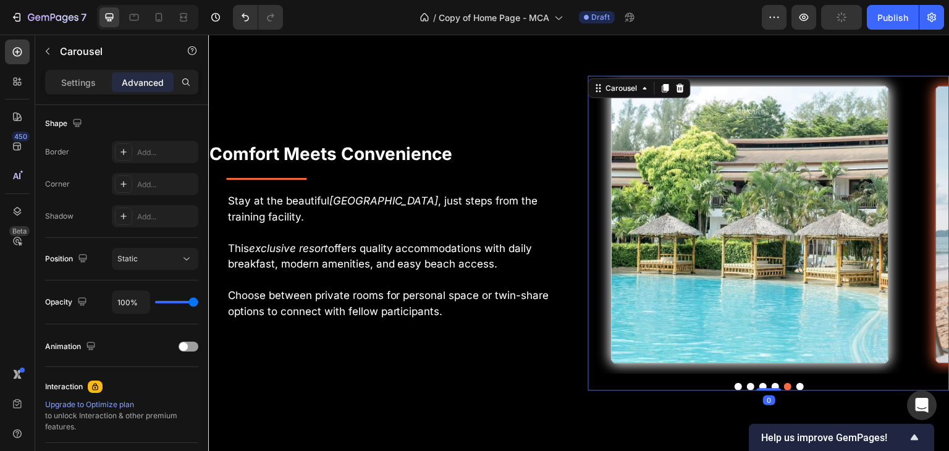
click at [796, 384] on button "Dot" at bounding box center [799, 386] width 7 height 7
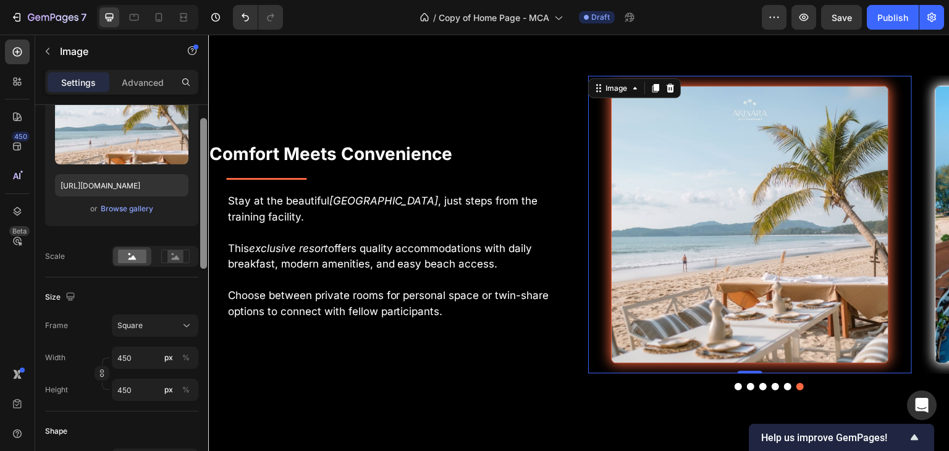
scroll to position [159, 0]
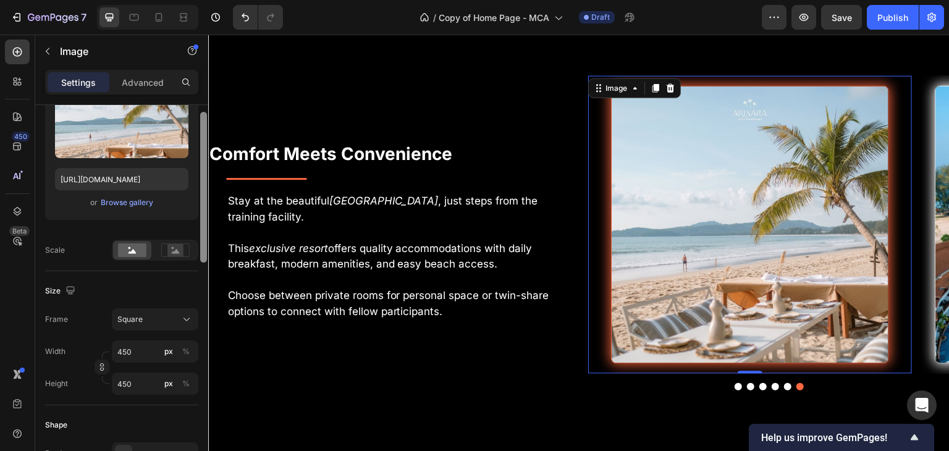
drag, startPoint x: 204, startPoint y: 249, endPoint x: 207, endPoint y: 312, distance: 63.0
click at [207, 312] on div at bounding box center [203, 255] width 9 height 381
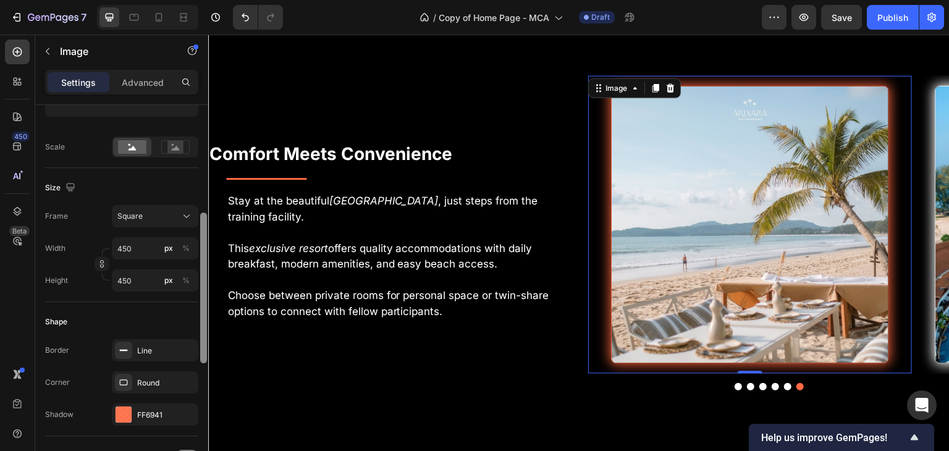
scroll to position [285, 0]
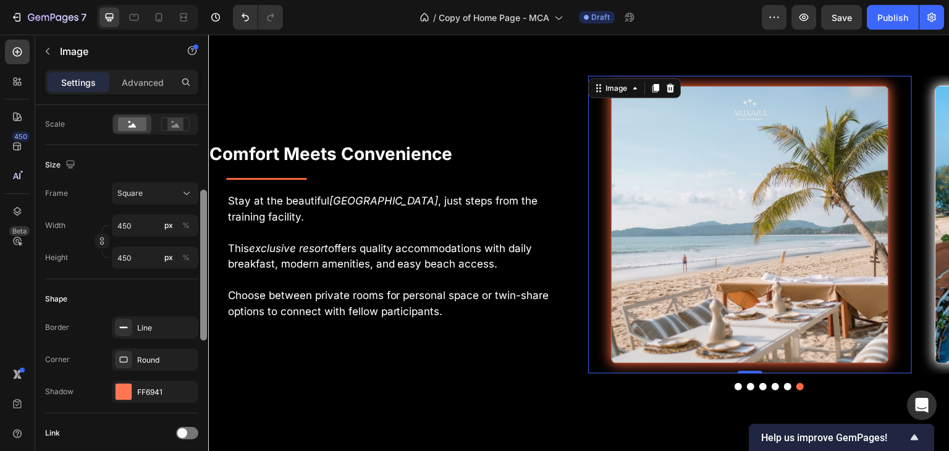
drag, startPoint x: 204, startPoint y: 292, endPoint x: 207, endPoint y: 342, distance: 50.1
click at [207, 342] on div at bounding box center [203, 275] width 9 height 381
click at [156, 334] on div "Line" at bounding box center [155, 327] width 86 height 22
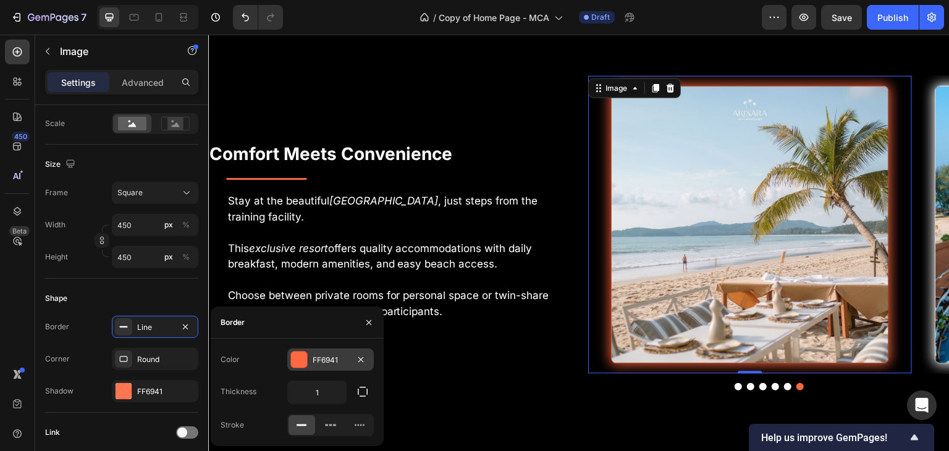
click at [295, 357] on div at bounding box center [299, 359] width 16 height 16
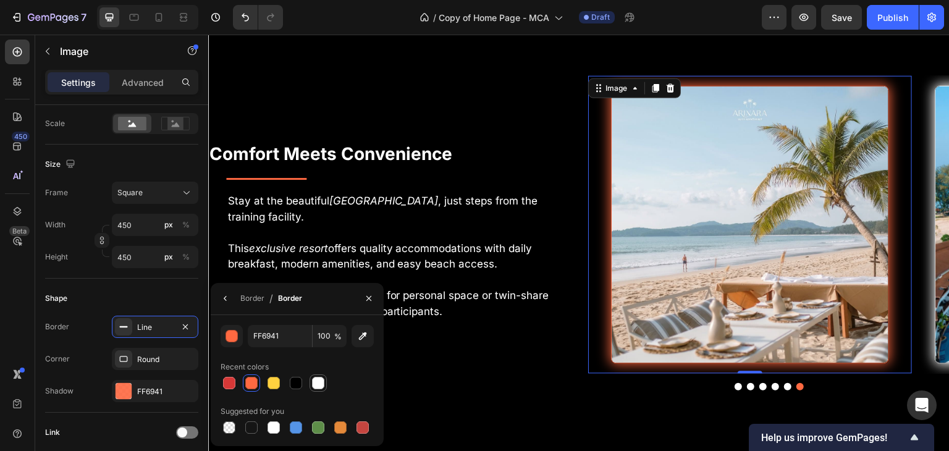
click at [321, 388] on div at bounding box center [318, 383] width 12 height 12
type input "FFFFFF"
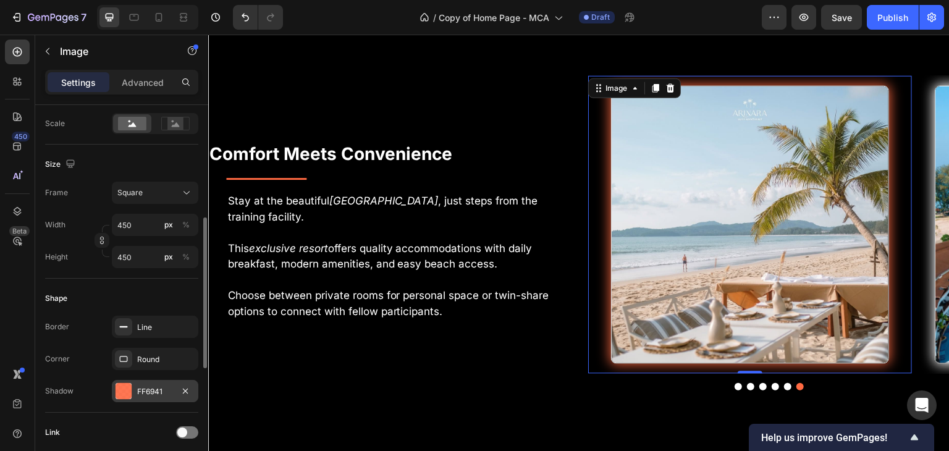
click at [131, 388] on div at bounding box center [124, 391] width 16 height 16
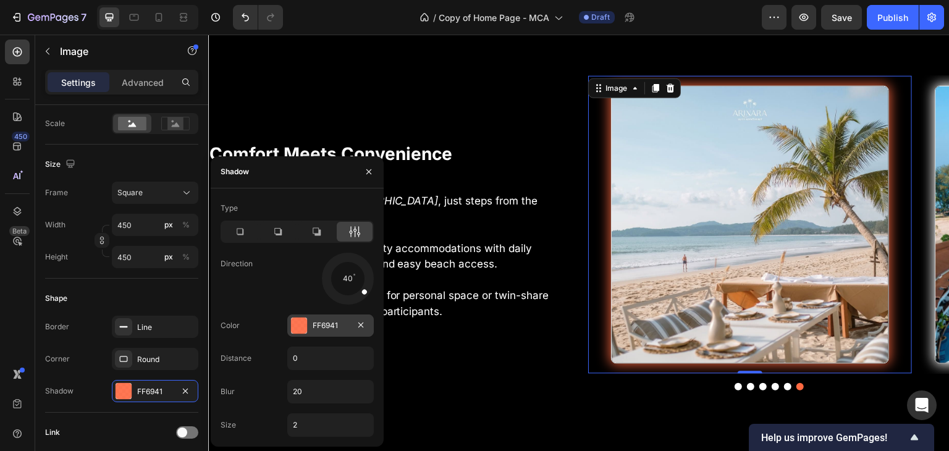
click at [300, 330] on div at bounding box center [299, 325] width 16 height 16
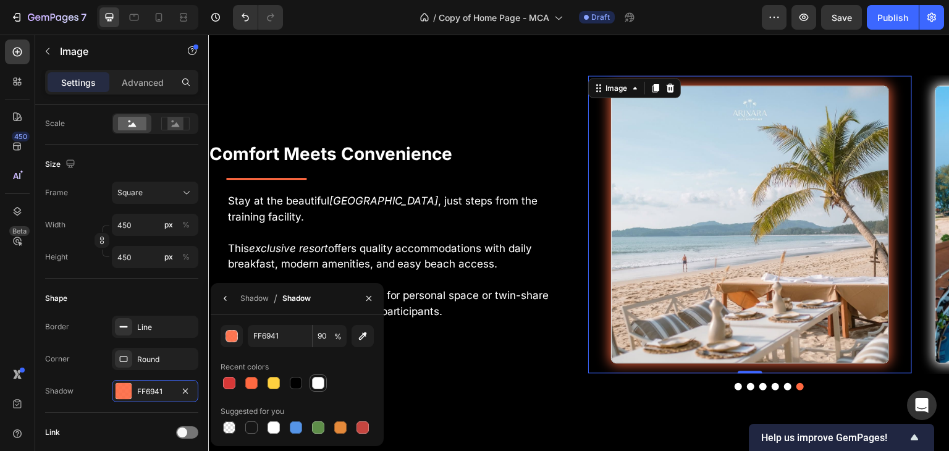
click at [321, 383] on div at bounding box center [318, 383] width 12 height 12
type input "FFFFFF"
type input "100"
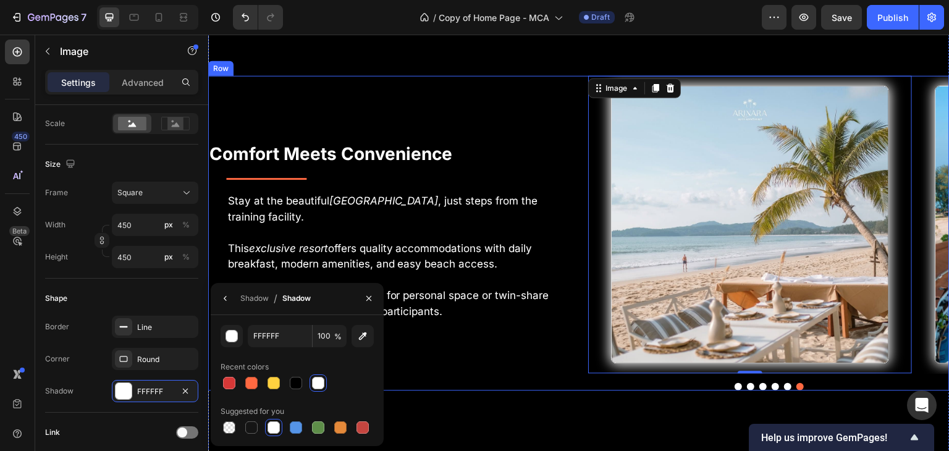
click at [443, 382] on div "Comfort Meets Convenience Text Block Title Line Stay at the beautiful Arinara B…" at bounding box center [388, 232] width 361 height 315
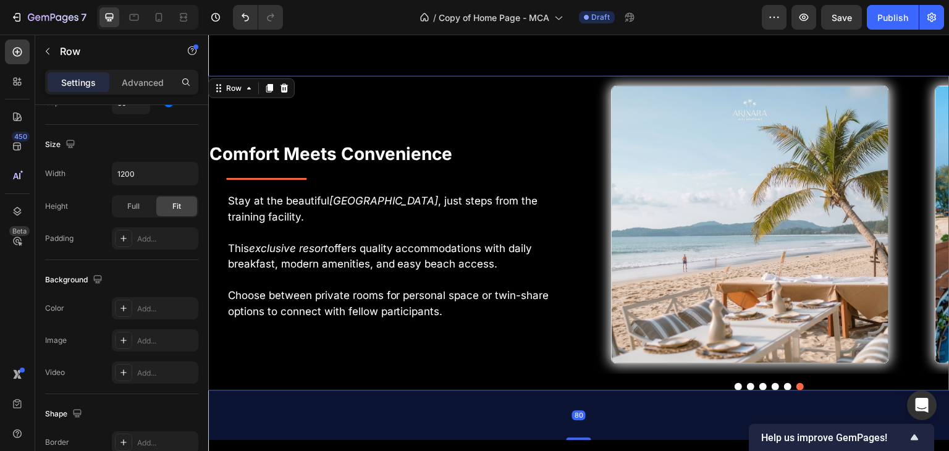
scroll to position [0, 0]
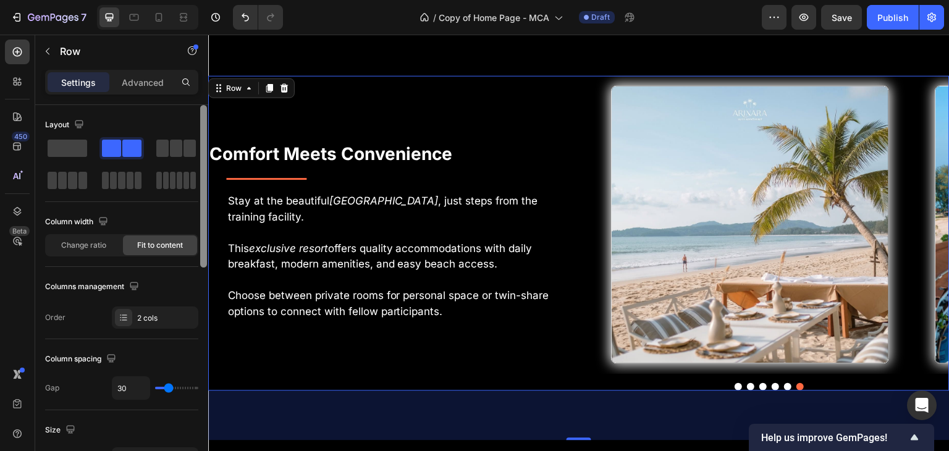
drag, startPoint x: 411, startPoint y: 263, endPoint x: 208, endPoint y: 273, distance: 203.5
click at [79, 122] on icon "button" at bounding box center [79, 124] width 12 height 12
click at [83, 166] on icon "button" at bounding box center [81, 166] width 12 height 12
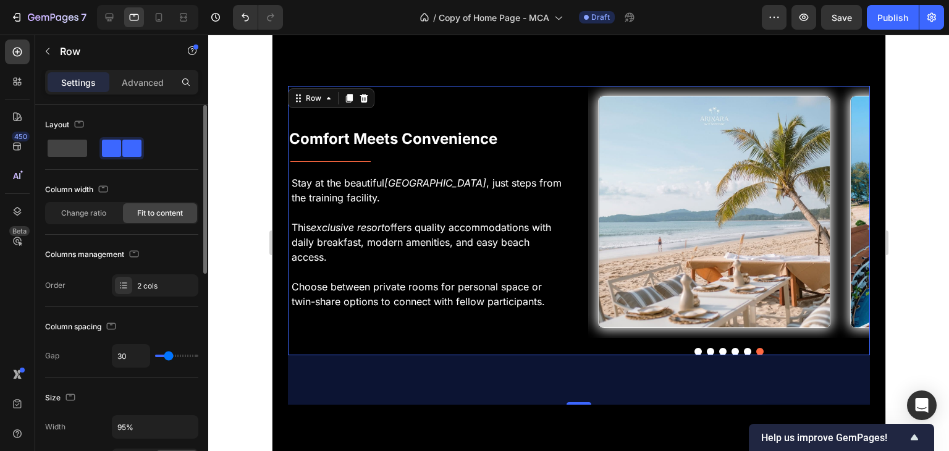
scroll to position [3802, 0]
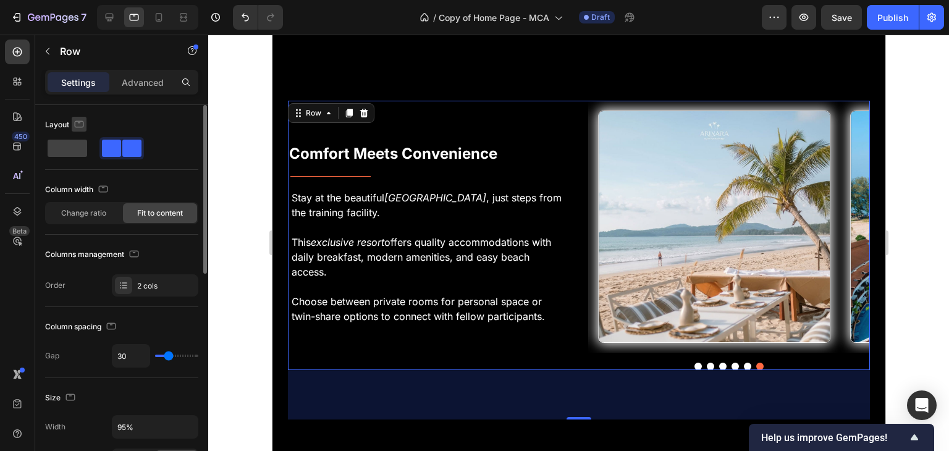
click at [79, 122] on icon "button" at bounding box center [79, 122] width 3 height 1
click at [82, 184] on icon "button" at bounding box center [81, 188] width 12 height 12
type input "100%"
type input "21"
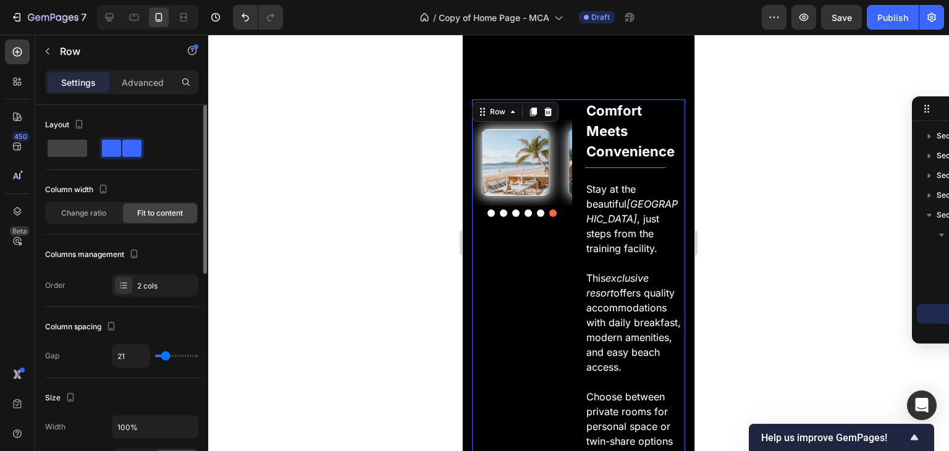
scroll to position [4154, 0]
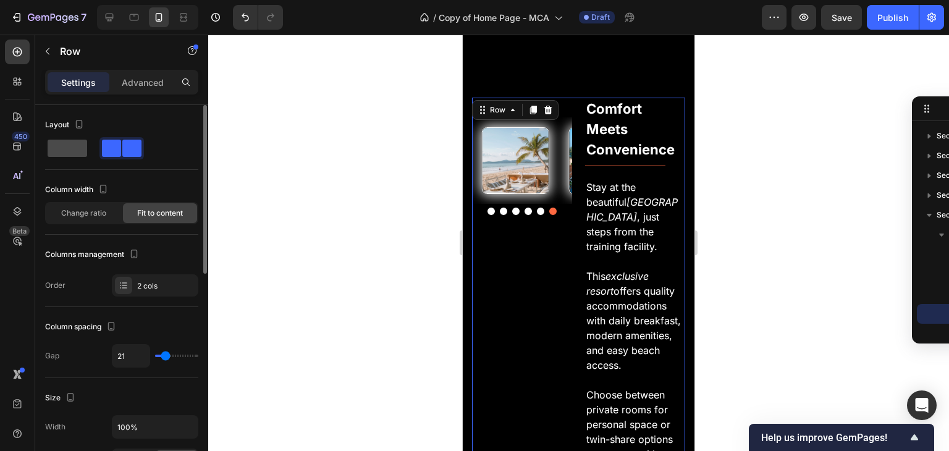
click at [72, 149] on span at bounding box center [68, 148] width 40 height 17
type input "0"
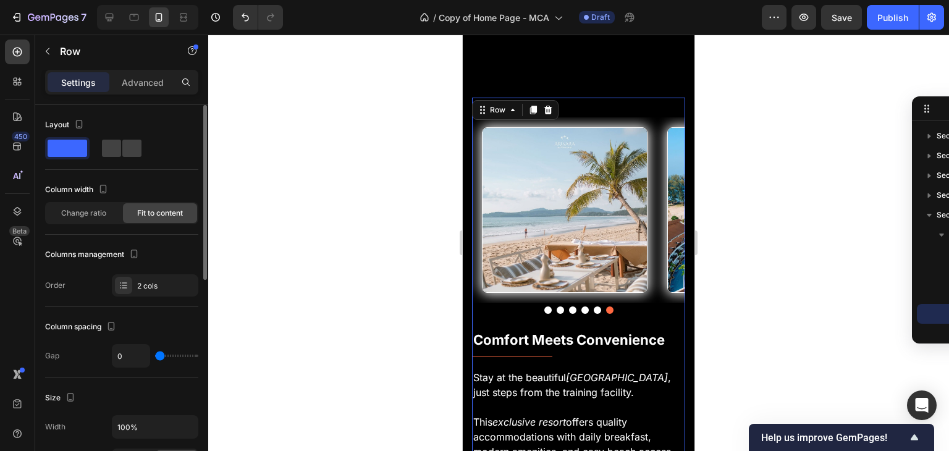
scroll to position [4385, 0]
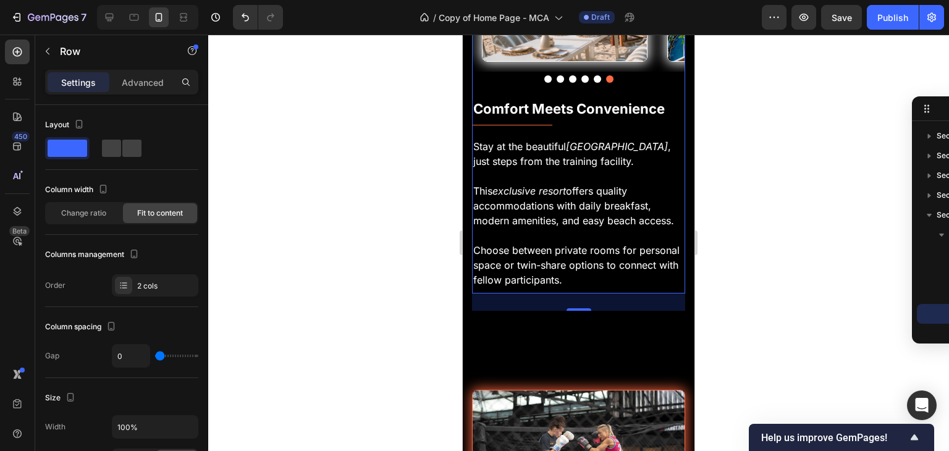
click at [798, 347] on div at bounding box center [578, 243] width 741 height 416
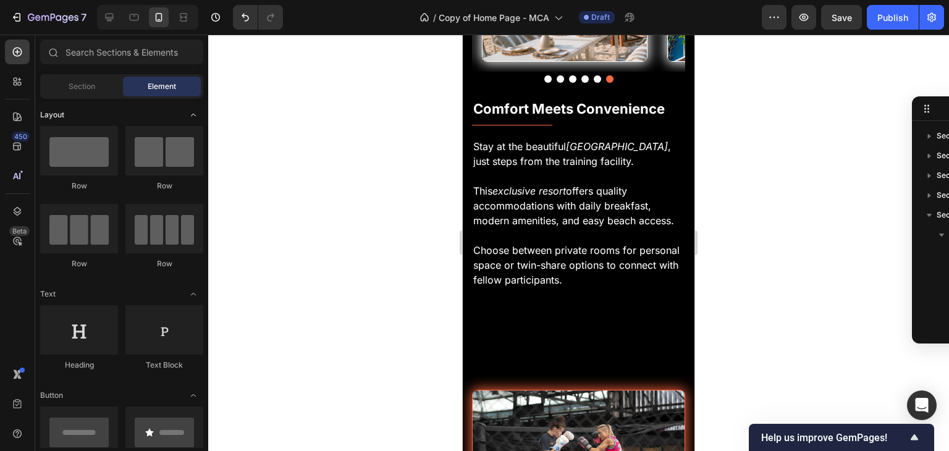
click at [55, 112] on span "Layout" at bounding box center [52, 114] width 24 height 11
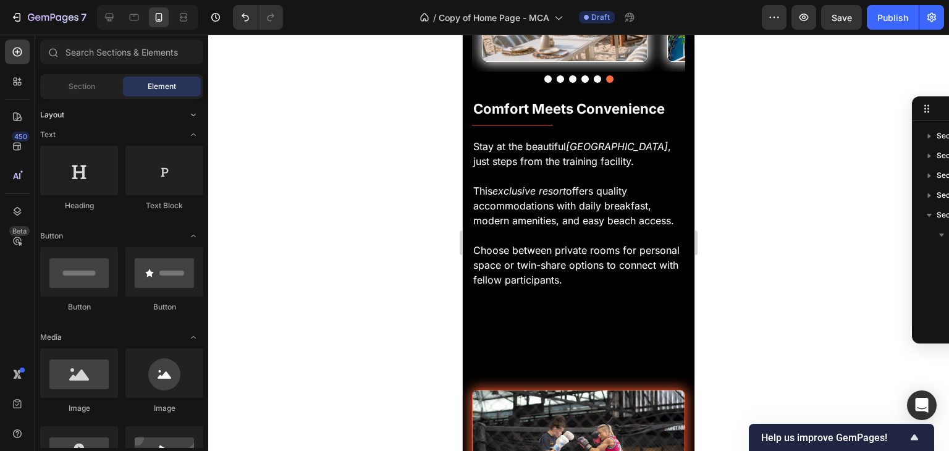
click at [55, 112] on span "Layout" at bounding box center [52, 114] width 24 height 11
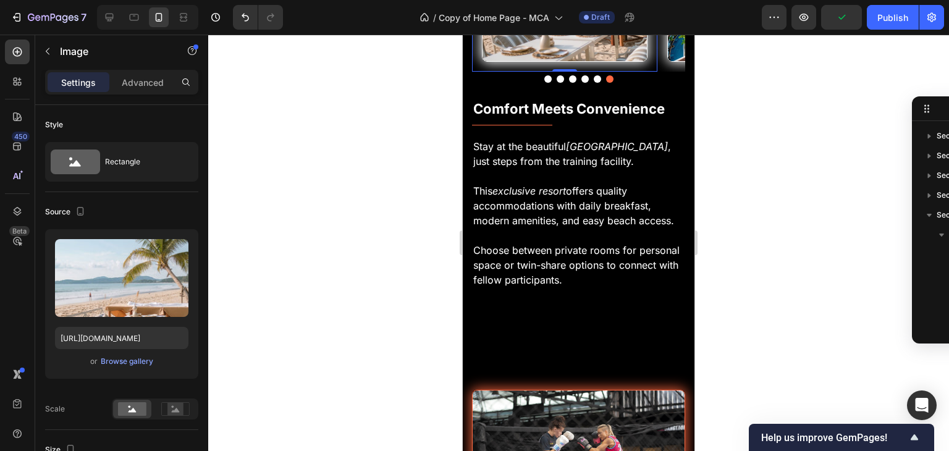
scroll to position [649, 0]
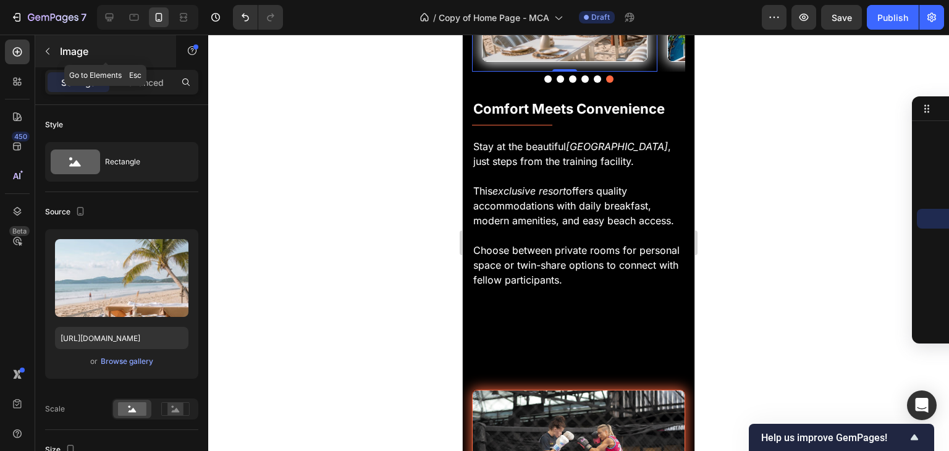
click at [48, 48] on icon "button" at bounding box center [48, 51] width 10 height 10
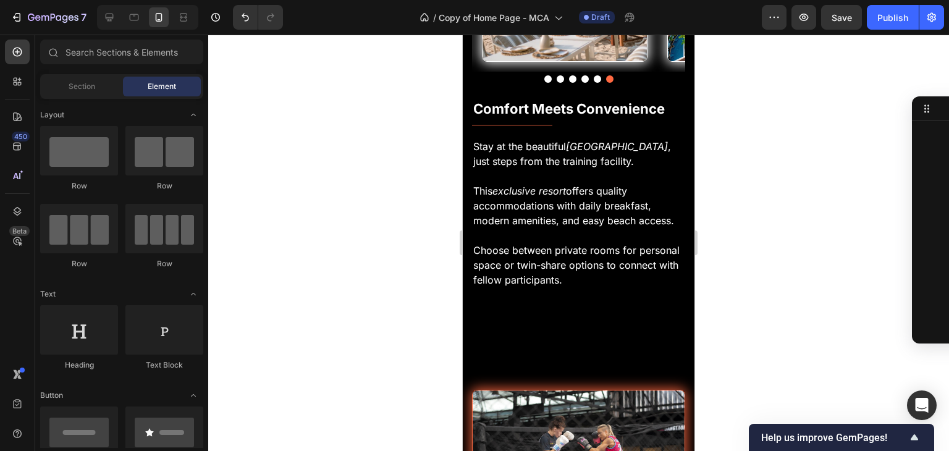
click at [275, 205] on div at bounding box center [578, 243] width 741 height 416
click at [800, 15] on icon "button" at bounding box center [803, 17] width 12 height 12
drag, startPoint x: 947, startPoint y: 222, endPoint x: 948, endPoint y: 298, distance: 75.4
click at [771, 275] on div at bounding box center [578, 243] width 741 height 416
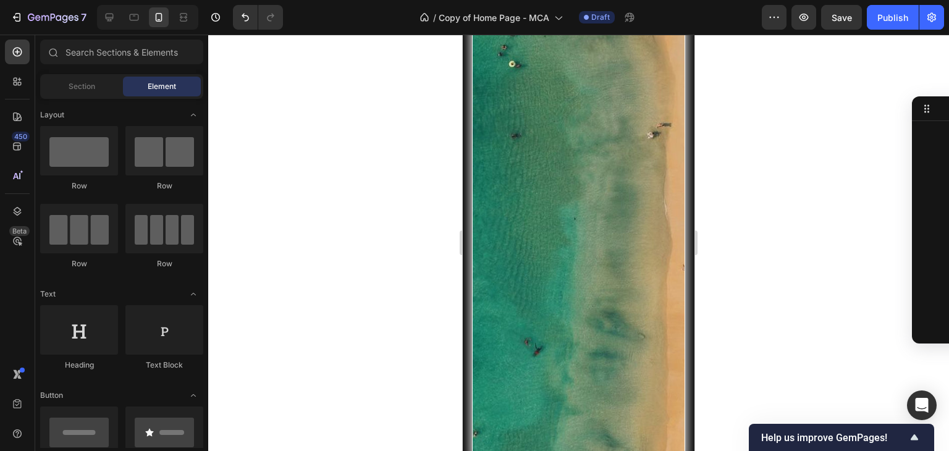
scroll to position [2307, 0]
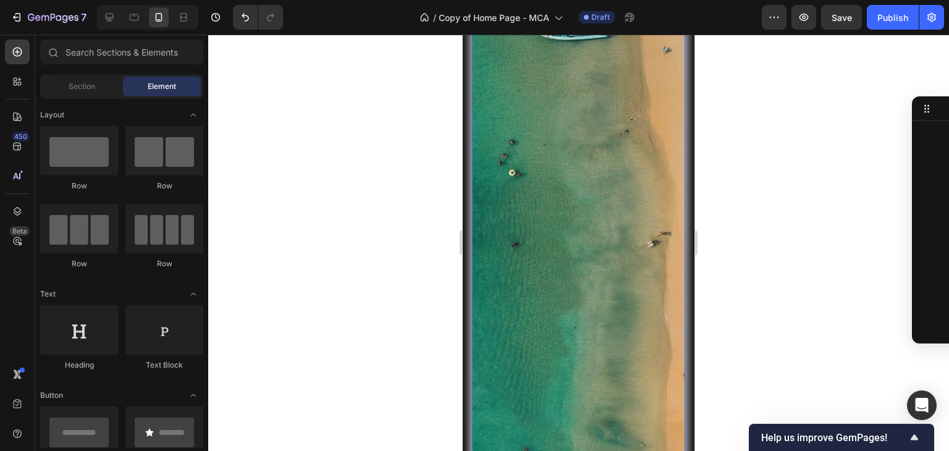
click at [588, 201] on img at bounding box center [578, 230] width 213 height 679
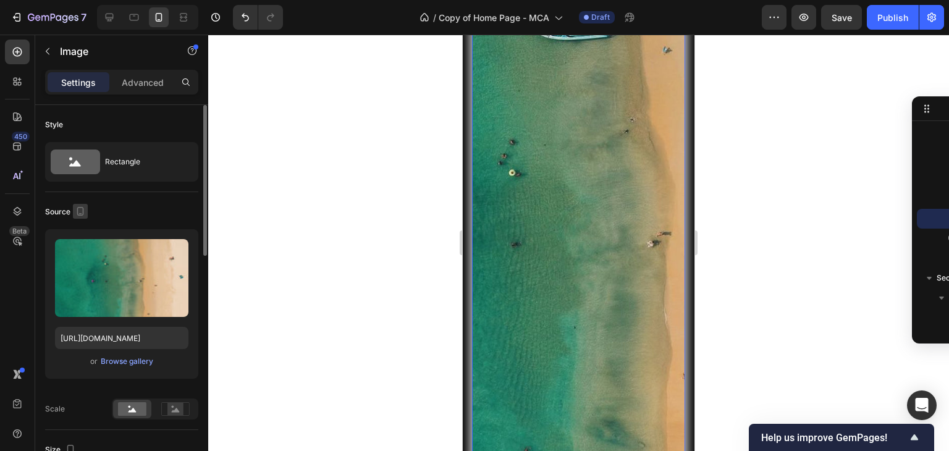
click at [82, 207] on icon "button" at bounding box center [80, 211] width 7 height 9
click at [175, 403] on rect at bounding box center [175, 409] width 16 height 12
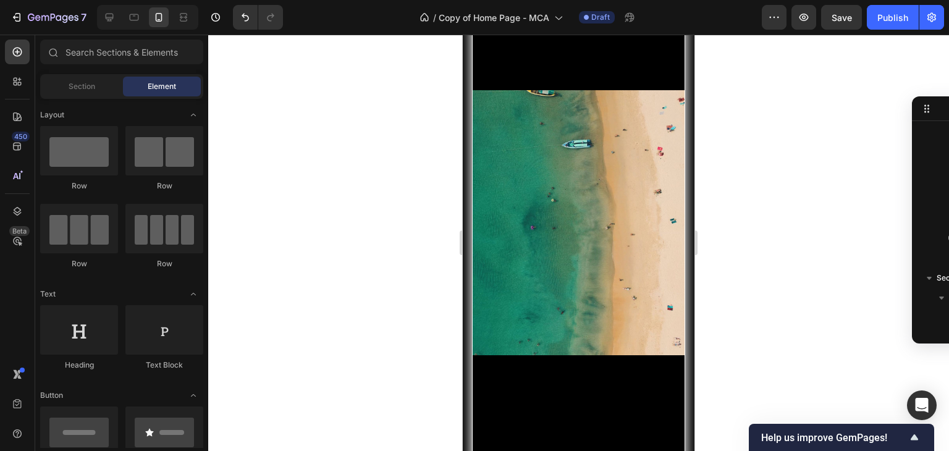
scroll to position [2391, 0]
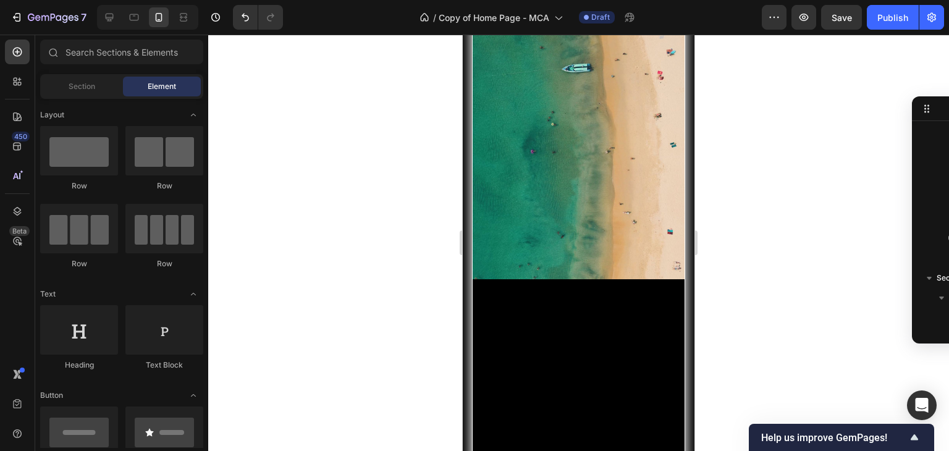
click at [513, 101] on img at bounding box center [578, 146] width 213 height 679
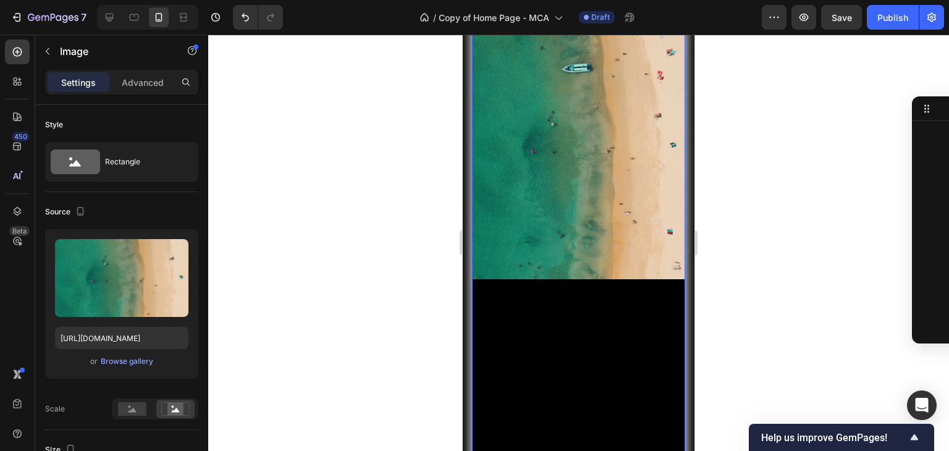
scroll to position [1044, 0]
click at [135, 410] on icon at bounding box center [132, 410] width 8 height 4
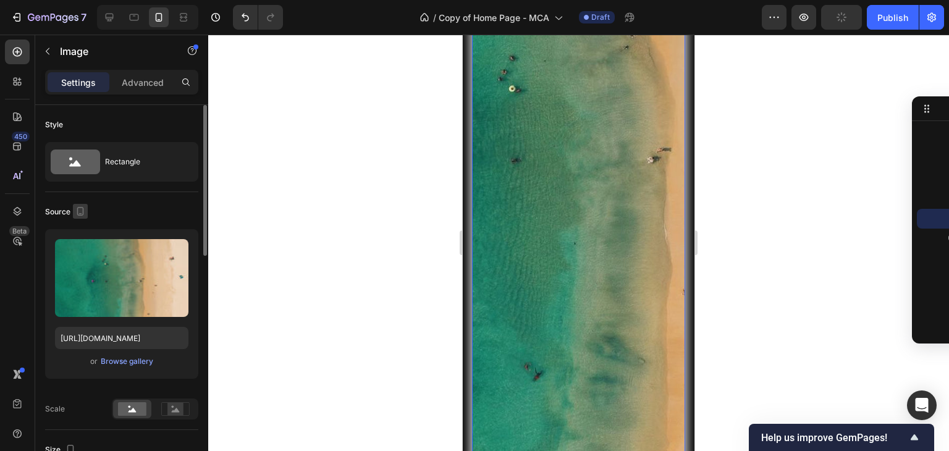
click at [82, 212] on icon "button" at bounding box center [80, 211] width 7 height 9
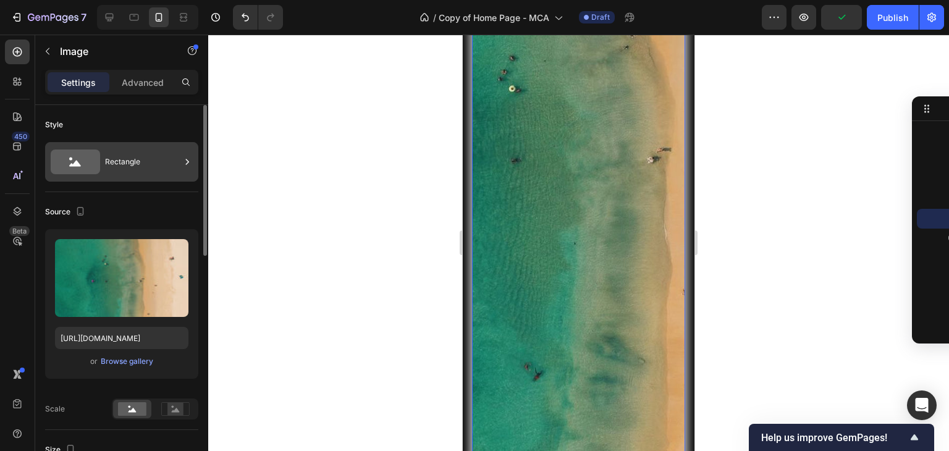
click at [112, 158] on div "Rectangle" at bounding box center [142, 162] width 75 height 28
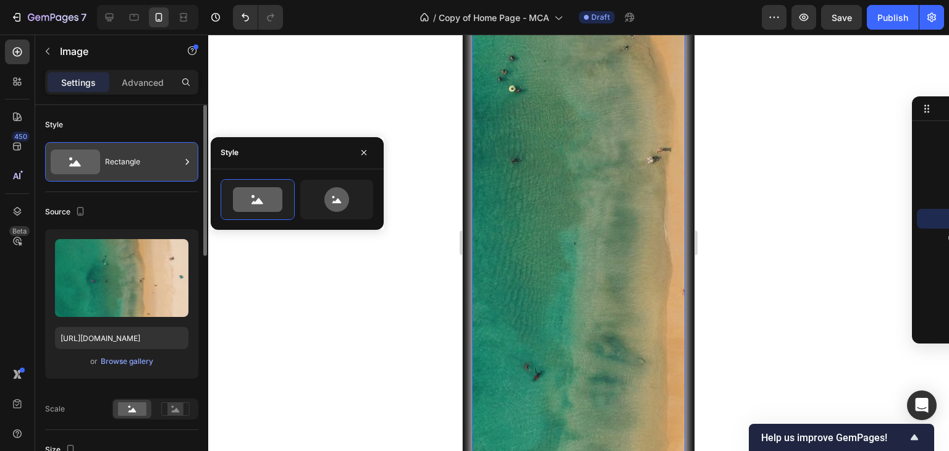
click at [112, 158] on div "Rectangle" at bounding box center [142, 162] width 75 height 28
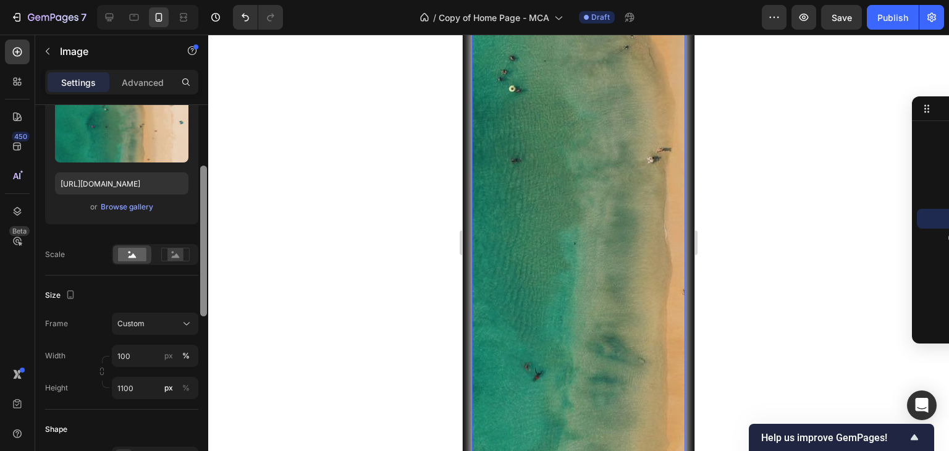
scroll to position [156, 0]
drag, startPoint x: 204, startPoint y: 191, endPoint x: 210, endPoint y: 253, distance: 62.1
click at [210, 0] on div "7 Version history / Copy of Home Page - MCA Draft Preview Save Publish 450 Beta…" at bounding box center [474, 0] width 949 height 0
click at [190, 316] on icon at bounding box center [186, 322] width 12 height 12
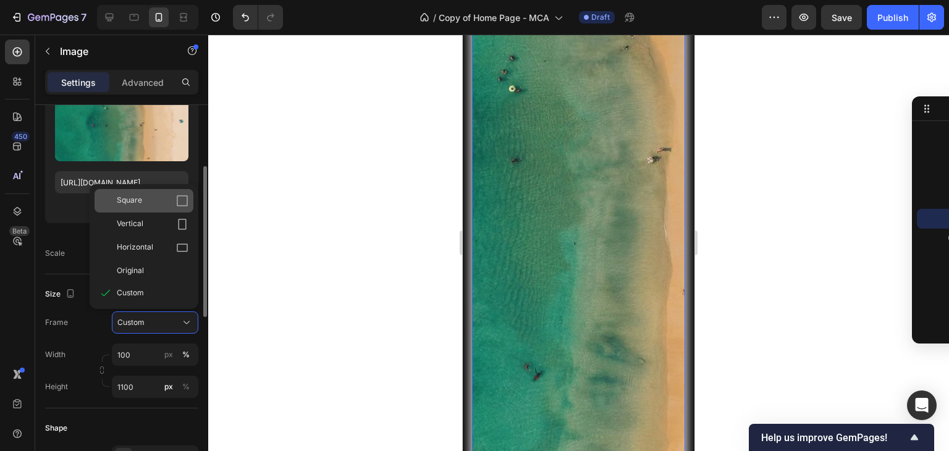
click at [180, 202] on icon at bounding box center [182, 201] width 12 height 12
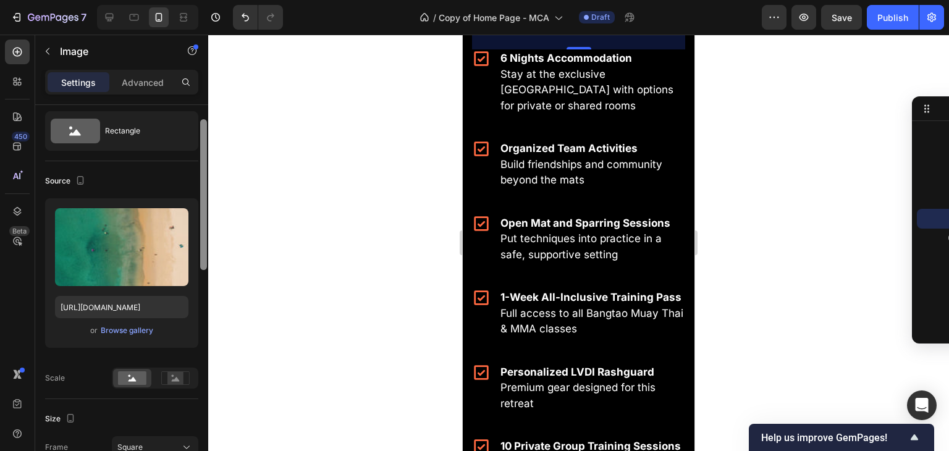
scroll to position [30, 0]
drag, startPoint x: 204, startPoint y: 259, endPoint x: 207, endPoint y: 209, distance: 50.1
click at [207, 209] on div at bounding box center [203, 295] width 9 height 381
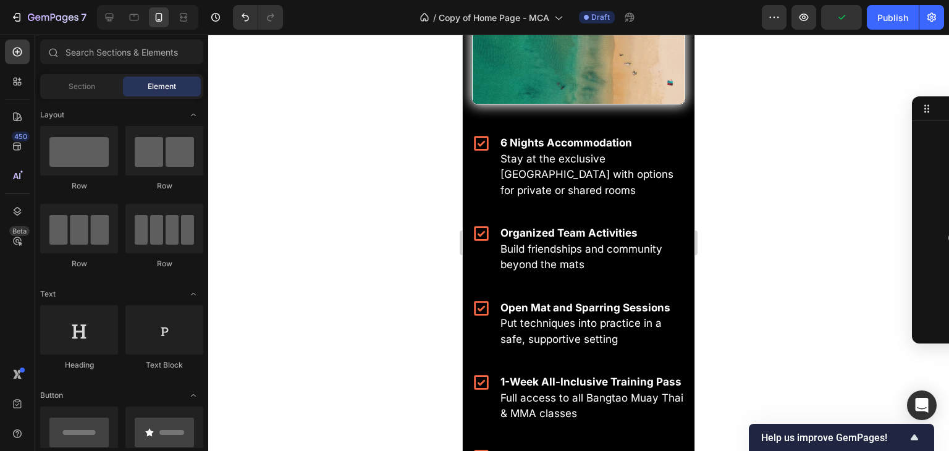
scroll to position [2285, 0]
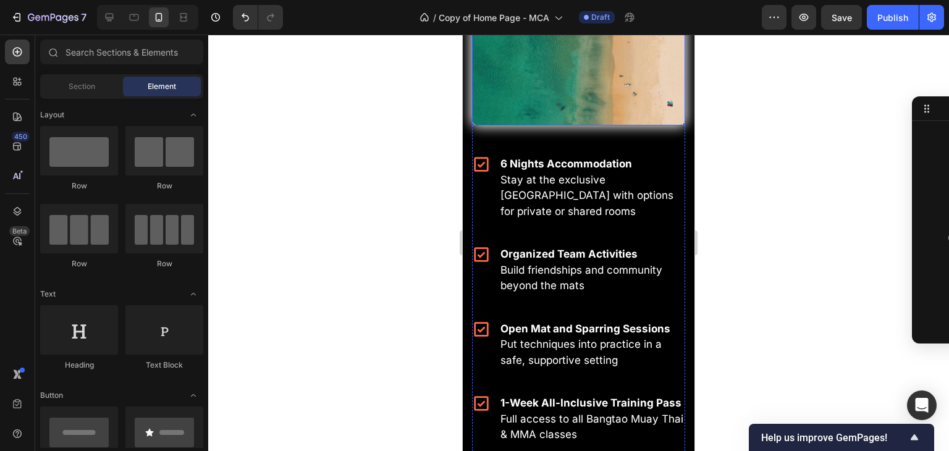
click at [623, 86] on img at bounding box center [578, 18] width 213 height 213
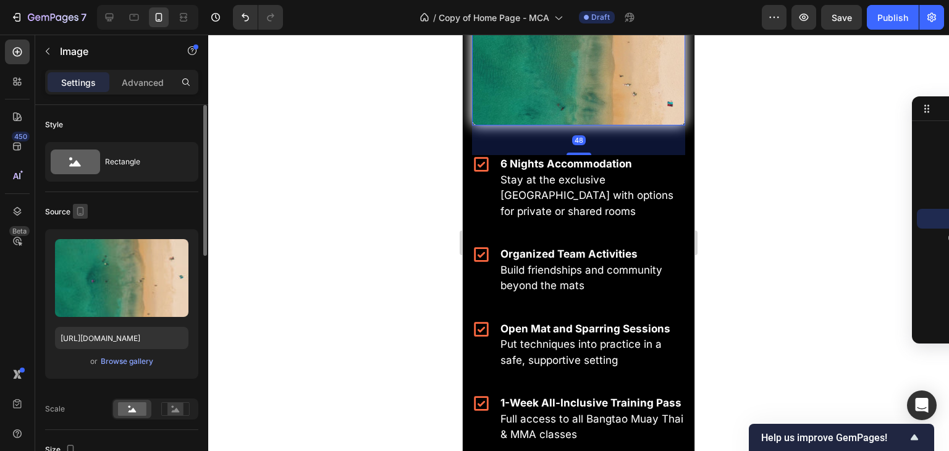
click at [80, 216] on icon "button" at bounding box center [80, 211] width 12 height 12
click at [82, 227] on icon "button" at bounding box center [83, 231] width 8 height 8
type input "1100"
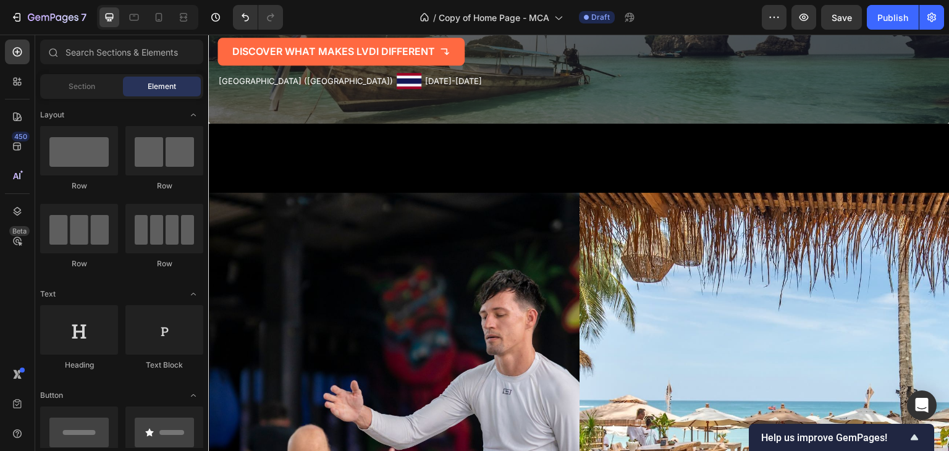
scroll to position [503, 0]
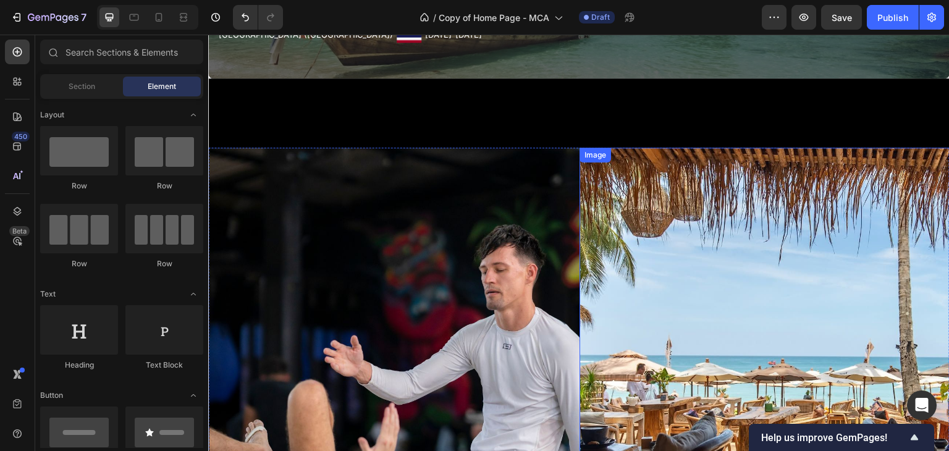
click at [660, 151] on div "Image" at bounding box center [764, 395] width 371 height 494
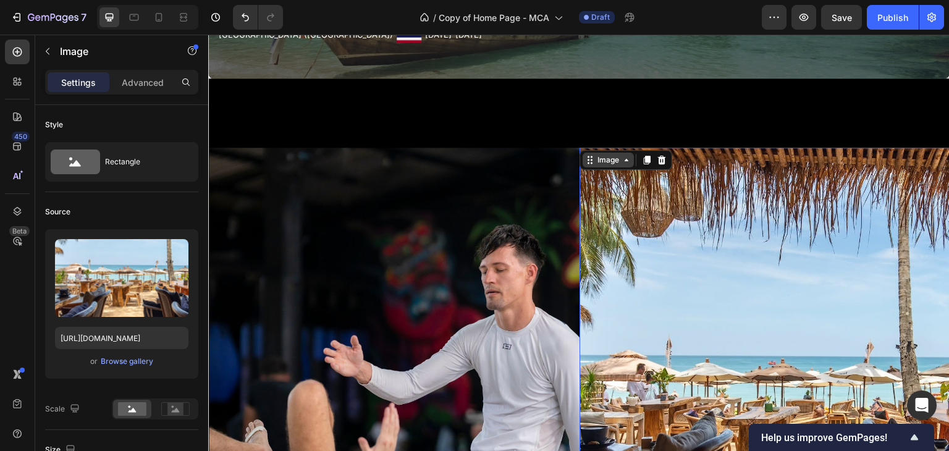
click at [620, 161] on div "Image" at bounding box center [608, 159] width 27 height 11
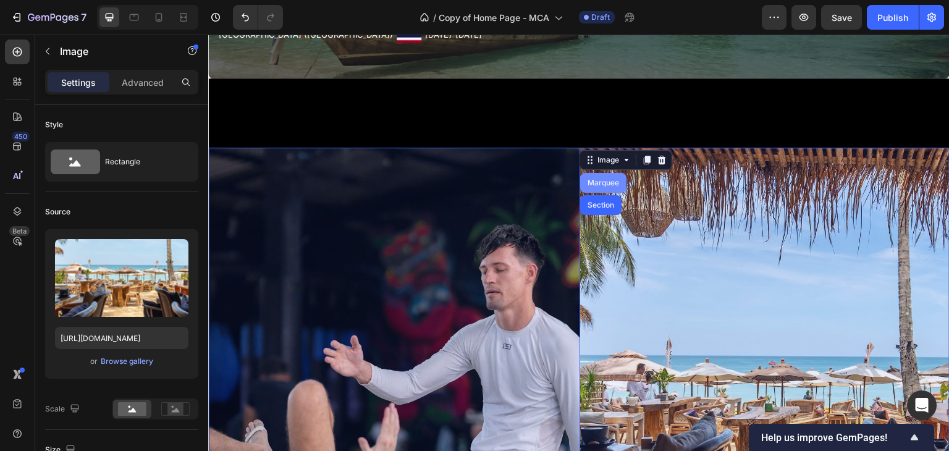
click at [608, 185] on div "Marquee" at bounding box center [603, 182] width 36 height 7
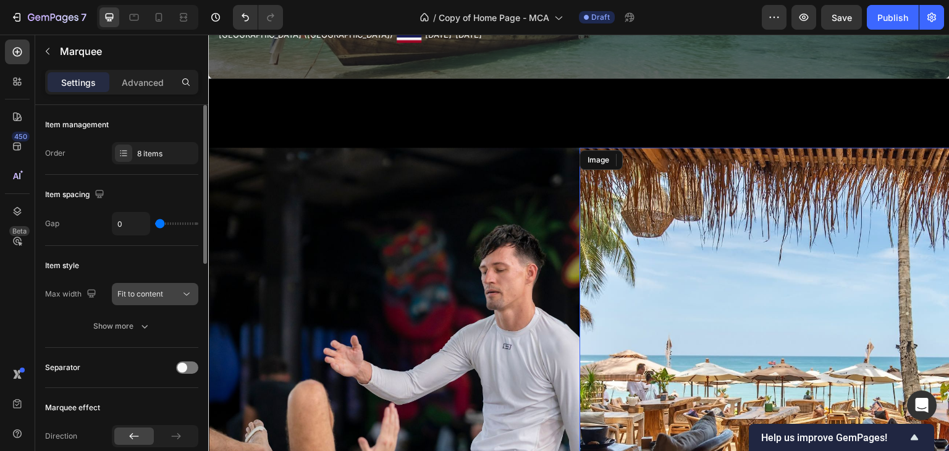
click at [151, 293] on span "Fit to content" at bounding box center [140, 293] width 46 height 9
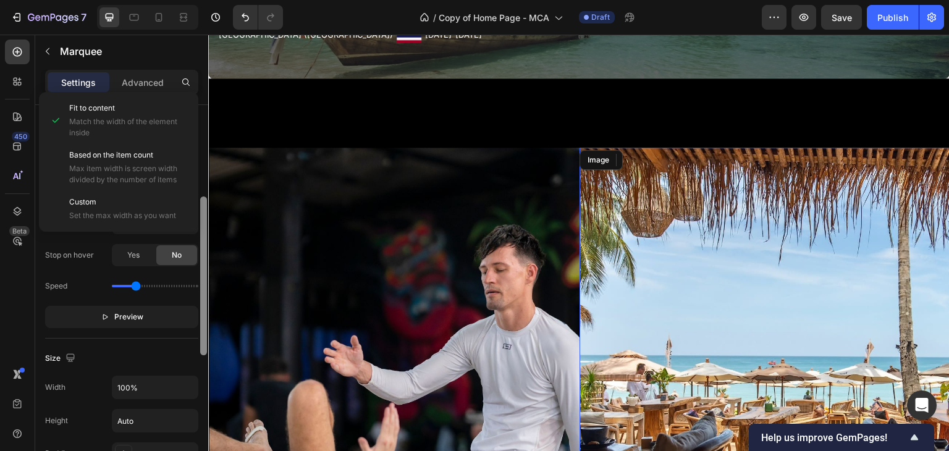
scroll to position [215, 0]
drag, startPoint x: 203, startPoint y: 238, endPoint x: 205, endPoint y: 328, distance: 90.2
click at [205, 328] on div at bounding box center [203, 274] width 7 height 159
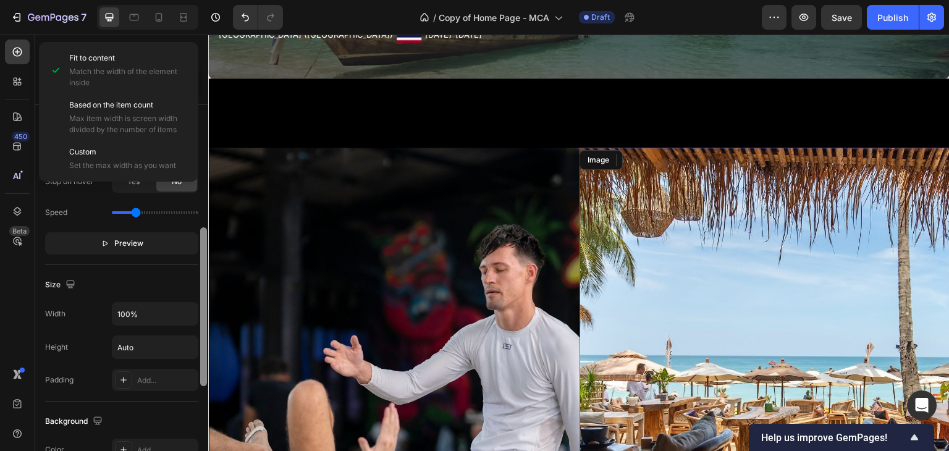
scroll to position [305, 0]
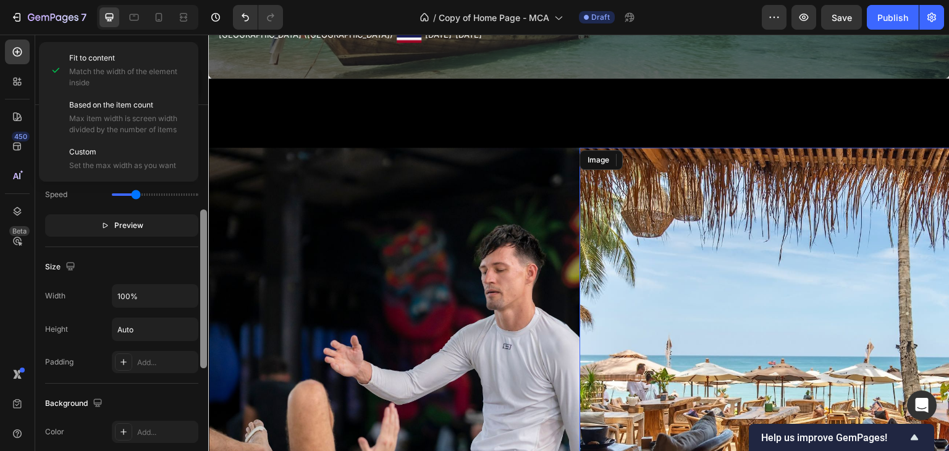
drag, startPoint x: 203, startPoint y: 325, endPoint x: 205, endPoint y: 363, distance: 37.8
click at [205, 363] on div at bounding box center [203, 288] width 7 height 159
click at [145, 328] on input "Auto" at bounding box center [154, 329] width 85 height 22
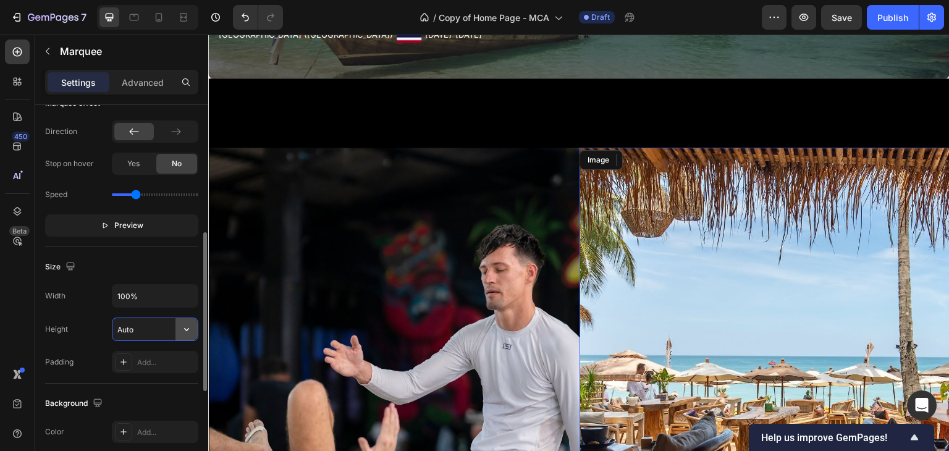
click at [185, 334] on button "button" at bounding box center [186, 329] width 22 height 22
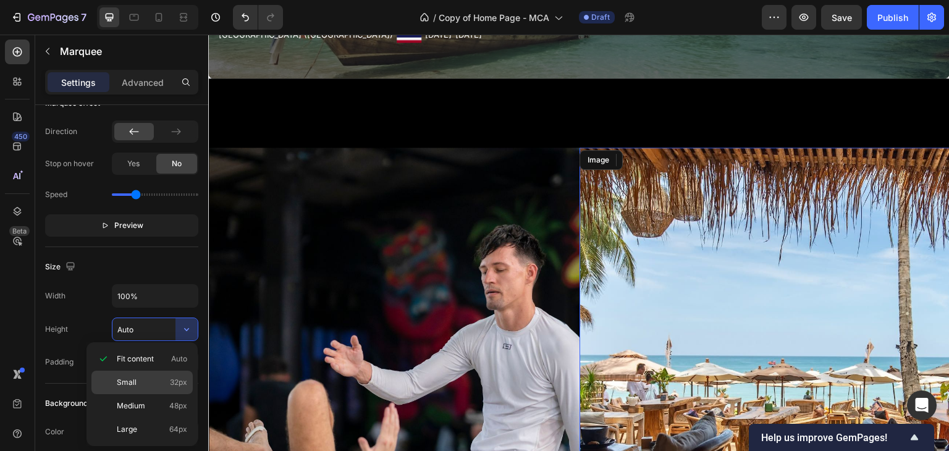
click at [151, 388] on div "Small 32px" at bounding box center [141, 382] width 101 height 23
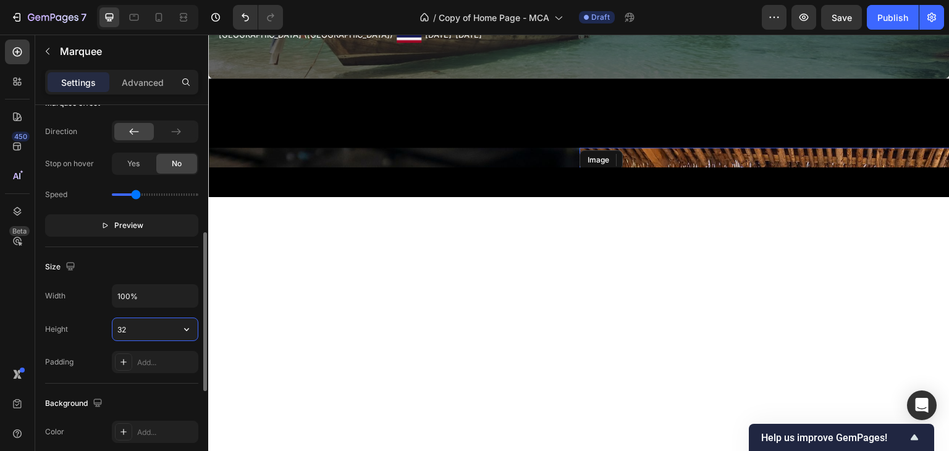
click at [170, 328] on input "32" at bounding box center [154, 329] width 85 height 22
click at [191, 332] on icon "button" at bounding box center [186, 329] width 12 height 12
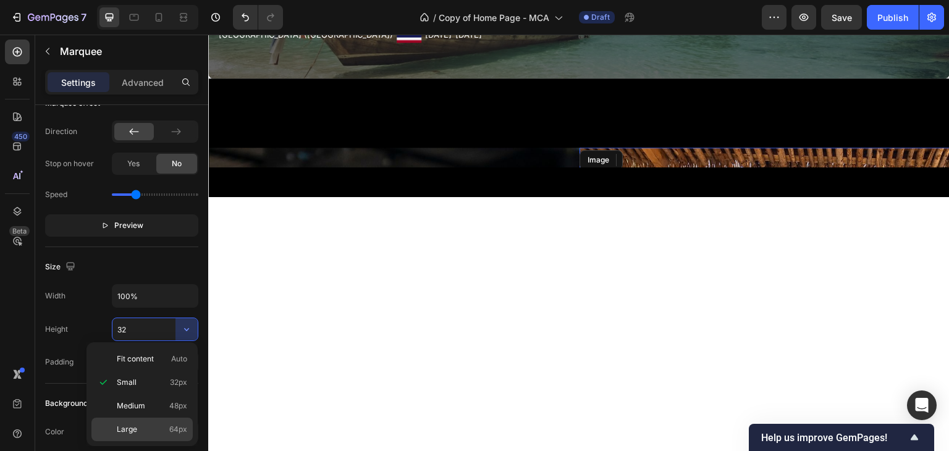
click at [153, 422] on div "Large 64px" at bounding box center [141, 429] width 101 height 23
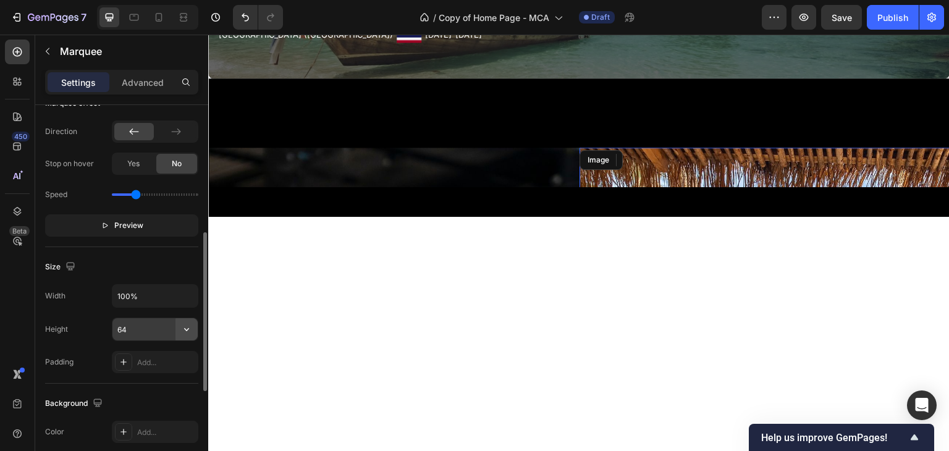
click at [183, 320] on button "button" at bounding box center [186, 329] width 22 height 22
click at [145, 327] on input "64" at bounding box center [154, 329] width 85 height 22
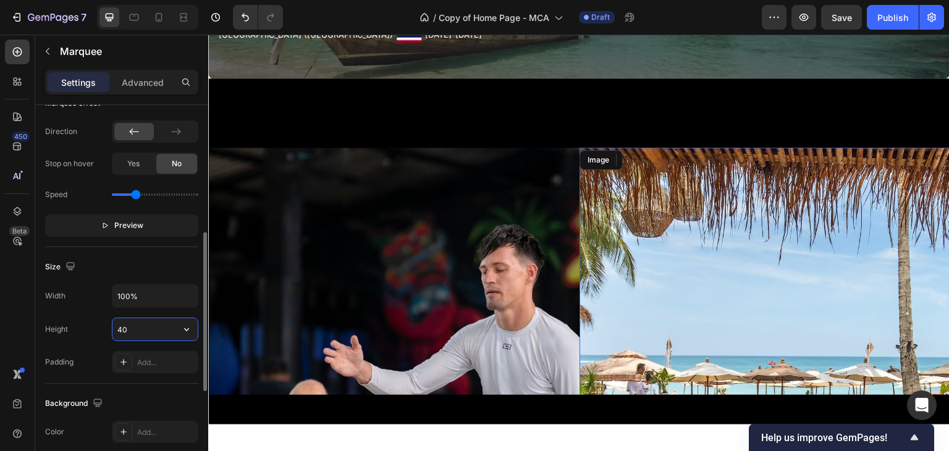
type input "4"
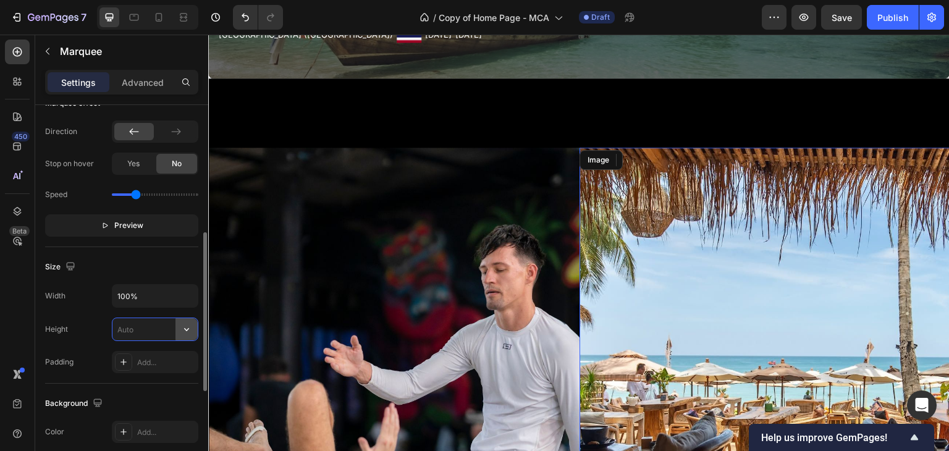
click at [184, 329] on icon "button" at bounding box center [186, 329] width 12 height 12
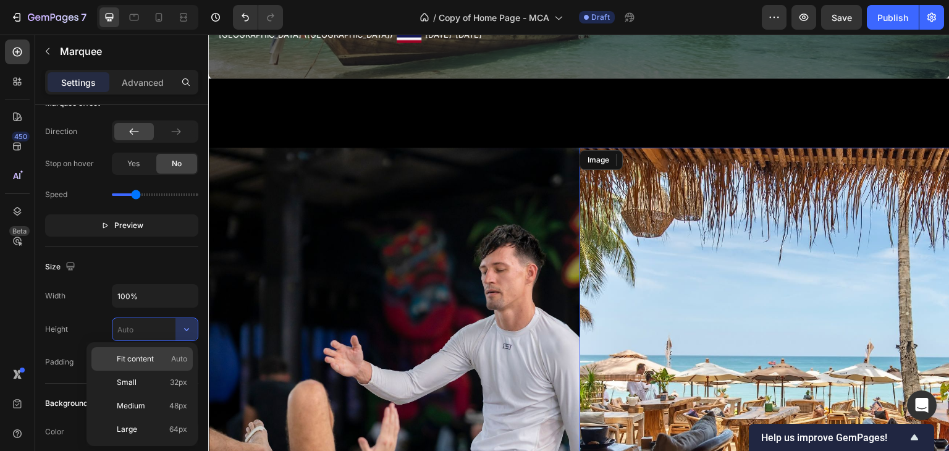
click at [162, 356] on p "Fit content Auto" at bounding box center [152, 358] width 70 height 11
type input "Auto"
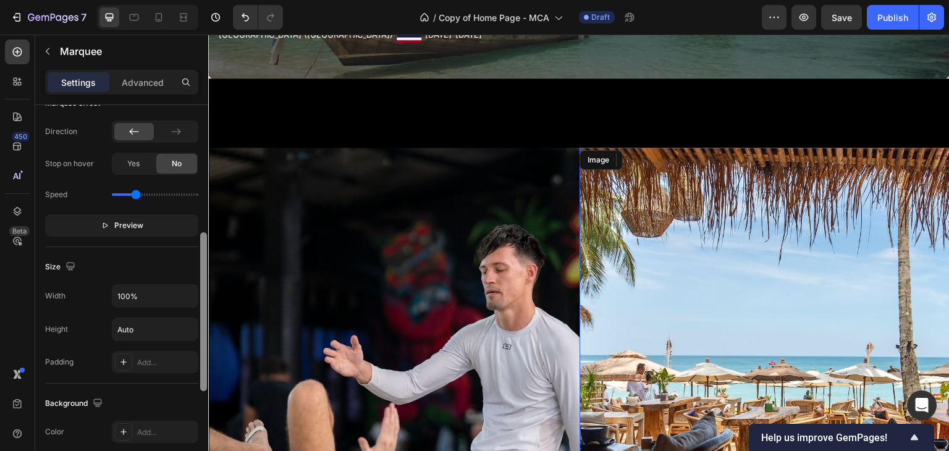
scroll to position [531, 0]
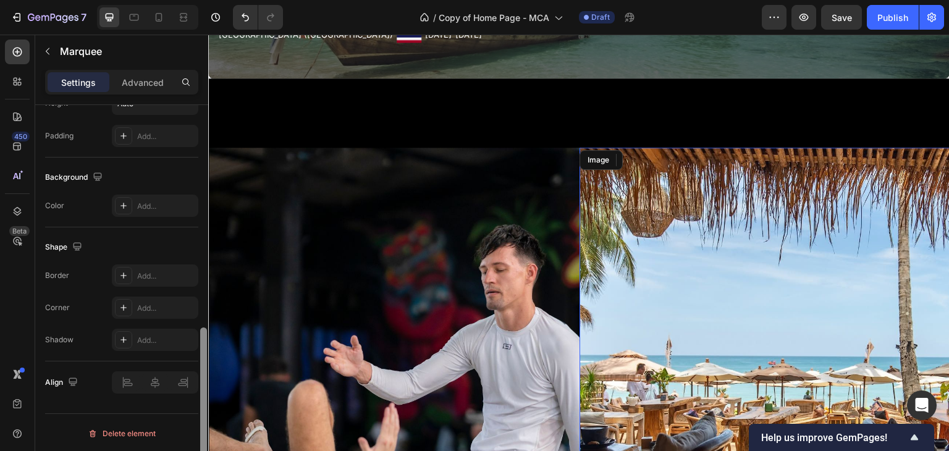
drag, startPoint x: 207, startPoint y: 308, endPoint x: 208, endPoint y: 326, distance: 18.5
click at [208, 326] on div at bounding box center [203, 295] width 9 height 381
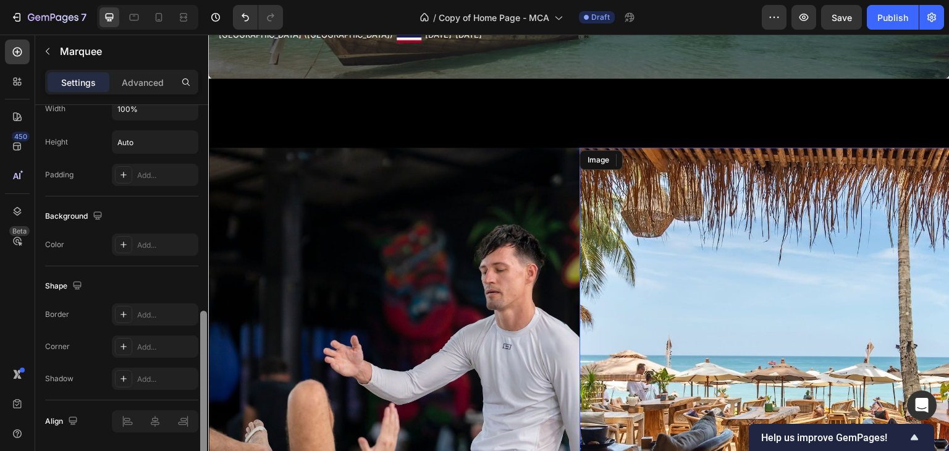
scroll to position [490, 0]
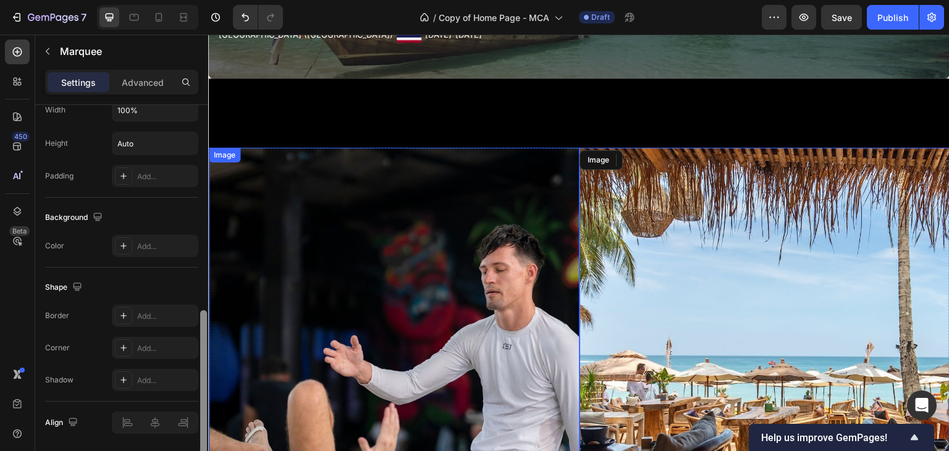
drag, startPoint x: 413, startPoint y: 373, endPoint x: 214, endPoint y: 307, distance: 209.6
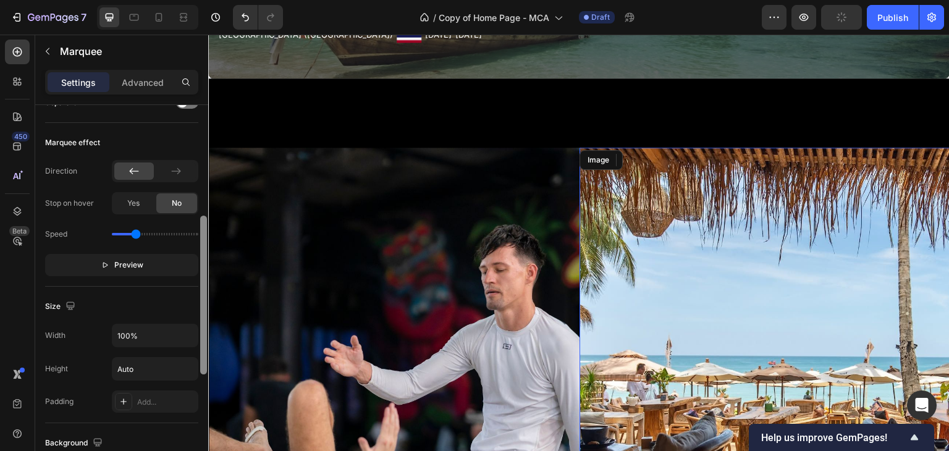
scroll to position [169, 0]
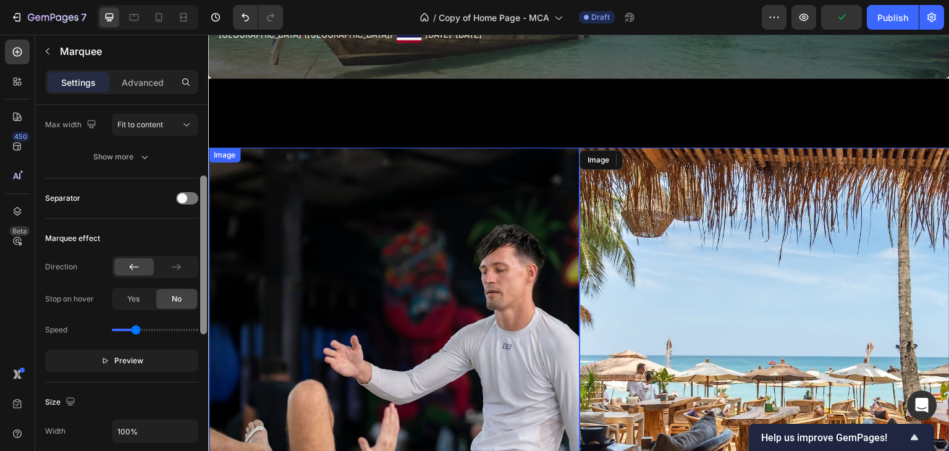
click at [274, 173] on img at bounding box center [394, 395] width 371 height 494
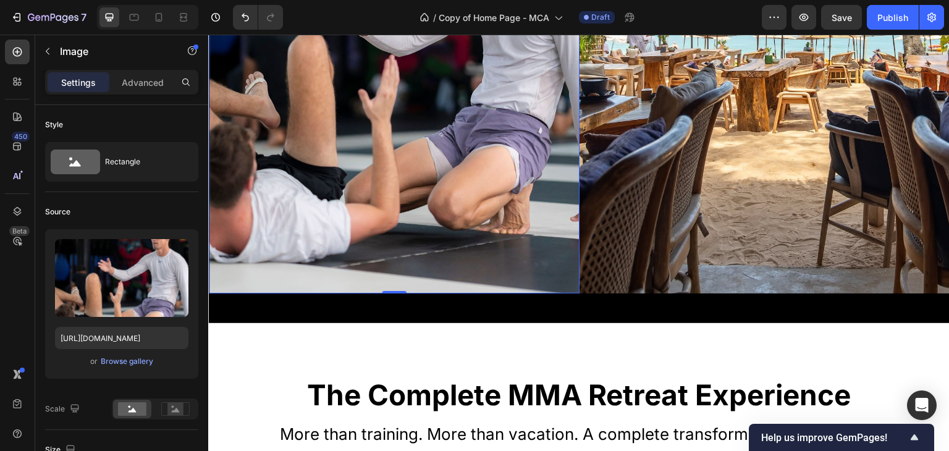
scroll to position [603, 0]
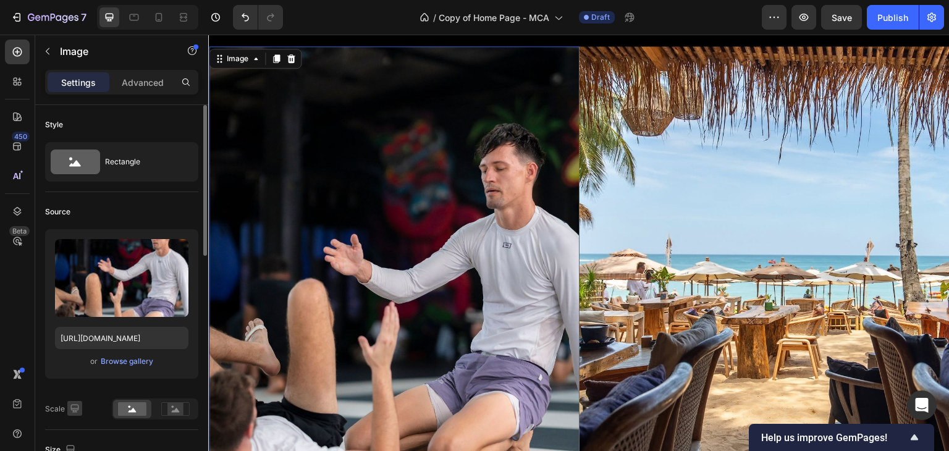
click at [72, 413] on icon "button" at bounding box center [75, 408] width 12 height 12
click at [74, 384] on icon "button" at bounding box center [77, 385] width 7 height 9
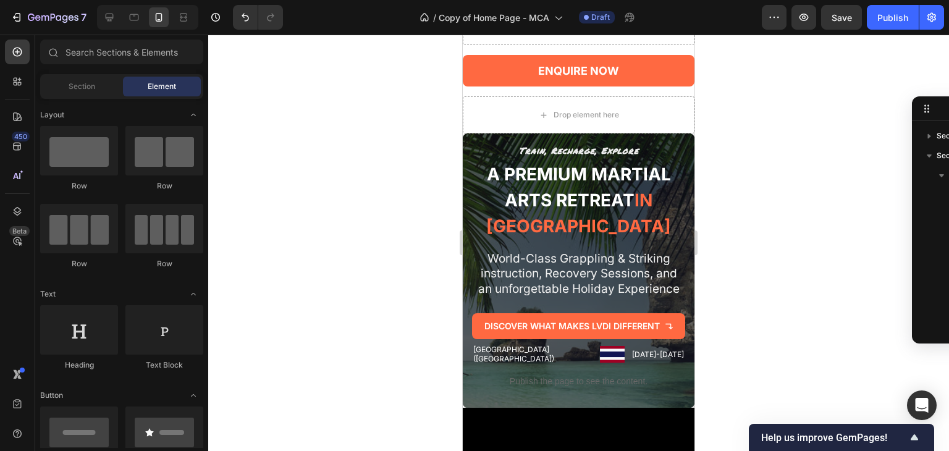
scroll to position [0, 0]
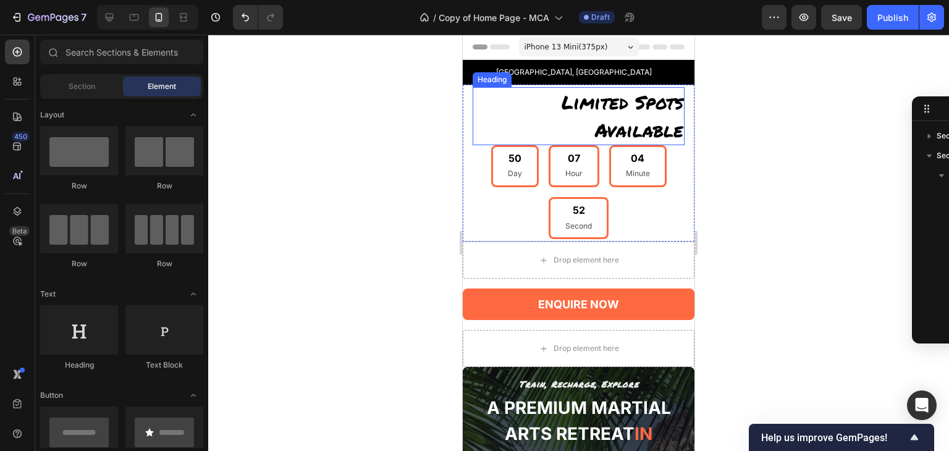
click at [608, 108] on h2 "Limited Spots Available" at bounding box center [579, 116] width 212 height 58
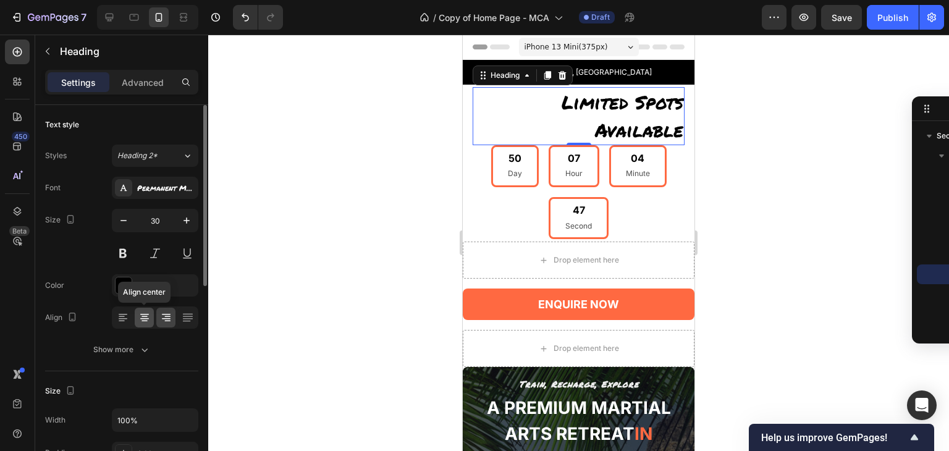
click at [146, 319] on icon at bounding box center [144, 317] width 12 height 12
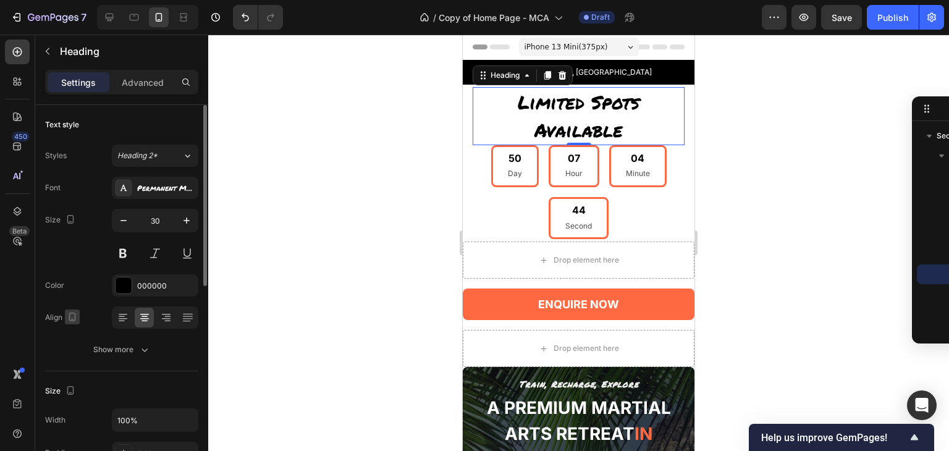
click at [74, 314] on icon "button" at bounding box center [72, 317] width 12 height 12
click at [75, 340] on icon "button" at bounding box center [75, 336] width 12 height 12
type input "38"
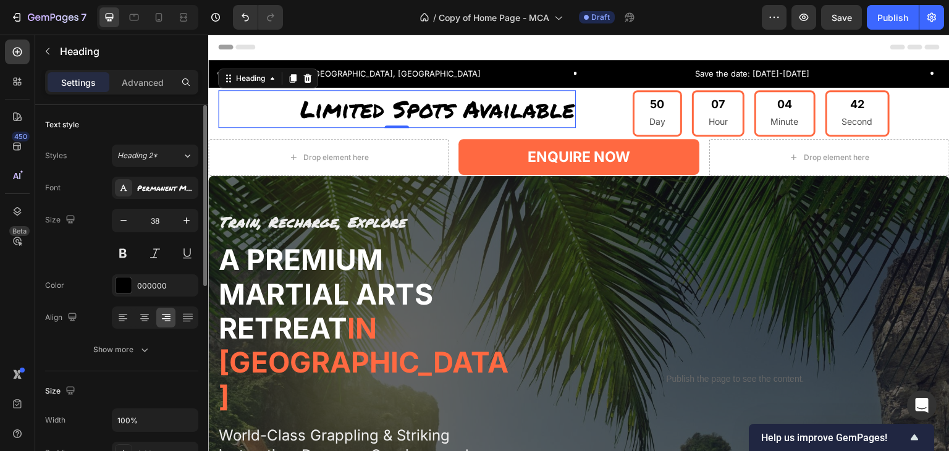
scroll to position [12, 0]
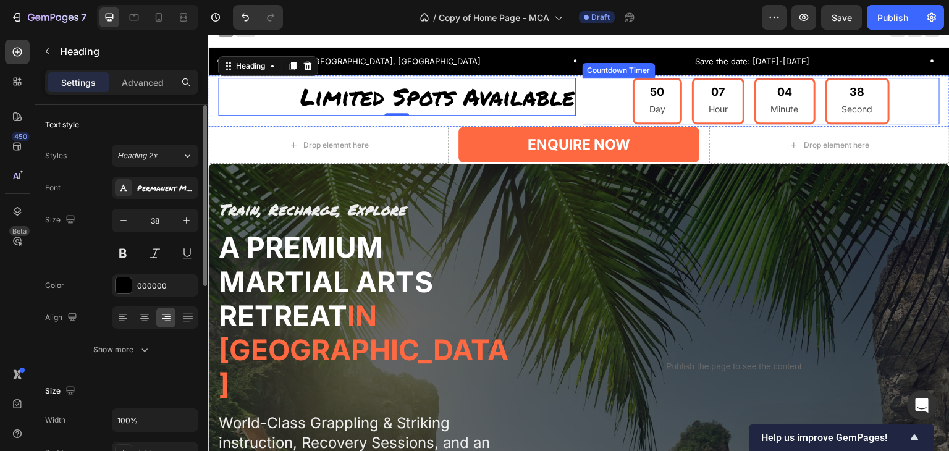
click at [901, 87] on div "50 Day 07 Hour 04 Minute 38 Second" at bounding box center [761, 101] width 358 height 46
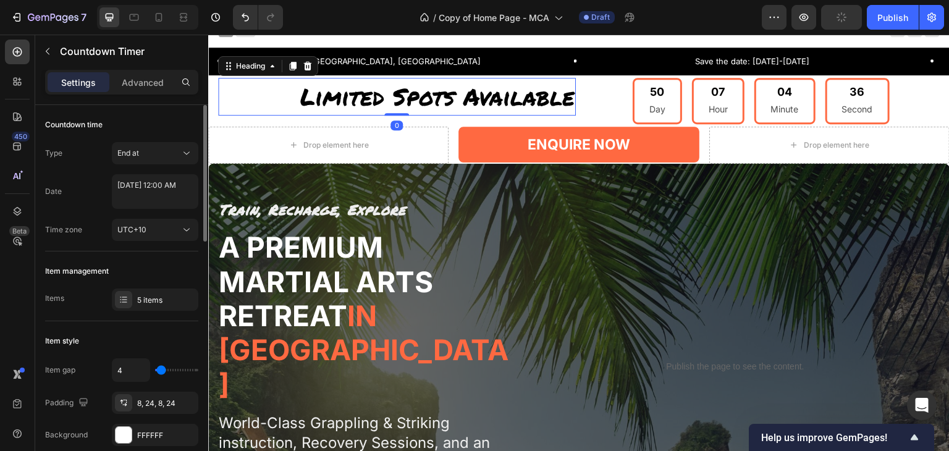
click at [458, 104] on h2 "Limited Spots Available" at bounding box center [397, 97] width 358 height 38
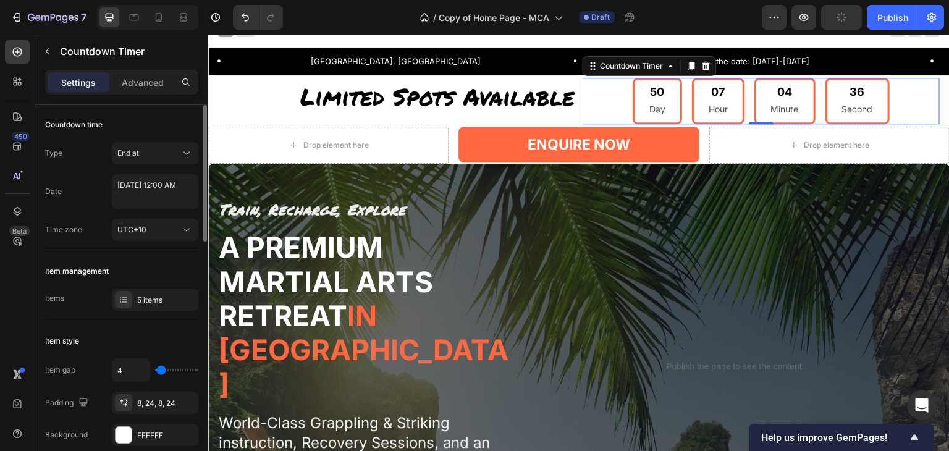
click at [649, 85] on div "50" at bounding box center [657, 92] width 16 height 14
click at [87, 397] on icon "button" at bounding box center [83, 402] width 12 height 12
click at [86, 371] on button "button" at bounding box center [86, 379] width 20 height 20
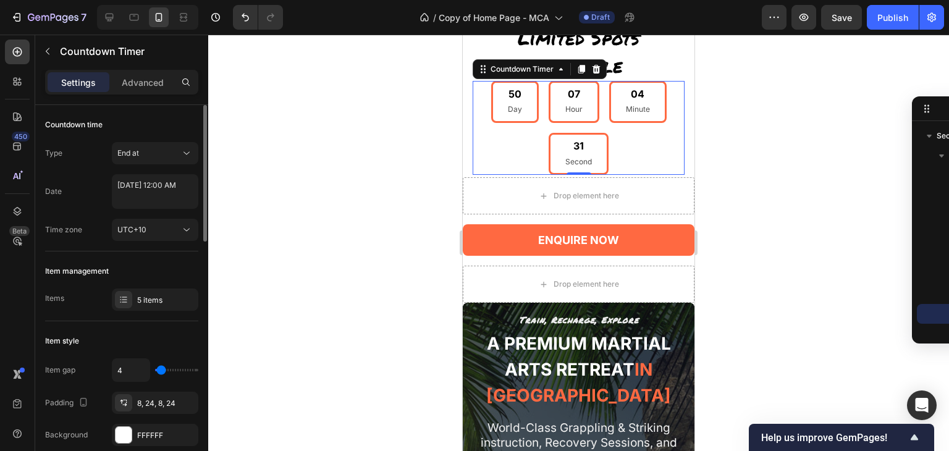
scroll to position [67, 0]
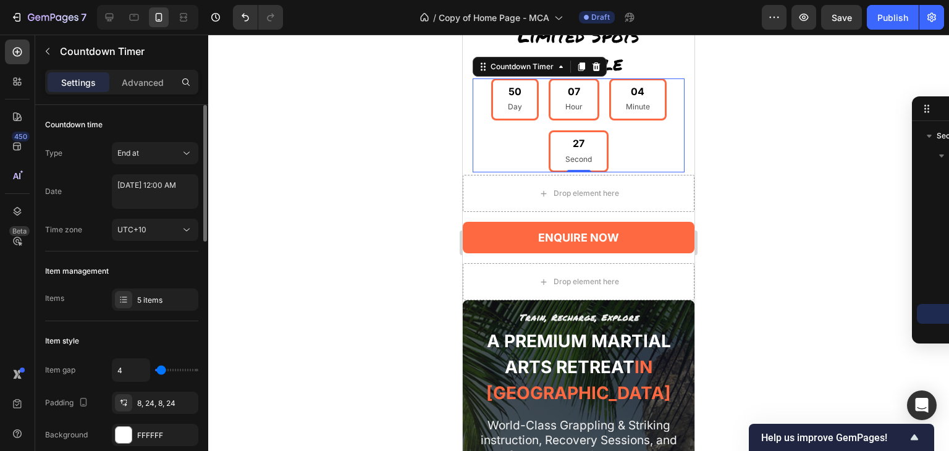
type input "8"
type input "2"
type input "0"
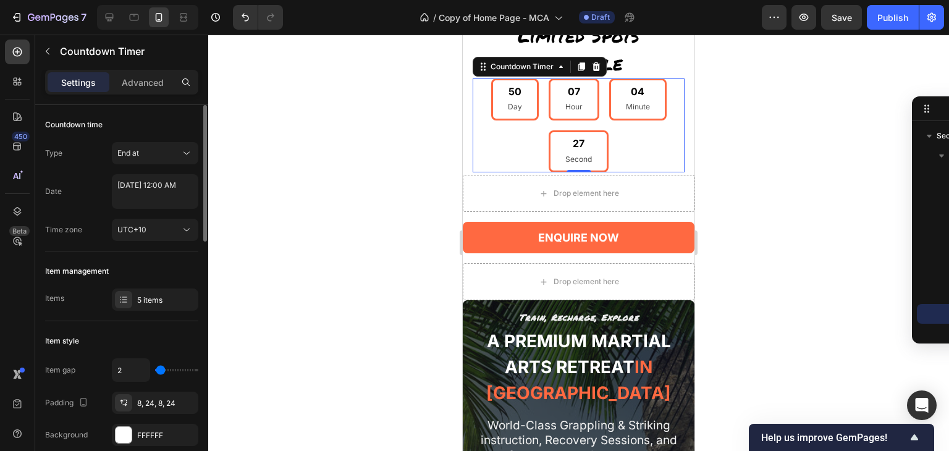
type input "0"
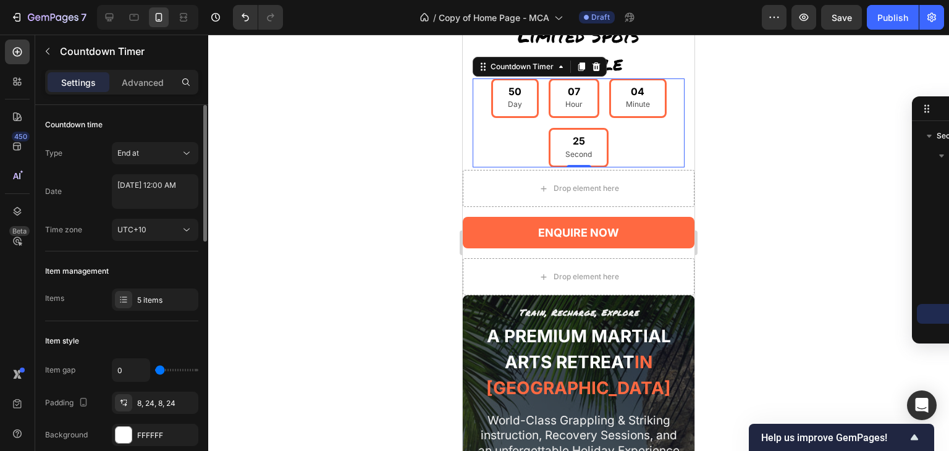
type input "2"
type input "4"
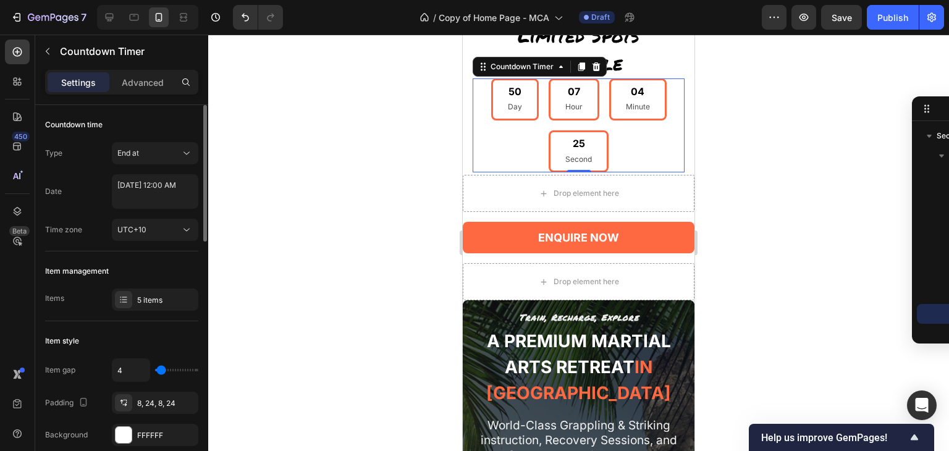
type input "6"
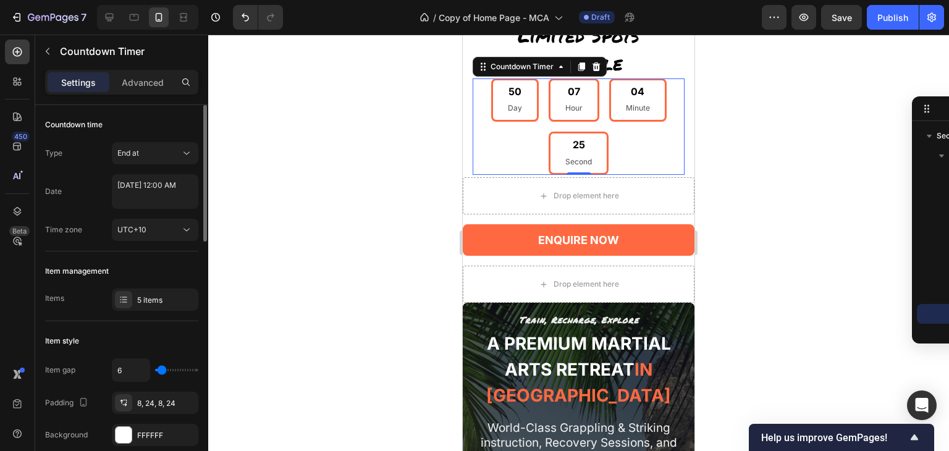
type input "6"
click at [161, 369] on input "range" at bounding box center [176, 370] width 43 height 2
click at [128, 379] on input "6" at bounding box center [130, 370] width 37 height 22
type input "4"
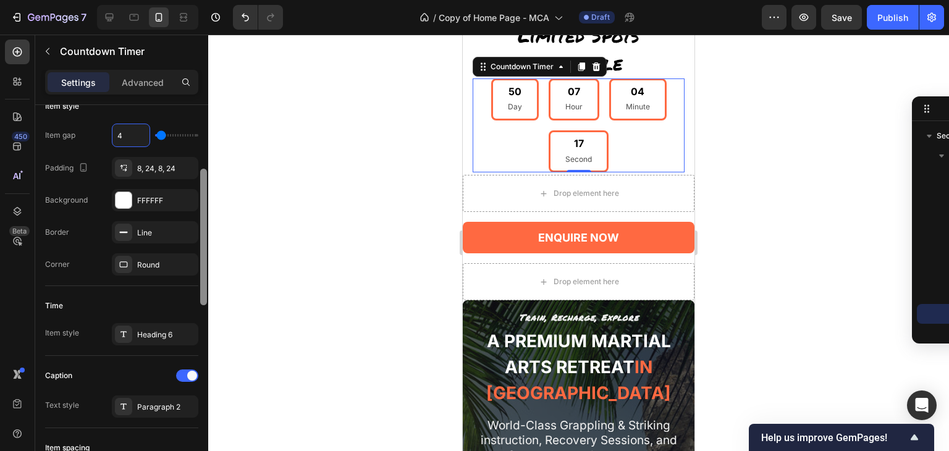
scroll to position [245, 0]
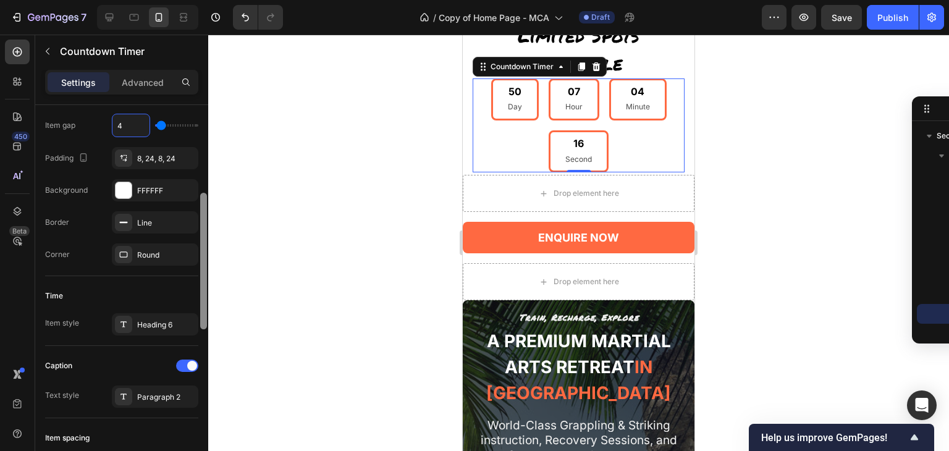
drag, startPoint x: 205, startPoint y: 232, endPoint x: 215, endPoint y: 321, distance: 88.9
click at [215, 0] on div "7 Version history / Copy of Home Page - MCA Draft Preview Save Publish 450 Beta…" at bounding box center [474, 0] width 949 height 0
type input "4"
click at [181, 322] on div "Heading 6" at bounding box center [166, 324] width 58 height 11
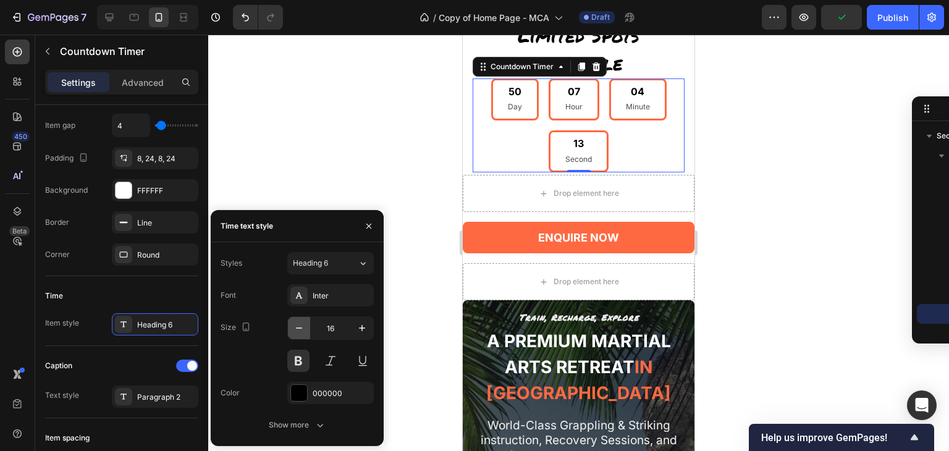
click at [300, 326] on icon "button" at bounding box center [299, 328] width 12 height 12
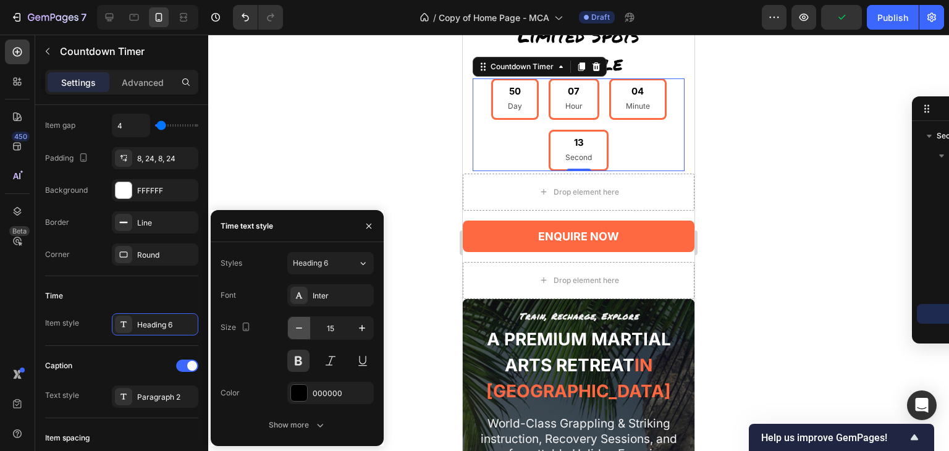
click at [300, 326] on icon "button" at bounding box center [299, 328] width 12 height 12
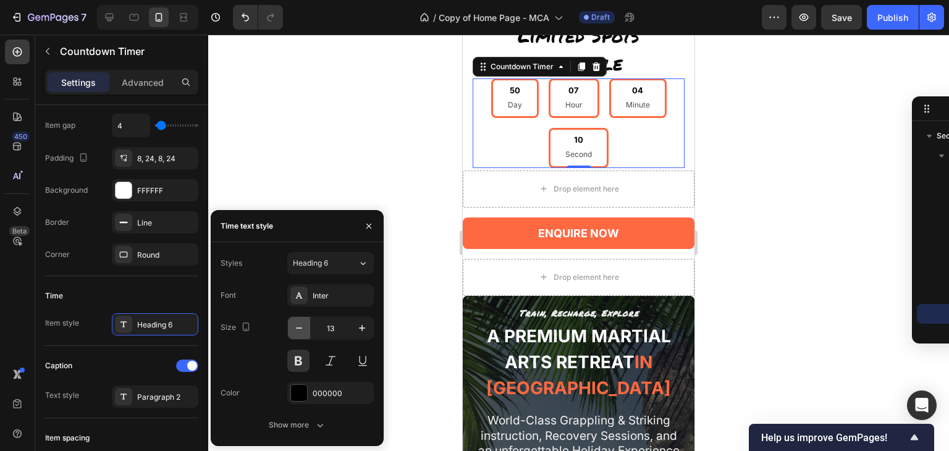
click at [300, 326] on icon "button" at bounding box center [299, 328] width 12 height 12
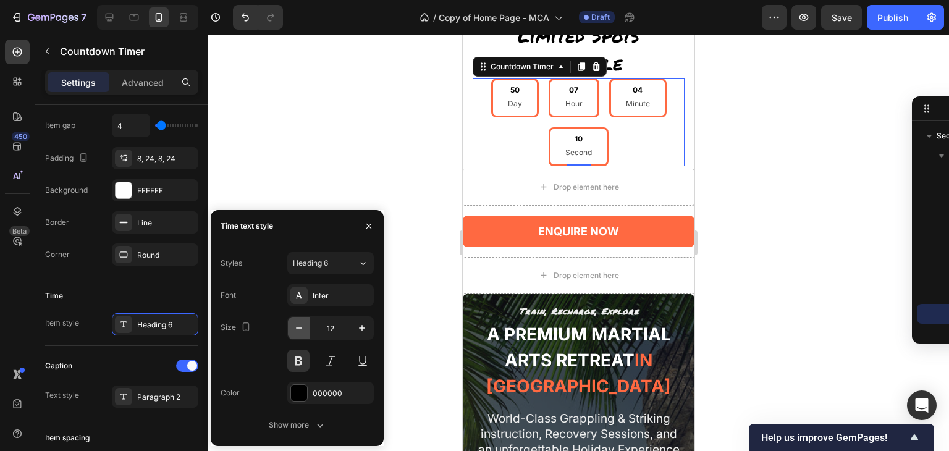
click at [300, 326] on icon "button" at bounding box center [299, 328] width 12 height 12
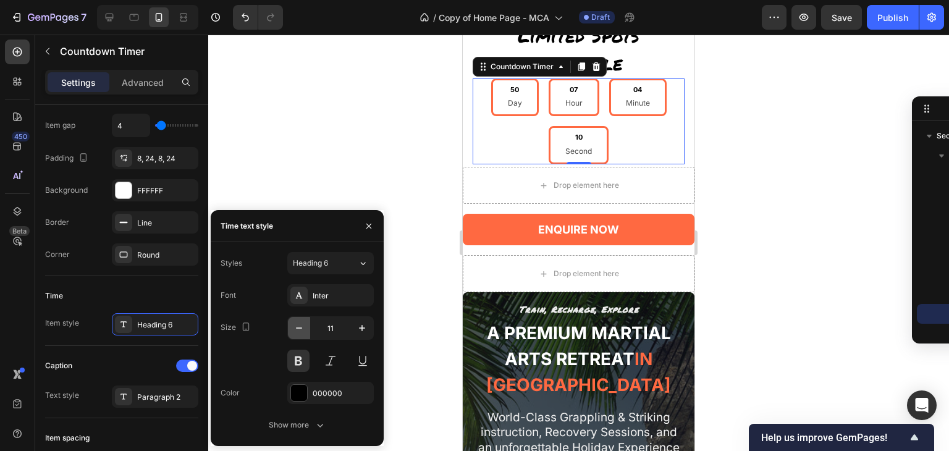
click at [300, 326] on icon "button" at bounding box center [299, 328] width 12 height 12
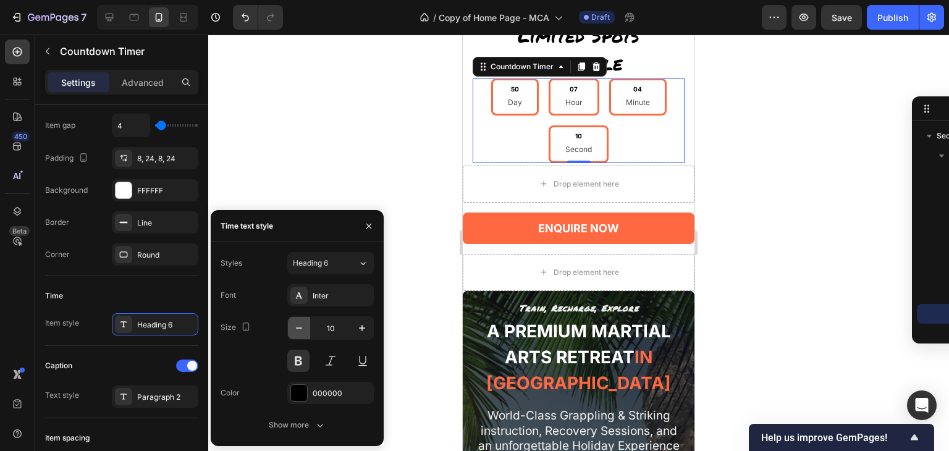
click at [300, 326] on icon "button" at bounding box center [299, 328] width 12 height 12
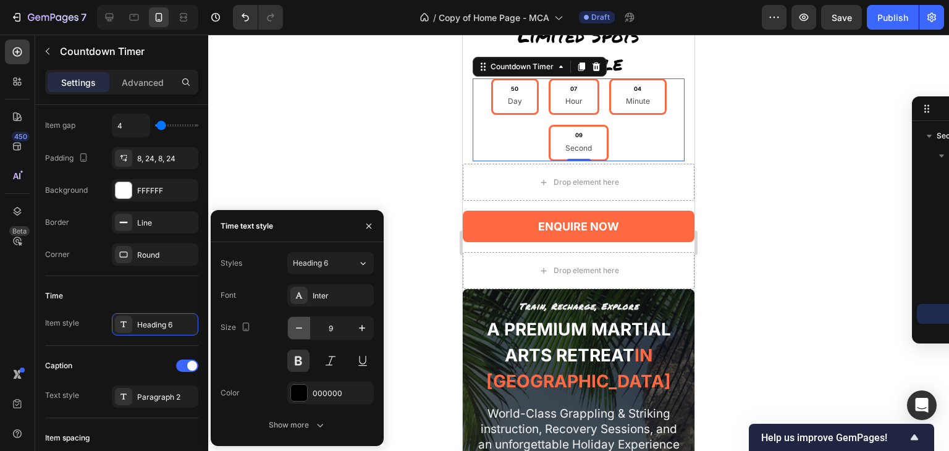
click at [300, 326] on icon "button" at bounding box center [299, 328] width 12 height 12
type input "8"
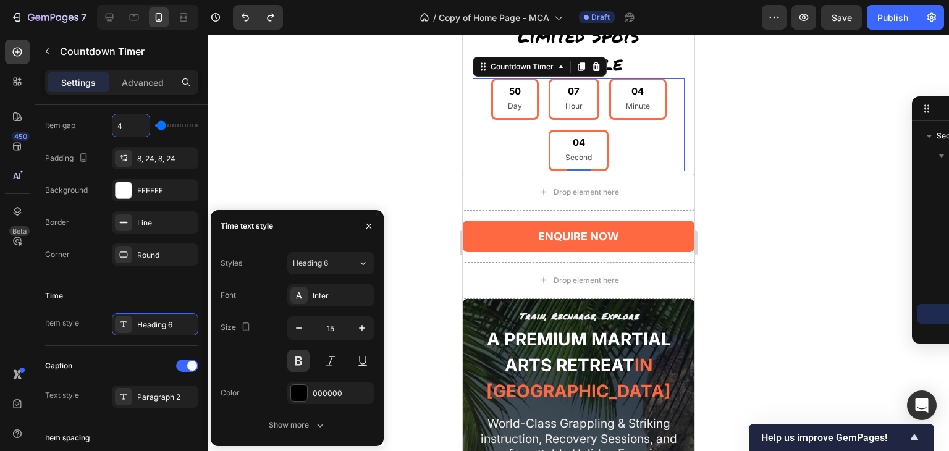
type input "16"
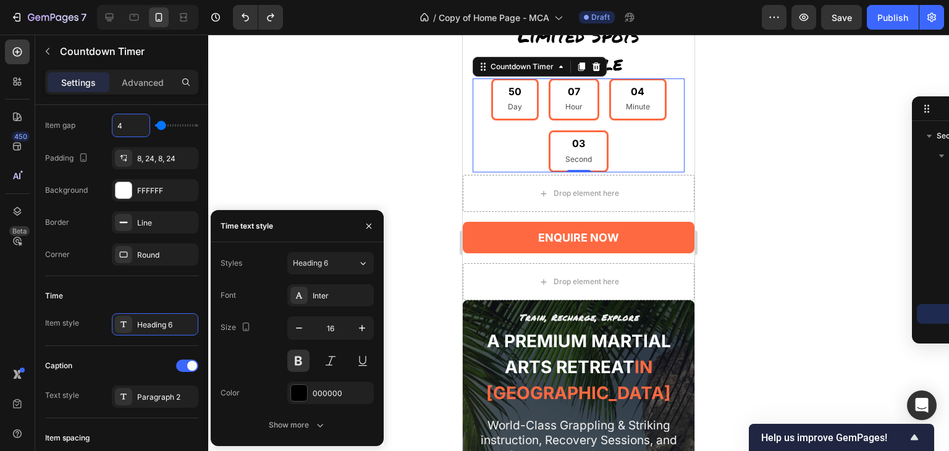
type input "6"
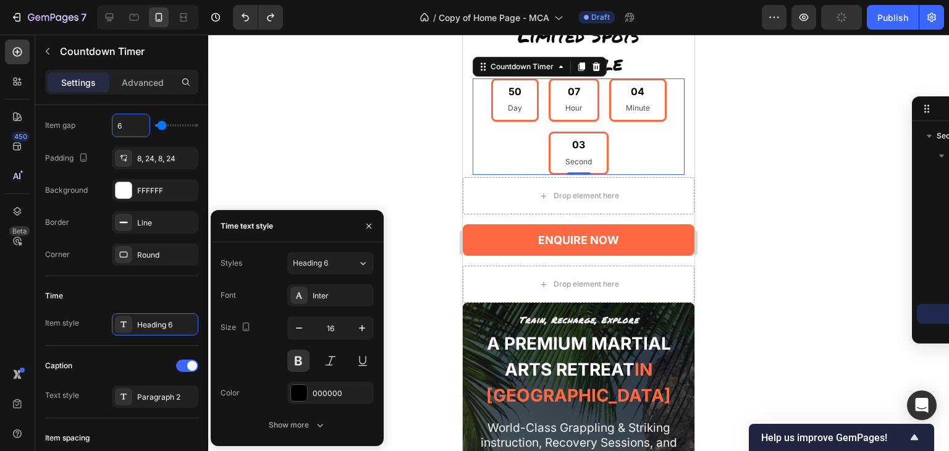
type input "4"
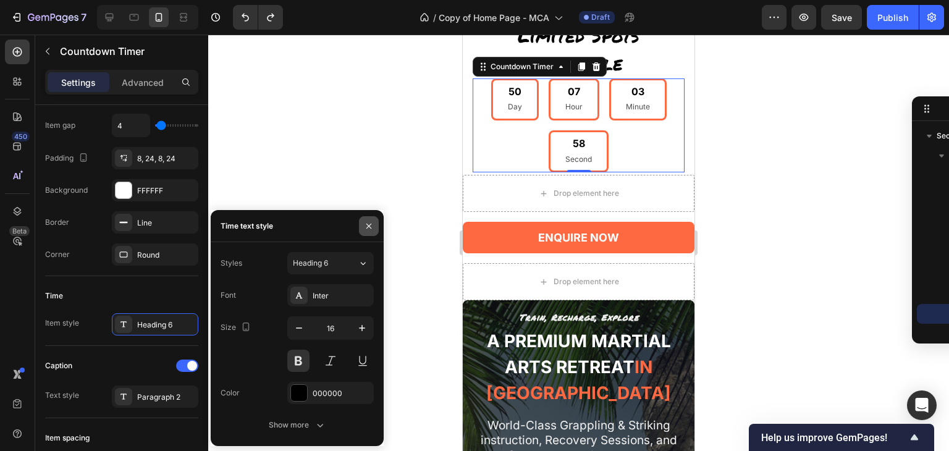
click at [371, 223] on icon "button" at bounding box center [369, 226] width 10 height 10
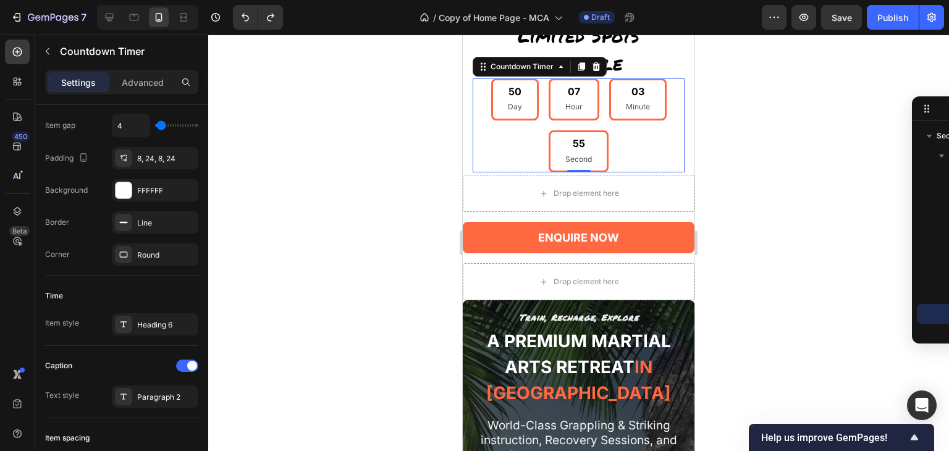
click at [779, 131] on div at bounding box center [578, 243] width 741 height 416
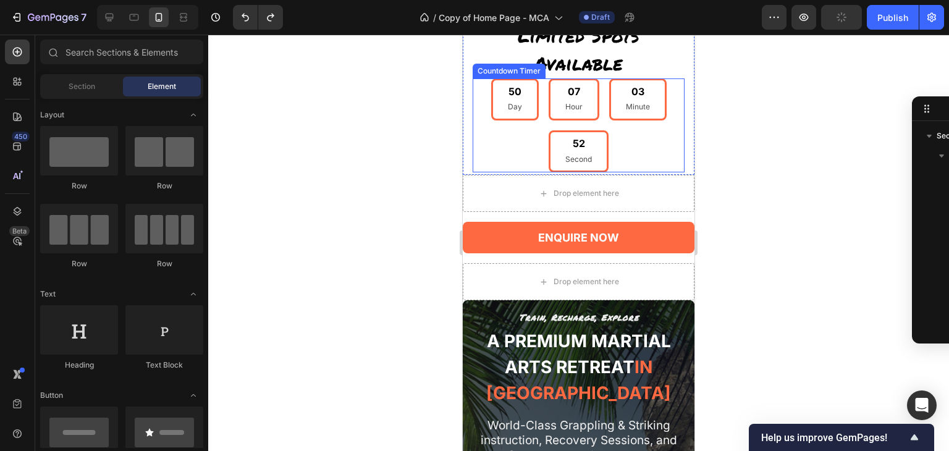
click at [637, 95] on div "03" at bounding box center [638, 91] width 24 height 13
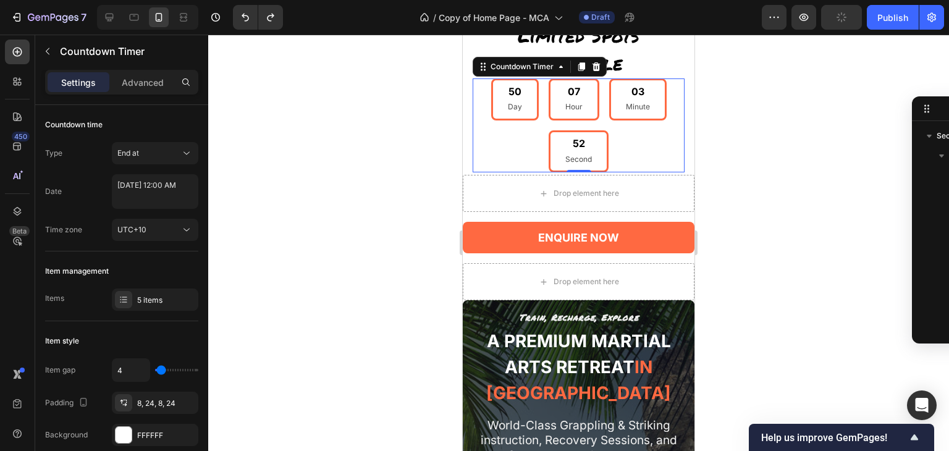
scroll to position [135, 0]
click at [130, 298] on div at bounding box center [123, 299] width 17 height 17
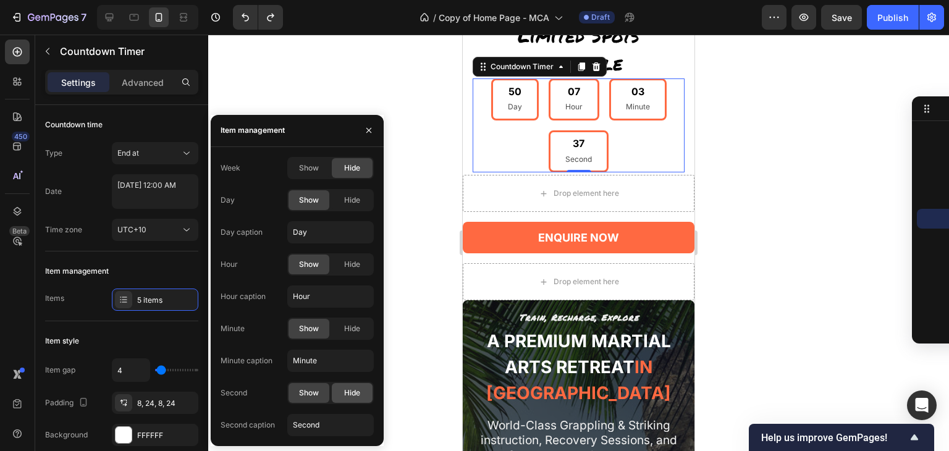
click at [347, 397] on span "Hide" at bounding box center [352, 392] width 16 height 11
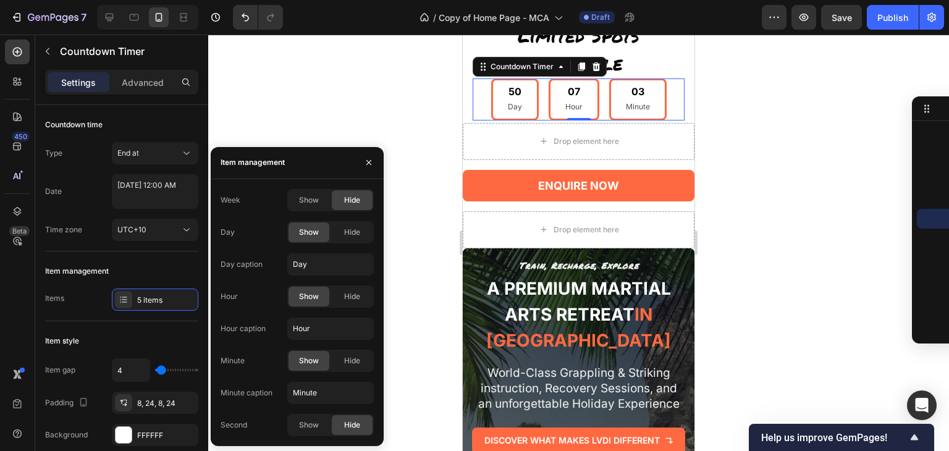
click at [773, 203] on div at bounding box center [578, 243] width 741 height 416
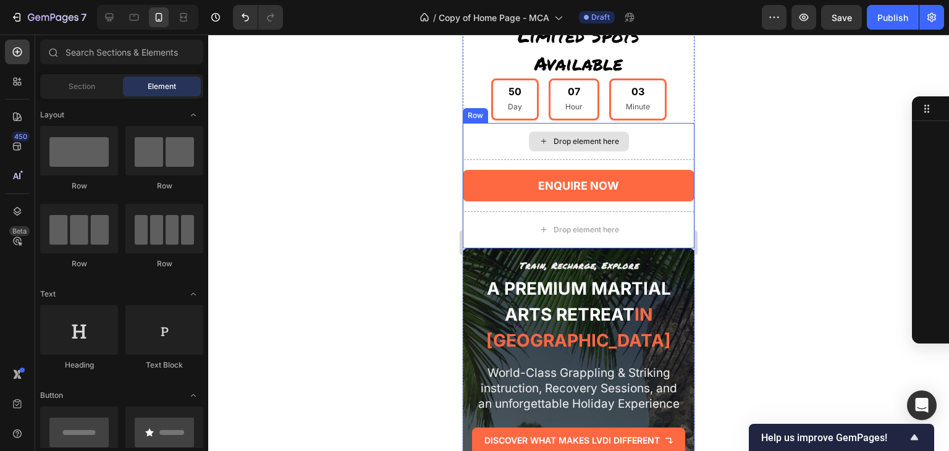
click at [641, 149] on div "Drop element here" at bounding box center [579, 141] width 232 height 37
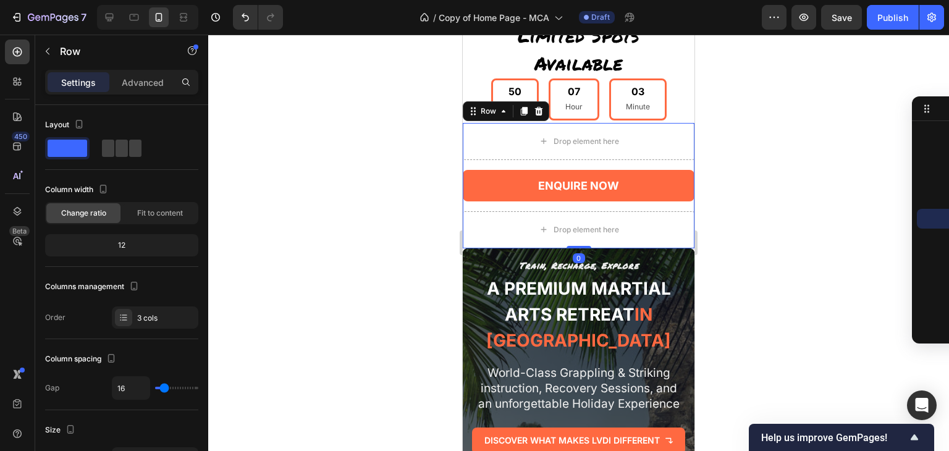
click at [831, 149] on div at bounding box center [578, 243] width 741 height 416
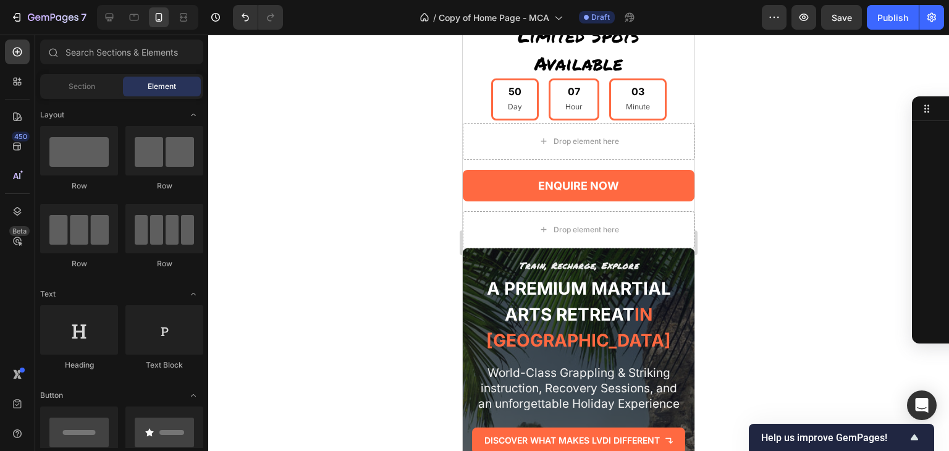
scroll to position [30, 0]
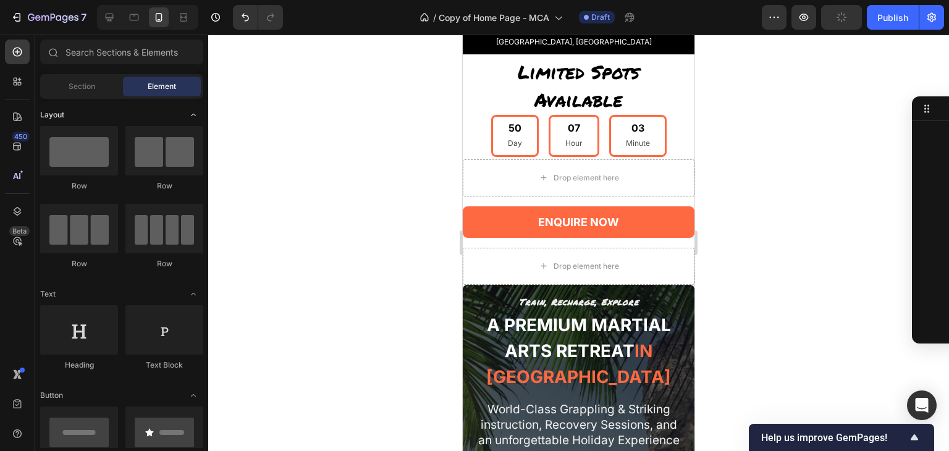
click at [70, 114] on div "Layout" at bounding box center [121, 115] width 163 height 12
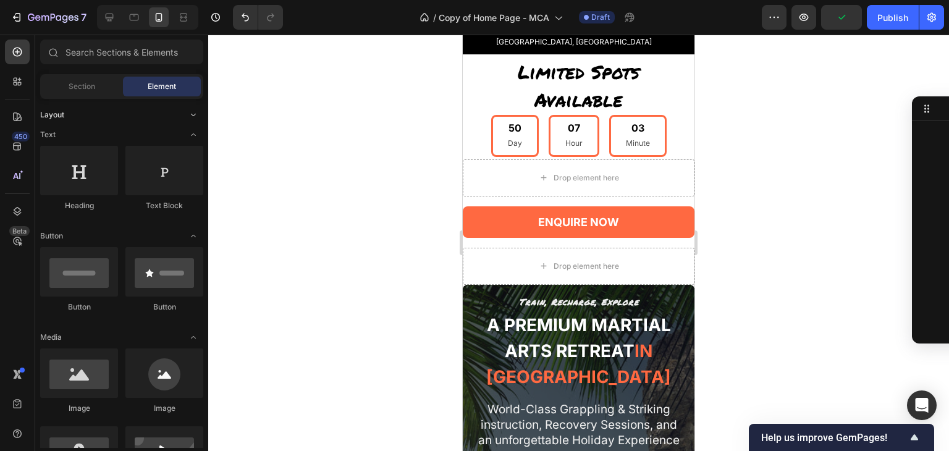
click at [70, 114] on div "Layout" at bounding box center [121, 115] width 163 height 12
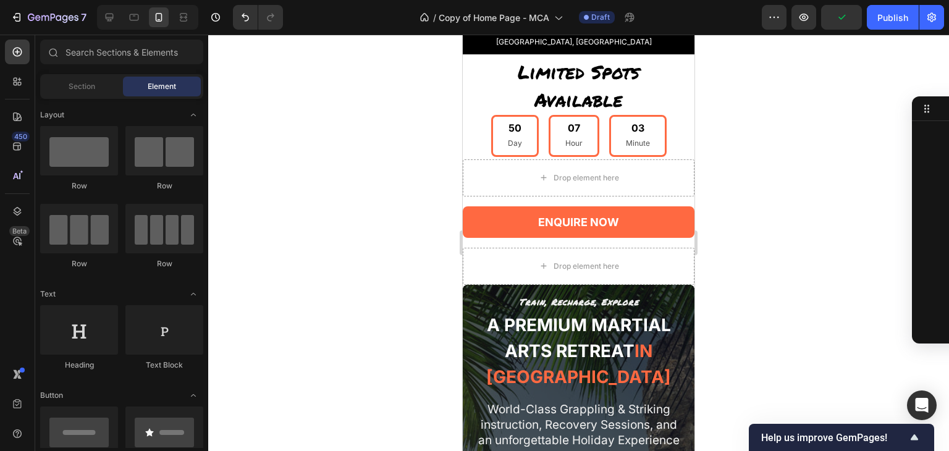
click at [548, 117] on div "07 Hour" at bounding box center [573, 136] width 51 height 42
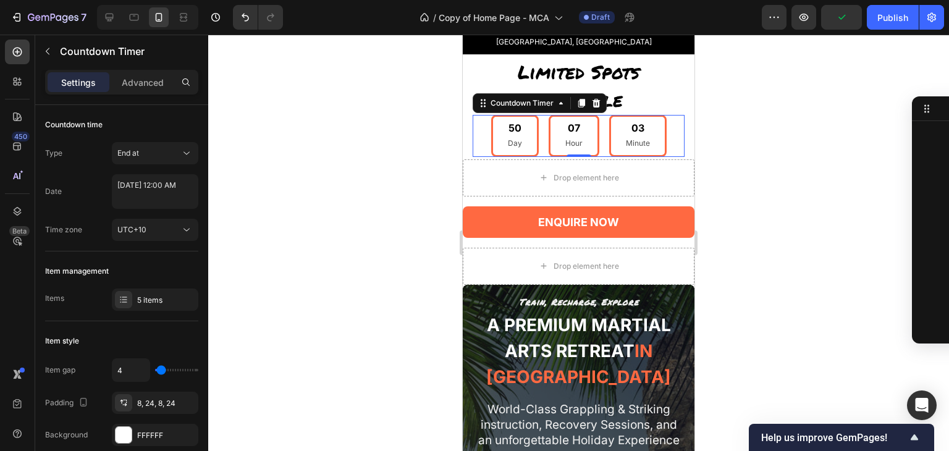
scroll to position [451, 0]
click at [88, 396] on icon "button" at bounding box center [83, 402] width 12 height 12
click at [84, 336] on icon "button" at bounding box center [86, 335] width 12 height 12
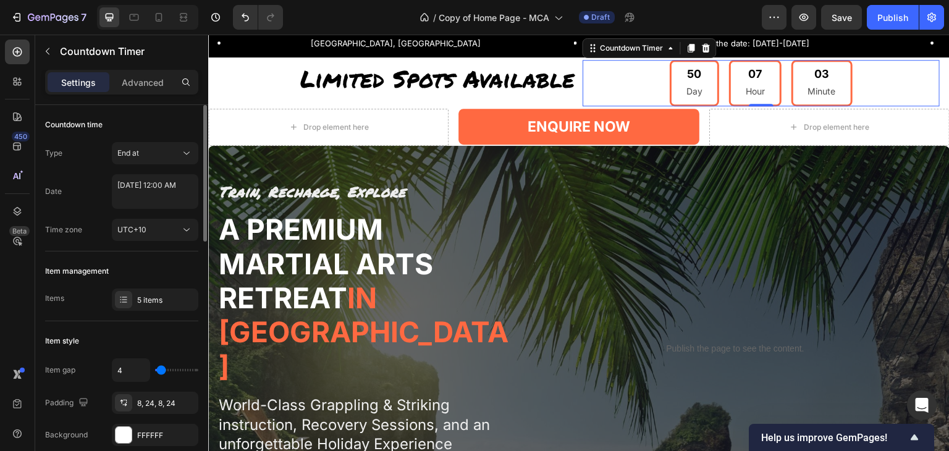
scroll to position [12, 0]
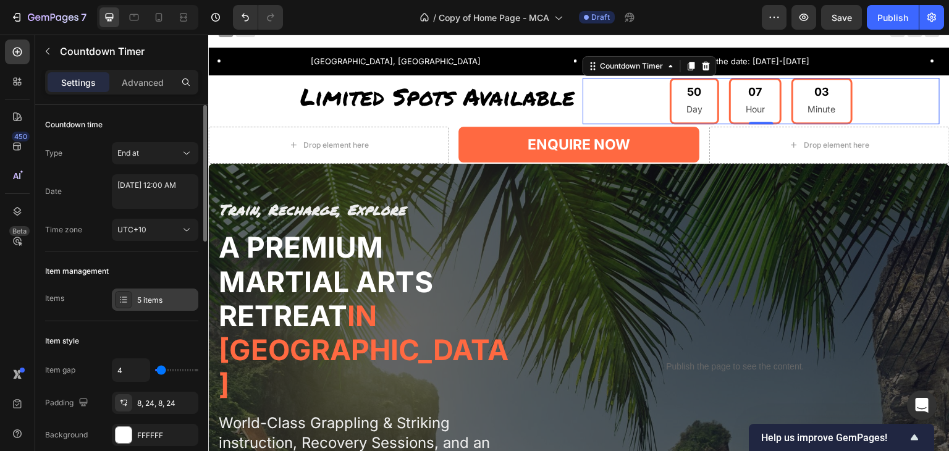
click at [137, 298] on div "5 items" at bounding box center [166, 300] width 58 height 11
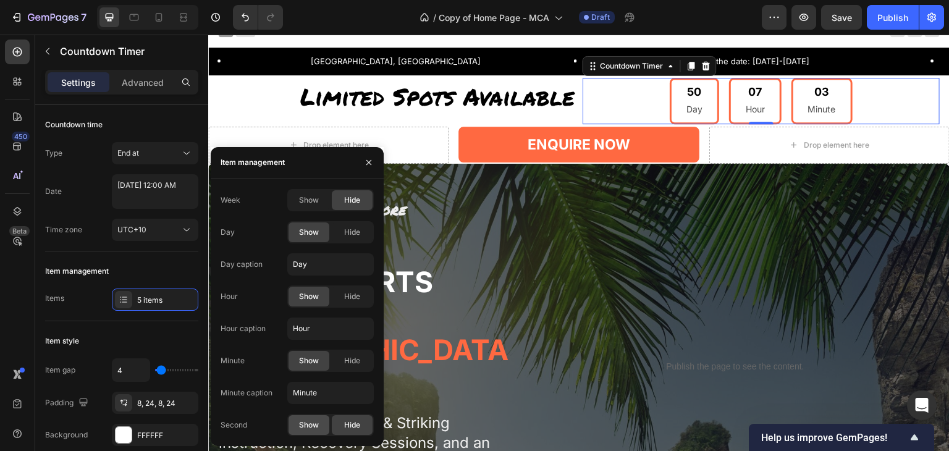
click at [316, 423] on span "Show" at bounding box center [309, 424] width 20 height 11
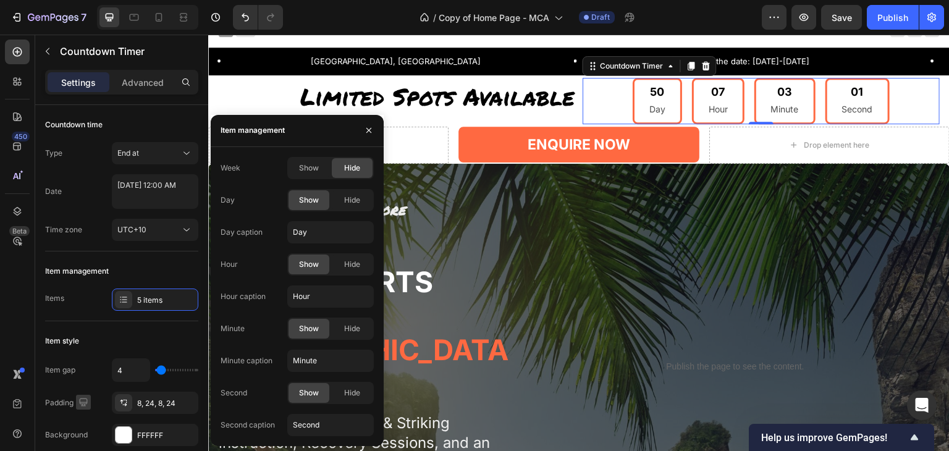
click at [82, 396] on icon "button" at bounding box center [83, 402] width 12 height 12
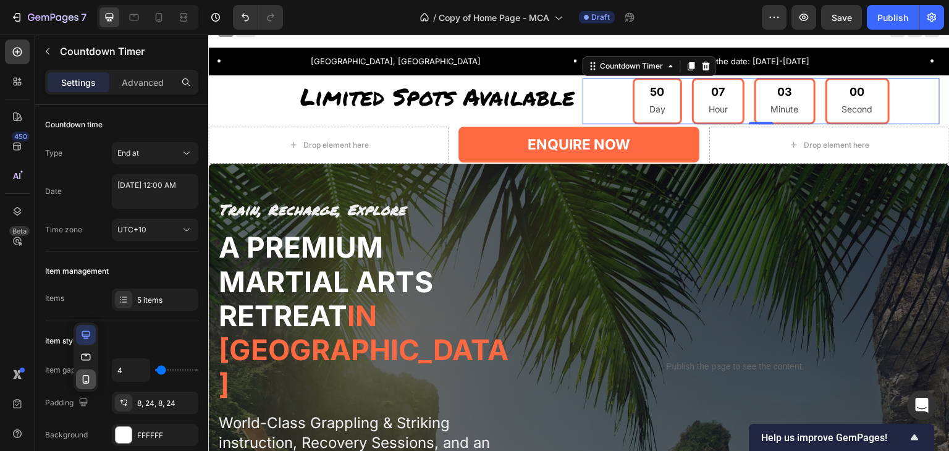
click at [91, 369] on button "button" at bounding box center [86, 379] width 20 height 20
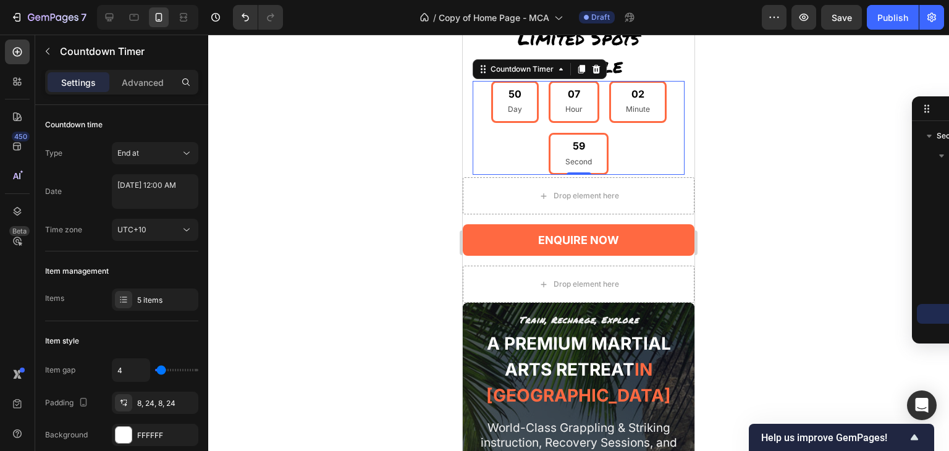
scroll to position [67, 0]
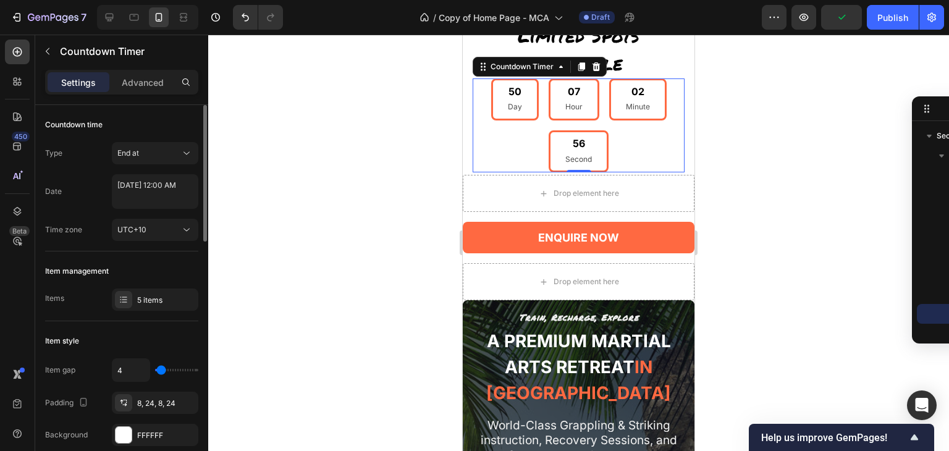
click at [69, 292] on div "Items 5 items" at bounding box center [121, 299] width 153 height 22
click at [120, 302] on icon at bounding box center [120, 301] width 1 height 1
click at [284, 82] on div at bounding box center [578, 243] width 741 height 416
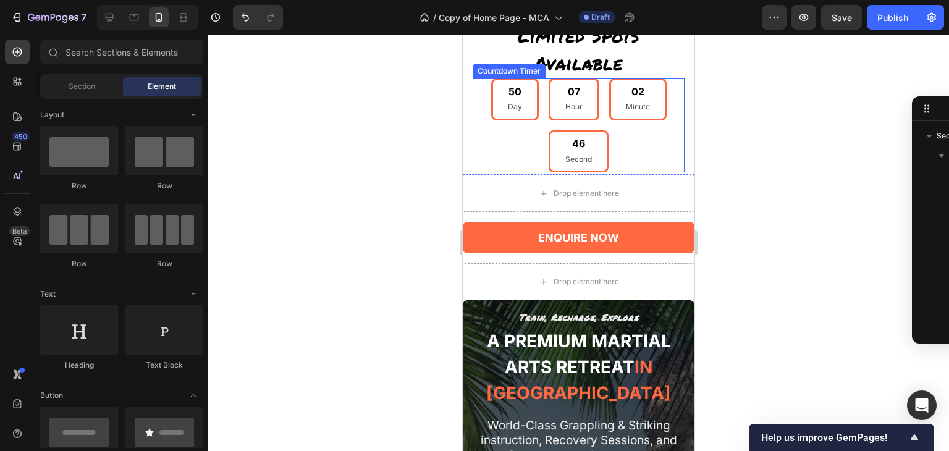
click at [581, 148] on div "46 Second" at bounding box center [578, 151] width 60 height 42
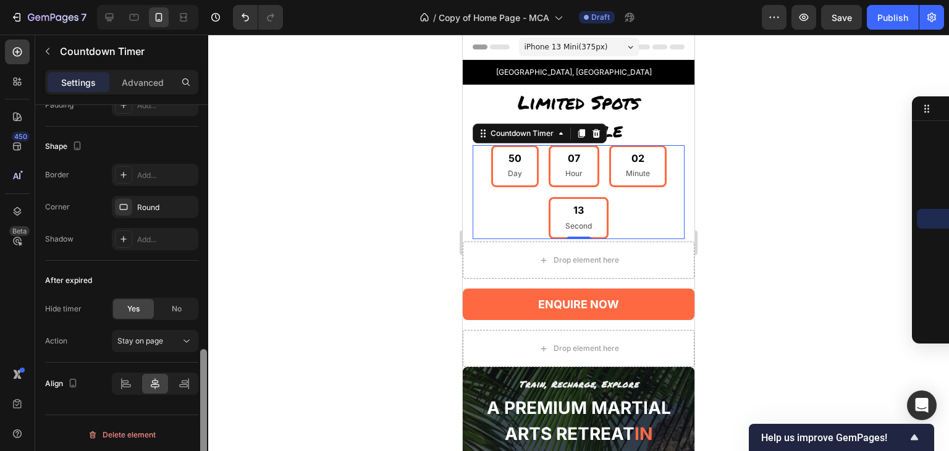
scroll to position [678, 0]
drag, startPoint x: 204, startPoint y: 188, endPoint x: 267, endPoint y: 435, distance: 255.0
click at [267, 0] on div "7 Version history / Copy of Home Page - MCA Draft Preview Save Publish 450 Beta…" at bounding box center [474, 0] width 949 height 0
click at [751, 234] on div at bounding box center [578, 243] width 741 height 416
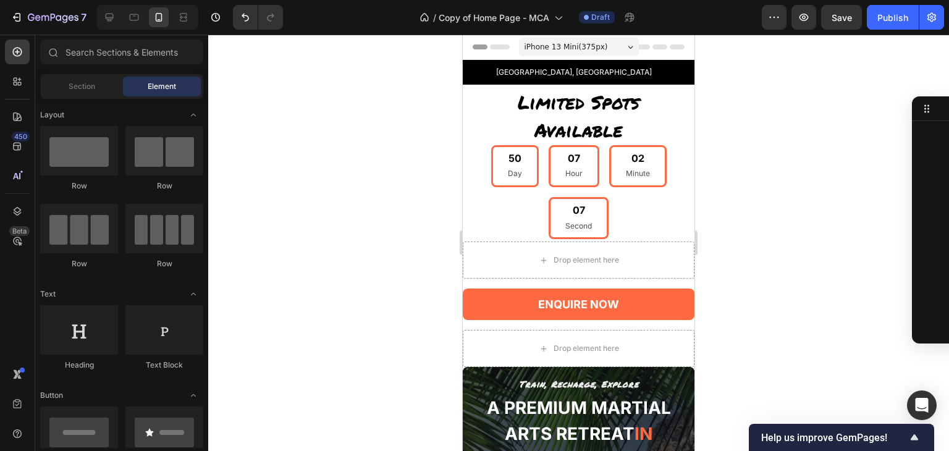
click at [751, 234] on div at bounding box center [578, 243] width 741 height 416
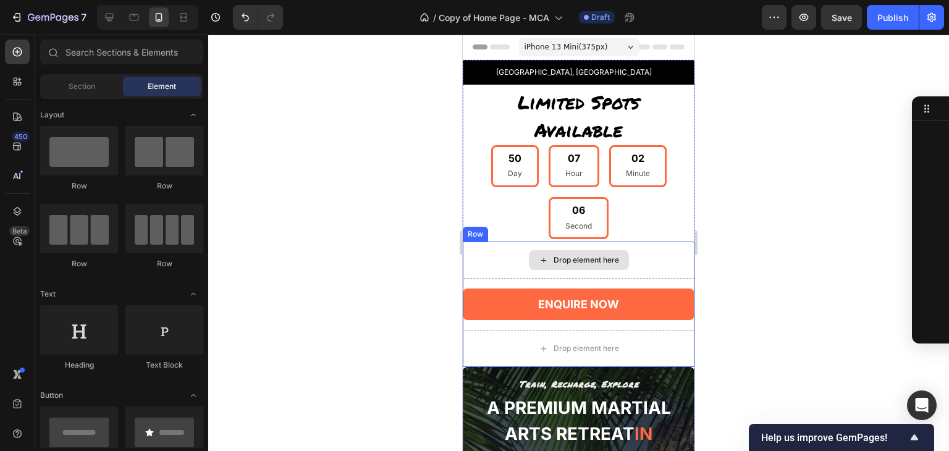
click at [639, 260] on div "Drop element here" at bounding box center [579, 260] width 232 height 37
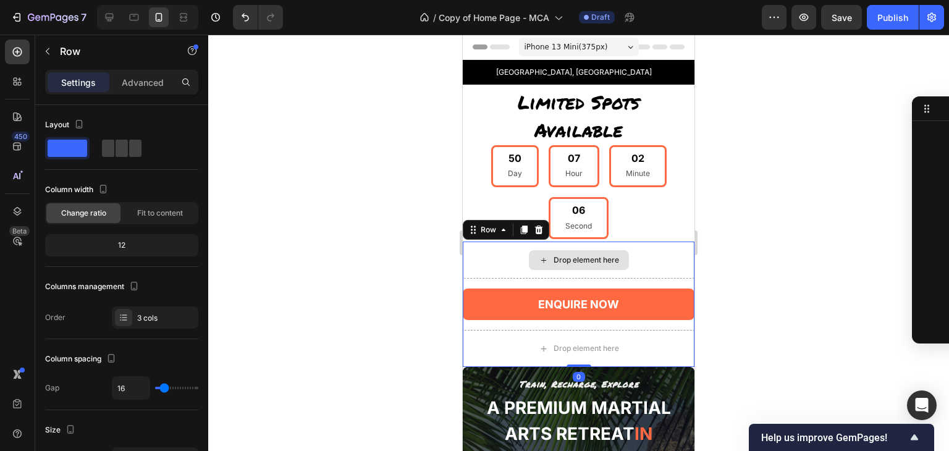
scroll to position [471, 0]
click at [539, 230] on icon at bounding box center [539, 230] width 10 height 10
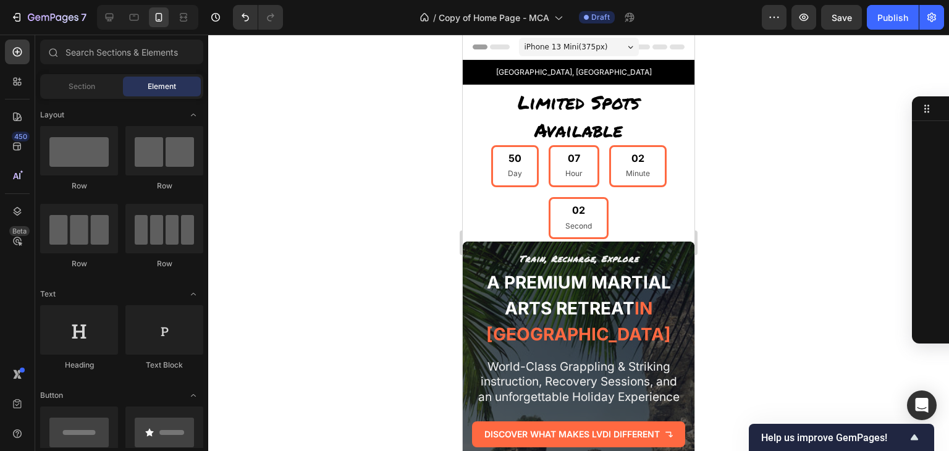
click at [739, 174] on div at bounding box center [578, 243] width 741 height 416
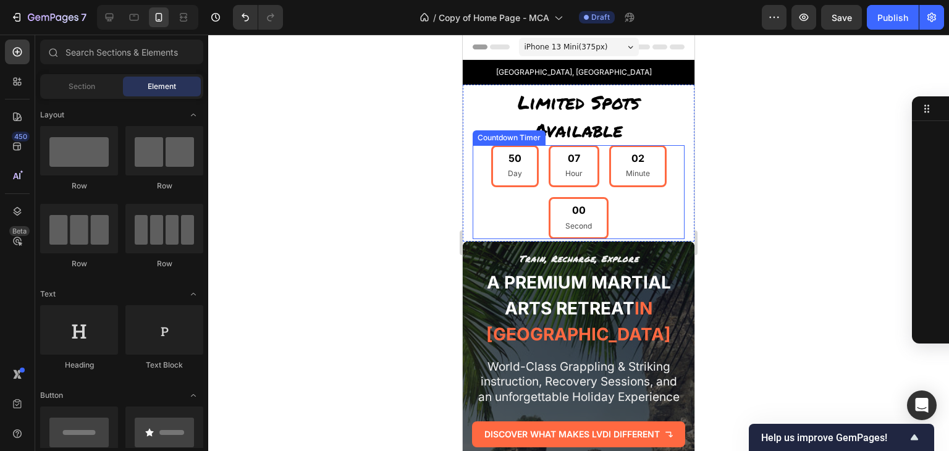
click at [530, 216] on div "50 Day 07 Hour 02 Minute 00 Second" at bounding box center [579, 192] width 212 height 95
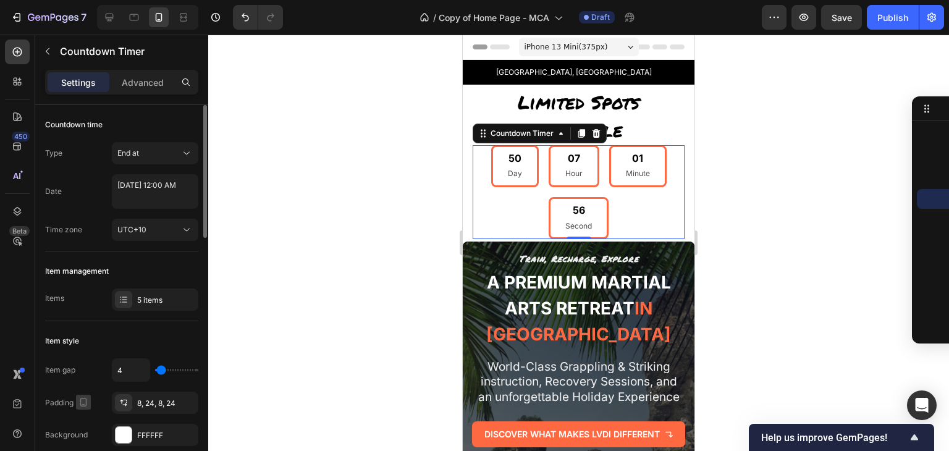
click at [83, 406] on icon "button" at bounding box center [83, 402] width 12 height 12
click at [85, 334] on icon "button" at bounding box center [86, 335] width 12 height 12
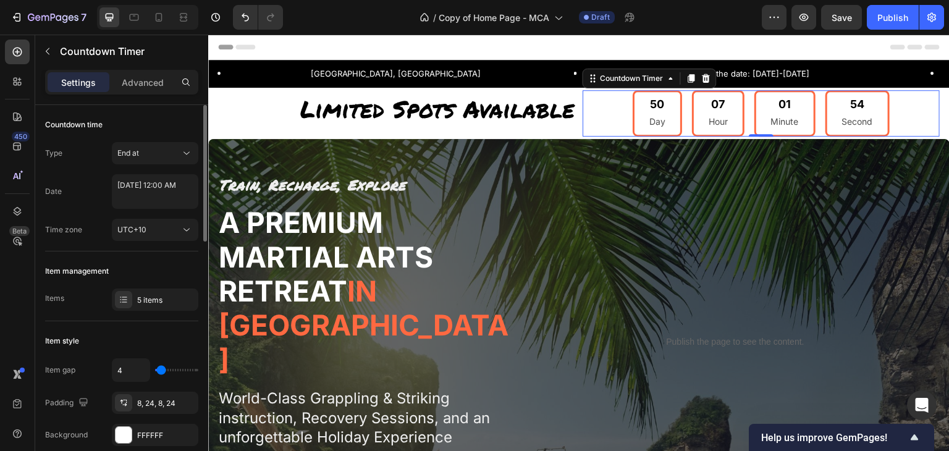
scroll to position [12, 0]
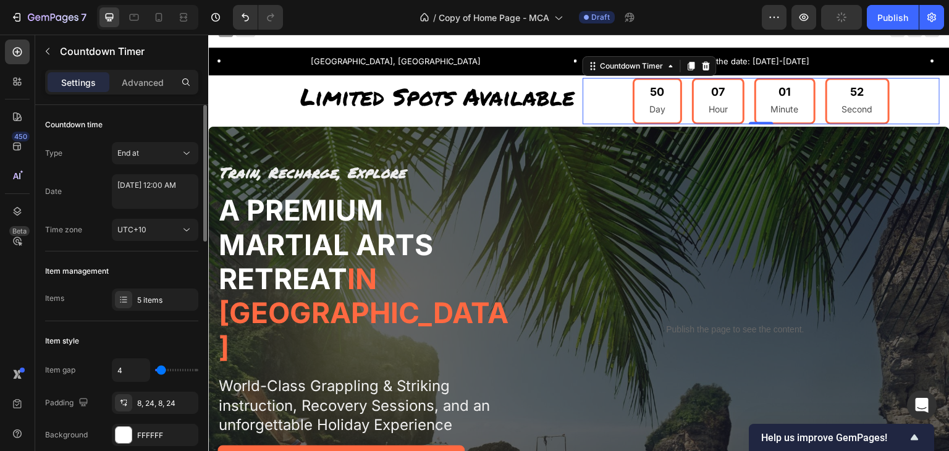
click at [908, 103] on div "50 Day 07 Hour 01 Minute 52 Second" at bounding box center [761, 101] width 358 height 46
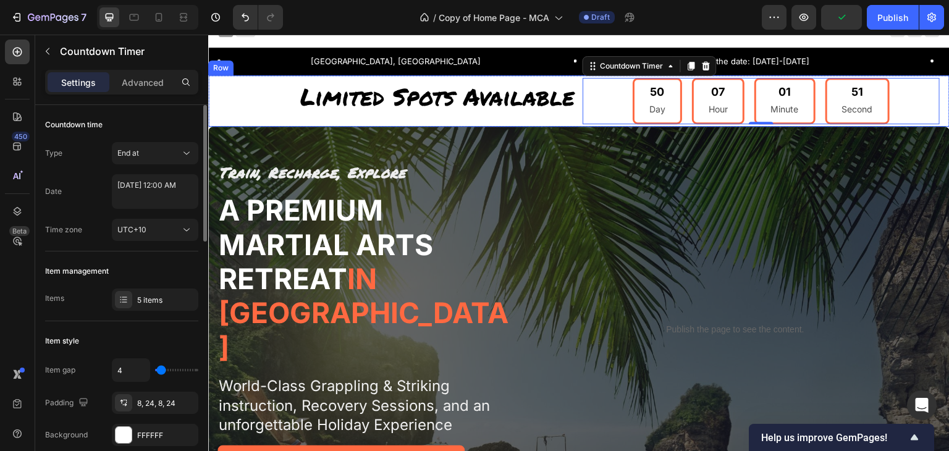
click at [937, 107] on div "Limited Spots Available Heading 50 Day 07 Hour 01 Minute 51 Second Countdown Ti…" at bounding box center [578, 100] width 741 height 51
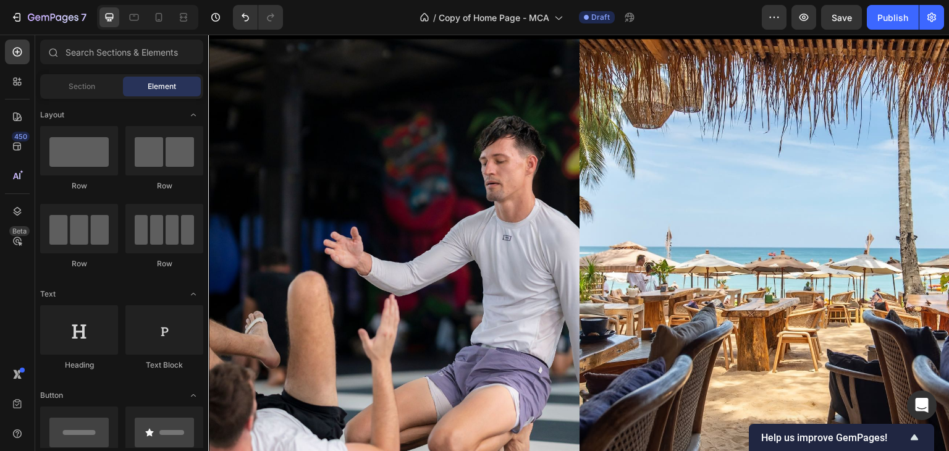
scroll to position [503, 0]
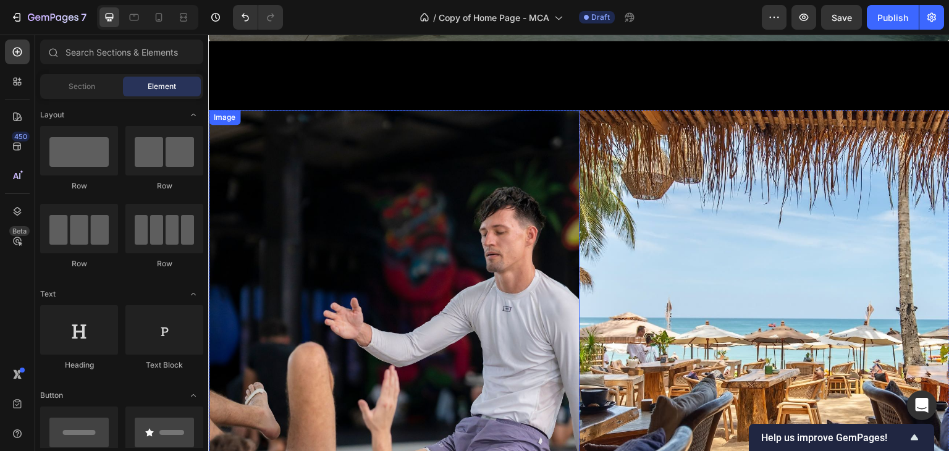
click at [521, 242] on img at bounding box center [394, 357] width 371 height 494
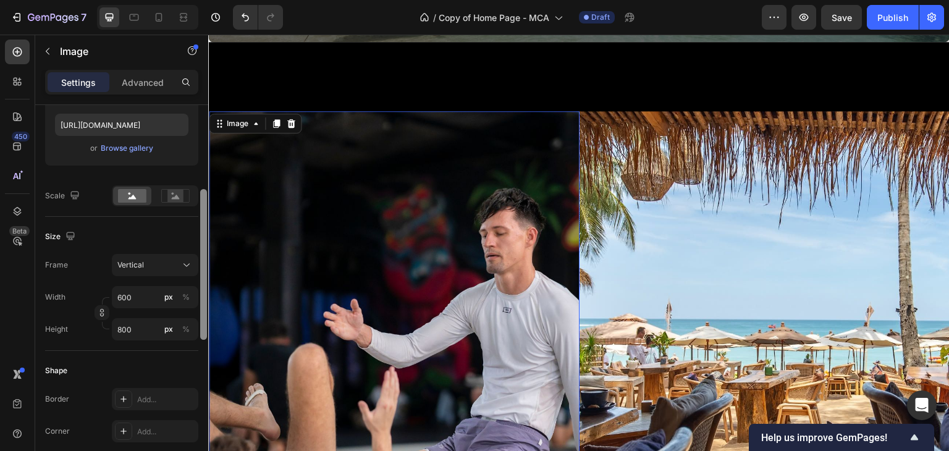
drag, startPoint x: 413, startPoint y: 237, endPoint x: 208, endPoint y: 290, distance: 212.0
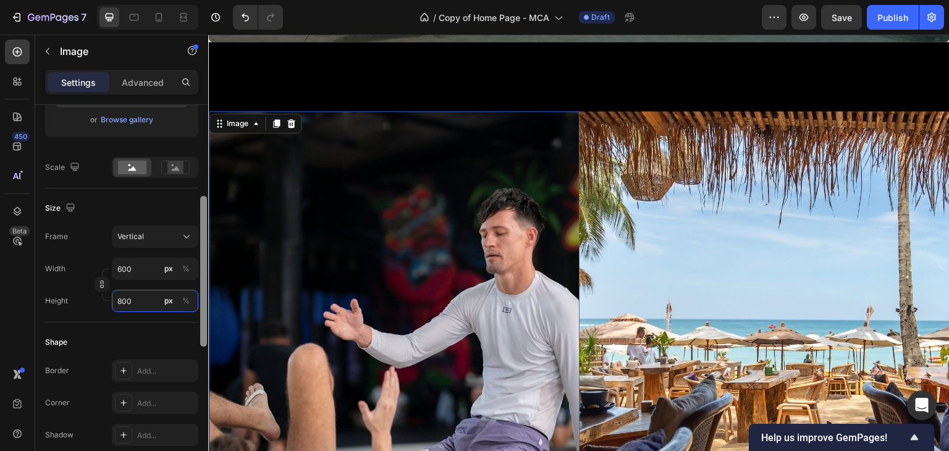
scroll to position [245, 0]
click at [149, 299] on input "800" at bounding box center [155, 298] width 86 height 22
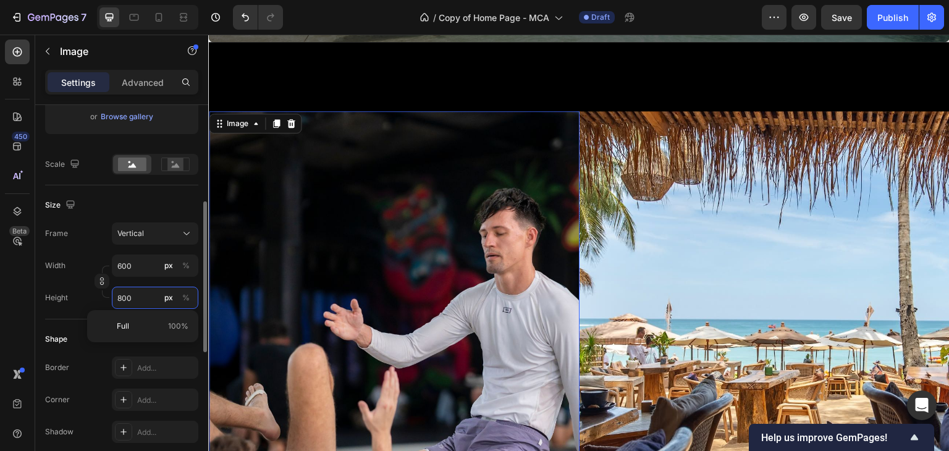
type input "4"
type input "5"
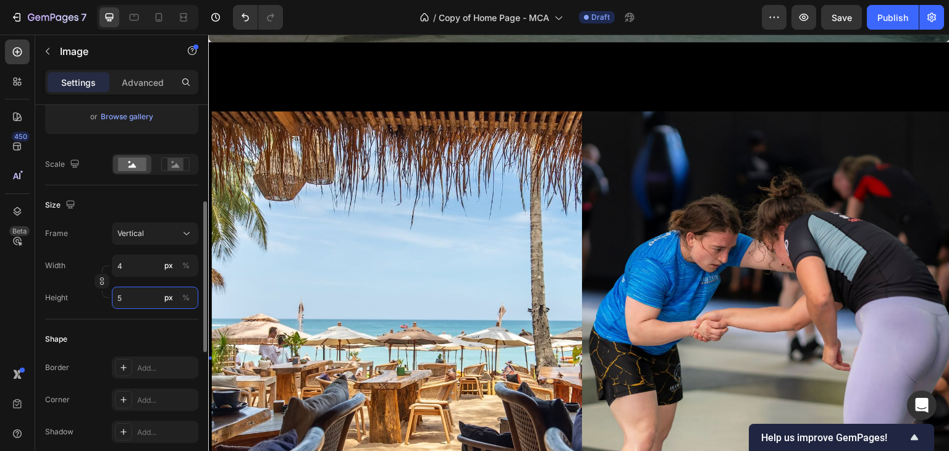
type input "38"
type input "50"
type input "375"
type input "500"
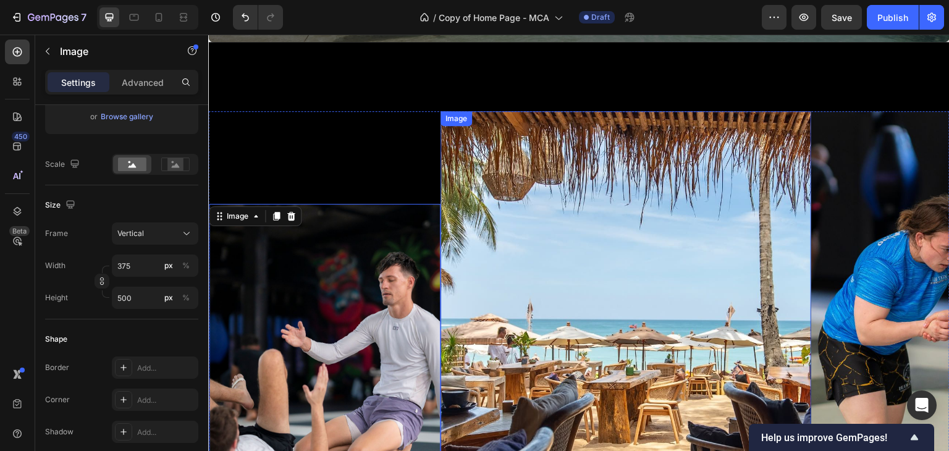
click at [531, 275] on img at bounding box center [625, 358] width 371 height 494
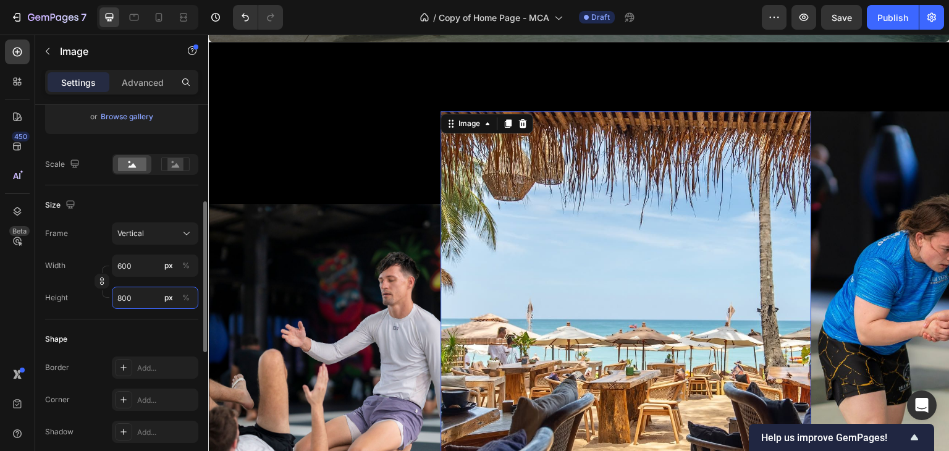
click at [131, 295] on input "800" at bounding box center [155, 298] width 86 height 22
type input "4"
type input "5"
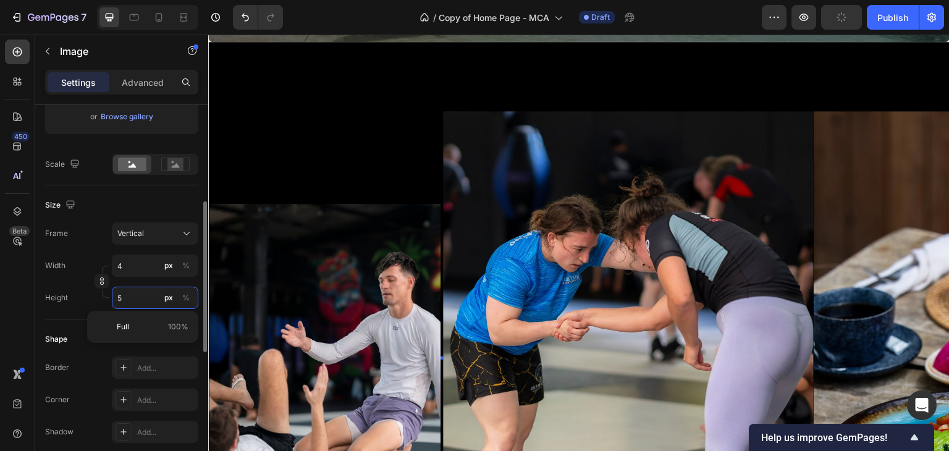
type input "38"
type input "50"
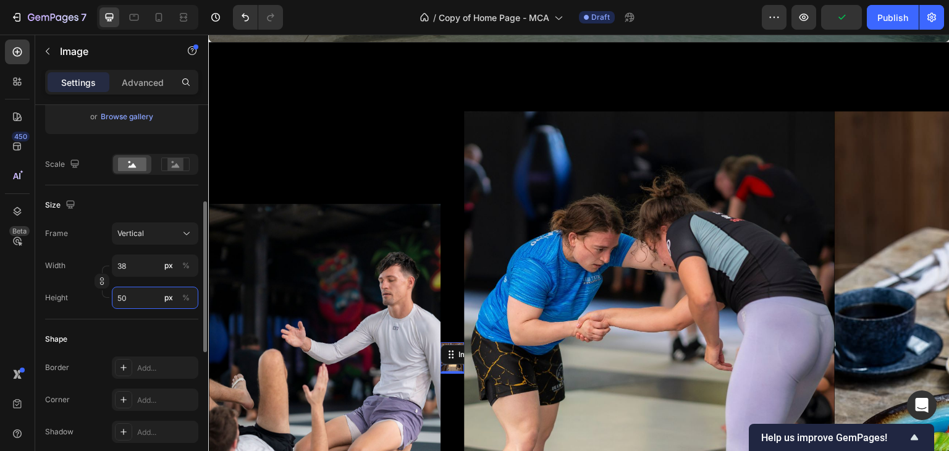
type input "375"
type input "500"
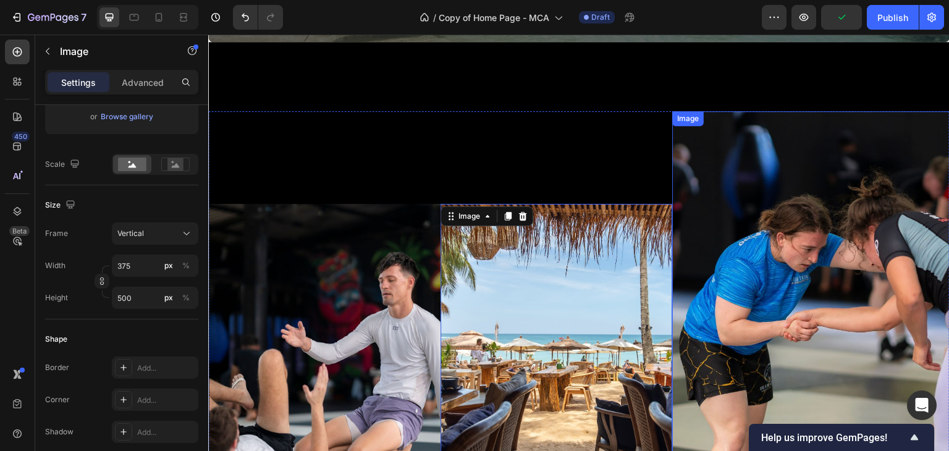
click at [695, 237] on img at bounding box center [857, 358] width 371 height 494
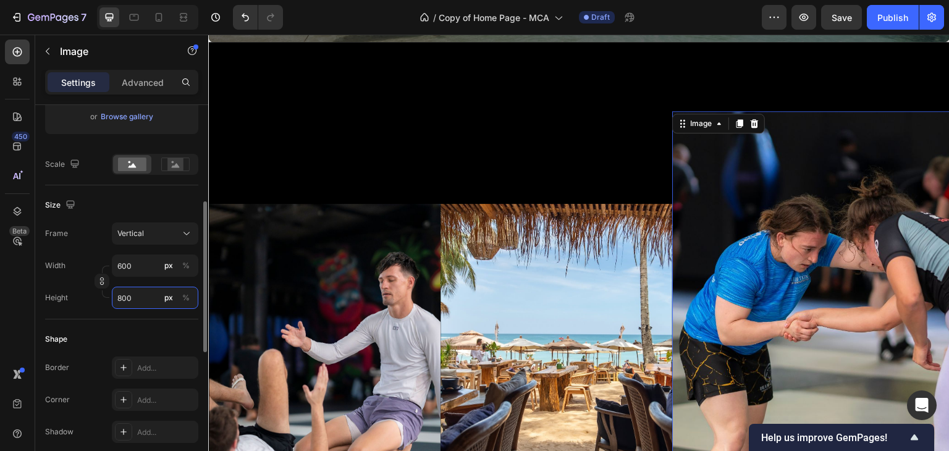
click at [133, 297] on input "800" at bounding box center [155, 298] width 86 height 22
type input "4"
type input "5"
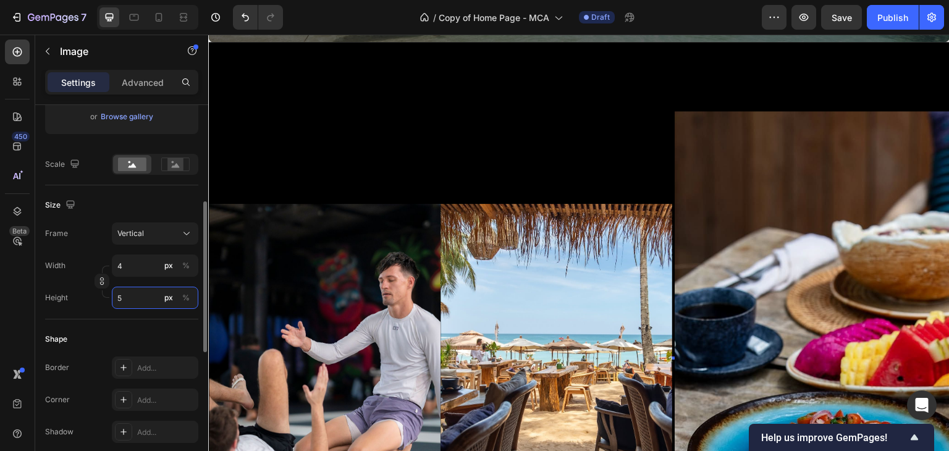
type input "38"
type input "50"
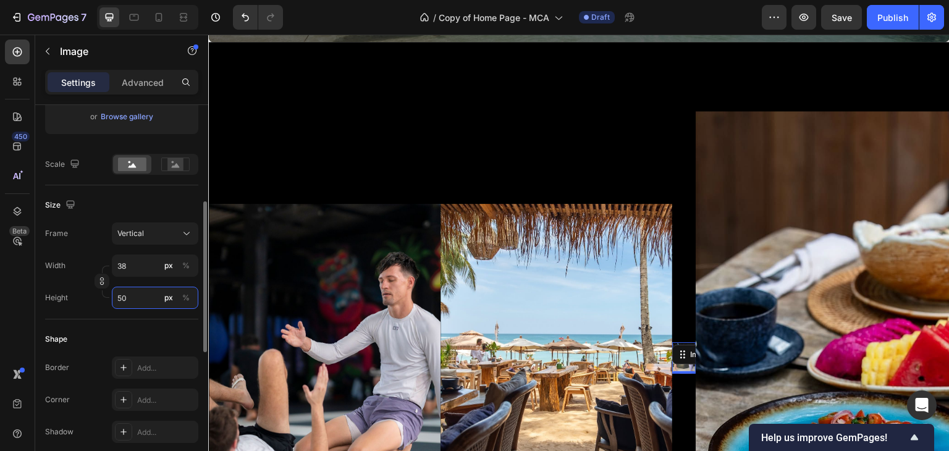
type input "375"
type input "500"
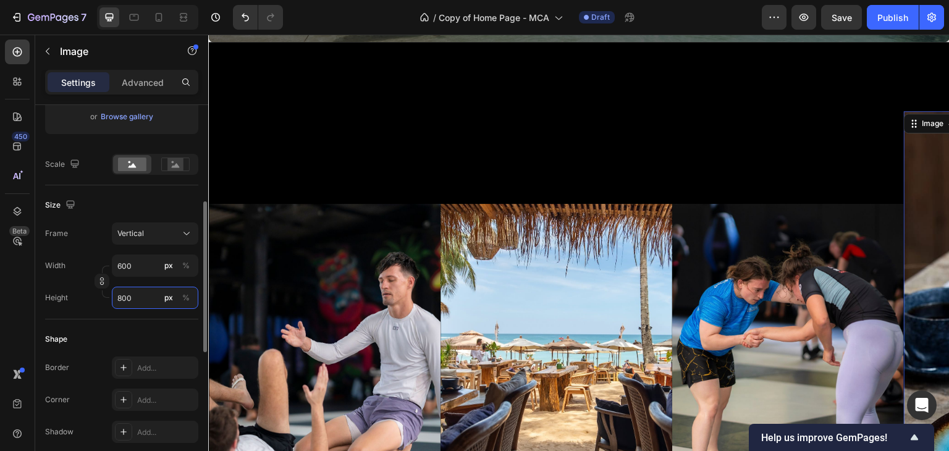
click at [132, 303] on input "800" at bounding box center [155, 298] width 86 height 22
type input "4"
type input "5"
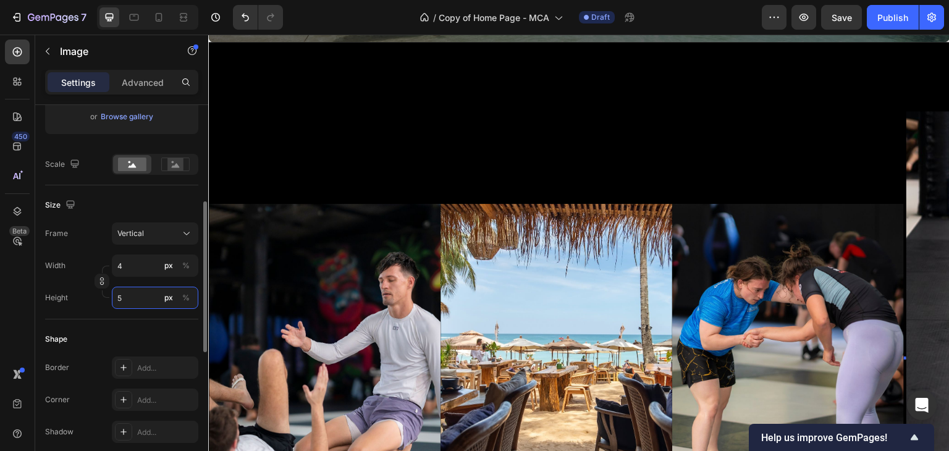
type input "38"
type input "50"
type input "375"
type input "500"
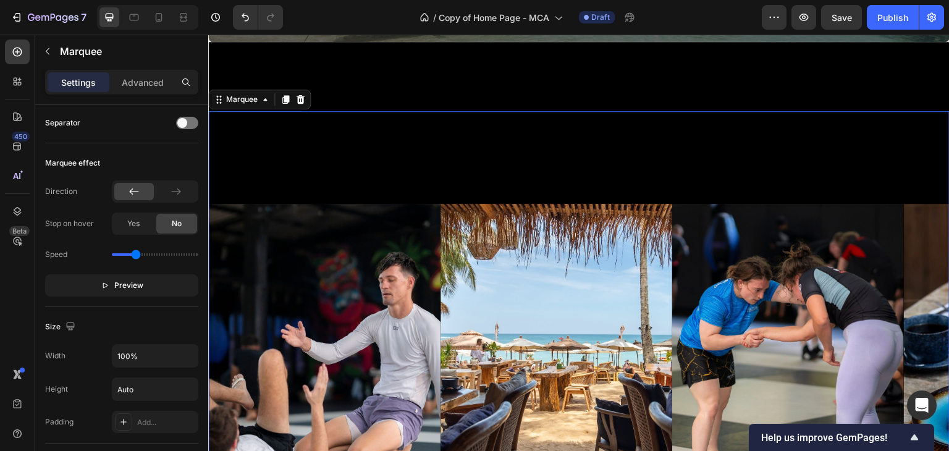
scroll to position [0, 0]
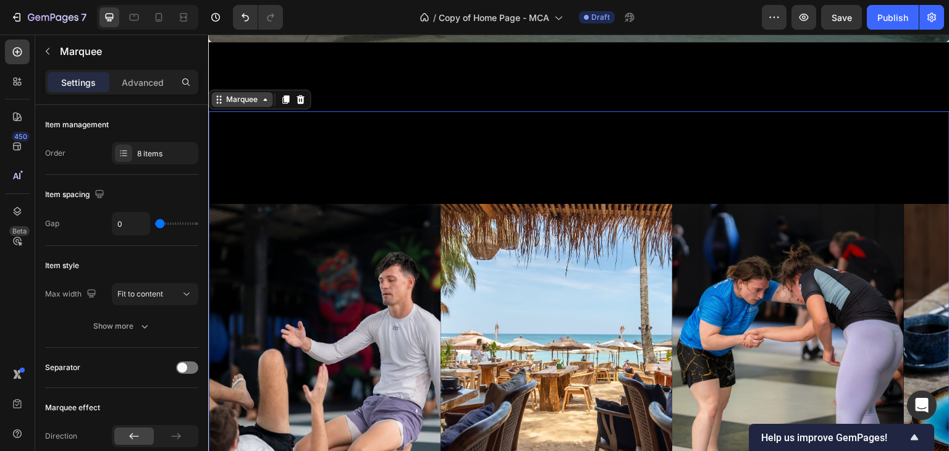
click at [235, 99] on div "Marquee" at bounding box center [242, 99] width 36 height 11
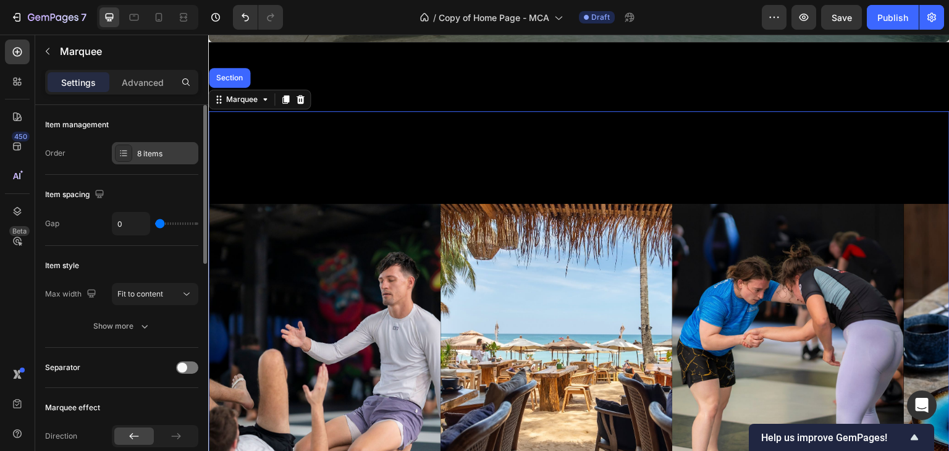
click at [189, 149] on div "8 items" at bounding box center [166, 153] width 58 height 11
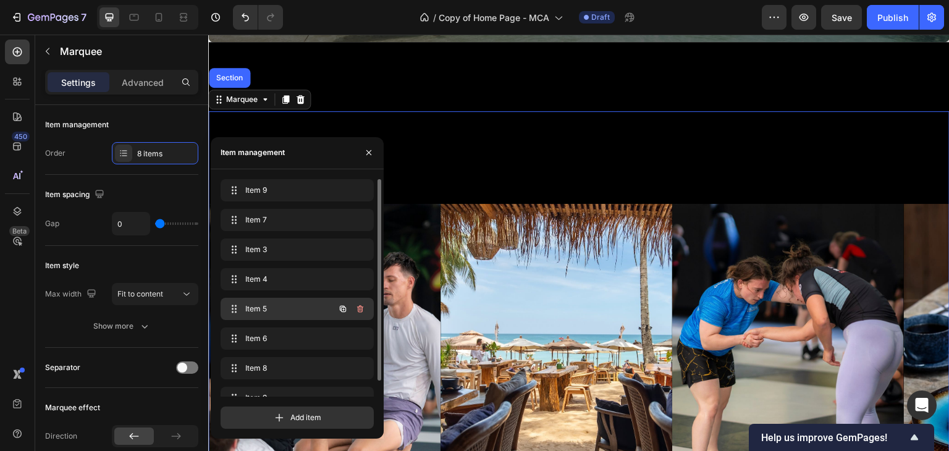
click at [282, 300] on div "Item 5 Item 5" at bounding box center [279, 308] width 109 height 17
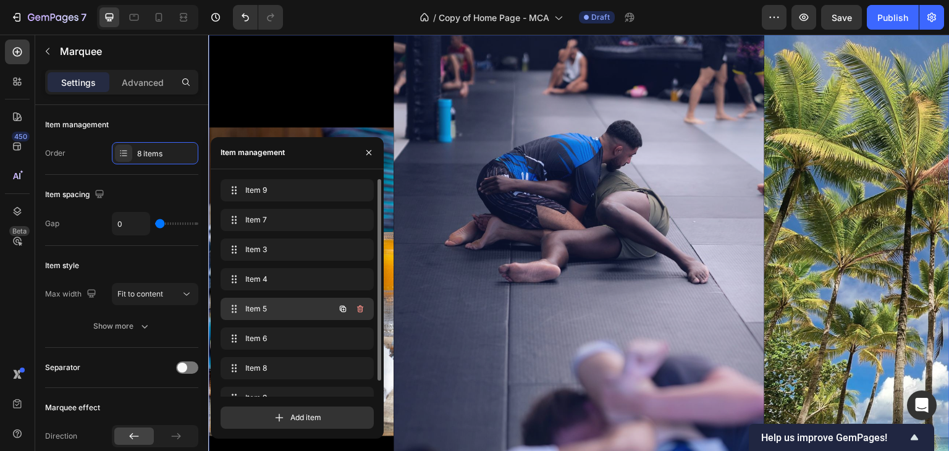
scroll to position [0, 746]
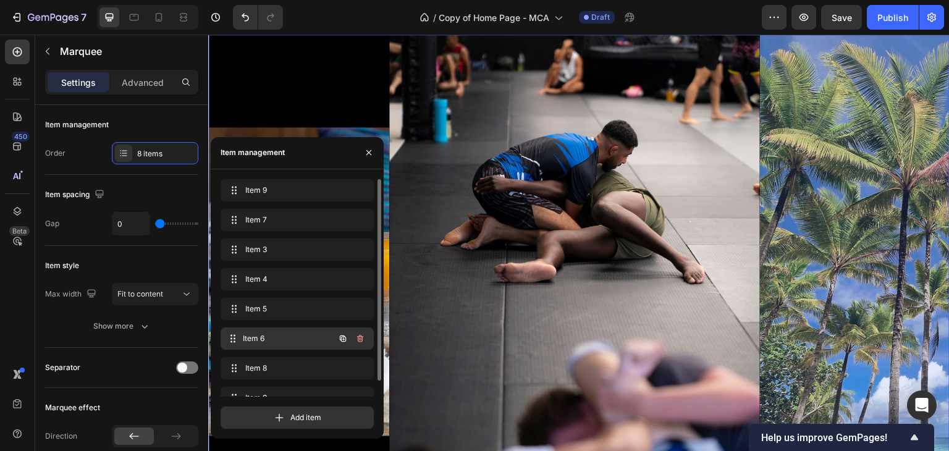
click at [284, 331] on div "Item 6 Item 6" at bounding box center [279, 338] width 109 height 17
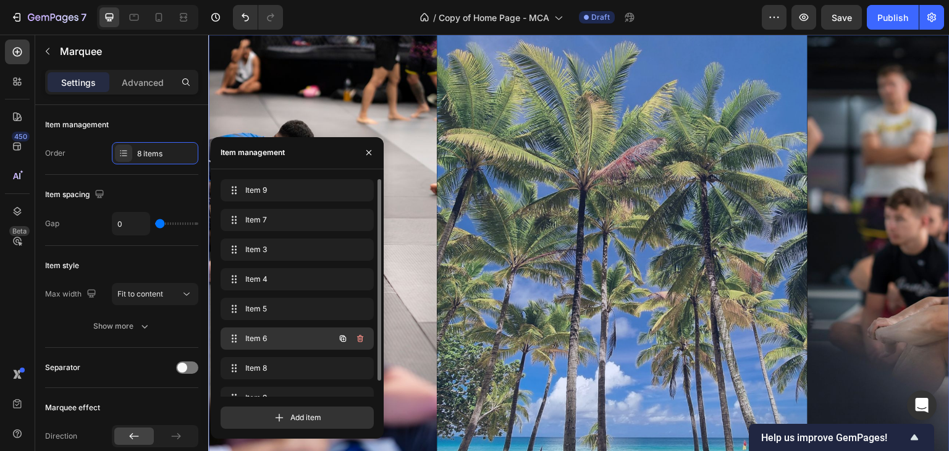
scroll to position [0, 1117]
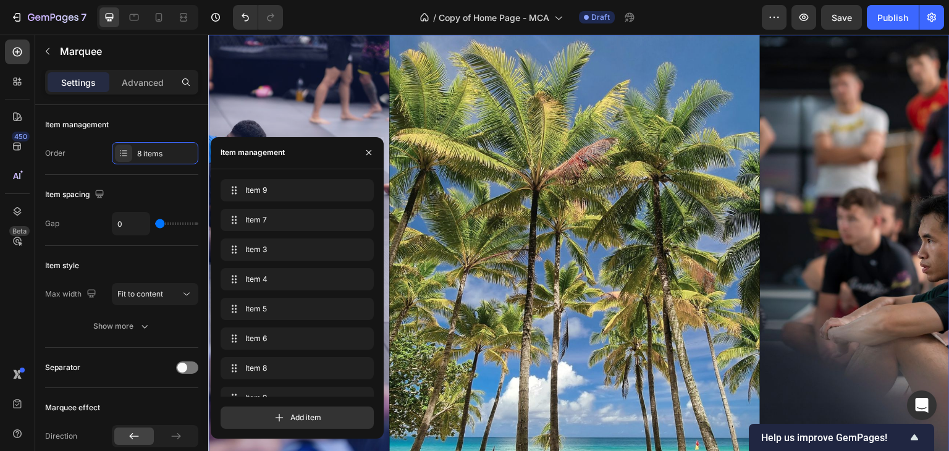
click at [338, 90] on div at bounding box center [204, 282] width 371 height 494
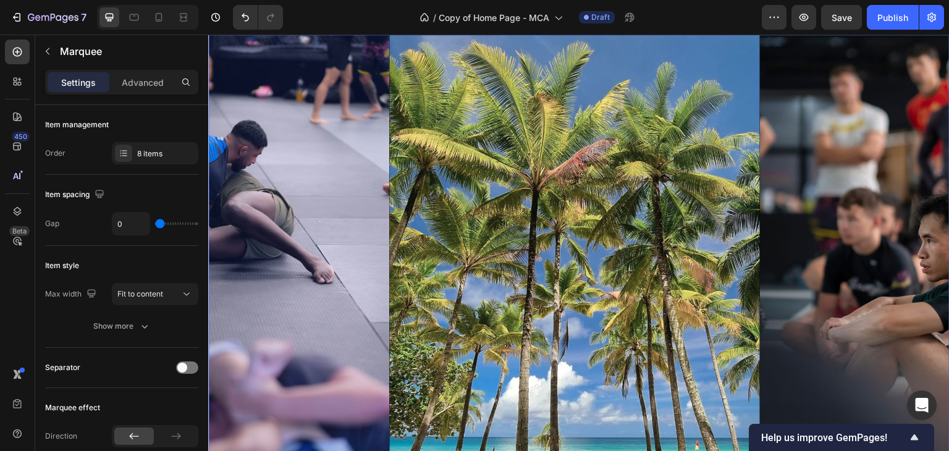
click at [338, 90] on div at bounding box center [204, 282] width 371 height 494
click at [342, 103] on div at bounding box center [204, 282] width 371 height 494
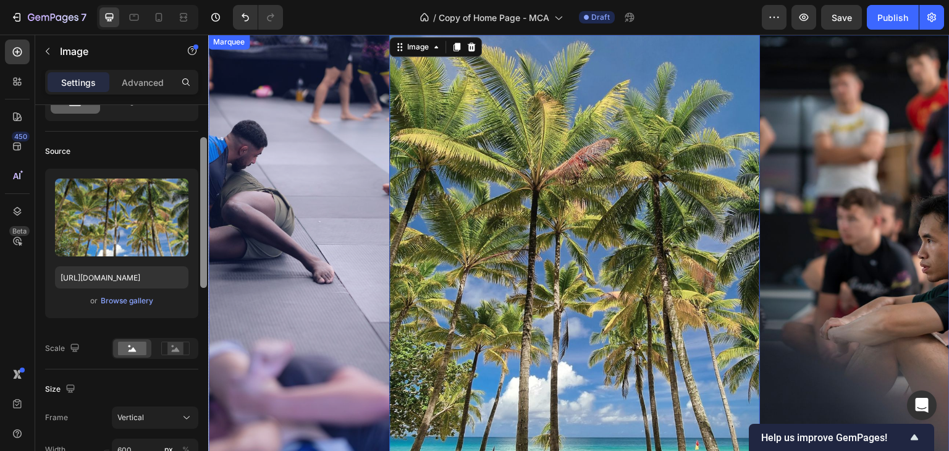
scroll to position [67, 0]
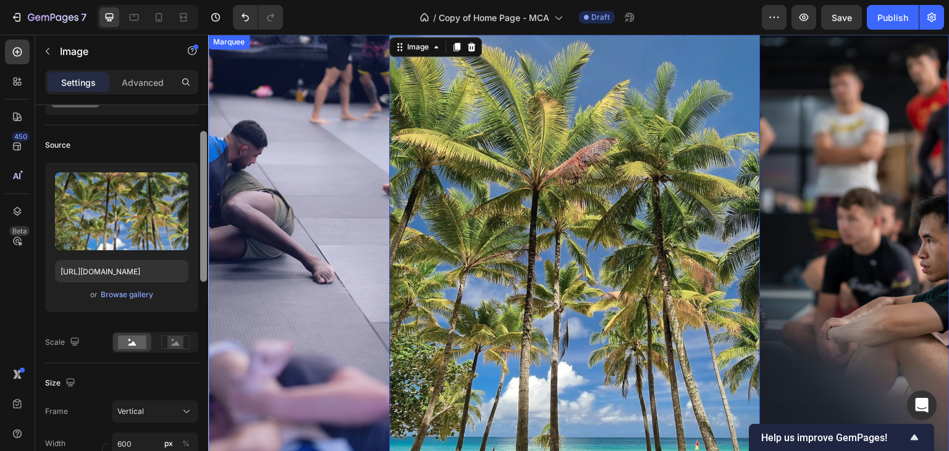
drag, startPoint x: 410, startPoint y: 211, endPoint x: 217, endPoint y: 246, distance: 195.9
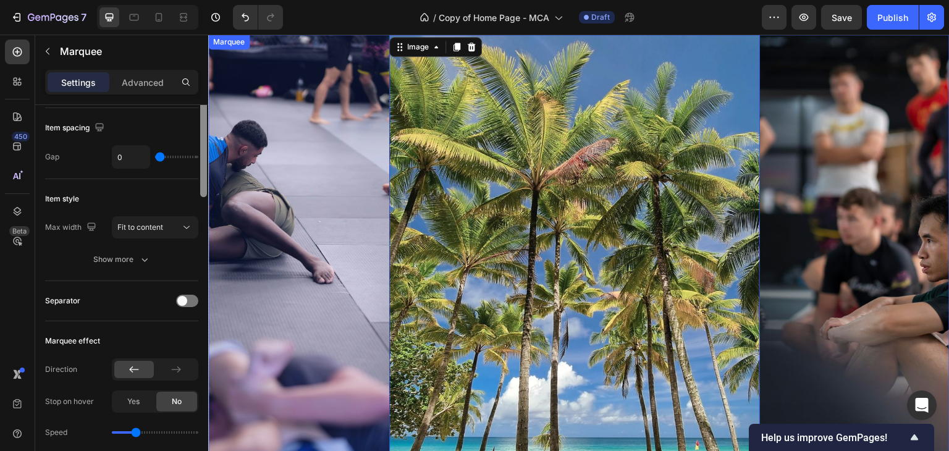
scroll to position [0, 0]
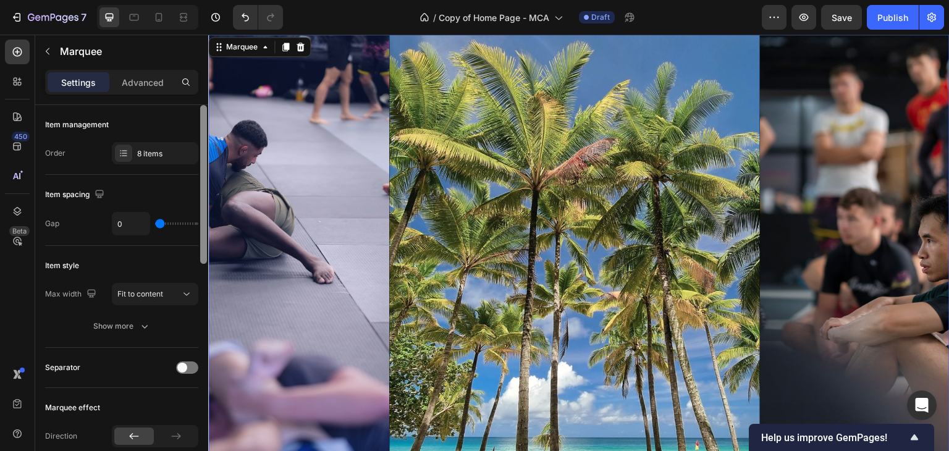
click at [358, 164] on div at bounding box center [204, 282] width 371 height 494
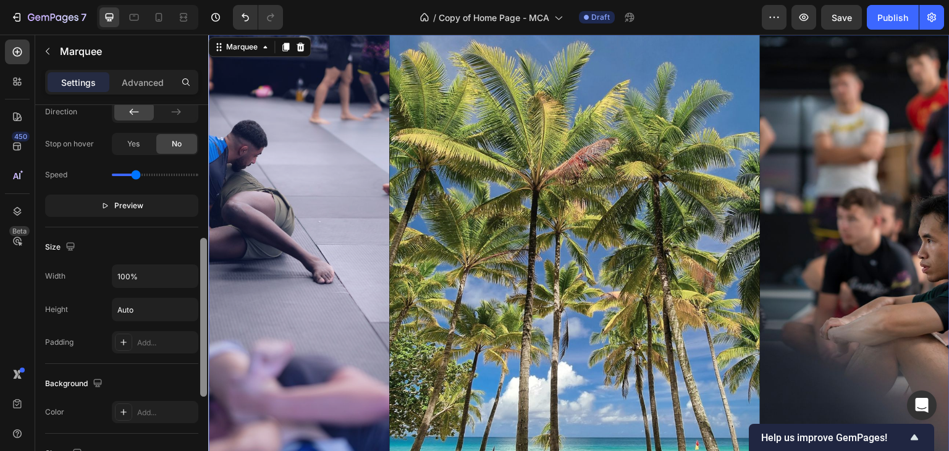
scroll to position [322, 0]
click at [312, 283] on div at bounding box center [204, 282] width 371 height 494
click at [440, 254] on img at bounding box center [574, 282] width 371 height 494
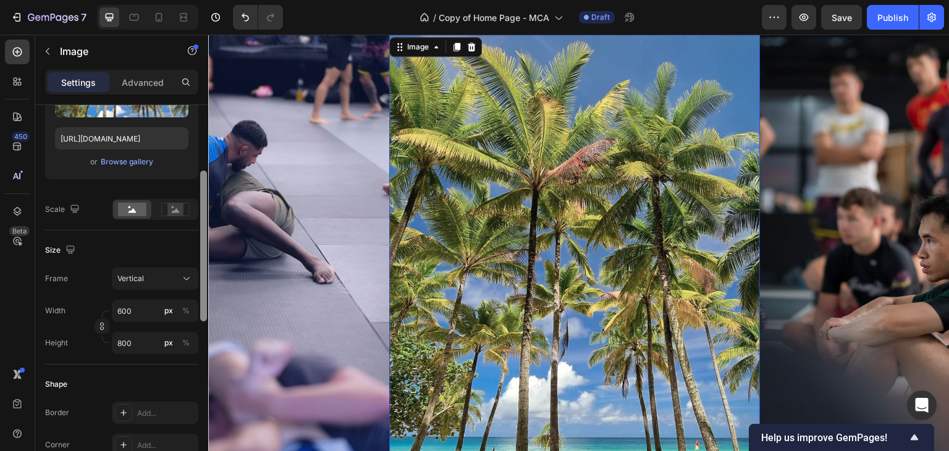
scroll to position [206, 0]
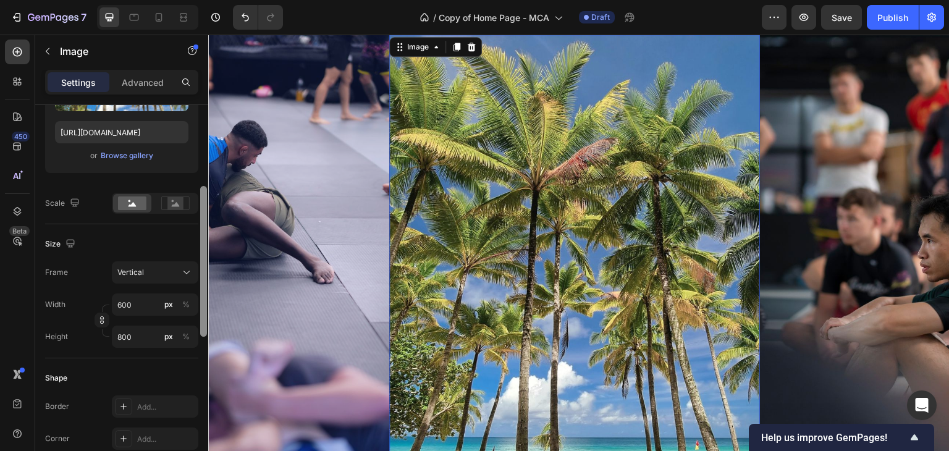
drag, startPoint x: 203, startPoint y: 251, endPoint x: 203, endPoint y: 258, distance: 7.4
click at [203, 258] on div at bounding box center [203, 261] width 7 height 151
click at [143, 335] on input "800" at bounding box center [155, 337] width 86 height 22
type input "4"
type input "5"
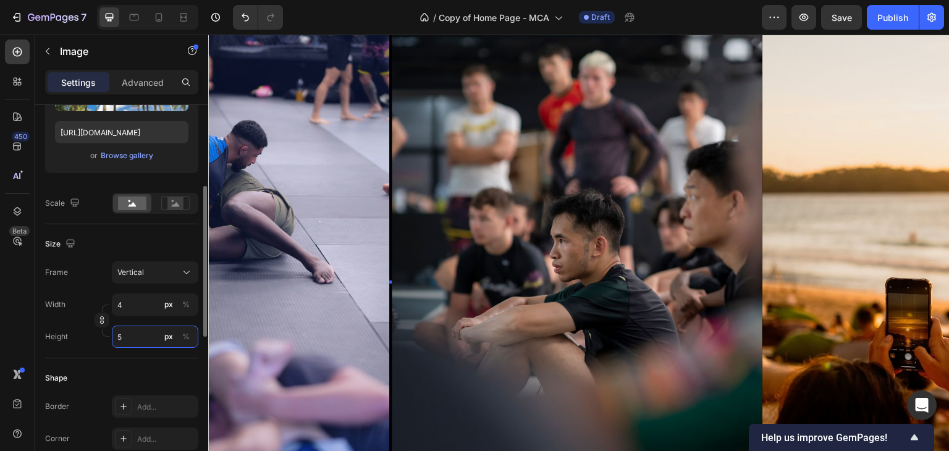
type input "38"
type input "50"
type input "375"
type input "500"
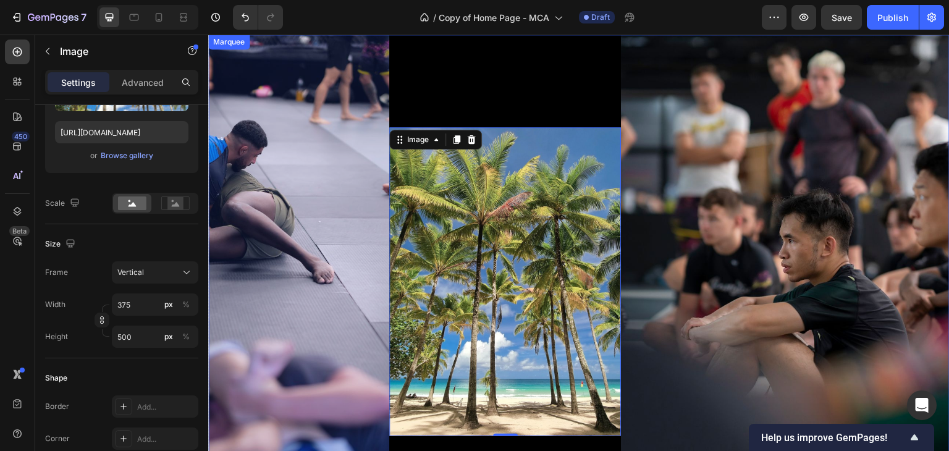
click at [349, 242] on div at bounding box center [204, 282] width 371 height 494
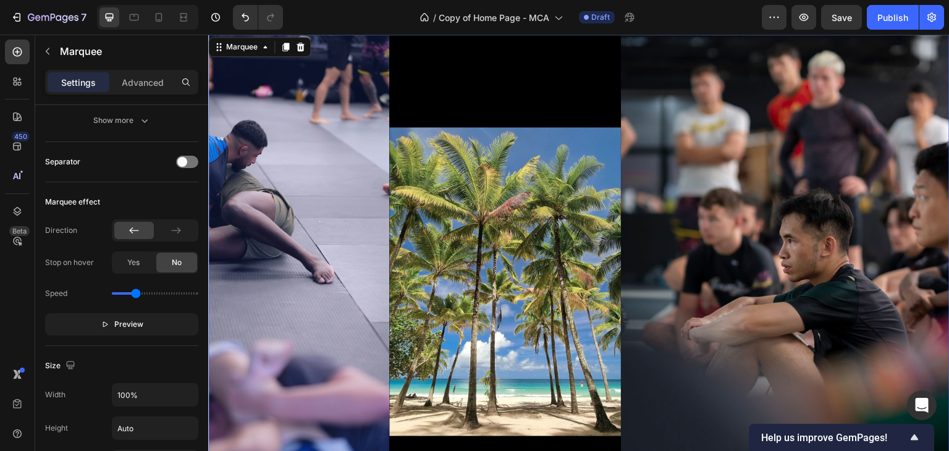
scroll to position [0, 0]
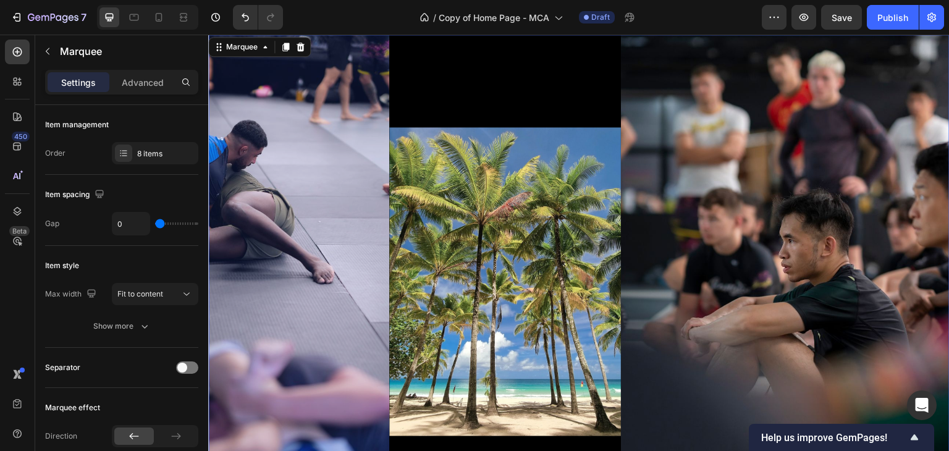
click at [382, 94] on div at bounding box center [204, 282] width 371 height 494
click at [812, 89] on img at bounding box center [806, 282] width 371 height 494
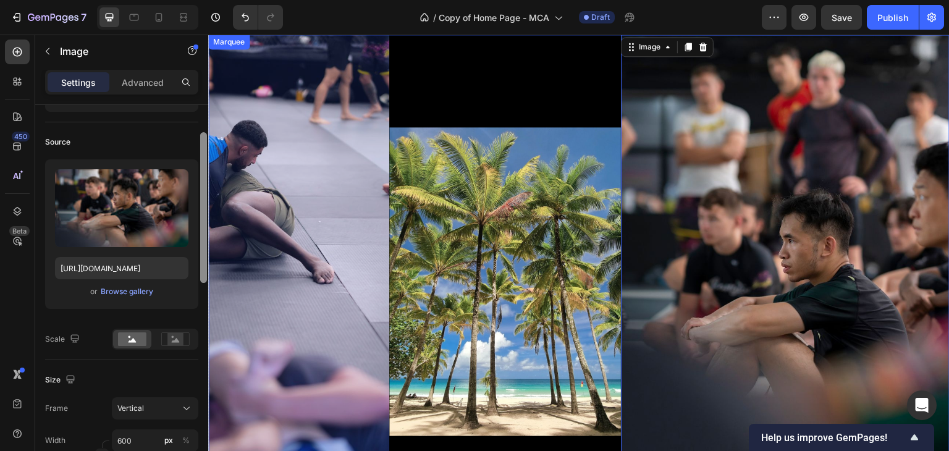
scroll to position [75, 0]
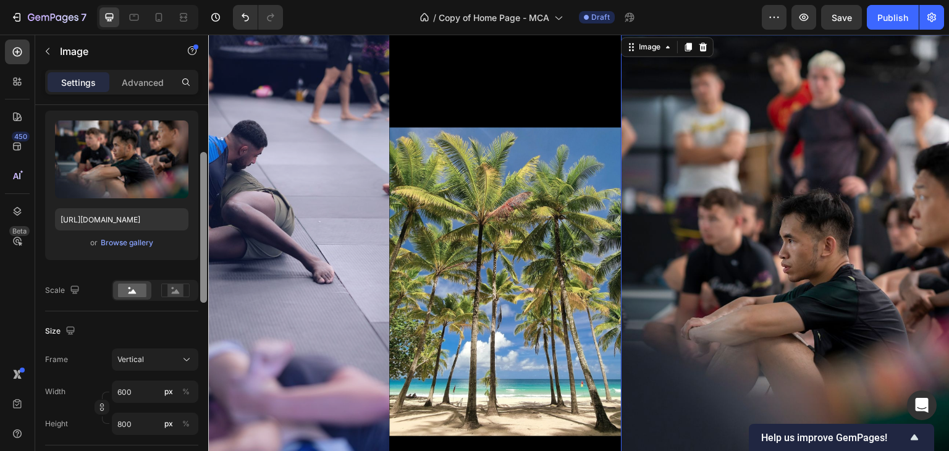
drag, startPoint x: 201, startPoint y: 250, endPoint x: 203, endPoint y: 300, distance: 49.4
click at [203, 300] on div at bounding box center [203, 227] width 7 height 151
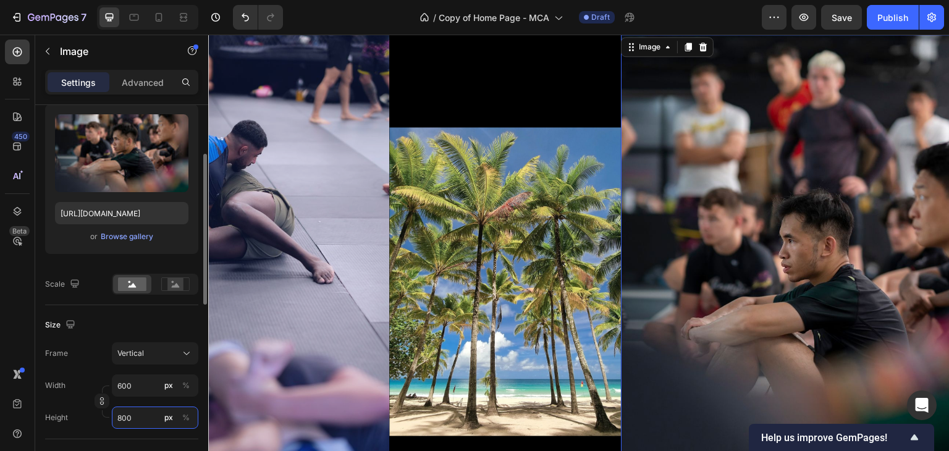
click at [149, 412] on input "800" at bounding box center [155, 417] width 86 height 22
type input "4"
type input "5"
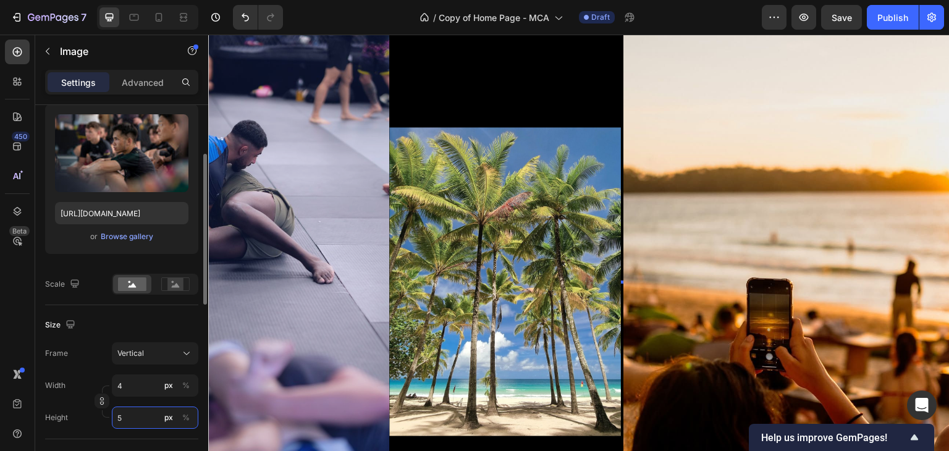
type input "38"
type input "50"
type input "375"
type input "500"
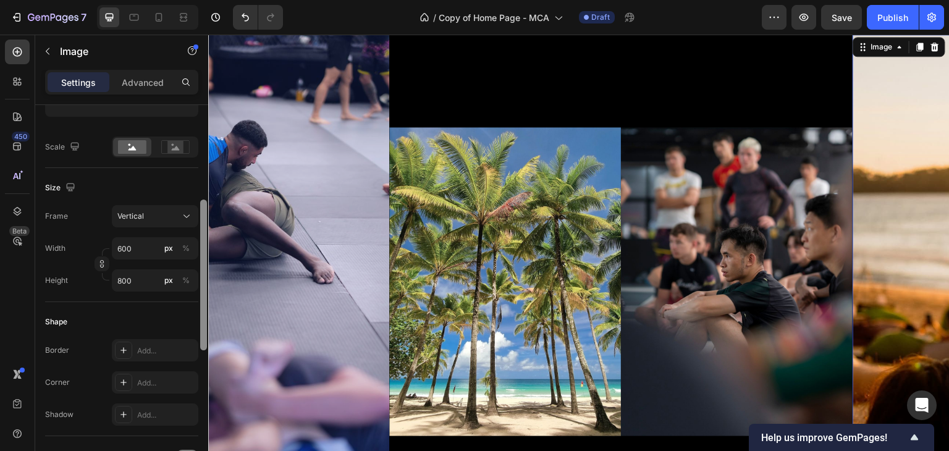
scroll to position [268, 0]
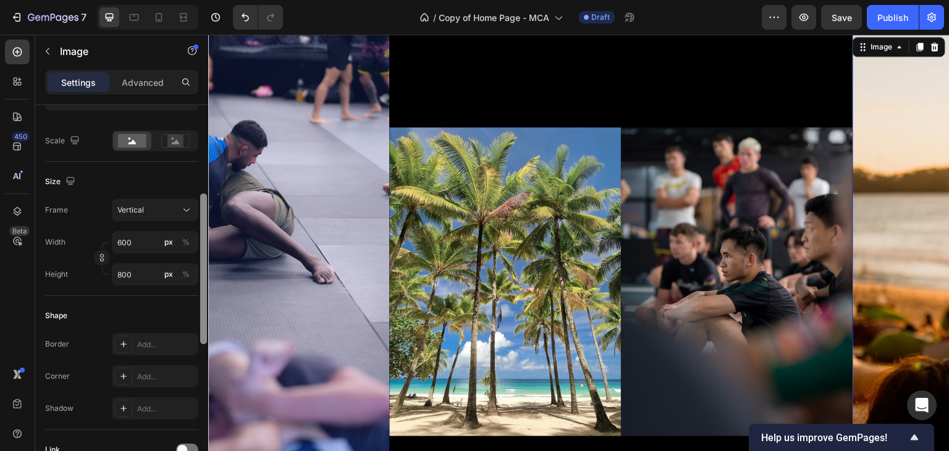
drag, startPoint x: 201, startPoint y: 267, endPoint x: 202, endPoint y: 324, distance: 56.8
click at [202, 324] on div at bounding box center [203, 268] width 7 height 151
click at [144, 271] on input "800" at bounding box center [155, 274] width 86 height 22
type input "4"
type input "5"
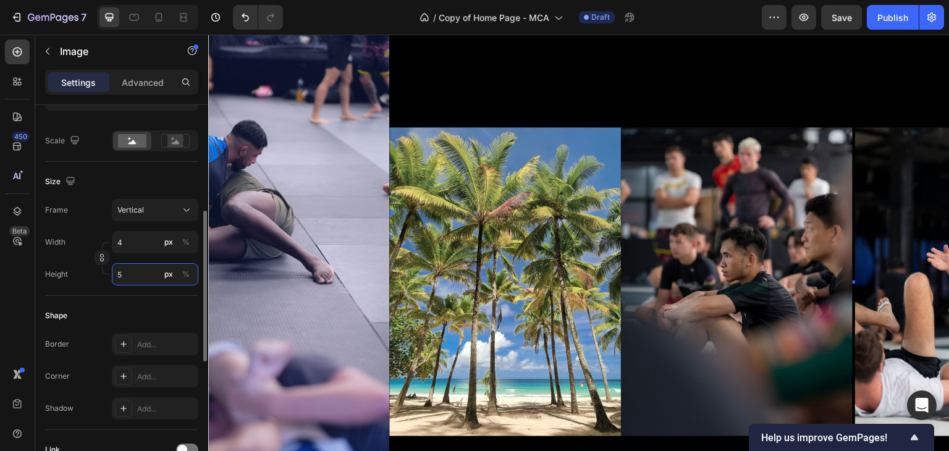
type input "38"
type input "50"
type input "375"
type input "500"
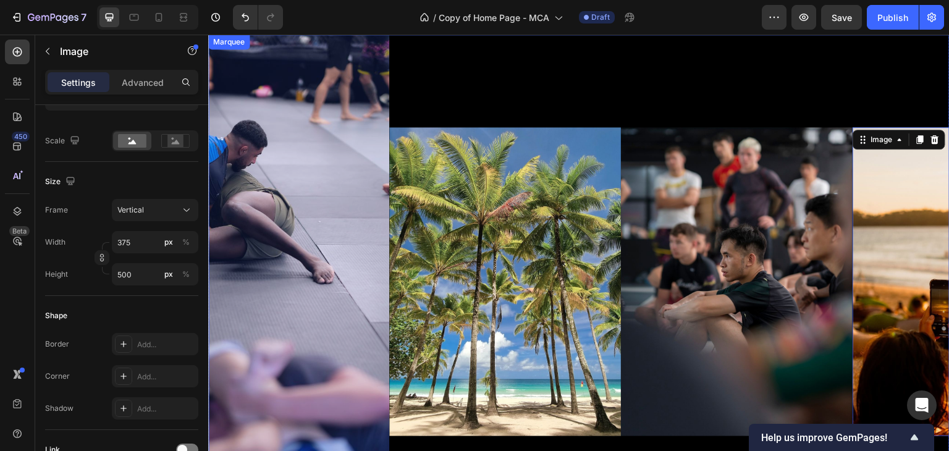
click at [343, 139] on div at bounding box center [204, 282] width 371 height 494
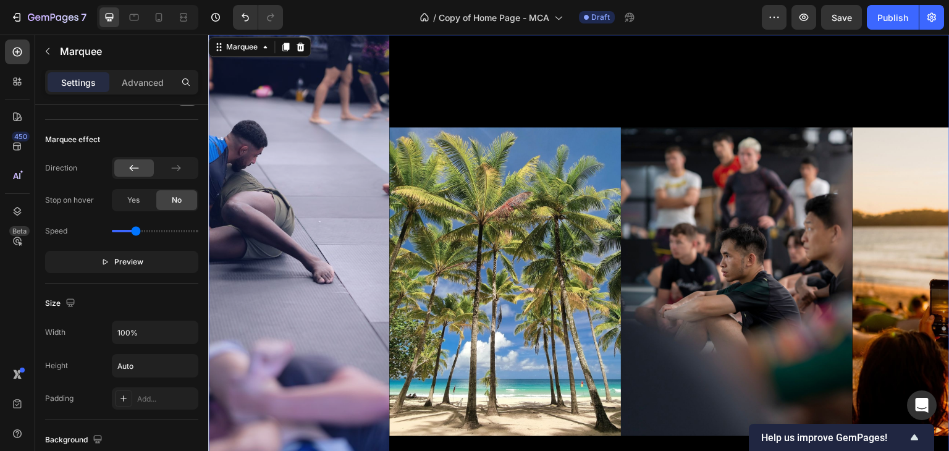
scroll to position [0, 0]
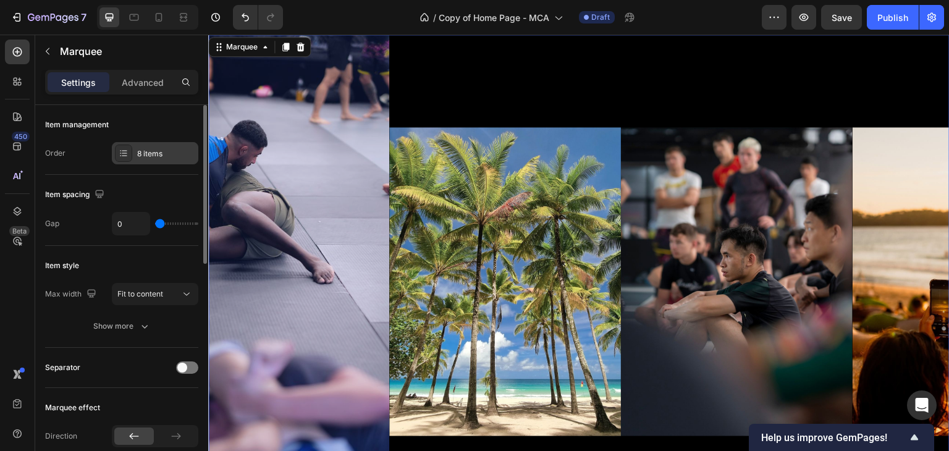
click at [166, 145] on div "8 items" at bounding box center [155, 153] width 86 height 22
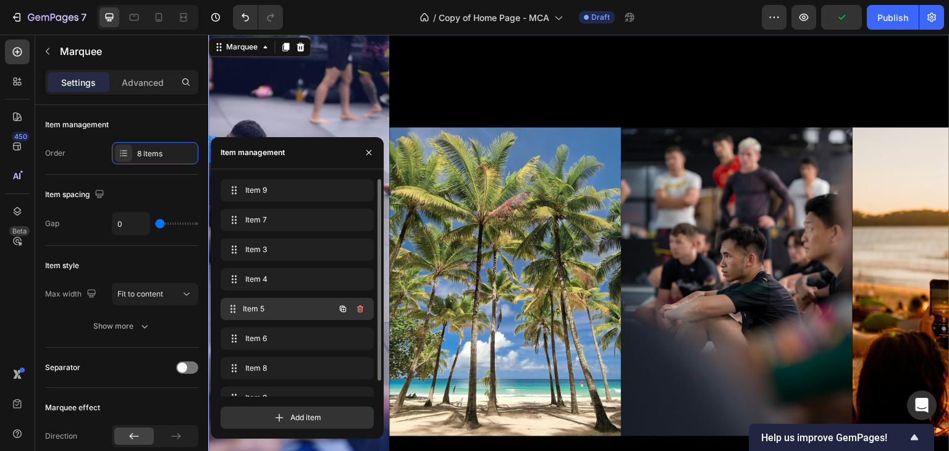
click at [279, 308] on span "Item 5" at bounding box center [288, 308] width 91 height 11
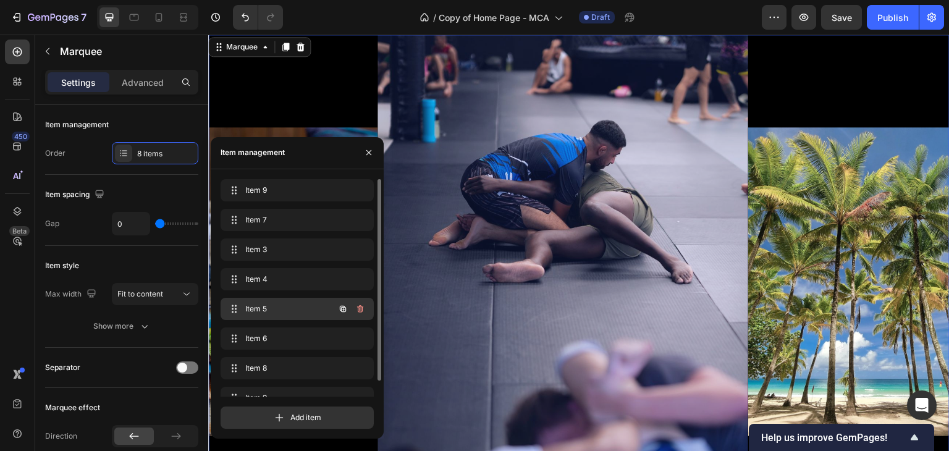
scroll to position [0, 746]
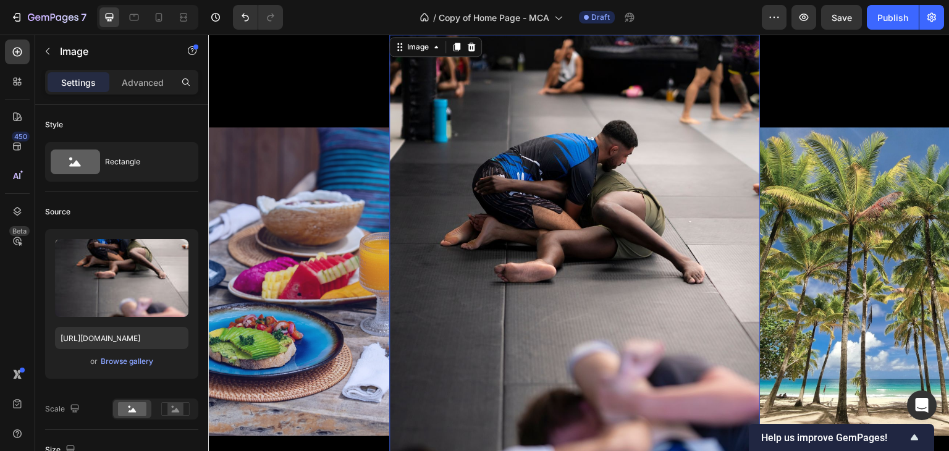
click at [555, 174] on img at bounding box center [574, 282] width 371 height 494
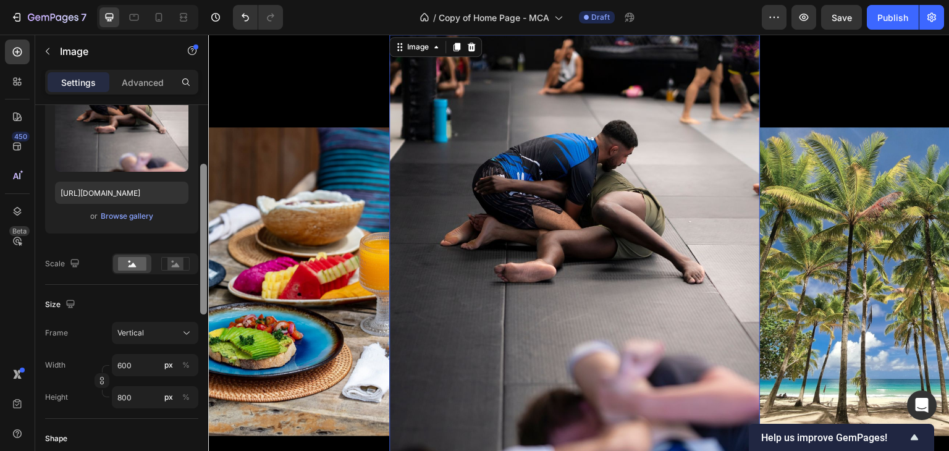
scroll to position [148, 0]
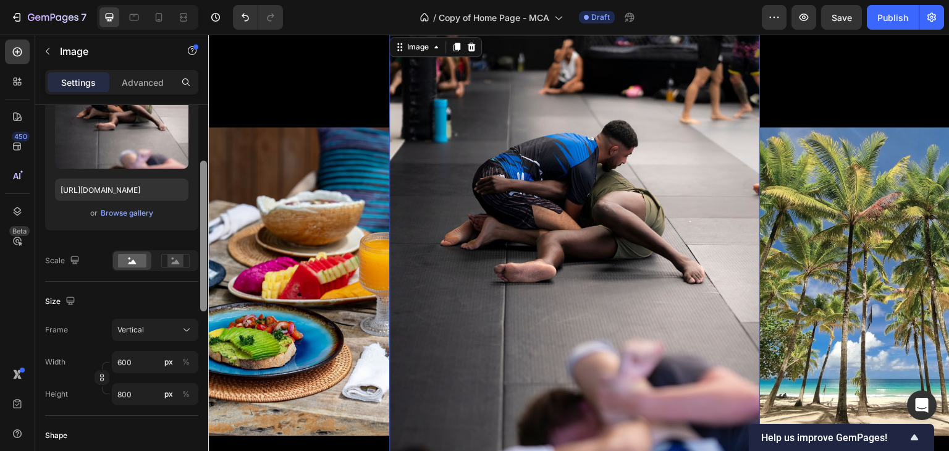
drag, startPoint x: 205, startPoint y: 191, endPoint x: 205, endPoint y: 250, distance: 58.7
click at [205, 250] on div at bounding box center [203, 236] width 7 height 151
click at [148, 389] on input "800" at bounding box center [155, 394] width 86 height 22
type input "4"
type input "5"
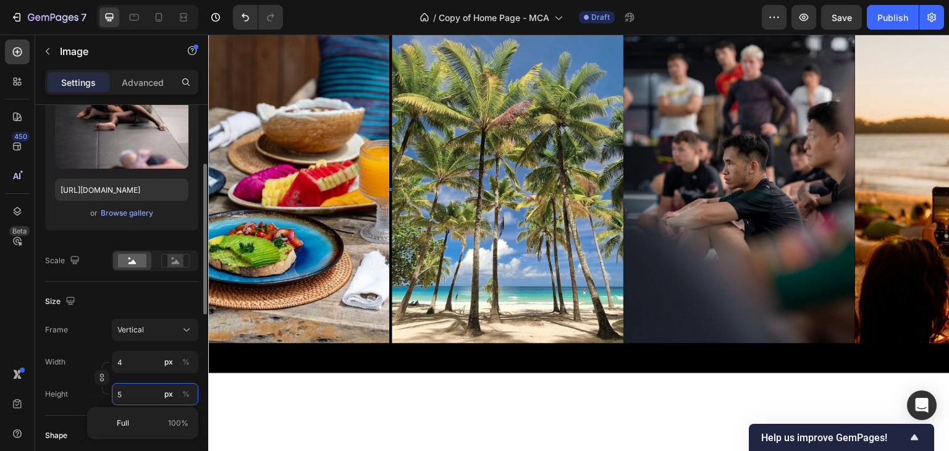
type input "38"
type input "50"
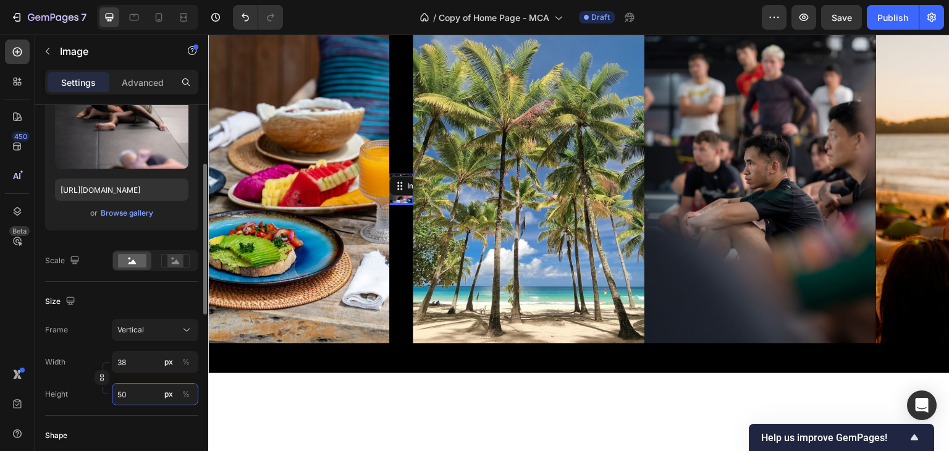
type input "375"
type input "500"
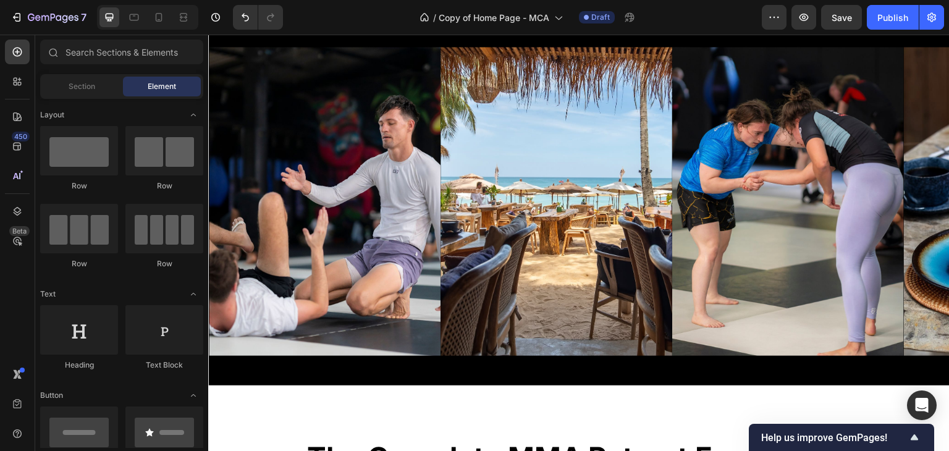
scroll to position [576, 0]
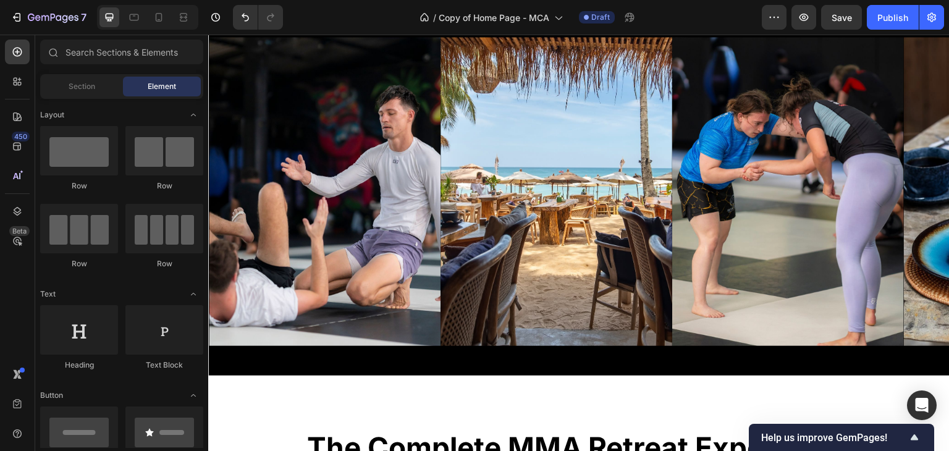
click at [107, 17] on icon at bounding box center [109, 17] width 12 height 12
click at [133, 17] on icon at bounding box center [134, 17] width 12 height 12
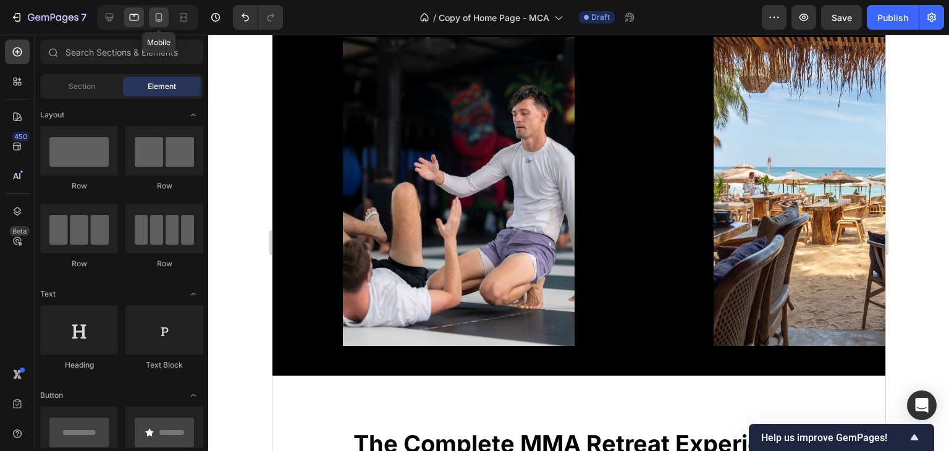
click at [161, 17] on icon at bounding box center [159, 17] width 12 height 12
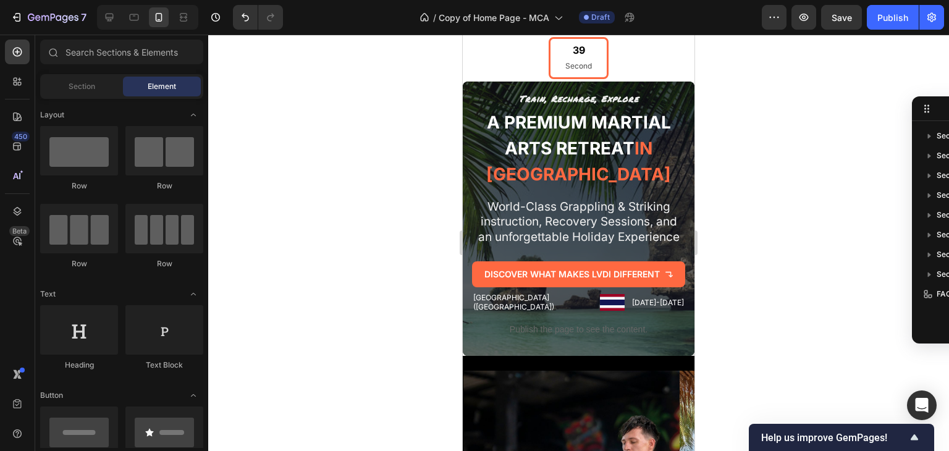
scroll to position [93, 0]
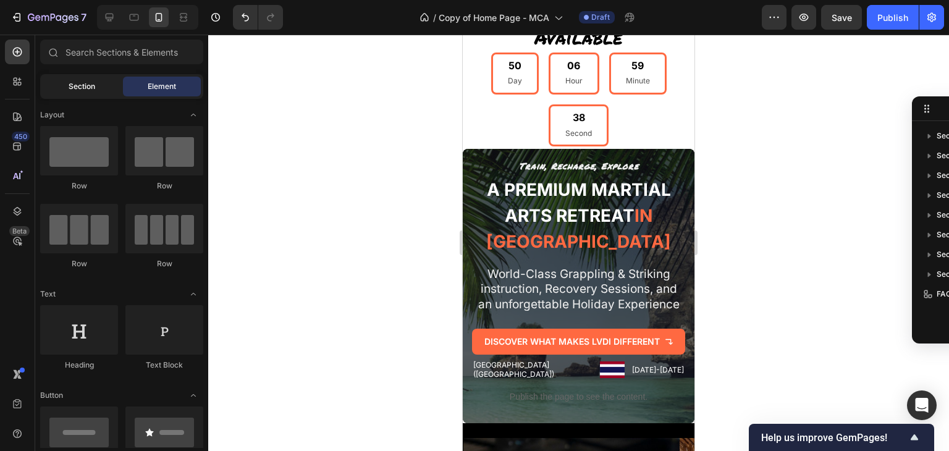
click at [89, 91] on span "Section" at bounding box center [82, 86] width 27 height 11
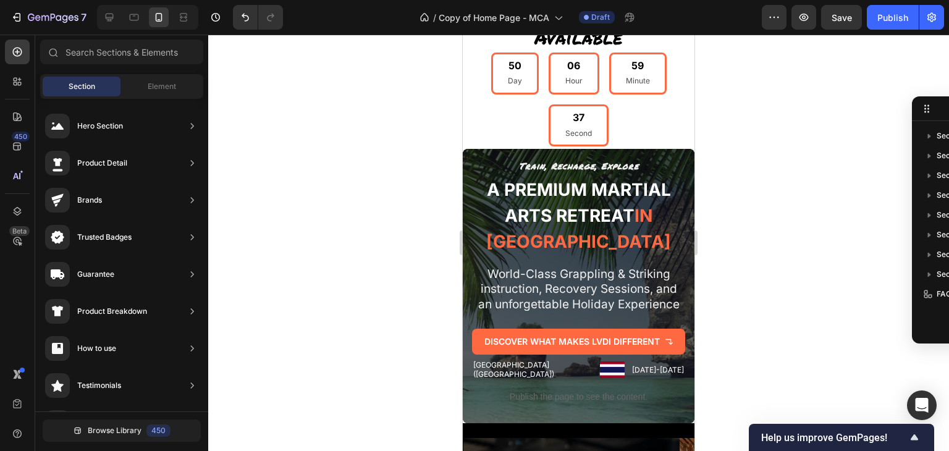
click at [114, 88] on div "Section" at bounding box center [82, 87] width 78 height 20
click at [130, 17] on icon at bounding box center [134, 17] width 9 height 7
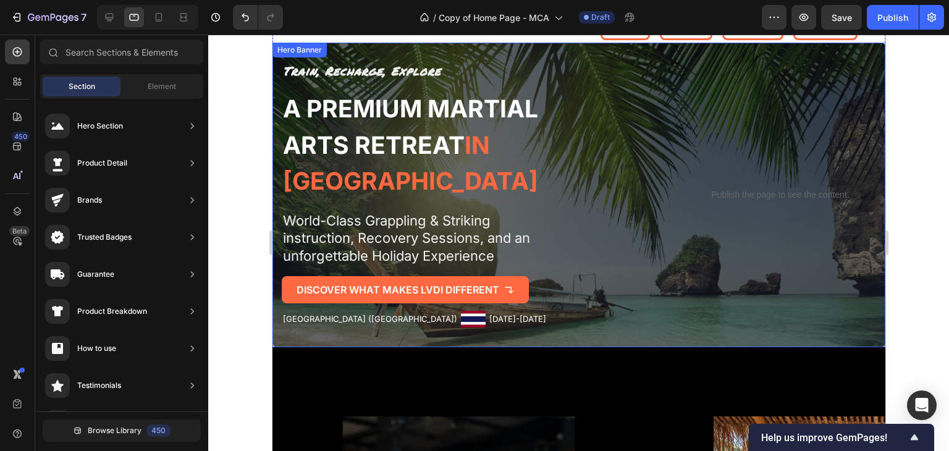
click at [815, 223] on div "Publish the page to see the content. Custom Code" at bounding box center [779, 194] width 191 height 265
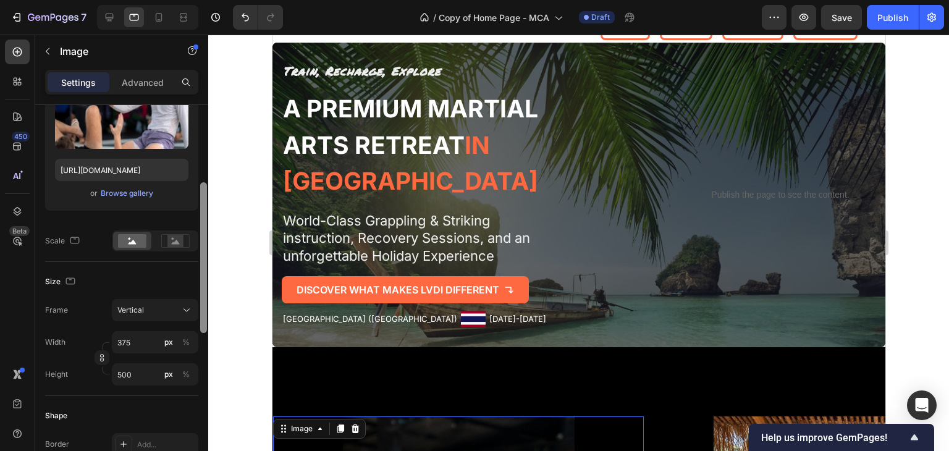
scroll to position [182, 0]
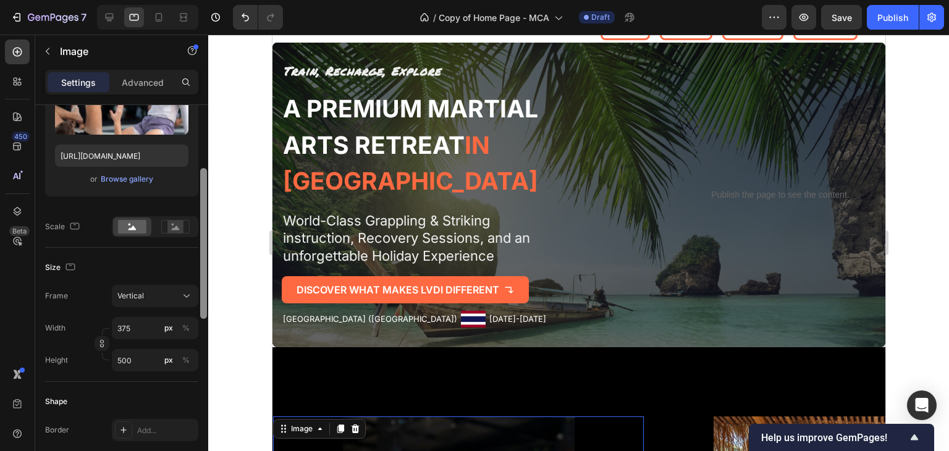
drag, startPoint x: 200, startPoint y: 208, endPoint x: 203, endPoint y: 280, distance: 72.3
click at [203, 280] on div at bounding box center [203, 243] width 7 height 151
click at [166, 231] on icon at bounding box center [175, 227] width 28 height 14
click at [137, 228] on rect at bounding box center [132, 227] width 28 height 14
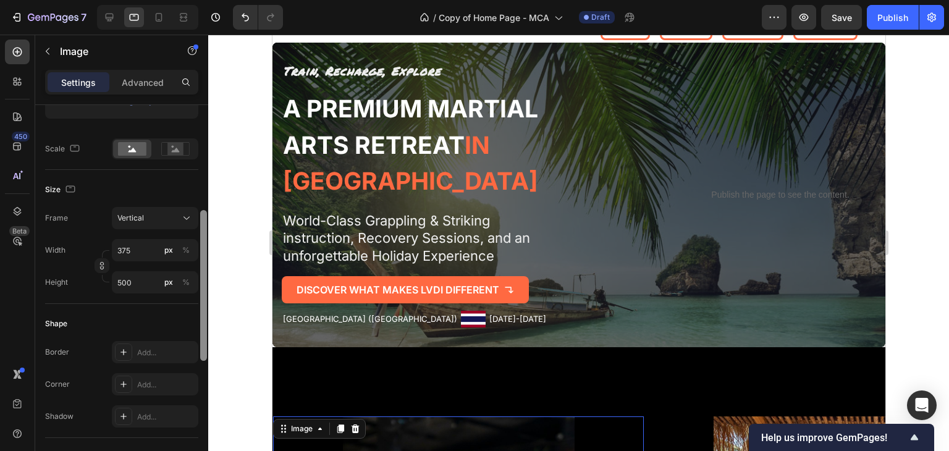
scroll to position [263, 0]
drag, startPoint x: 204, startPoint y: 270, endPoint x: 204, endPoint y: 302, distance: 32.1
click at [204, 302] on div at bounding box center [203, 284] width 7 height 151
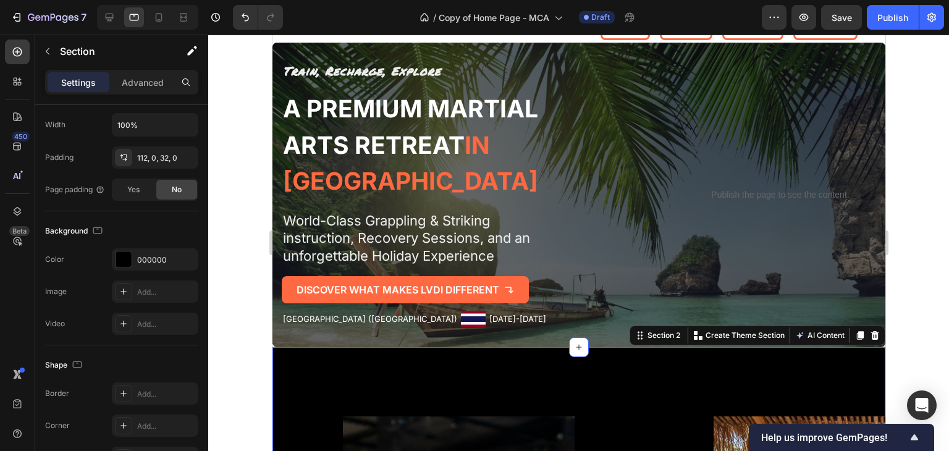
scroll to position [0, 0]
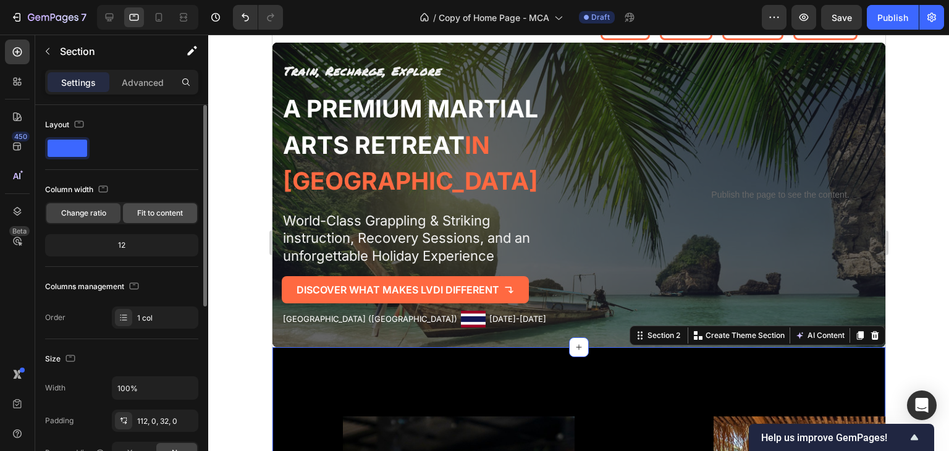
click at [144, 216] on span "Fit to content" at bounding box center [160, 213] width 46 height 11
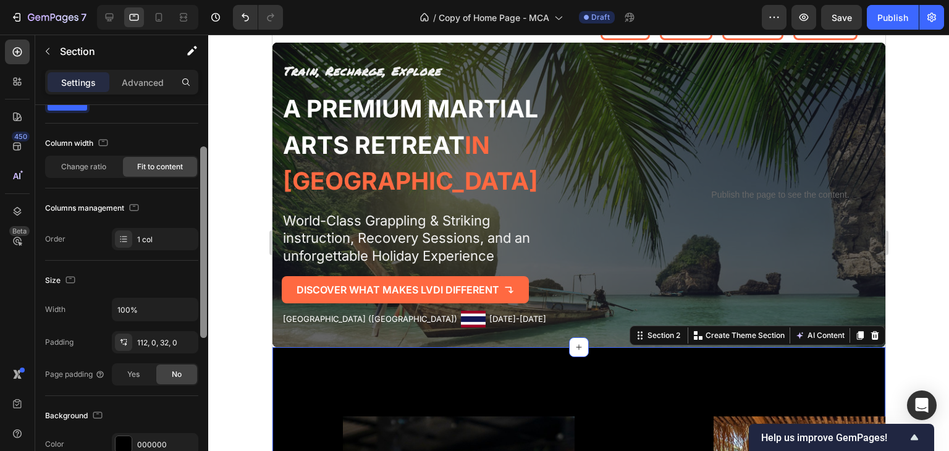
scroll to position [74, 0]
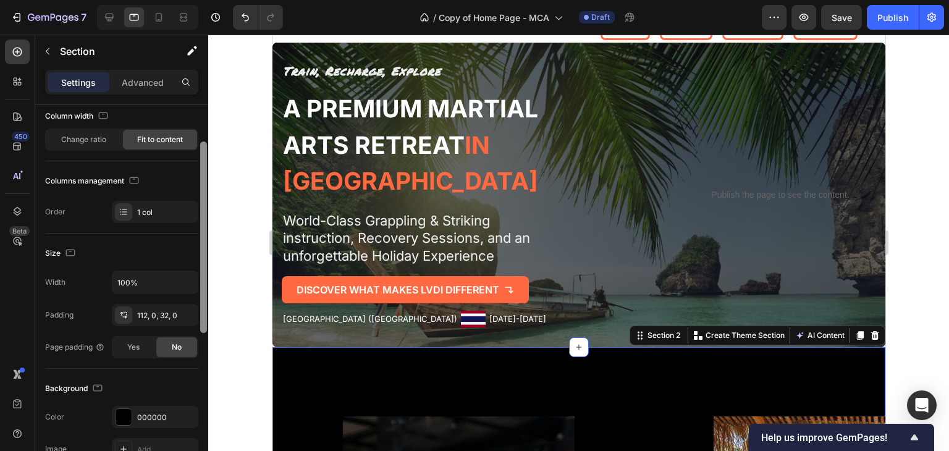
drag, startPoint x: 203, startPoint y: 218, endPoint x: 199, endPoint y: 255, distance: 37.3
click at [199, 255] on div at bounding box center [203, 295] width 9 height 381
click at [170, 280] on input "100%" at bounding box center [154, 282] width 85 height 22
click at [188, 279] on icon "button" at bounding box center [186, 282] width 12 height 12
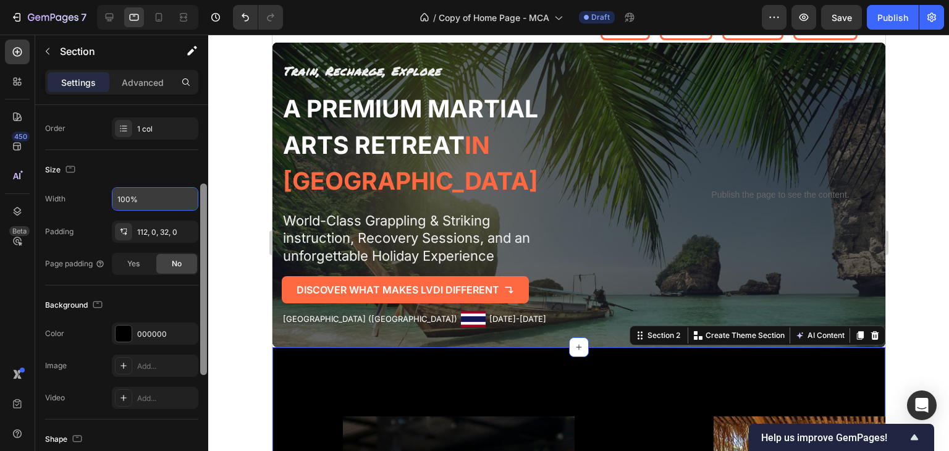
scroll to position [0, 0]
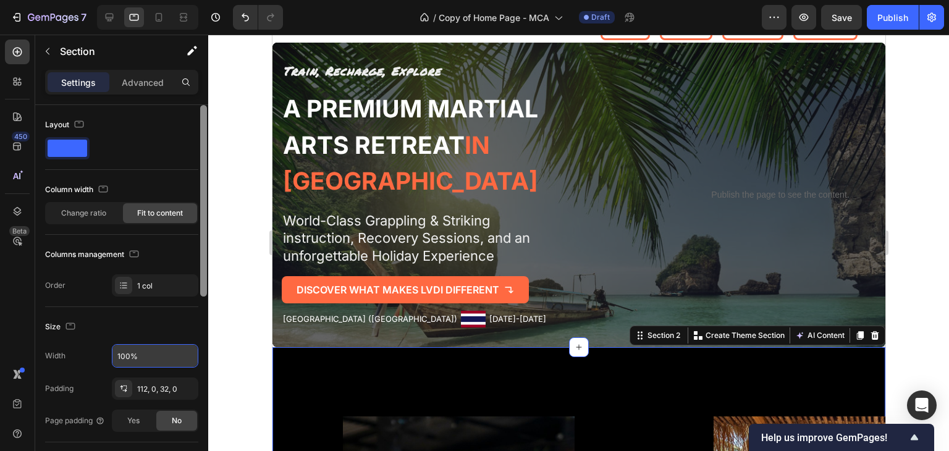
drag, startPoint x: 204, startPoint y: 276, endPoint x: 213, endPoint y: 218, distance: 58.7
click at [213, 0] on div "7 Version history / Copy of Home Page - MCA Draft Preview Save Publish 450 Beta…" at bounding box center [474, 0] width 949 height 0
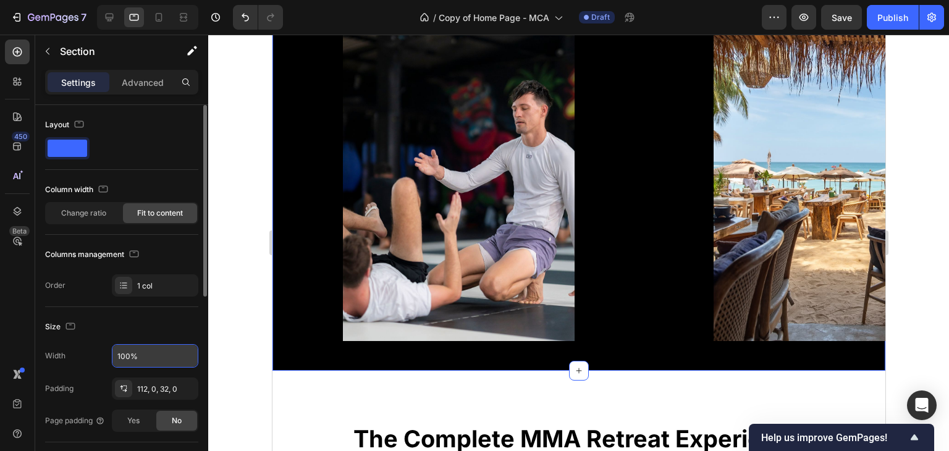
scroll to position [492, 0]
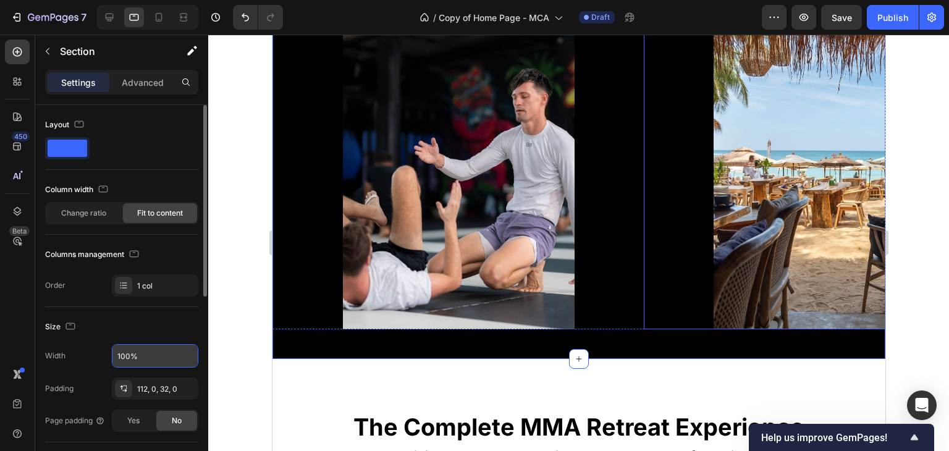
click at [737, 169] on img at bounding box center [829, 174] width 232 height 309
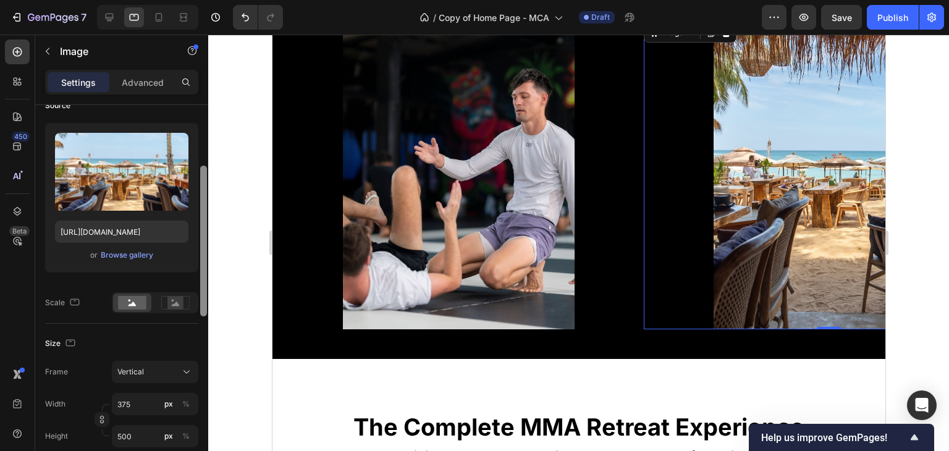
scroll to position [125, 0]
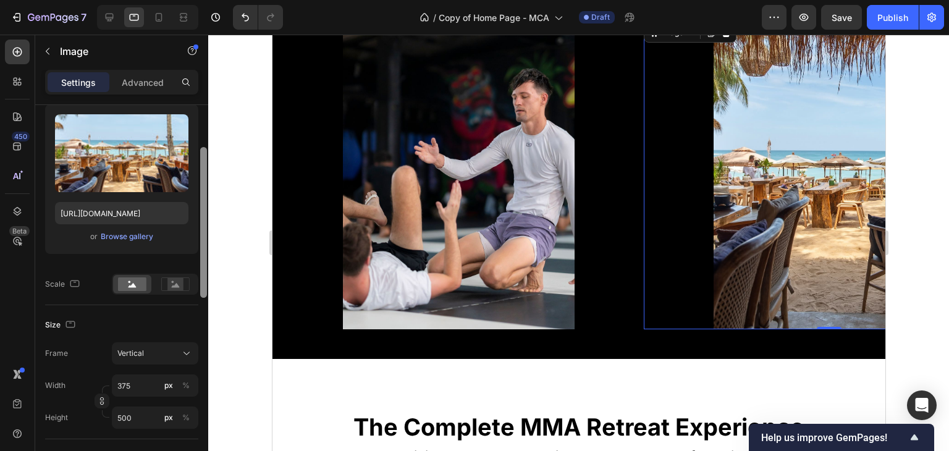
drag, startPoint x: 204, startPoint y: 186, endPoint x: 203, endPoint y: 235, distance: 49.4
click at [203, 235] on div at bounding box center [203, 222] width 7 height 151
click at [188, 344] on button "Vertical" at bounding box center [155, 353] width 86 height 22
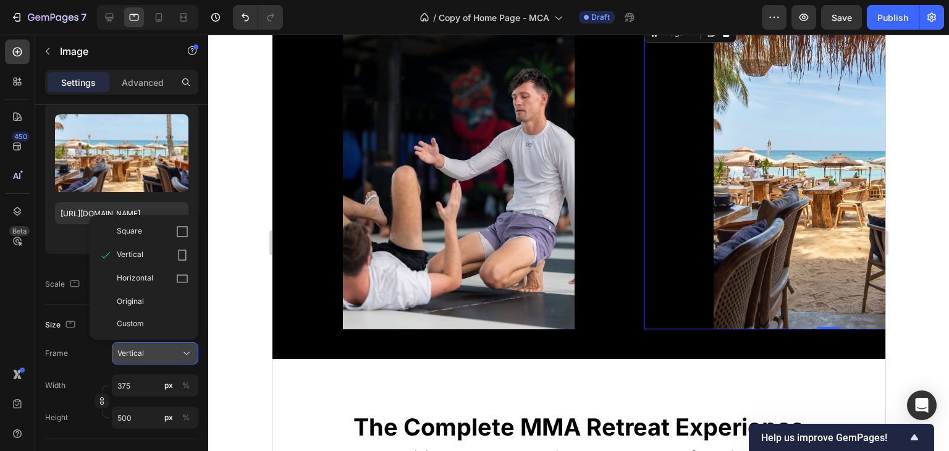
click at [188, 344] on button "Vertical" at bounding box center [155, 353] width 86 height 22
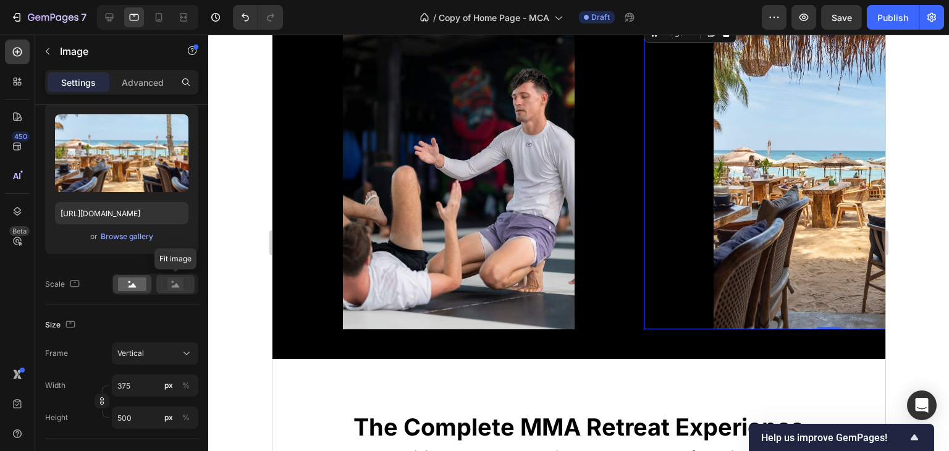
click at [178, 280] on rect at bounding box center [175, 284] width 16 height 12
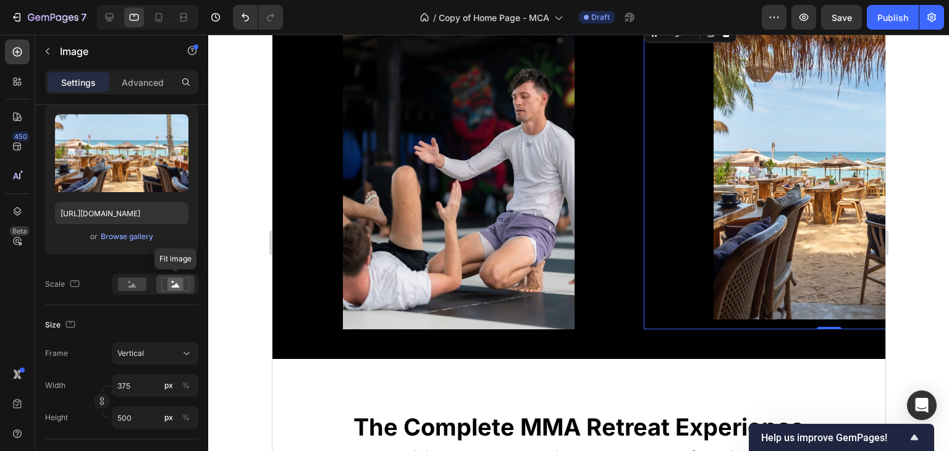
click at [174, 279] on rect at bounding box center [175, 284] width 16 height 12
click at [121, 290] on rect at bounding box center [132, 284] width 28 height 14
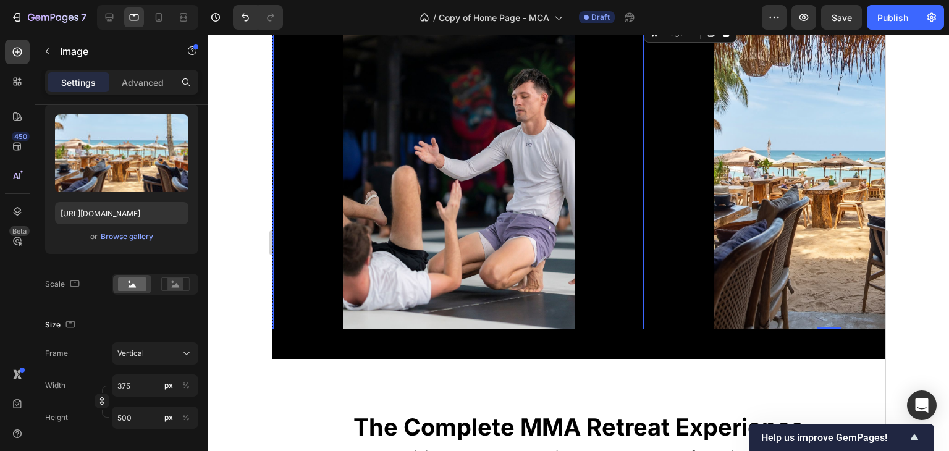
click at [591, 324] on div at bounding box center [457, 174] width 371 height 309
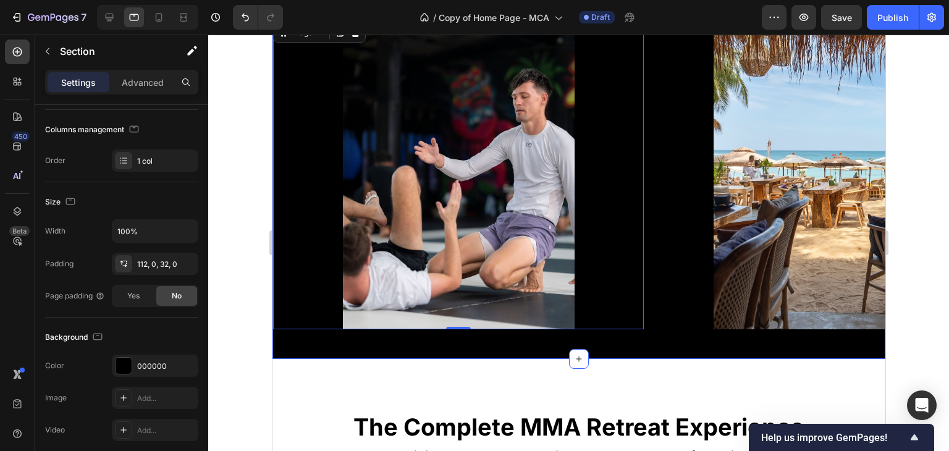
click at [580, 343] on div "Image 0 Image Image Image Image Image Image Image Image 0 Image Image Image Ima…" at bounding box center [578, 155] width 613 height 408
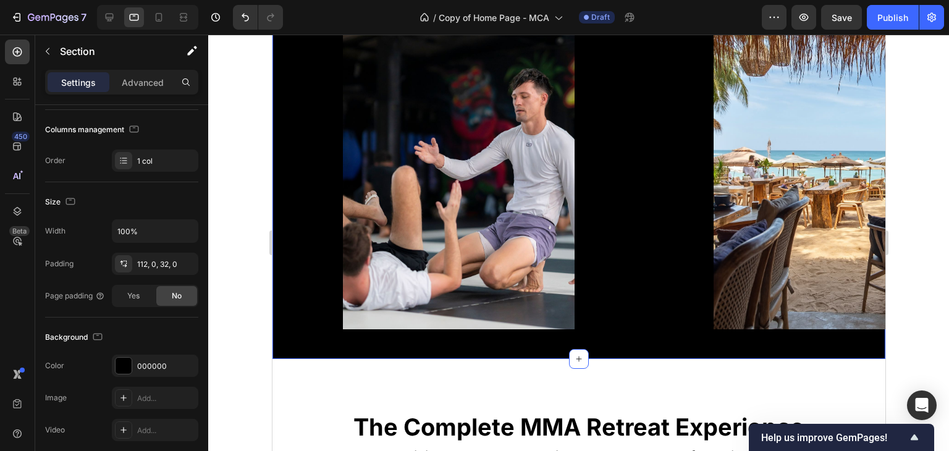
scroll to position [0, 0]
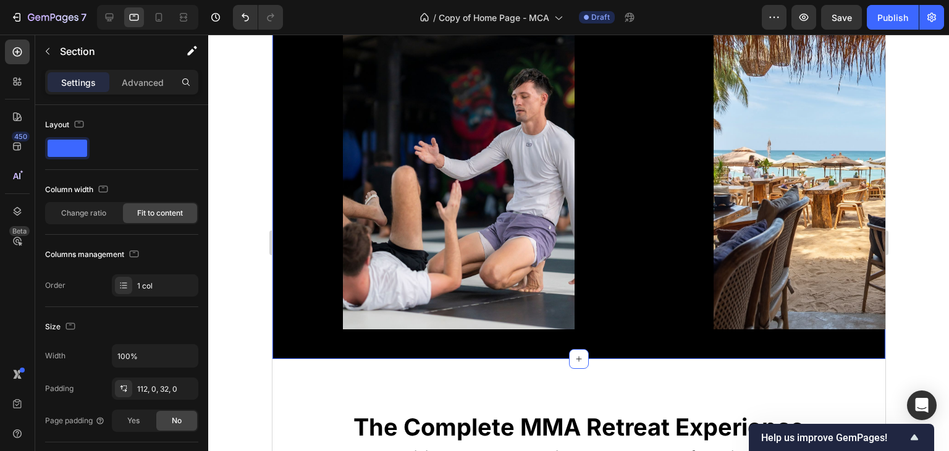
click at [654, 338] on div "Image Image Image Image Image Image Image Image Image Image Image Image Image I…" at bounding box center [578, 179] width 613 height 319
click at [448, 348] on div "Image Image Image Image Image Image Image Image Image Image Image Image Image I…" at bounding box center [578, 155] width 613 height 408
click at [154, 24] on div at bounding box center [159, 17] width 20 height 20
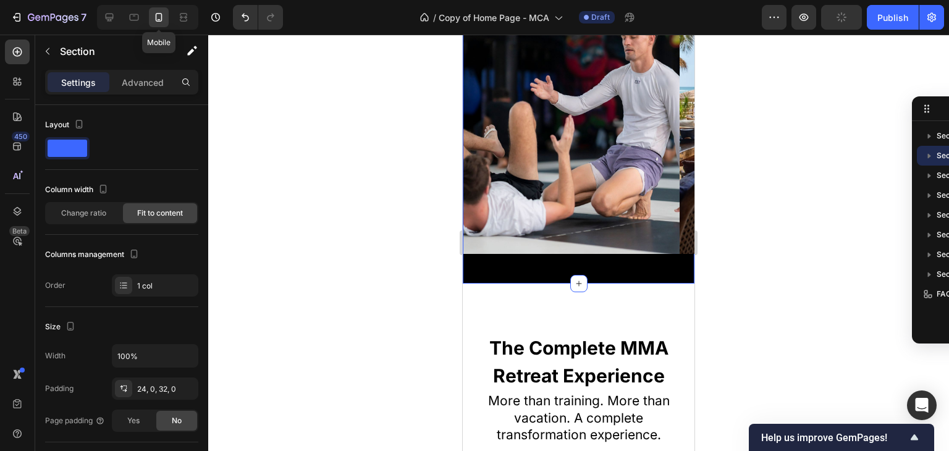
scroll to position [364, 0]
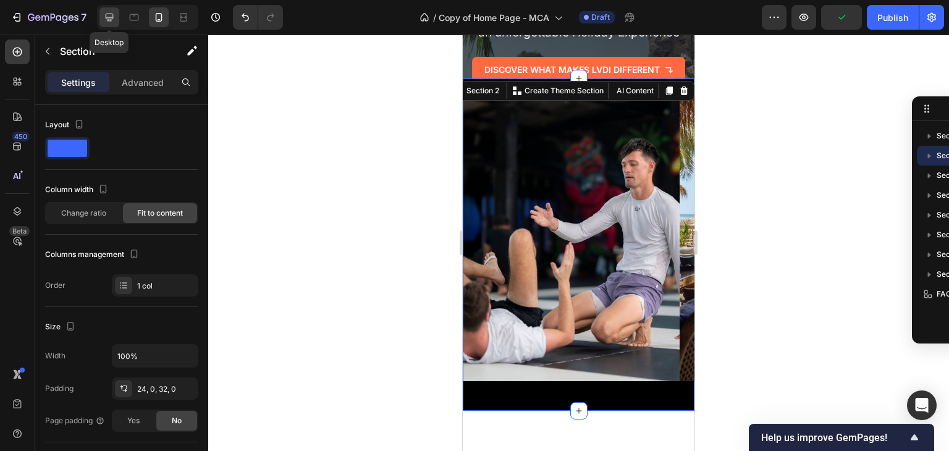
click at [114, 20] on icon at bounding box center [109, 17] width 12 height 12
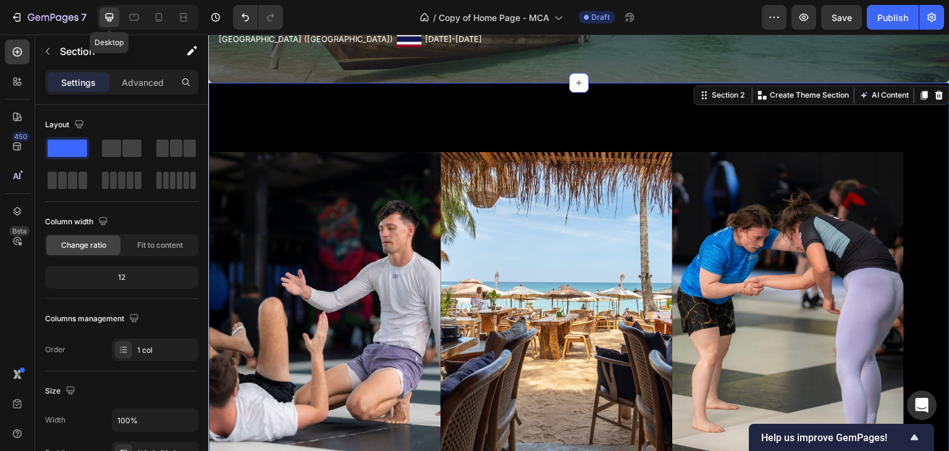
scroll to position [466, 0]
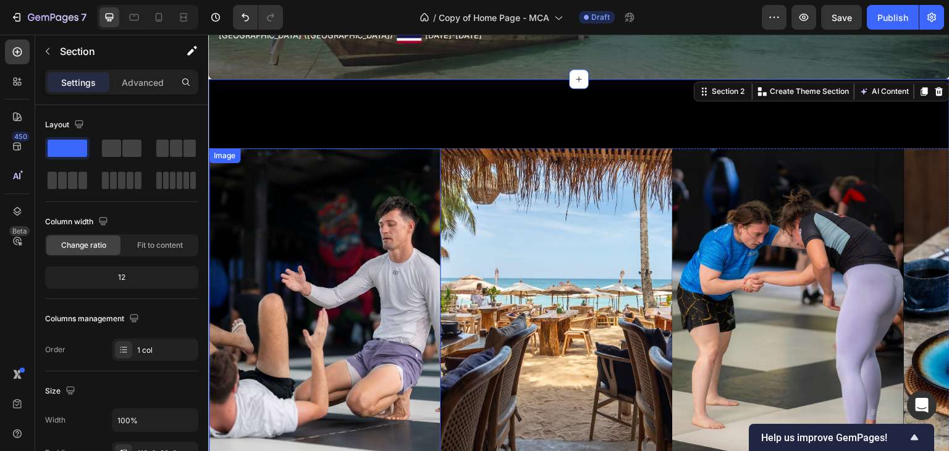
click at [334, 197] on img at bounding box center [325, 302] width 232 height 309
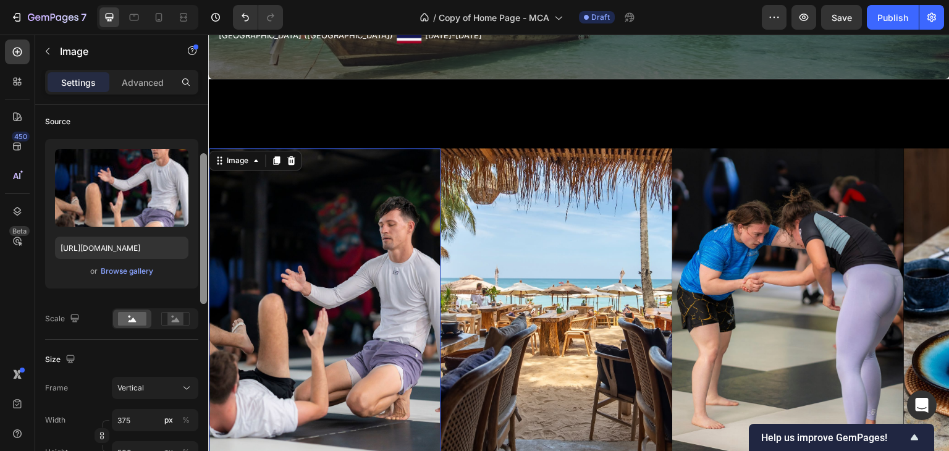
scroll to position [99, 0]
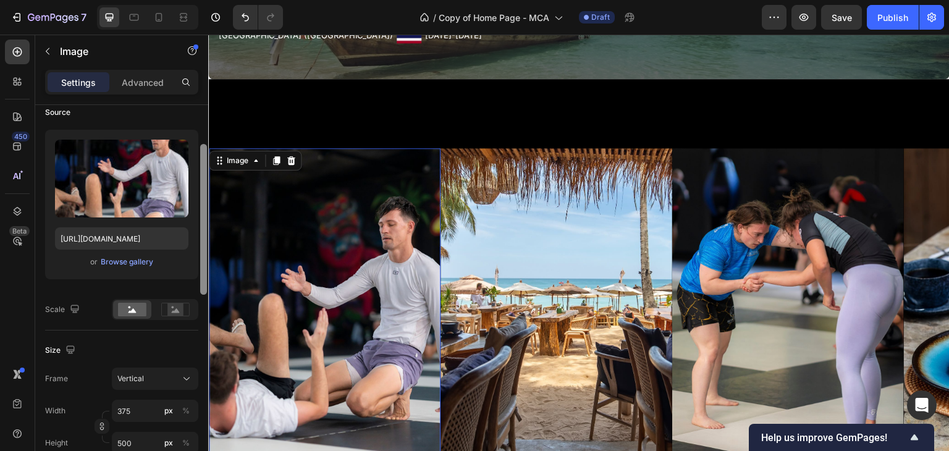
drag, startPoint x: 204, startPoint y: 208, endPoint x: 208, endPoint y: 248, distance: 39.7
click at [208, 248] on div at bounding box center [203, 295] width 9 height 381
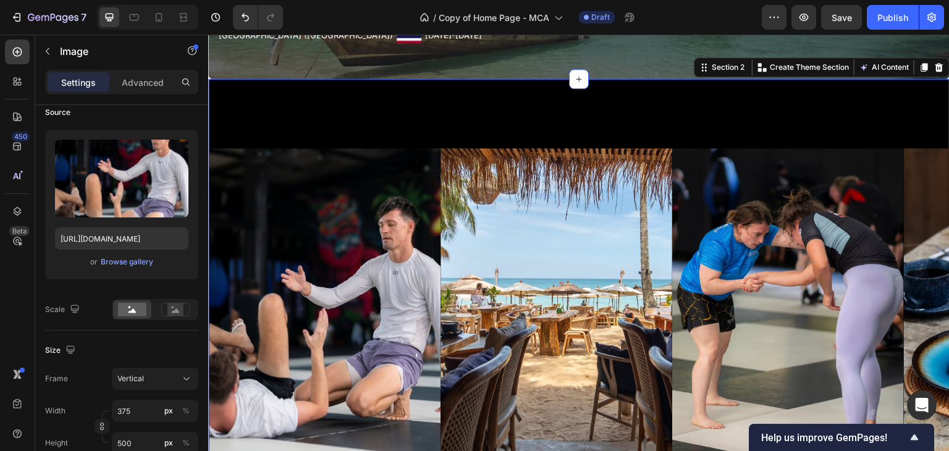
click at [243, 119] on div "Image Image Image Image Image Image Image Image Image Image Image Image Image I…" at bounding box center [578, 283] width 741 height 408
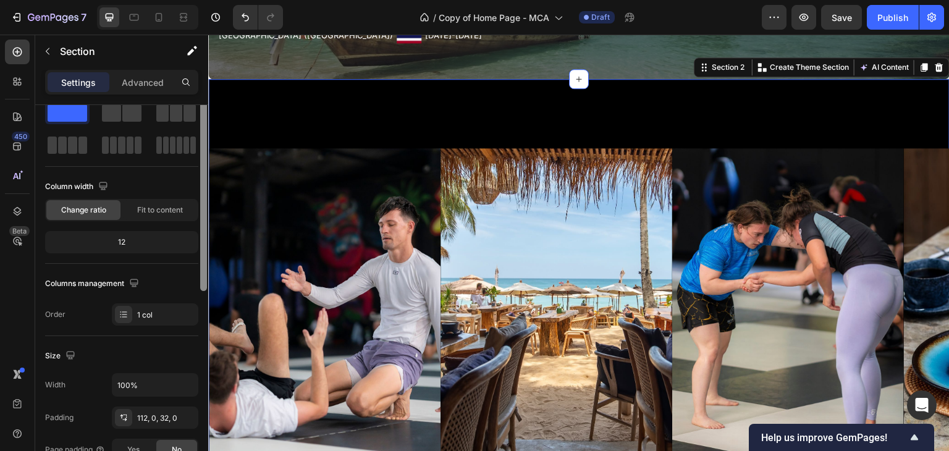
scroll to position [44, 0]
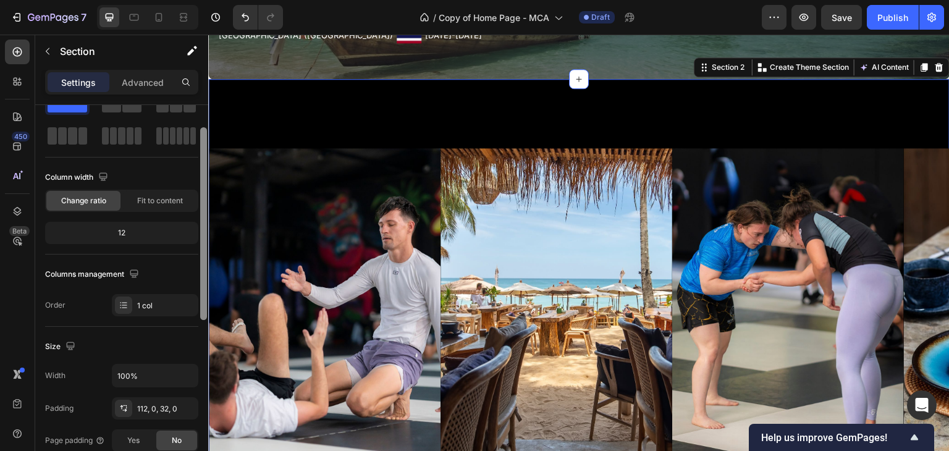
drag, startPoint x: 205, startPoint y: 211, endPoint x: 205, endPoint y: 233, distance: 22.9
click at [205, 233] on div at bounding box center [203, 223] width 7 height 193
click at [168, 201] on span "Fit to content" at bounding box center [160, 200] width 46 height 11
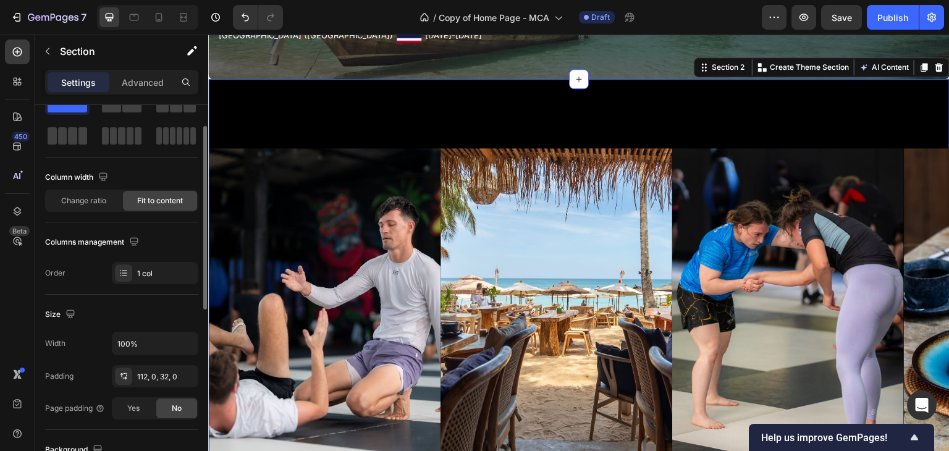
click at [168, 201] on span "Fit to content" at bounding box center [160, 200] width 46 height 11
click at [97, 199] on span "Change ratio" at bounding box center [83, 200] width 45 height 11
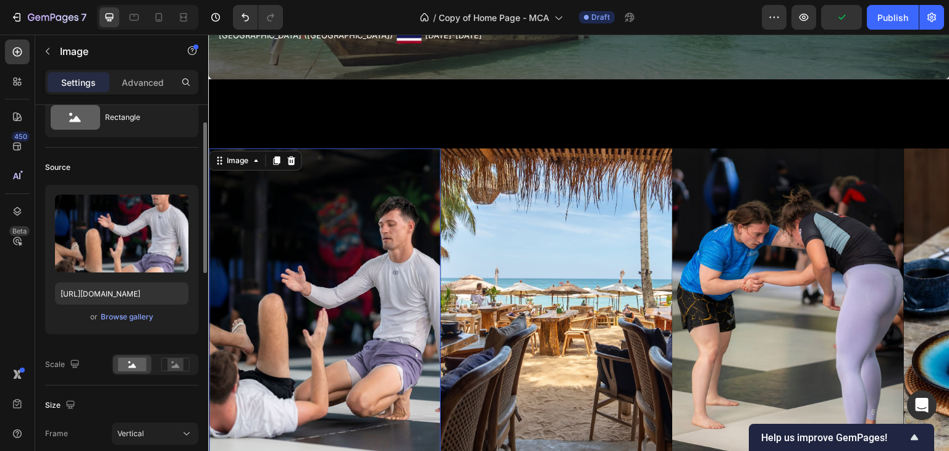
scroll to position [0, 0]
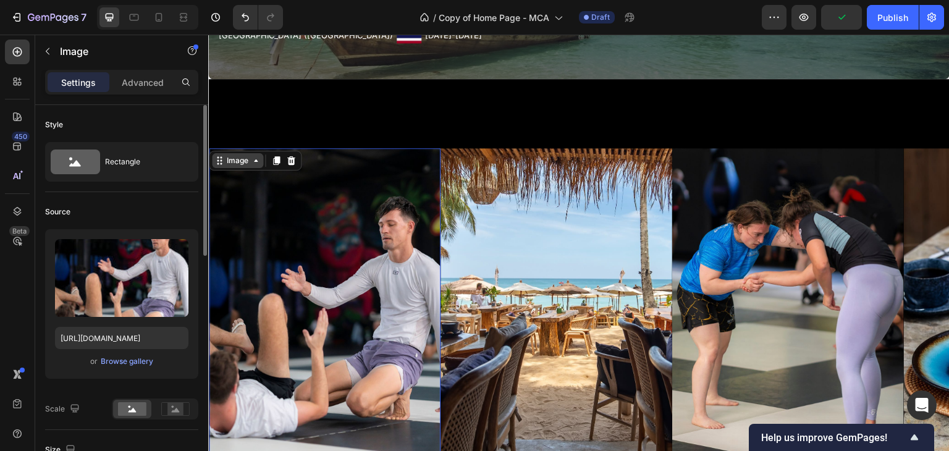
click at [254, 158] on icon at bounding box center [256, 161] width 10 height 10
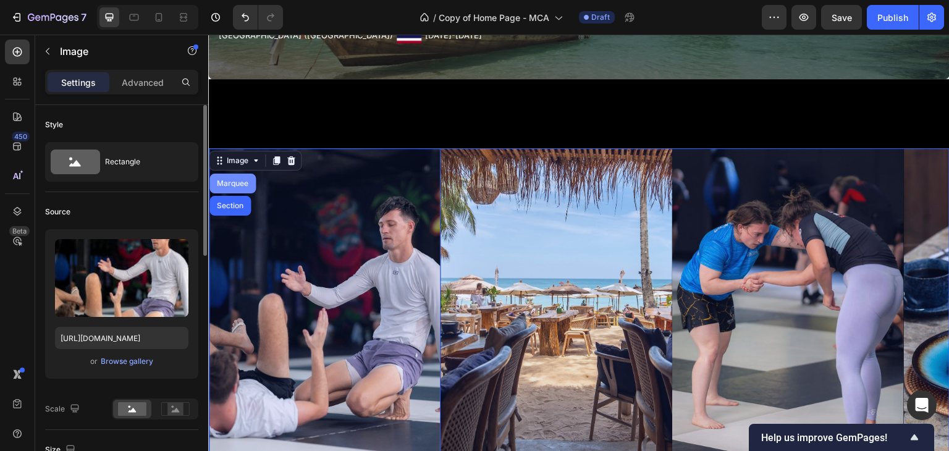
click at [242, 181] on div "Marquee" at bounding box center [232, 183] width 36 height 7
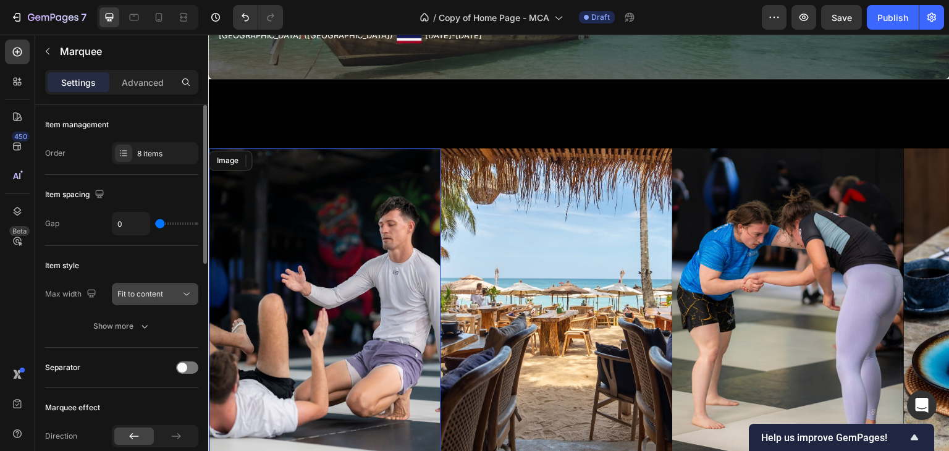
click at [177, 297] on div "Fit to content" at bounding box center [148, 293] width 63 height 11
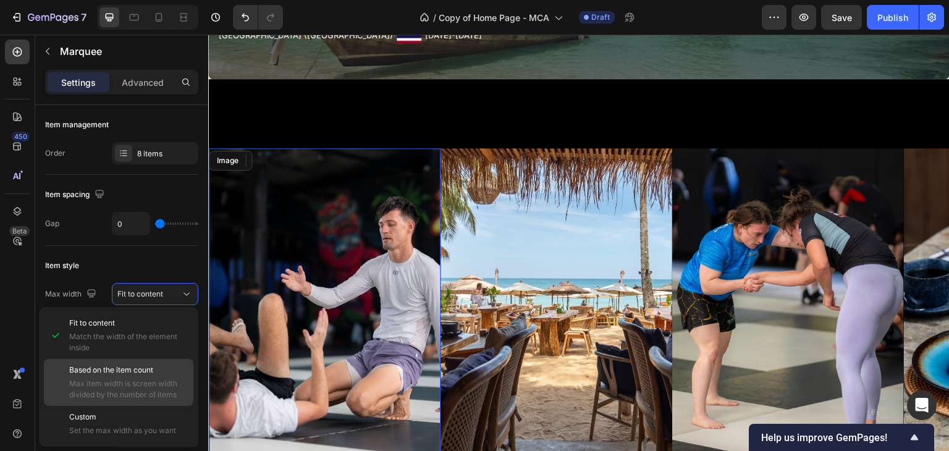
click at [138, 374] on span "Based on the item count" at bounding box center [111, 369] width 84 height 11
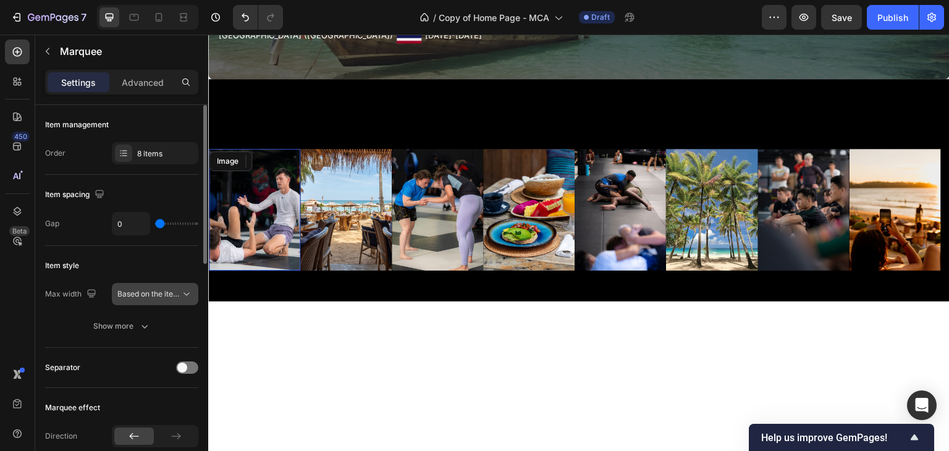
click at [156, 299] on div "Based on the item count" at bounding box center [154, 294] width 75 height 12
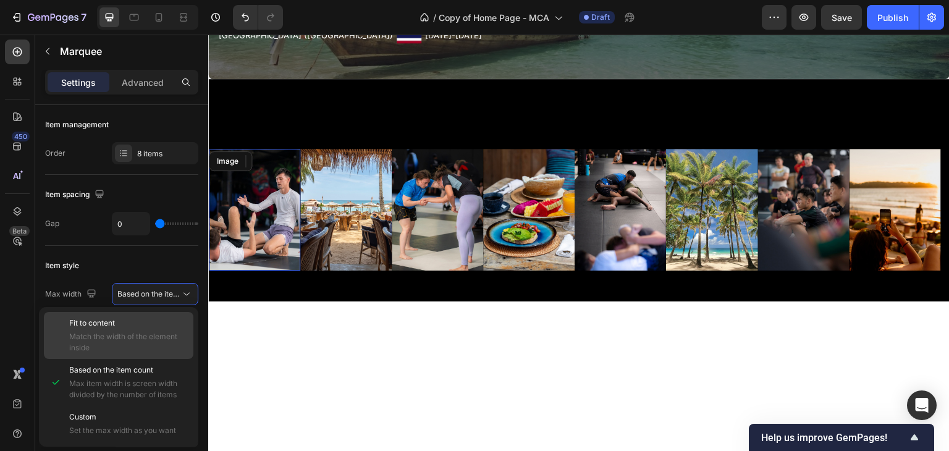
click at [140, 319] on p "Fit to content" at bounding box center [128, 322] width 119 height 11
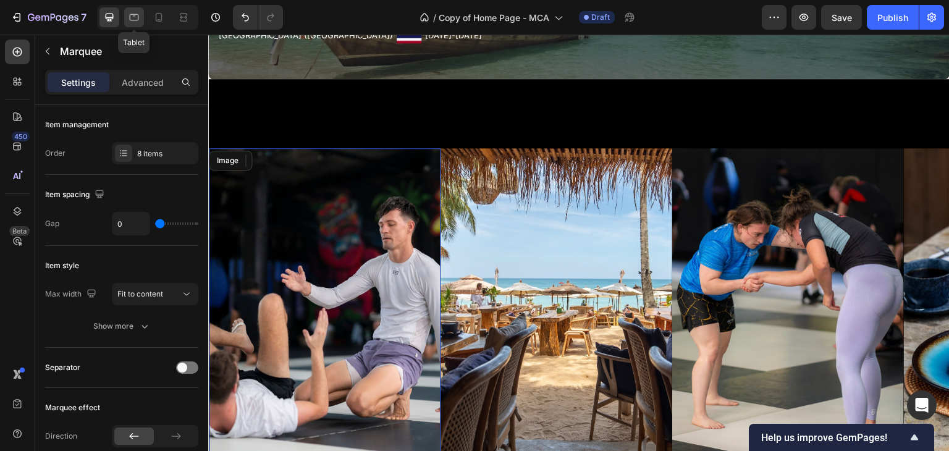
click at [141, 23] on div at bounding box center [134, 17] width 20 height 20
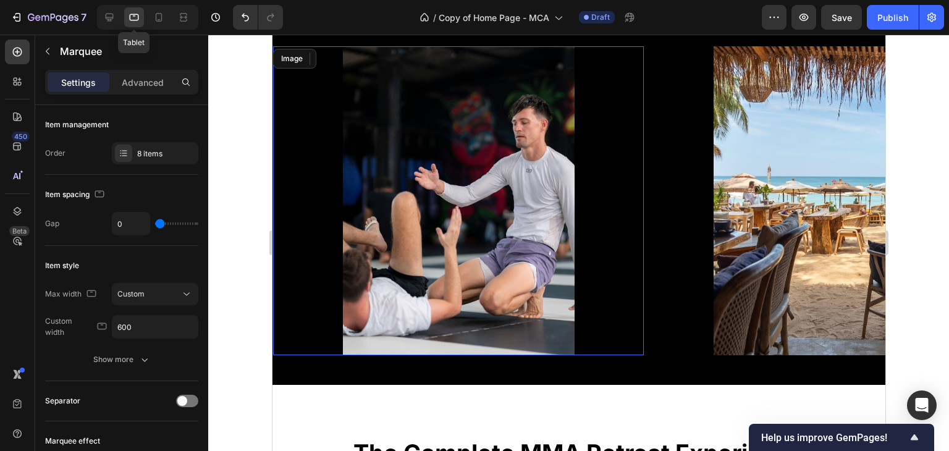
scroll to position [434, 0]
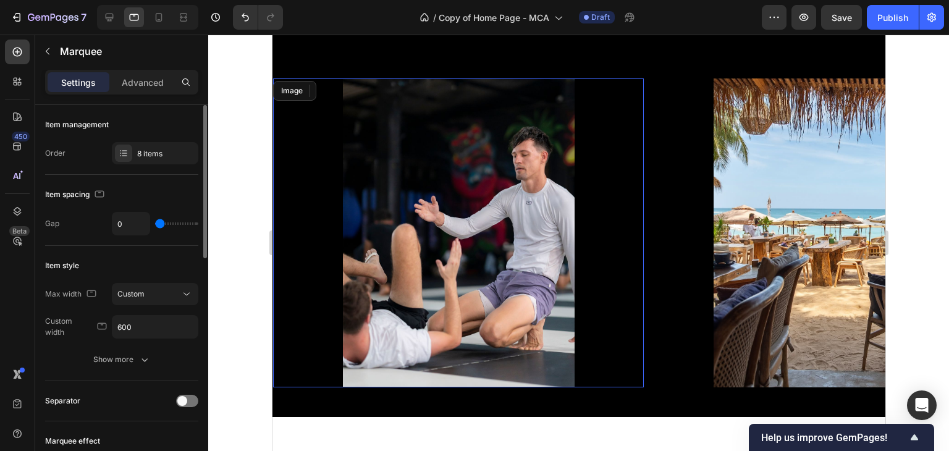
click at [166, 279] on div "Item style Max width Custom Custom width 600 Show more" at bounding box center [121, 313] width 153 height 135
click at [169, 285] on button "Custom" at bounding box center [155, 294] width 86 height 22
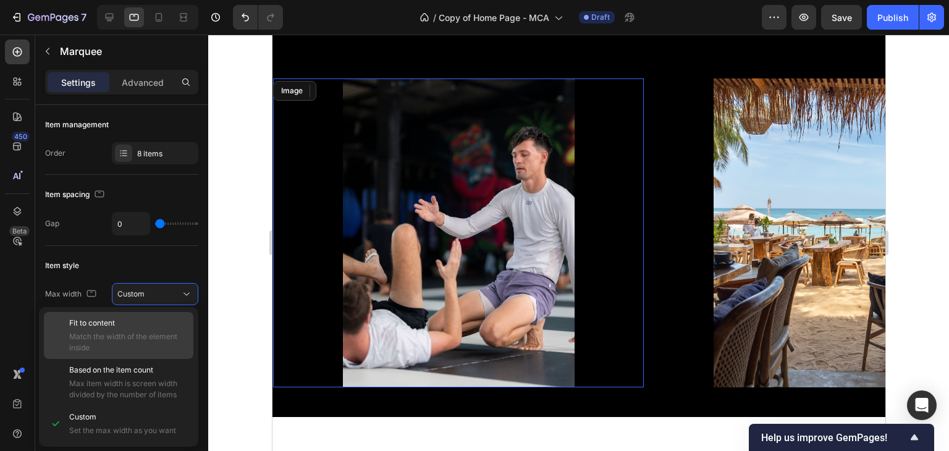
click at [135, 330] on div "Fit to content Match the width of the element inside" at bounding box center [128, 335] width 119 height 36
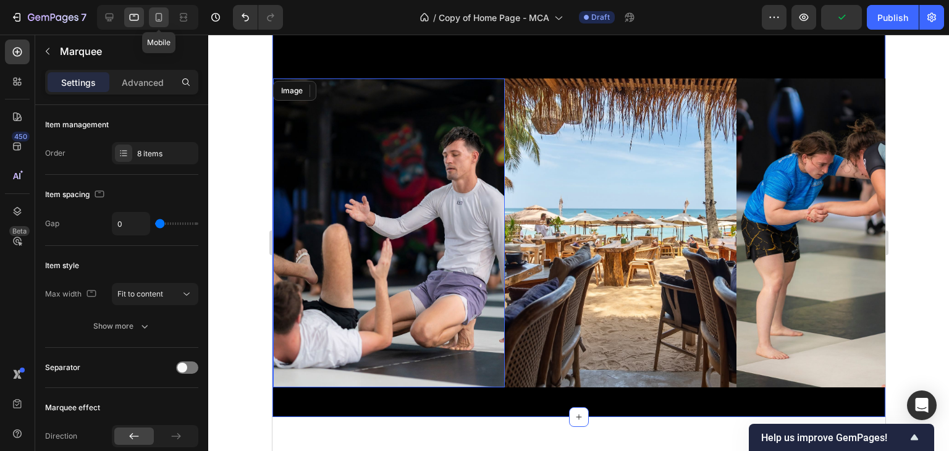
click at [167, 23] on div at bounding box center [159, 17] width 20 height 20
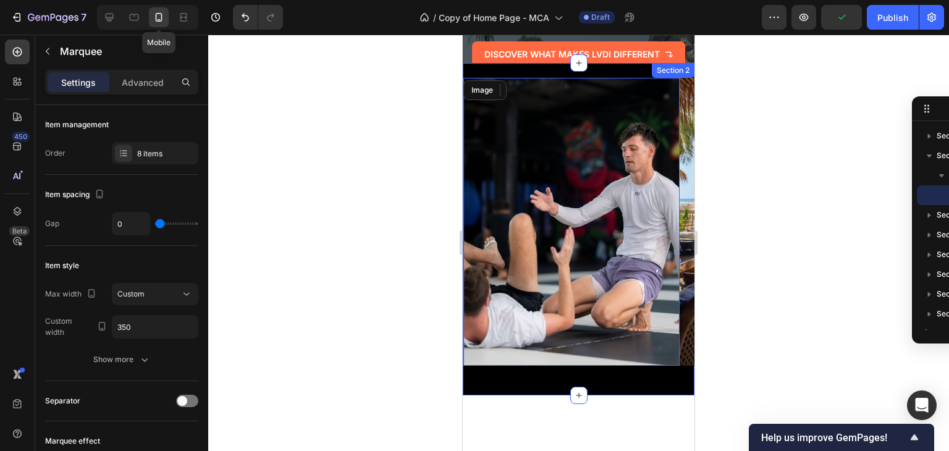
scroll to position [379, 0]
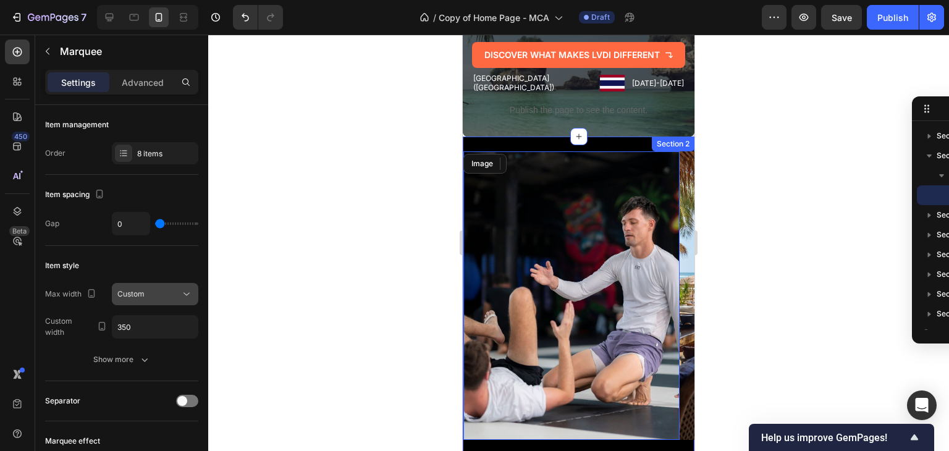
click at [190, 290] on icon at bounding box center [186, 294] width 12 height 12
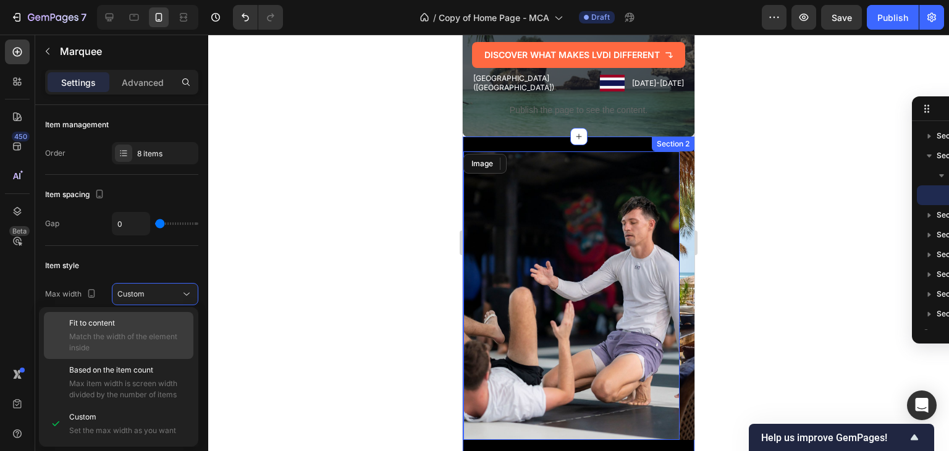
click at [164, 326] on p "Fit to content" at bounding box center [128, 322] width 119 height 11
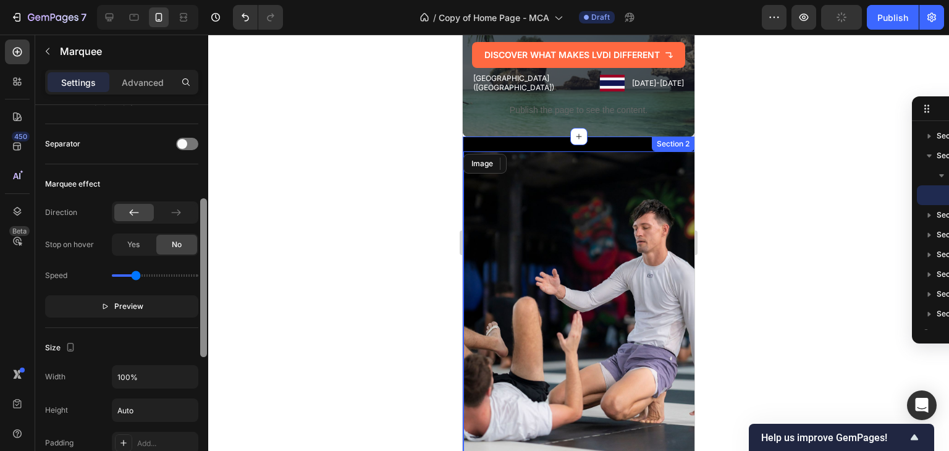
scroll to position [225, 0]
drag, startPoint x: 201, startPoint y: 240, endPoint x: 201, endPoint y: 335, distance: 94.5
click at [201, 335] on div at bounding box center [203, 278] width 7 height 159
click at [141, 412] on input "Auto" at bounding box center [154, 409] width 85 height 22
click at [183, 406] on icon "button" at bounding box center [186, 409] width 12 height 12
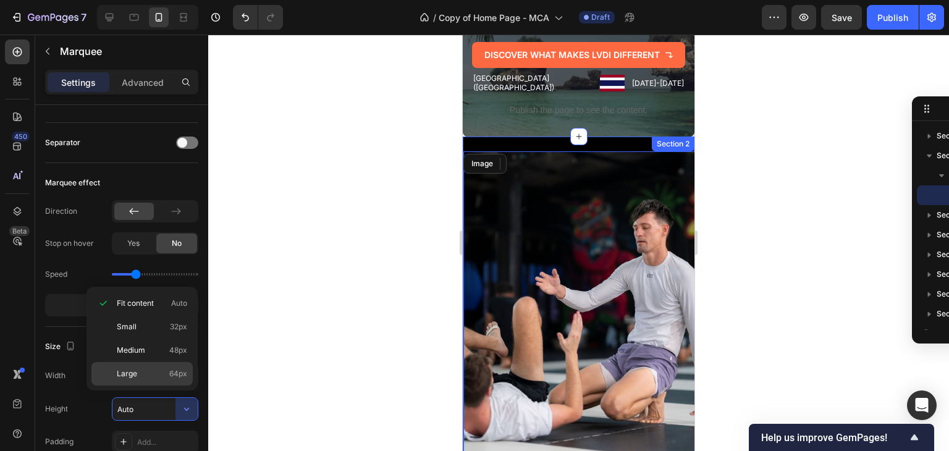
click at [148, 374] on p "Large 64px" at bounding box center [152, 373] width 70 height 11
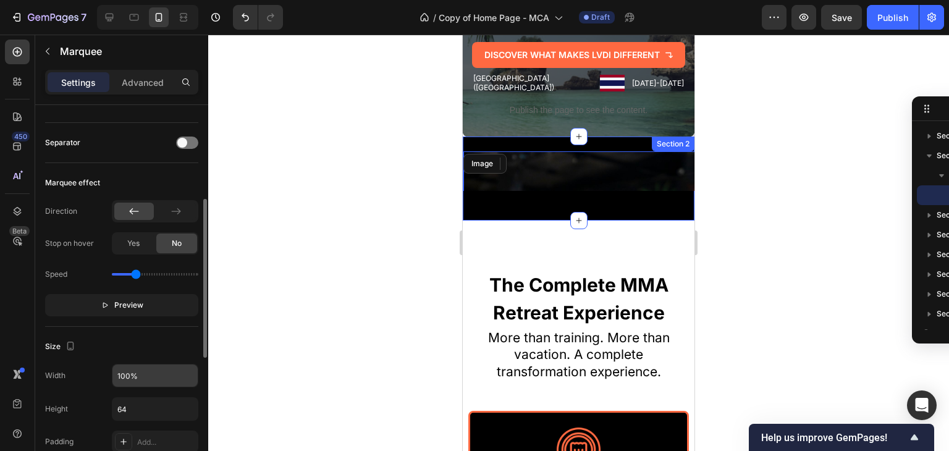
click at [148, 373] on input "100%" at bounding box center [154, 375] width 85 height 22
click at [138, 416] on input "64" at bounding box center [154, 409] width 85 height 22
click at [187, 407] on icon "button" at bounding box center [186, 409] width 12 height 12
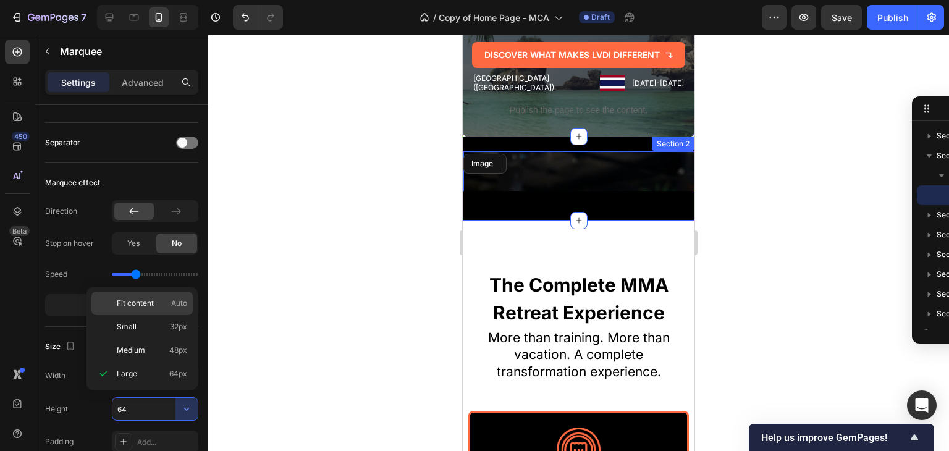
click at [161, 308] on p "Fit content Auto" at bounding box center [152, 303] width 70 height 11
type input "Auto"
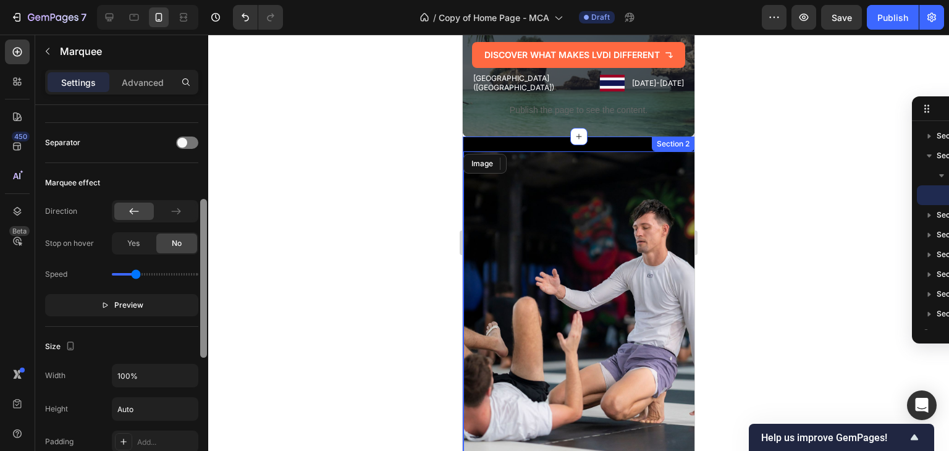
scroll to position [531, 0]
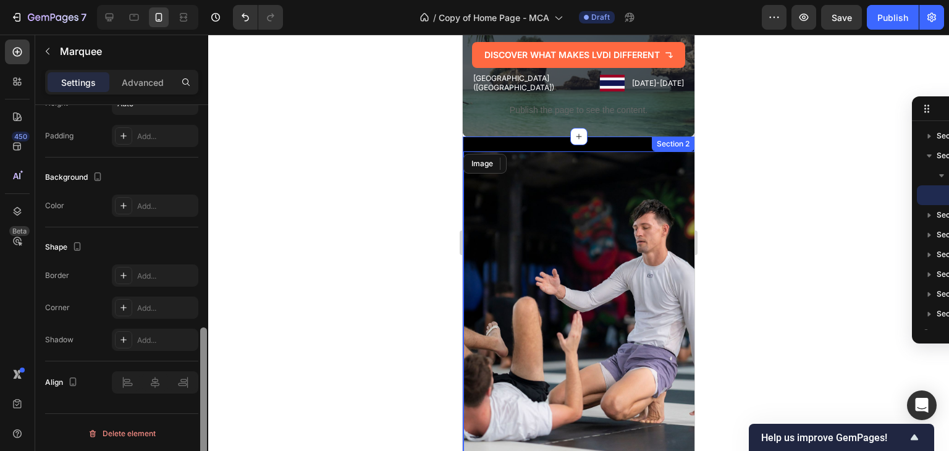
drag, startPoint x: 207, startPoint y: 310, endPoint x: 208, endPoint y: 342, distance: 32.1
click at [208, 342] on div at bounding box center [203, 295] width 9 height 381
drag, startPoint x: 207, startPoint y: 339, endPoint x: 220, endPoint y: 206, distance: 133.4
click at [220, 0] on div "7 Version history / Copy of Home Page - MCA Draft Preview Publish 450 Beta Sect…" at bounding box center [474, 0] width 949 height 0
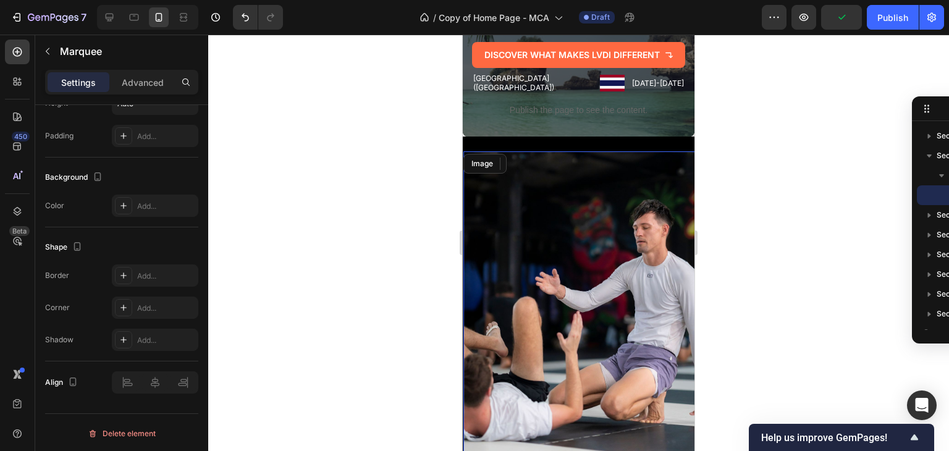
click at [739, 138] on div at bounding box center [578, 243] width 741 height 416
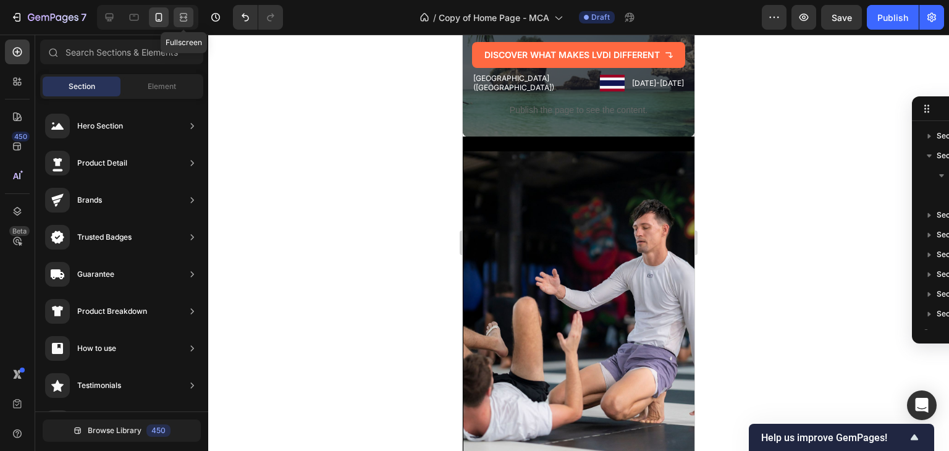
click at [188, 17] on icon at bounding box center [183, 17] width 12 height 12
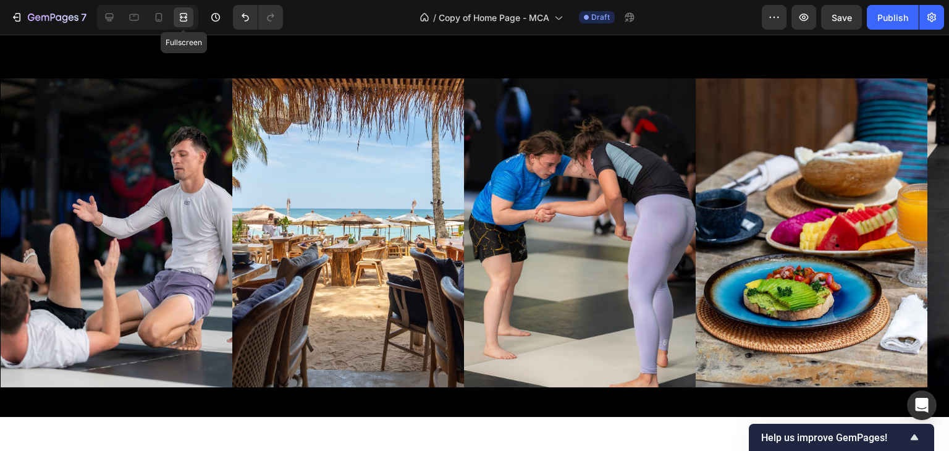
scroll to position [364, 0]
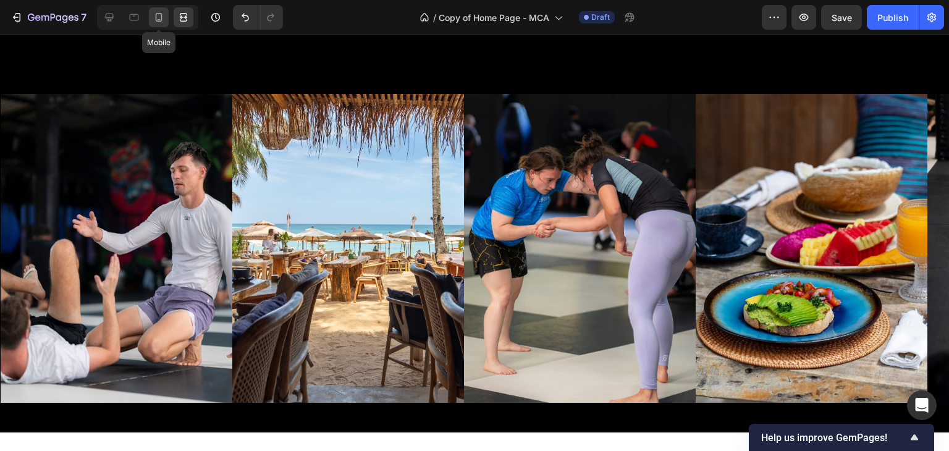
click at [160, 14] on icon at bounding box center [159, 17] width 12 height 12
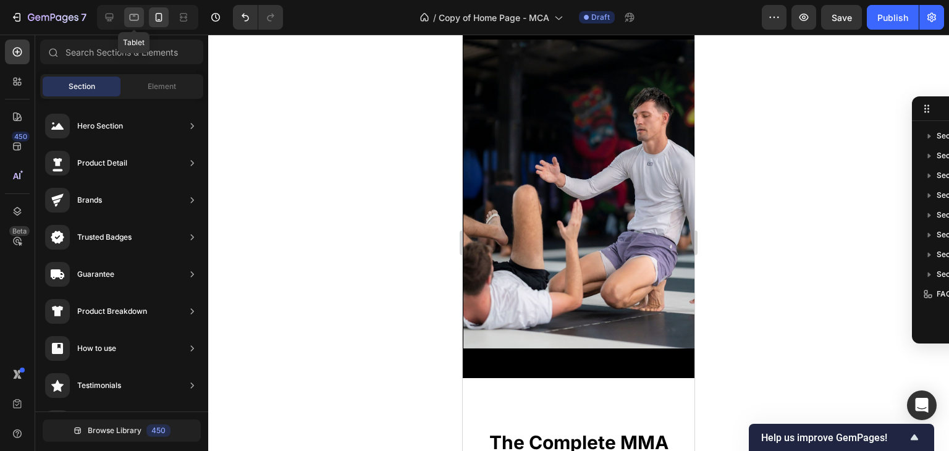
click at [134, 19] on icon at bounding box center [134, 17] width 12 height 12
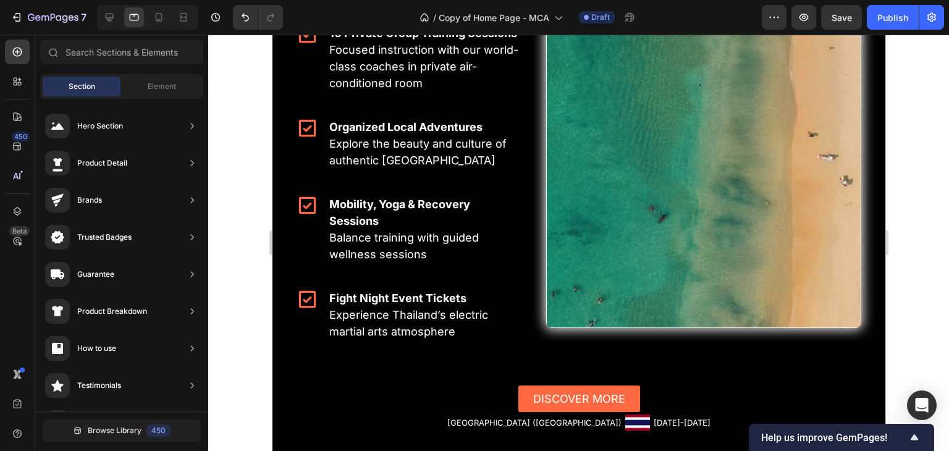
scroll to position [2197, 0]
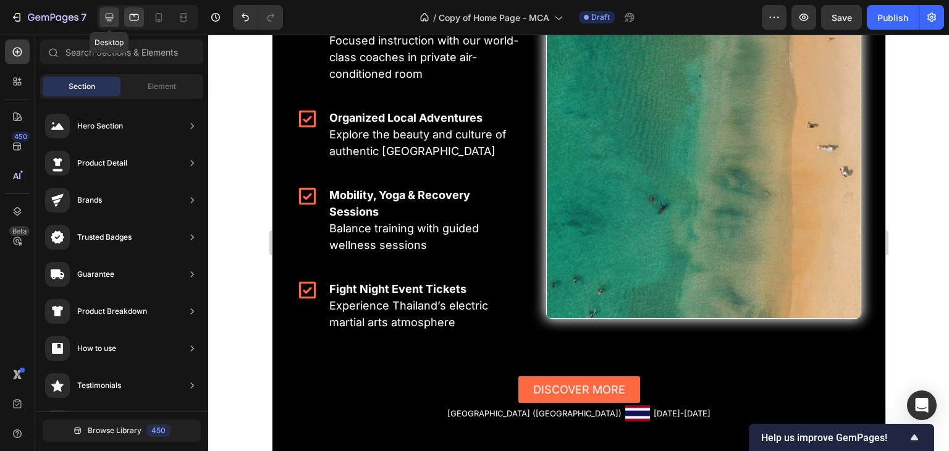
click at [117, 19] on div at bounding box center [109, 17] width 20 height 20
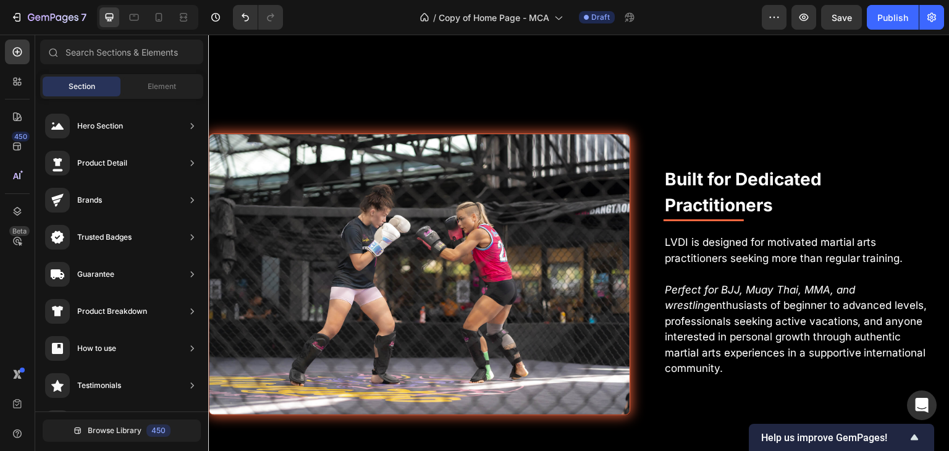
scroll to position [3886, 0]
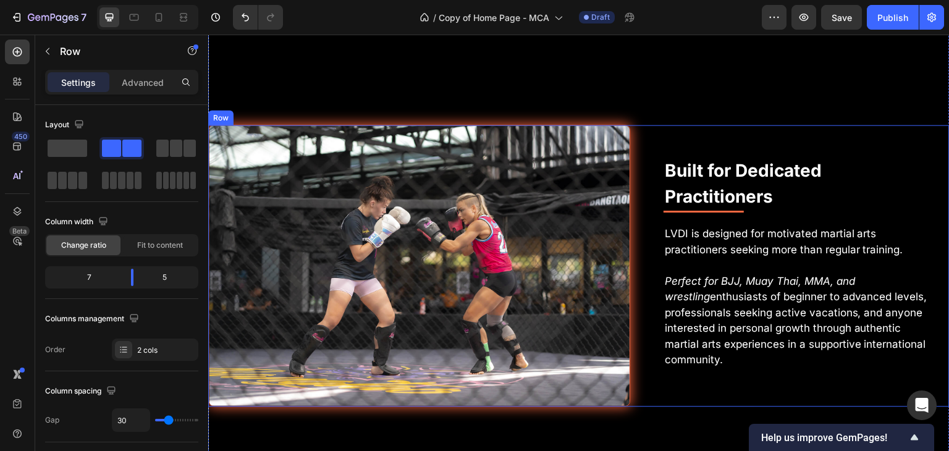
click at [653, 190] on div "Built for Dedicated Practitioners Text Block Title Line LVDI is designed for mo…" at bounding box center [799, 266] width 301 height 282
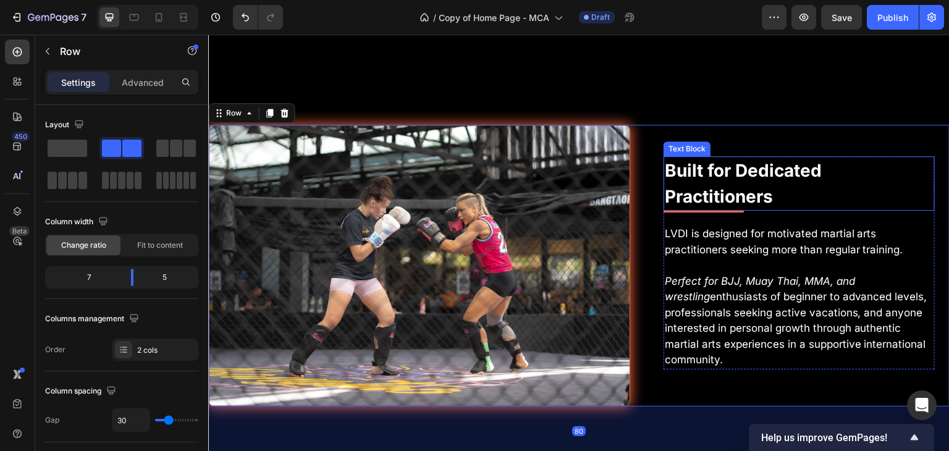
click at [665, 187] on p "Built for Dedicated Practitioners" at bounding box center [799, 184] width 269 height 52
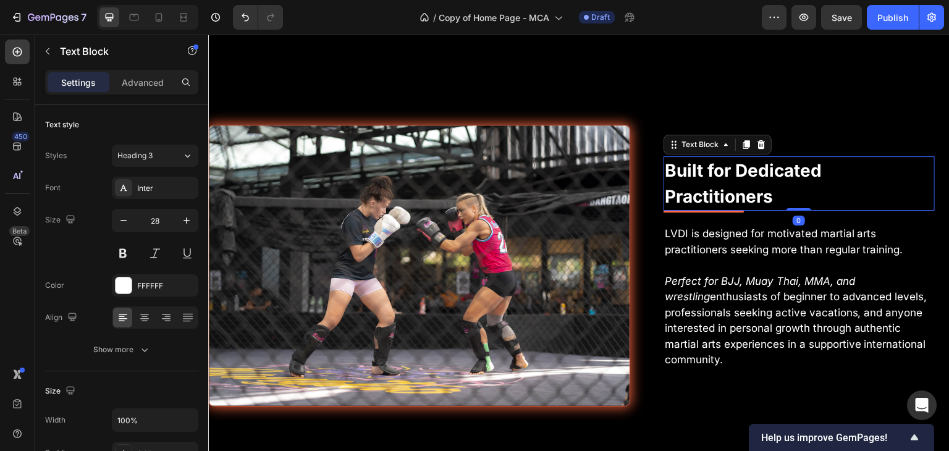
click at [665, 187] on p "Built for Dedicated Practitioners" at bounding box center [799, 184] width 269 height 52
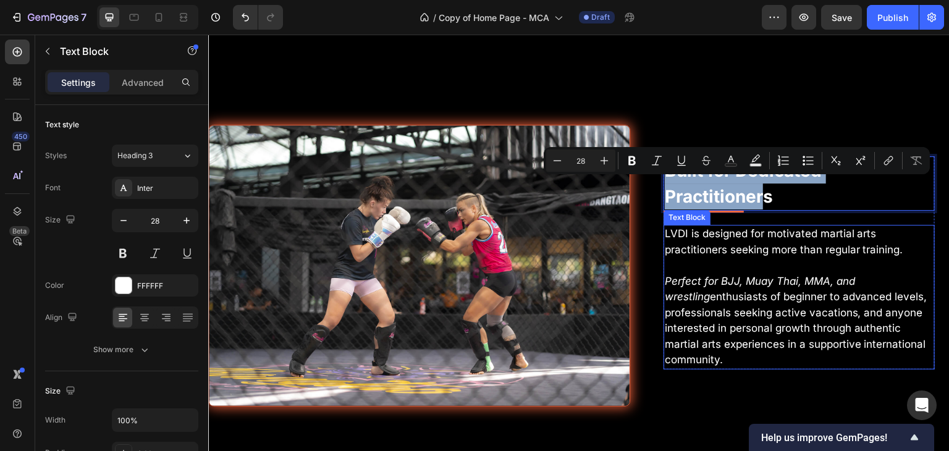
drag, startPoint x: 663, startPoint y: 187, endPoint x: 762, endPoint y: 379, distance: 215.5
click at [762, 369] on div "Built for Dedicated Practitioners Text Block 0 Title Line LVDI is designed for …" at bounding box center [798, 262] width 271 height 213
click at [697, 257] on p "LVDI is designed for motivated martial arts practitioners seeking more than reg…" at bounding box center [799, 242] width 269 height 32
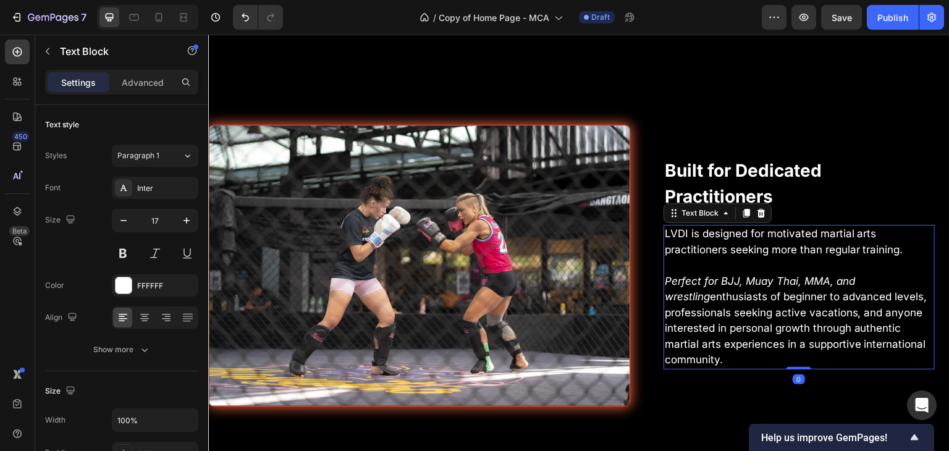
scroll to position [350, 0]
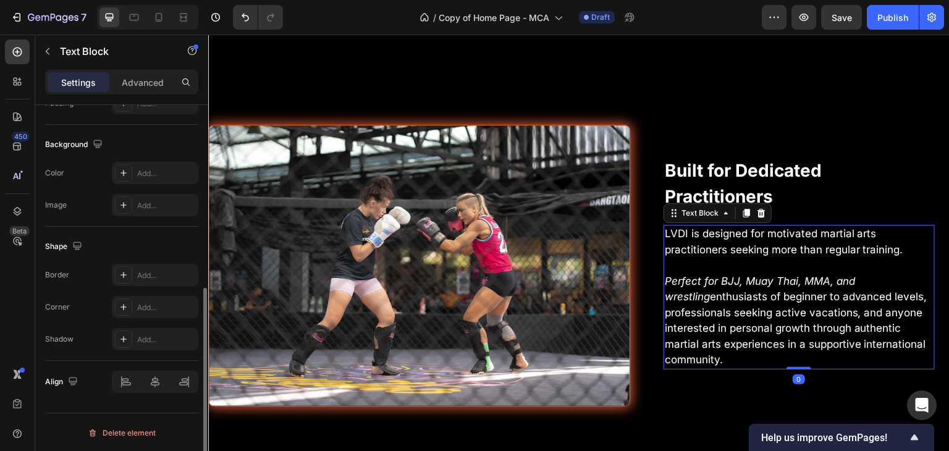
click at [693, 258] on p "LVDI is designed for motivated martial arts practitioners seeking more than reg…" at bounding box center [799, 242] width 269 height 32
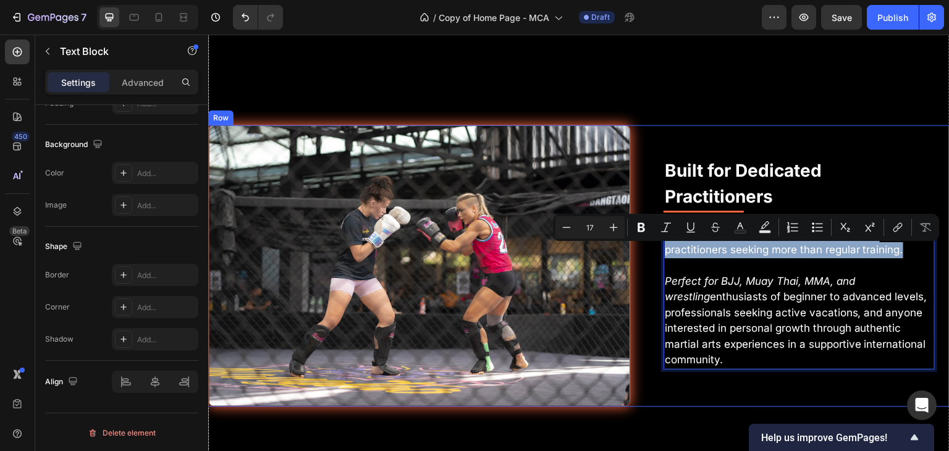
drag, startPoint x: 907, startPoint y: 273, endPoint x: 851, endPoint y: 266, distance: 57.3
click at [649, 231] on div "Built for Dedicated Practitioners Text Block Title Line LVDI is designed for mo…" at bounding box center [799, 266] width 301 height 282
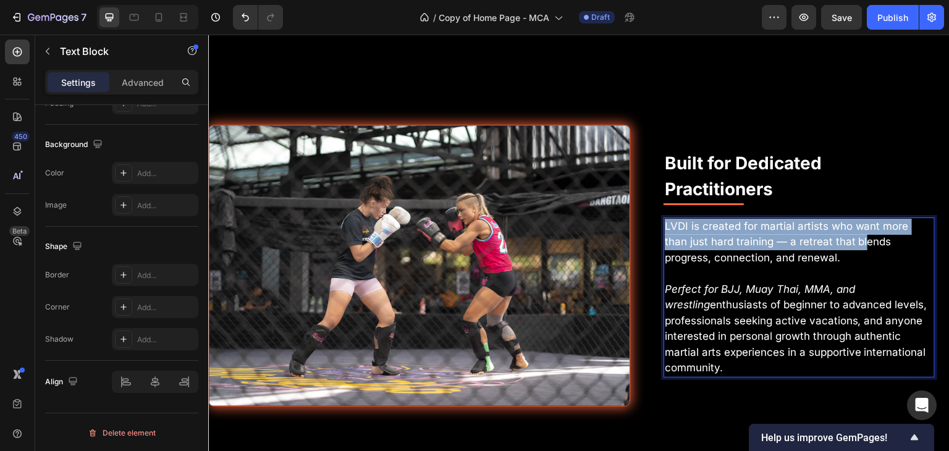
scroll to position [3878, 0]
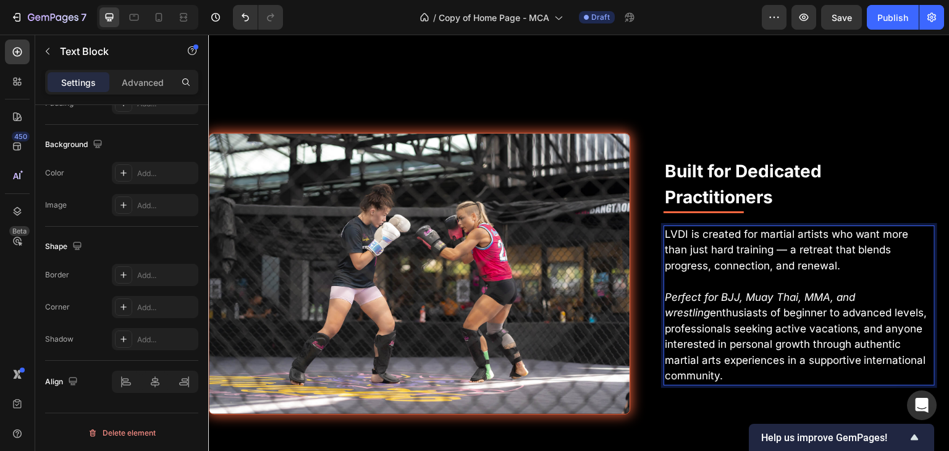
click at [721, 314] on icon "Perfect for BJJ, Muay Thai, MMA, and wrestling" at bounding box center [760, 305] width 190 height 28
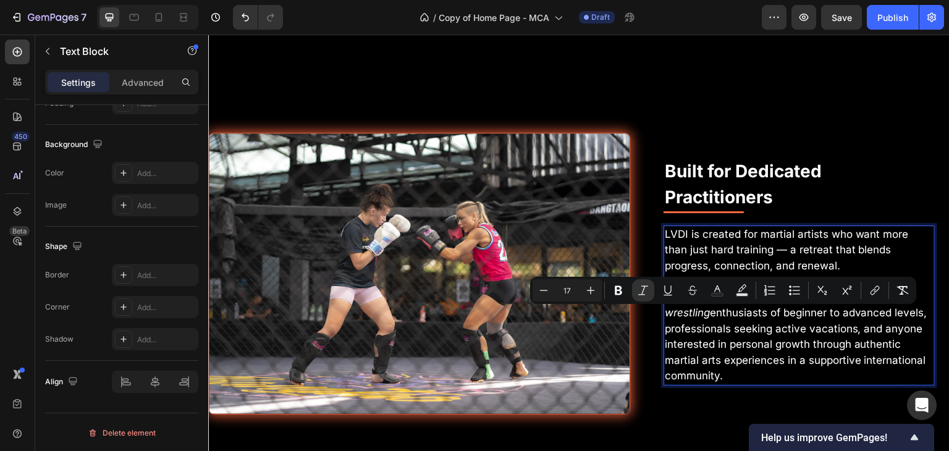
click at [715, 355] on p "Perfect for BJJ, Muay Thai, MMA, and wrestling enthusiasts of beginner to advan…" at bounding box center [799, 337] width 269 height 95
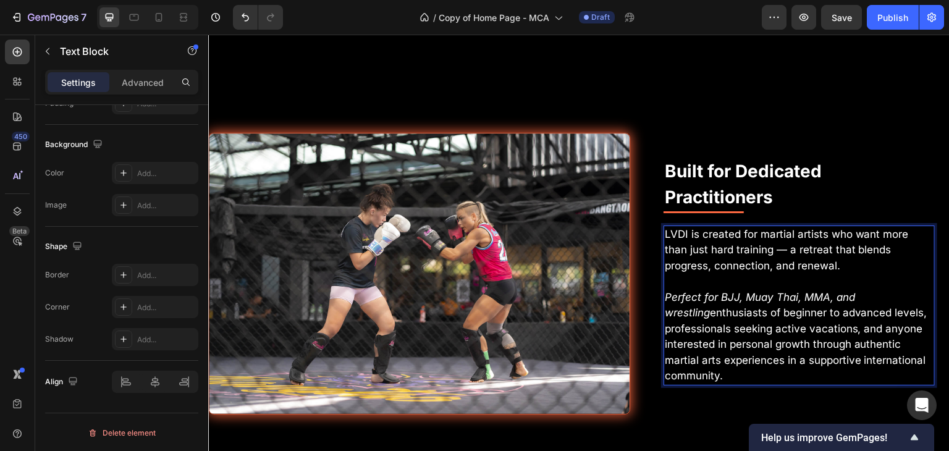
drag, startPoint x: 731, startPoint y: 392, endPoint x: 656, endPoint y: 319, distance: 104.8
click at [656, 319] on div "Built for Dedicated Practitioners Text Block Title Line LVDI is created for mar…" at bounding box center [799, 274] width 301 height 282
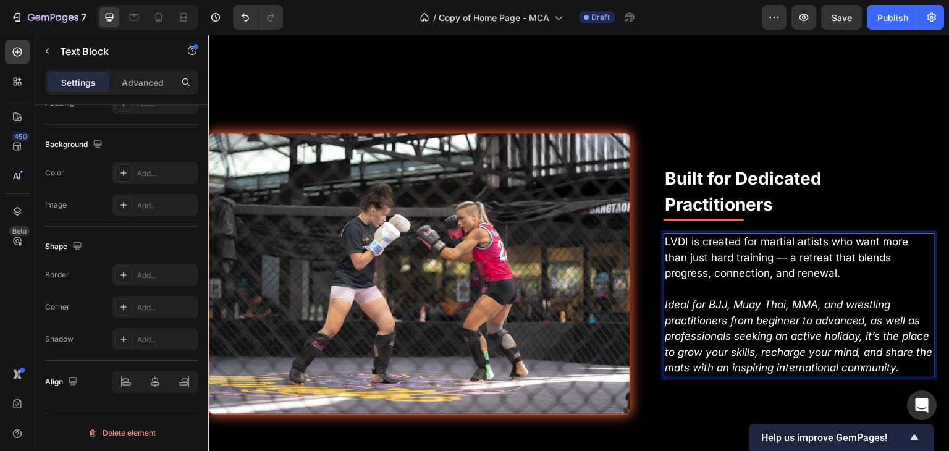
click at [902, 374] on icon "Ideal for BJJ, Muay Thai, MMA, and wrestling practitioners from beginner to adv…" at bounding box center [799, 335] width 268 height 75
click at [907, 374] on icon "Ideal for BJJ, Muay Thai, MMA, and wrestling practitioners from beginner to adv…" at bounding box center [799, 335] width 268 height 75
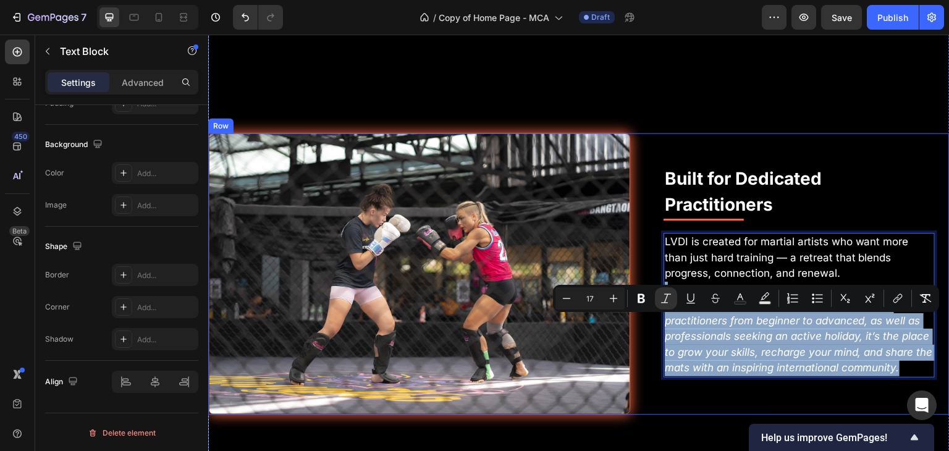
drag, startPoint x: 912, startPoint y: 382, endPoint x: 850, endPoint y: 339, distance: 75.4
click at [642, 305] on div "Image Built for Dedicated Practitioners Text Block Title Line LVDI is created f…" at bounding box center [578, 274] width 741 height 282
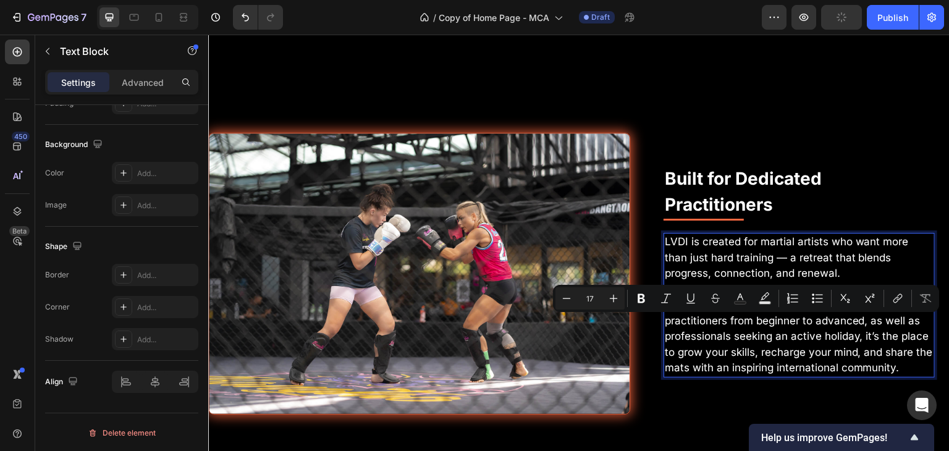
click at [695, 350] on p "Ideal for BJJ, Muay Thai, MMA, and wrestling practitioners from beginner to adv…" at bounding box center [799, 336] width 269 height 79
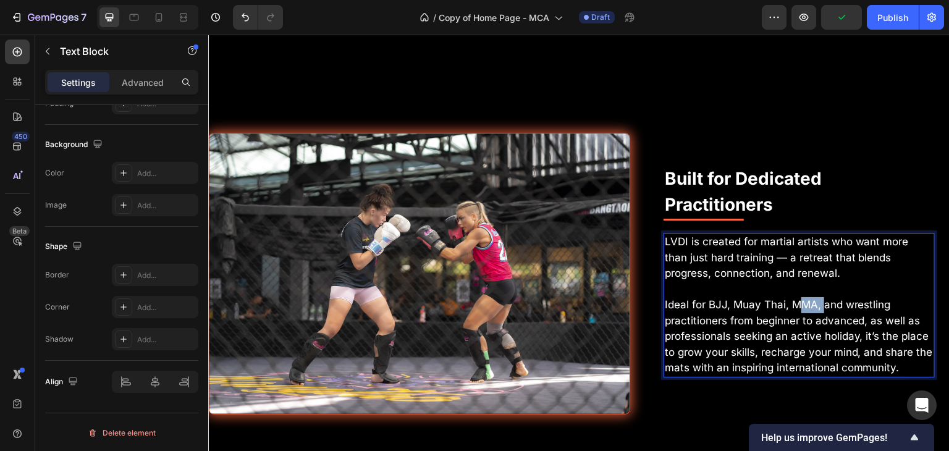
drag, startPoint x: 817, startPoint y: 321, endPoint x: 790, endPoint y: 324, distance: 26.7
click at [790, 324] on p "Ideal for BJJ, Muay Thai, MMA, and wrestling practitioners from beginner to adv…" at bounding box center [799, 336] width 269 height 79
drag, startPoint x: 886, startPoint y: 326, endPoint x: 704, endPoint y: 330, distance: 182.3
click at [704, 330] on p "Ideal for BJJ, Muay Thai, MMA, and wrestling practitioners from beginner to adv…" at bounding box center [799, 336] width 269 height 79
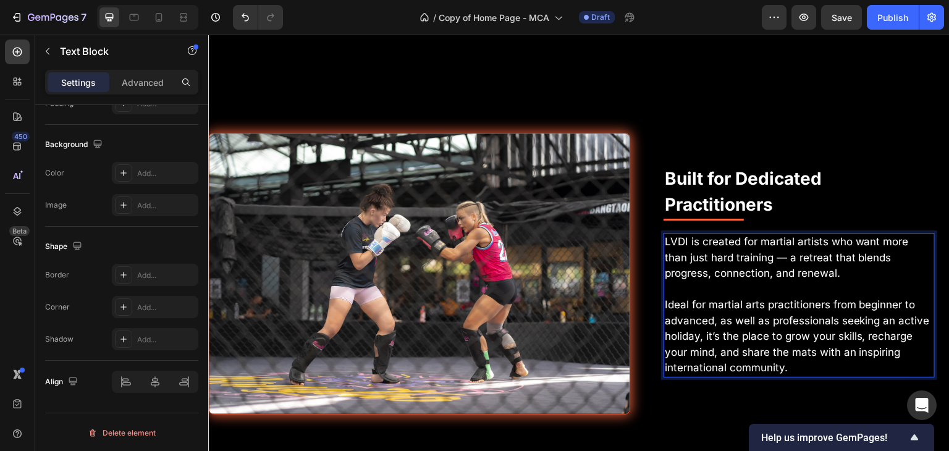
click at [752, 275] on p "LVDI is created for martial artists who want more than just hard training — a r…" at bounding box center [799, 258] width 269 height 48
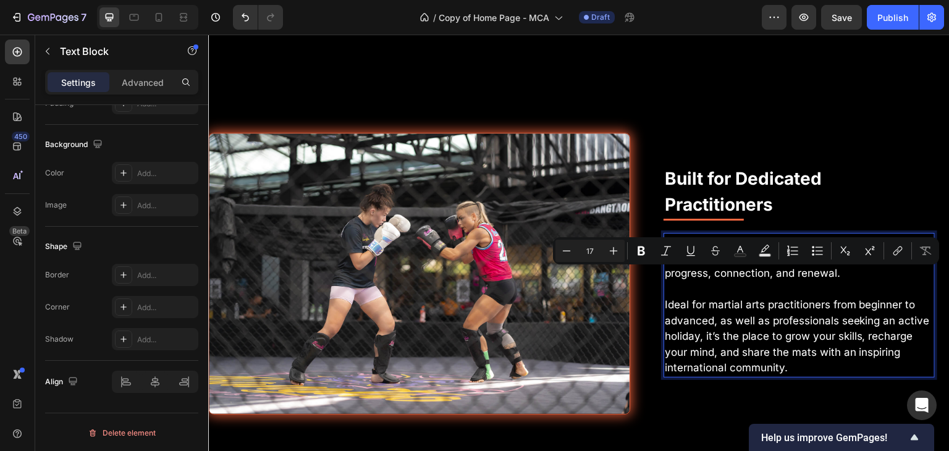
click at [797, 376] on p "Ideal for martial arts practitioners from beginner to advanced, as well as prof…" at bounding box center [799, 336] width 269 height 79
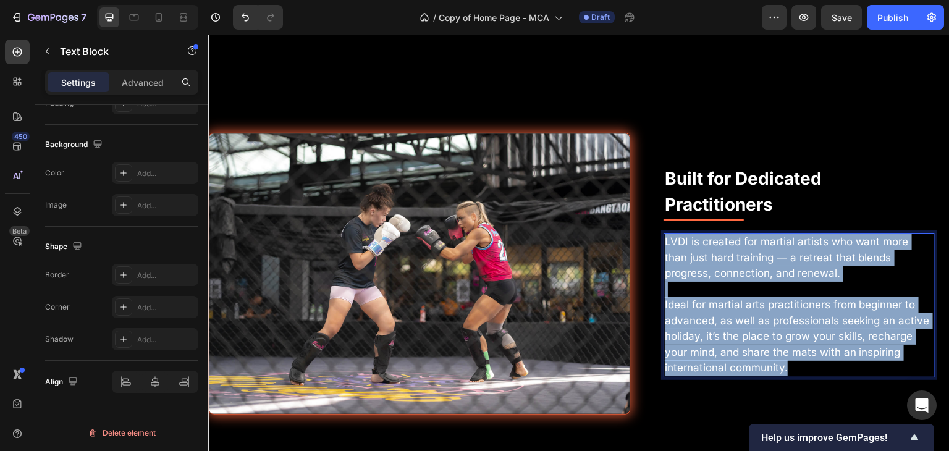
drag, startPoint x: 797, startPoint y: 382, endPoint x: 658, endPoint y: 265, distance: 181.9
click at [663, 265] on div "LVDI is created for martial artists who want more than just hard training — a r…" at bounding box center [798, 305] width 271 height 145
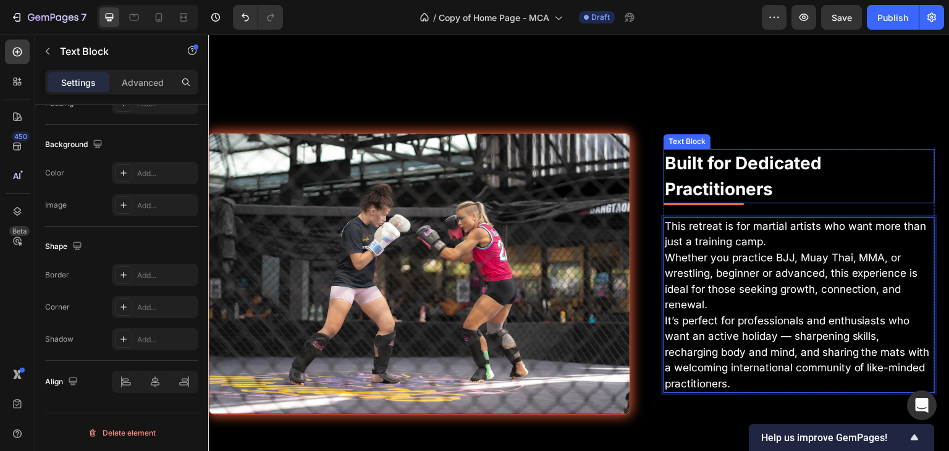
click at [701, 202] on p "Built for Dedicated Practitioners" at bounding box center [799, 176] width 269 height 52
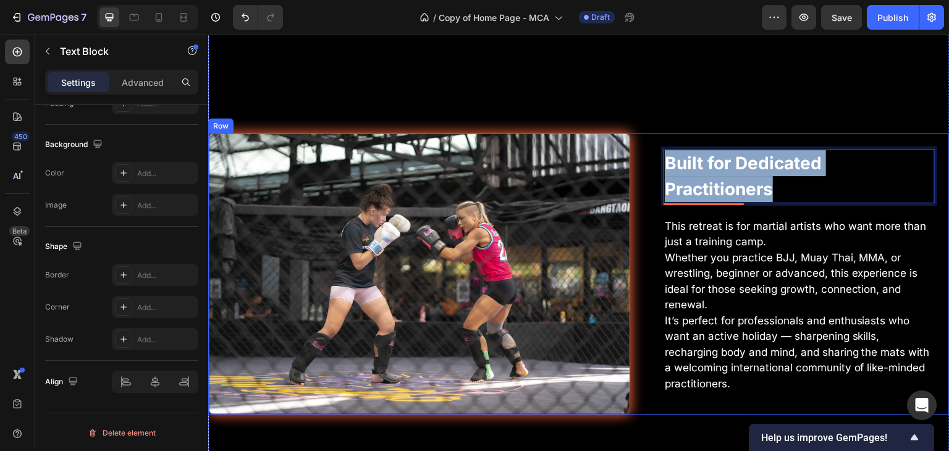
drag, startPoint x: 773, startPoint y: 208, endPoint x: 646, endPoint y: 188, distance: 128.9
click at [649, 188] on div "Built for Dedicated Practitioners Text Block 0 Title Line This retreat is for m…" at bounding box center [799, 274] width 301 height 282
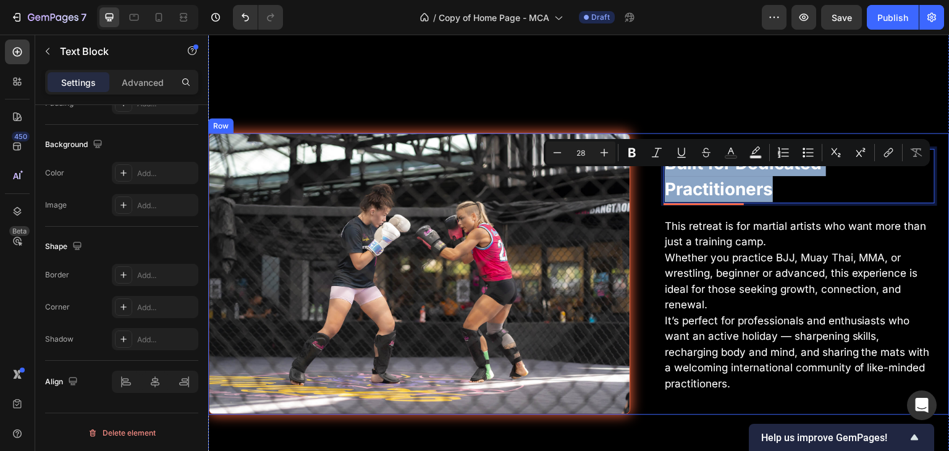
scroll to position [3891, 0]
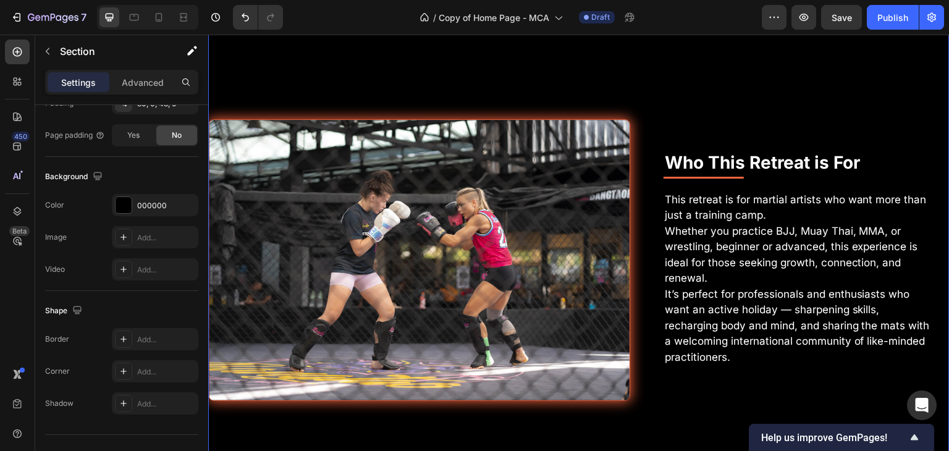
scroll to position [0, 0]
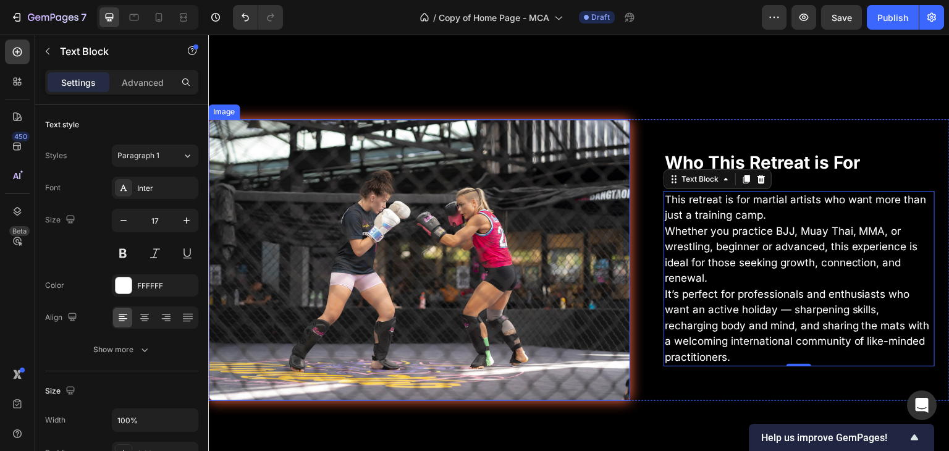
click at [311, 223] on img at bounding box center [419, 260] width 422 height 282
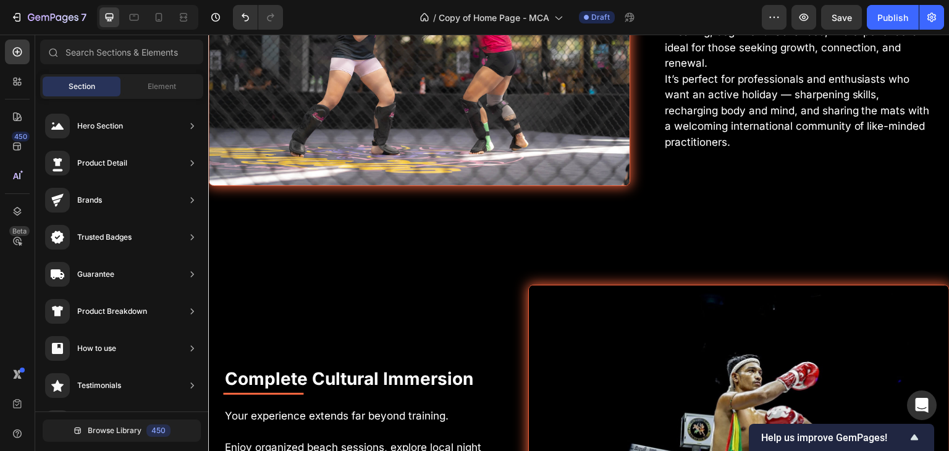
scroll to position [4097, 0]
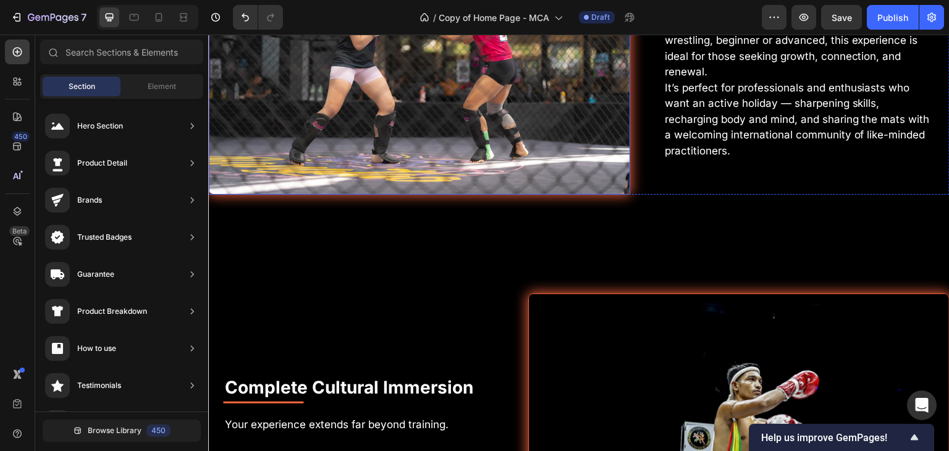
click at [558, 163] on img at bounding box center [419, 54] width 422 height 282
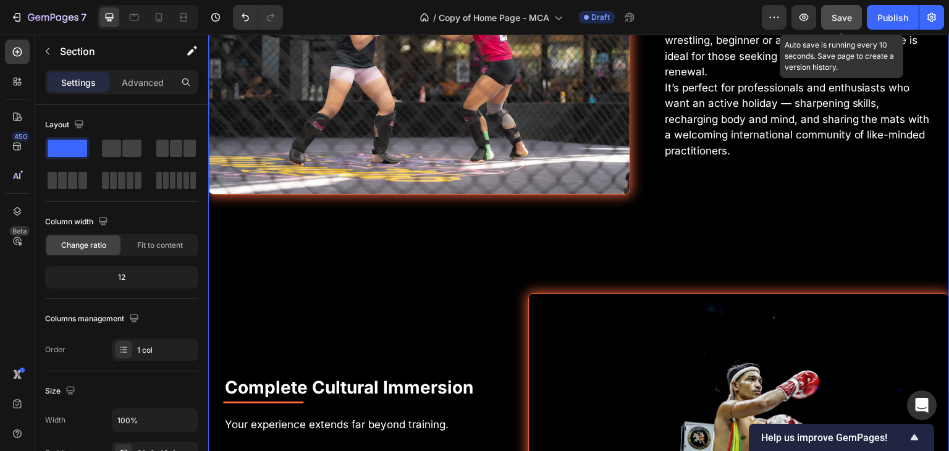
click at [840, 13] on span "Save" at bounding box center [841, 17] width 20 height 11
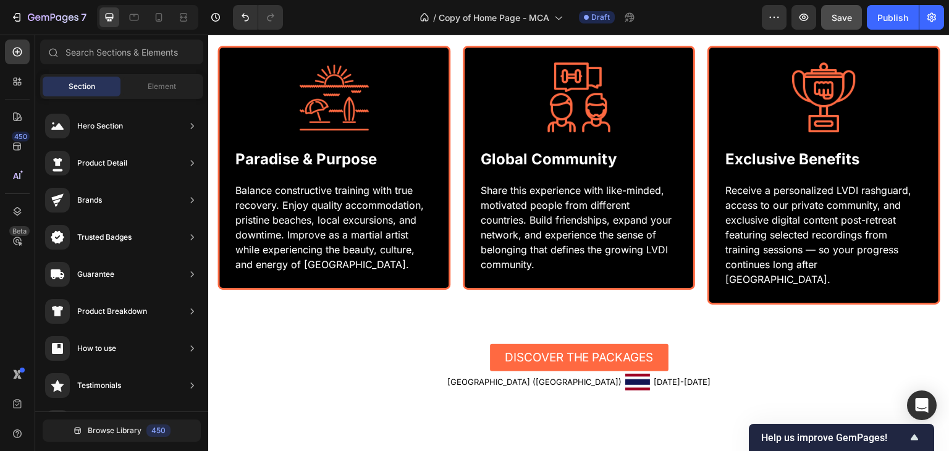
scroll to position [1078, 0]
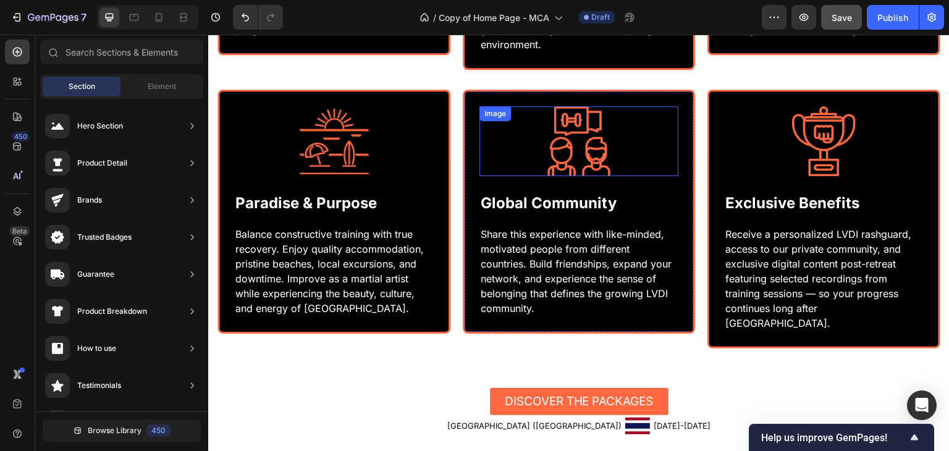
click at [569, 176] on img at bounding box center [579, 141] width 70 height 70
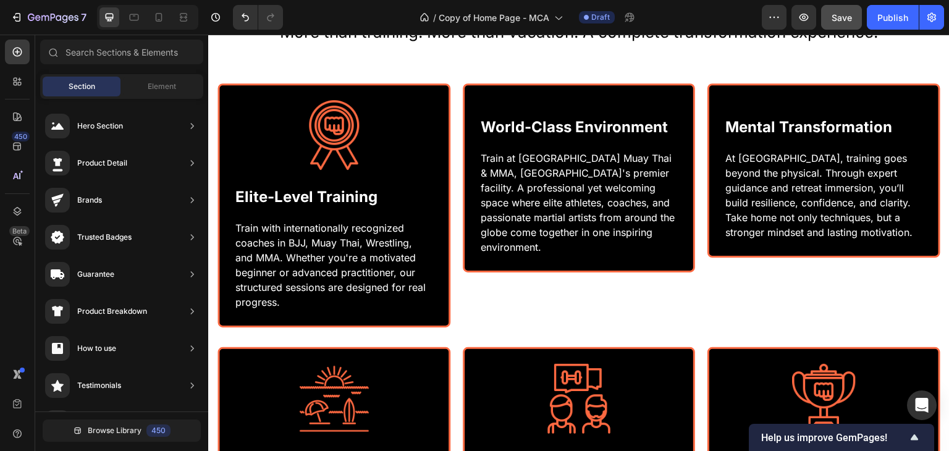
scroll to position [788, 0]
